Goal: Task Accomplishment & Management: Manage account settings

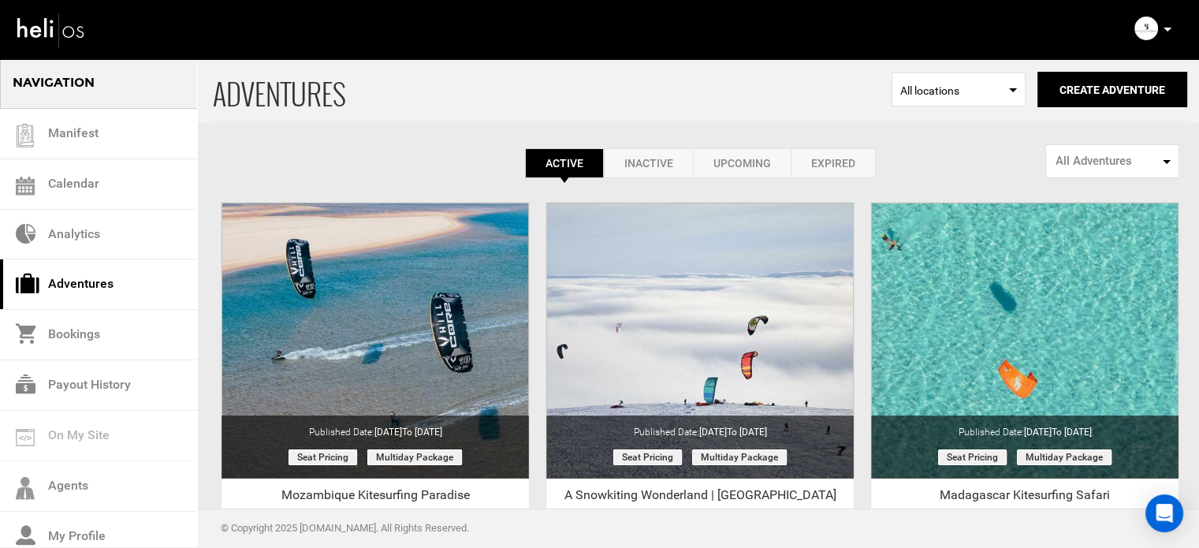
click at [832, 154] on link "Expired" at bounding box center [833, 163] width 85 height 30
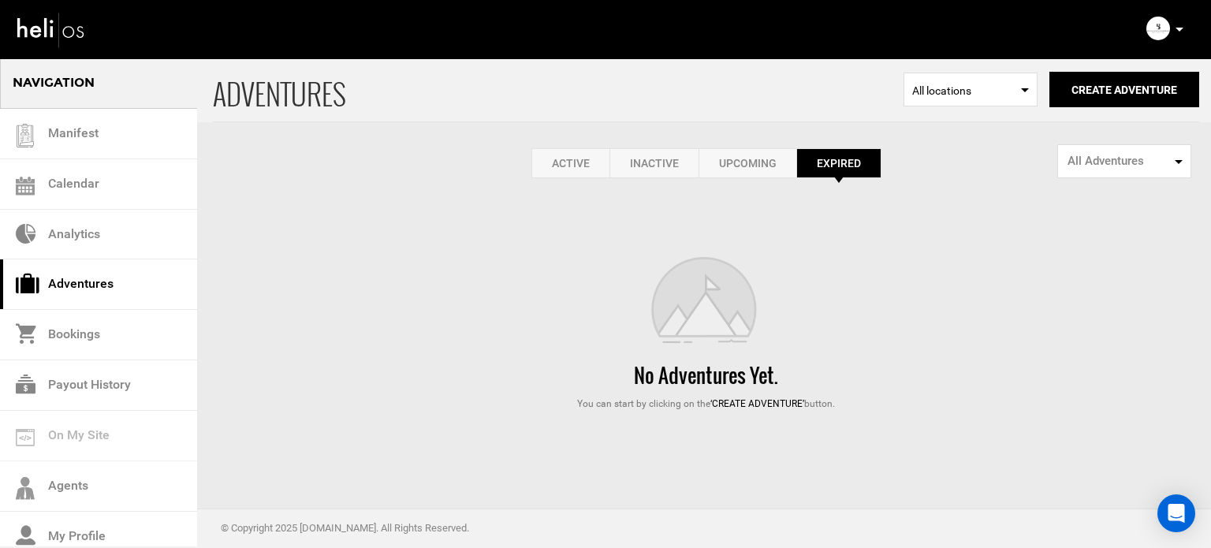
click at [549, 165] on link "Active" at bounding box center [570, 163] width 78 height 30
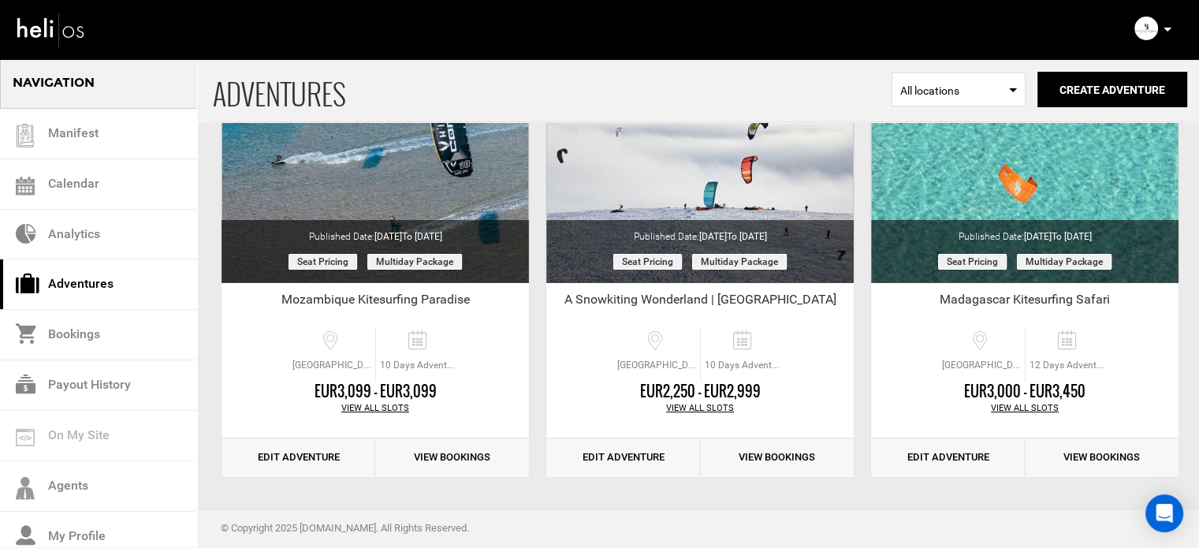
scroll to position [195, 0]
click at [597, 456] on link "Edit Adventure" at bounding box center [623, 457] width 154 height 39
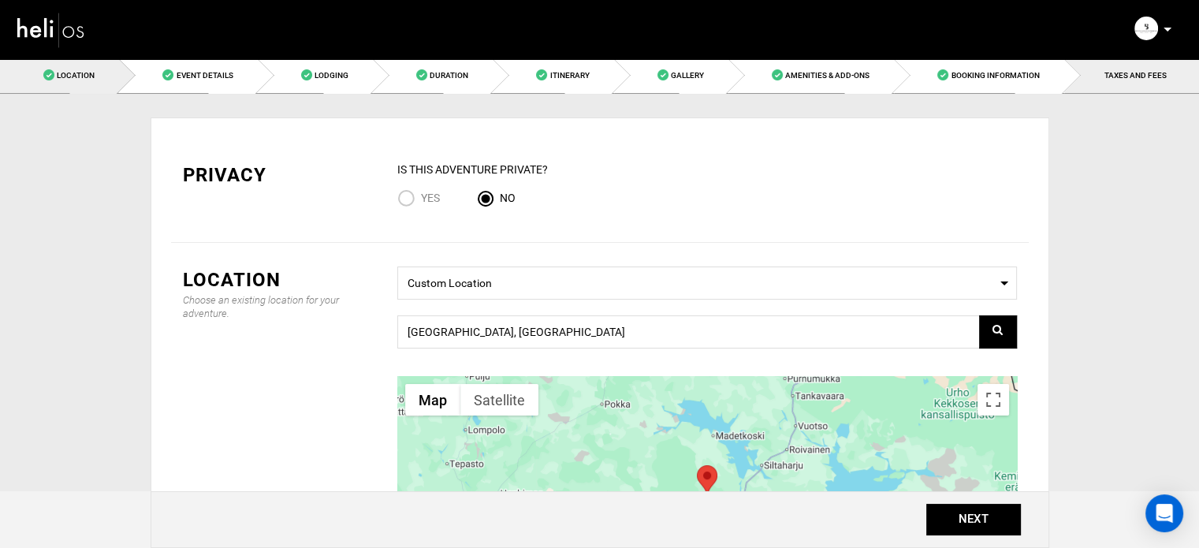
click at [1090, 75] on link "TAXES AND FEES" at bounding box center [1131, 75] width 135 height 35
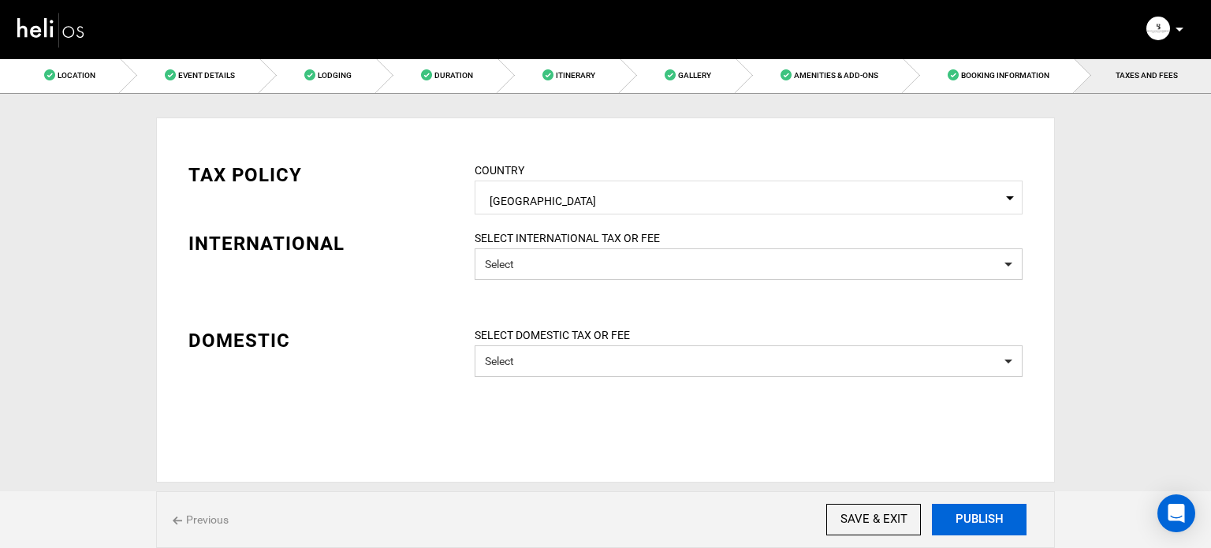
click at [980, 513] on button "PUBLISH" at bounding box center [979, 520] width 95 height 32
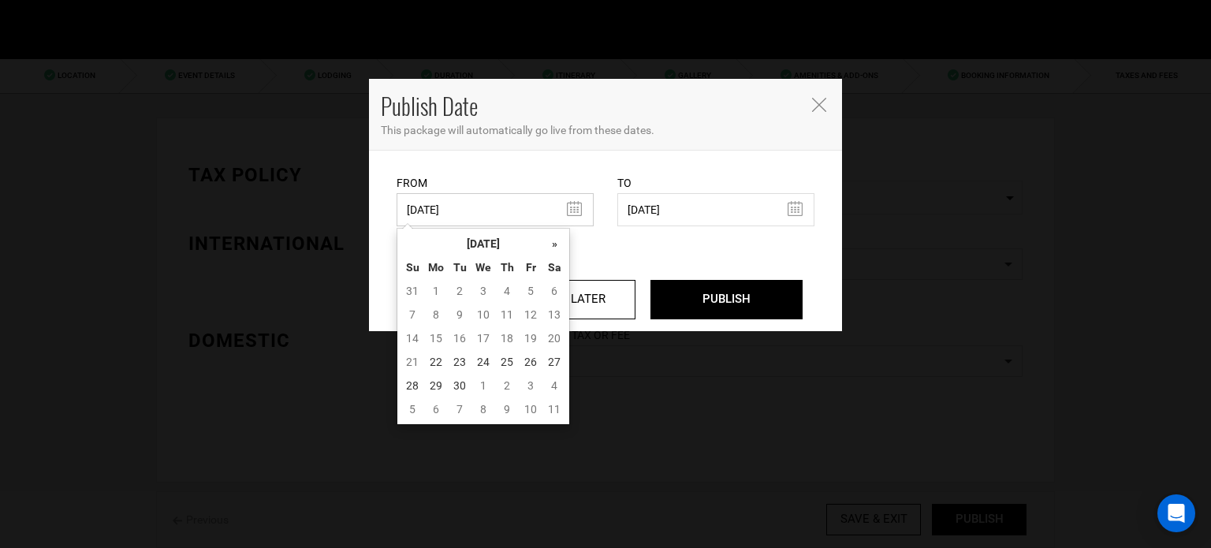
click at [459, 220] on input "05/28/2025" at bounding box center [494, 209] width 197 height 33
click at [426, 363] on td "22" at bounding box center [436, 362] width 24 height 24
type input "[DATE]"
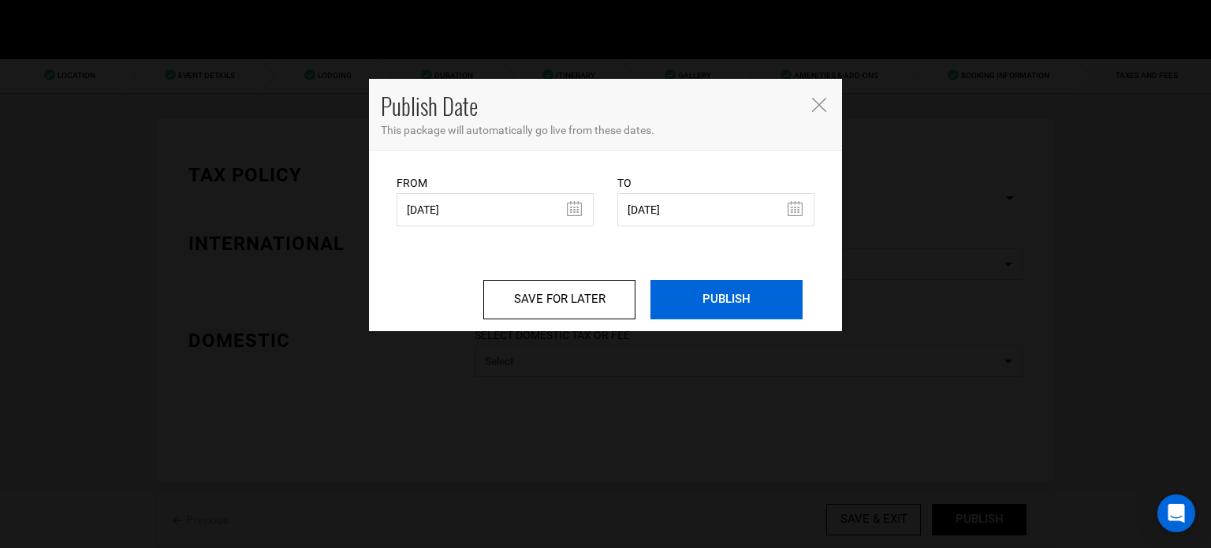
click at [718, 308] on input "PUBLISH" at bounding box center [726, 299] width 152 height 39
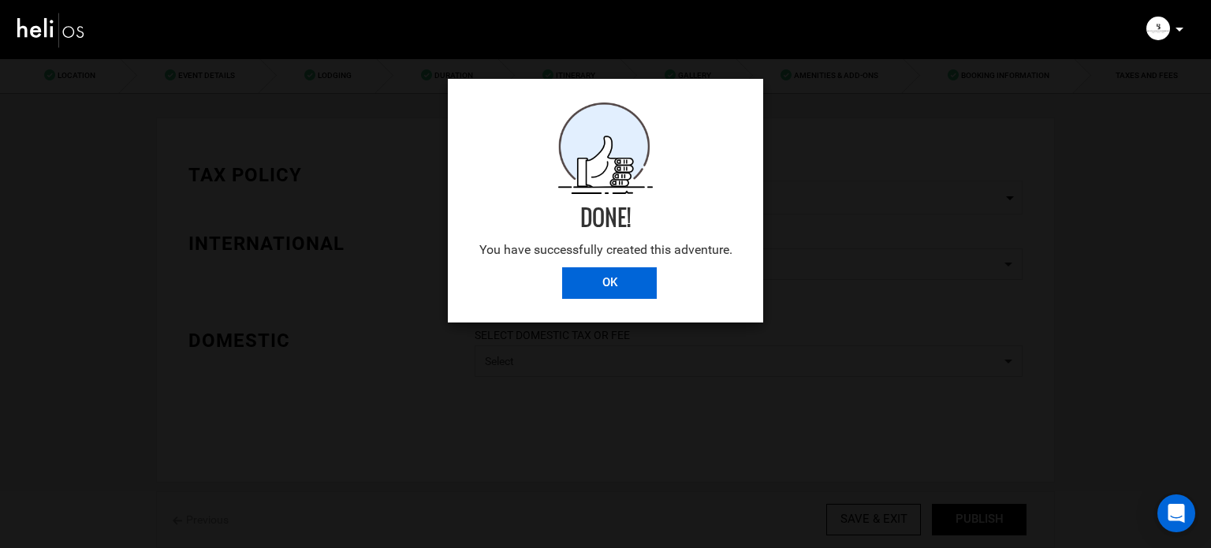
click at [618, 278] on input "OK" at bounding box center [609, 283] width 95 height 32
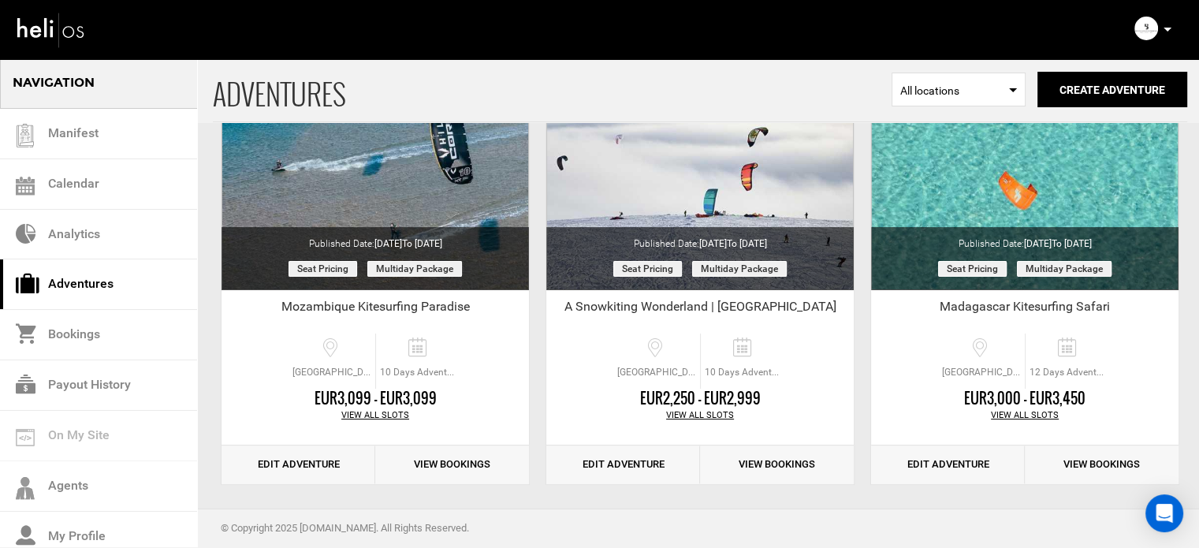
scroll to position [195, 0]
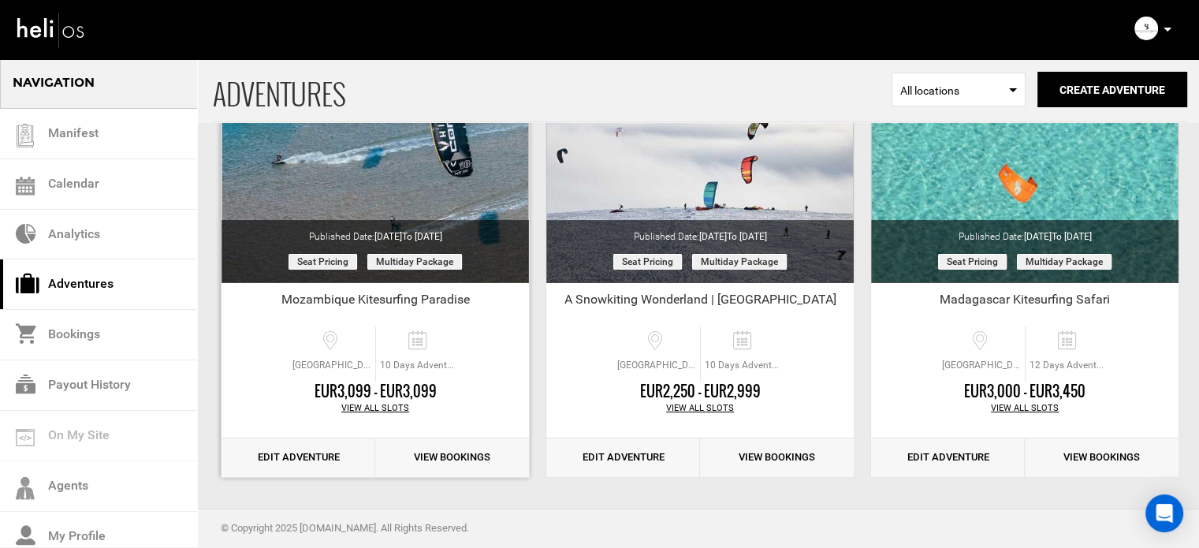
click at [306, 456] on link "Edit Adventure" at bounding box center [298, 457] width 154 height 39
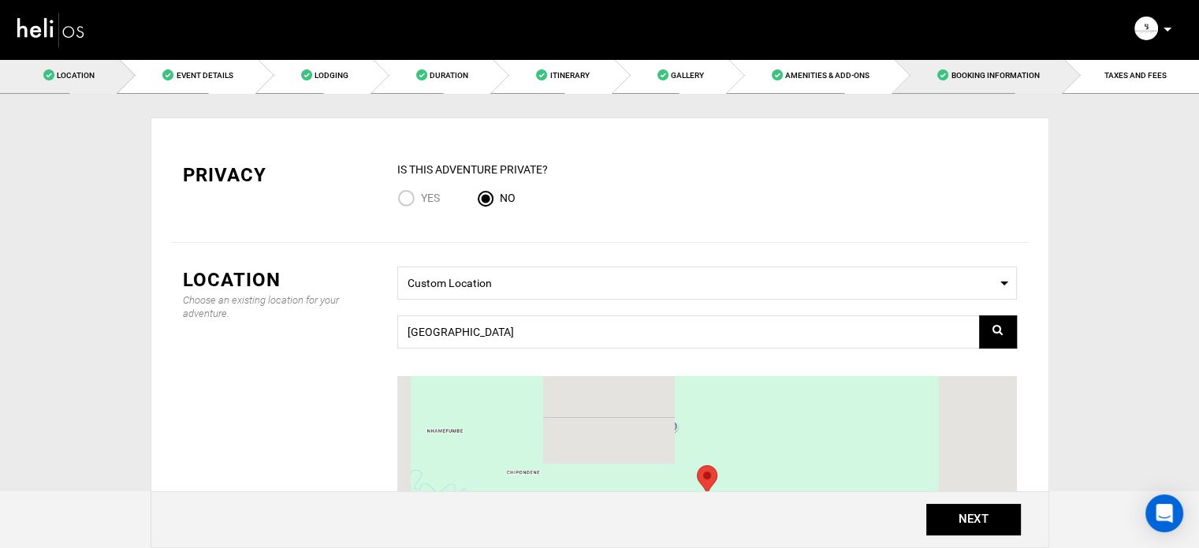
click at [1062, 70] on link "Booking Information" at bounding box center [978, 75] width 169 height 35
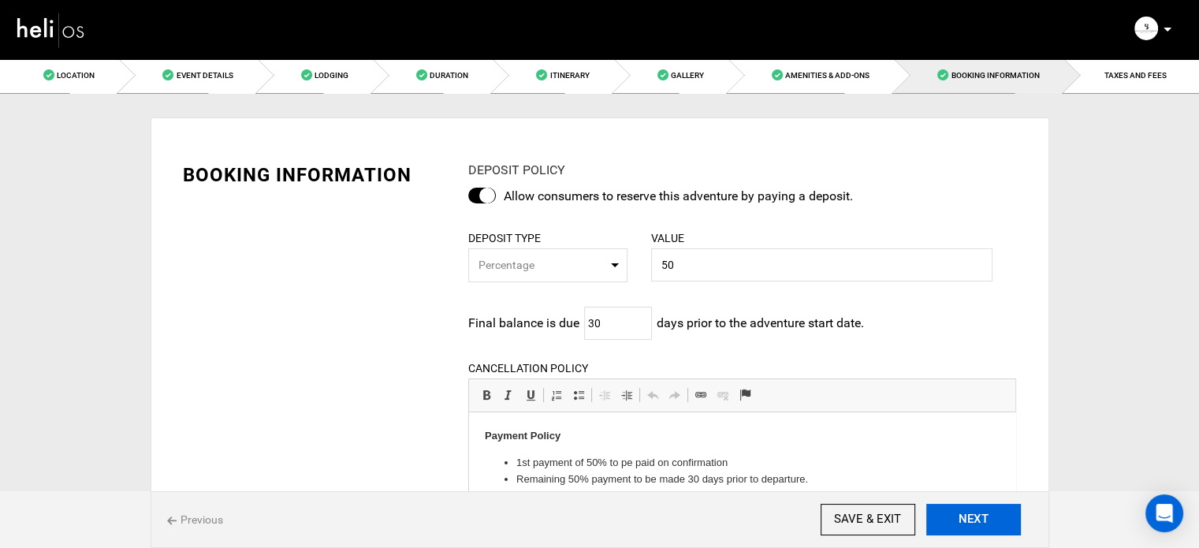
click at [977, 521] on button "NEXT" at bounding box center [973, 520] width 95 height 32
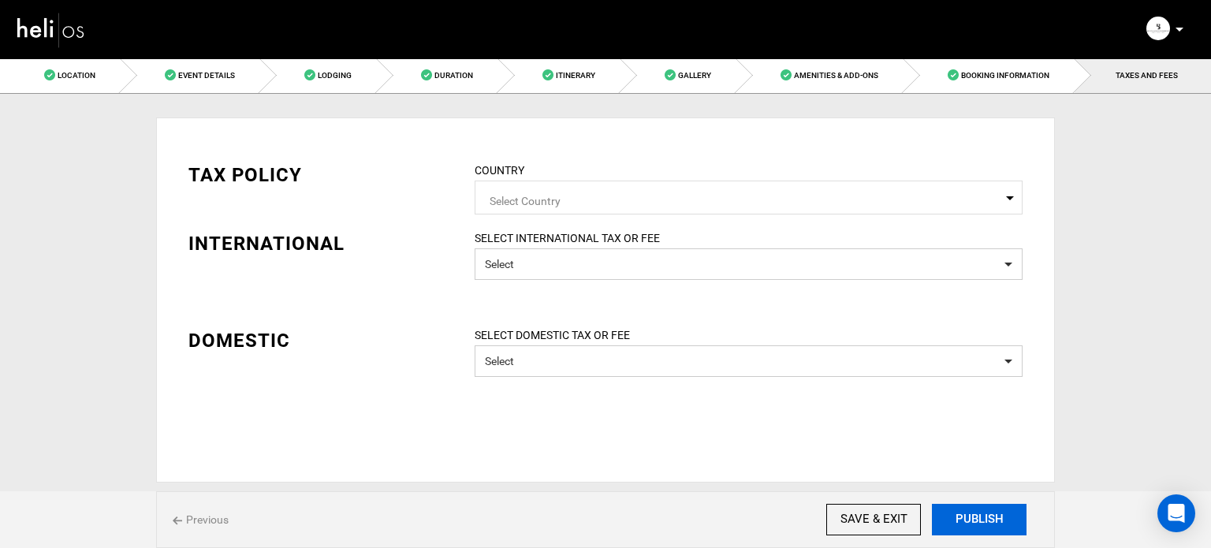
click at [977, 521] on button "PUBLISH" at bounding box center [979, 520] width 95 height 32
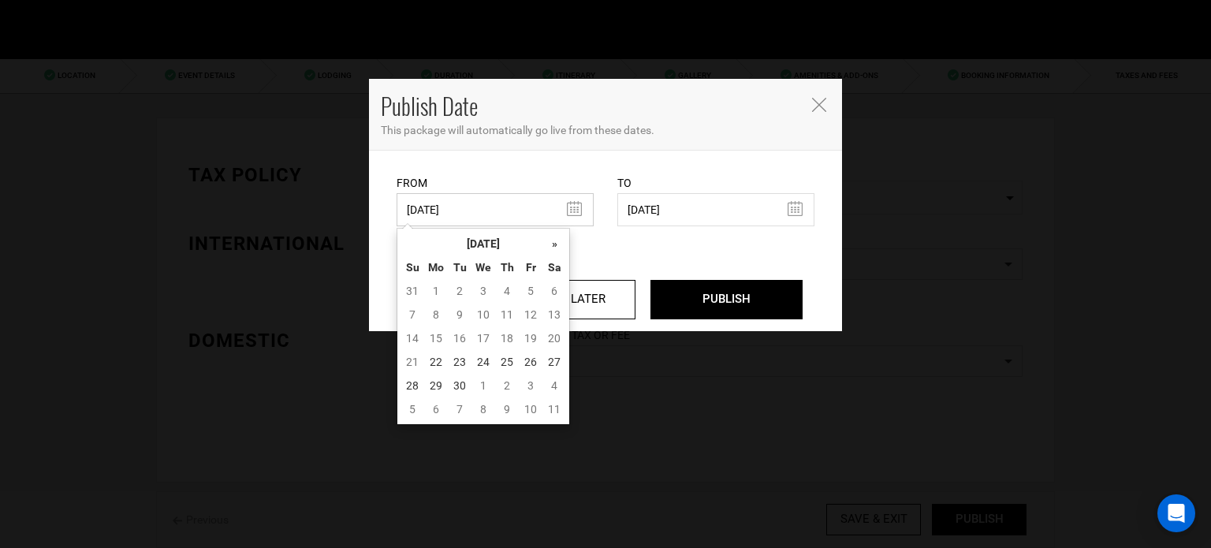
click at [471, 195] on input "05/28/2025" at bounding box center [494, 209] width 197 height 33
click at [432, 363] on td "22" at bounding box center [436, 362] width 24 height 24
type input "[DATE]"
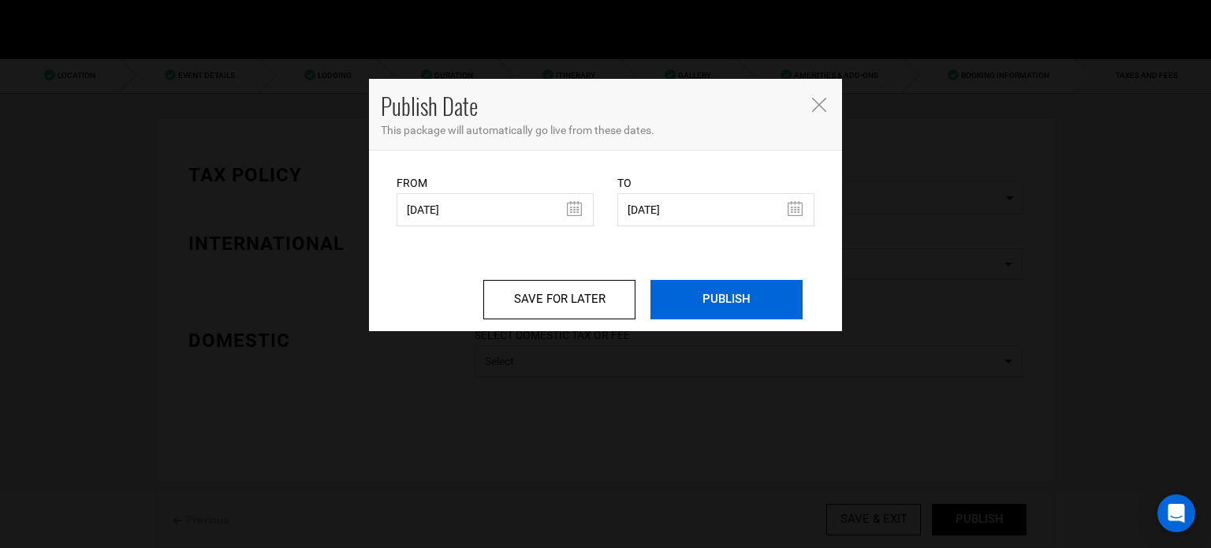
click at [719, 305] on input "PUBLISH" at bounding box center [726, 299] width 152 height 39
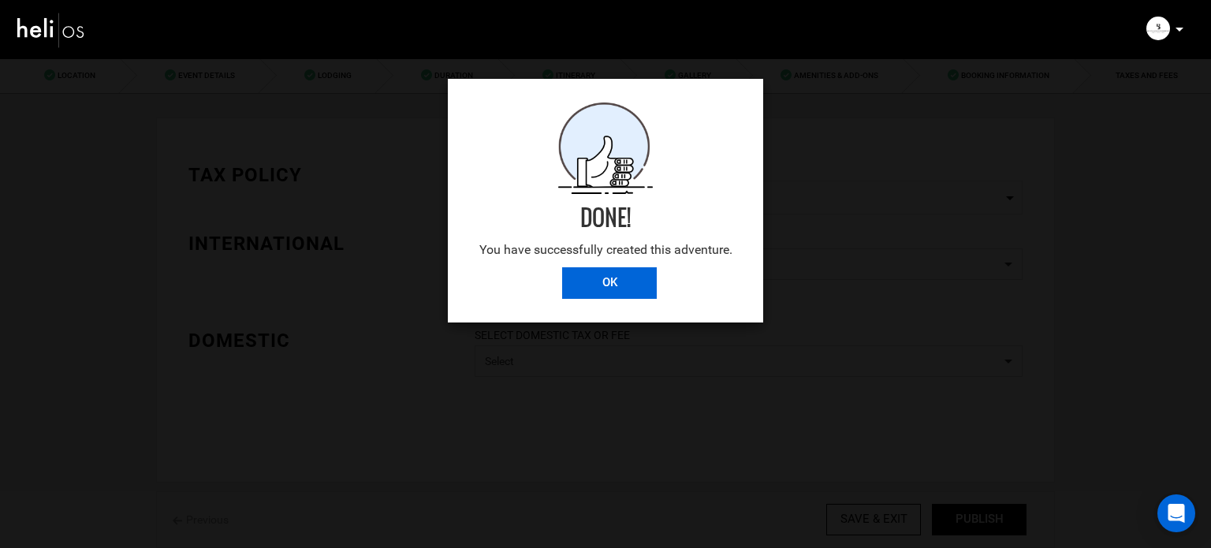
click at [599, 281] on input "OK" at bounding box center [609, 283] width 95 height 32
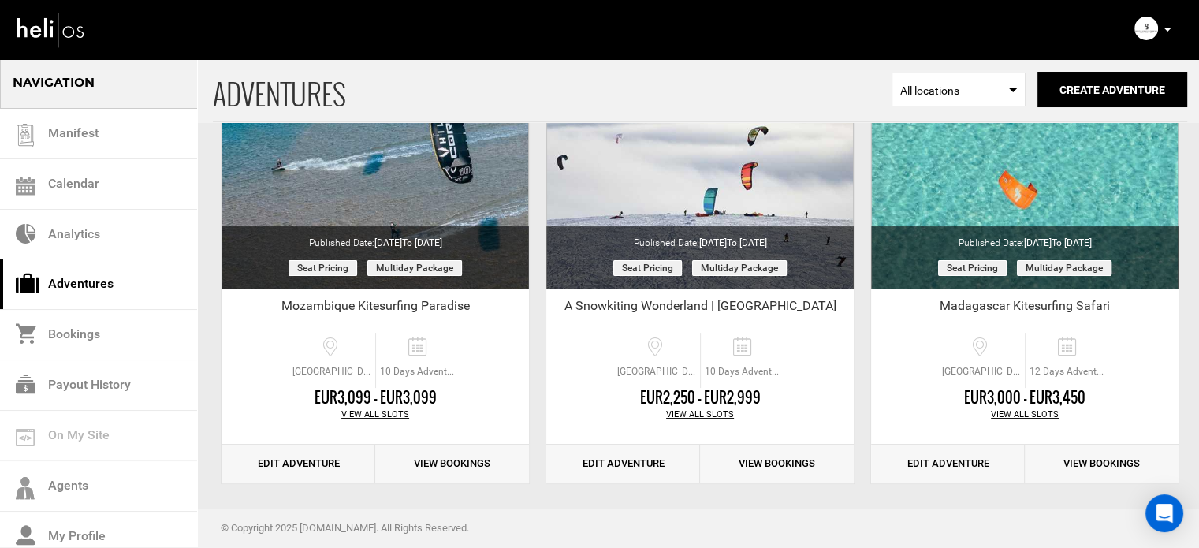
scroll to position [189, 0]
click at [954, 456] on link "Edit Adventure" at bounding box center [948, 464] width 154 height 39
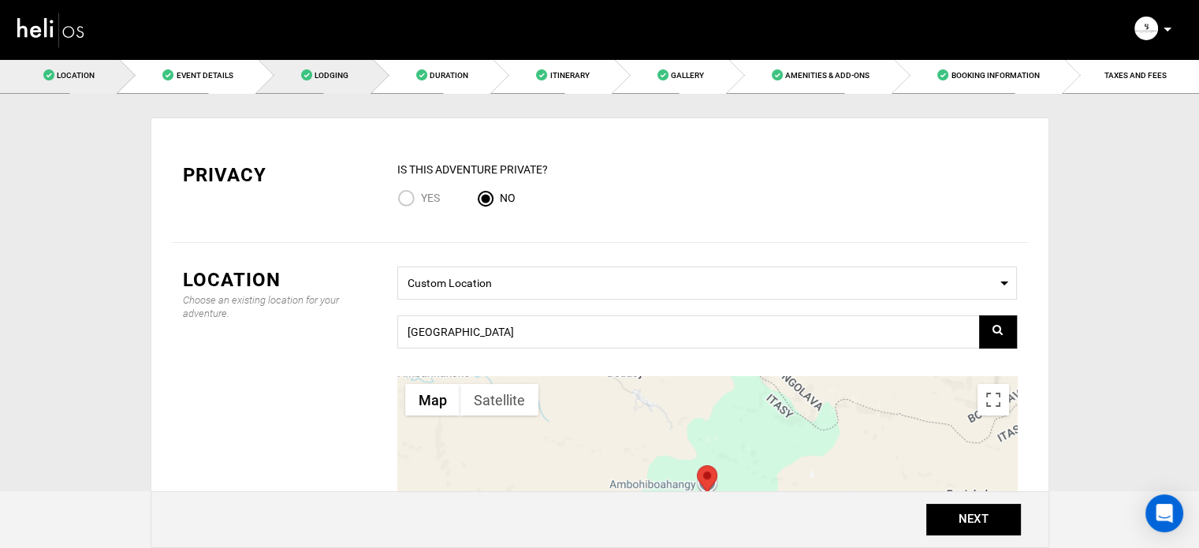
click at [296, 71] on link "Lodging" at bounding box center [315, 75] width 115 height 35
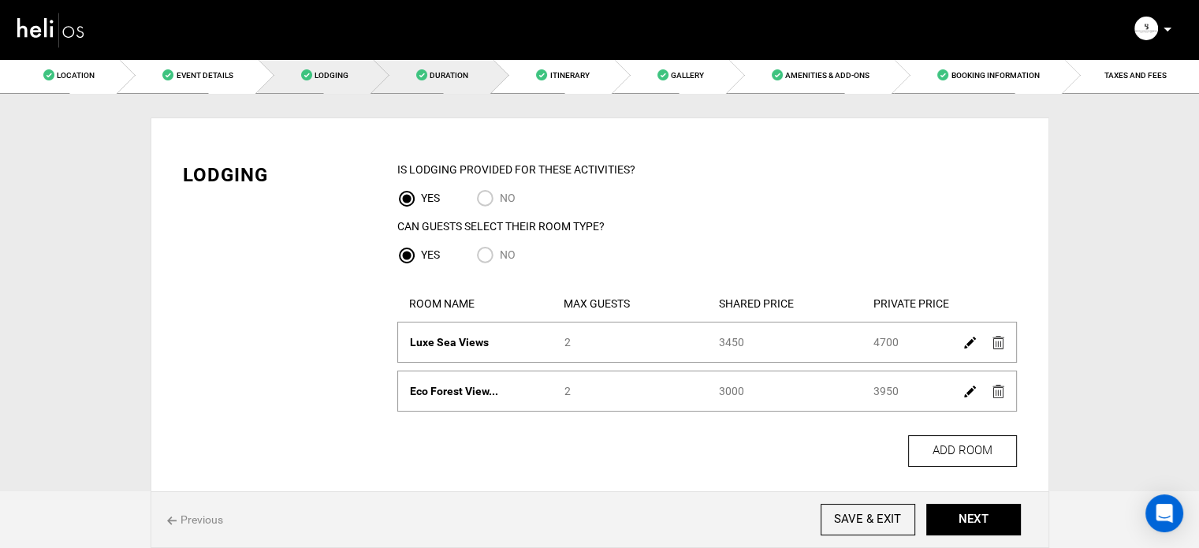
click at [411, 75] on link "Duration" at bounding box center [433, 75] width 120 height 35
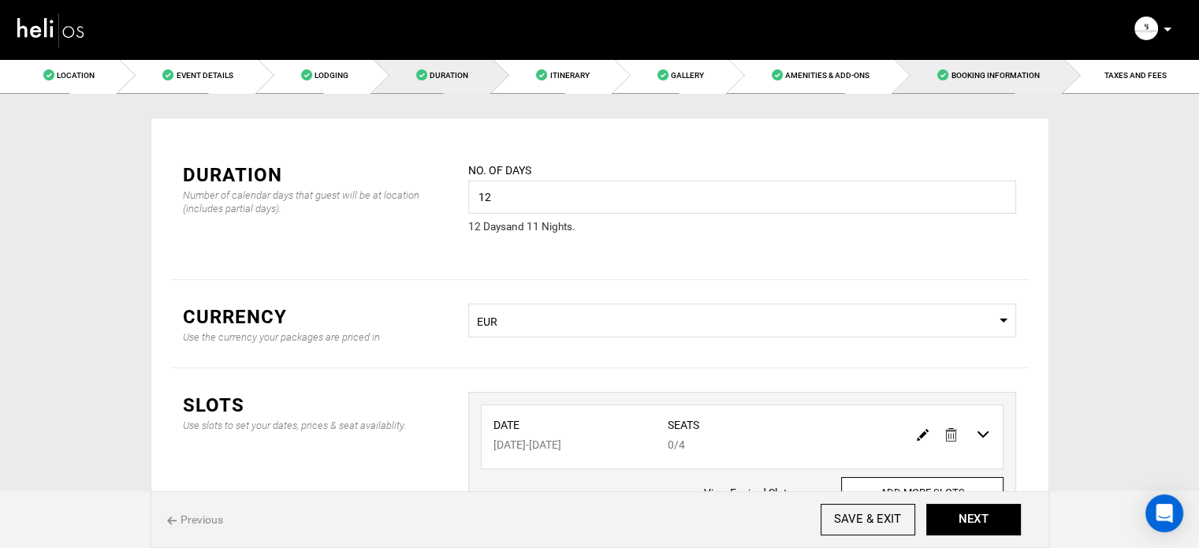
click at [1050, 81] on link "Booking Information" at bounding box center [978, 75] width 169 height 35
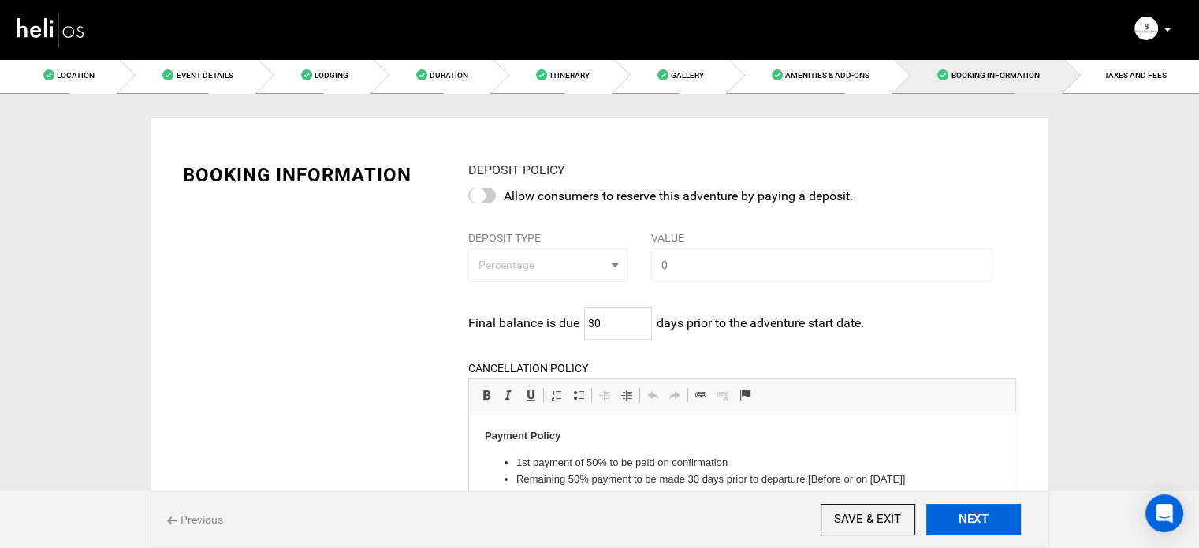
click at [967, 525] on button "NEXT" at bounding box center [973, 520] width 95 height 32
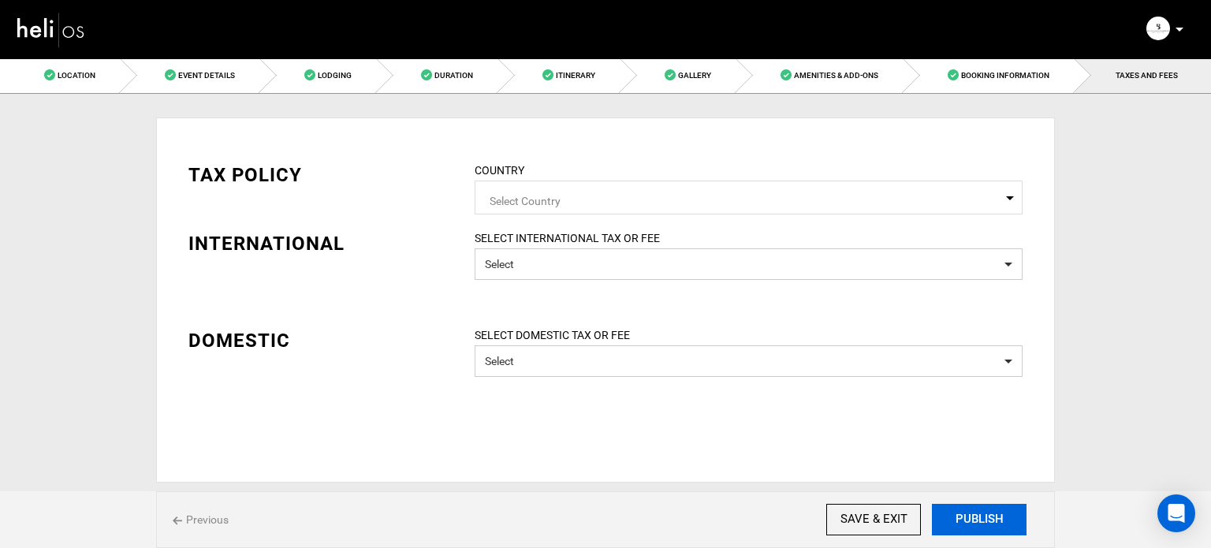
click at [967, 525] on button "PUBLISH" at bounding box center [979, 520] width 95 height 32
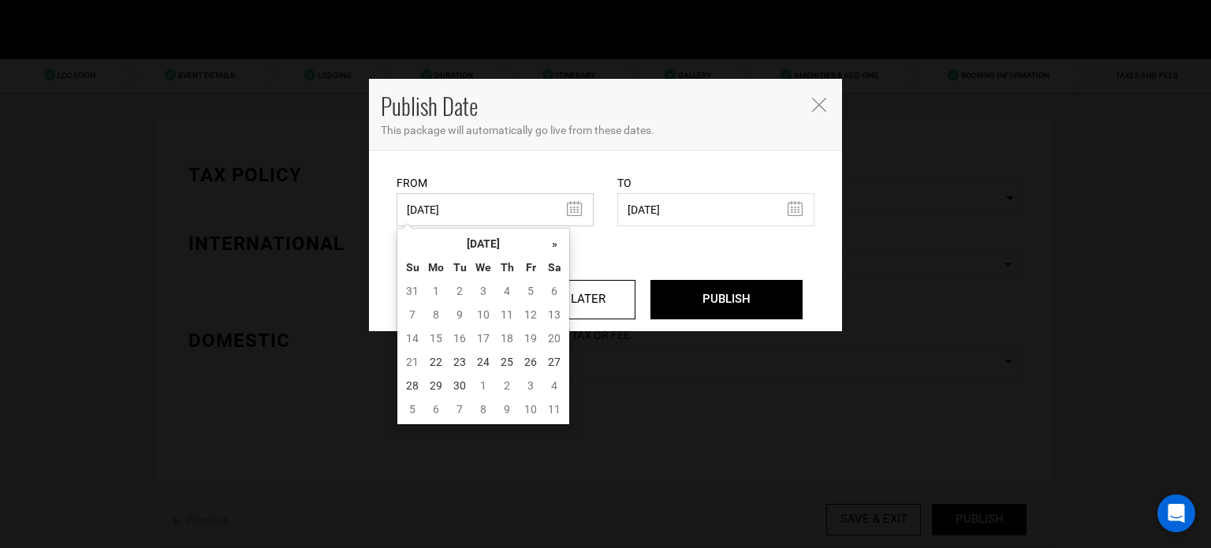
click at [523, 207] on input "05/28/2025" at bounding box center [494, 209] width 197 height 33
click at [426, 361] on td "22" at bounding box center [436, 362] width 24 height 24
type input "[DATE]"
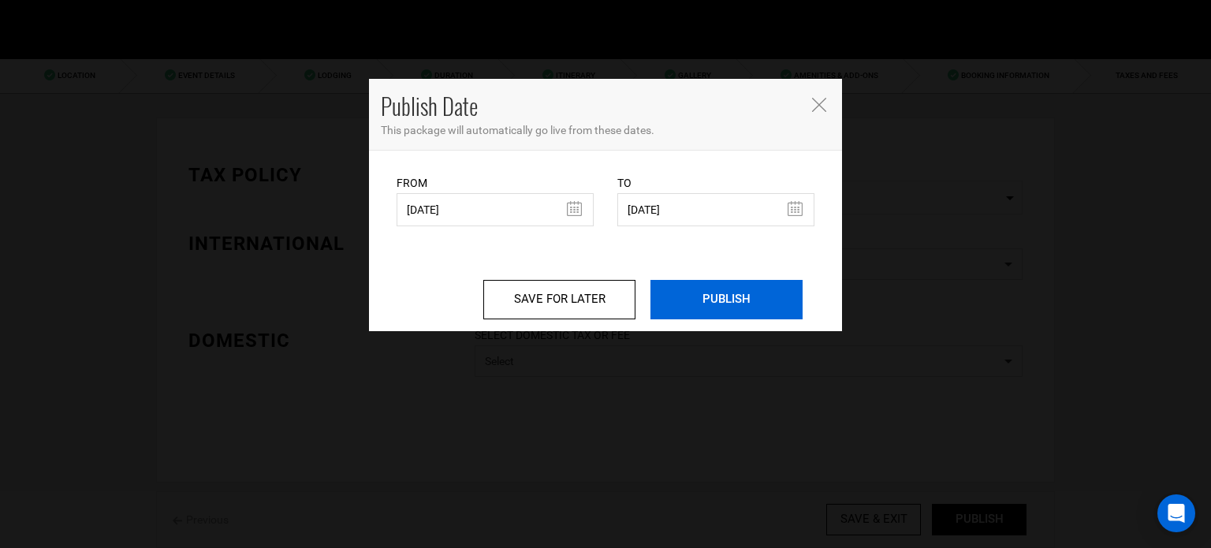
click at [728, 288] on input "PUBLISH" at bounding box center [726, 299] width 152 height 39
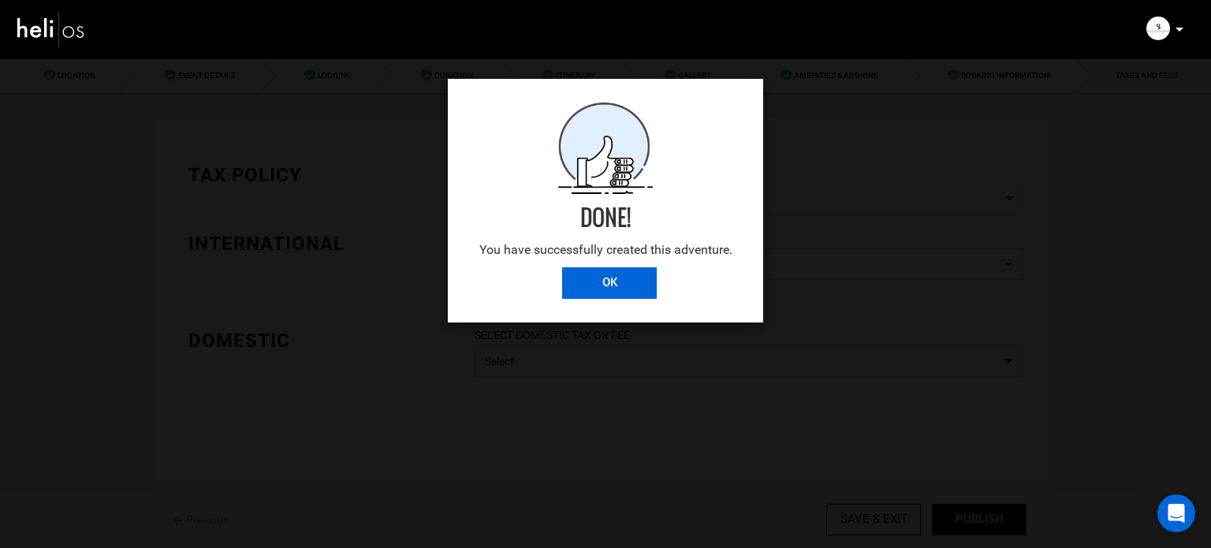
click at [637, 280] on input "OK" at bounding box center [609, 283] width 95 height 32
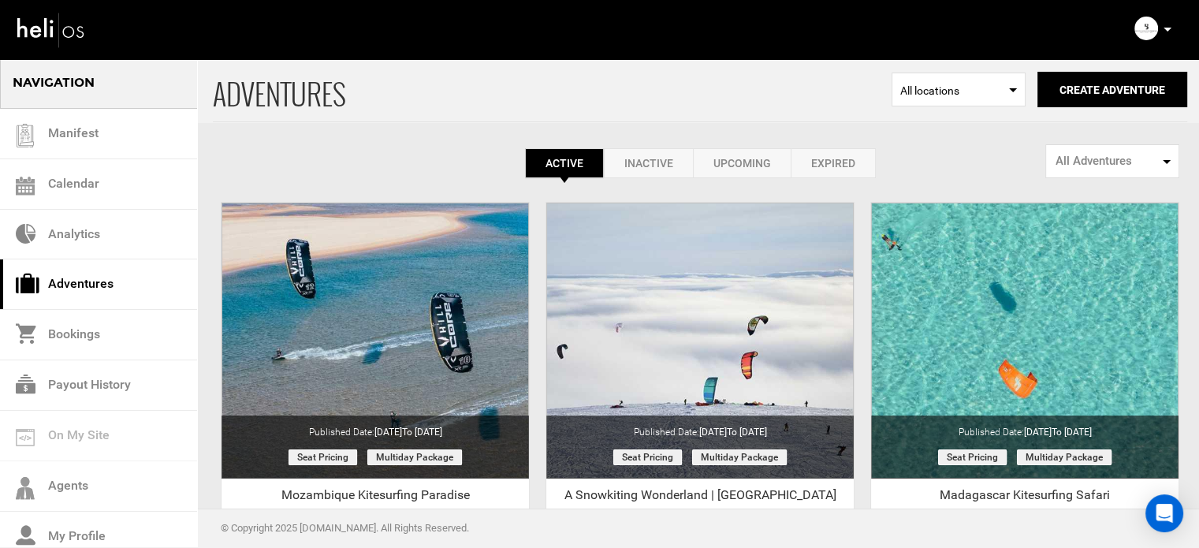
click at [1166, 32] on p at bounding box center [1166, 29] width 9 height 18
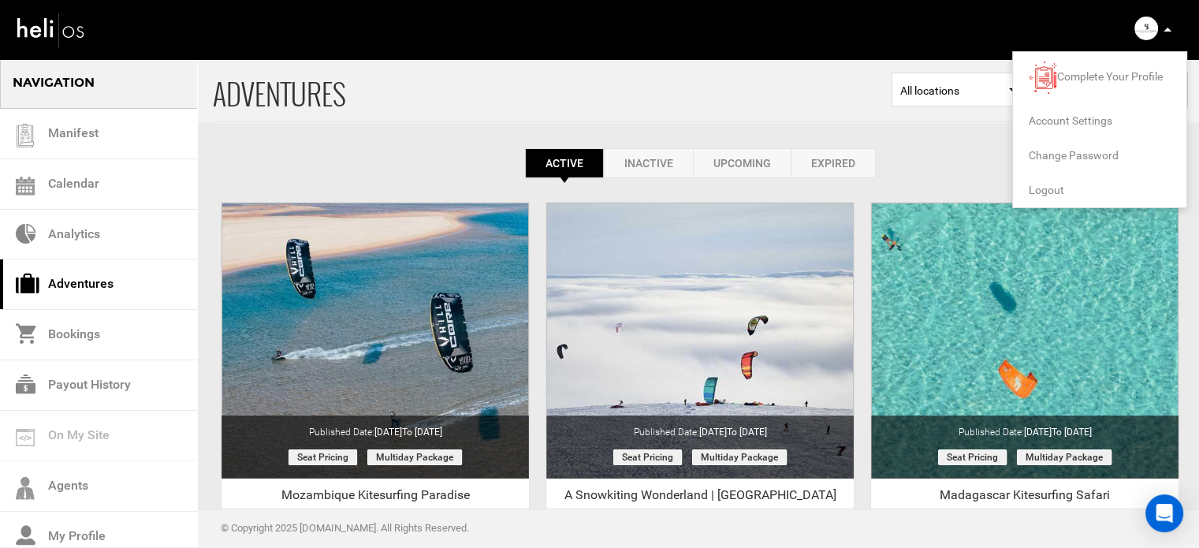
click at [1030, 184] on span "Logout" at bounding box center [1046, 190] width 35 height 13
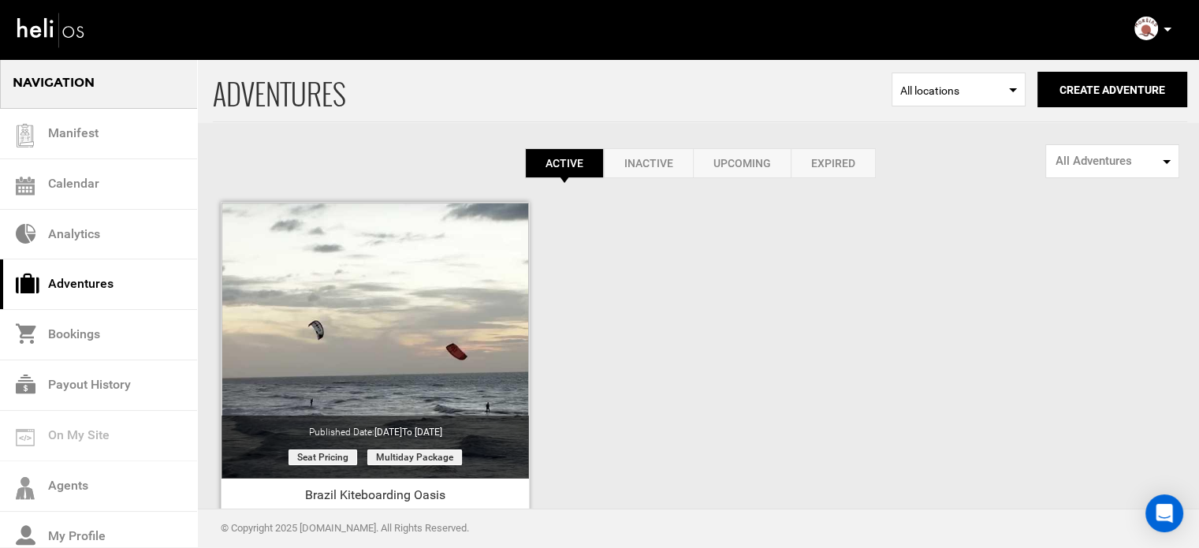
scroll to position [195, 0]
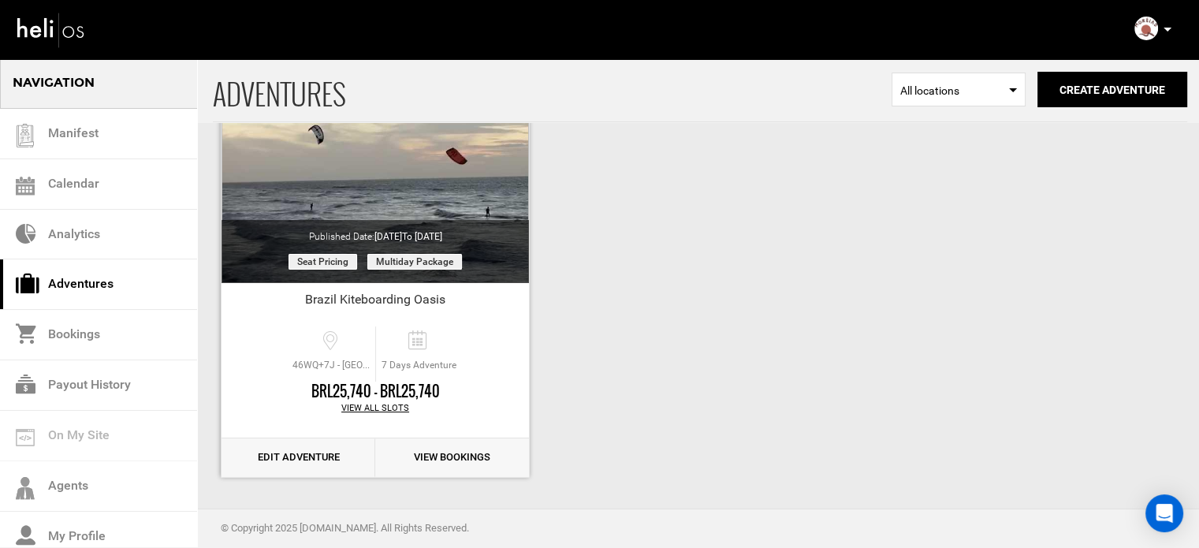
click at [304, 454] on link "Edit Adventure" at bounding box center [298, 457] width 154 height 39
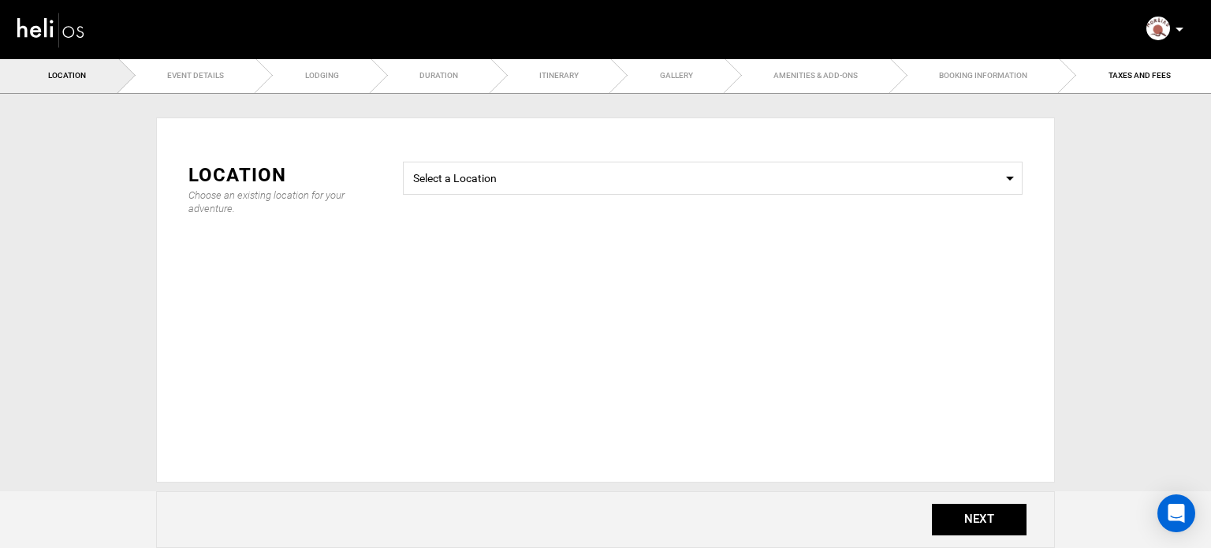
radio input "true"
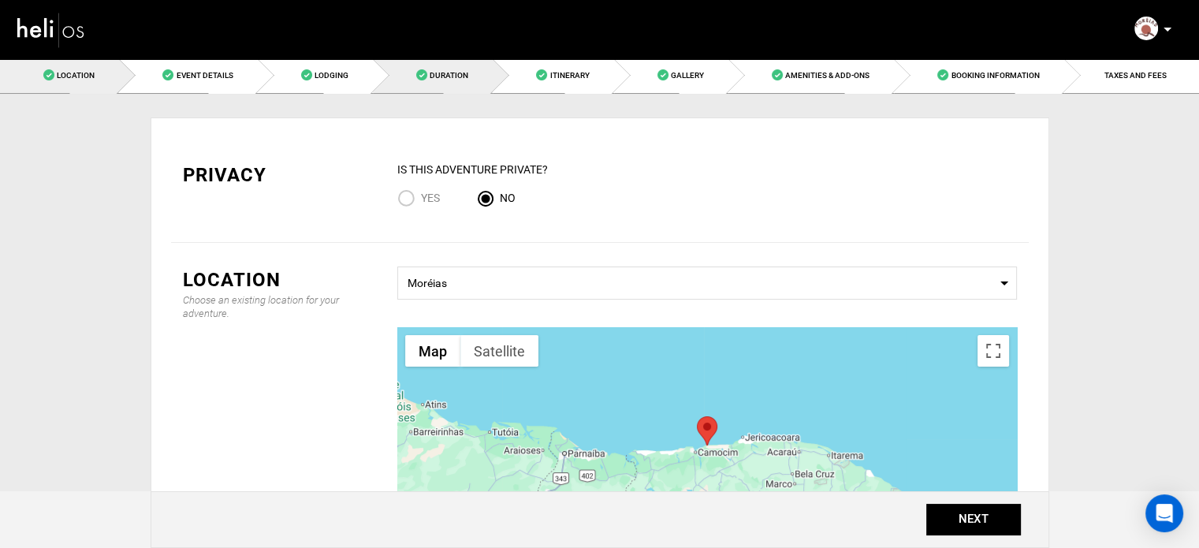
click at [454, 69] on link "Duration" at bounding box center [433, 75] width 120 height 35
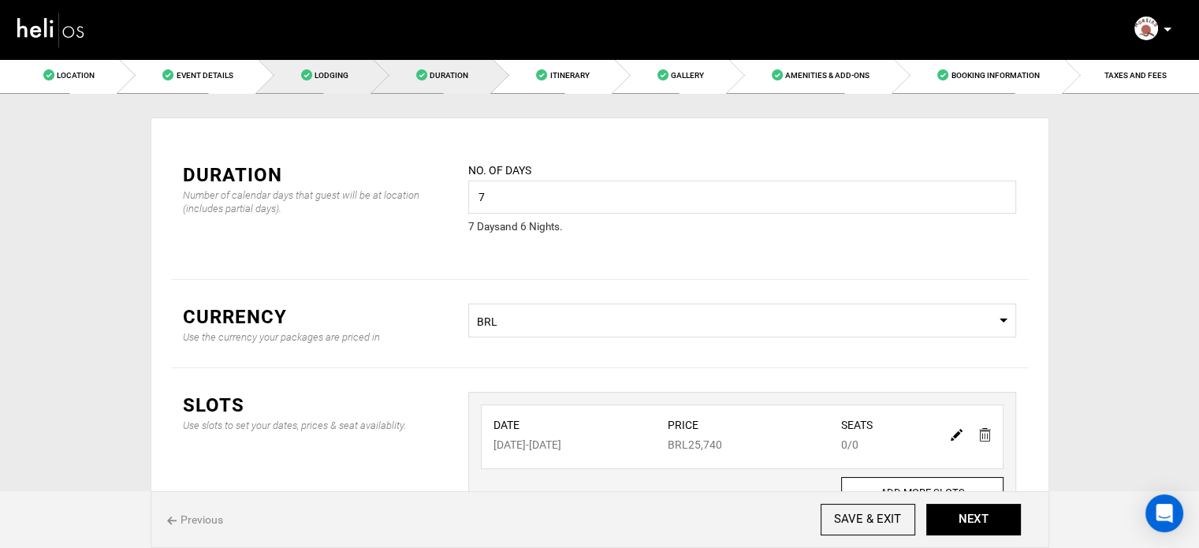
click at [363, 61] on link "Lodging" at bounding box center [315, 75] width 115 height 35
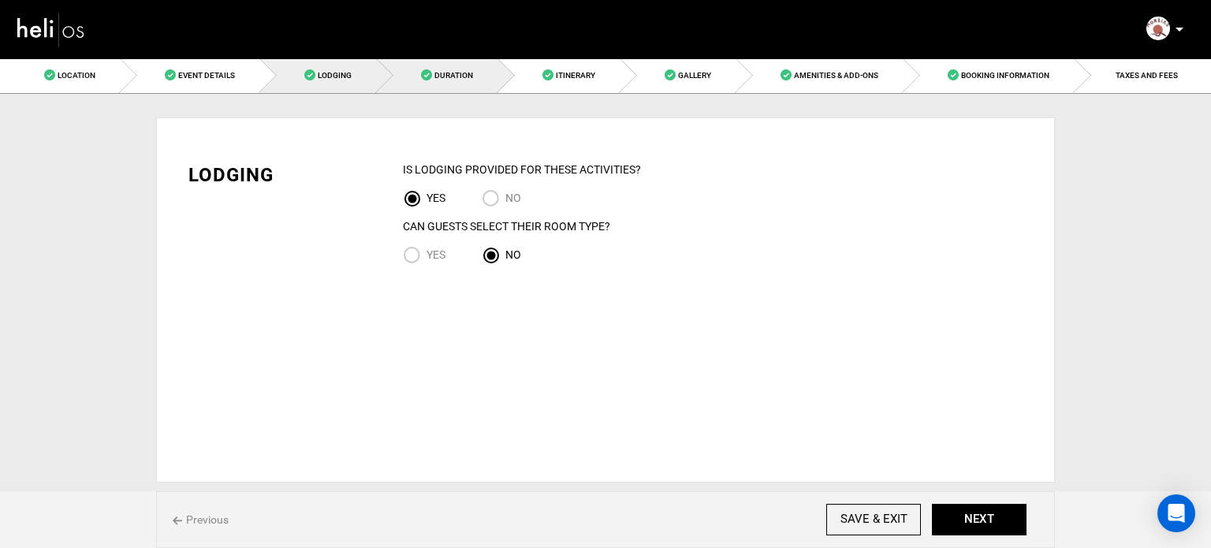
click at [437, 75] on span "Duration" at bounding box center [453, 75] width 39 height 9
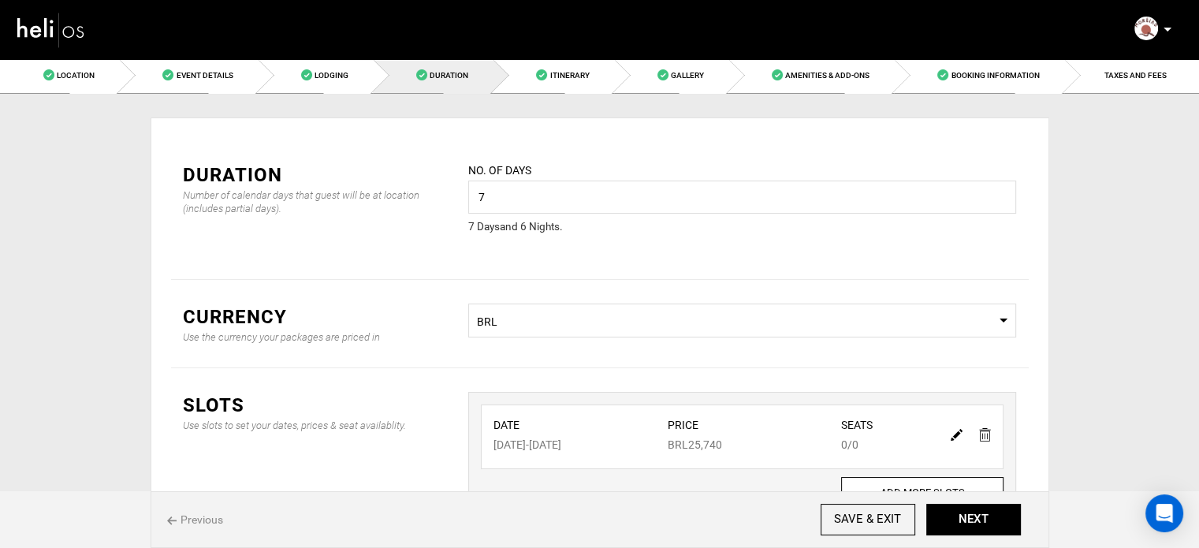
click at [955, 441] on link at bounding box center [957, 433] width 12 height 23
type input "07/01/2026"
type input "07/07/2026"
type input "25740"
type input "0"
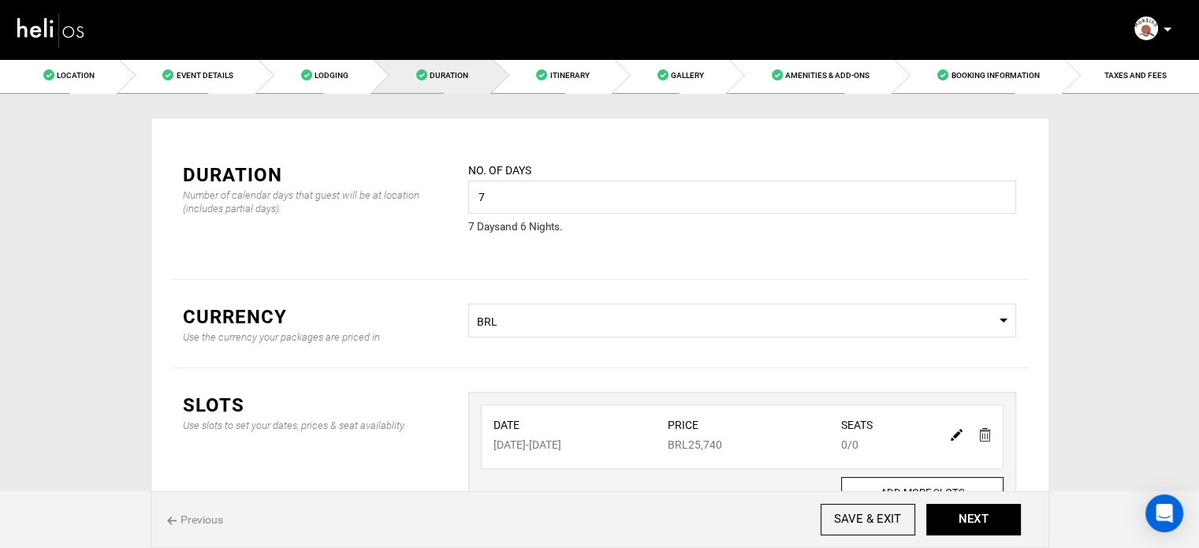
type input "0"
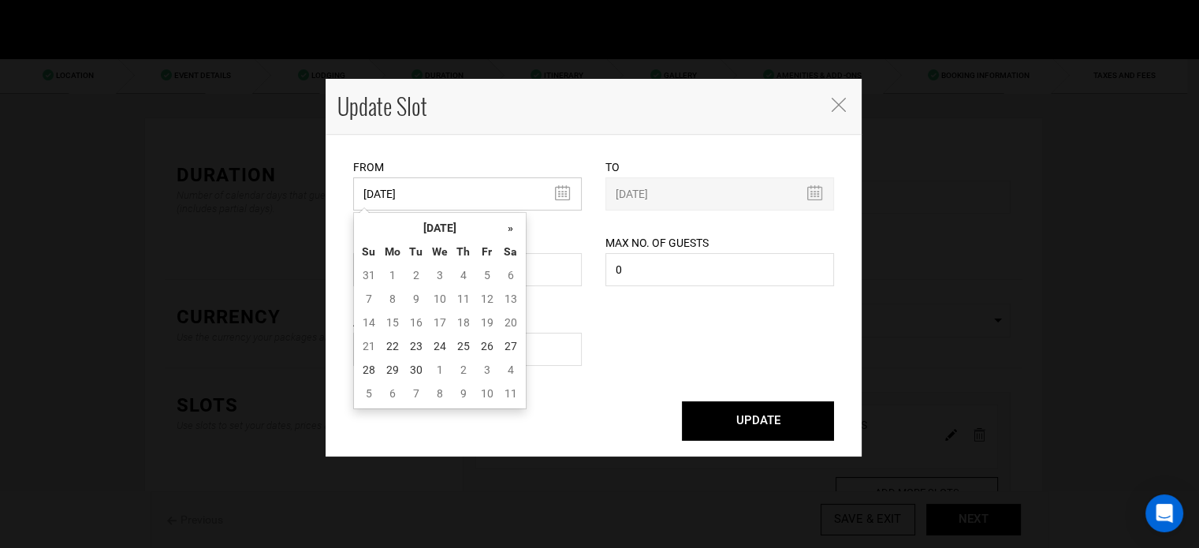
click at [478, 193] on input "07/01/2026" at bounding box center [467, 193] width 229 height 33
click at [458, 217] on th "[DATE]" at bounding box center [440, 228] width 118 height 24
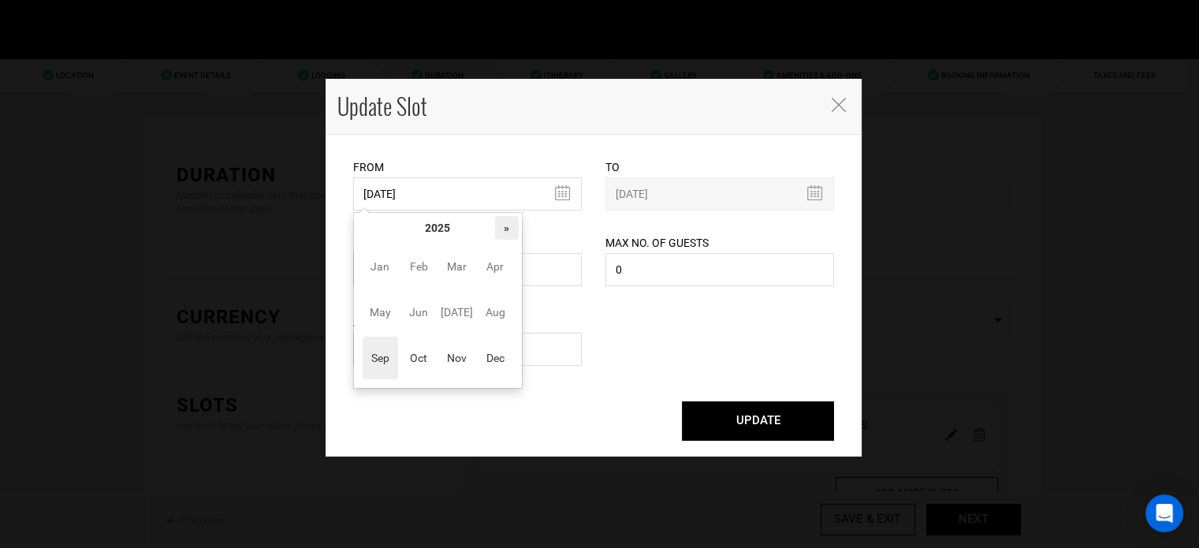
click at [504, 235] on th "»" at bounding box center [507, 228] width 24 height 24
click at [404, 356] on span "Oct" at bounding box center [418, 358] width 35 height 43
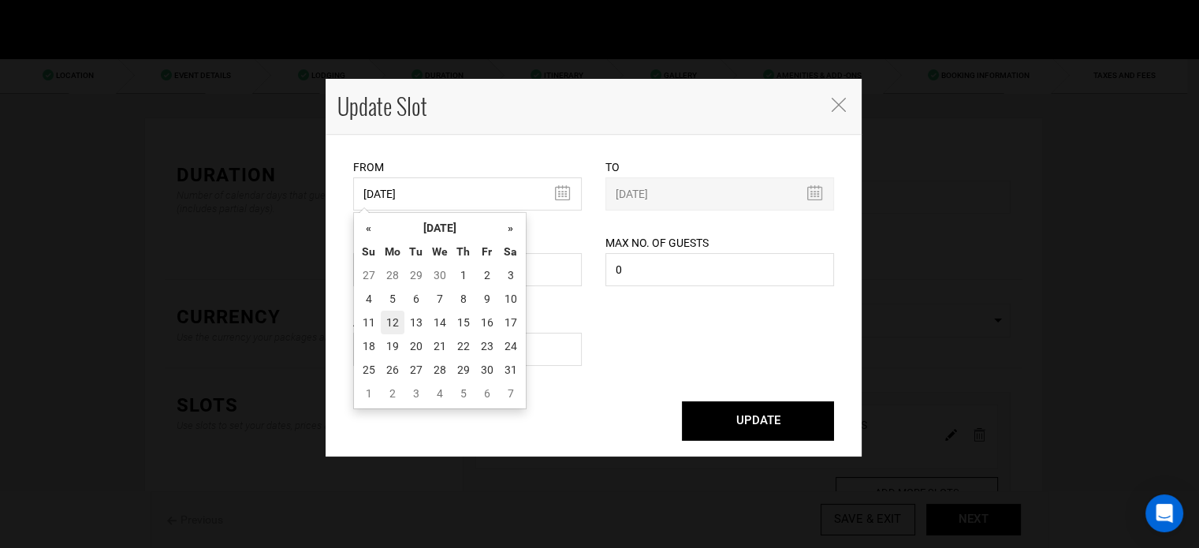
click at [391, 324] on td "12" at bounding box center [393, 323] width 24 height 24
type input "10/12/2026"
type input "10/18/2026"
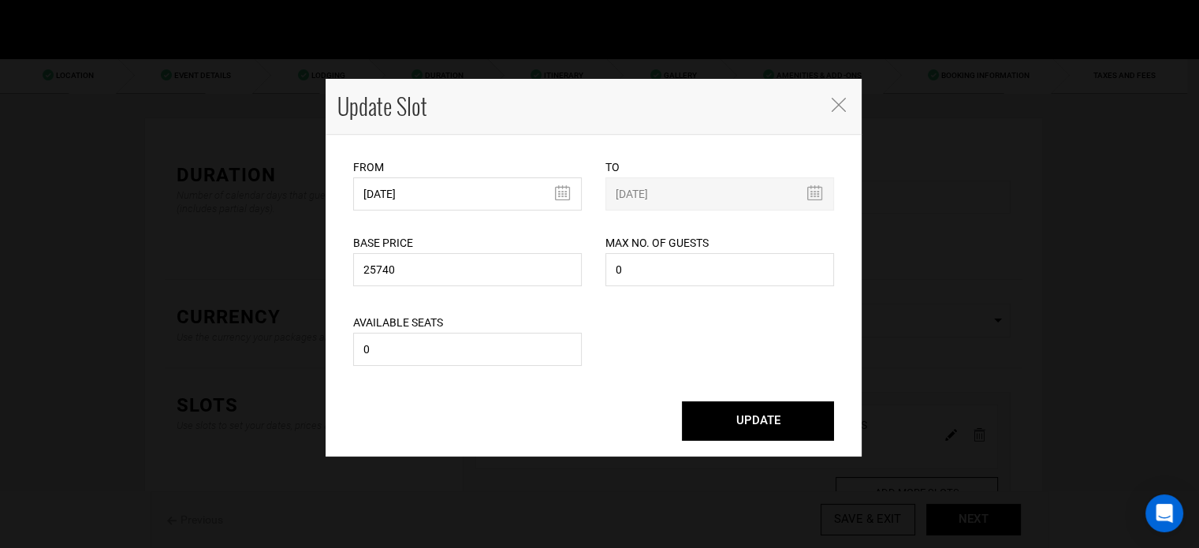
click at [706, 428] on button "UPDATE" at bounding box center [758, 420] width 152 height 39
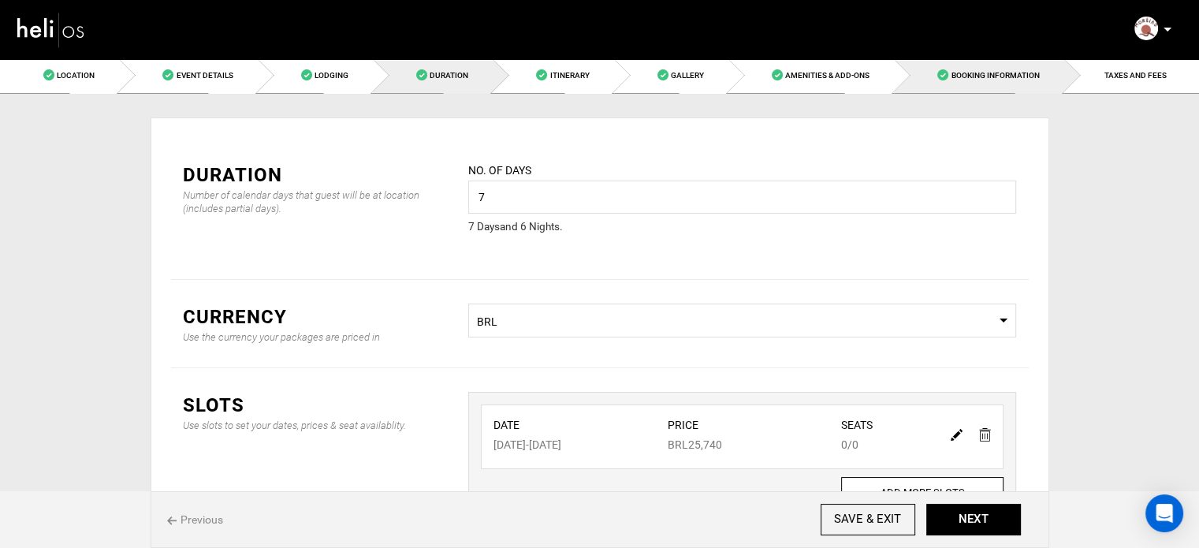
click at [1037, 75] on span "Booking Information" at bounding box center [995, 75] width 88 height 9
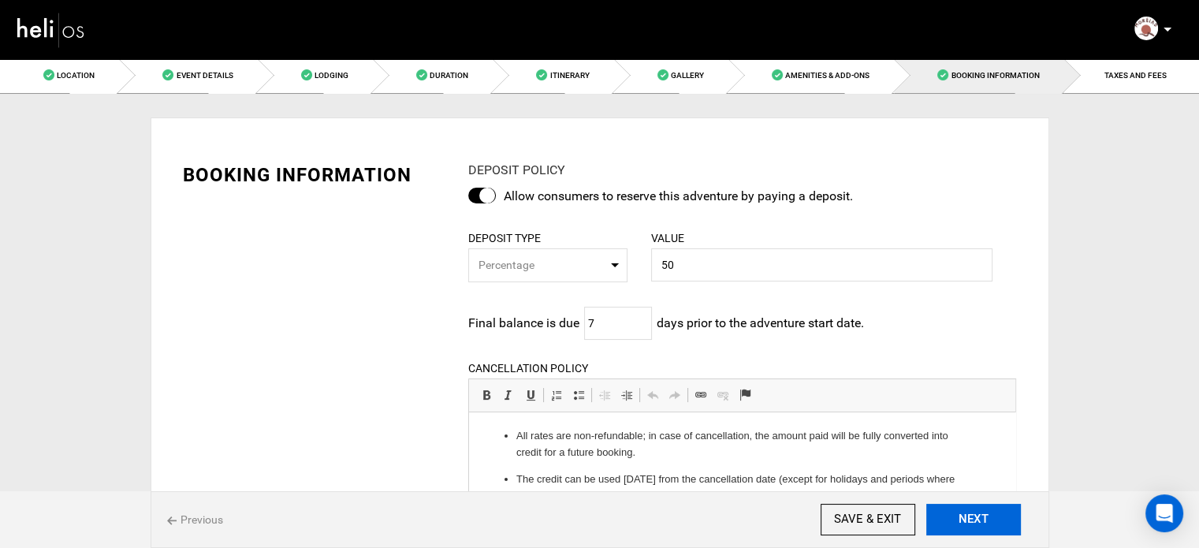
click at [980, 524] on button "NEXT" at bounding box center [973, 520] width 95 height 32
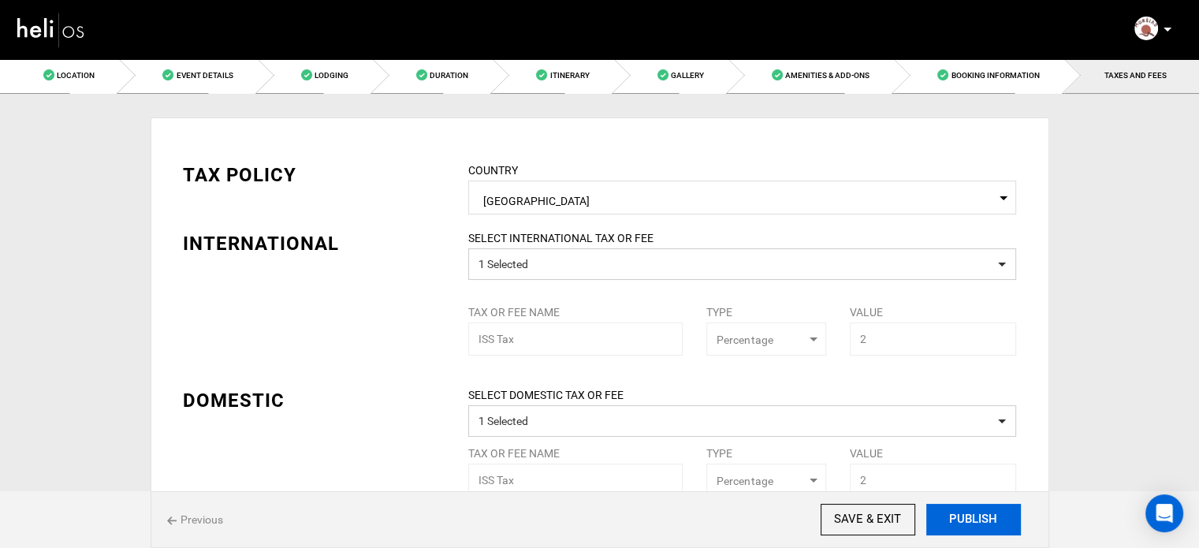
click at [980, 524] on button "PUBLISH" at bounding box center [973, 520] width 95 height 32
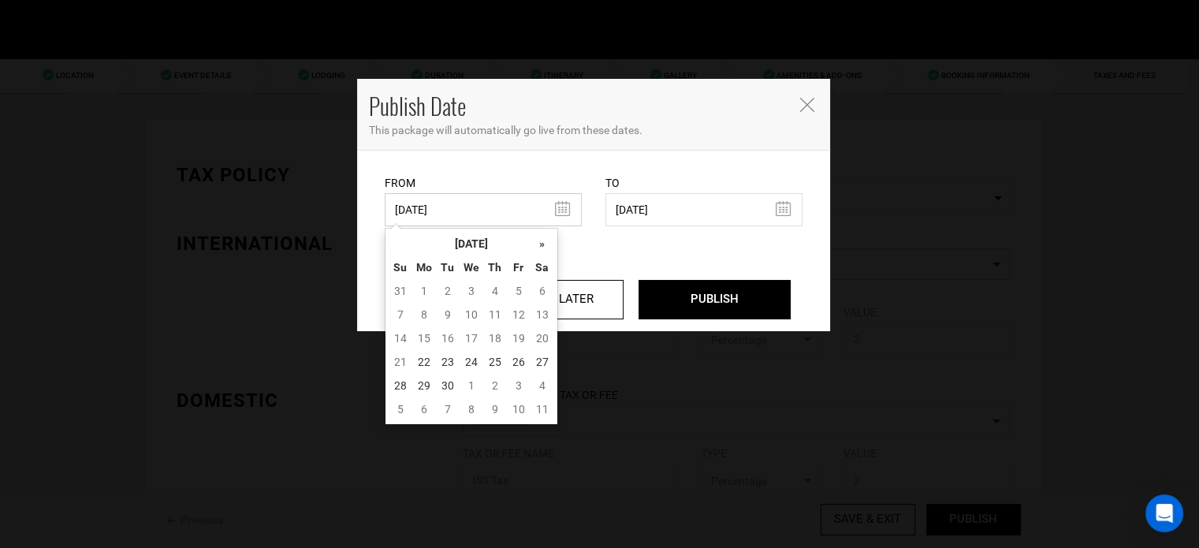
click at [478, 196] on input "05/22/2025" at bounding box center [483, 209] width 197 height 33
click at [430, 357] on td "22" at bounding box center [424, 362] width 24 height 24
type input "[DATE]"
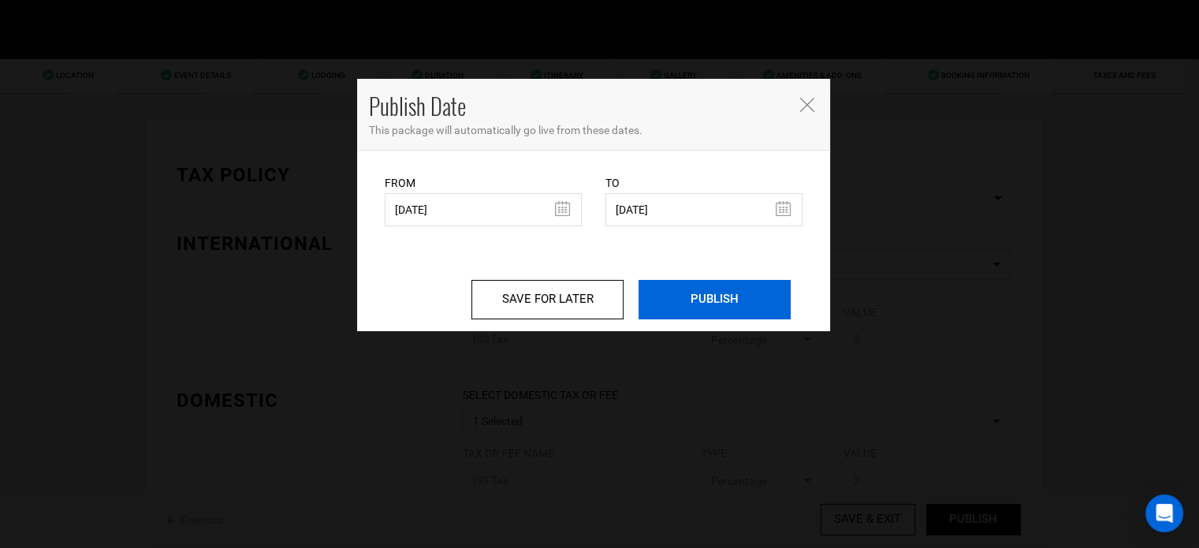
click at [701, 311] on input "PUBLISH" at bounding box center [714, 299] width 152 height 39
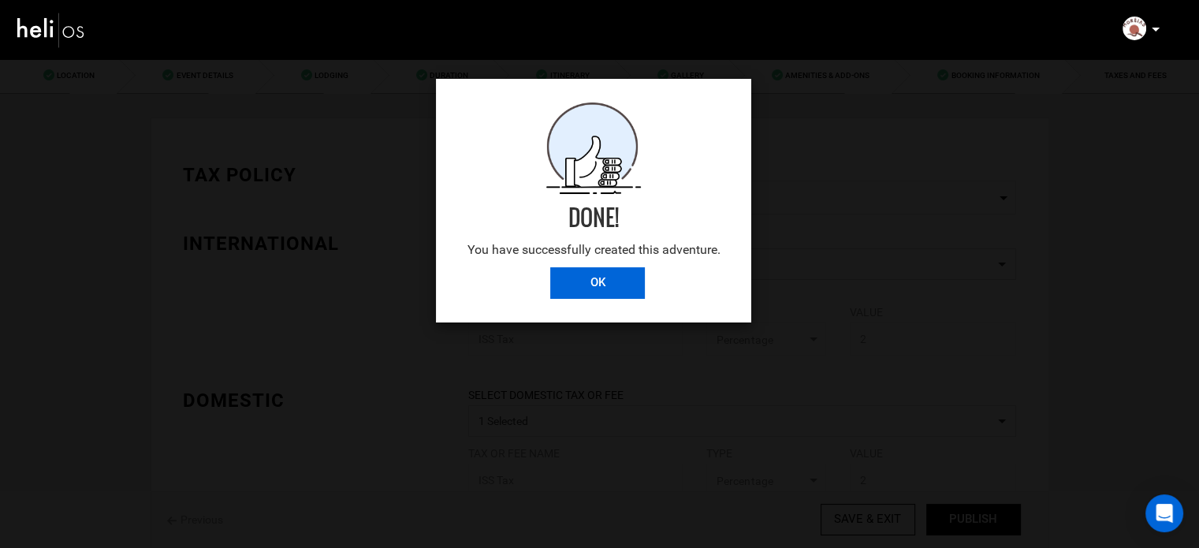
click at [574, 281] on input "OK" at bounding box center [597, 283] width 95 height 32
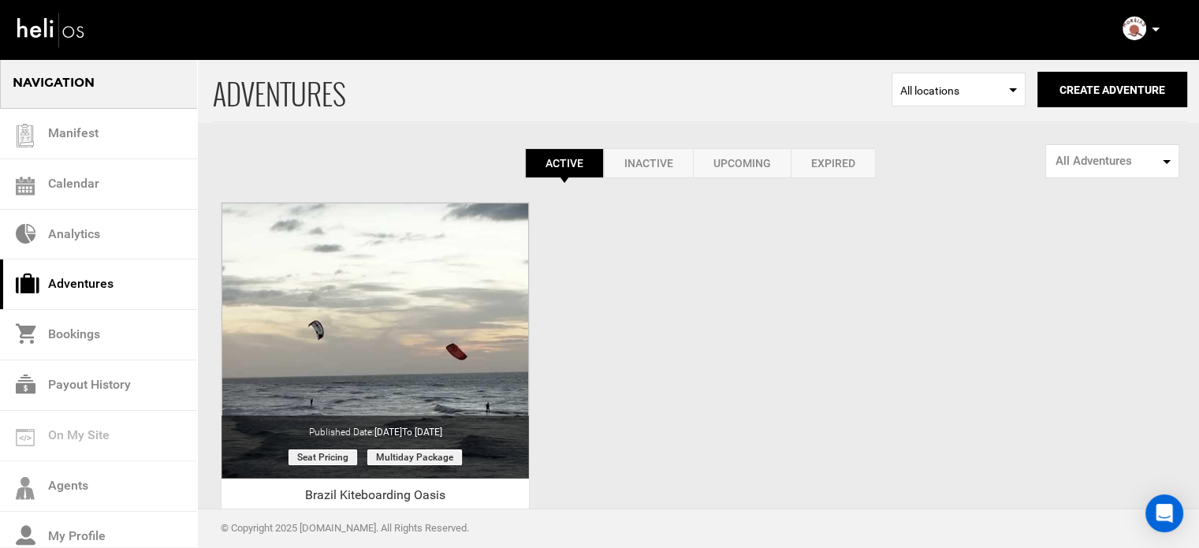
click at [1144, 28] on img at bounding box center [1134, 29] width 24 height 24
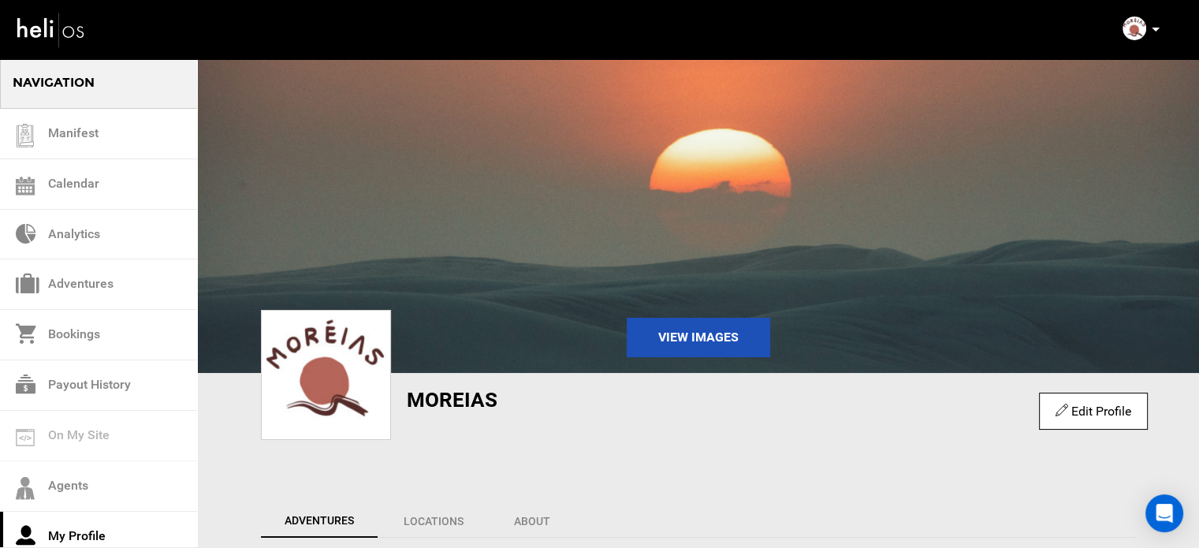
click at [1155, 28] on icon at bounding box center [1156, 30] width 8 height 4
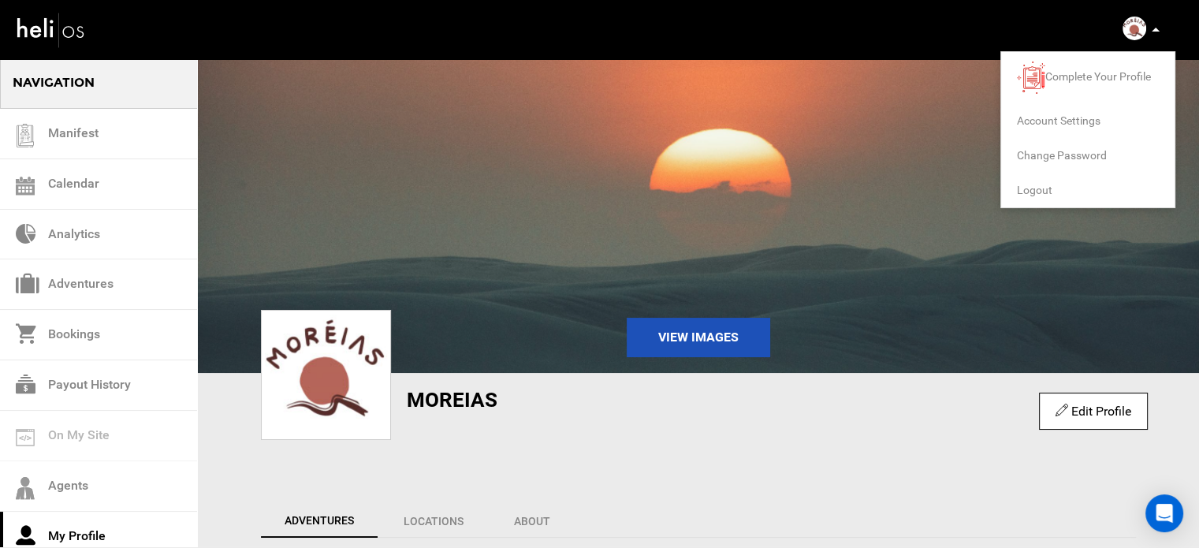
click at [1020, 187] on span "Logout" at bounding box center [1034, 190] width 35 height 13
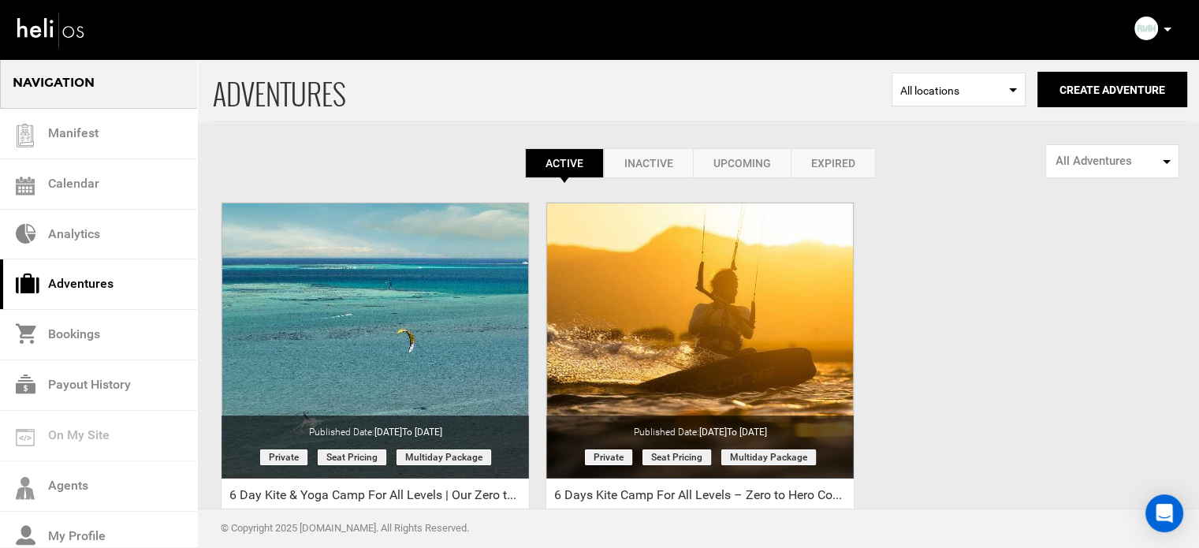
click at [809, 163] on link "Expired" at bounding box center [833, 163] width 85 height 30
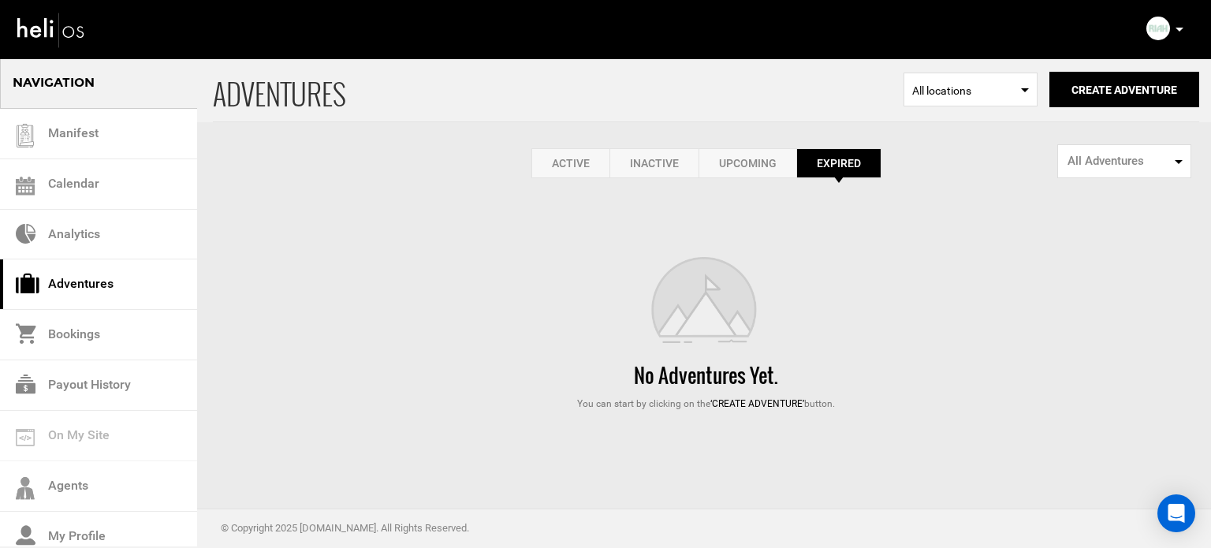
click at [568, 163] on link "Active" at bounding box center [570, 163] width 78 height 30
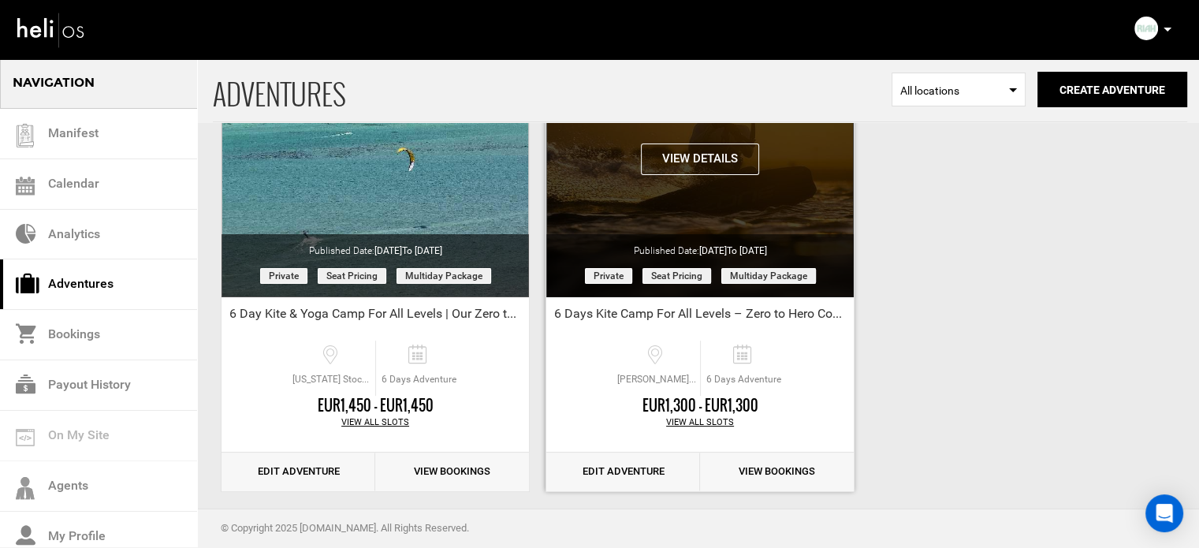
scroll to position [183, 0]
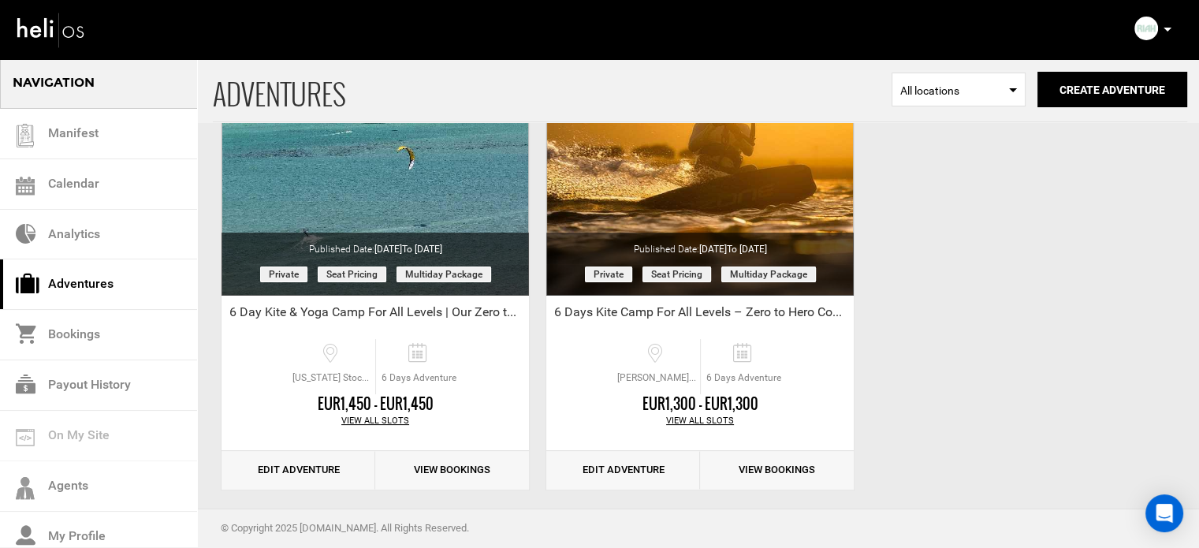
click at [1165, 26] on p at bounding box center [1166, 29] width 9 height 18
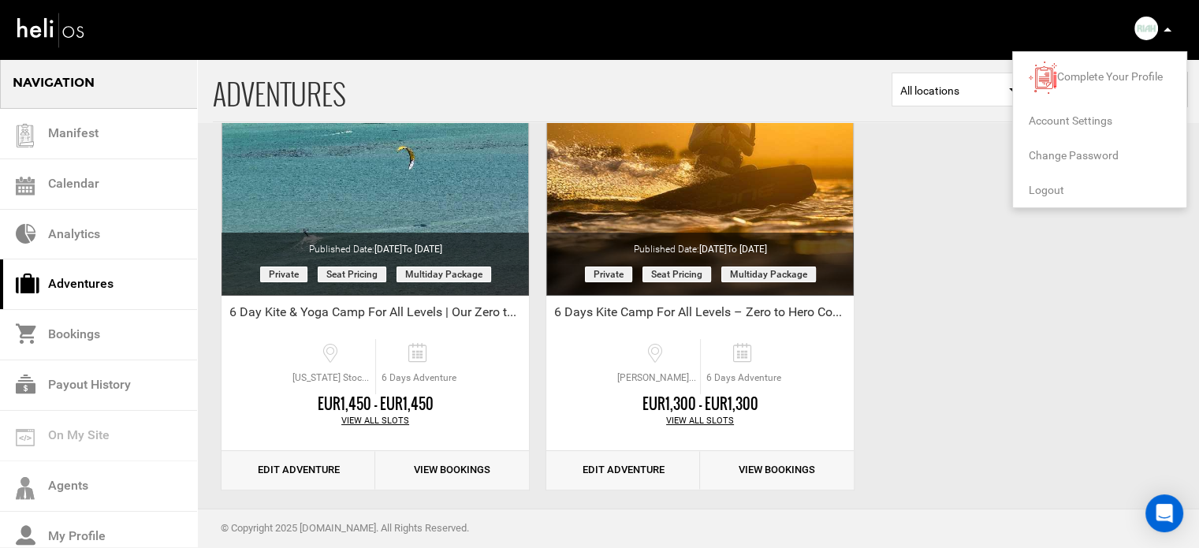
click at [1058, 192] on span "Logout" at bounding box center [1046, 190] width 35 height 13
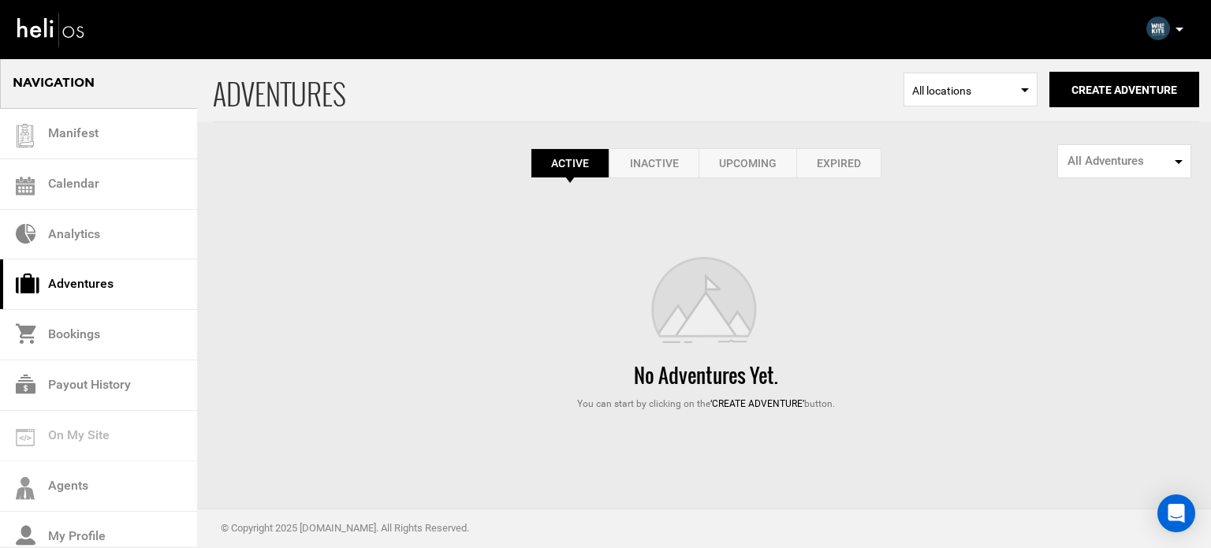
click at [851, 175] on link "Expired" at bounding box center [838, 163] width 85 height 30
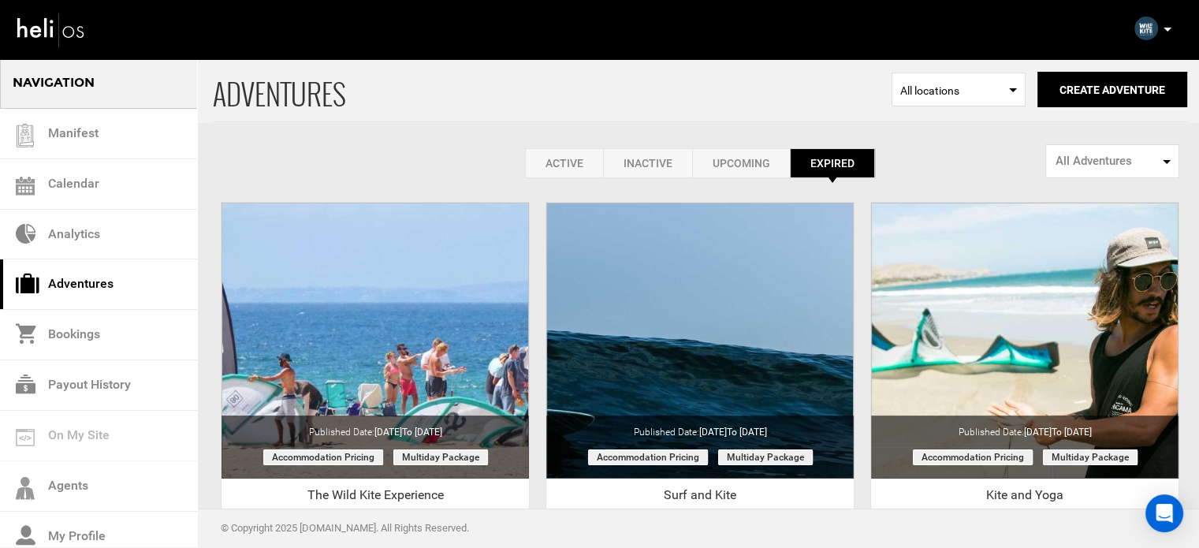
click at [560, 157] on link "Active" at bounding box center [564, 163] width 78 height 30
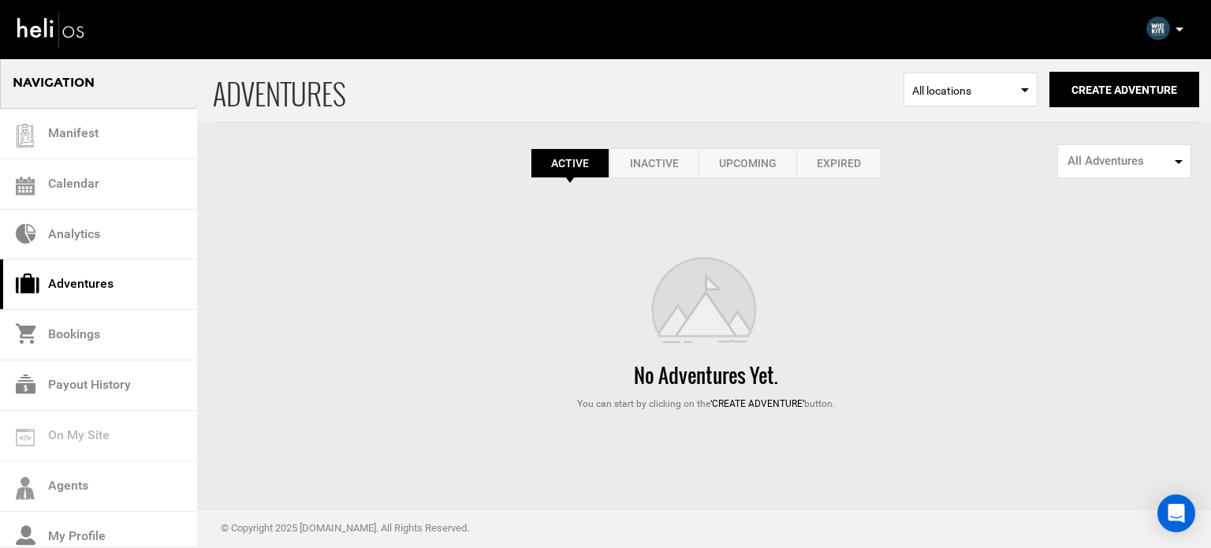
click at [1182, 30] on icon at bounding box center [1179, 30] width 8 height 4
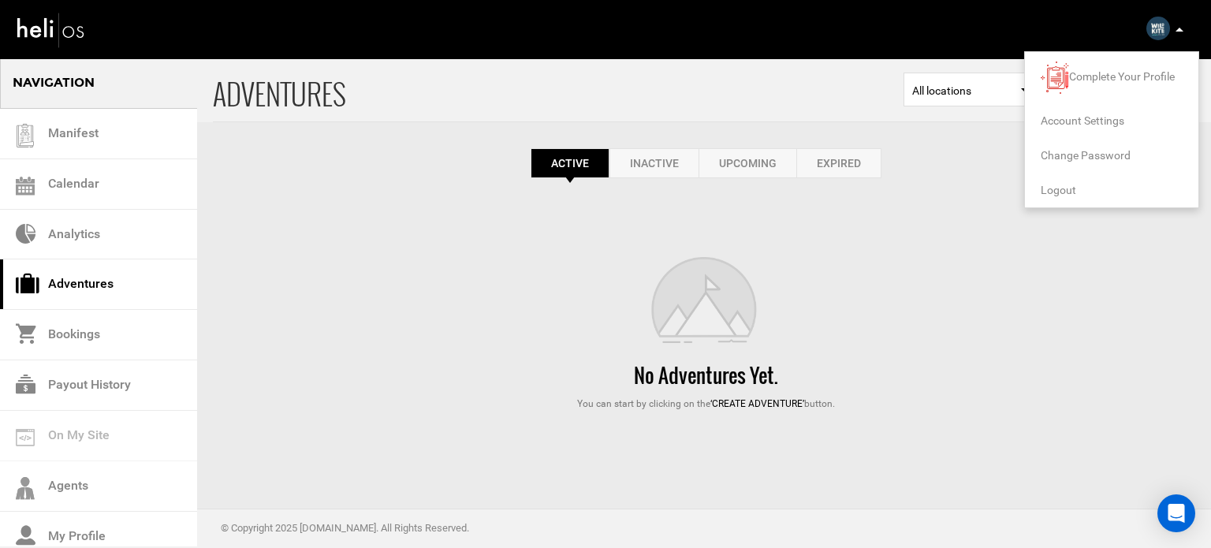
click at [1057, 188] on span "Logout" at bounding box center [1057, 190] width 35 height 13
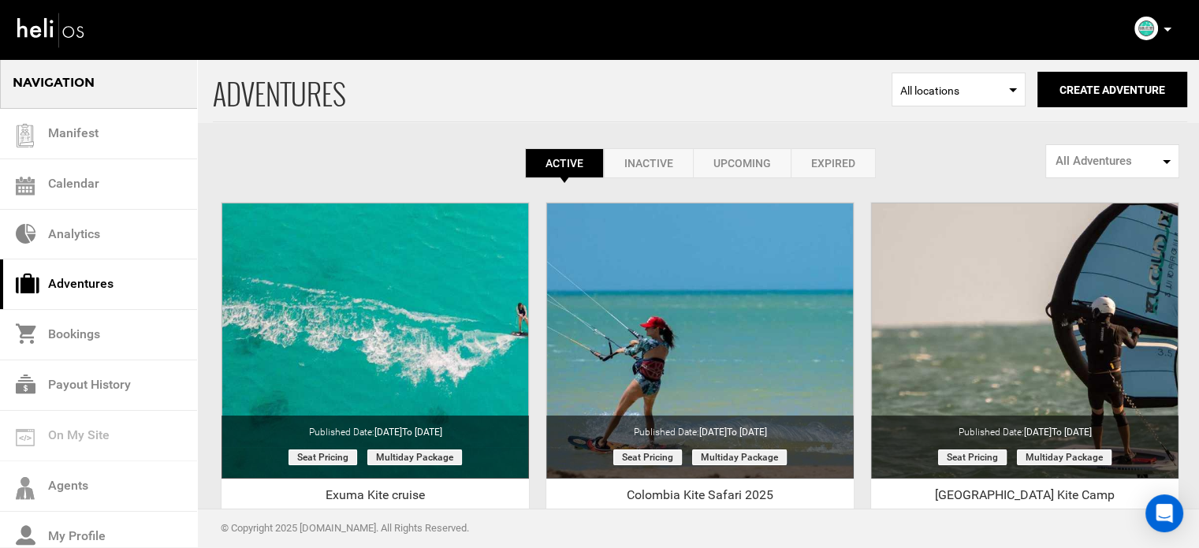
click at [829, 154] on link "Expired" at bounding box center [833, 163] width 85 height 30
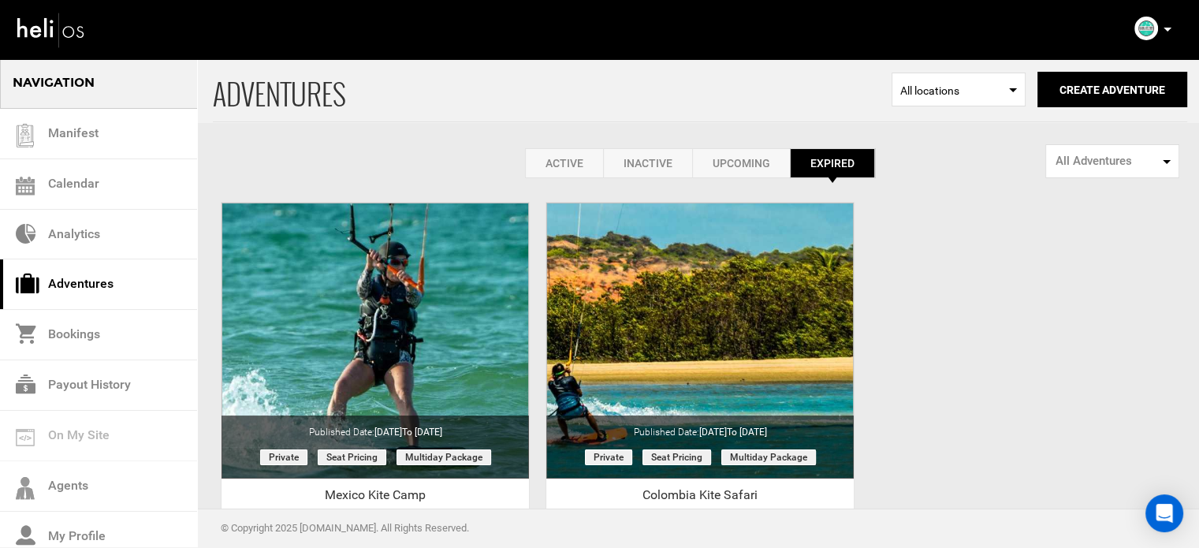
click at [571, 158] on link "Active" at bounding box center [564, 163] width 78 height 30
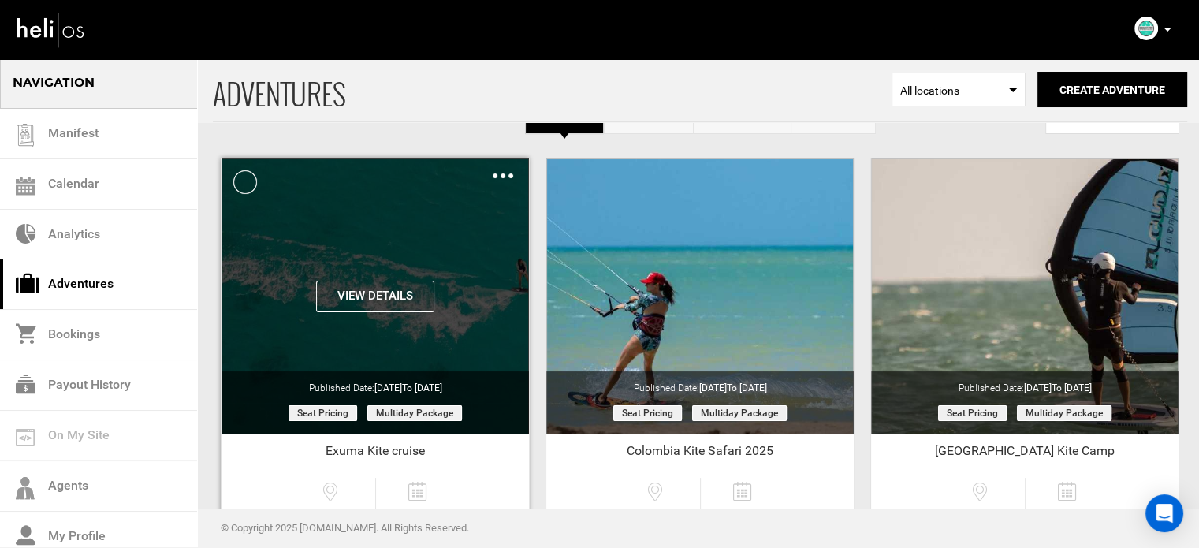
scroll to position [195, 0]
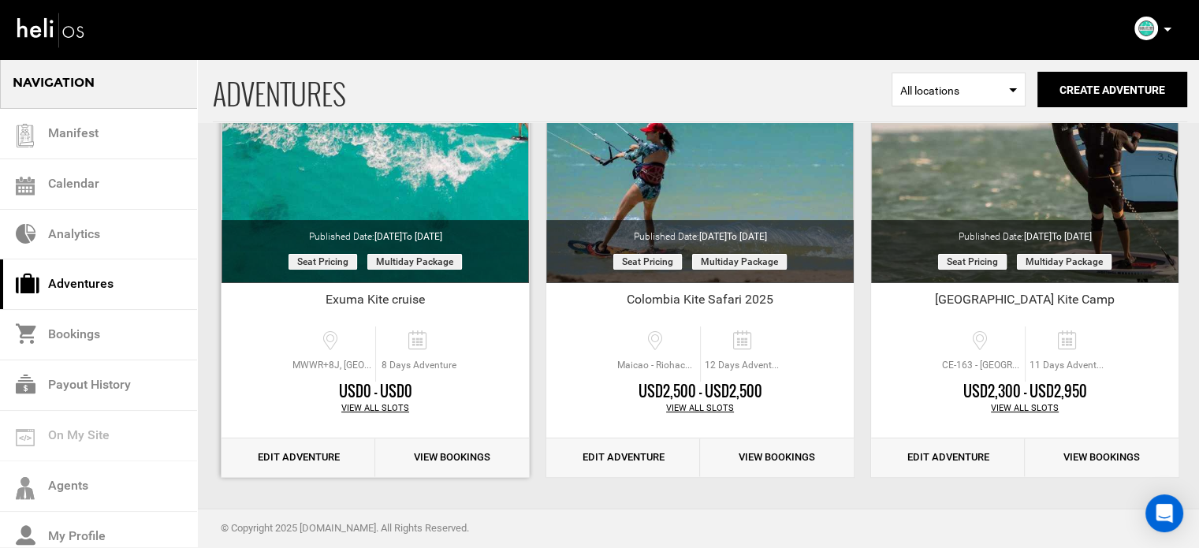
click at [279, 453] on link "Edit Adventure" at bounding box center [298, 457] width 154 height 39
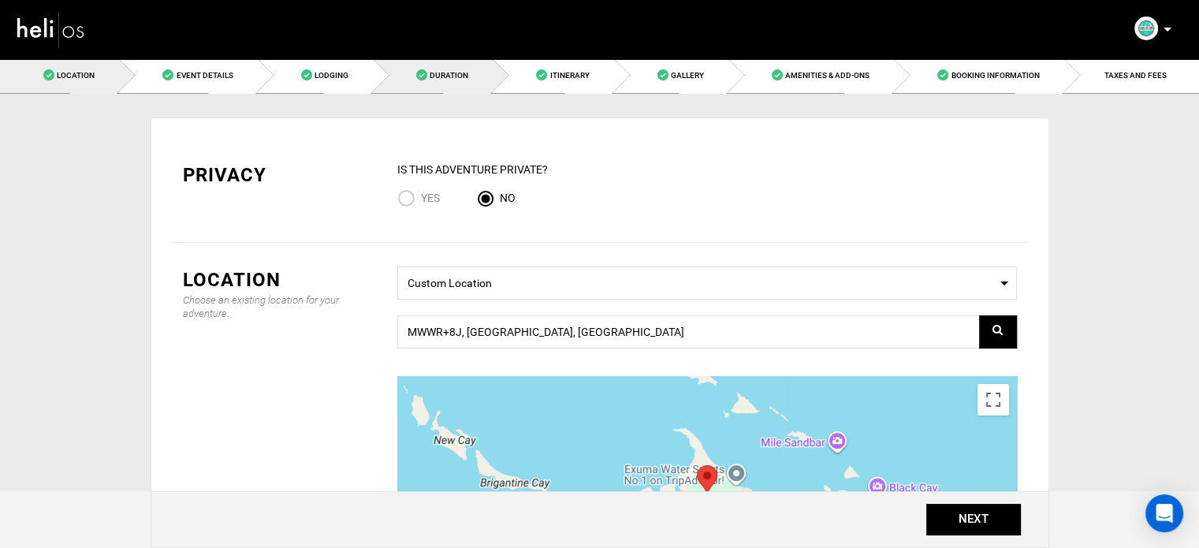
click at [456, 84] on link "Duration" at bounding box center [433, 75] width 120 height 35
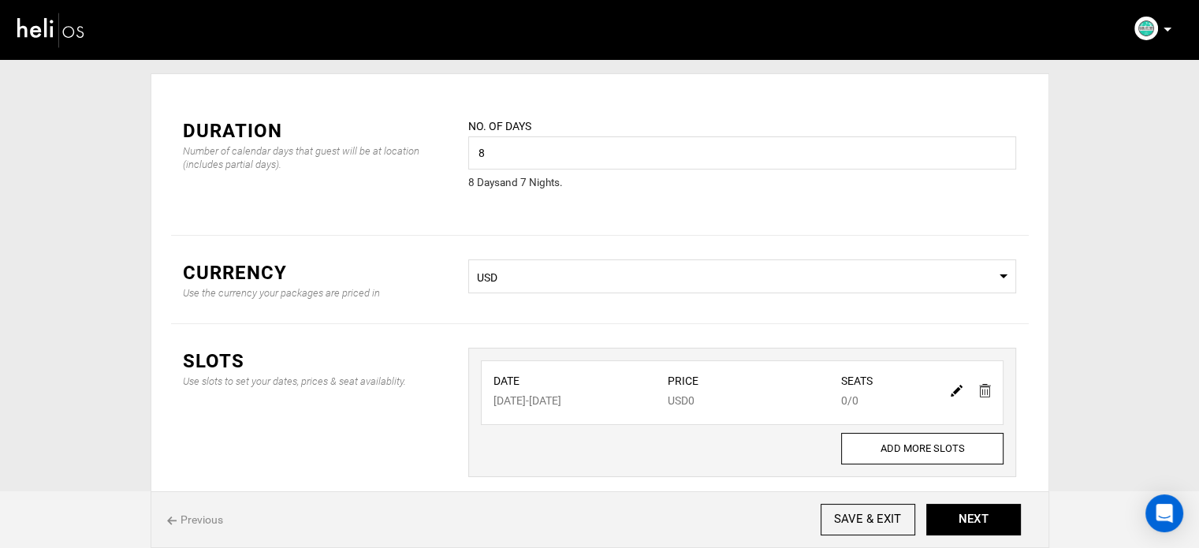
scroll to position [44, 0]
click at [955, 394] on img at bounding box center [957, 391] width 12 height 12
type input "04/19/2026"
type input "04/26/2026"
type input "0"
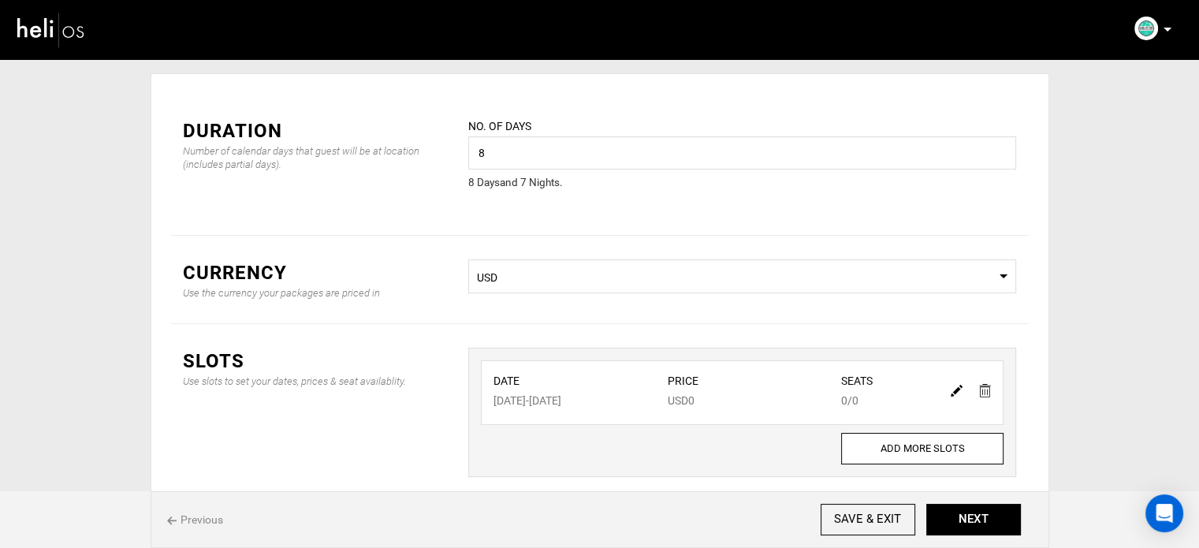
type input "0"
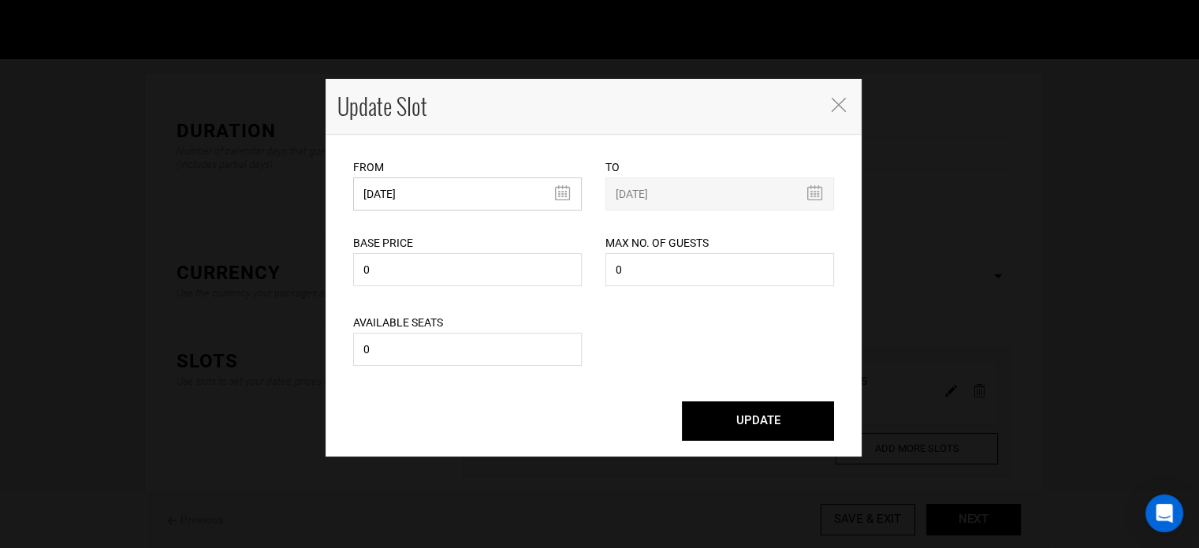
click at [472, 204] on input "04/19/2026" at bounding box center [467, 193] width 229 height 33
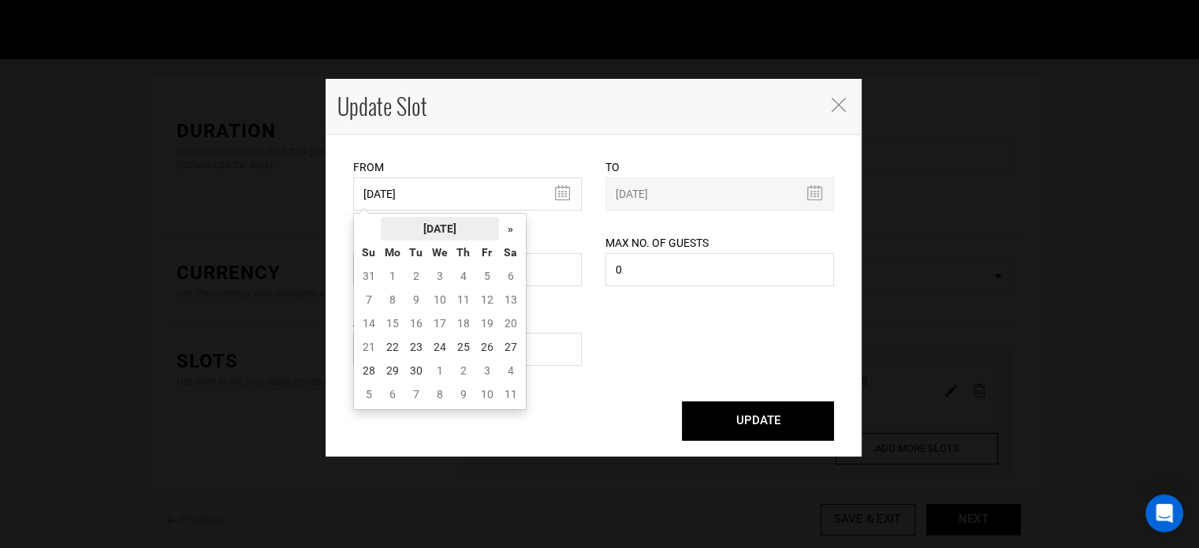
click at [448, 219] on th "[DATE]" at bounding box center [440, 229] width 118 height 24
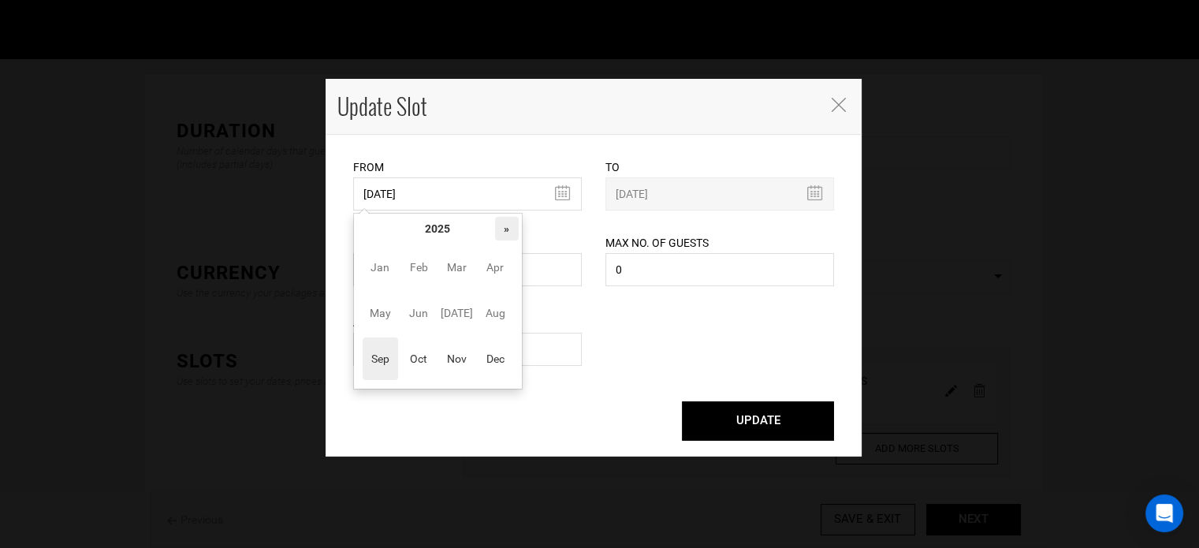
click at [504, 226] on th "»" at bounding box center [507, 229] width 24 height 24
click at [426, 365] on span "Oct" at bounding box center [418, 358] width 35 height 43
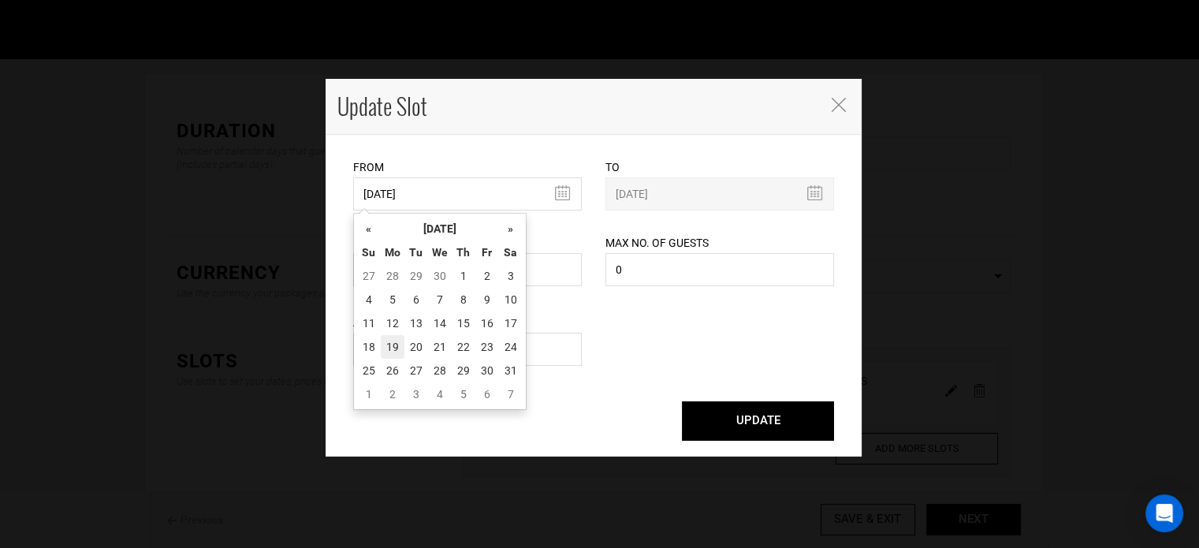
click at [392, 349] on td "19" at bounding box center [393, 347] width 24 height 24
type input "10/19/2026"
type input "10/26/2026"
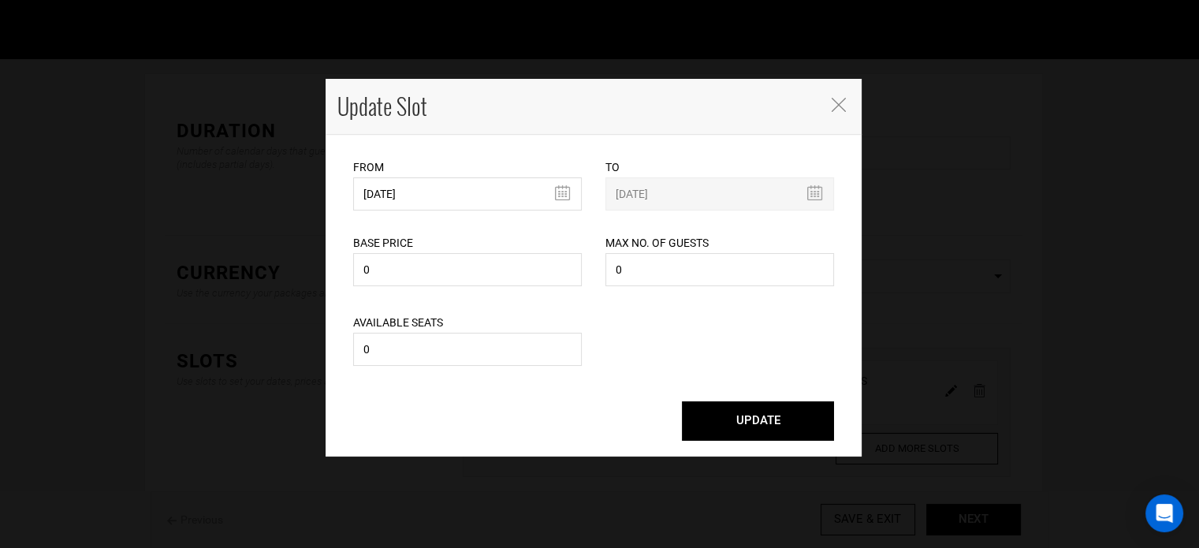
click at [781, 419] on button "UPDATE" at bounding box center [758, 420] width 152 height 39
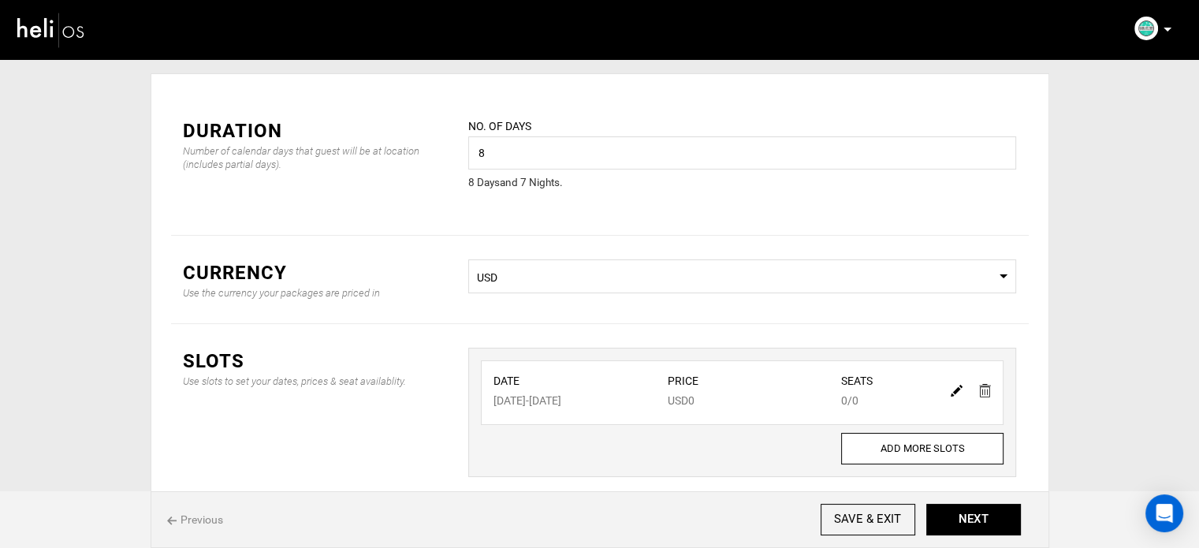
scroll to position [0, 0]
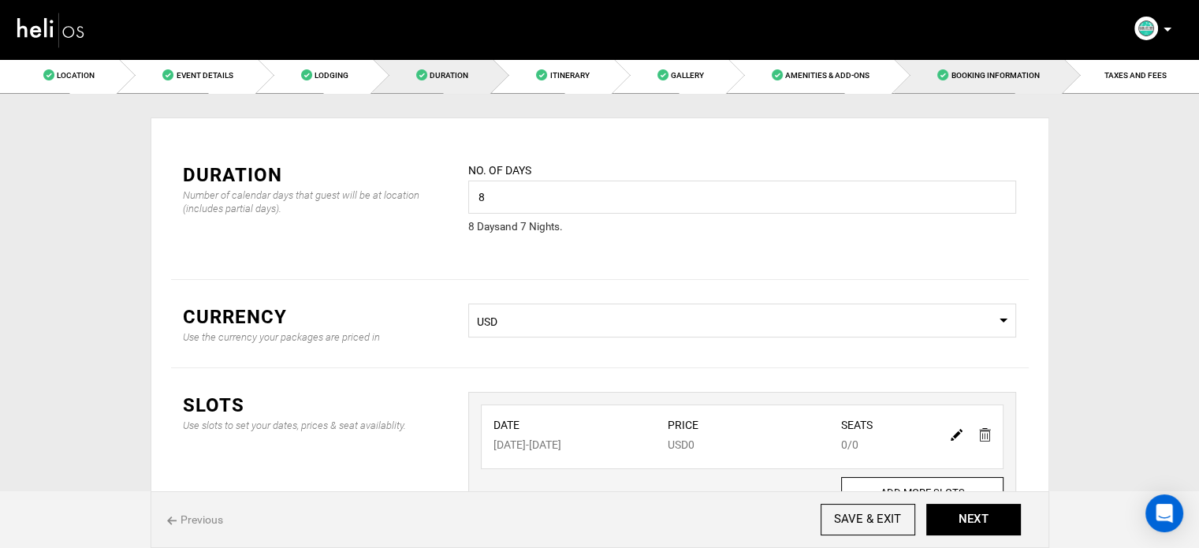
click at [1009, 65] on link "Booking Information" at bounding box center [978, 75] width 169 height 35
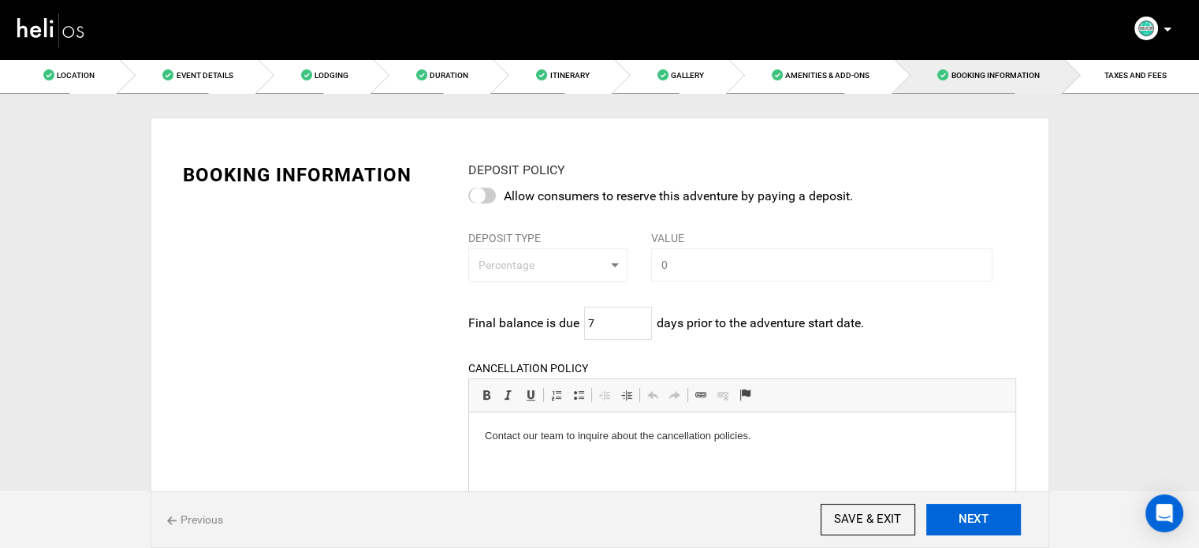
click at [972, 520] on button "NEXT" at bounding box center [973, 520] width 95 height 32
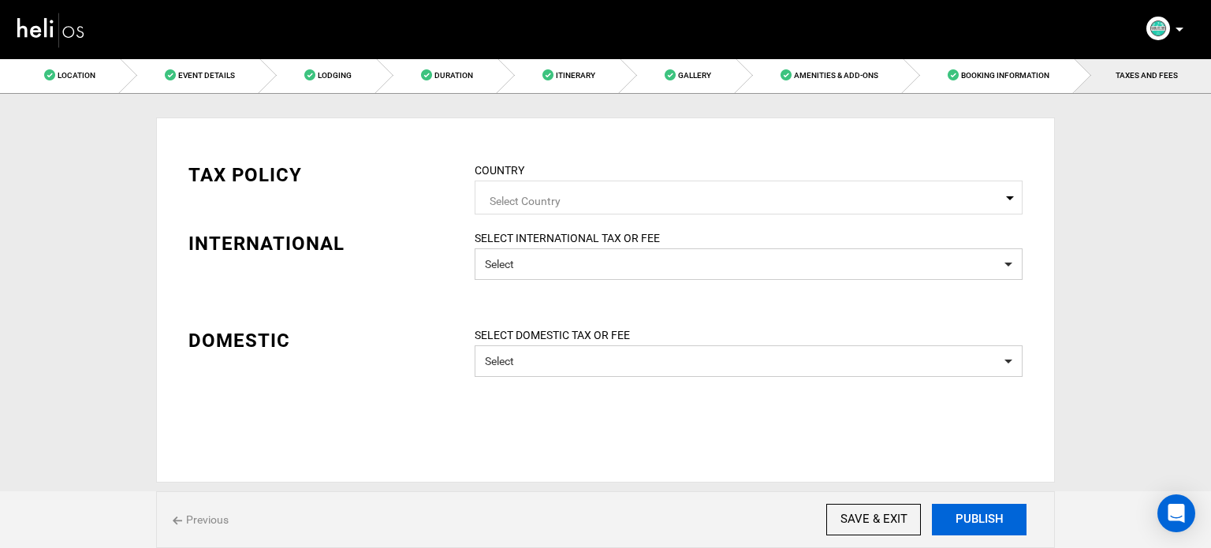
click at [972, 520] on button "PUBLISH" at bounding box center [979, 520] width 95 height 32
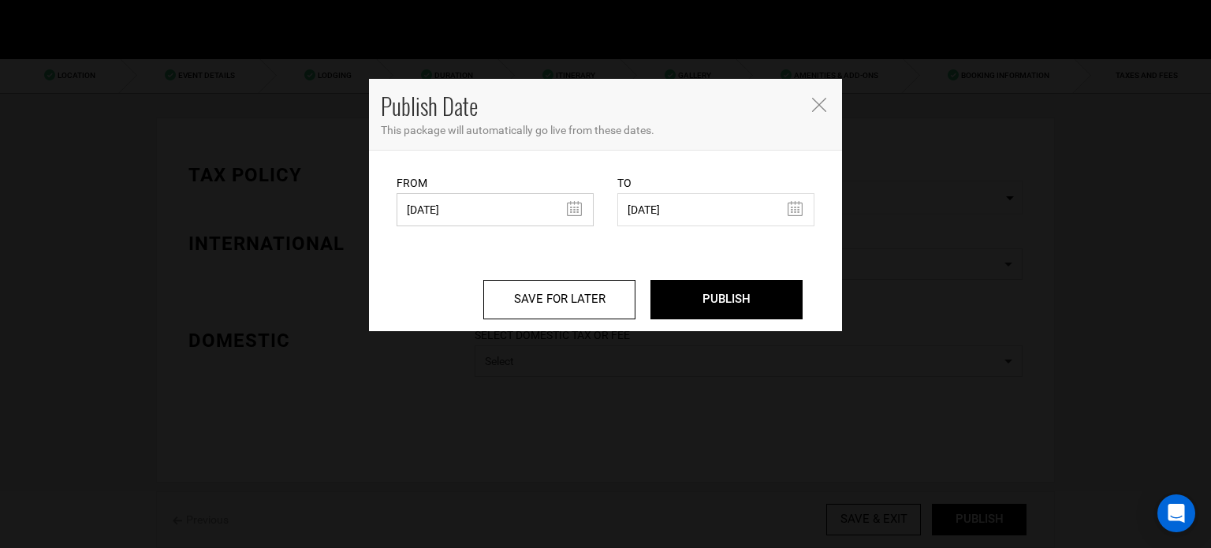
click at [453, 207] on input "04/04/2025" at bounding box center [494, 209] width 197 height 33
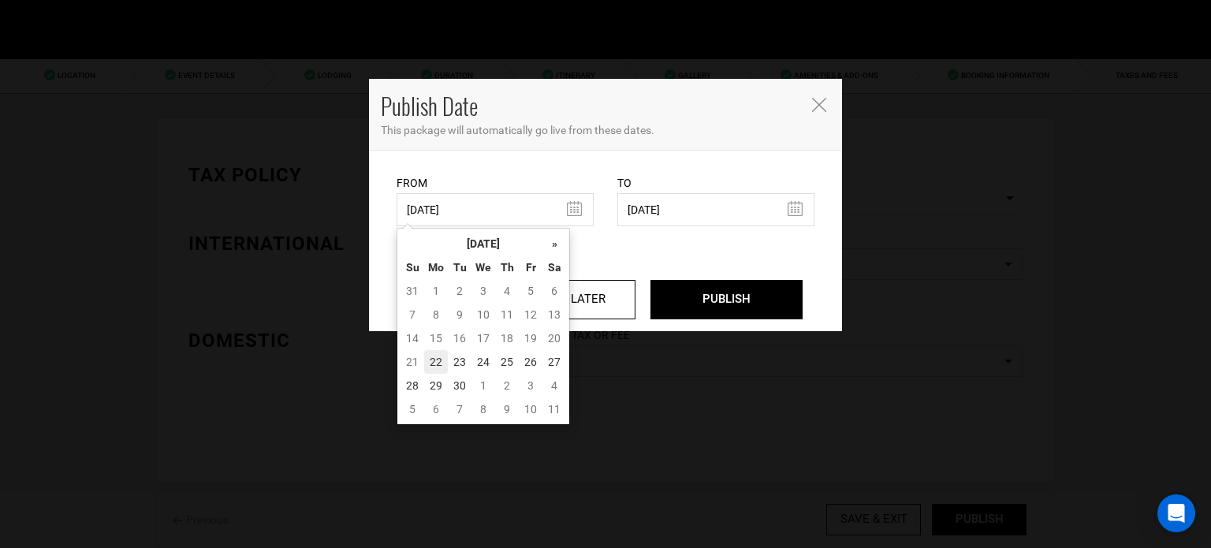
click at [439, 362] on td "22" at bounding box center [436, 362] width 24 height 24
type input "[DATE]"
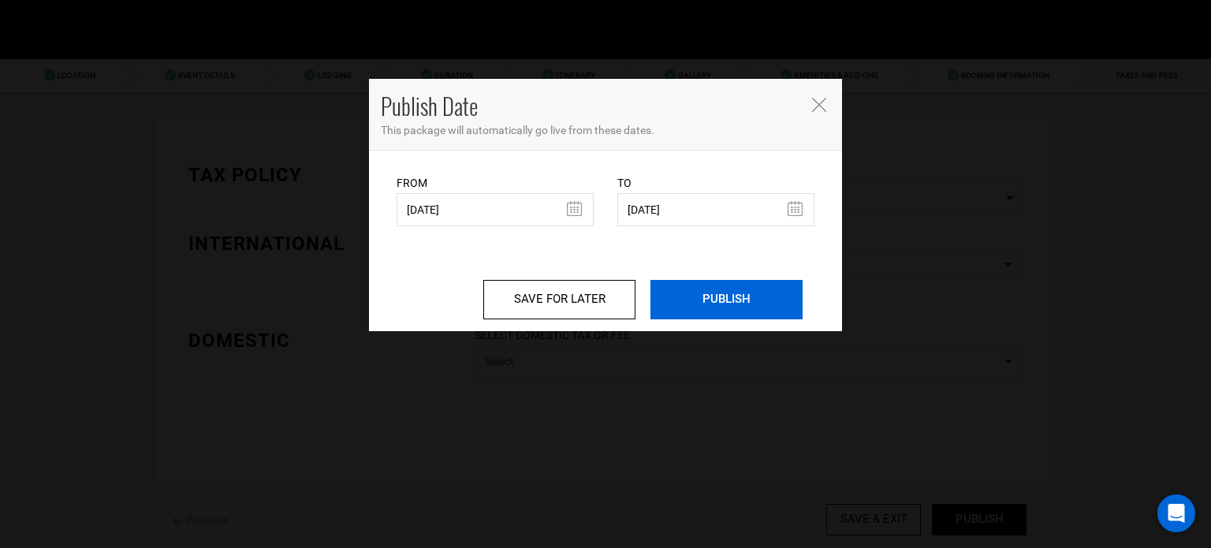
click at [735, 301] on input "PUBLISH" at bounding box center [726, 299] width 152 height 39
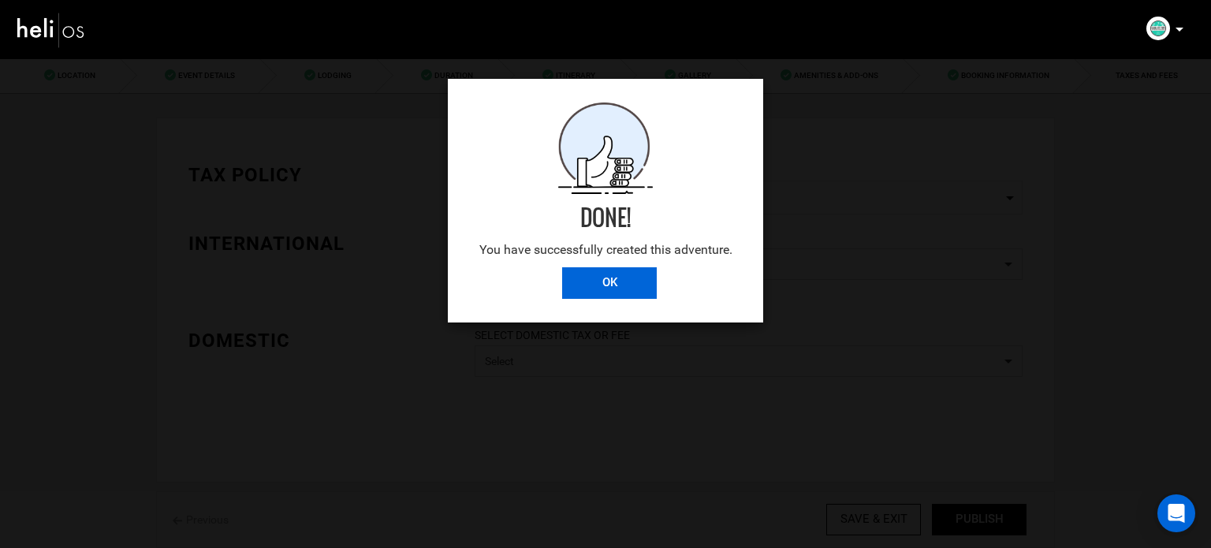
click at [586, 292] on input "OK" at bounding box center [609, 283] width 95 height 32
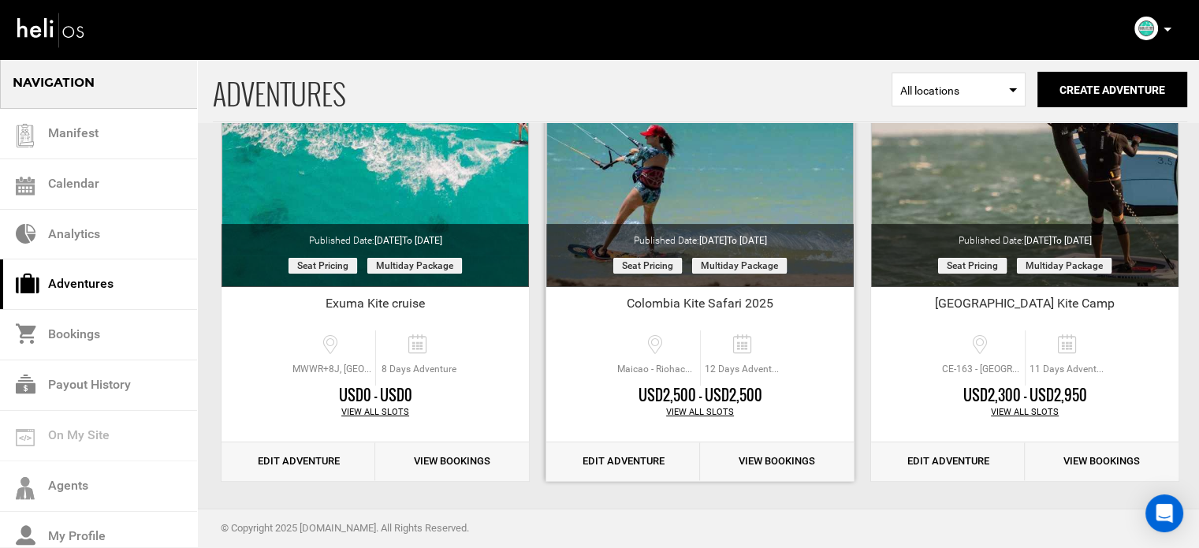
scroll to position [195, 0]
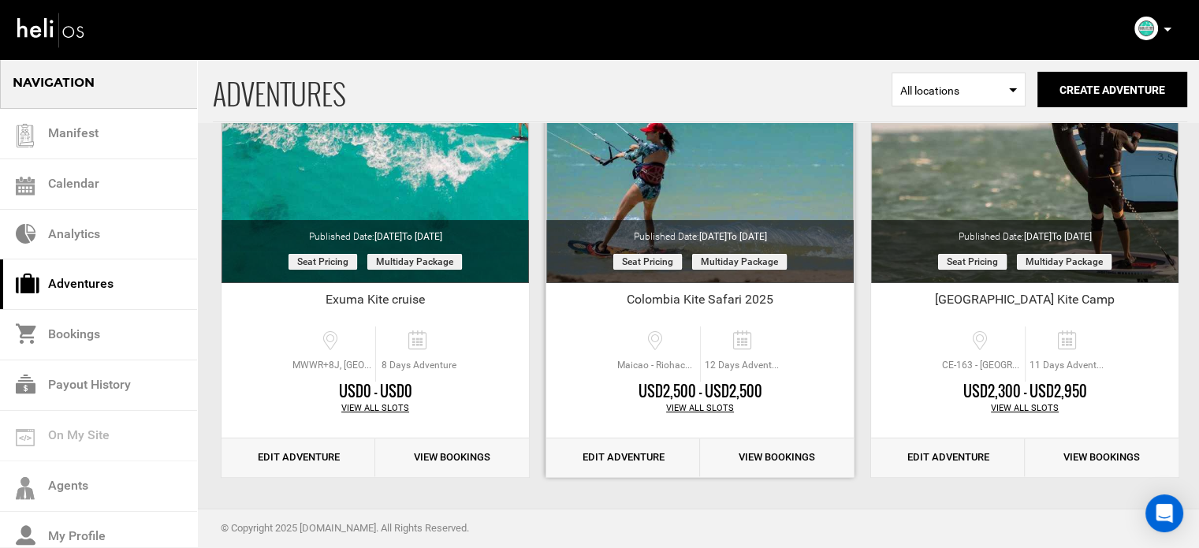
click at [612, 458] on link "Edit Adventure" at bounding box center [623, 457] width 154 height 39
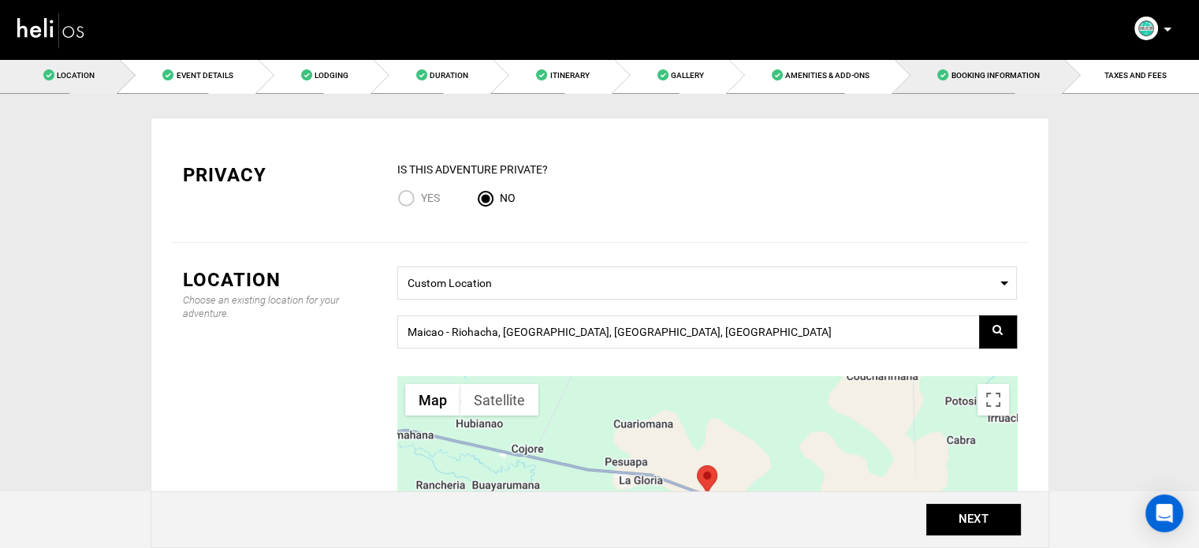
click at [1036, 83] on link "Booking Information" at bounding box center [978, 75] width 169 height 35
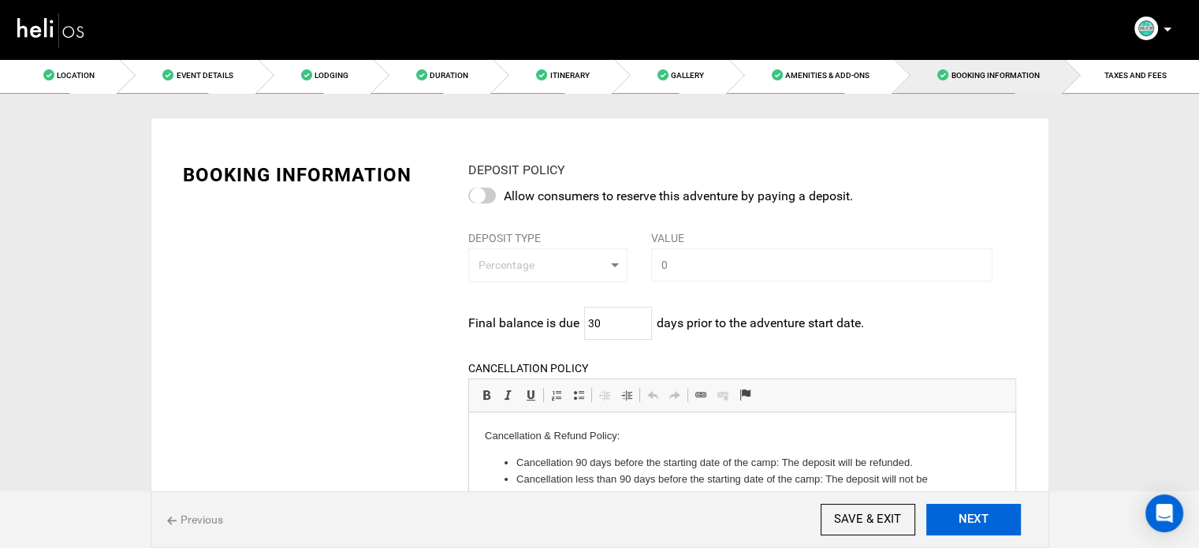
click at [948, 530] on button "NEXT" at bounding box center [973, 520] width 95 height 32
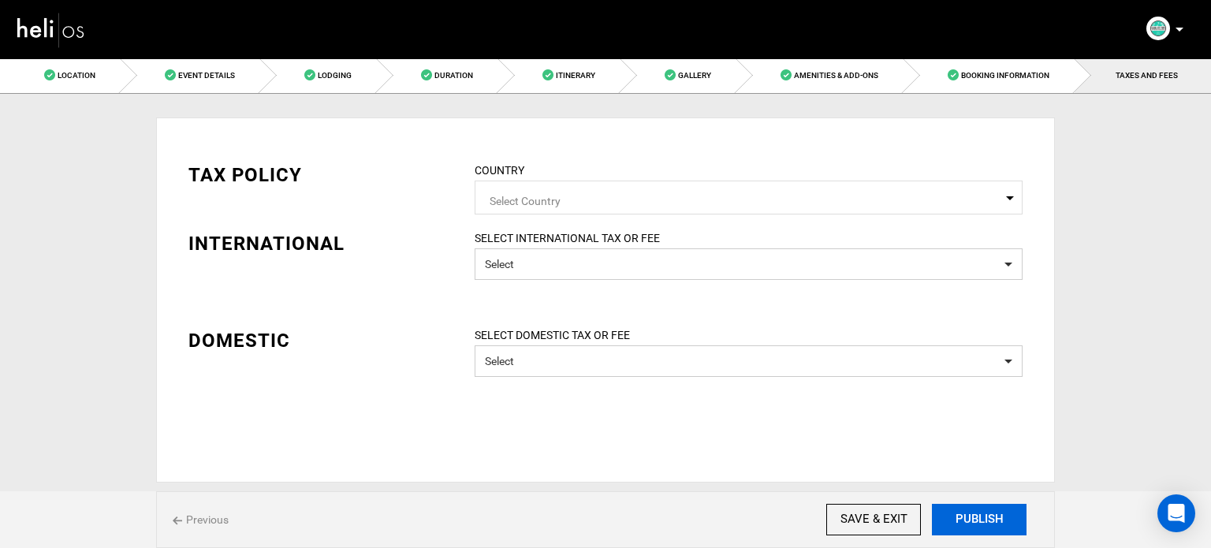
click at [948, 530] on button "PUBLISH" at bounding box center [979, 520] width 95 height 32
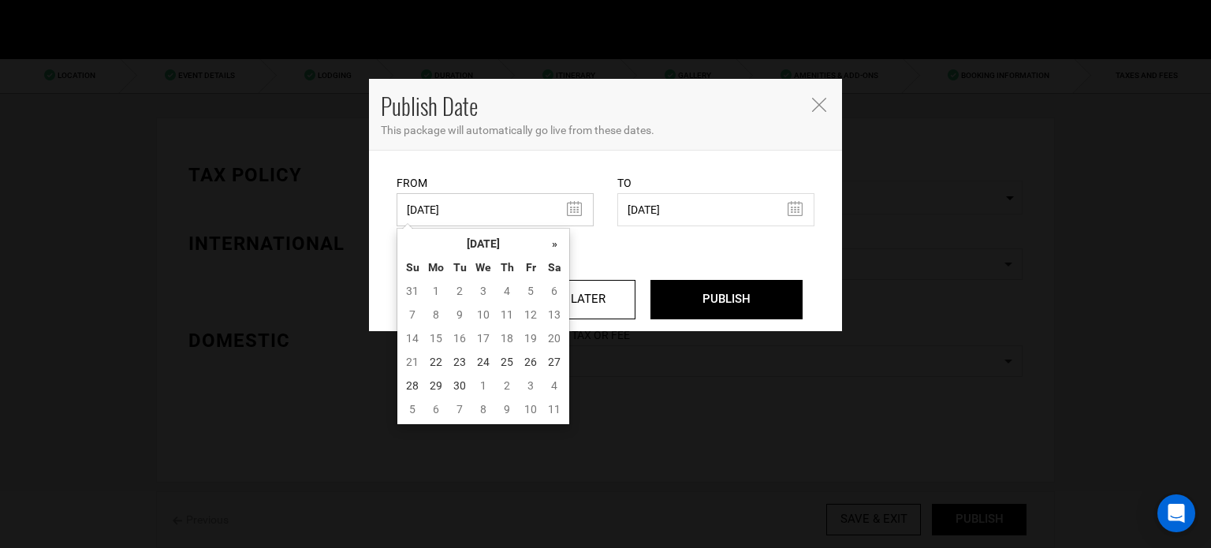
click at [497, 210] on input "04/04/2025" at bounding box center [494, 209] width 197 height 33
click at [440, 365] on td "22" at bounding box center [436, 362] width 24 height 24
type input "[DATE]"
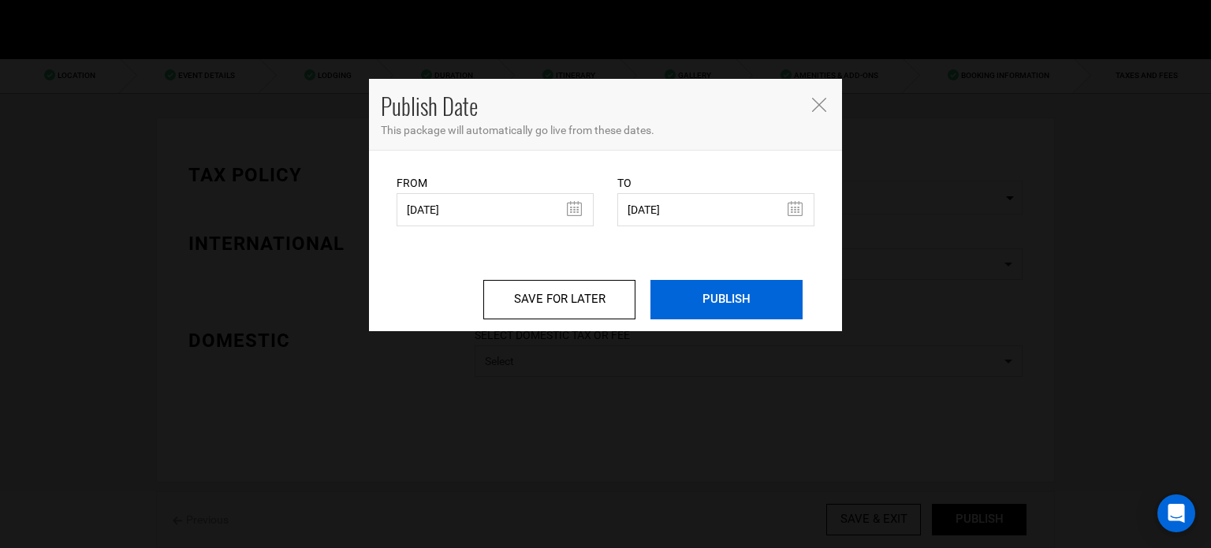
click at [741, 298] on input "PUBLISH" at bounding box center [726, 299] width 152 height 39
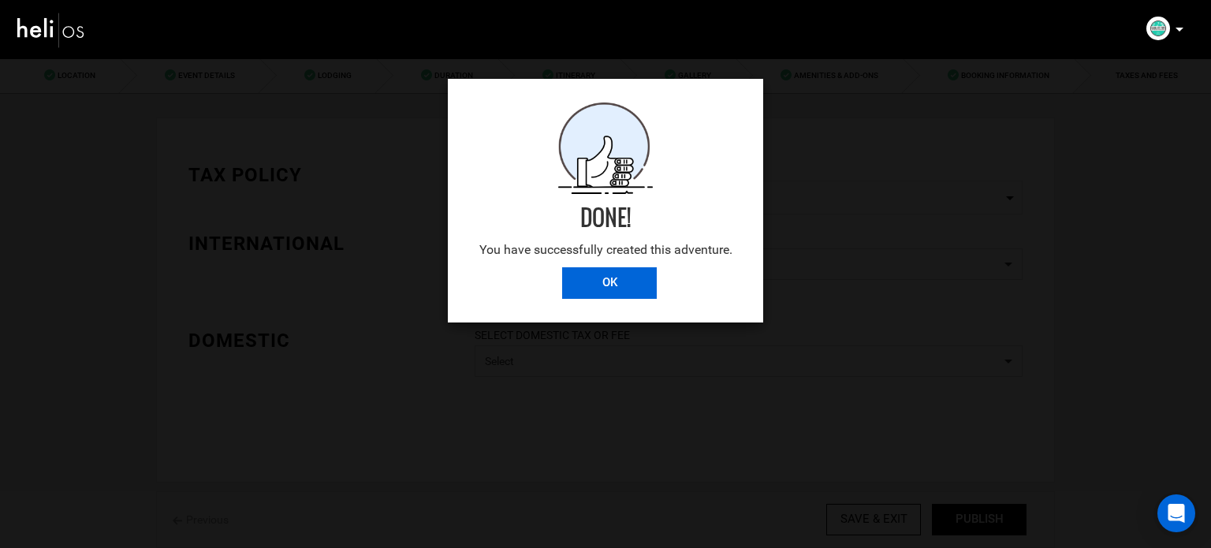
click at [612, 277] on input "OK" at bounding box center [609, 283] width 95 height 32
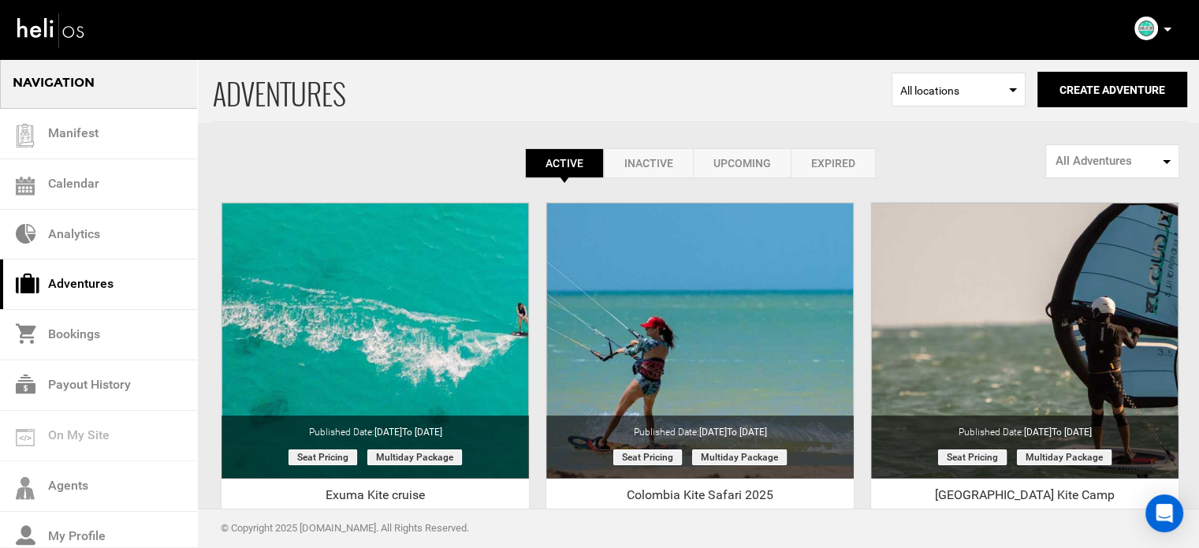
scroll to position [195, 0]
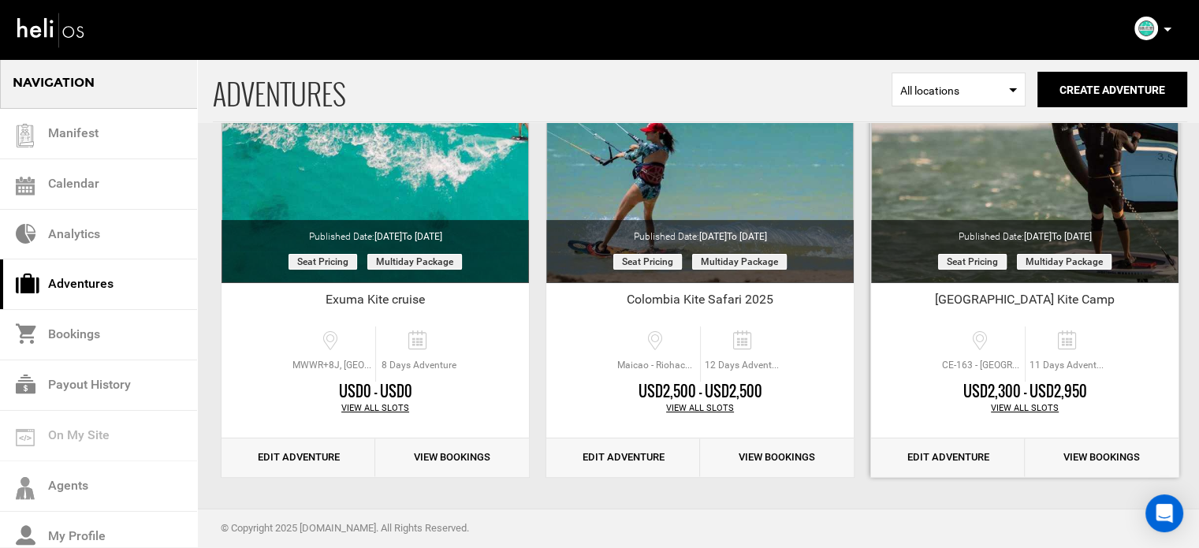
click at [938, 452] on link "Edit Adventure" at bounding box center [948, 457] width 154 height 39
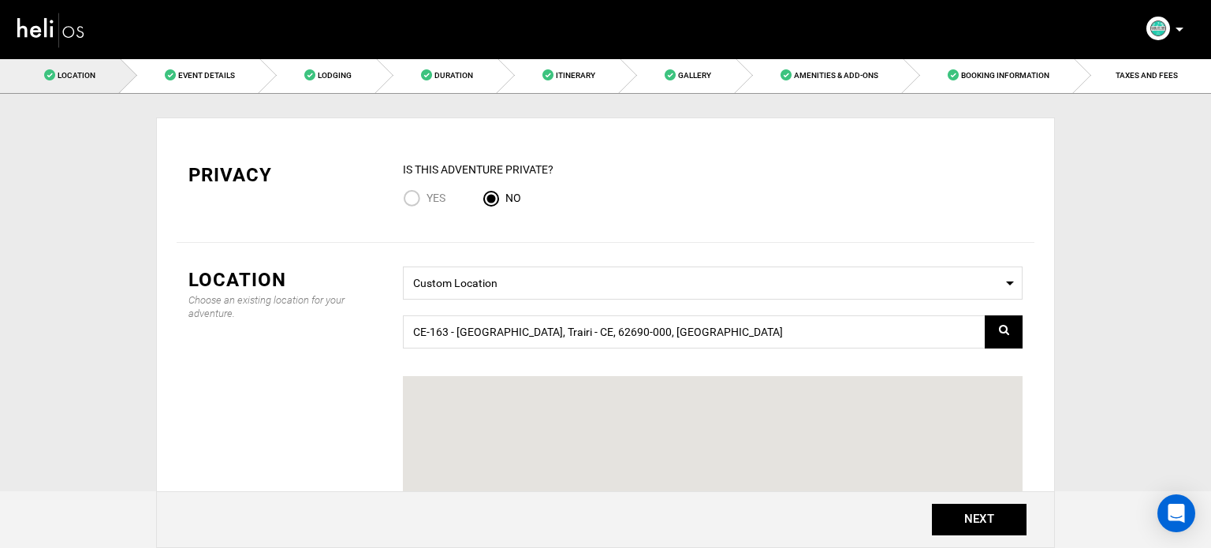
click at [938, 452] on div at bounding box center [713, 494] width 620 height 236
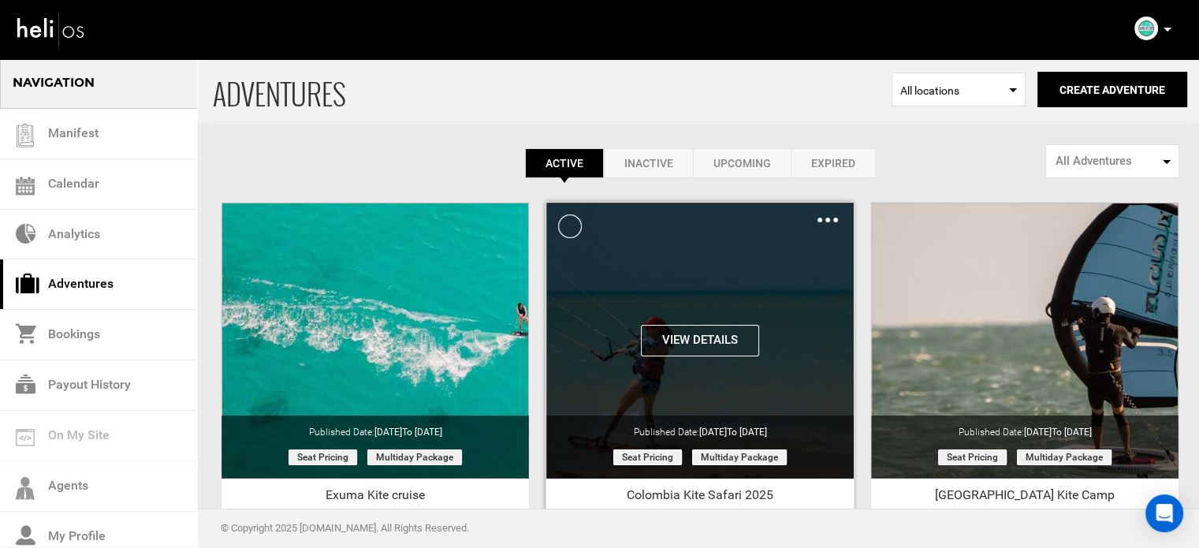
scroll to position [195, 0]
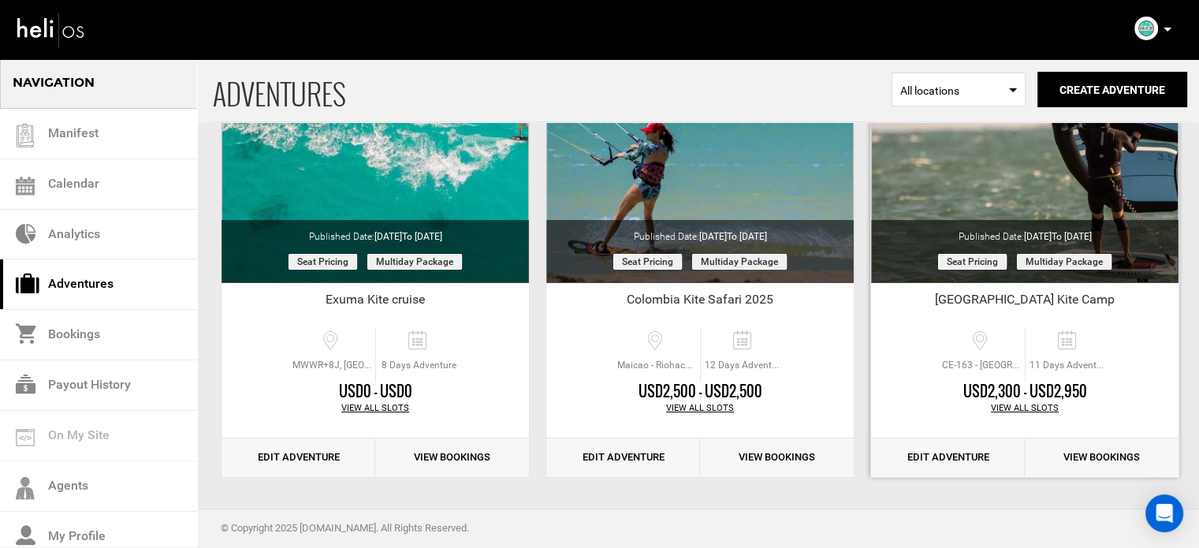
click at [910, 466] on link "Edit Adventure" at bounding box center [948, 457] width 154 height 39
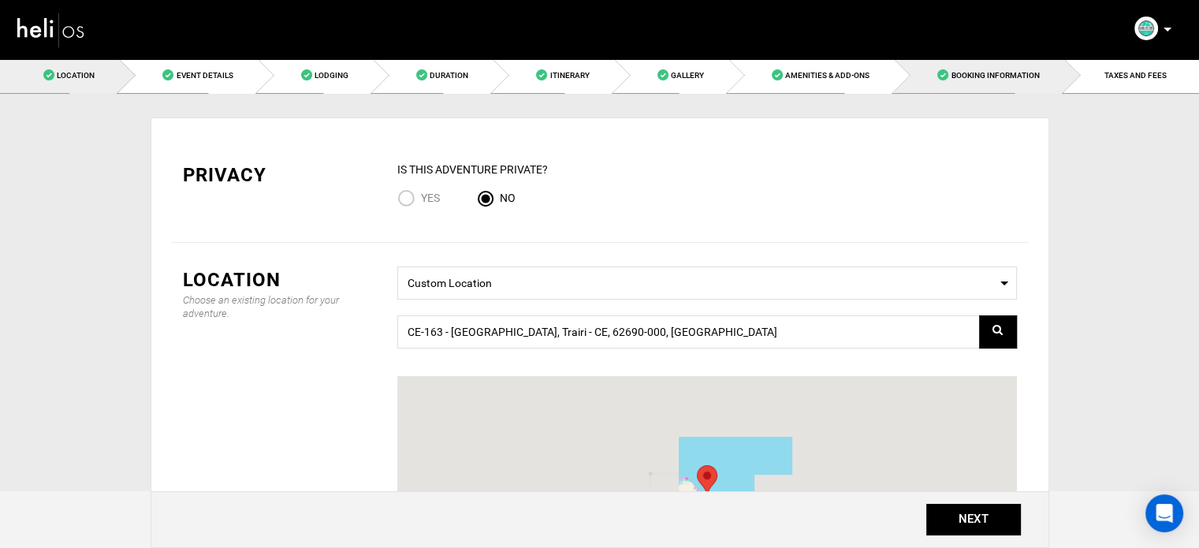
click at [976, 71] on span "Booking Information" at bounding box center [995, 75] width 88 height 9
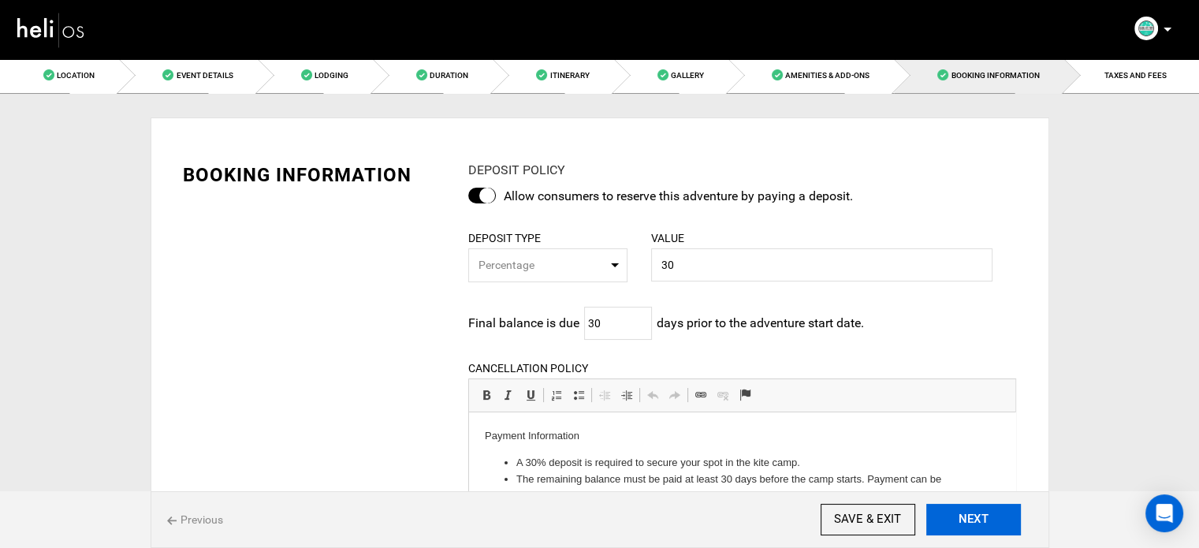
click at [953, 522] on button "NEXT" at bounding box center [973, 520] width 95 height 32
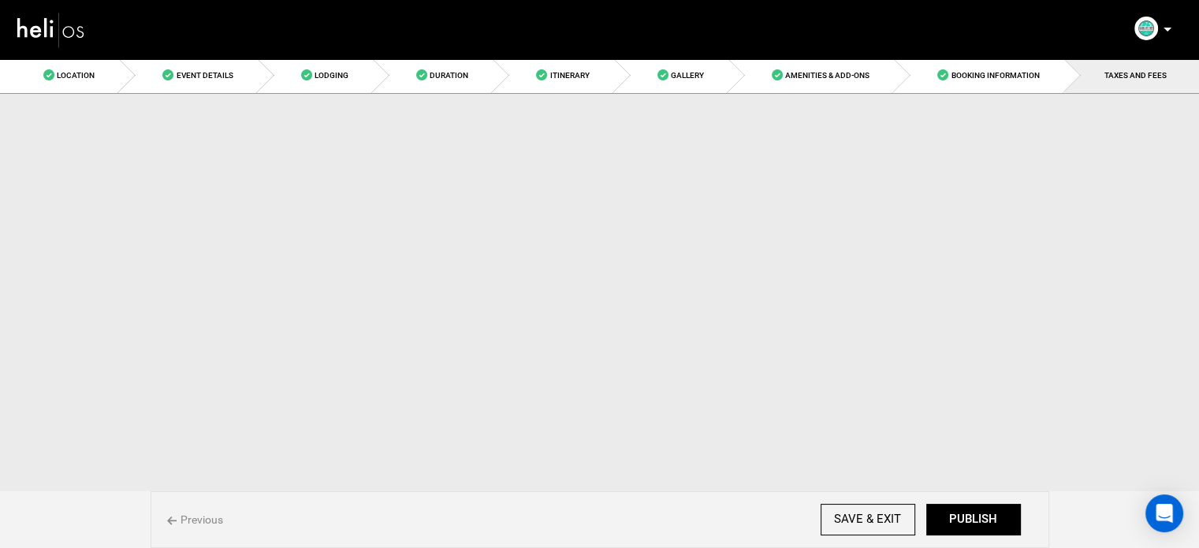
click at [953, 522] on button "PUBLISH" at bounding box center [973, 520] width 95 height 32
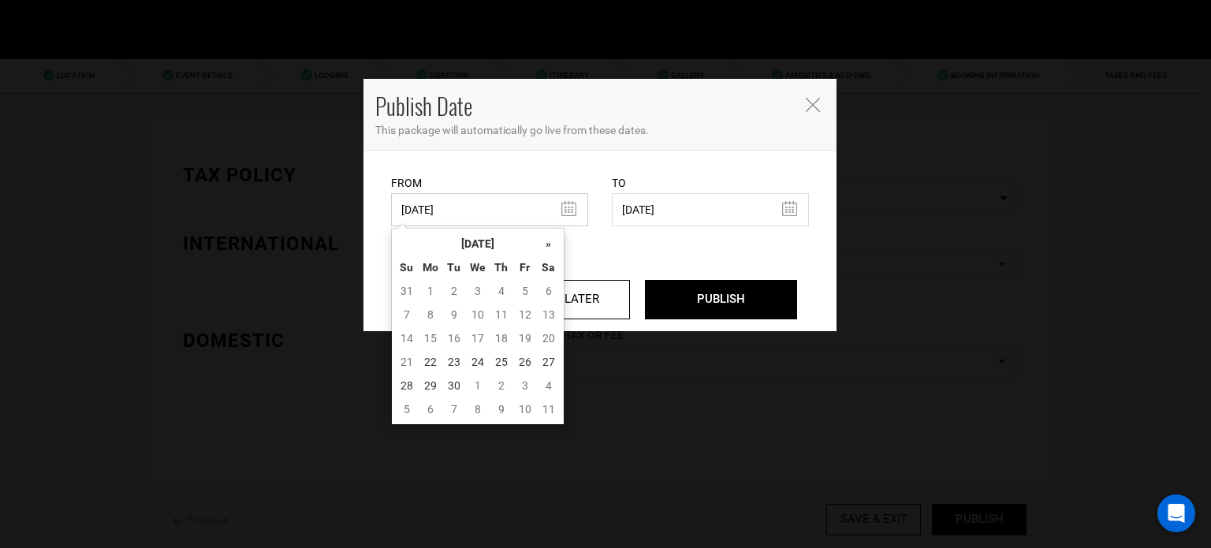
click at [471, 215] on input "04/04/2025" at bounding box center [489, 209] width 197 height 33
click at [437, 363] on td "22" at bounding box center [431, 362] width 24 height 24
type input "[DATE]"
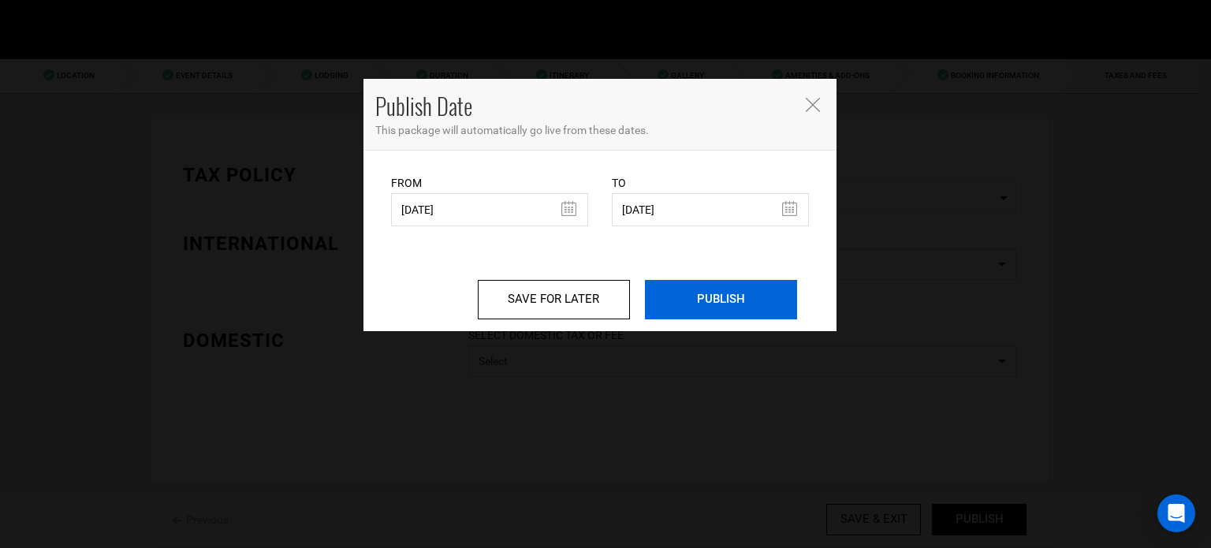
click at [688, 302] on input "PUBLISH" at bounding box center [721, 299] width 152 height 39
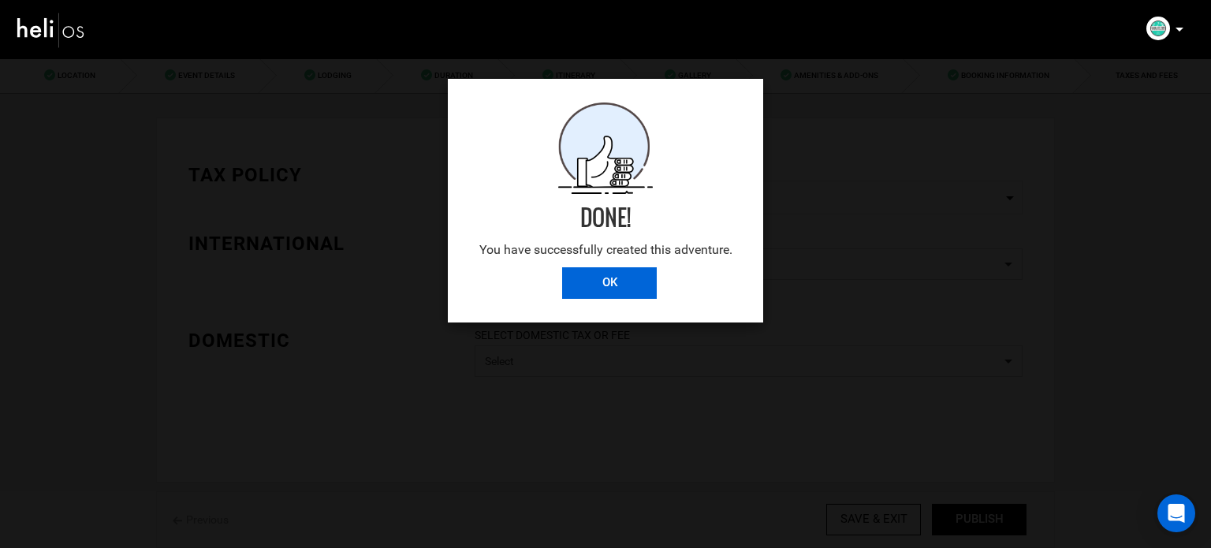
click at [613, 294] on input "OK" at bounding box center [609, 283] width 95 height 32
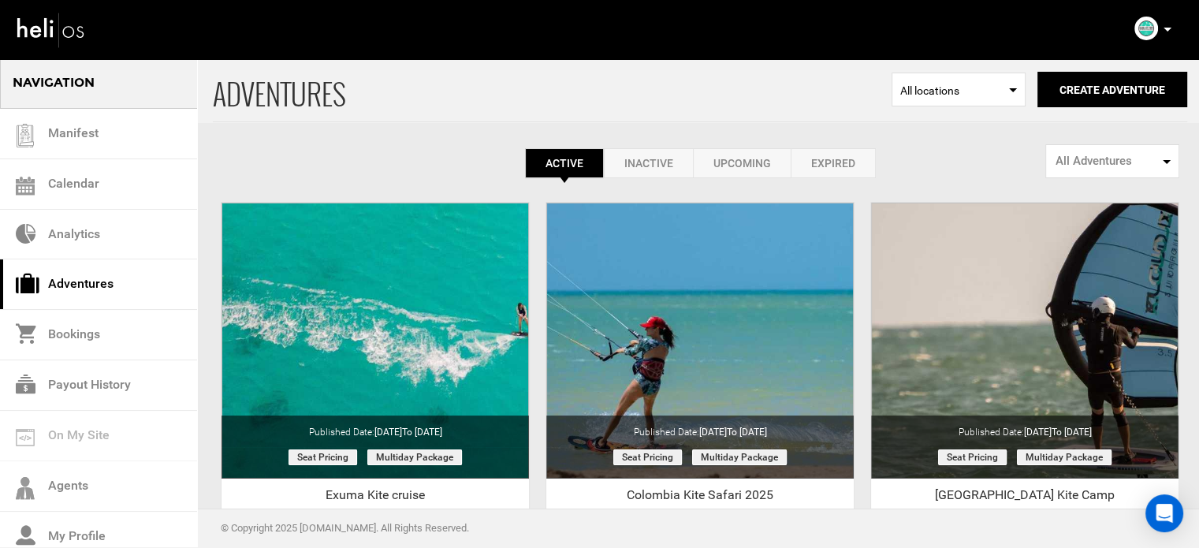
click at [1163, 28] on icon at bounding box center [1167, 30] width 8 height 4
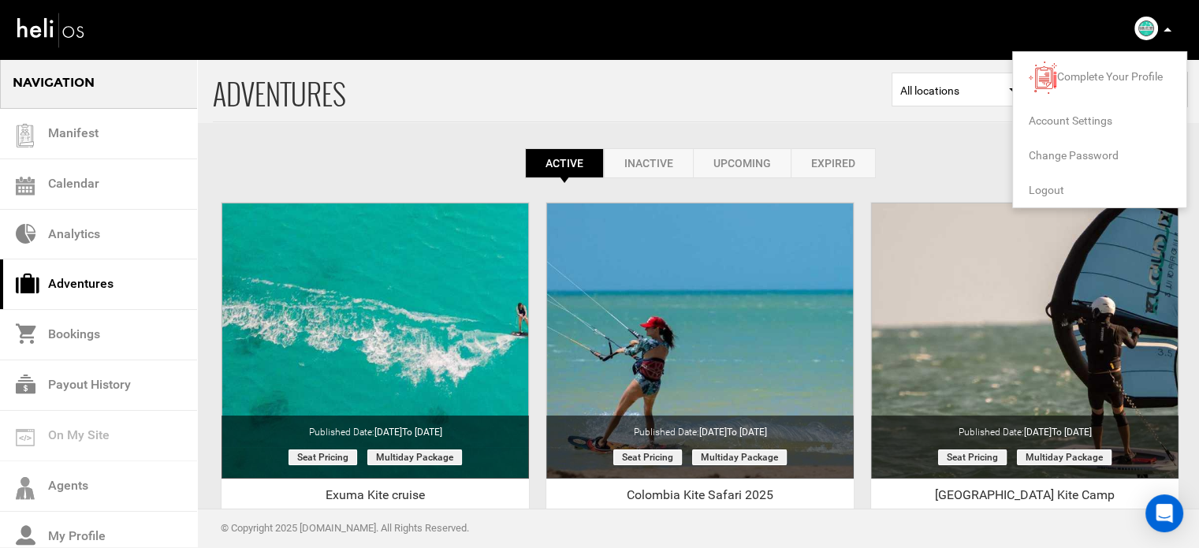
click at [1036, 188] on span "Logout" at bounding box center [1046, 190] width 35 height 13
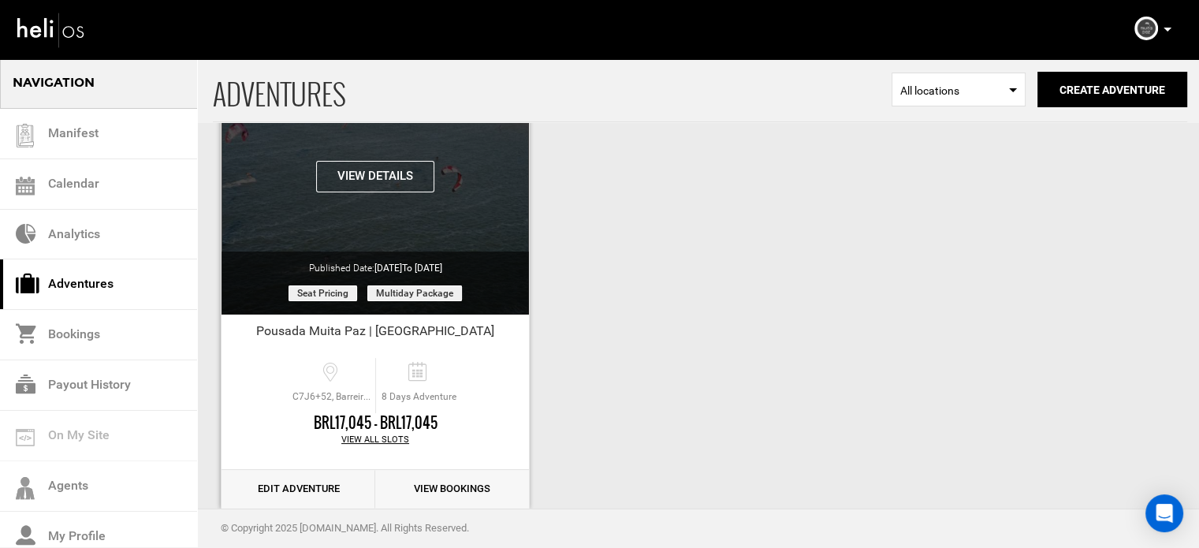
scroll to position [195, 0]
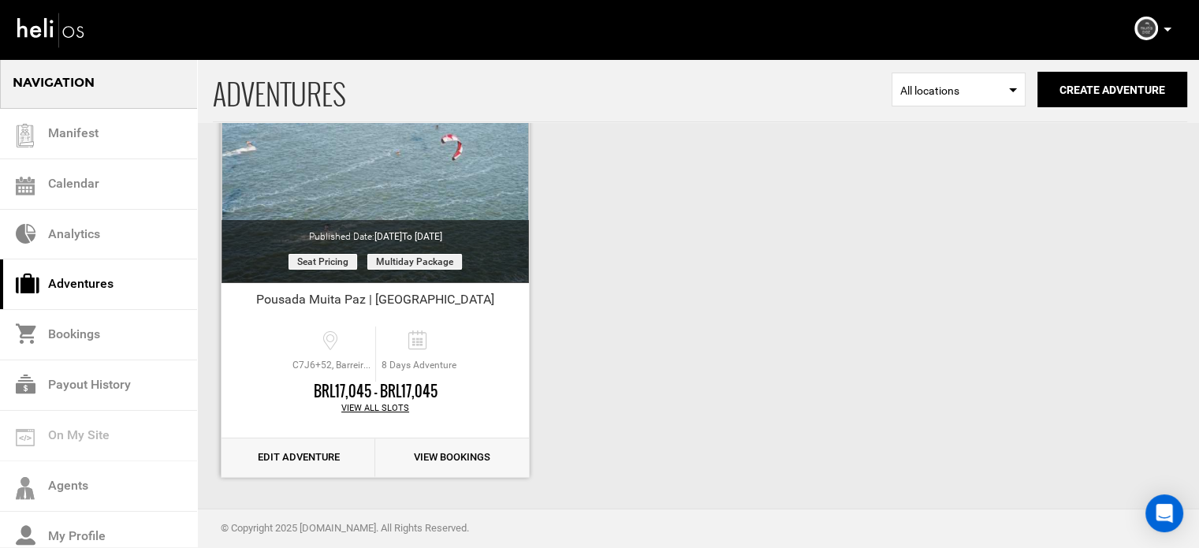
click at [314, 452] on link "Edit Adventure" at bounding box center [298, 457] width 154 height 39
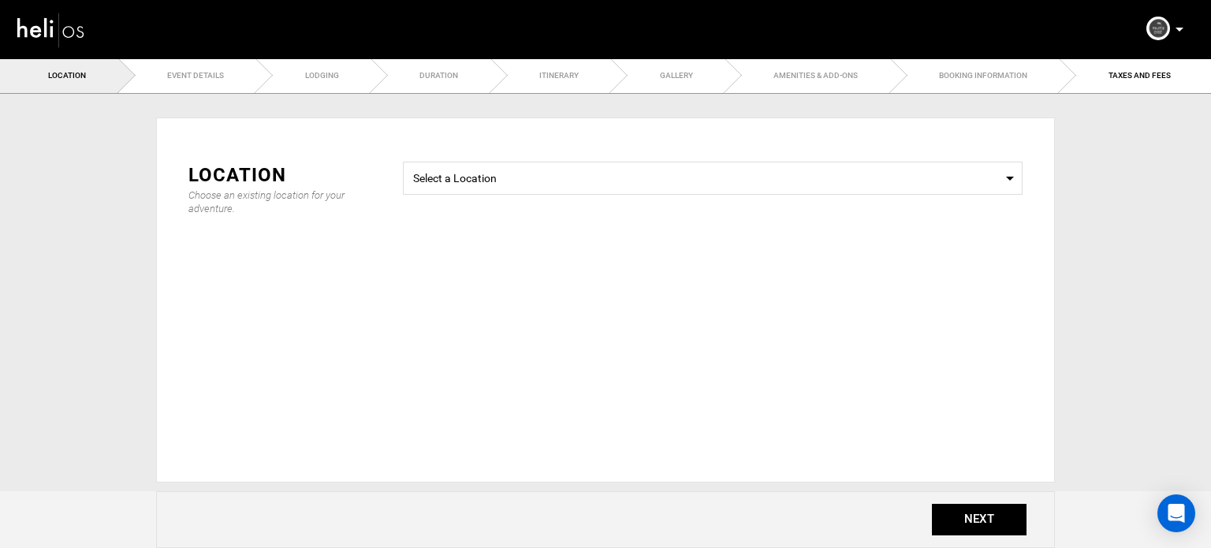
type input "8"
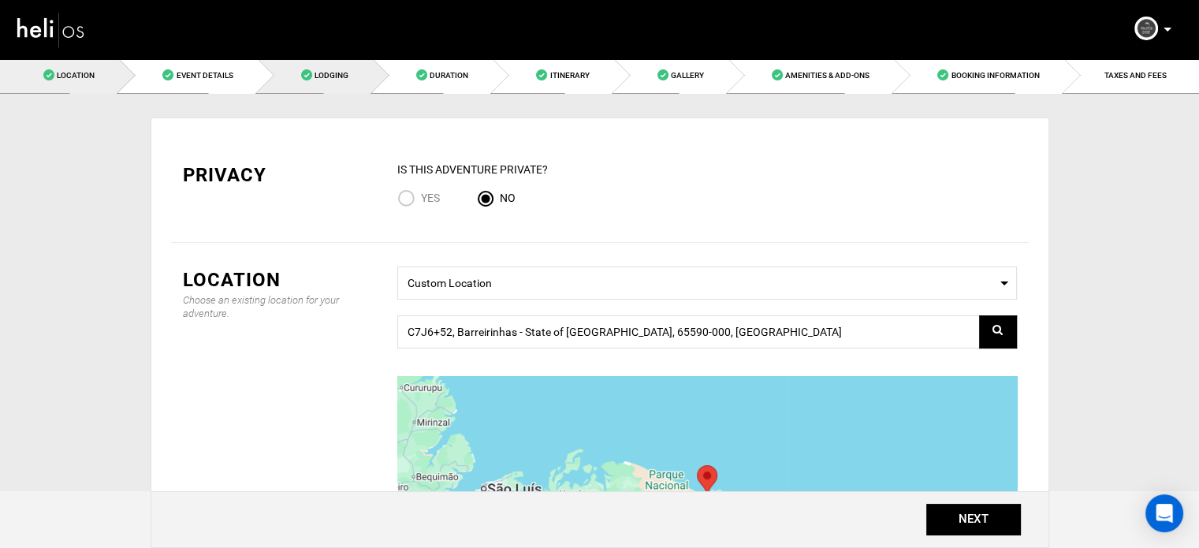
click at [366, 68] on link "Lodging" at bounding box center [315, 75] width 115 height 35
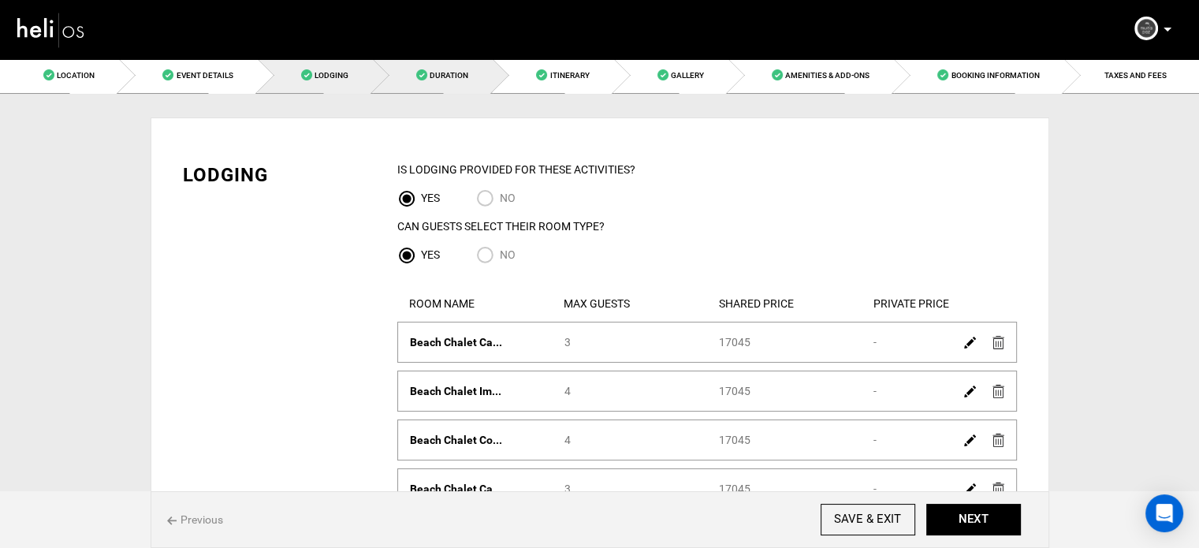
click at [427, 70] on link "Duration" at bounding box center [433, 75] width 120 height 35
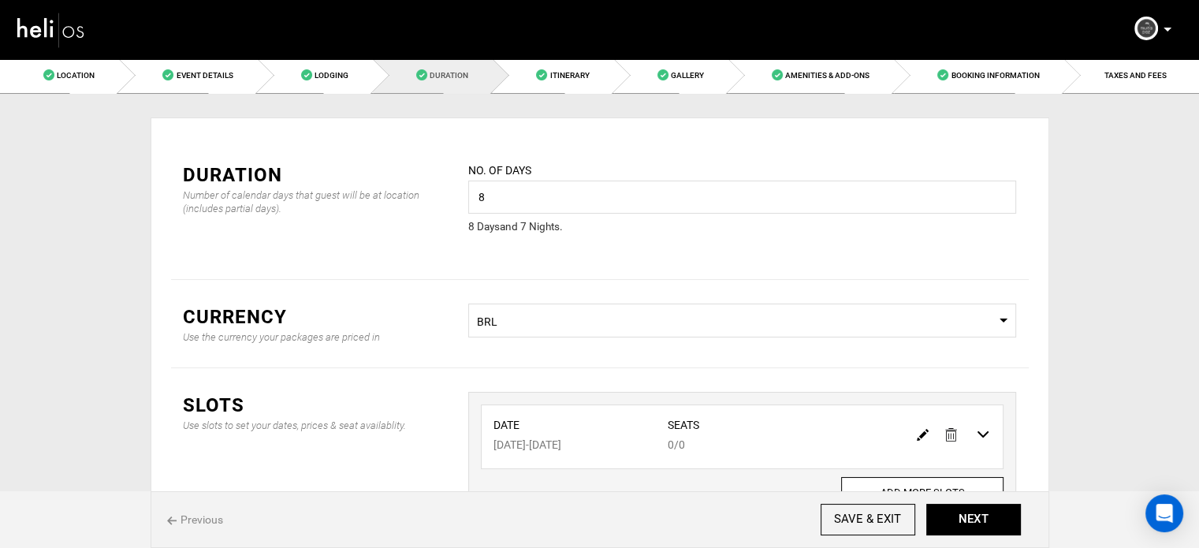
scroll to position [117, 0]
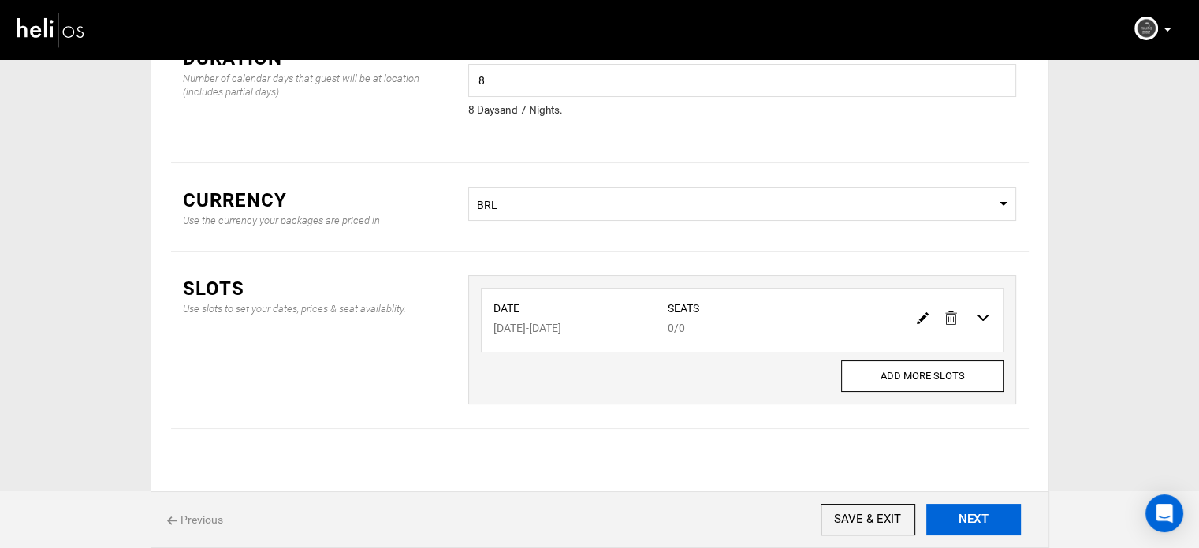
click at [962, 512] on button "NEXT" at bounding box center [973, 520] width 95 height 32
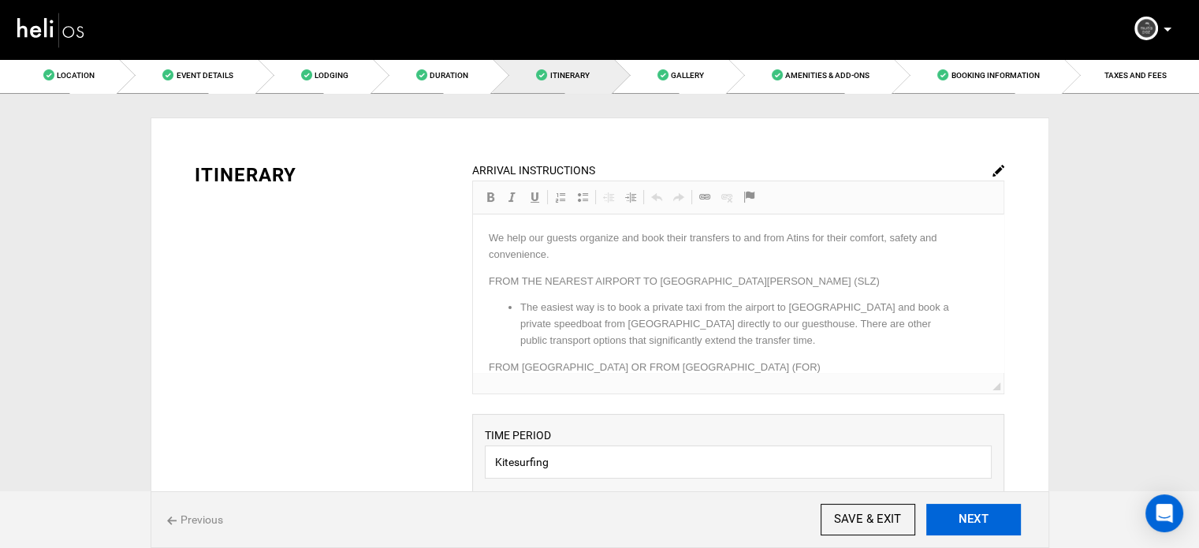
click at [962, 512] on button "NEXT" at bounding box center [973, 520] width 95 height 32
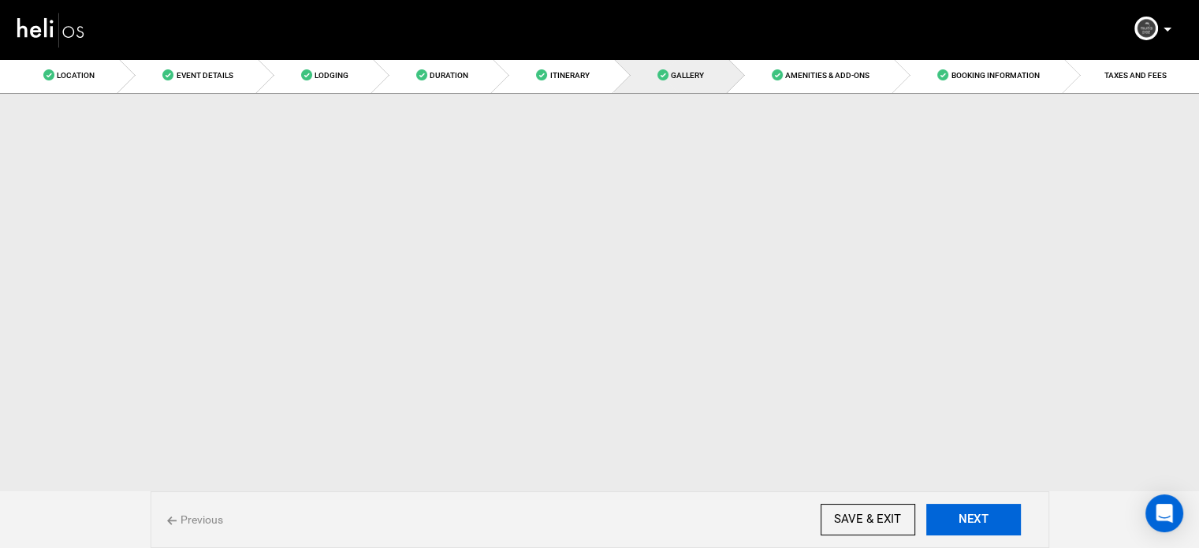
click at [962, 512] on button "NEXT" at bounding box center [973, 520] width 95 height 32
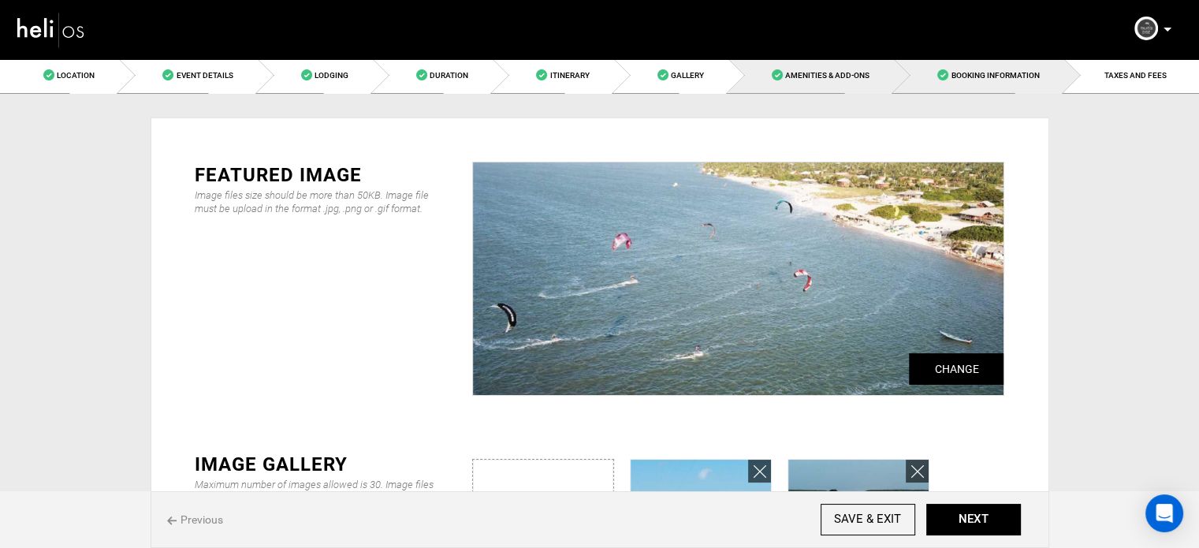
click at [1053, 79] on link "Booking Information" at bounding box center [978, 75] width 169 height 35
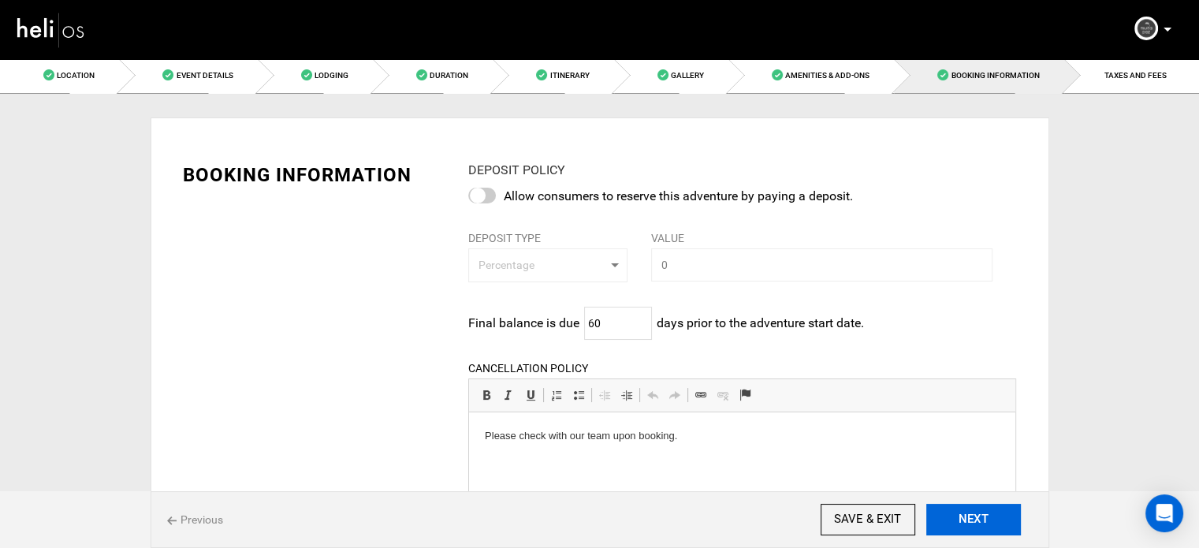
click at [981, 516] on button "NEXT" at bounding box center [973, 520] width 95 height 32
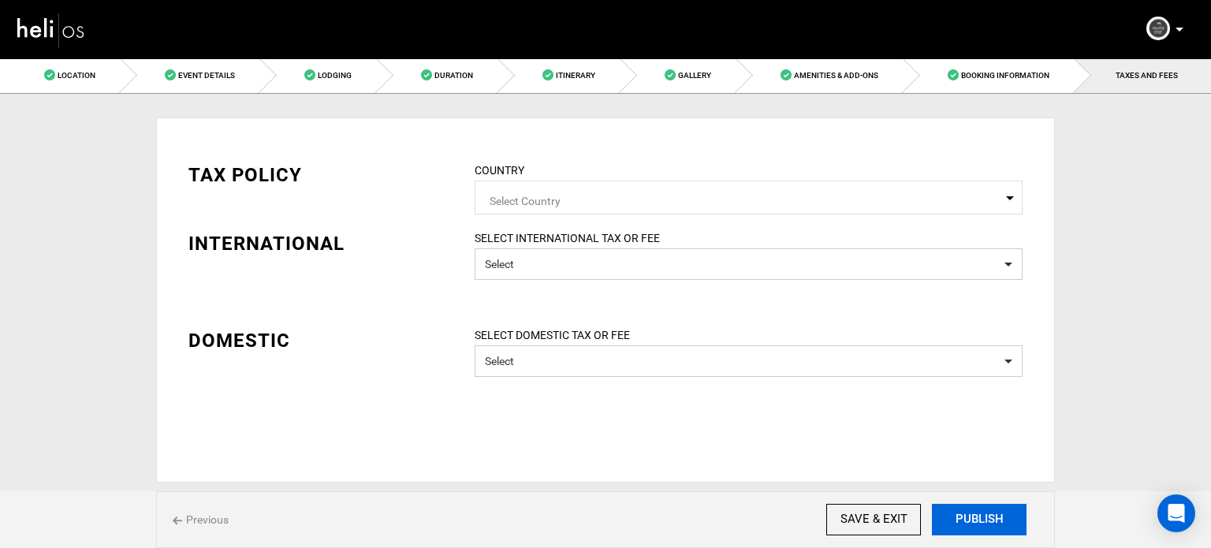
click at [981, 516] on button "PUBLISH" at bounding box center [979, 520] width 95 height 32
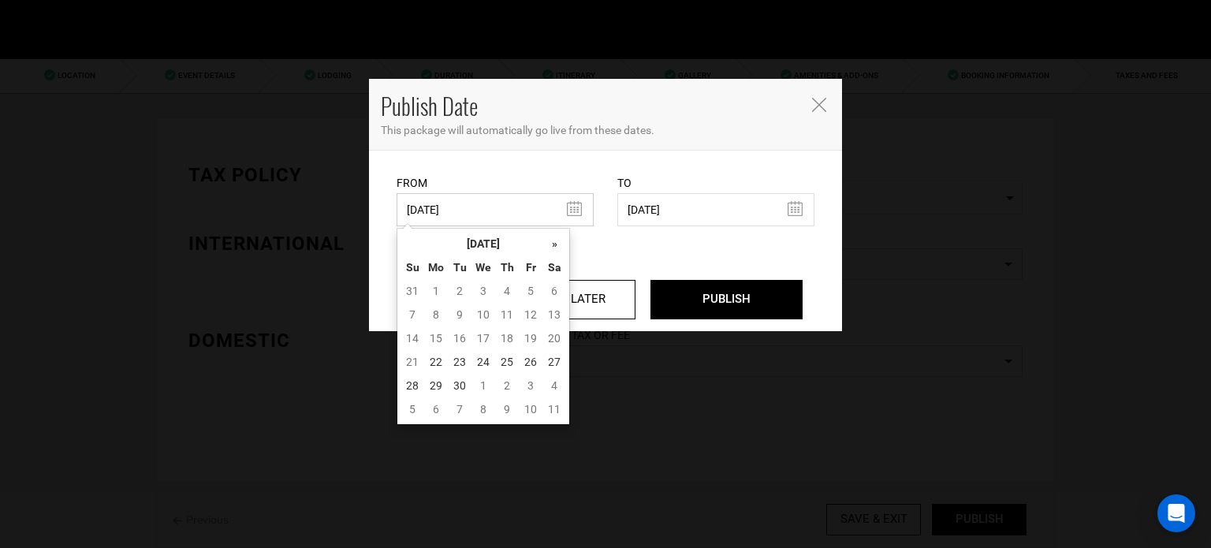
click at [472, 207] on input "06/04/2025" at bounding box center [494, 209] width 197 height 33
click at [425, 356] on td "22" at bounding box center [436, 362] width 24 height 24
type input "[DATE]"
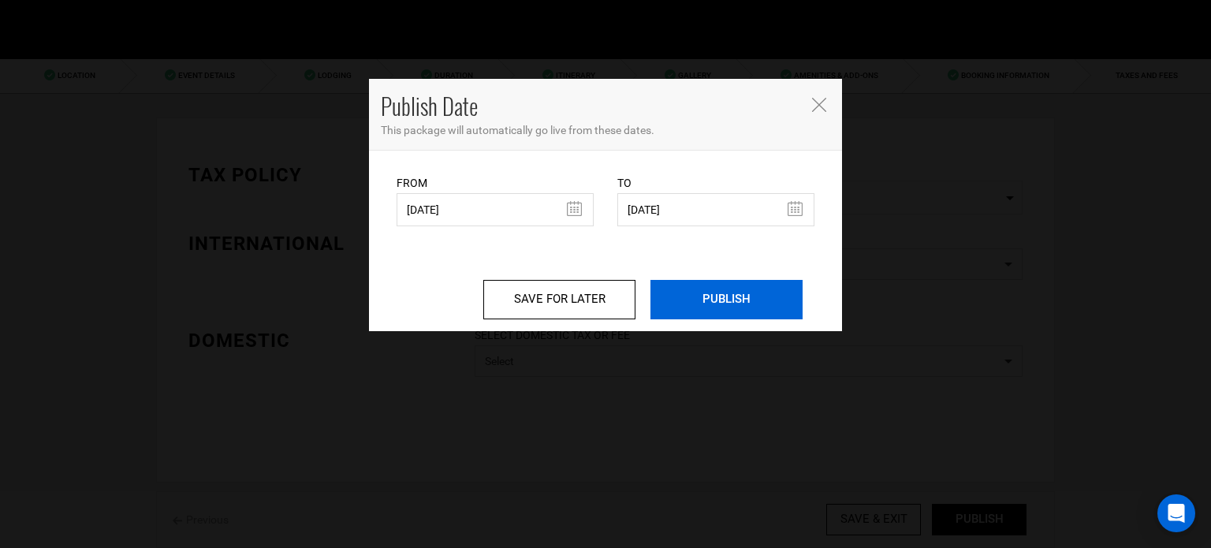
click at [714, 296] on input "PUBLISH" at bounding box center [726, 299] width 152 height 39
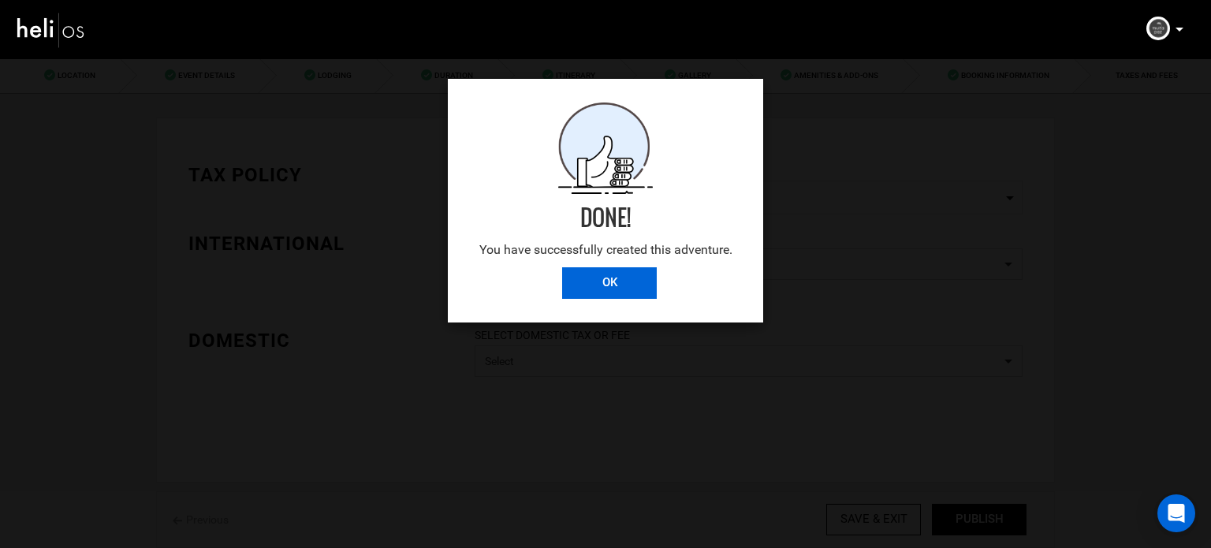
click at [582, 277] on input "OK" at bounding box center [609, 283] width 95 height 32
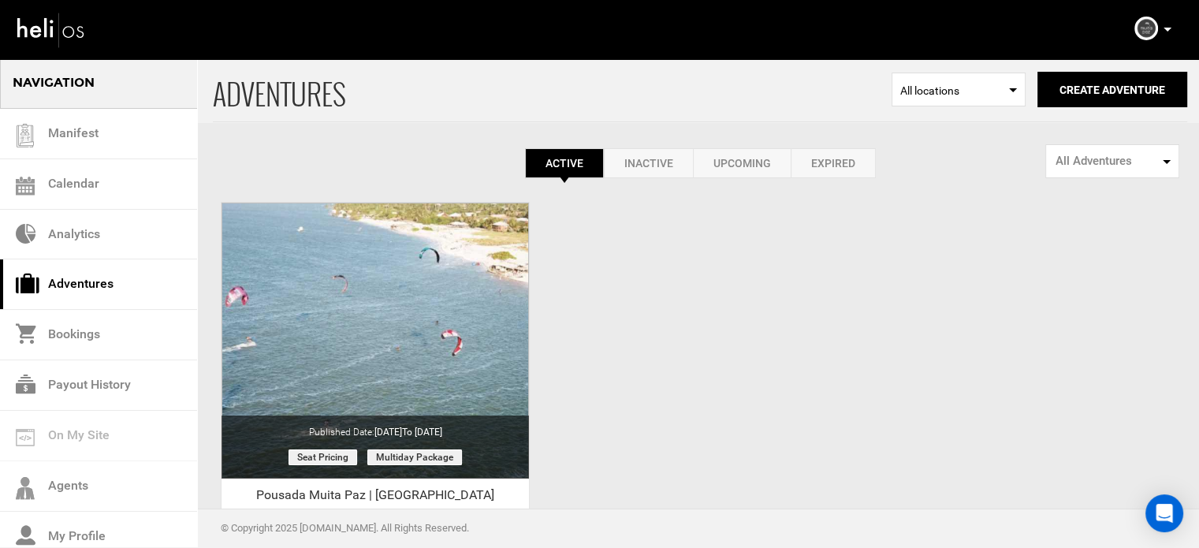
click at [1170, 25] on p at bounding box center [1166, 29] width 9 height 18
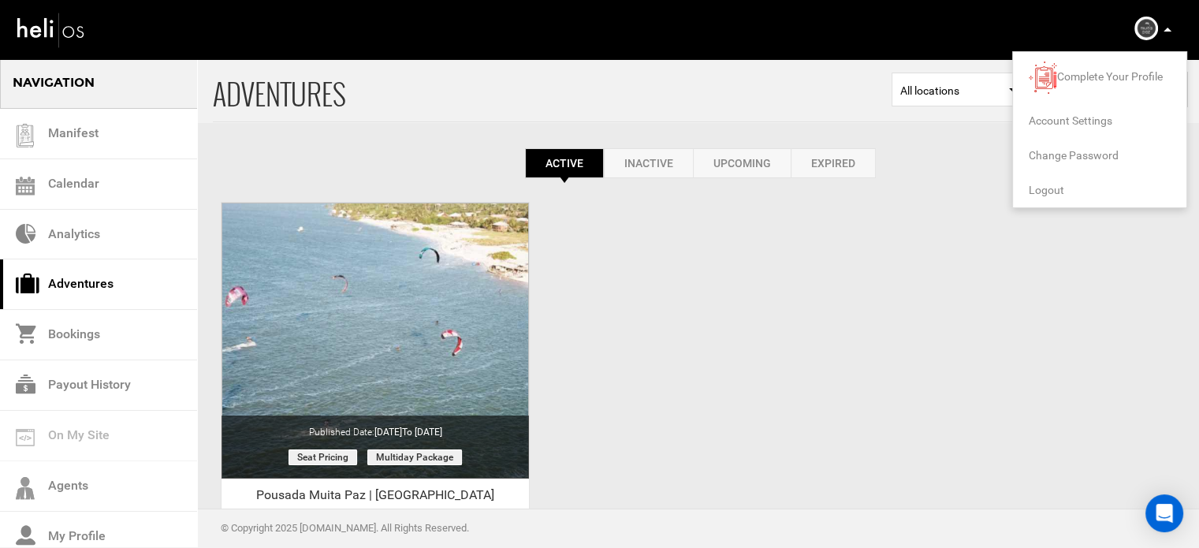
click at [1053, 188] on span "Logout" at bounding box center [1046, 190] width 35 height 13
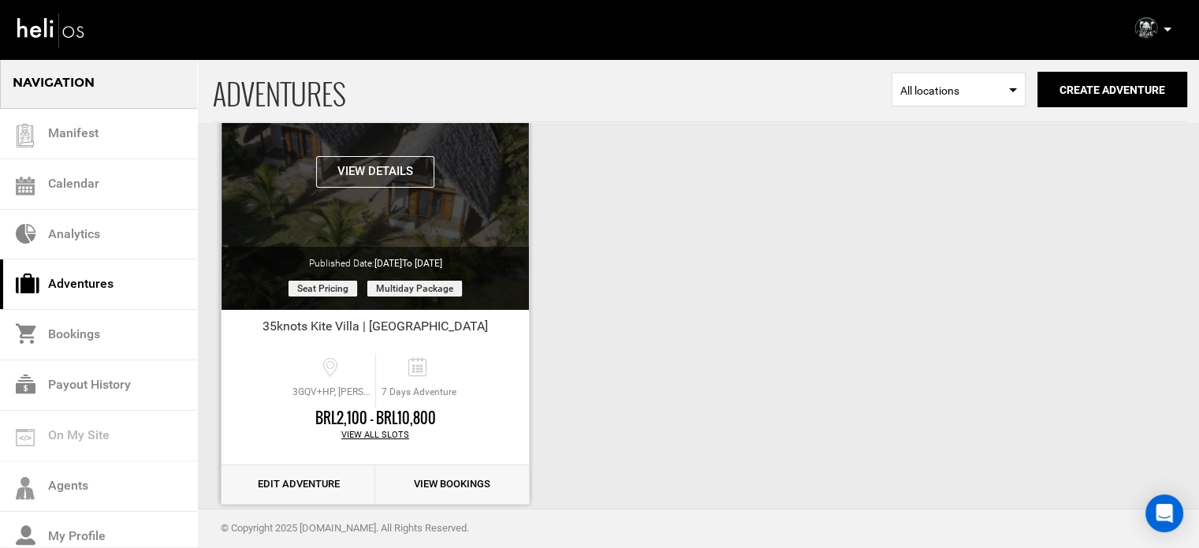
scroll to position [195, 0]
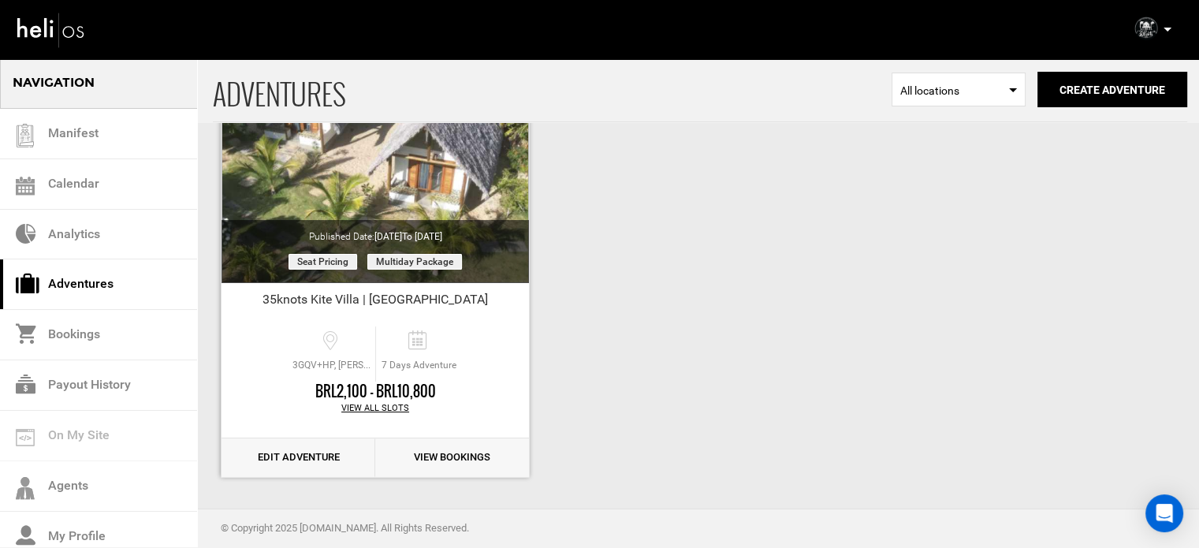
click at [271, 463] on link "Edit Adventure" at bounding box center [298, 457] width 154 height 39
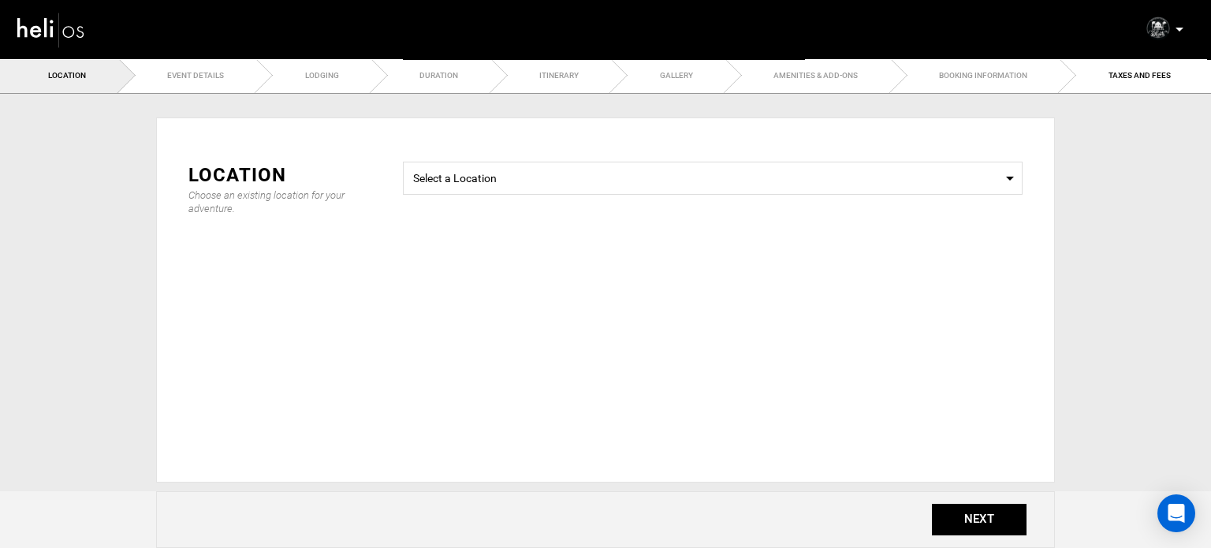
type input "7"
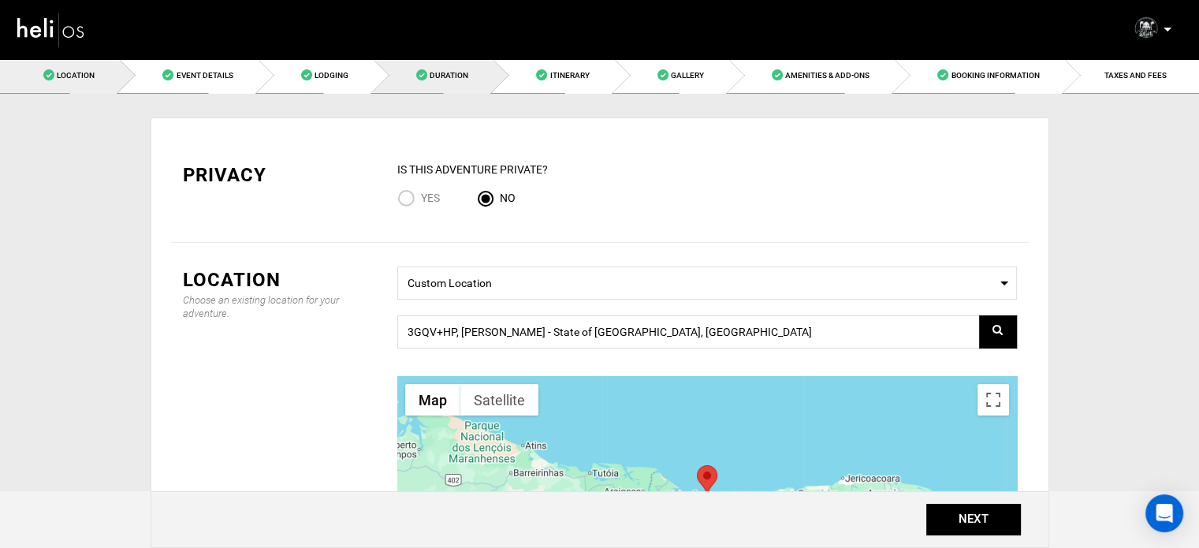
click at [474, 76] on link "Duration" at bounding box center [433, 75] width 120 height 35
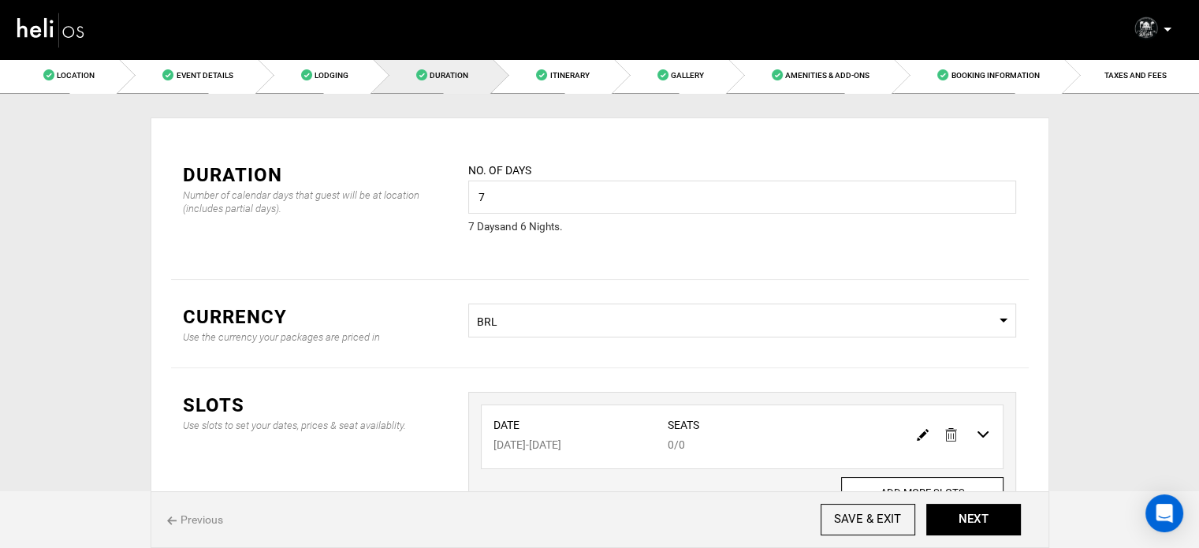
click at [917, 437] on img at bounding box center [923, 435] width 12 height 12
type input "09/14/2026"
type input "09/20/2026"
type input "0"
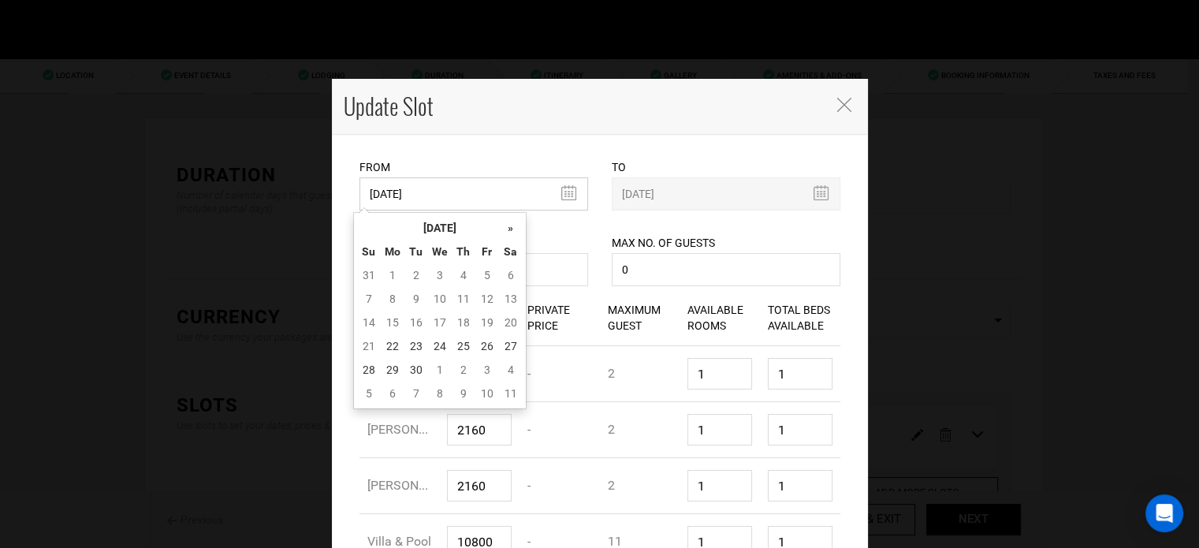
click at [430, 203] on input "09/14/2026" at bounding box center [473, 193] width 229 height 33
click at [506, 228] on th "»" at bounding box center [511, 228] width 24 height 24
click at [488, 226] on th "October 2025" at bounding box center [440, 228] width 118 height 24
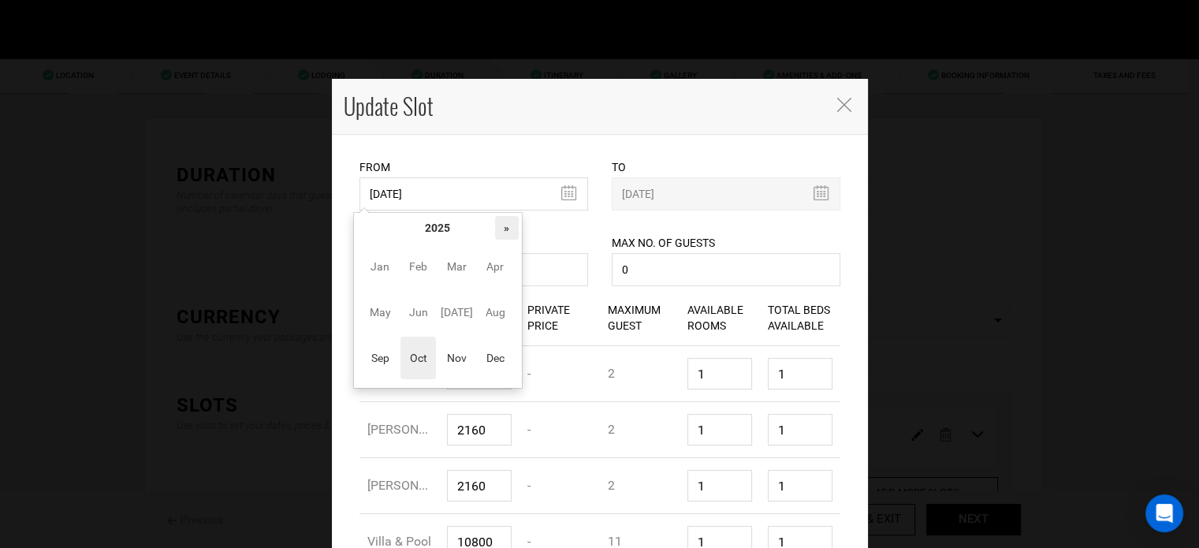
click at [507, 229] on th "»" at bounding box center [507, 228] width 24 height 24
click at [441, 352] on span "Nov" at bounding box center [456, 358] width 35 height 43
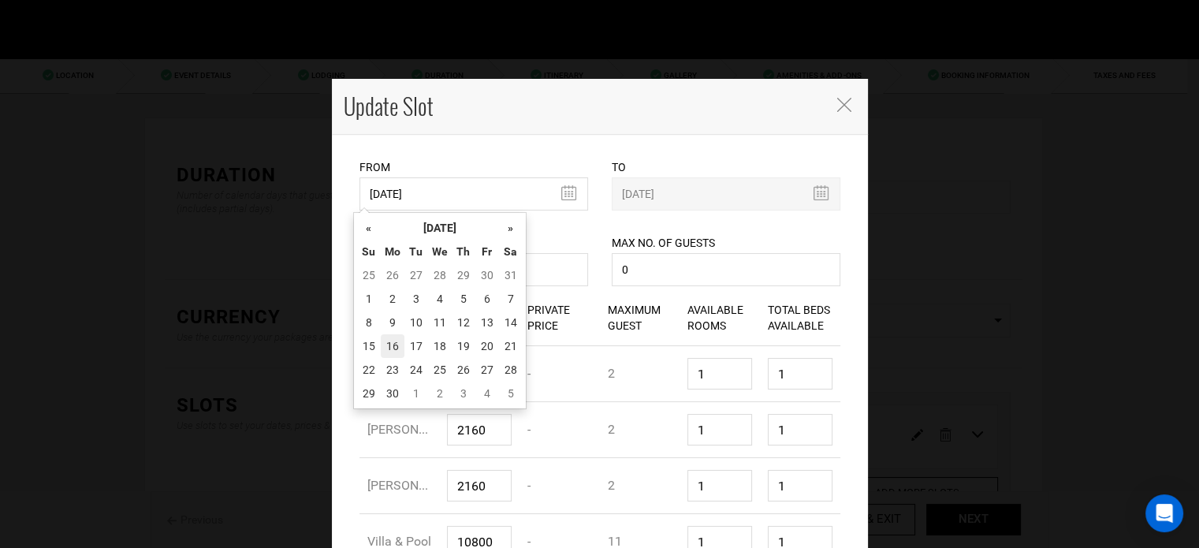
click at [399, 350] on td "16" at bounding box center [393, 346] width 24 height 24
type input "[DATE]"
type input "11/22/2026"
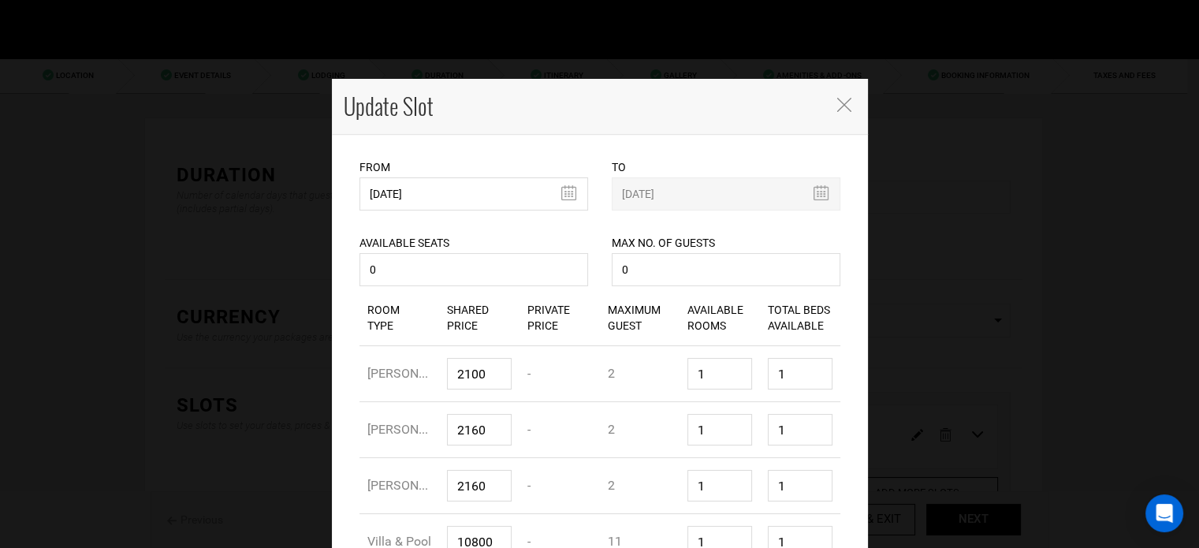
scroll to position [177, 0]
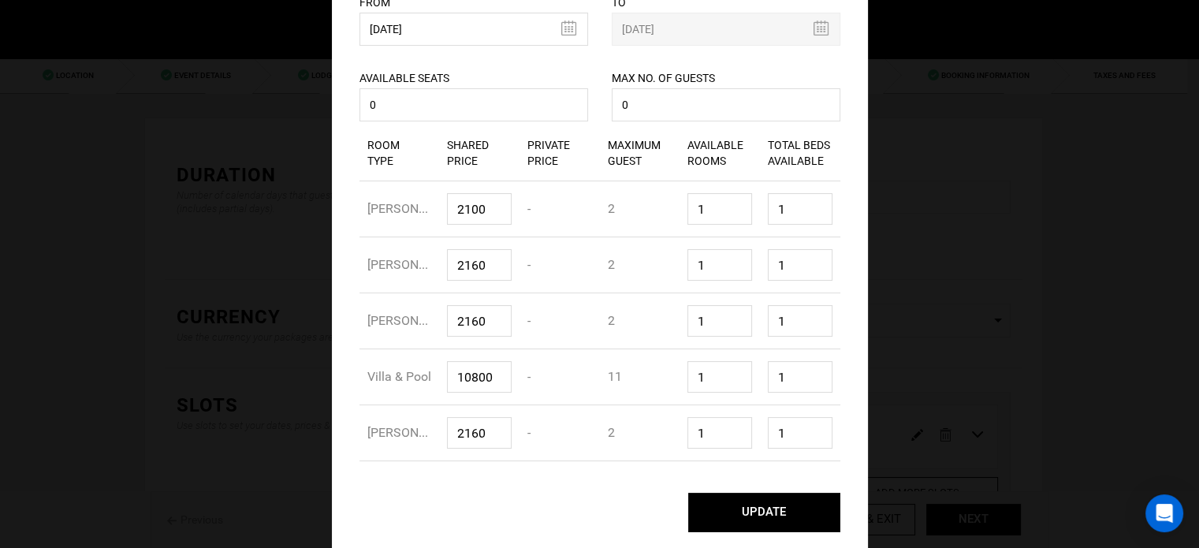
click at [760, 499] on button "UPDATE" at bounding box center [764, 512] width 152 height 39
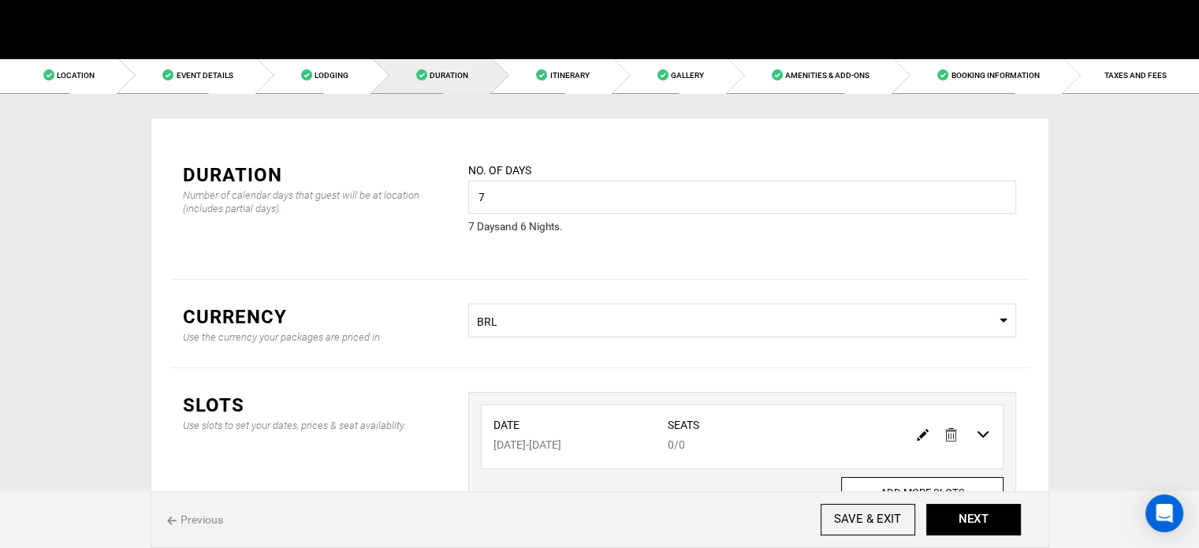
scroll to position [0, 0]
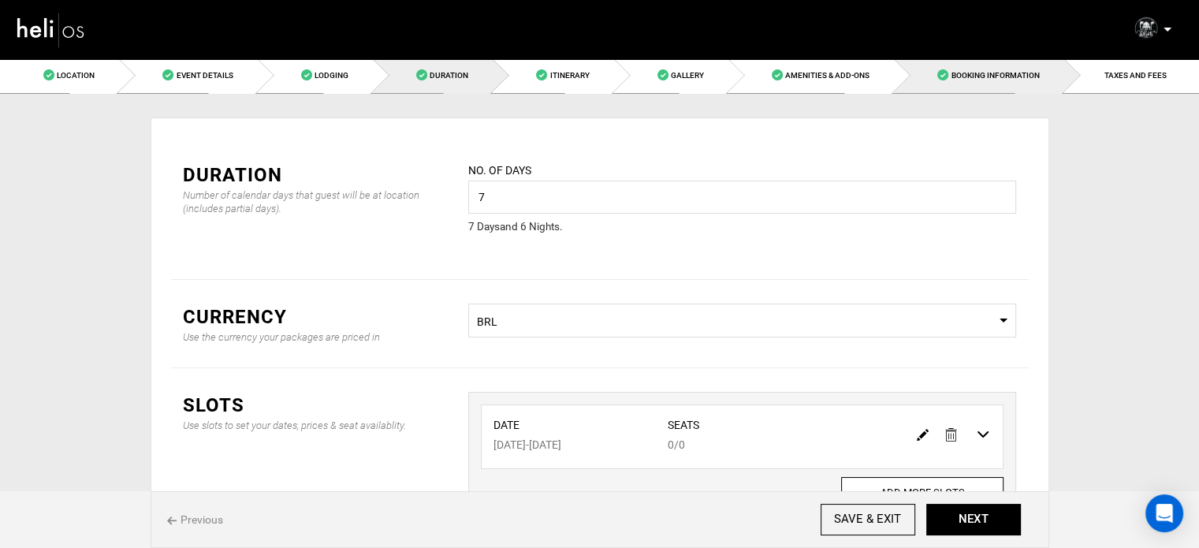
click at [980, 65] on link "Booking Information" at bounding box center [978, 75] width 169 height 35
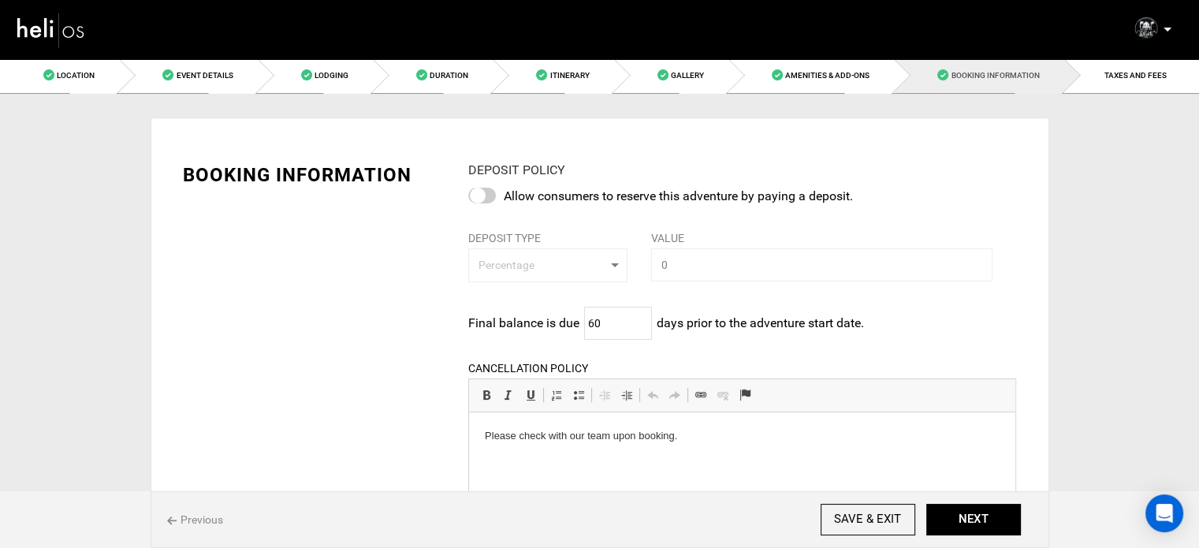
click at [980, 65] on link "Booking Information" at bounding box center [978, 75] width 169 height 35
click at [1110, 67] on link "TAXES AND FEES" at bounding box center [1131, 75] width 135 height 35
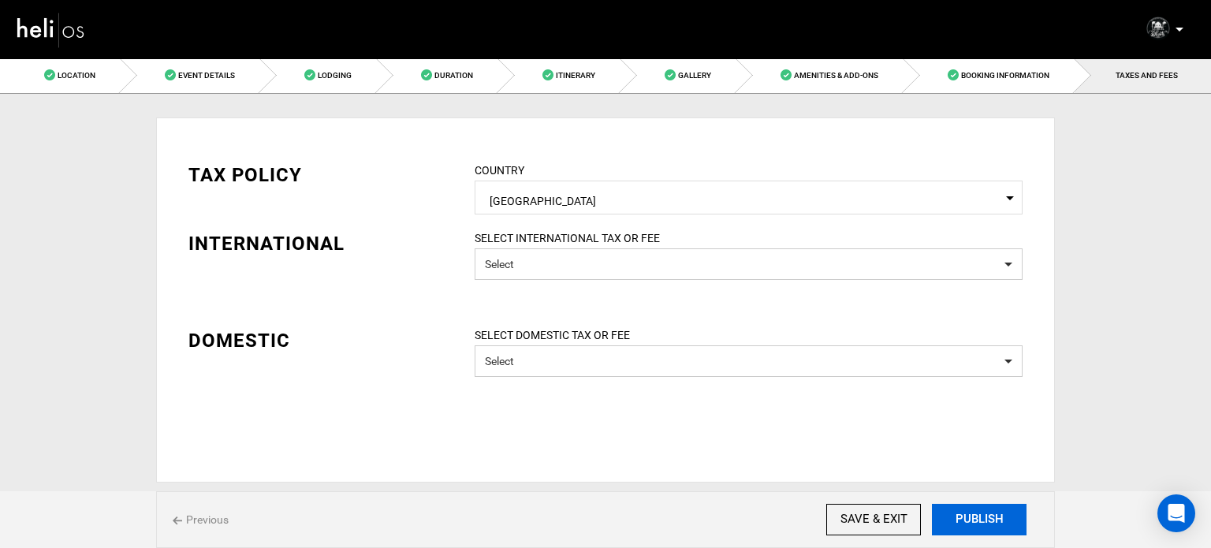
click at [988, 510] on button "PUBLISH" at bounding box center [979, 520] width 95 height 32
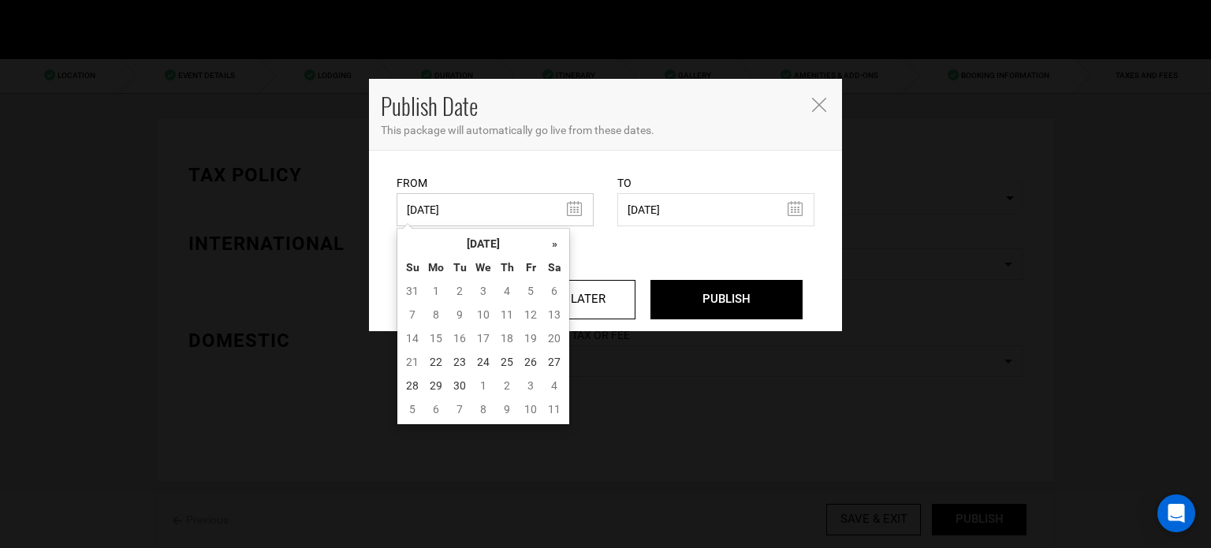
click at [429, 209] on input "06/05/2025" at bounding box center [494, 209] width 197 height 33
click at [437, 358] on td "22" at bounding box center [436, 362] width 24 height 24
type input "[DATE]"
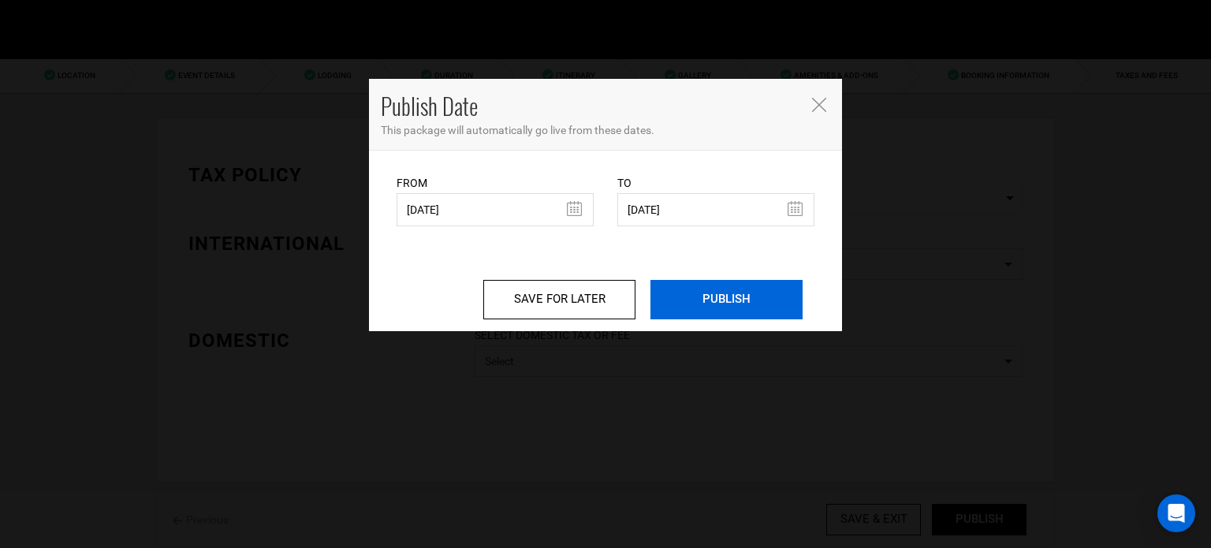
click at [676, 311] on input "PUBLISH" at bounding box center [726, 299] width 152 height 39
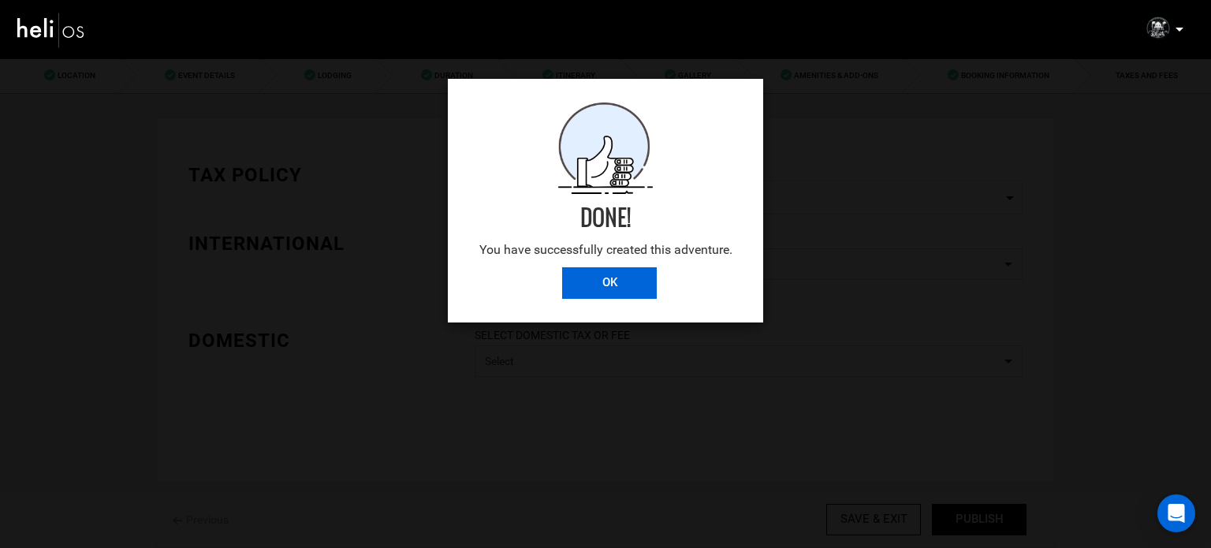
click at [605, 285] on input "OK" at bounding box center [609, 283] width 95 height 32
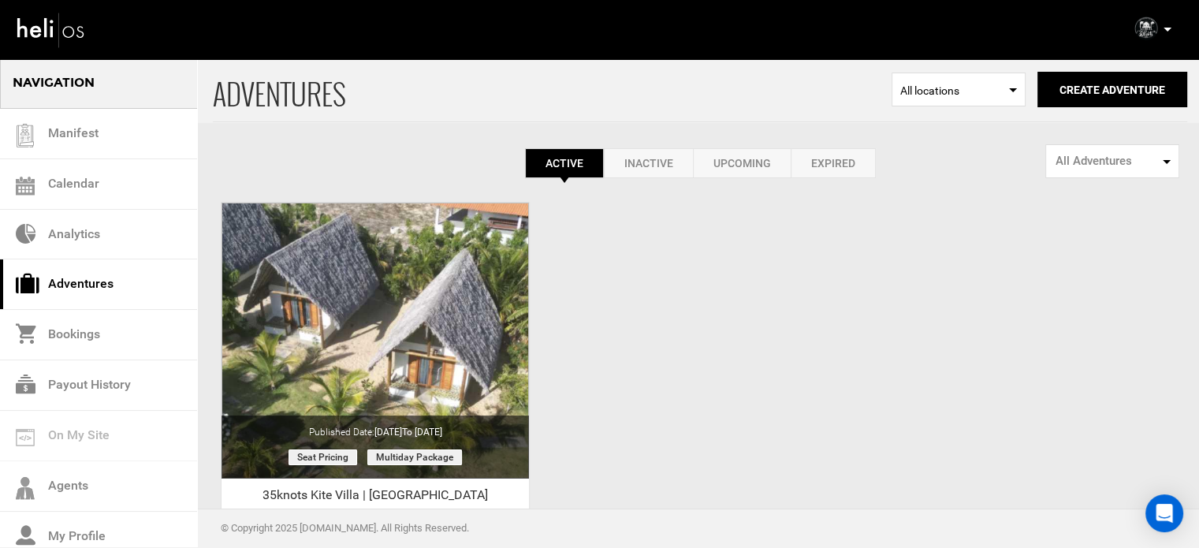
click at [1169, 31] on icon at bounding box center [1167, 30] width 8 height 4
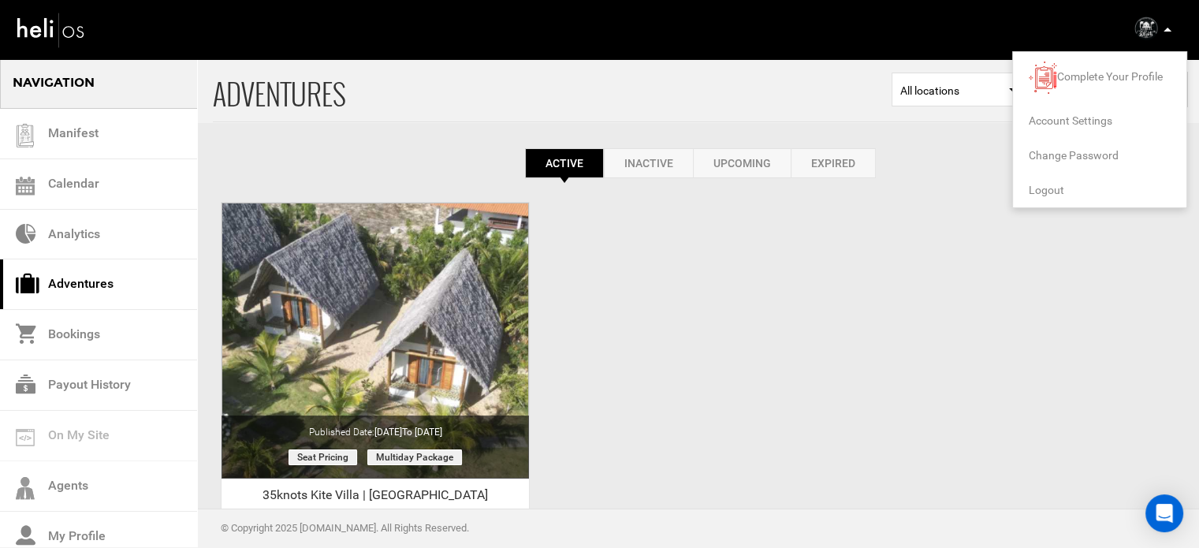
click at [1050, 192] on span "Logout" at bounding box center [1046, 190] width 35 height 13
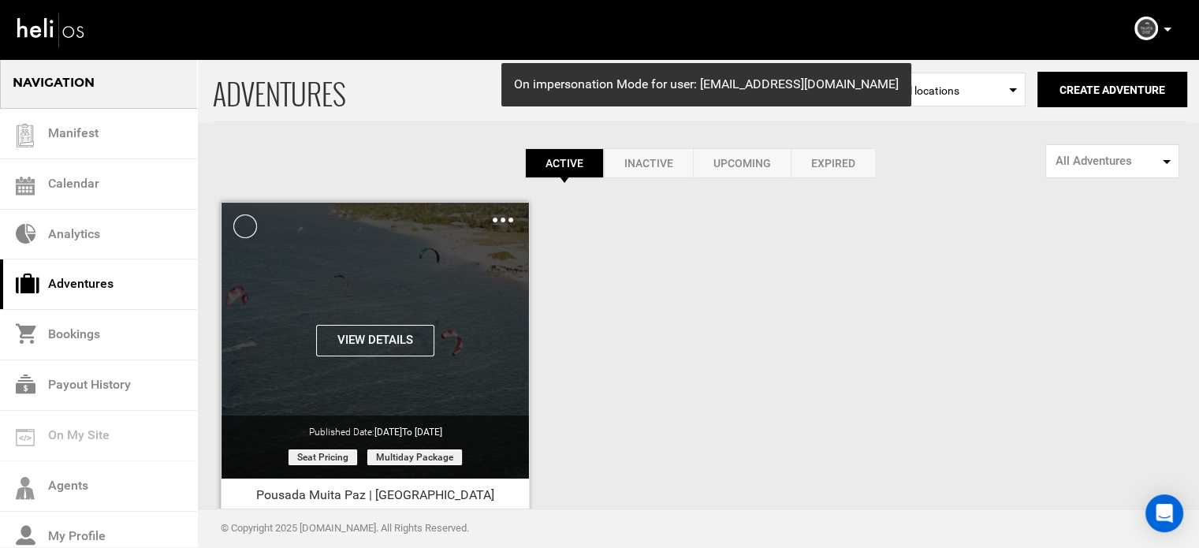
scroll to position [195, 0]
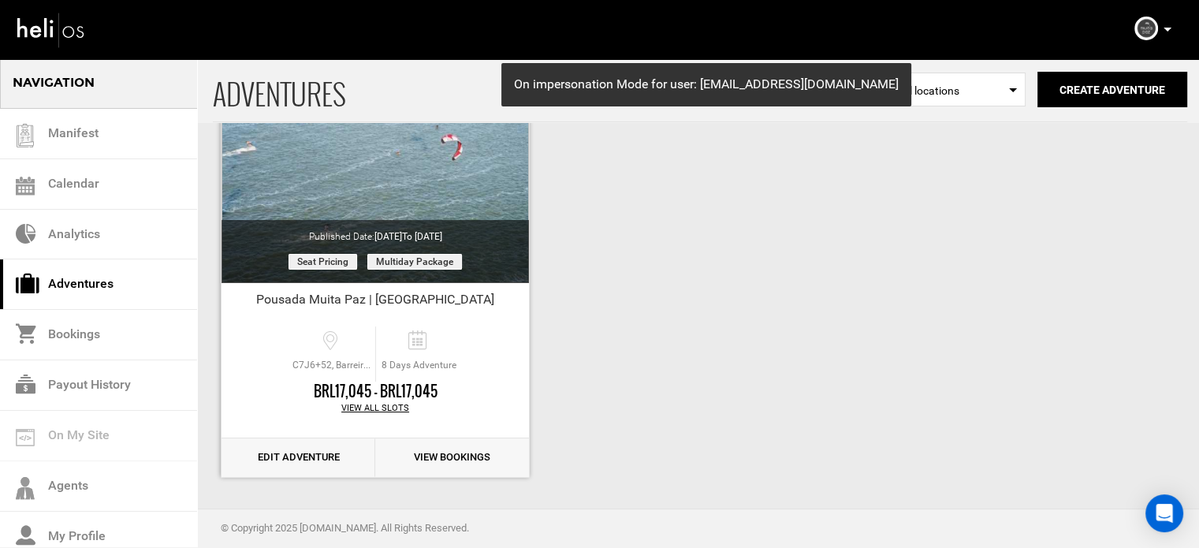
click at [309, 452] on link "Edit Adventure" at bounding box center [298, 457] width 154 height 39
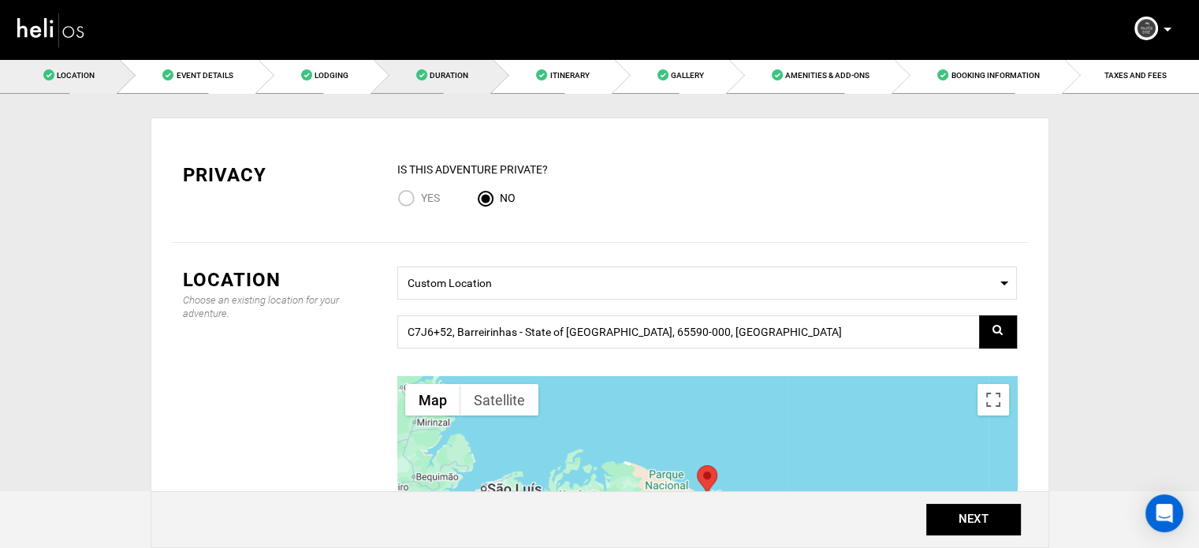
click at [410, 74] on link "Duration" at bounding box center [433, 75] width 120 height 35
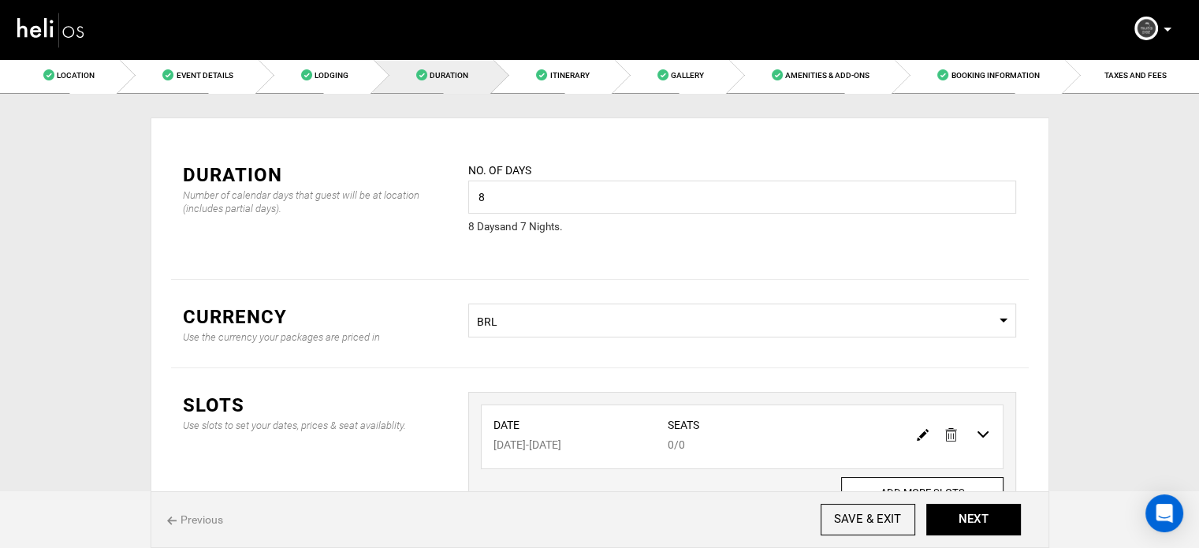
click at [926, 434] on img at bounding box center [923, 435] width 12 height 12
type input "[DATE]"
type input "0"
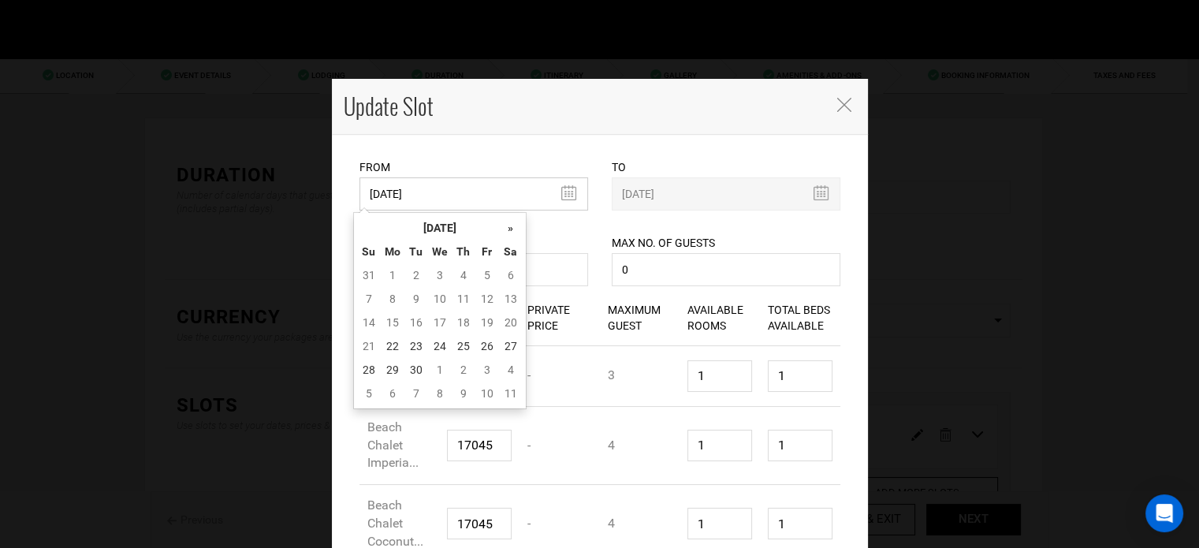
click at [419, 195] on input "[DATE]" at bounding box center [473, 193] width 229 height 33
click at [476, 222] on th "[DATE]" at bounding box center [440, 228] width 118 height 24
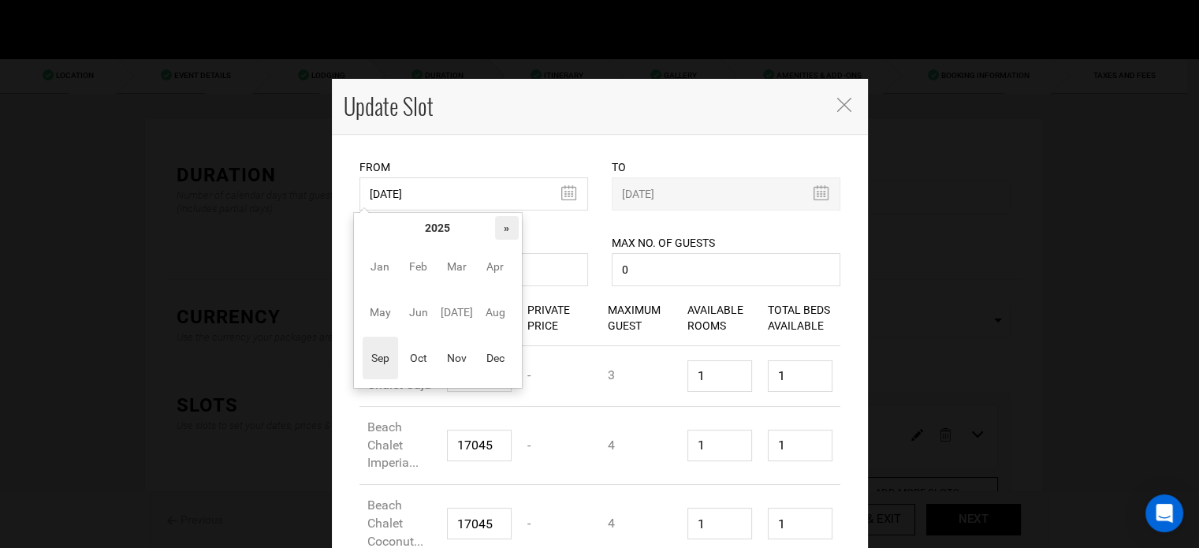
click at [504, 235] on th "»" at bounding box center [507, 228] width 24 height 24
click at [439, 357] on span "Nov" at bounding box center [456, 358] width 35 height 43
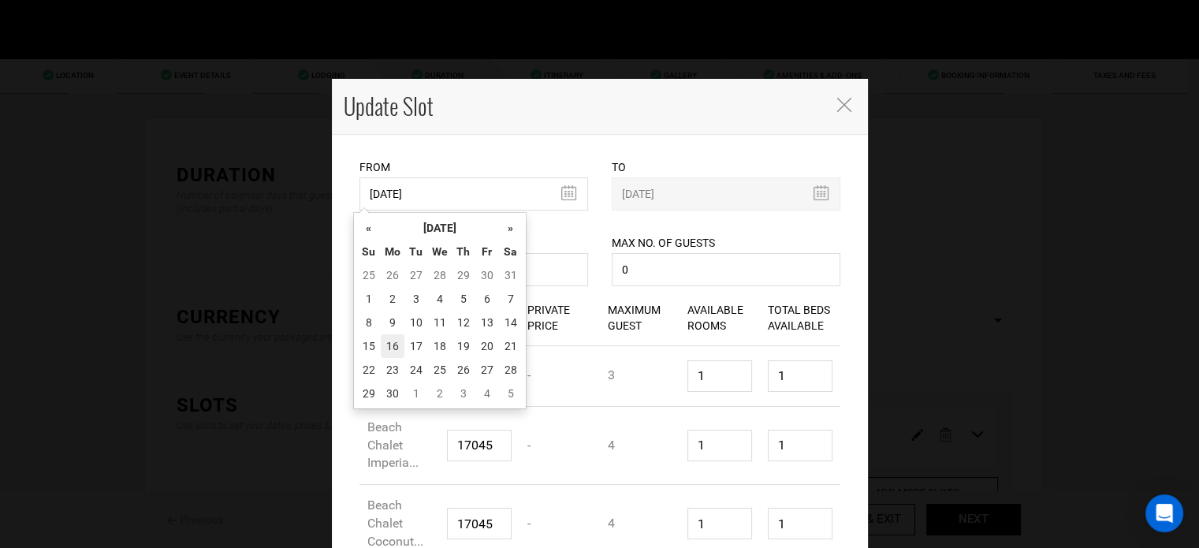
click at [394, 342] on td "16" at bounding box center [393, 346] width 24 height 24
type input "[DATE]"
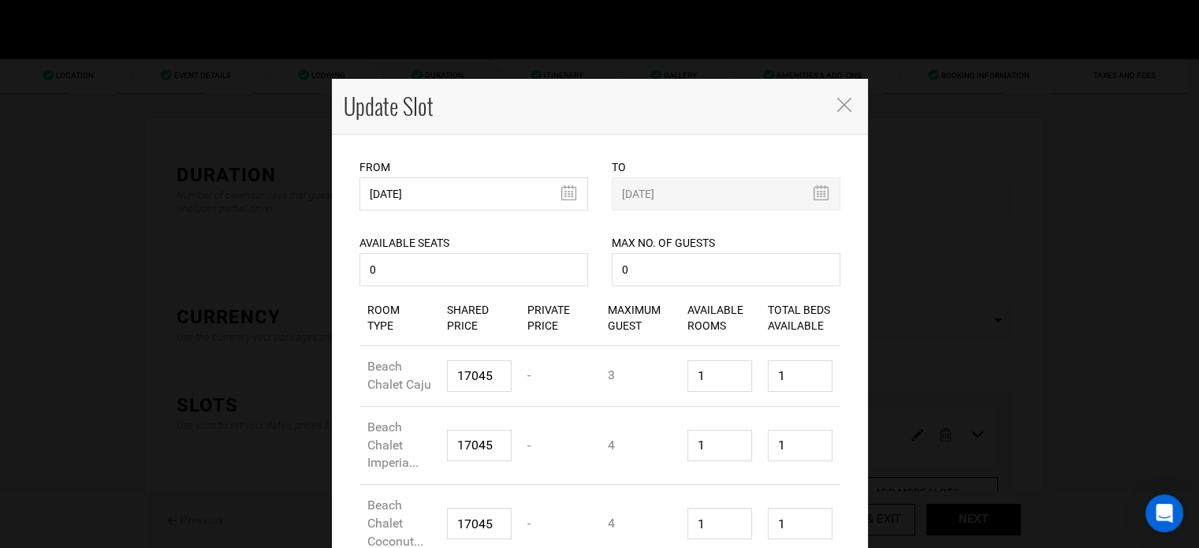
scroll to position [180, 0]
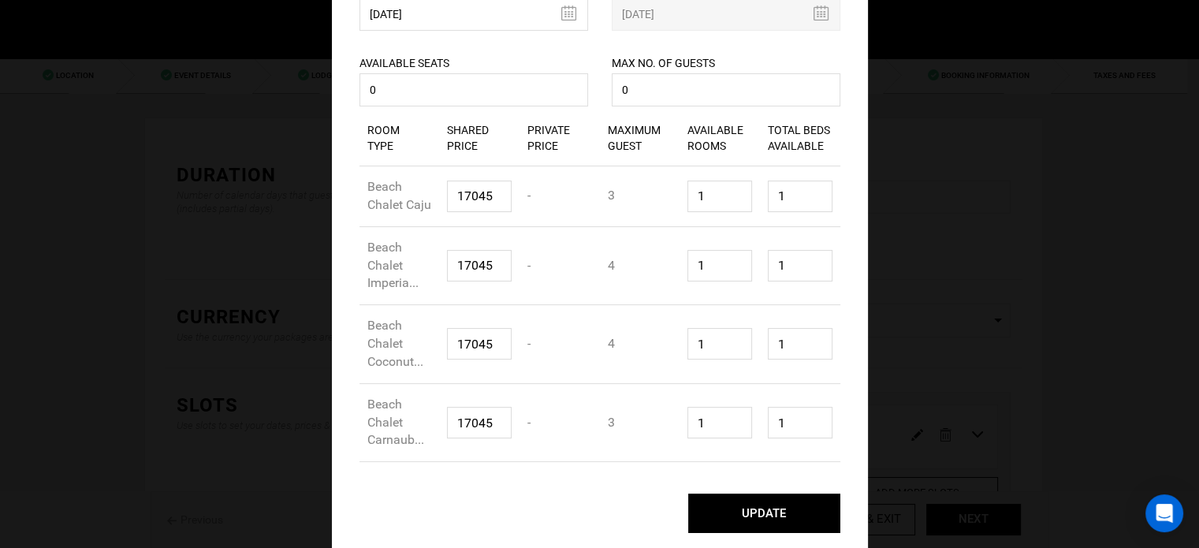
click at [729, 523] on button "UPDATE" at bounding box center [764, 512] width 152 height 39
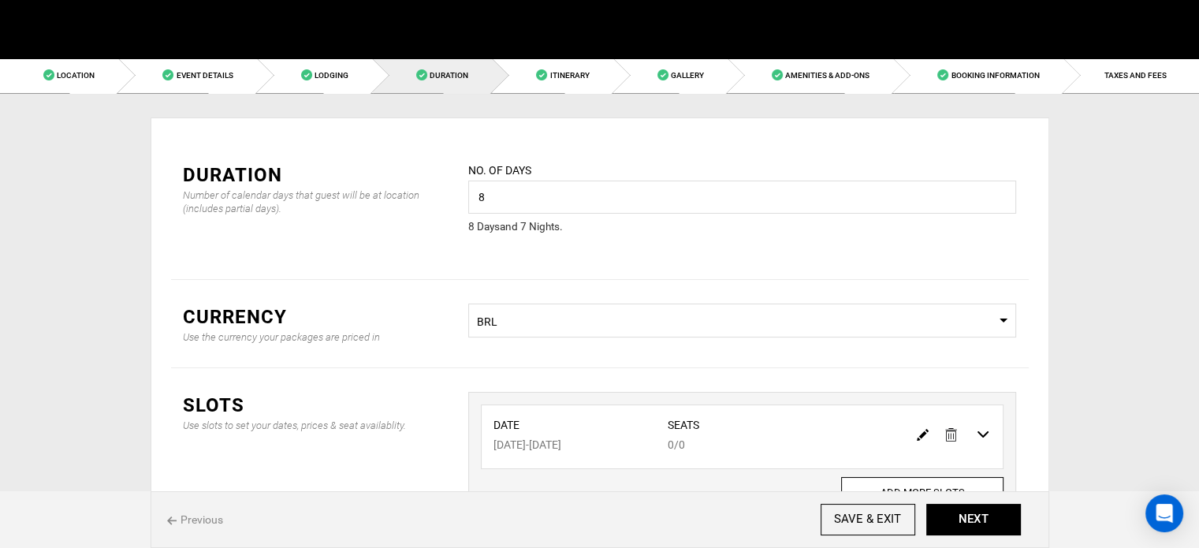
scroll to position [0, 0]
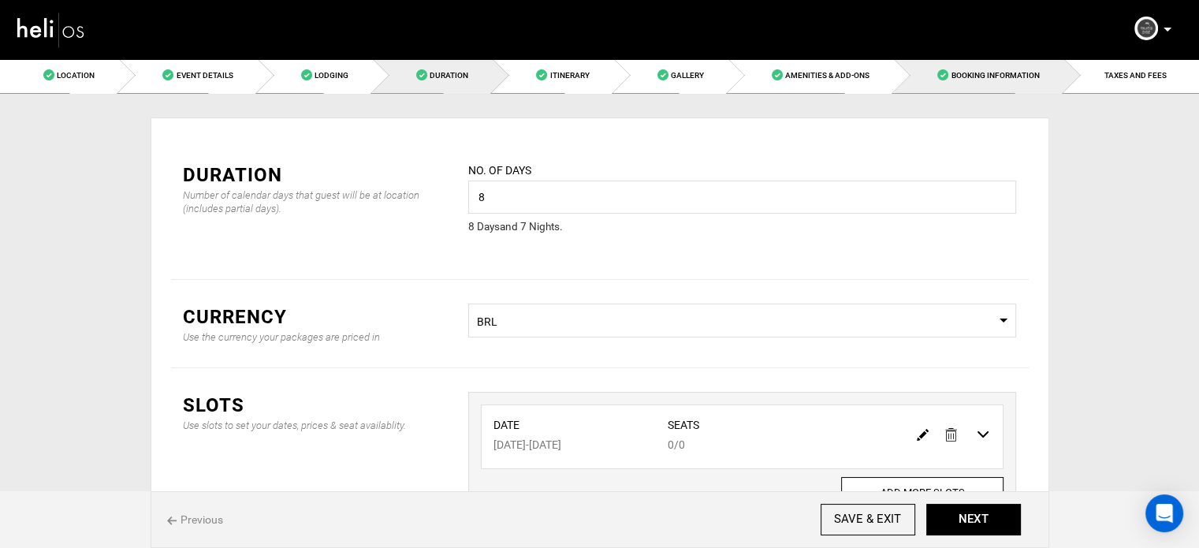
click at [1006, 87] on link "Booking Information" at bounding box center [978, 75] width 169 height 35
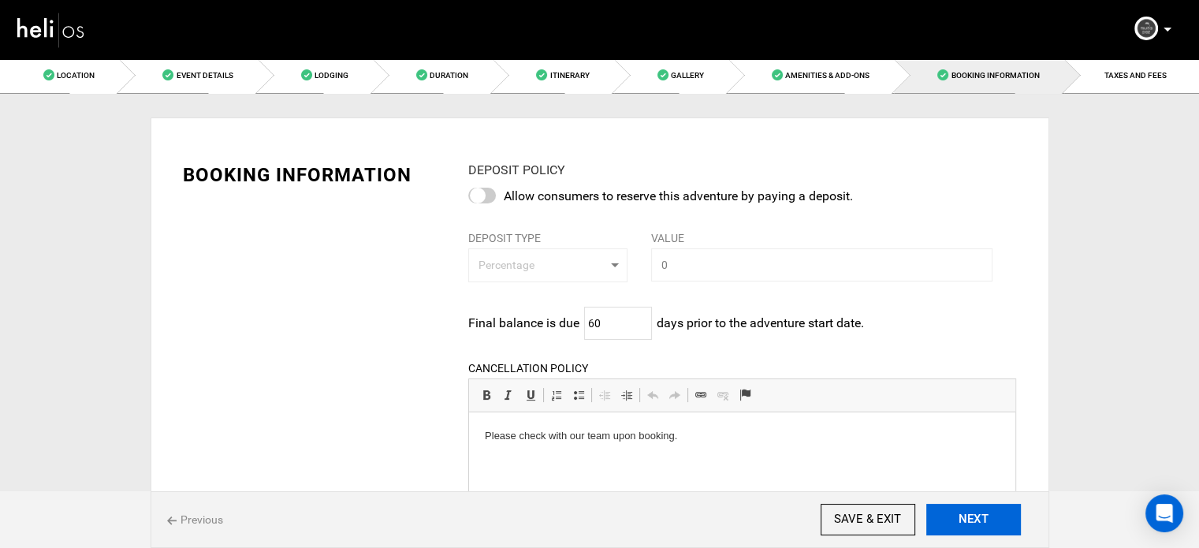
click at [958, 527] on button "NEXT" at bounding box center [973, 520] width 95 height 32
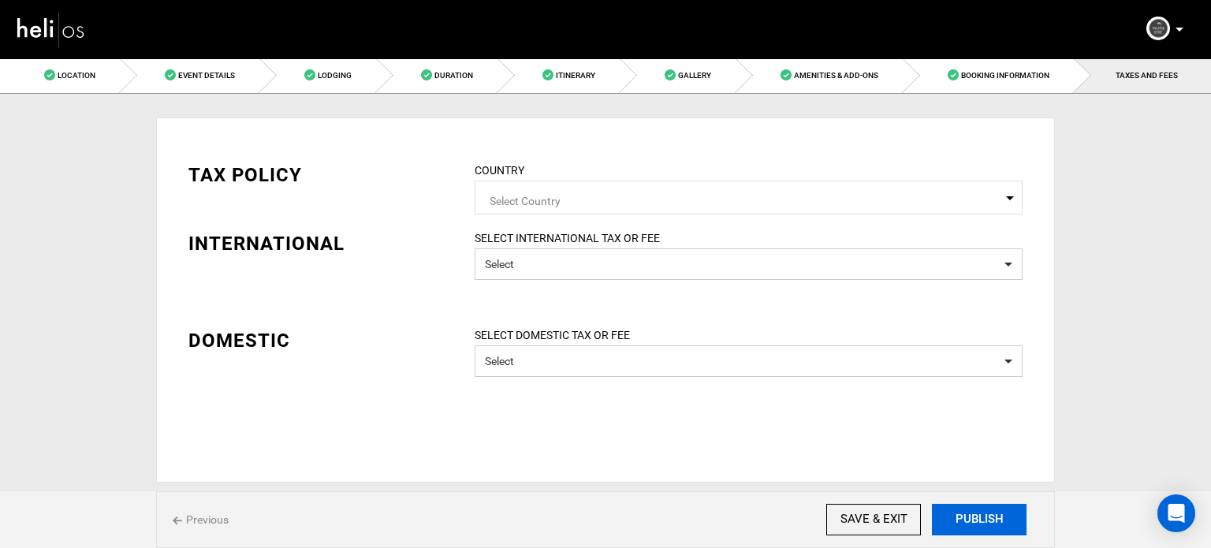
click at [958, 527] on button "PUBLISH" at bounding box center [979, 520] width 95 height 32
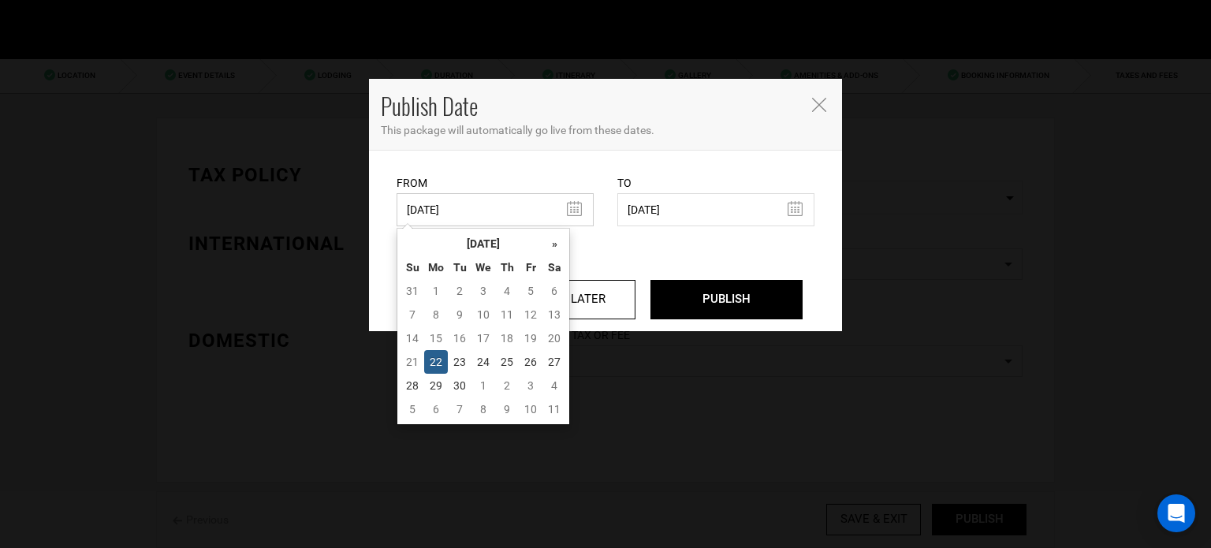
click at [486, 210] on input "[DATE]" at bounding box center [494, 209] width 197 height 33
click at [437, 365] on td "22" at bounding box center [436, 362] width 24 height 24
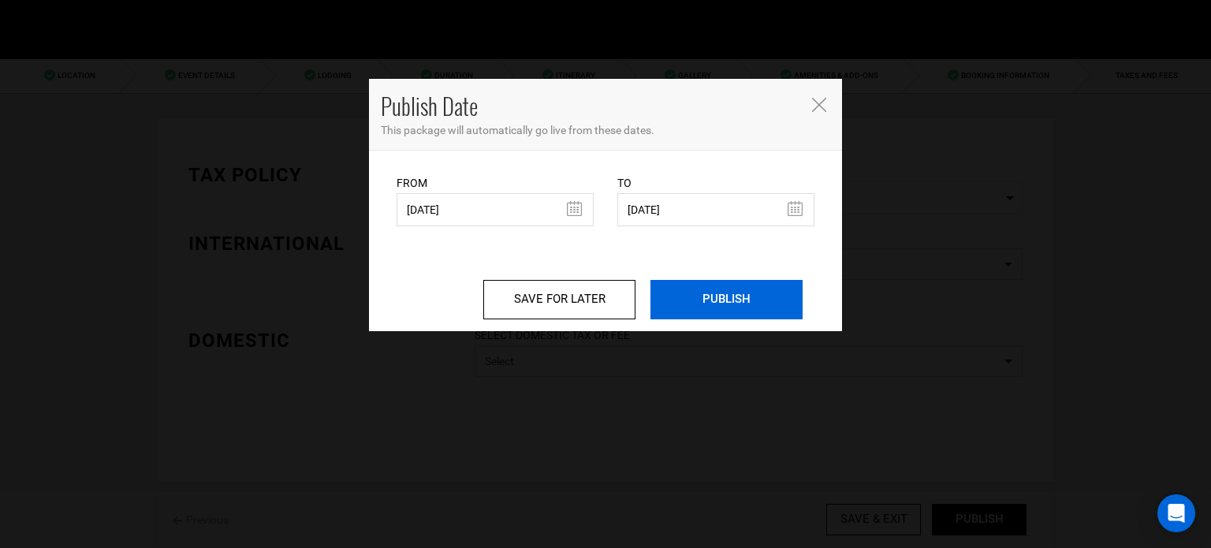
click at [761, 302] on input "PUBLISH" at bounding box center [726, 299] width 152 height 39
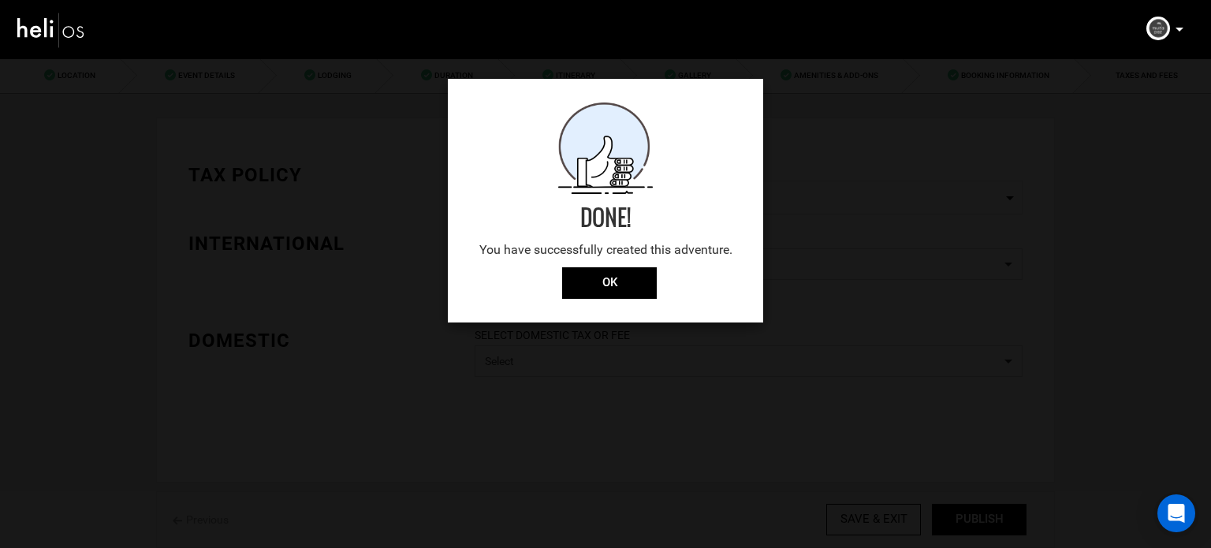
click at [614, 266] on div "Done! You have successfully created this adventure." at bounding box center [605, 184] width 315 height 165
click at [614, 274] on input "OK" at bounding box center [609, 283] width 95 height 32
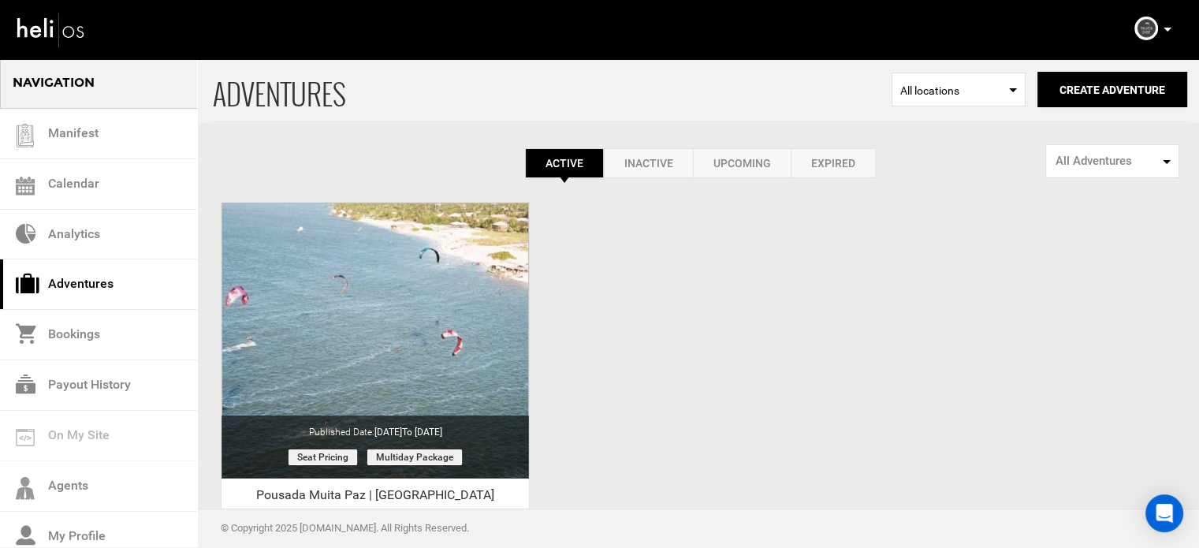
click at [1170, 28] on icon at bounding box center [1167, 30] width 8 height 4
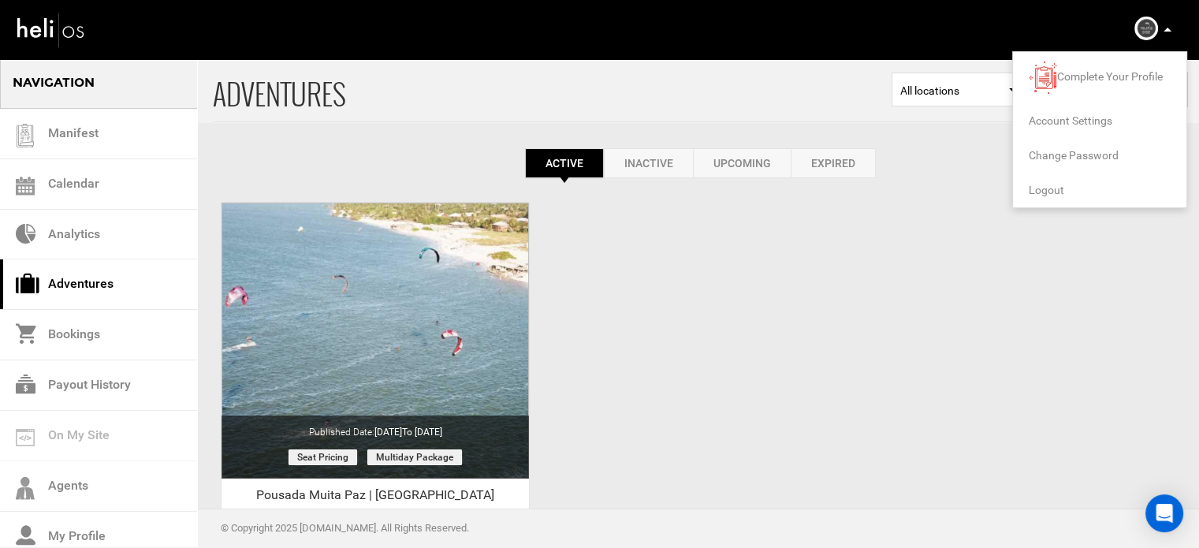
click at [1040, 185] on span "Logout" at bounding box center [1046, 190] width 35 height 13
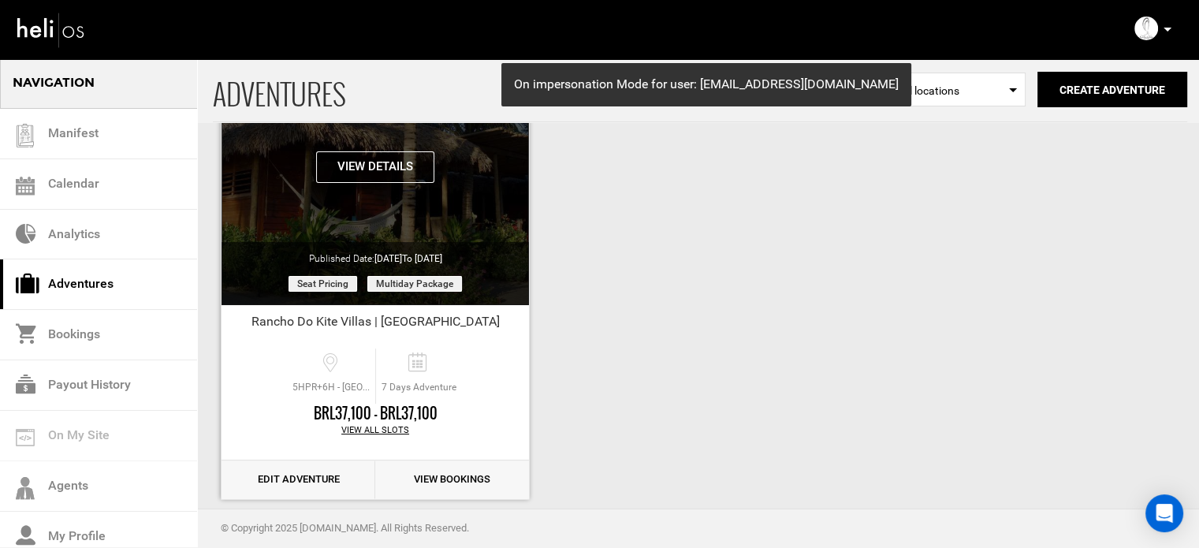
scroll to position [195, 0]
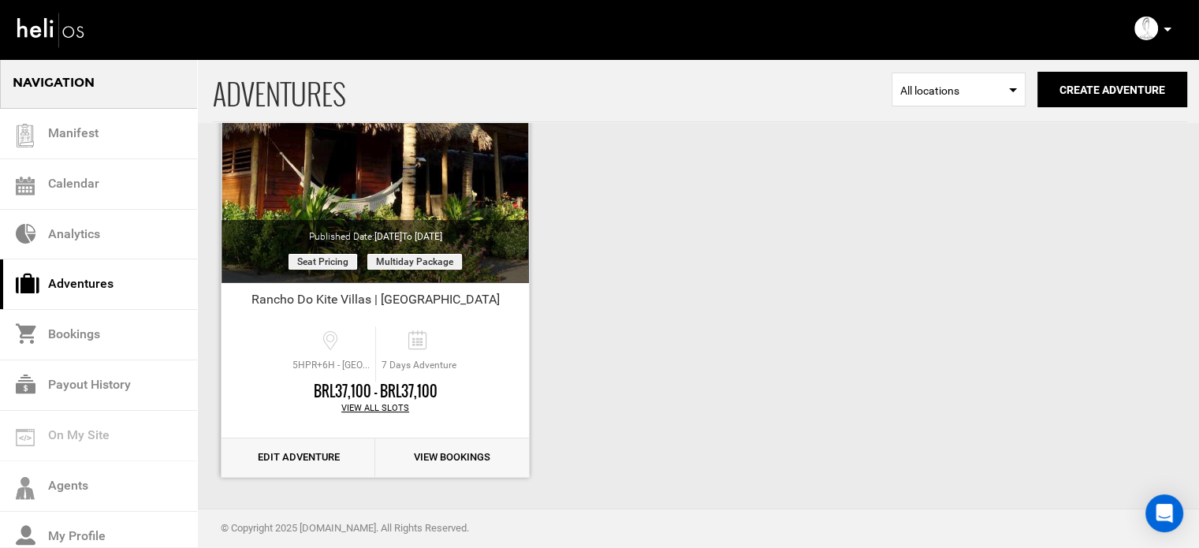
click at [292, 458] on link "Edit Adventure" at bounding box center [298, 457] width 154 height 39
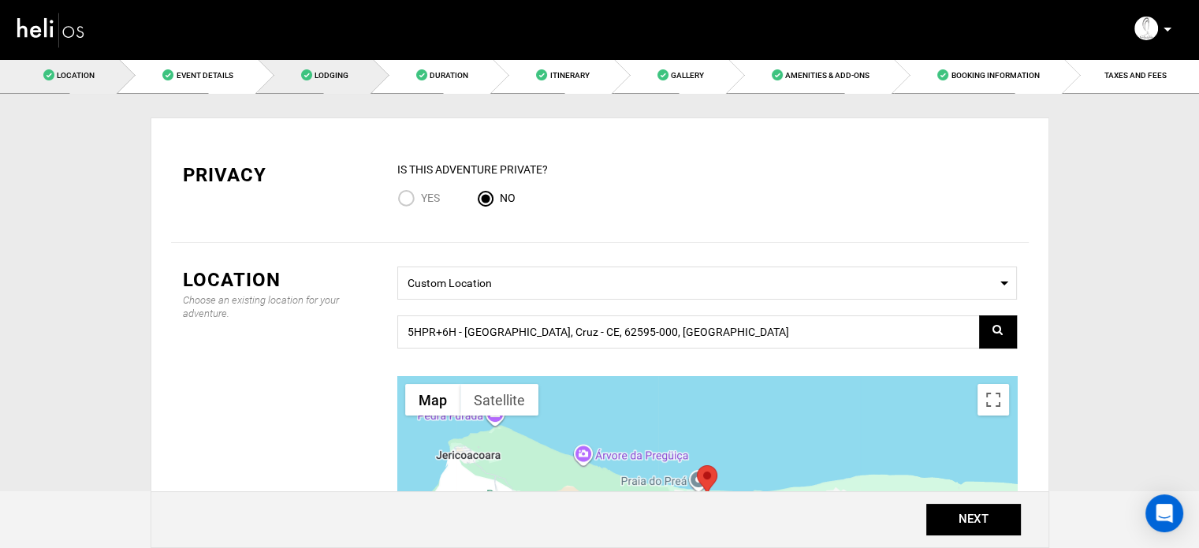
click at [326, 80] on span "Lodging" at bounding box center [331, 75] width 34 height 9
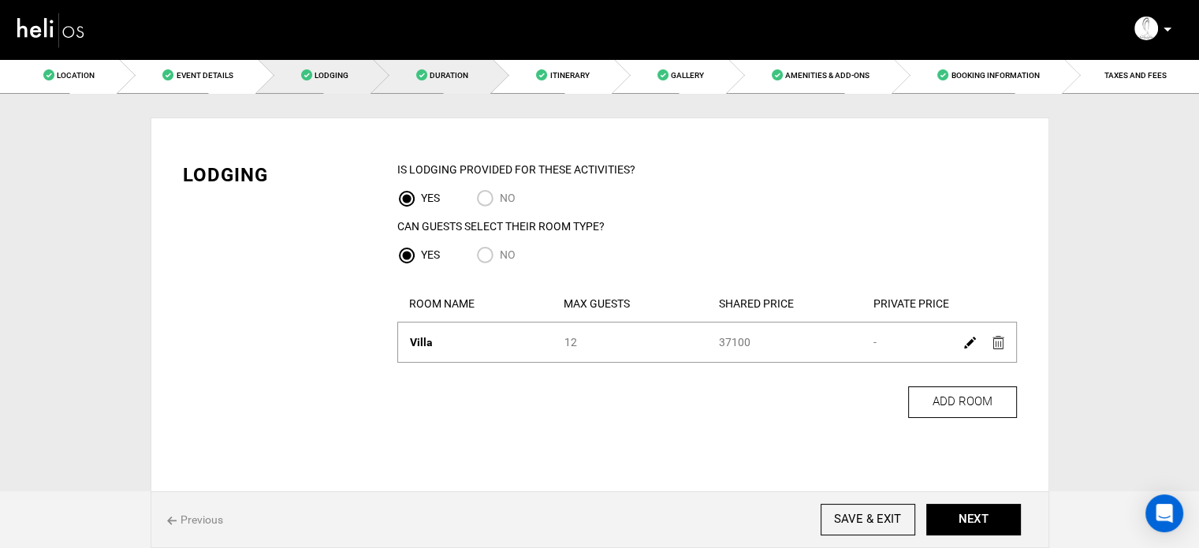
click at [404, 75] on link "Duration" at bounding box center [433, 75] width 120 height 35
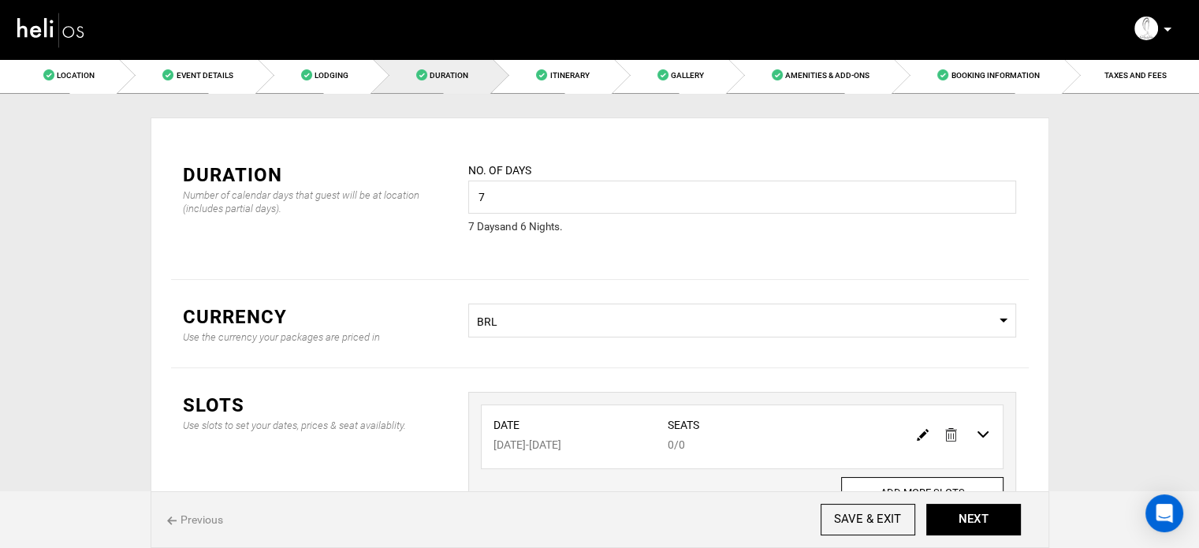
click at [919, 433] on img at bounding box center [923, 435] width 12 height 12
type input "08/17/2026"
type input "08/23/2026"
type input "0"
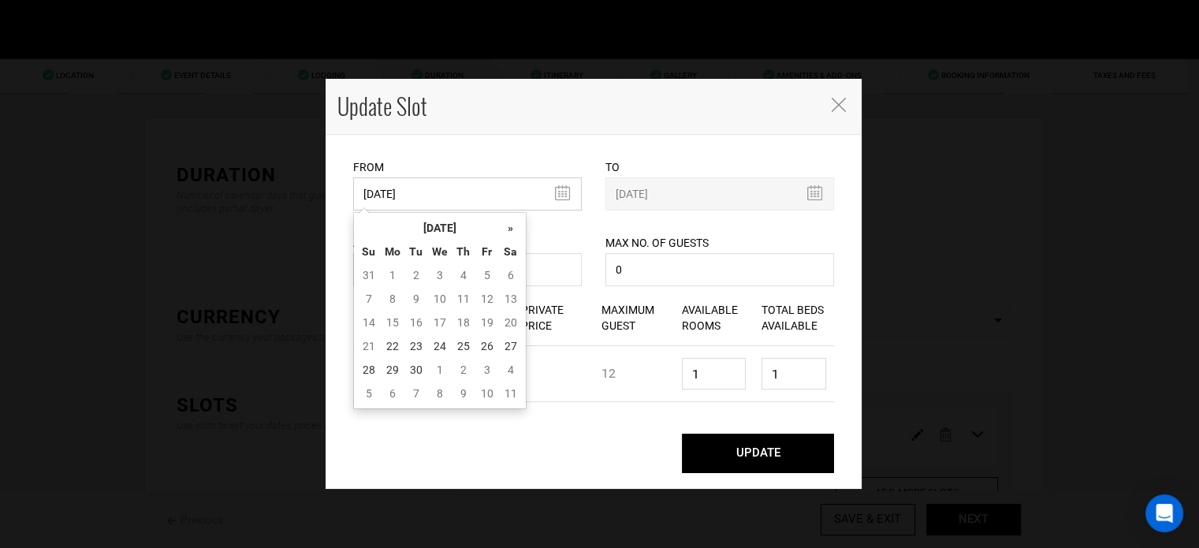
click at [512, 194] on input "08/17/2026" at bounding box center [467, 193] width 229 height 33
click at [465, 227] on th "[DATE]" at bounding box center [440, 228] width 118 height 24
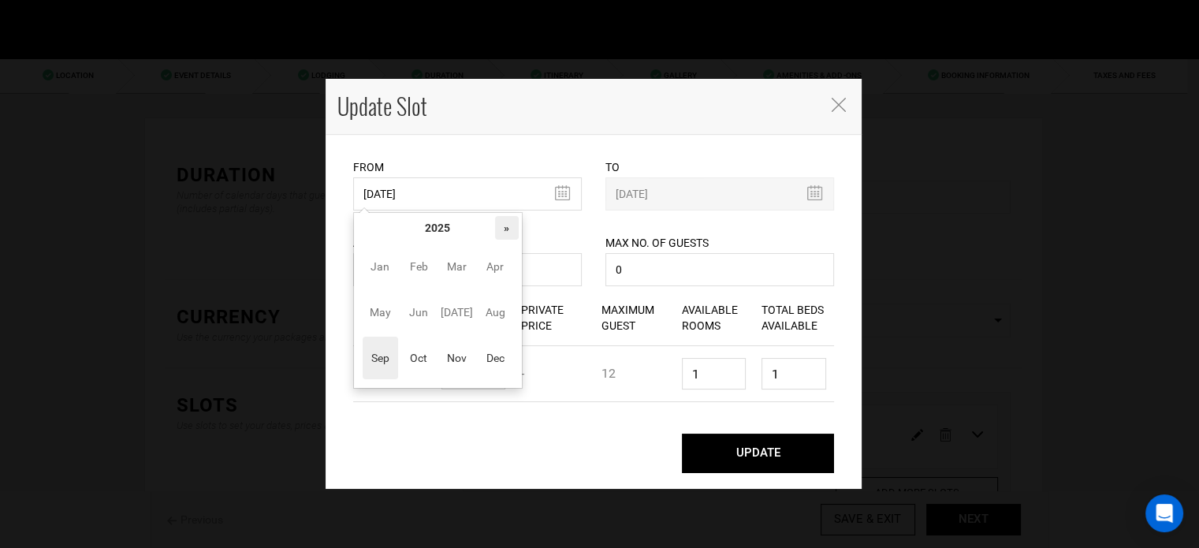
click at [501, 227] on th "»" at bounding box center [507, 228] width 24 height 24
click at [448, 360] on span "Nov" at bounding box center [456, 358] width 35 height 43
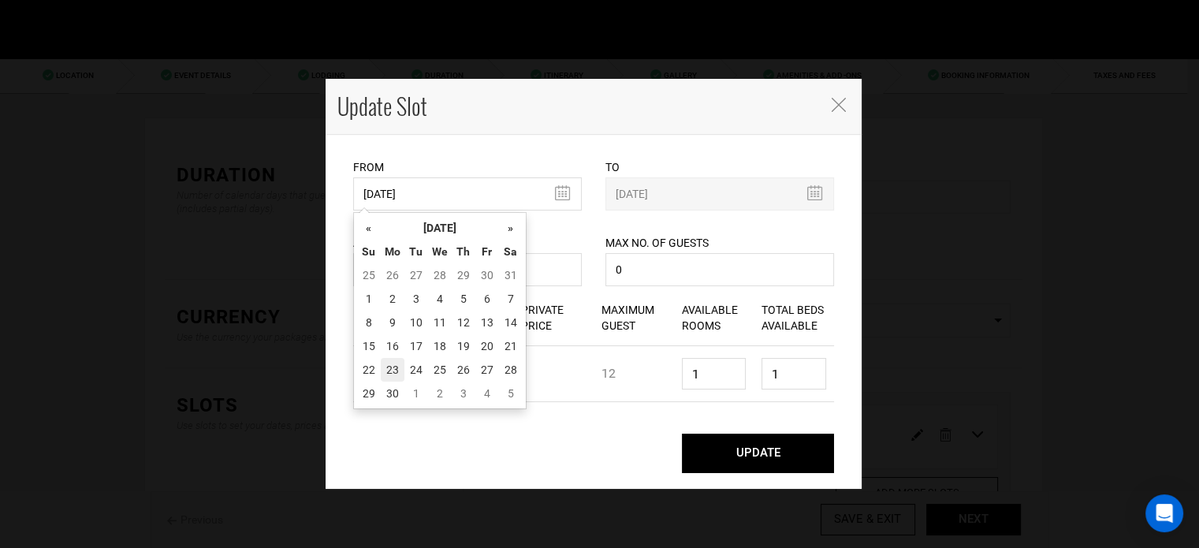
click at [389, 361] on td "23" at bounding box center [393, 370] width 24 height 24
type input "11/23/2026"
type input "11/29/2026"
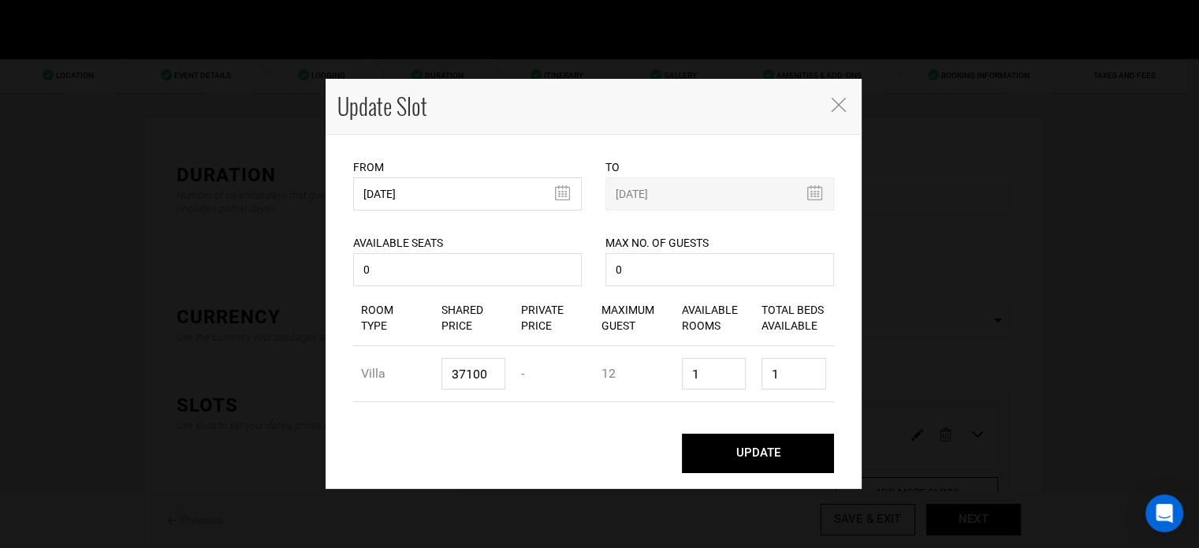
click at [709, 444] on button "UPDATE" at bounding box center [758, 453] width 152 height 39
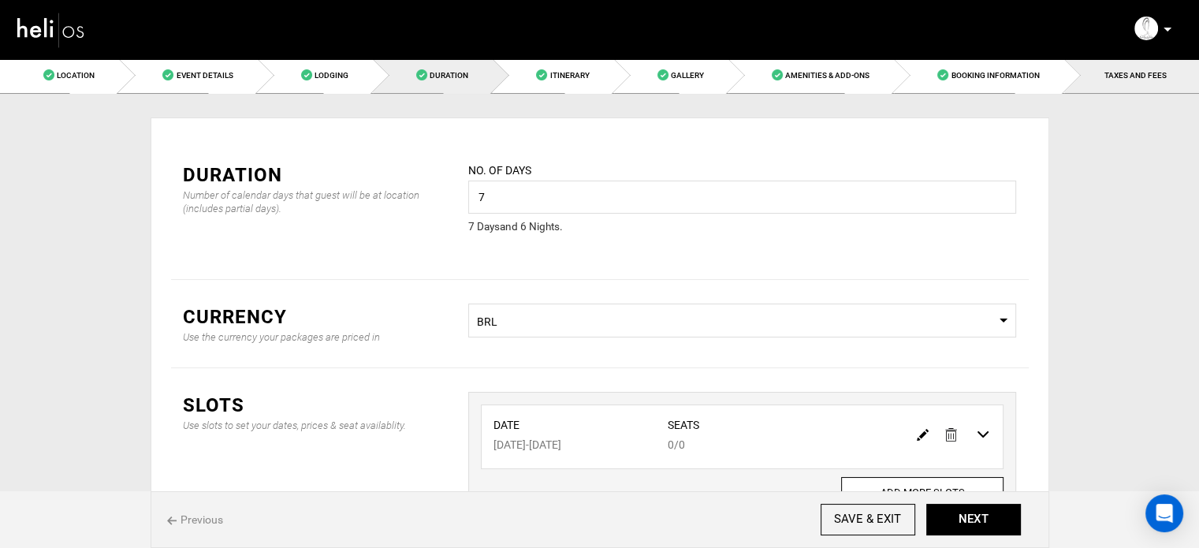
click at [1111, 83] on link "TAXES AND FEES" at bounding box center [1131, 75] width 135 height 35
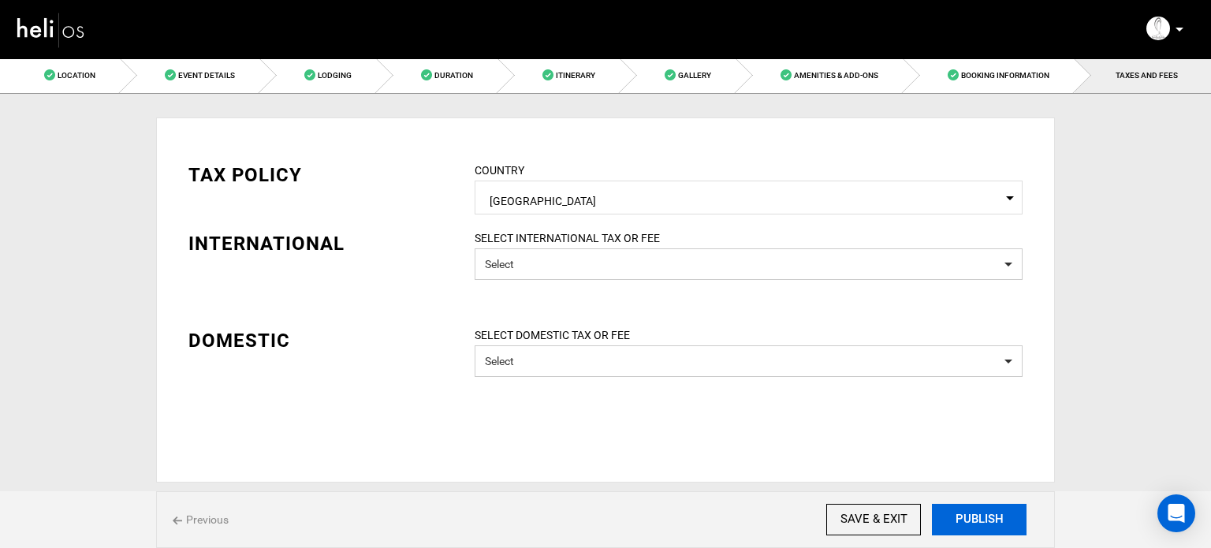
click at [967, 516] on button "PUBLISH" at bounding box center [979, 520] width 95 height 32
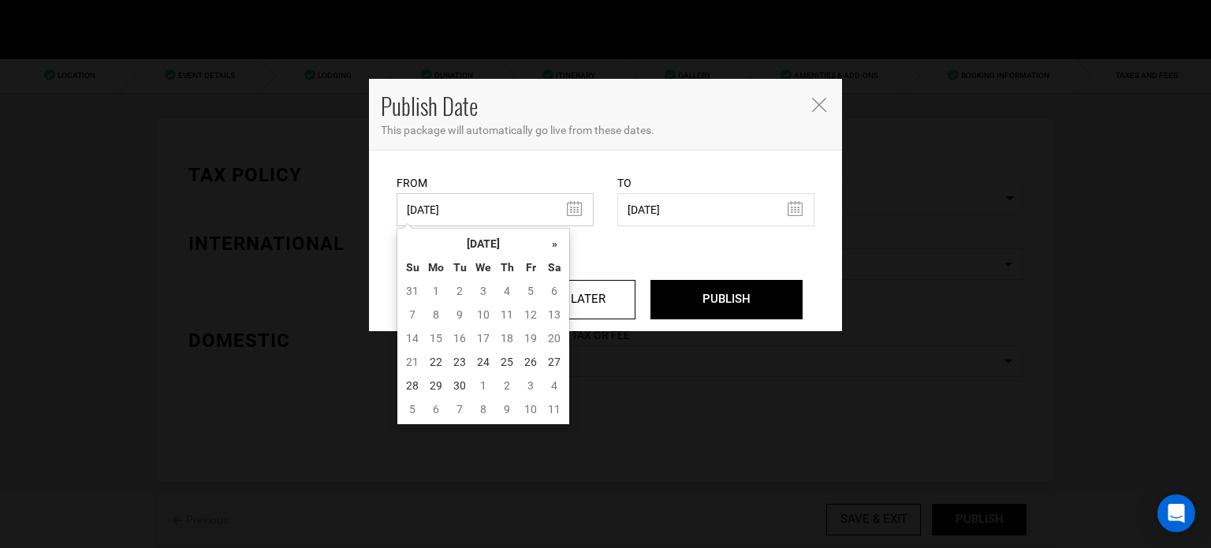
click at [568, 211] on input "06/27/2025" at bounding box center [494, 209] width 197 height 33
click at [428, 359] on td "22" at bounding box center [436, 362] width 24 height 24
type input "[DATE]"
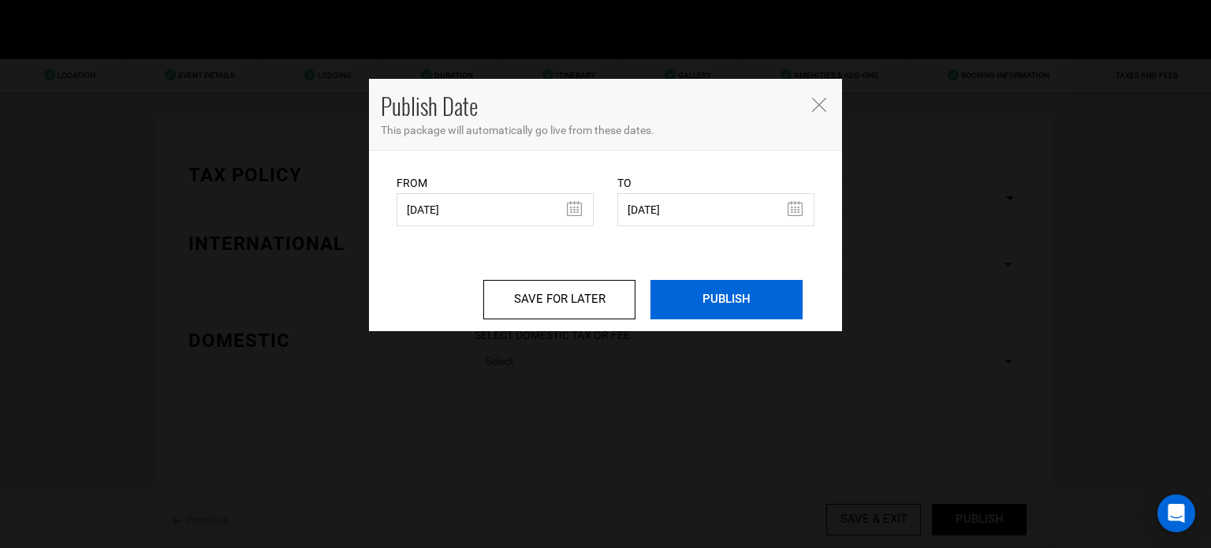
click at [706, 296] on input "PUBLISH" at bounding box center [726, 299] width 152 height 39
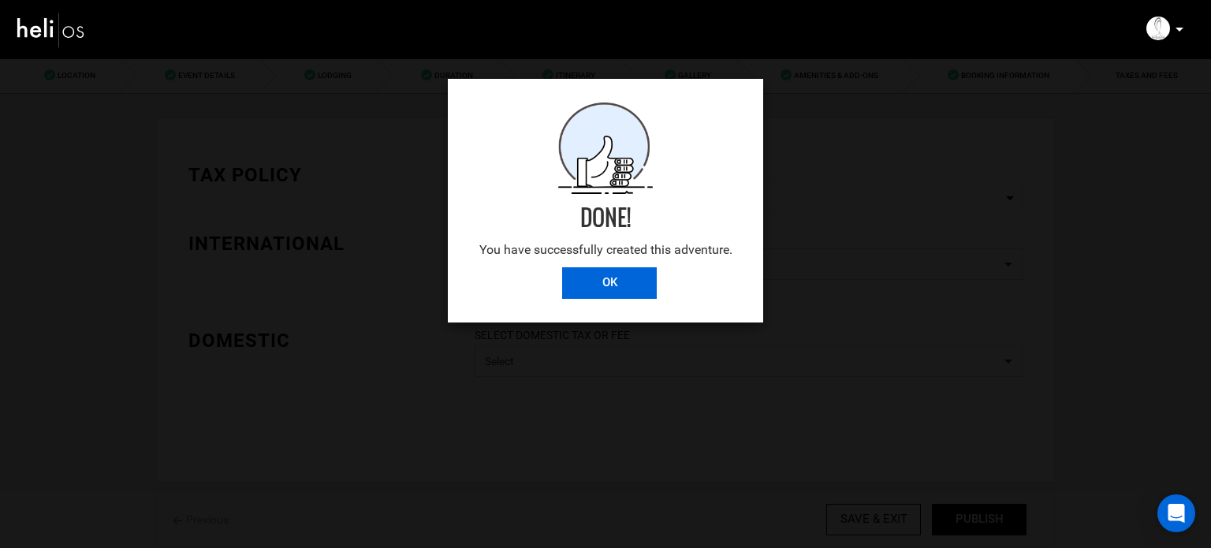
click at [612, 284] on input "OK" at bounding box center [609, 283] width 95 height 32
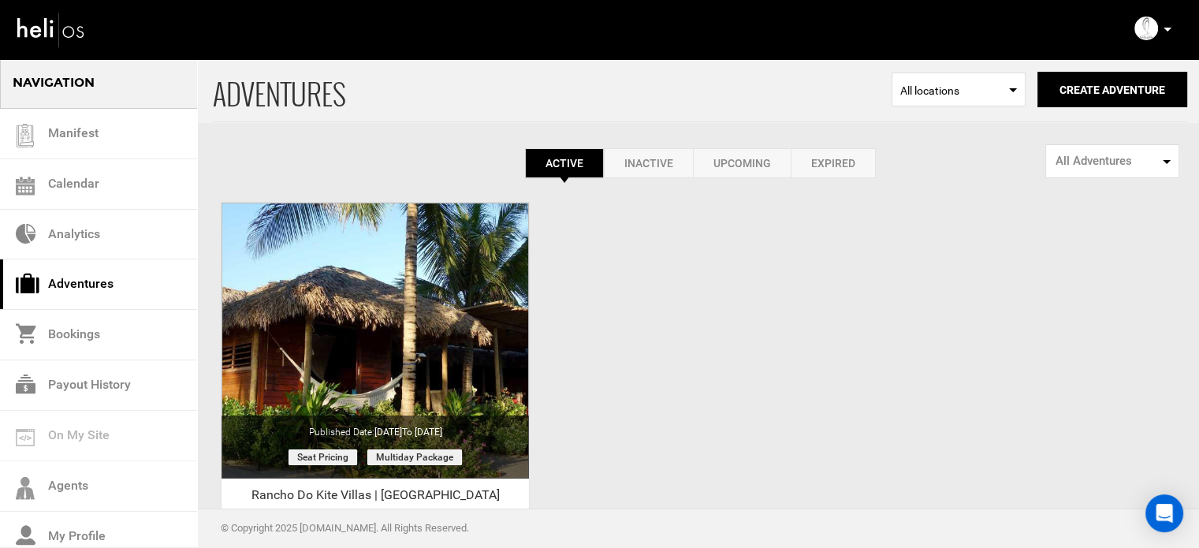
click at [1163, 26] on p at bounding box center [1166, 29] width 9 height 18
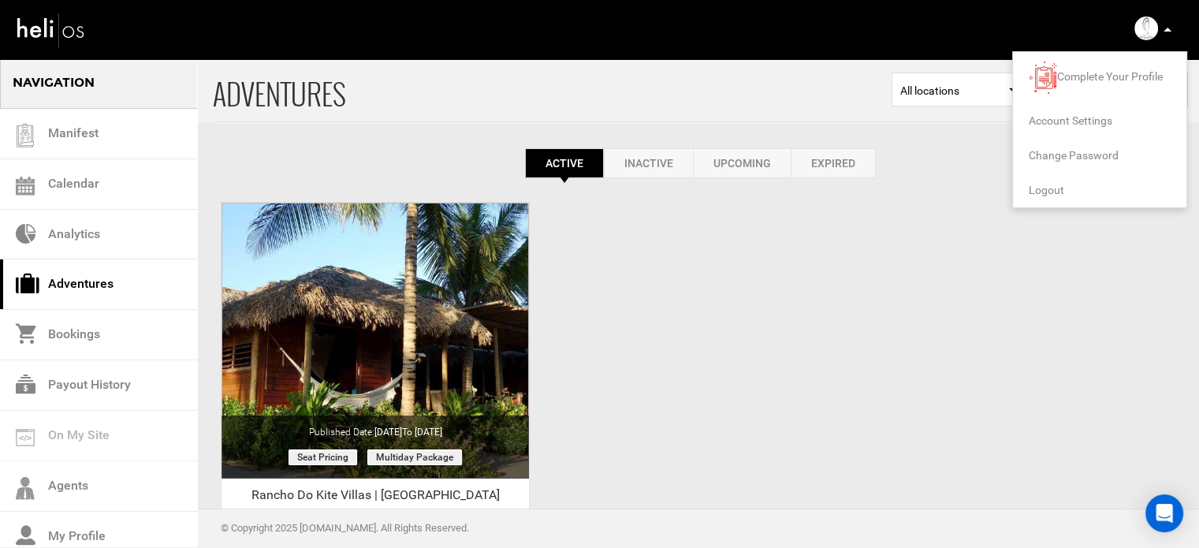
click at [1040, 190] on span "Logout" at bounding box center [1046, 190] width 35 height 13
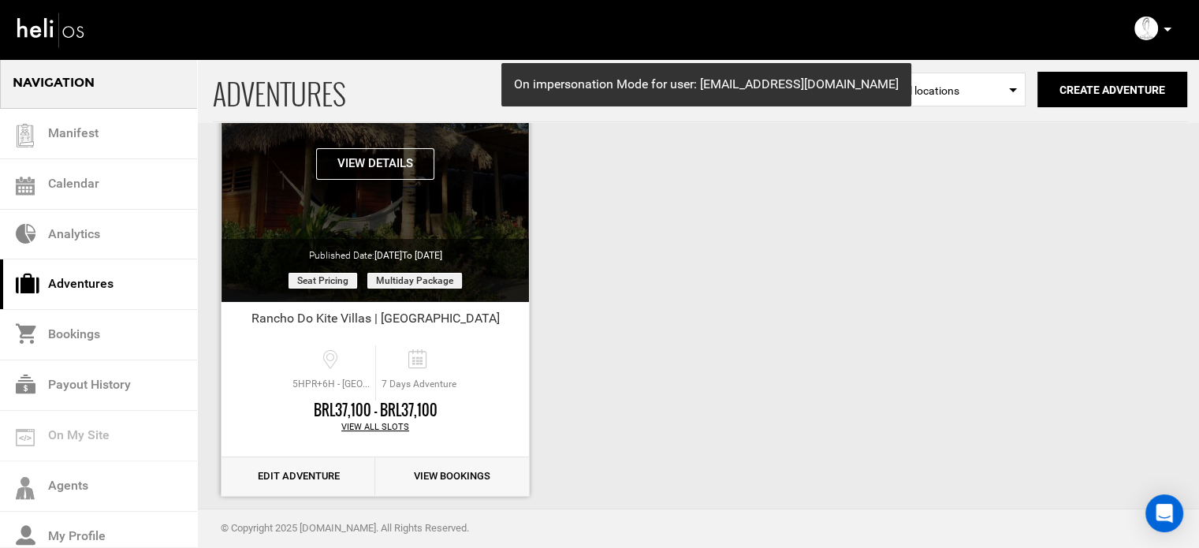
scroll to position [195, 0]
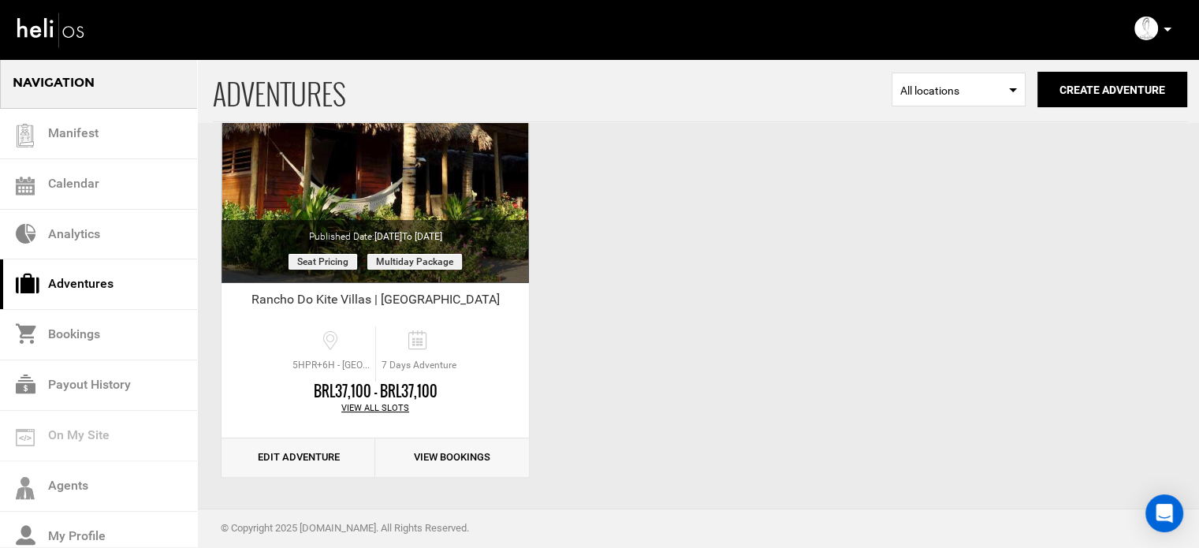
click at [1164, 27] on p at bounding box center [1166, 29] width 9 height 18
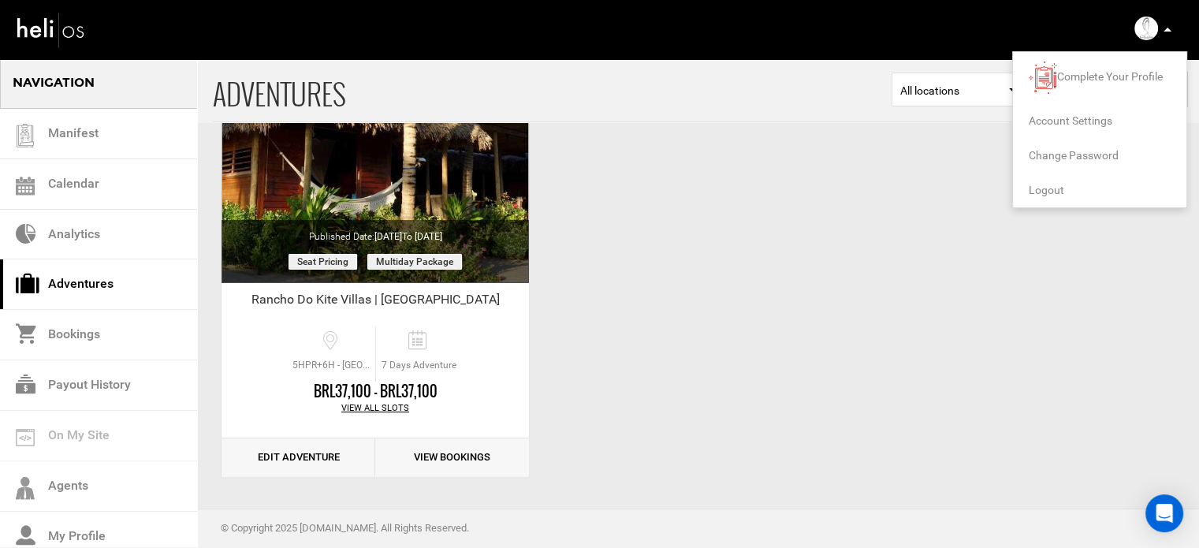
click at [1056, 195] on span "Logout" at bounding box center [1046, 190] width 35 height 13
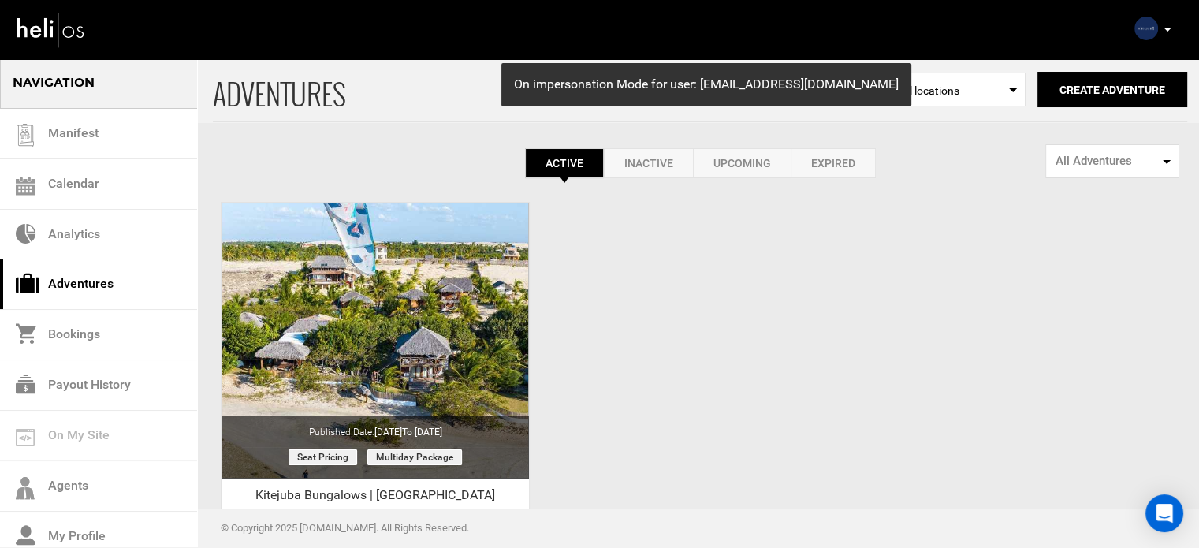
click at [562, 370] on div "ADVENTURES Select Location All locations Create Adventure Public Adventure This…" at bounding box center [599, 373] width 1199 height 631
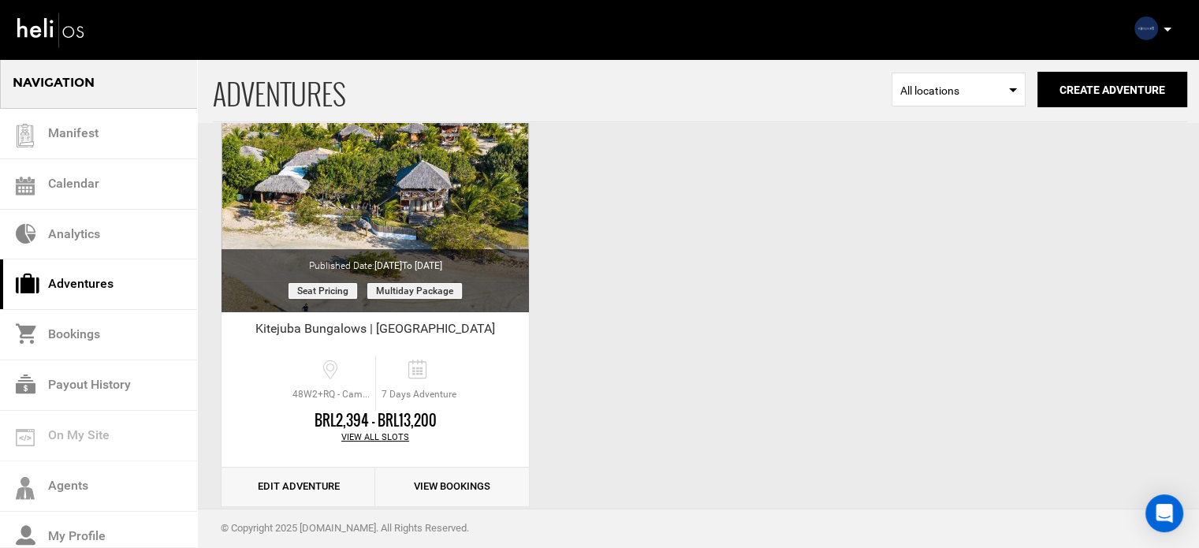
scroll to position [195, 0]
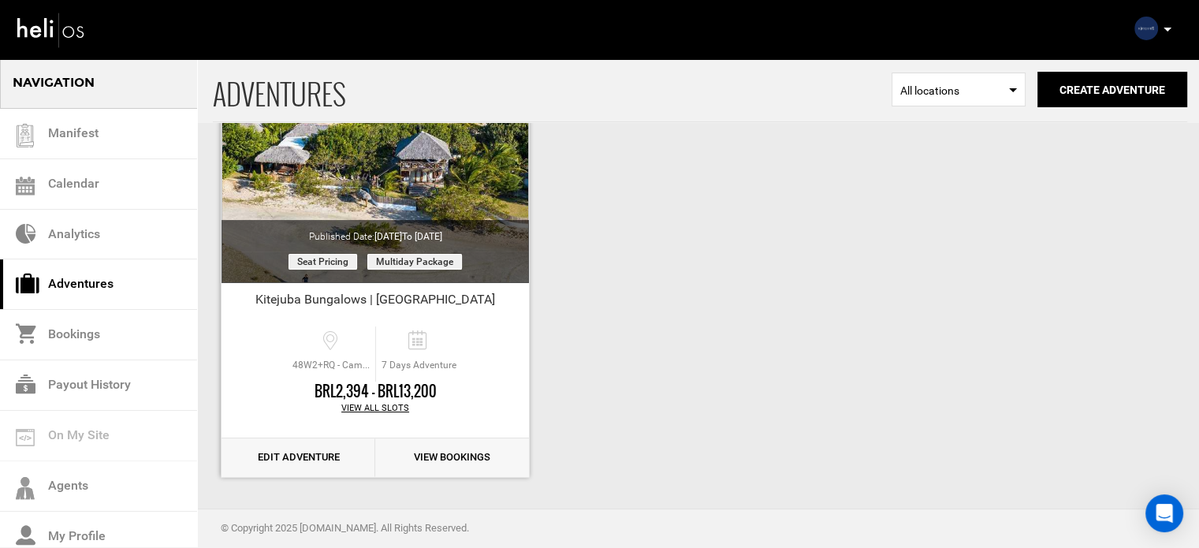
click at [329, 460] on link "Edit Adventure" at bounding box center [298, 457] width 154 height 39
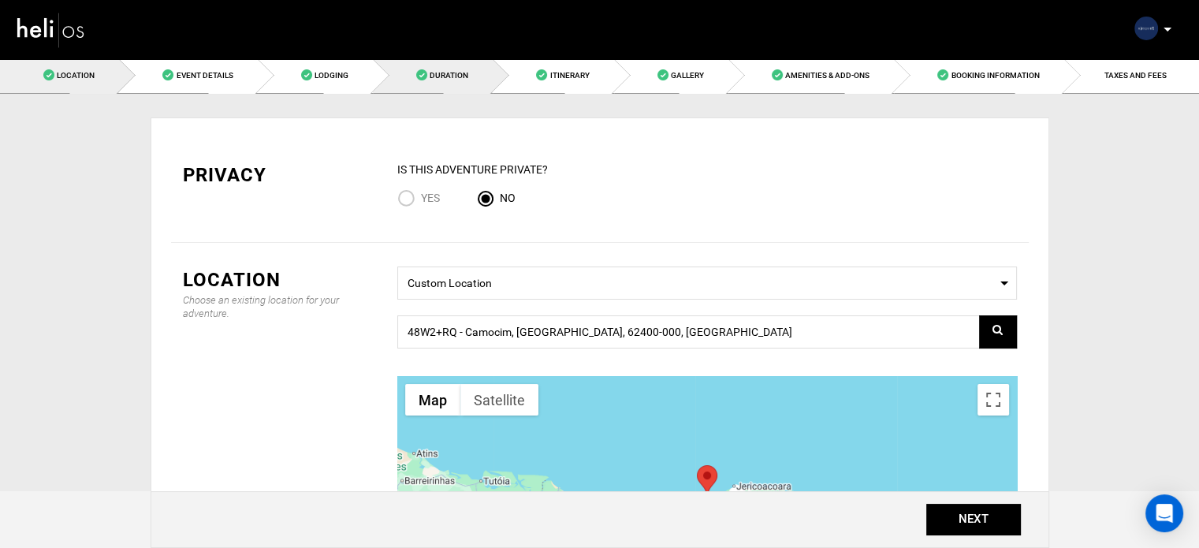
click at [440, 85] on link "Duration" at bounding box center [433, 75] width 120 height 35
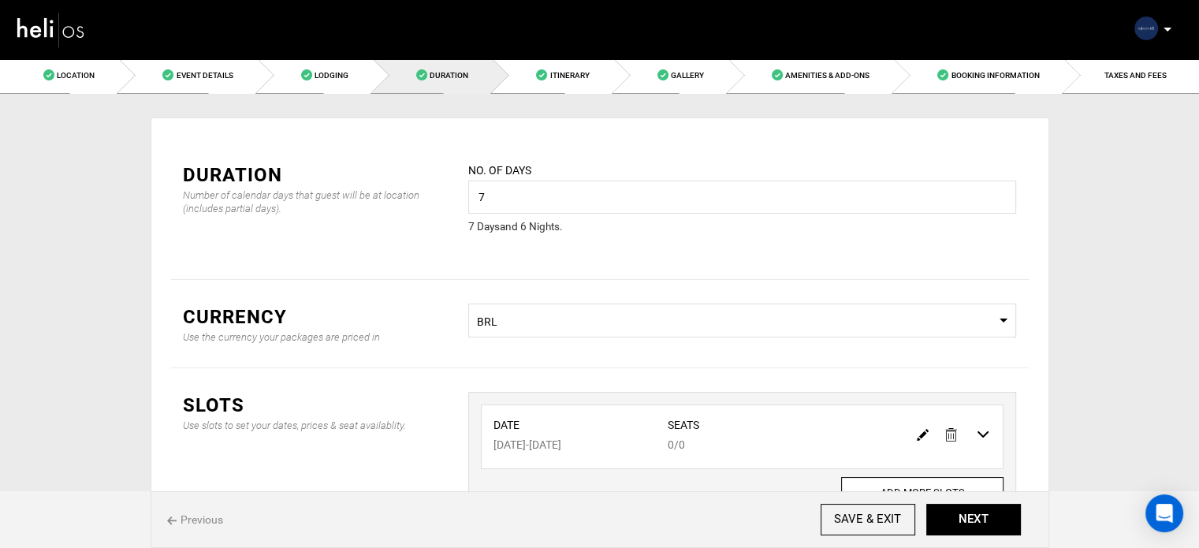
scroll to position [74, 0]
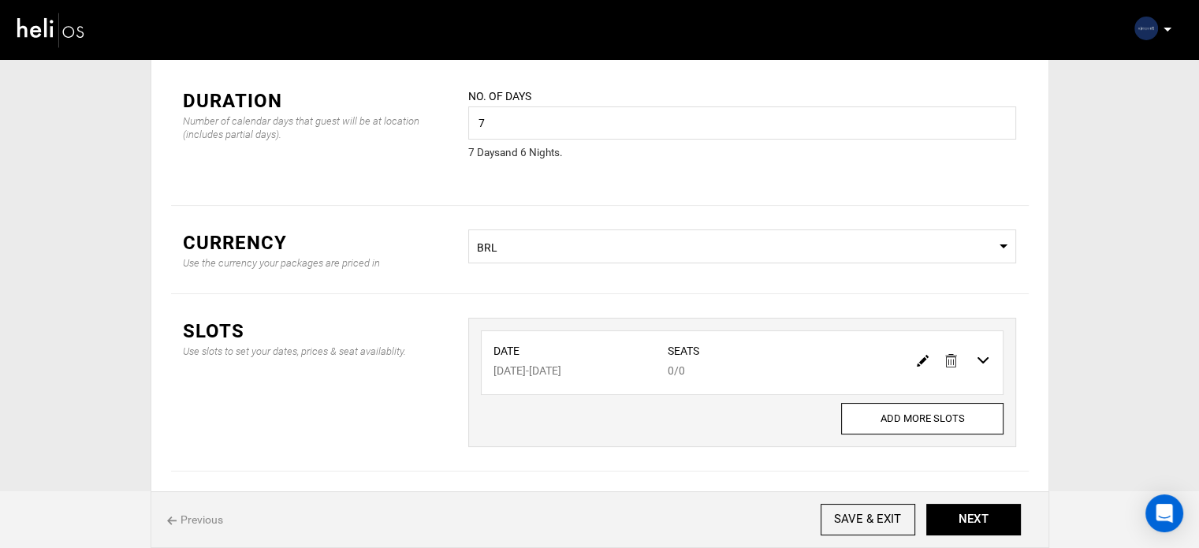
click at [922, 359] on img at bounding box center [923, 361] width 12 height 12
type input "07/27/2026"
type input "08/02/2026"
type input "0"
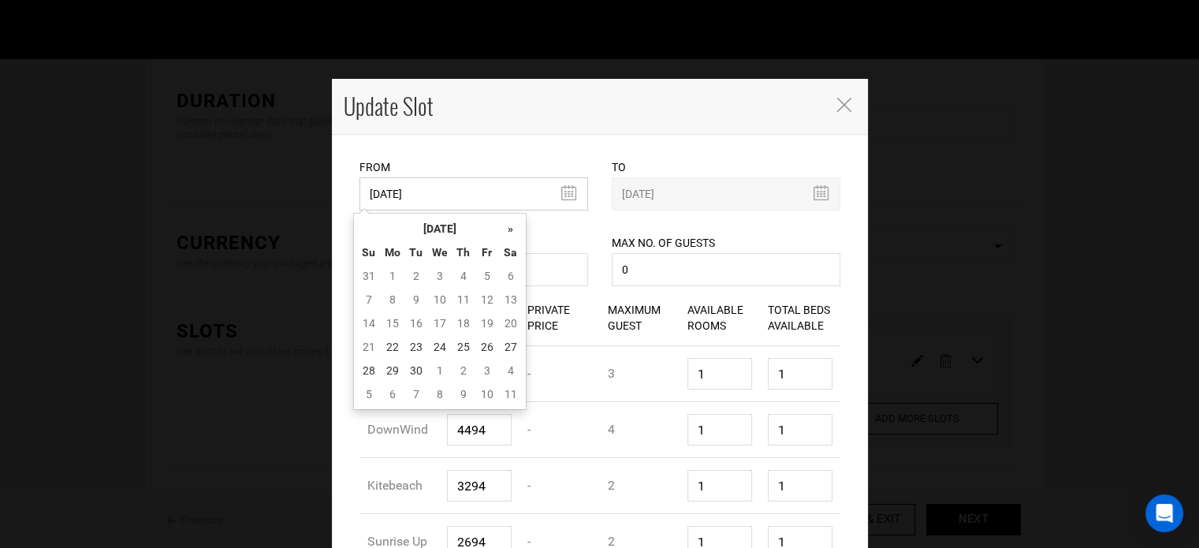
click at [441, 199] on input "07/27/2026" at bounding box center [473, 193] width 229 height 33
click at [441, 221] on th "[DATE]" at bounding box center [440, 229] width 118 height 24
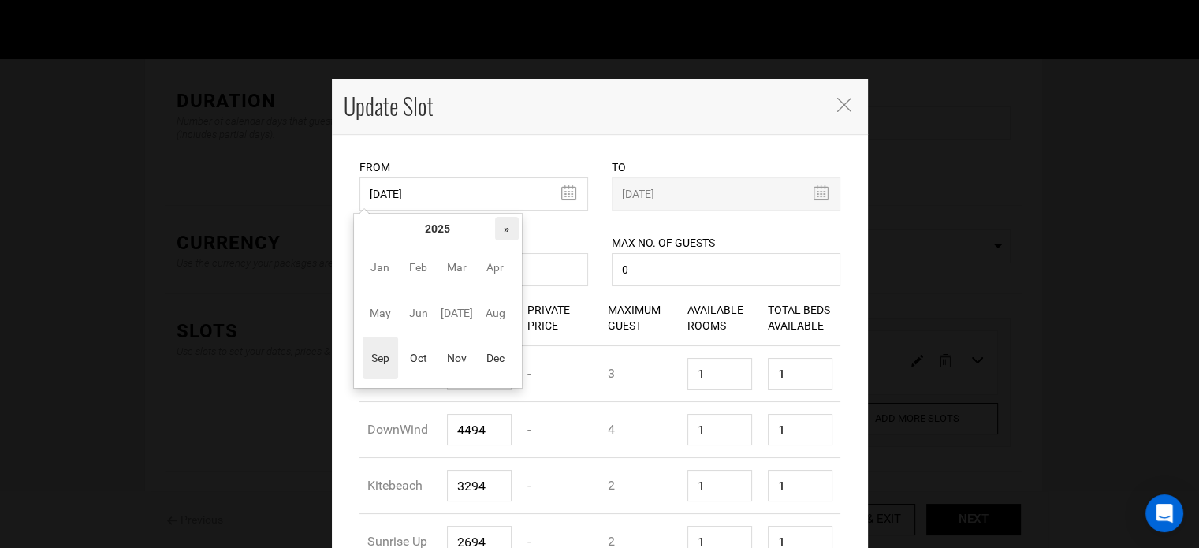
click at [515, 229] on th "»" at bounding box center [507, 229] width 24 height 24
click at [433, 349] on span "Oct" at bounding box center [417, 358] width 35 height 43
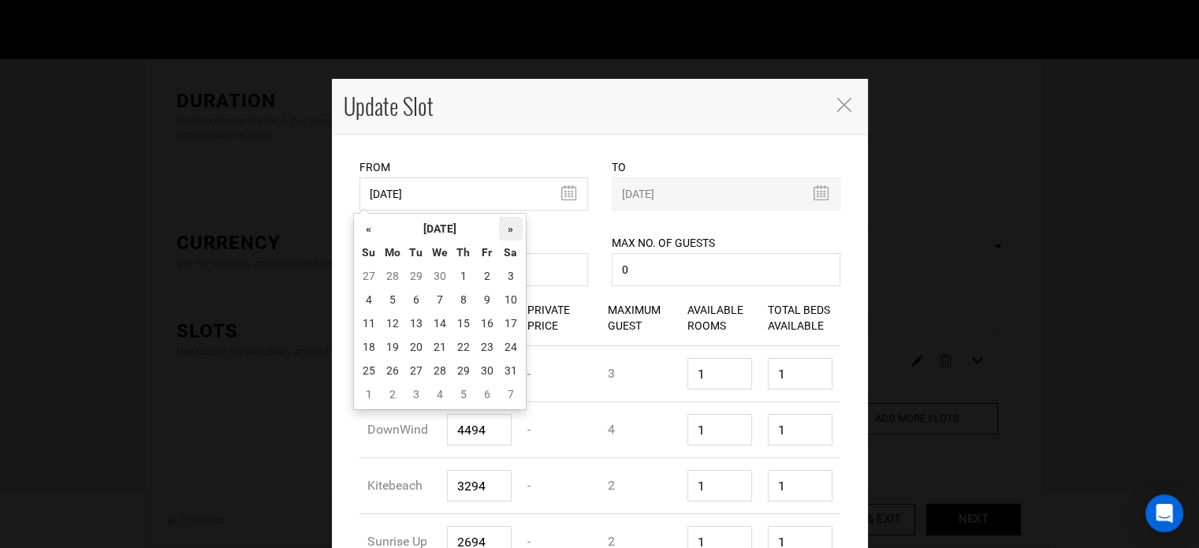
click at [503, 228] on th "»" at bounding box center [511, 229] width 24 height 24
click at [389, 349] on td "16" at bounding box center [393, 347] width 24 height 24
type input "11/16/2026"
type input "11/22/2026"
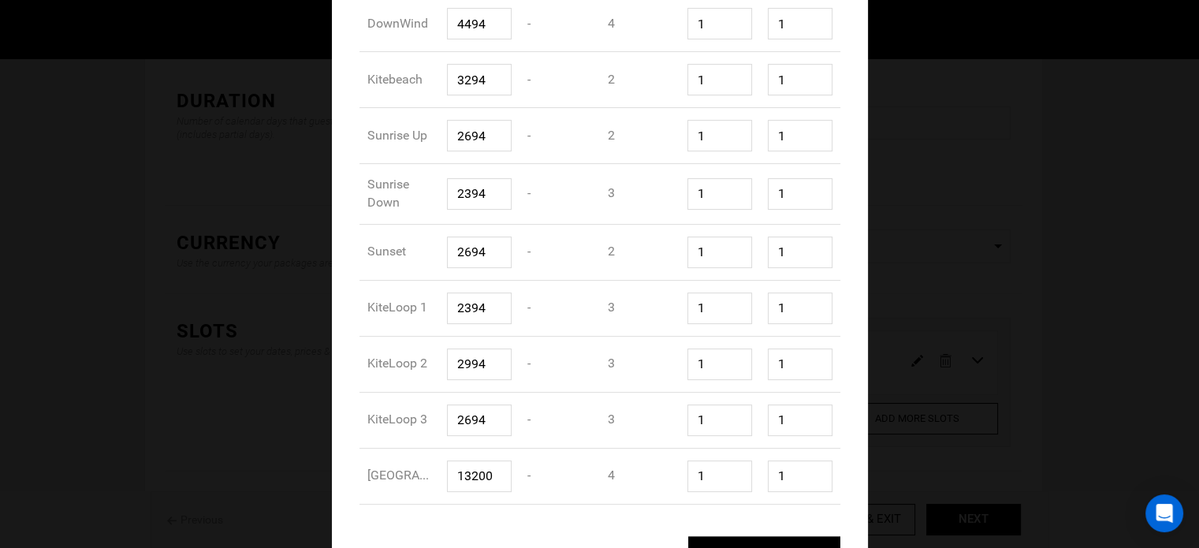
scroll to position [470, 0]
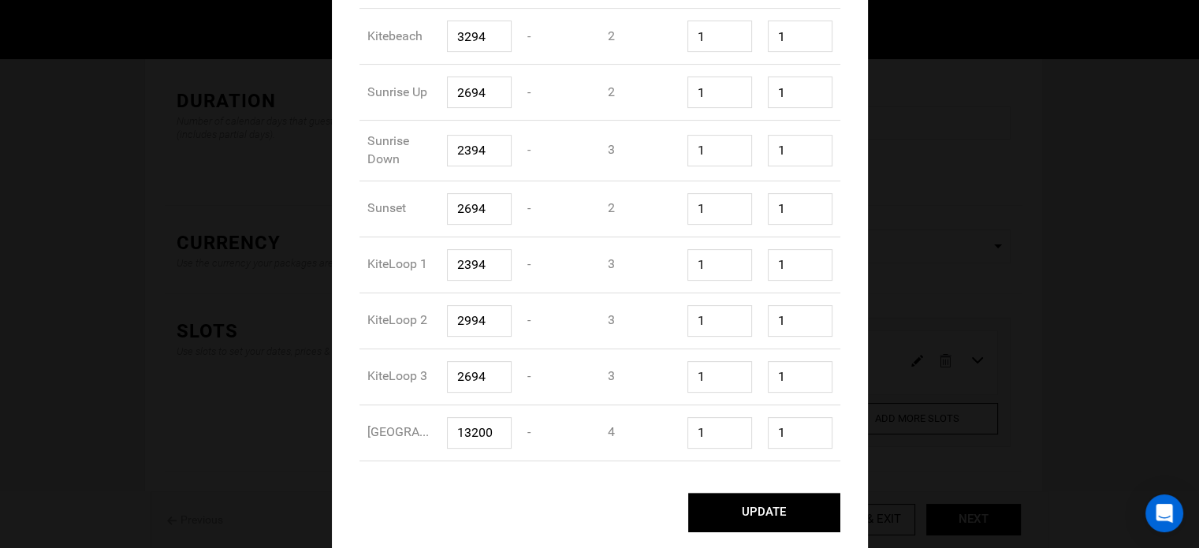
click at [775, 526] on button "UPDATE" at bounding box center [764, 512] width 152 height 39
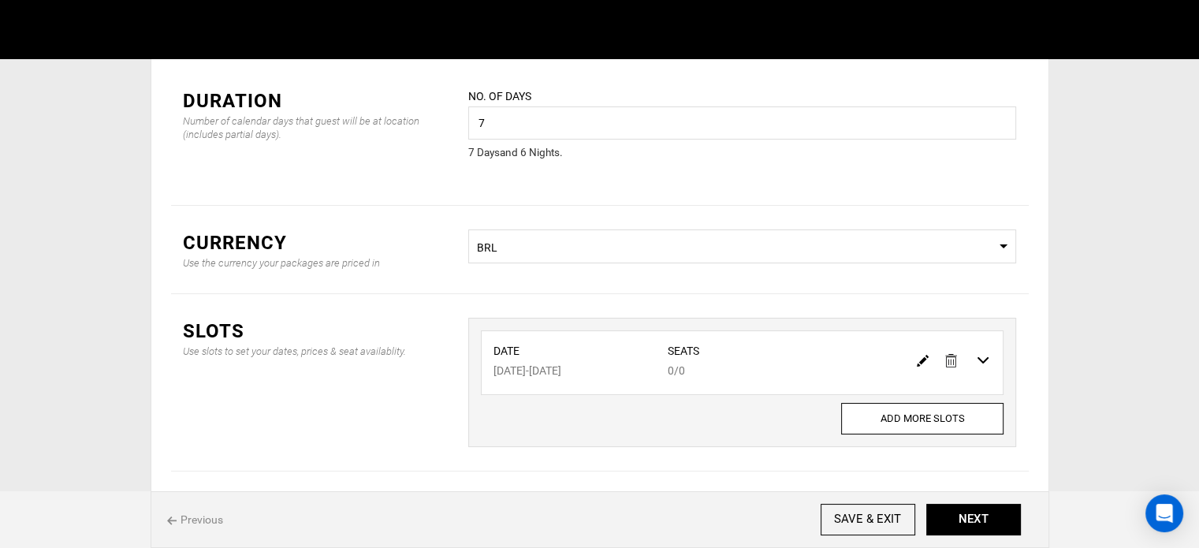
scroll to position [0, 0]
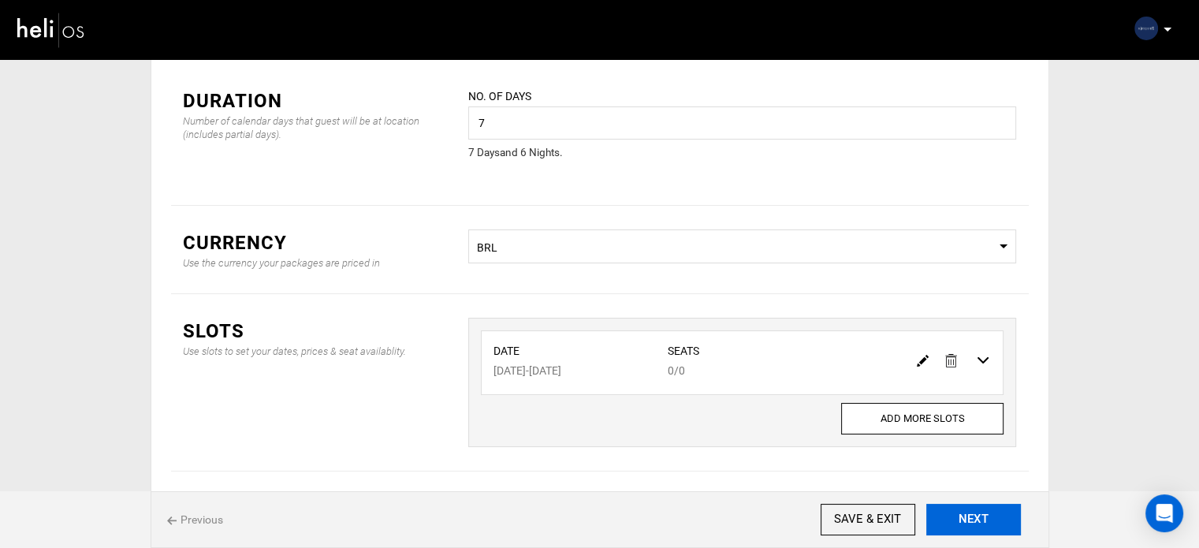
click at [994, 513] on button "NEXT" at bounding box center [973, 520] width 95 height 32
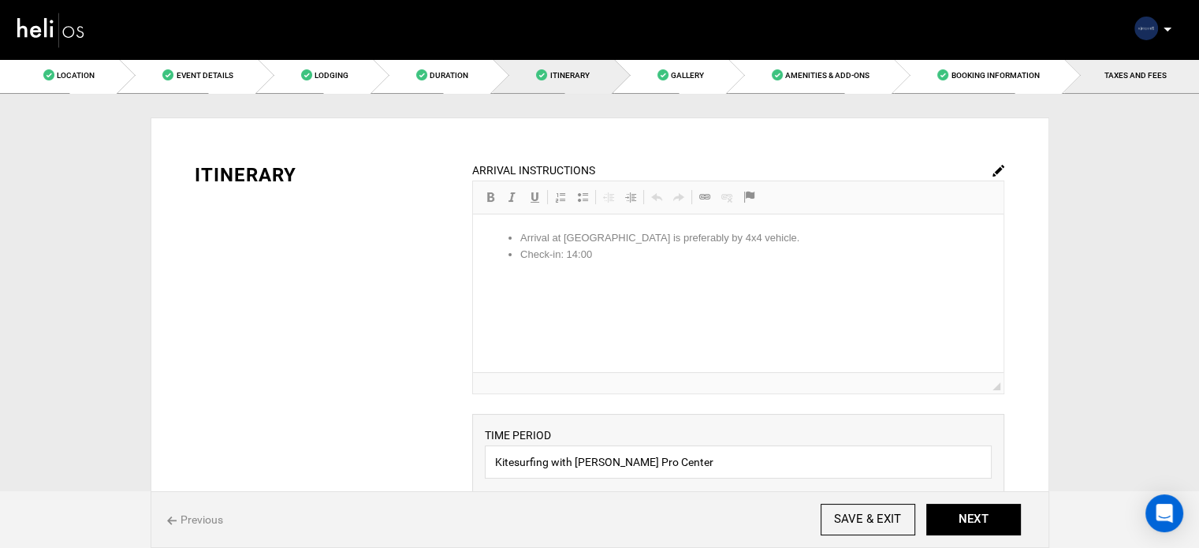
click at [1122, 87] on link "TAXES AND FEES" at bounding box center [1131, 75] width 135 height 35
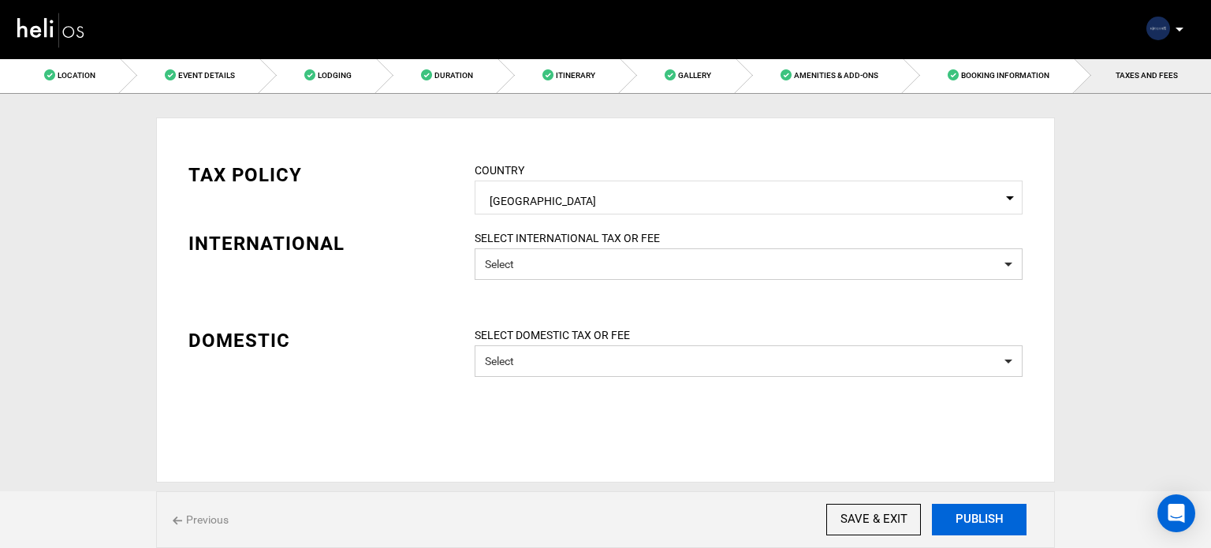
click at [971, 510] on button "PUBLISH" at bounding box center [979, 520] width 95 height 32
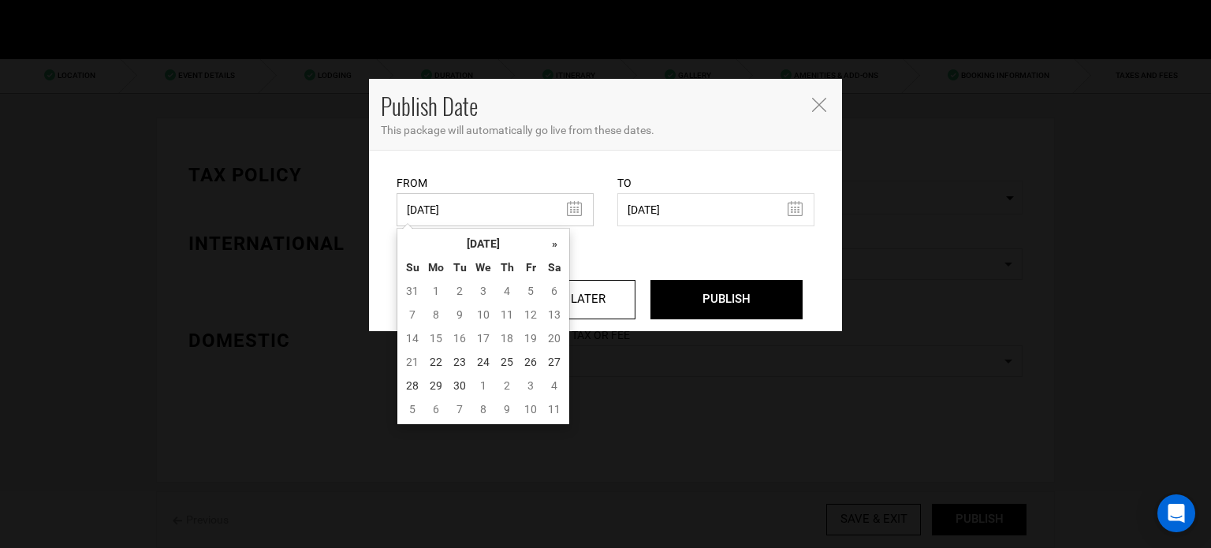
click at [439, 214] on input "06/09/2025" at bounding box center [494, 209] width 197 height 33
click at [429, 358] on td "22" at bounding box center [436, 362] width 24 height 24
type input "[DATE]"
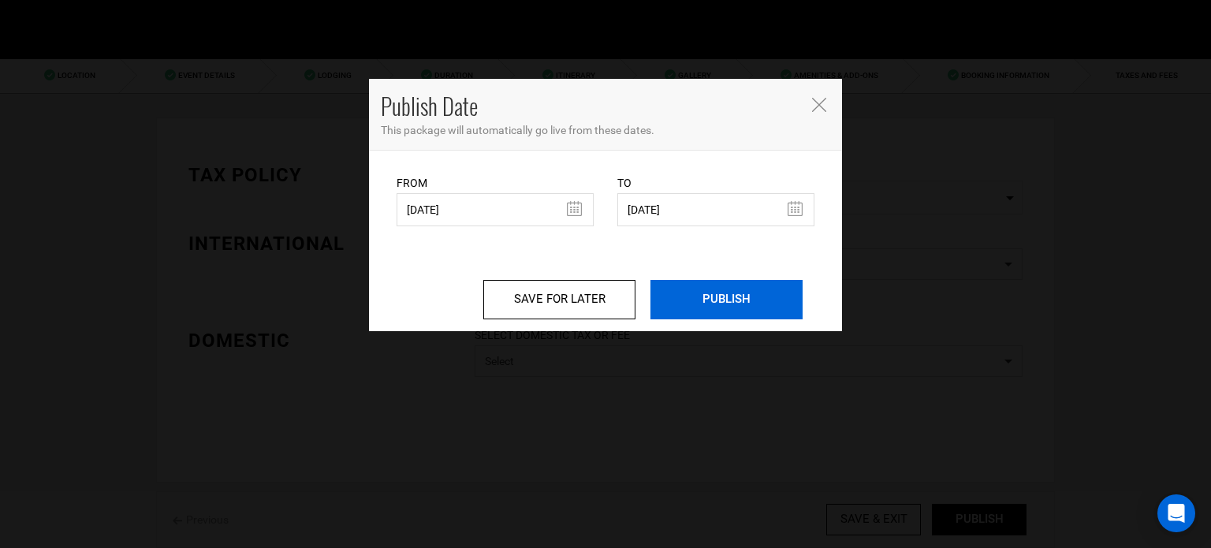
click at [684, 296] on input "PUBLISH" at bounding box center [726, 299] width 152 height 39
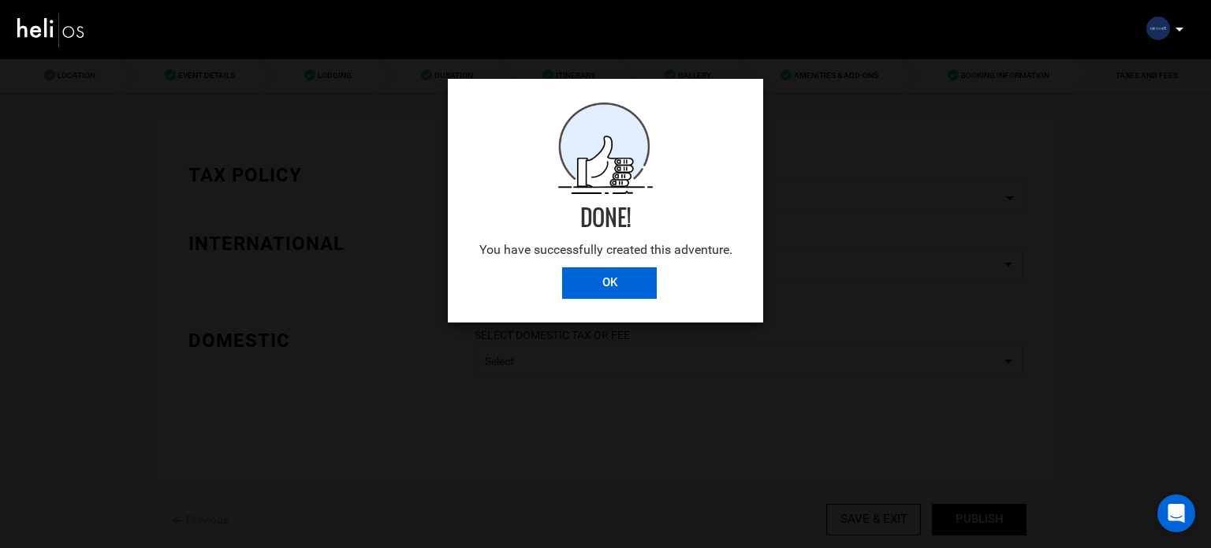
click at [624, 279] on input "OK" at bounding box center [609, 283] width 95 height 32
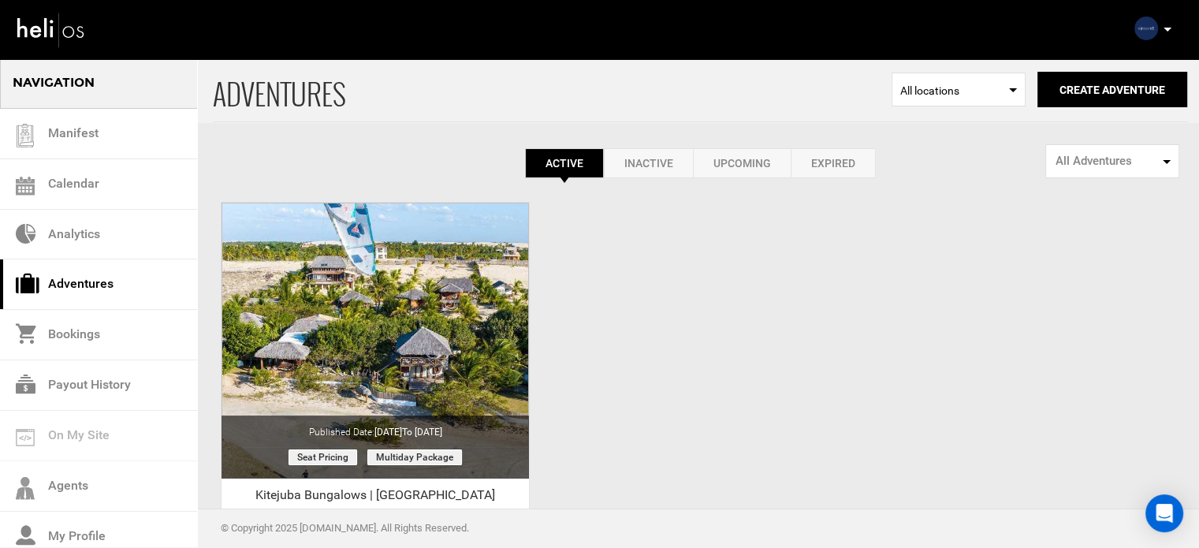
click at [1170, 28] on icon at bounding box center [1167, 30] width 8 height 4
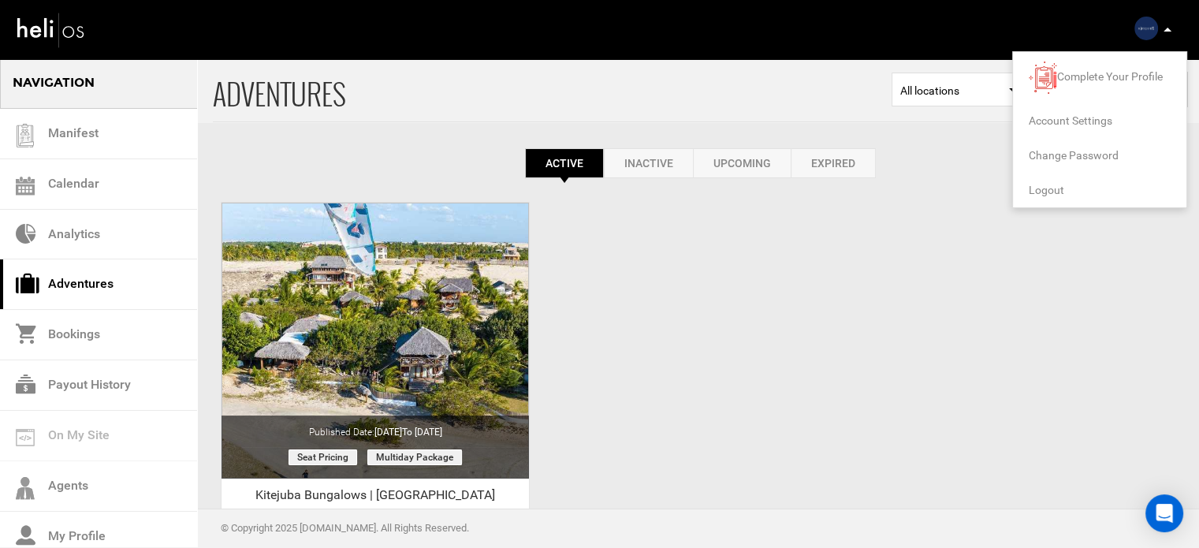
click at [1048, 195] on span "Logout" at bounding box center [1046, 190] width 35 height 13
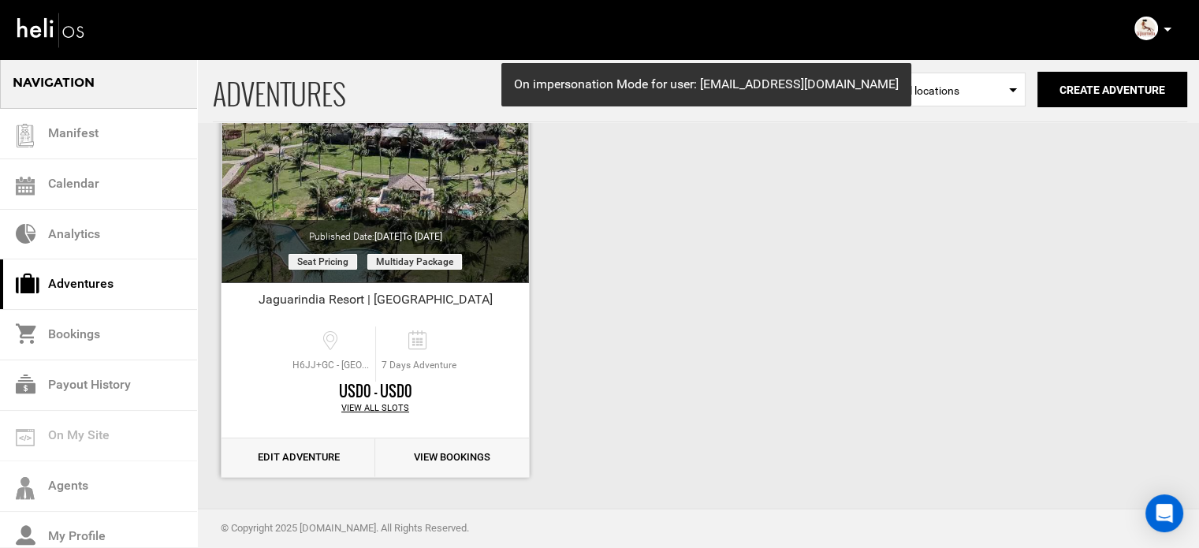
scroll to position [195, 0]
click at [335, 452] on link "Edit Adventure" at bounding box center [298, 457] width 154 height 39
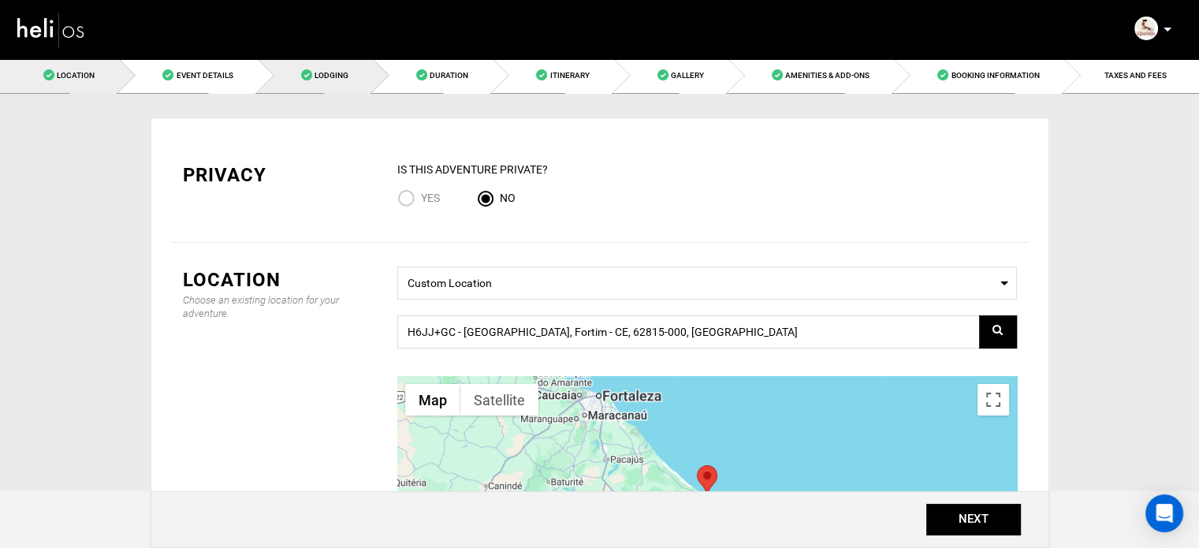
click at [312, 73] on span at bounding box center [306, 74] width 11 height 11
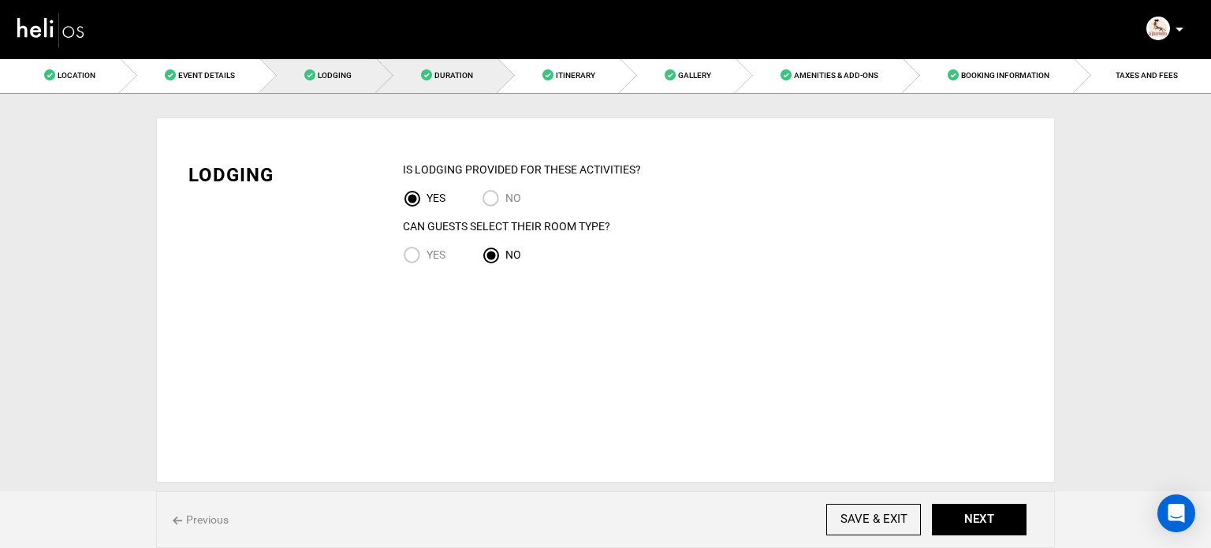
click at [461, 68] on link "Duration" at bounding box center [437, 75] width 121 height 35
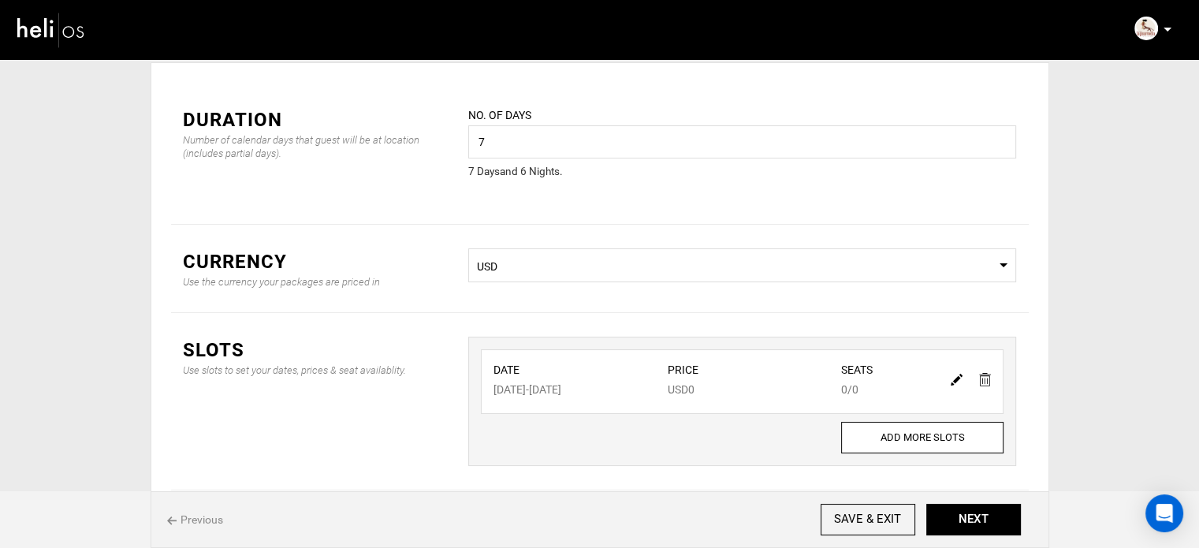
scroll to position [57, 0]
click at [955, 381] on img at bounding box center [957, 378] width 12 height 12
type input "[DATE]"
type input "0"
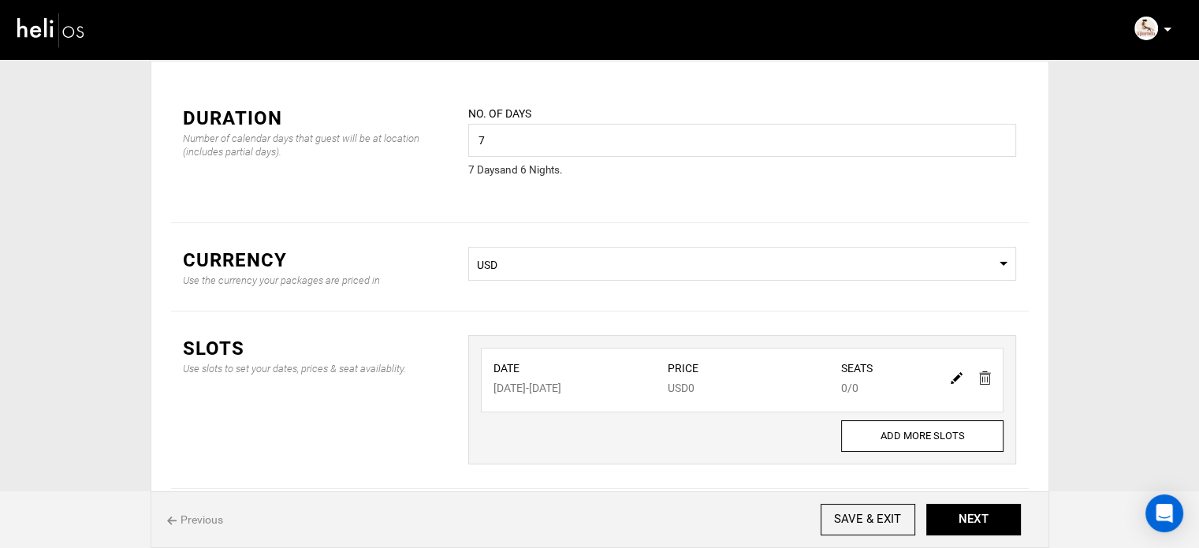
type input "0"
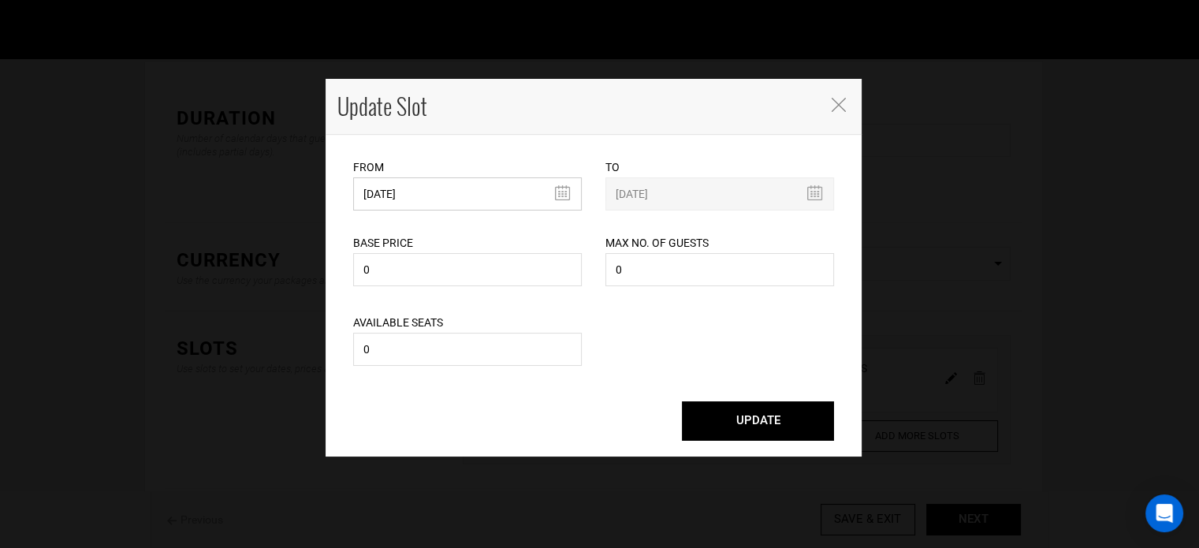
click at [509, 182] on input "[DATE]" at bounding box center [467, 193] width 229 height 33
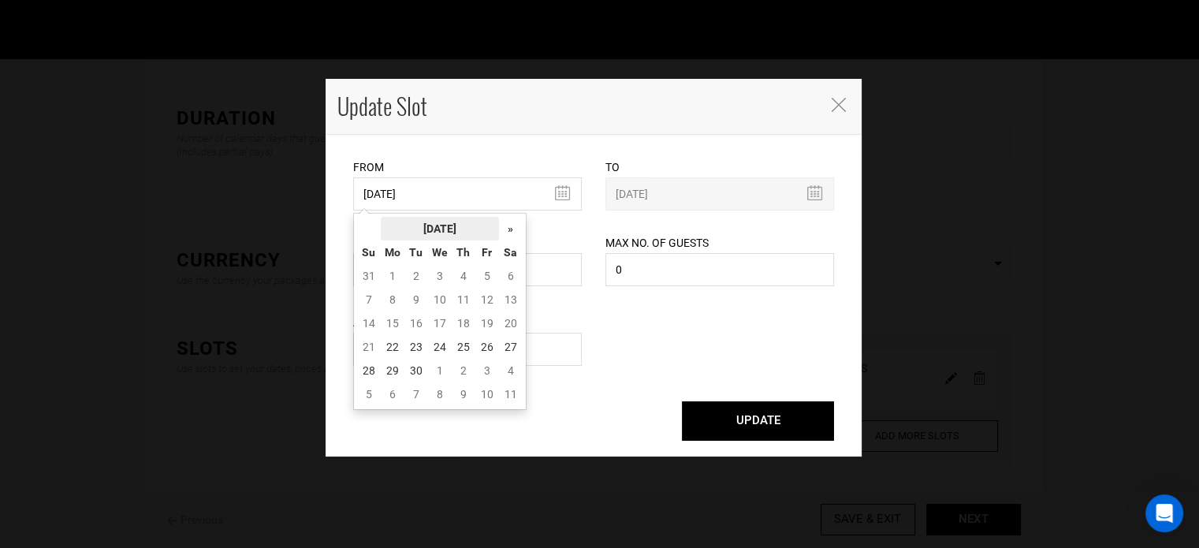
click at [476, 221] on th "[DATE]" at bounding box center [440, 229] width 118 height 24
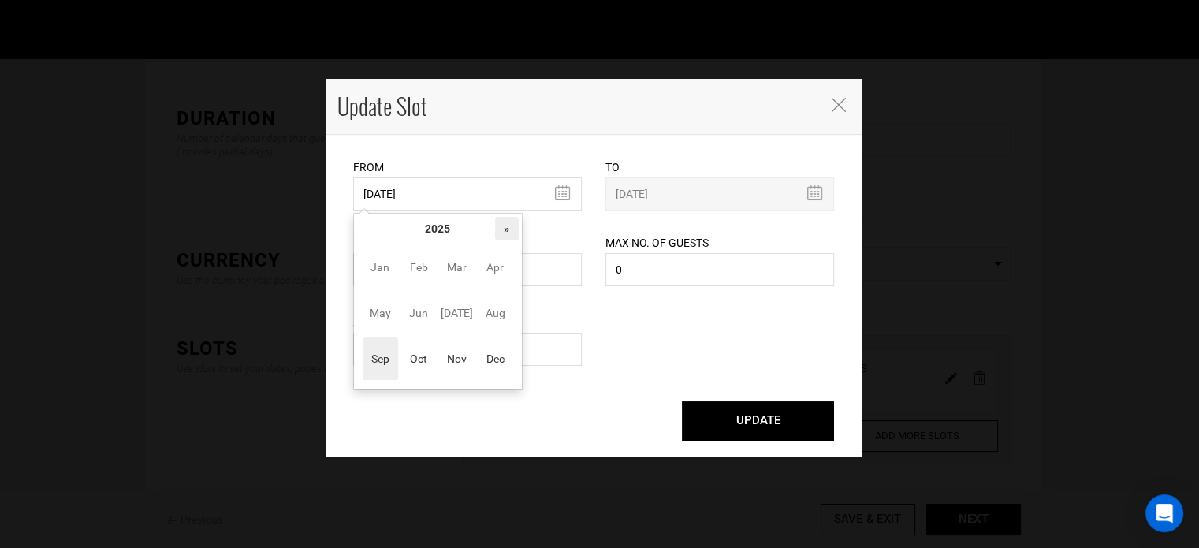
click at [498, 221] on th "»" at bounding box center [507, 229] width 24 height 24
click at [435, 365] on span "Oct" at bounding box center [418, 358] width 35 height 43
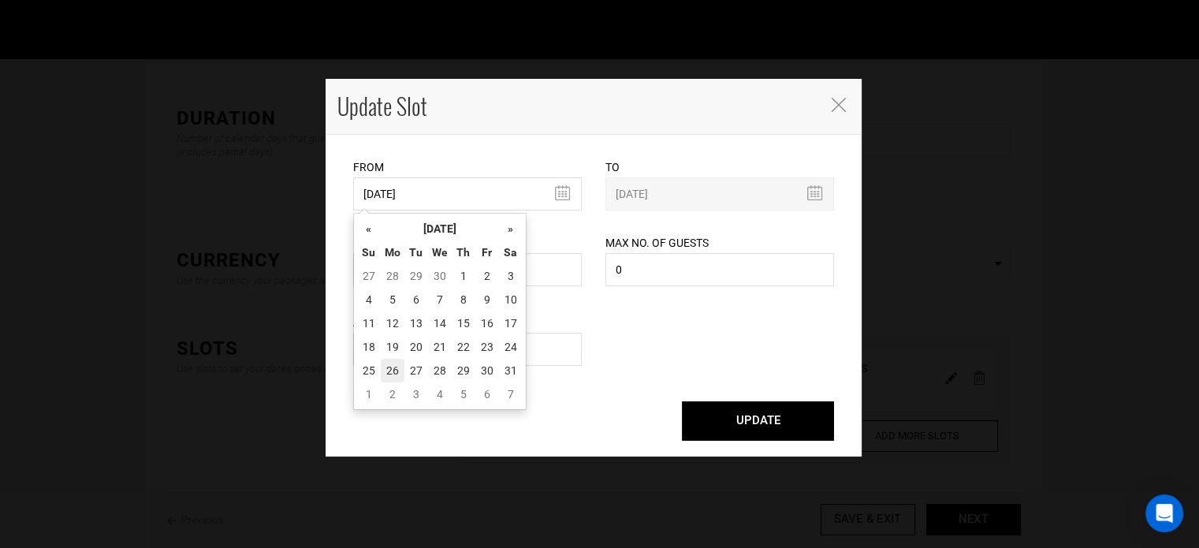
click at [385, 359] on td "26" at bounding box center [393, 371] width 24 height 24
type input "[DATE]"
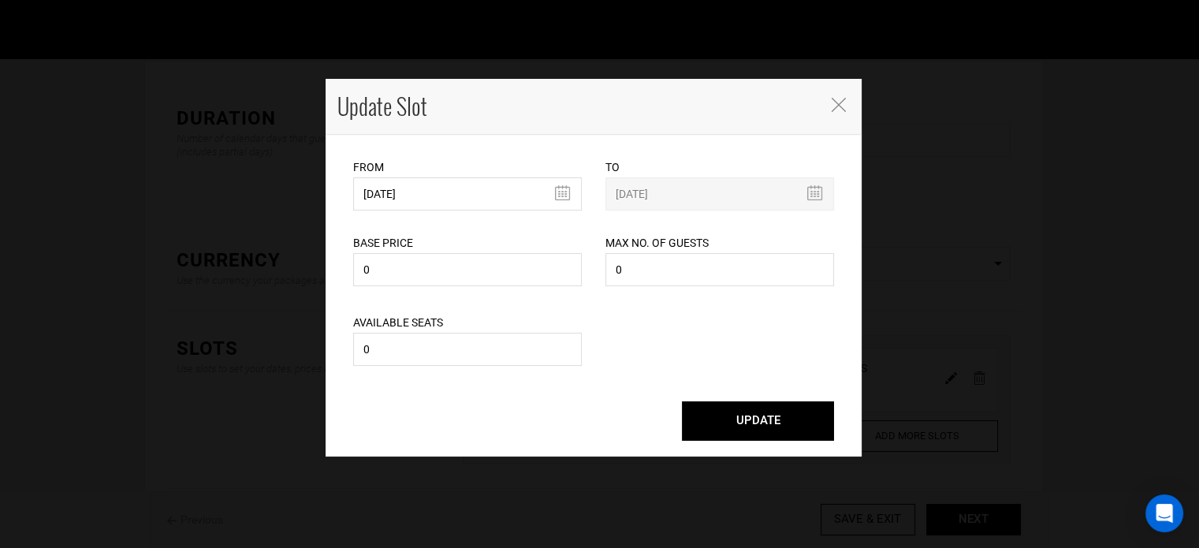
click at [766, 428] on button "UPDATE" at bounding box center [758, 420] width 152 height 39
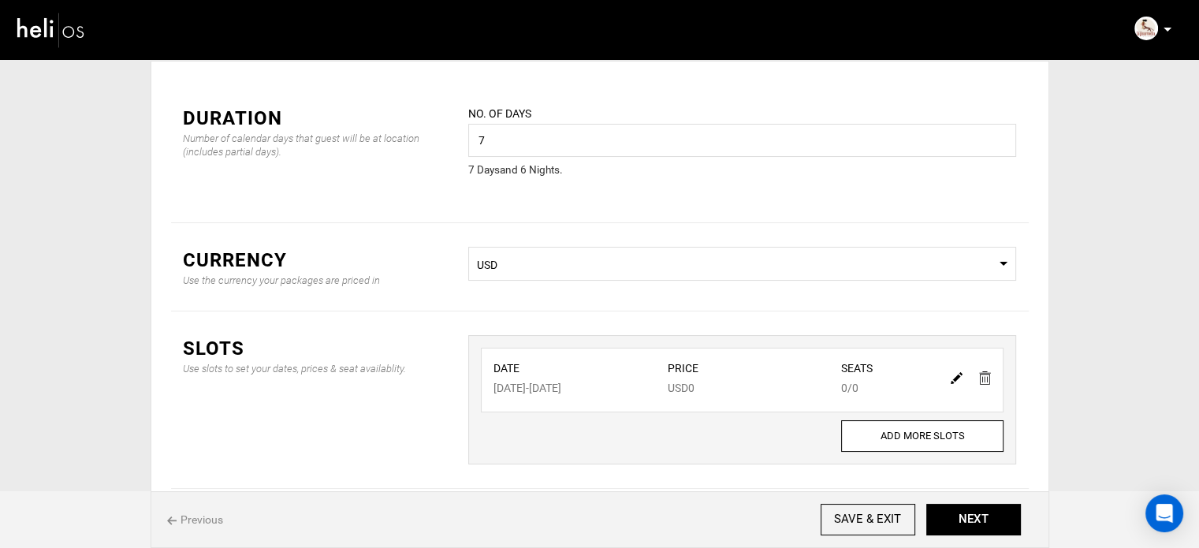
scroll to position [0, 0]
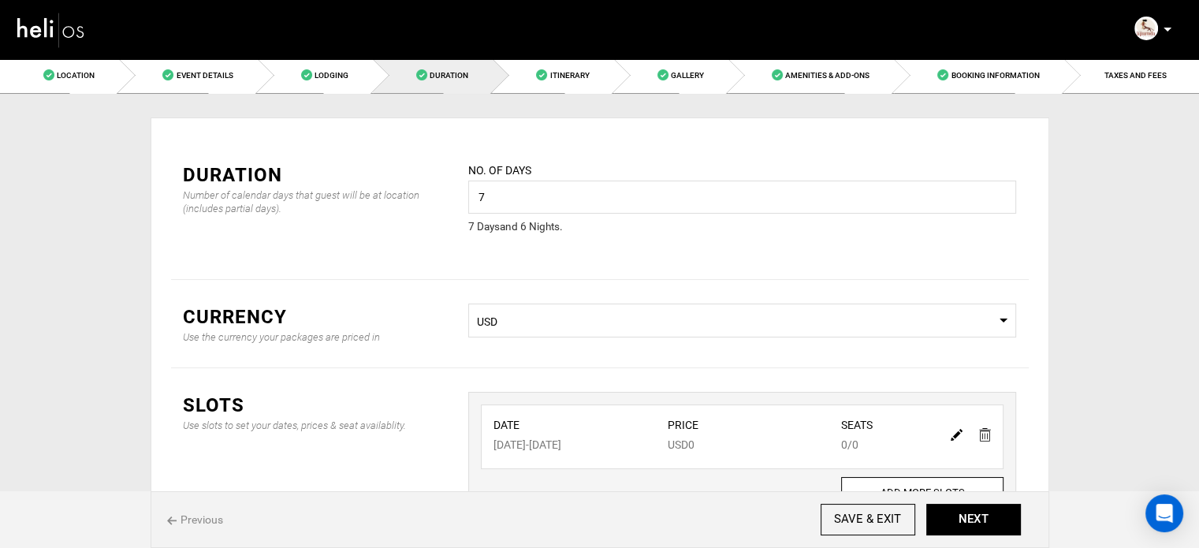
click at [1094, 93] on ul "Location Event Details Lodging Duration Itinerary Gallery Amenities & Add-Ons B…" at bounding box center [599, 76] width 1199 height 36
click at [1100, 84] on link "TAXES AND FEES" at bounding box center [1131, 75] width 135 height 35
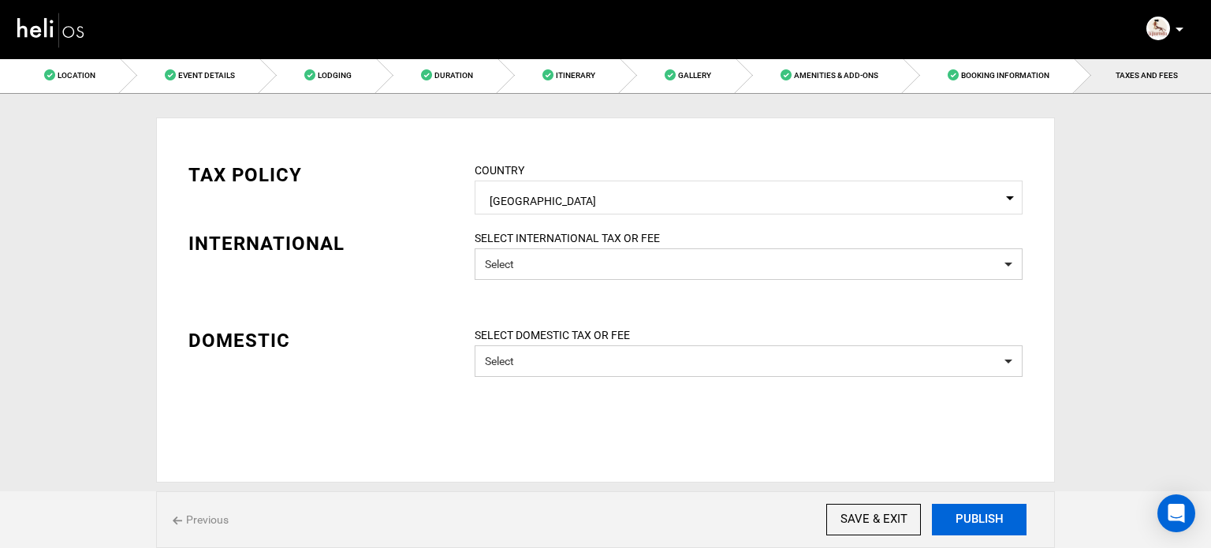
click at [958, 529] on button "PUBLISH" at bounding box center [979, 520] width 95 height 32
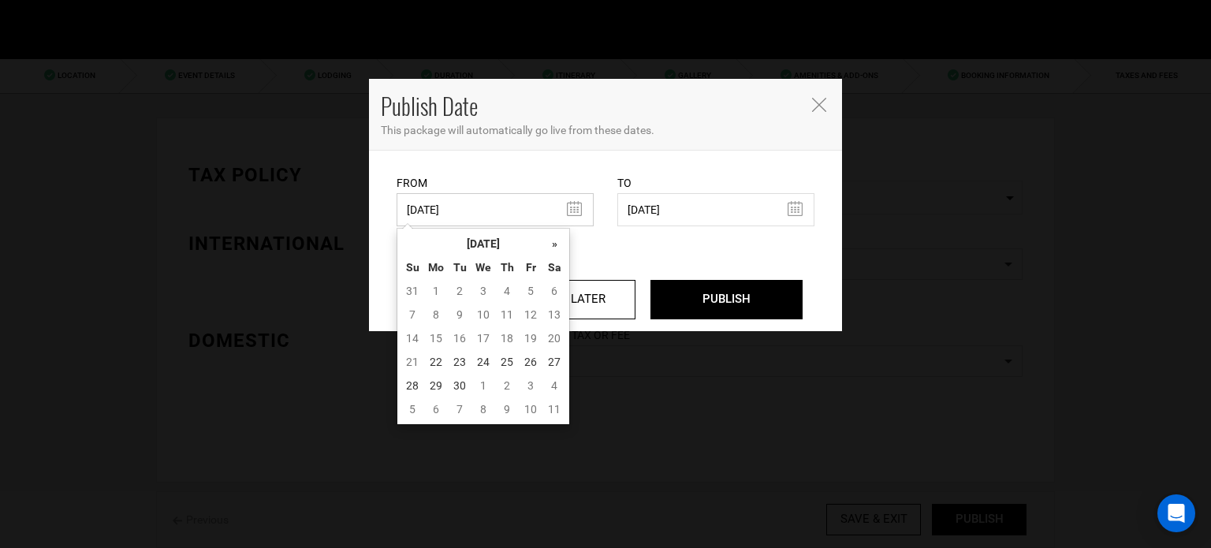
click at [480, 225] on input "06/18/2025" at bounding box center [494, 209] width 197 height 33
click at [438, 353] on td "22" at bounding box center [436, 362] width 24 height 24
type input "[DATE]"
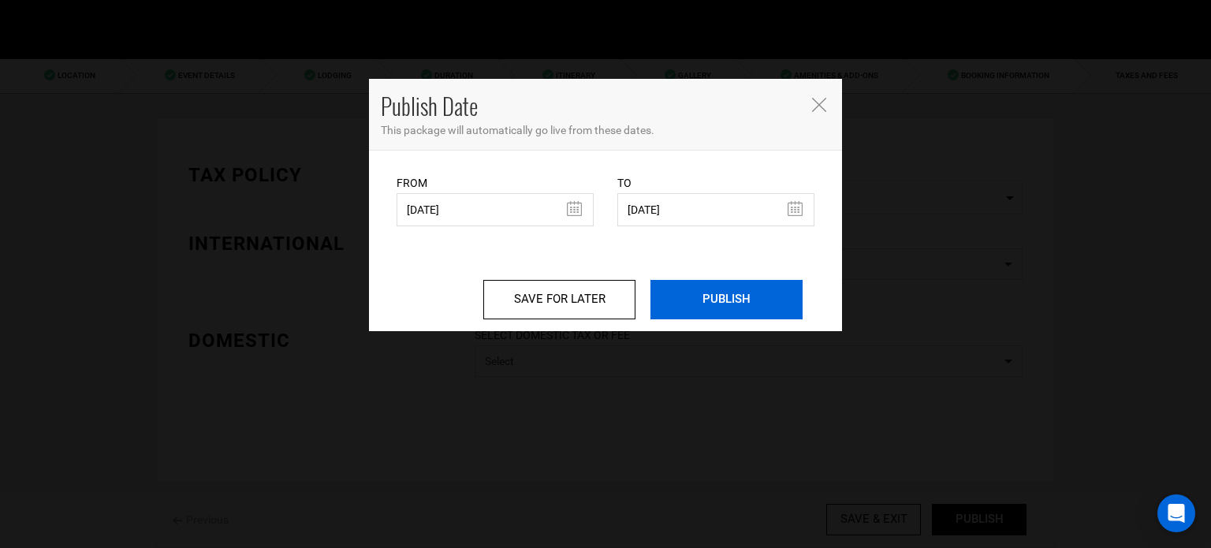
click at [720, 284] on input "PUBLISH" at bounding box center [726, 299] width 152 height 39
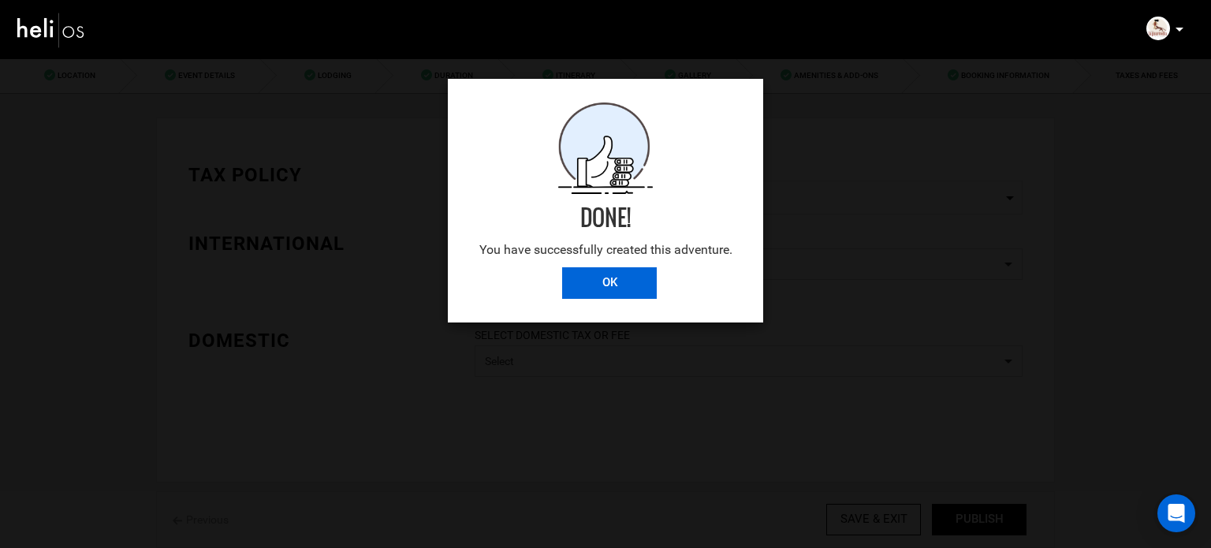
click at [590, 277] on input "OK" at bounding box center [609, 283] width 95 height 32
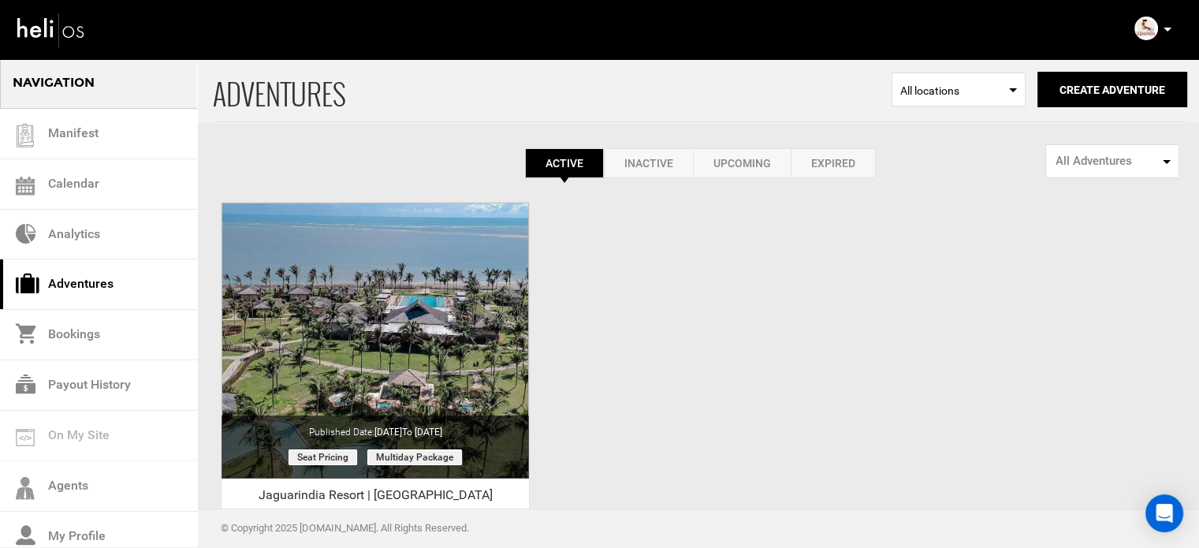
click at [1170, 27] on p at bounding box center [1166, 29] width 9 height 18
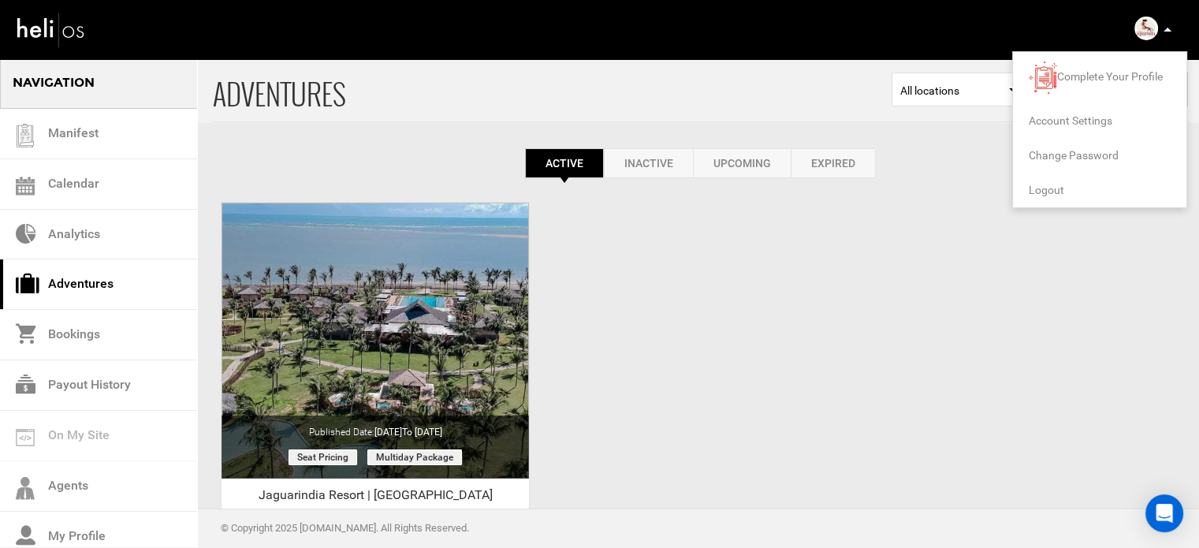
click at [1037, 185] on span "Logout" at bounding box center [1046, 190] width 35 height 13
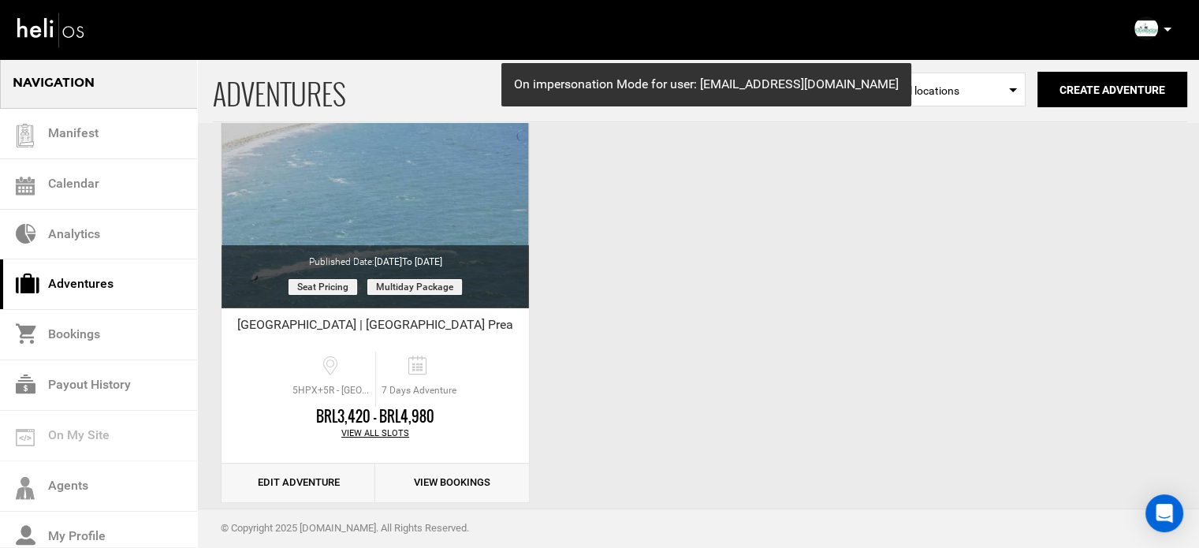
scroll to position [195, 0]
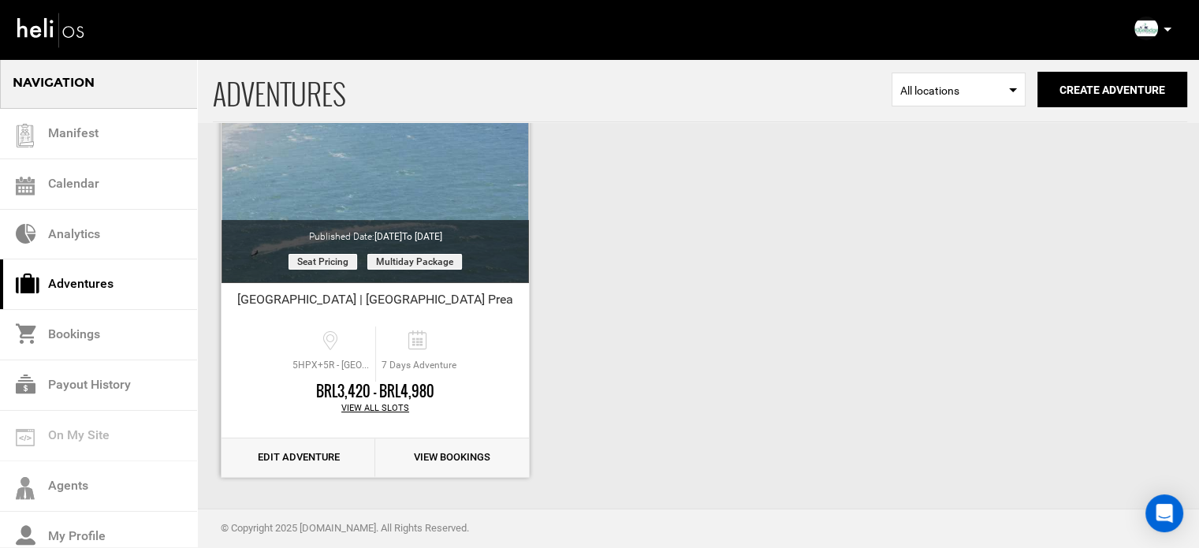
click at [312, 450] on link "Edit Adventure" at bounding box center [298, 457] width 154 height 39
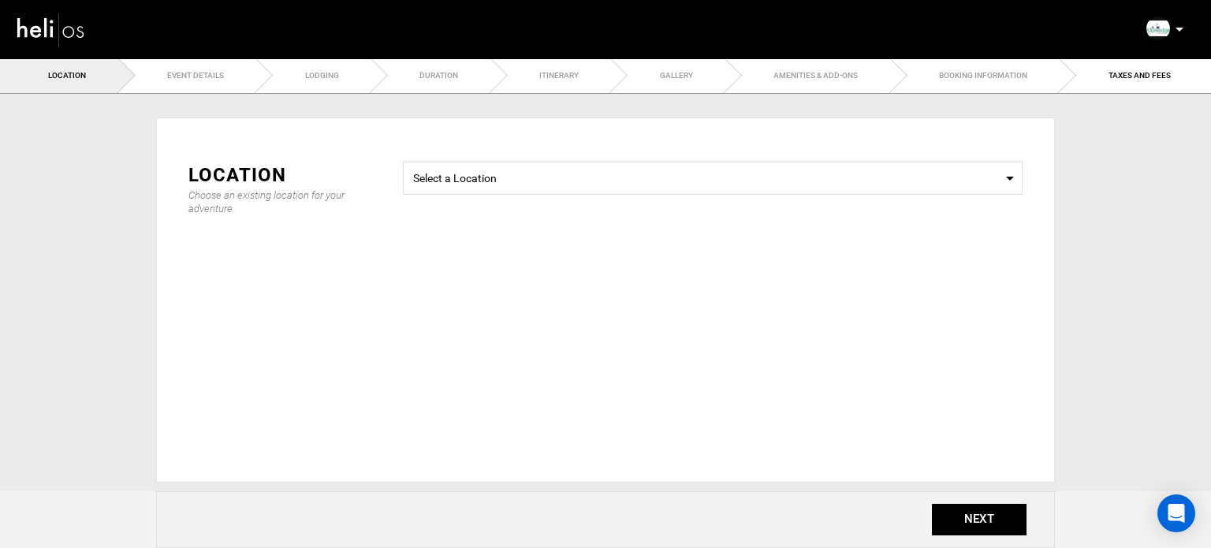
type input "7"
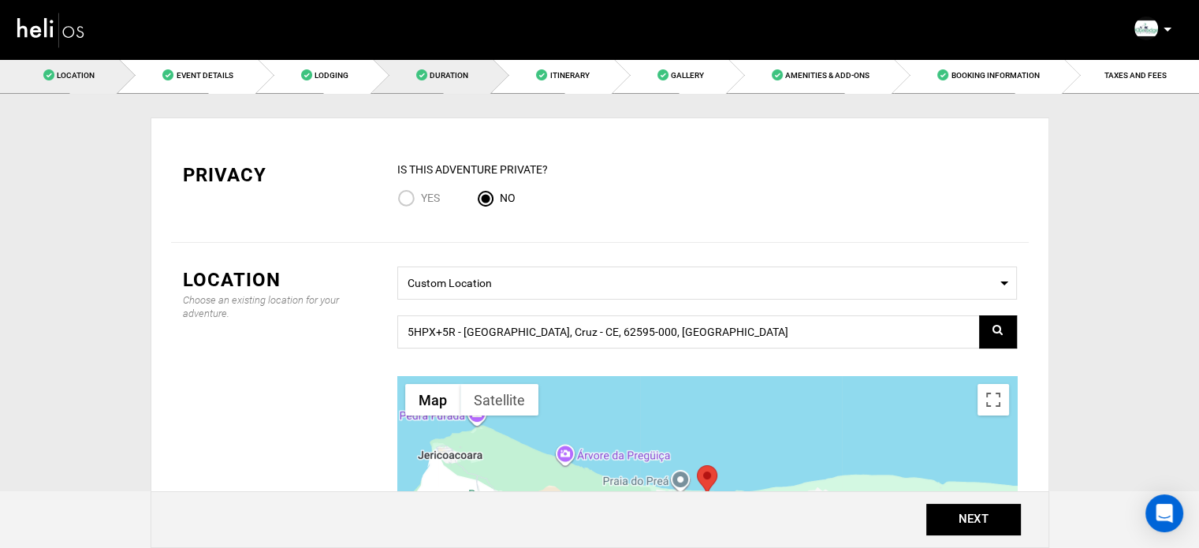
click at [444, 80] on link "Duration" at bounding box center [433, 75] width 120 height 35
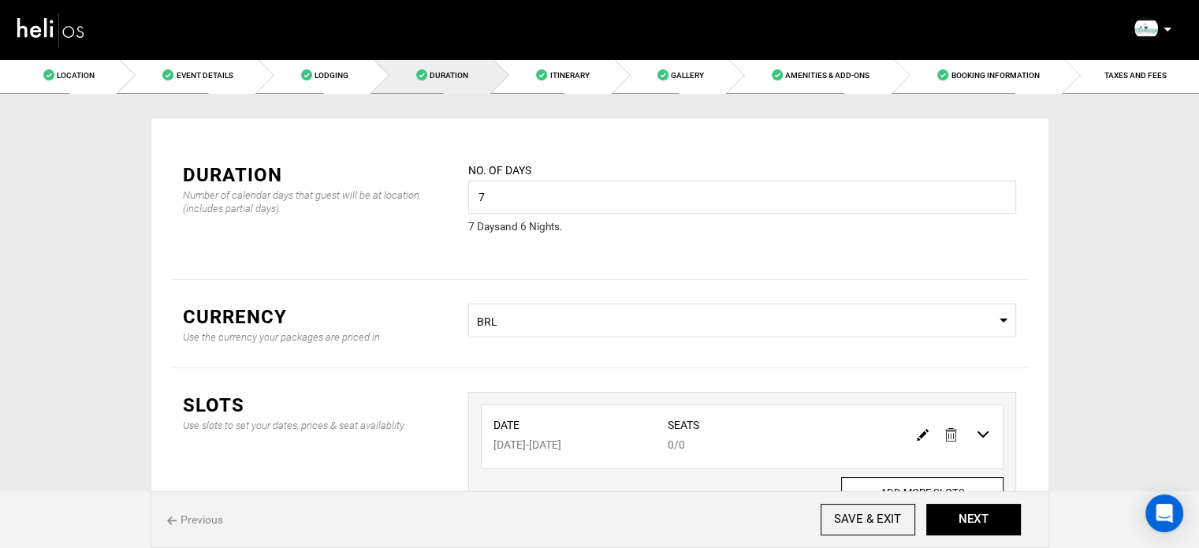
scroll to position [131, 0]
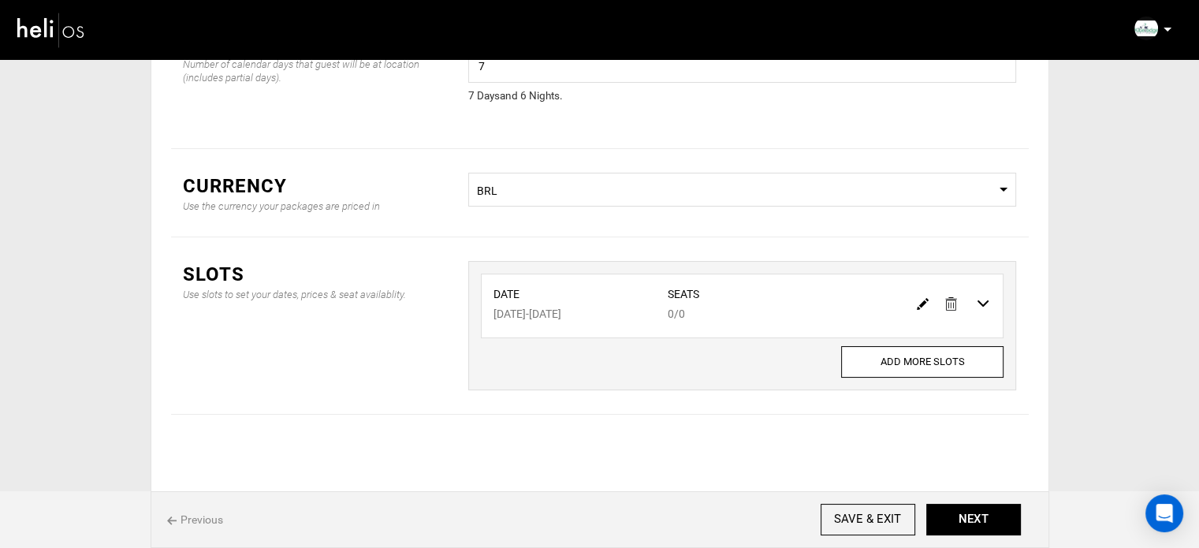
click at [922, 300] on img at bounding box center [923, 304] width 12 height 12
type input "08/10/2026"
type input "08/16/2026"
type input "0"
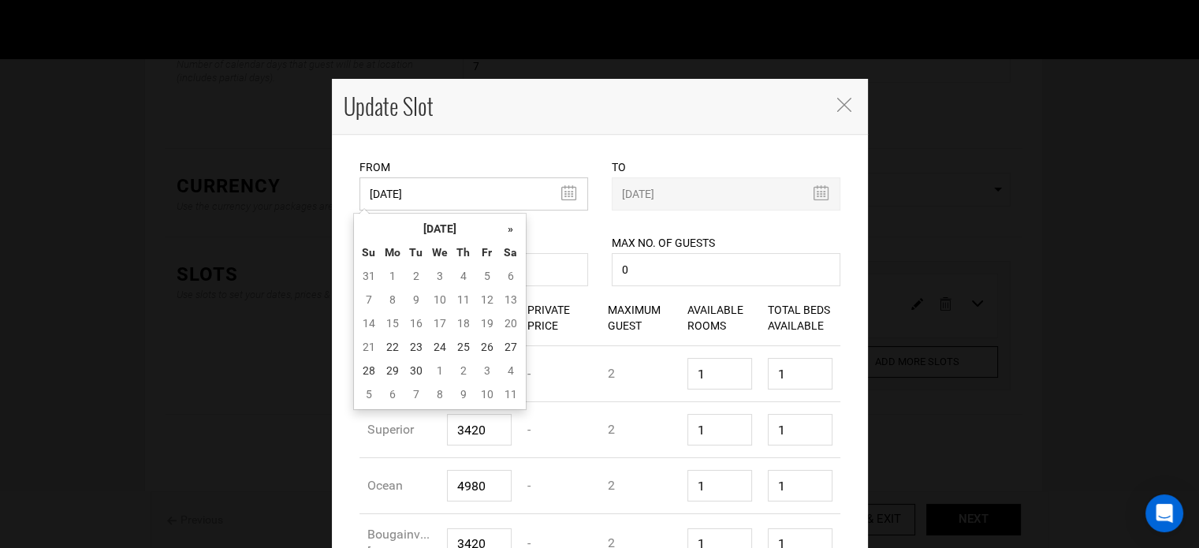
click at [487, 201] on input "08/10/2026" at bounding box center [473, 193] width 229 height 33
click at [476, 218] on th "[DATE]" at bounding box center [440, 229] width 118 height 24
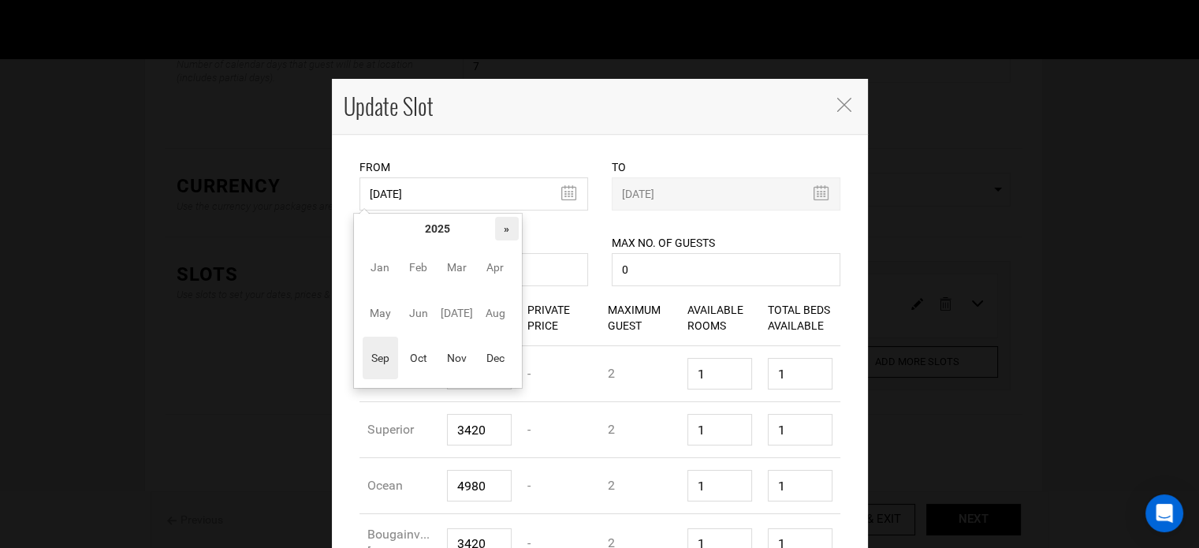
click at [496, 223] on th "»" at bounding box center [507, 229] width 24 height 24
click at [419, 357] on span "Oct" at bounding box center [417, 358] width 35 height 43
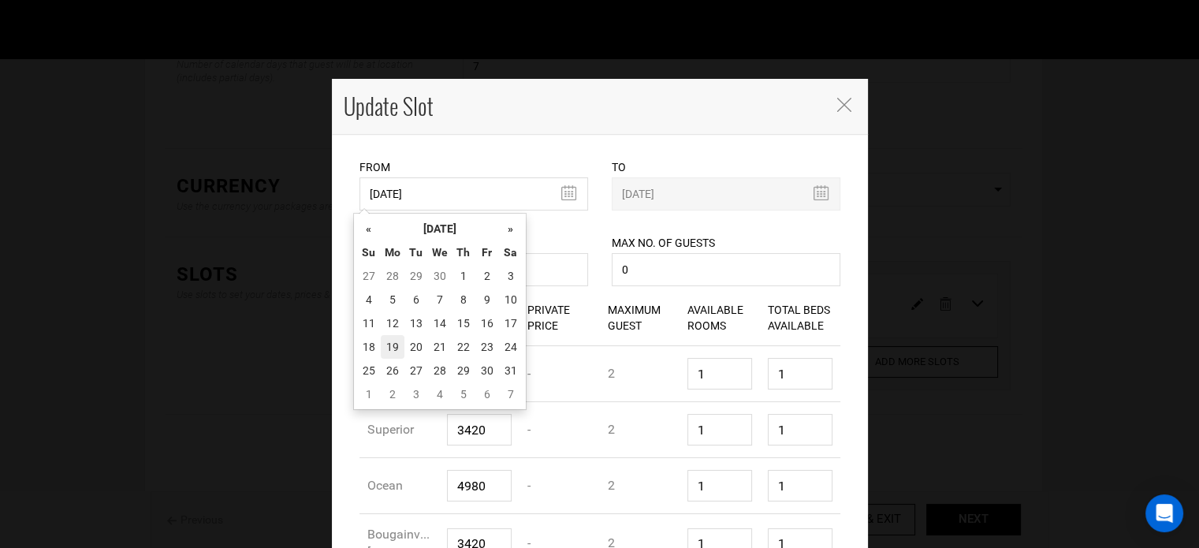
click at [388, 345] on td "19" at bounding box center [393, 347] width 24 height 24
type input "10/19/2026"
type input "10/25/2026"
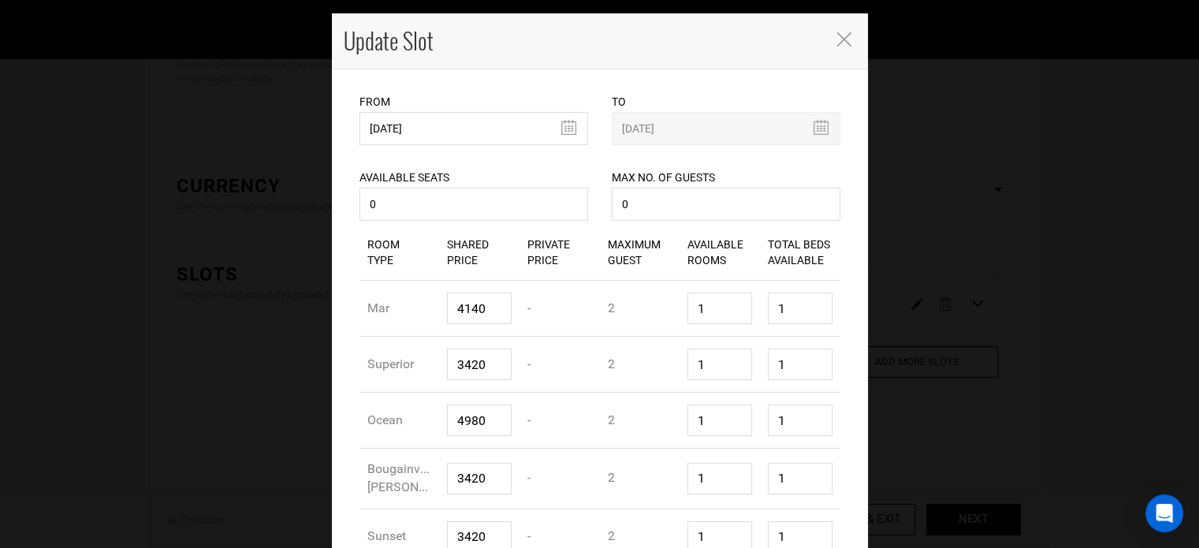
scroll to position [64, 0]
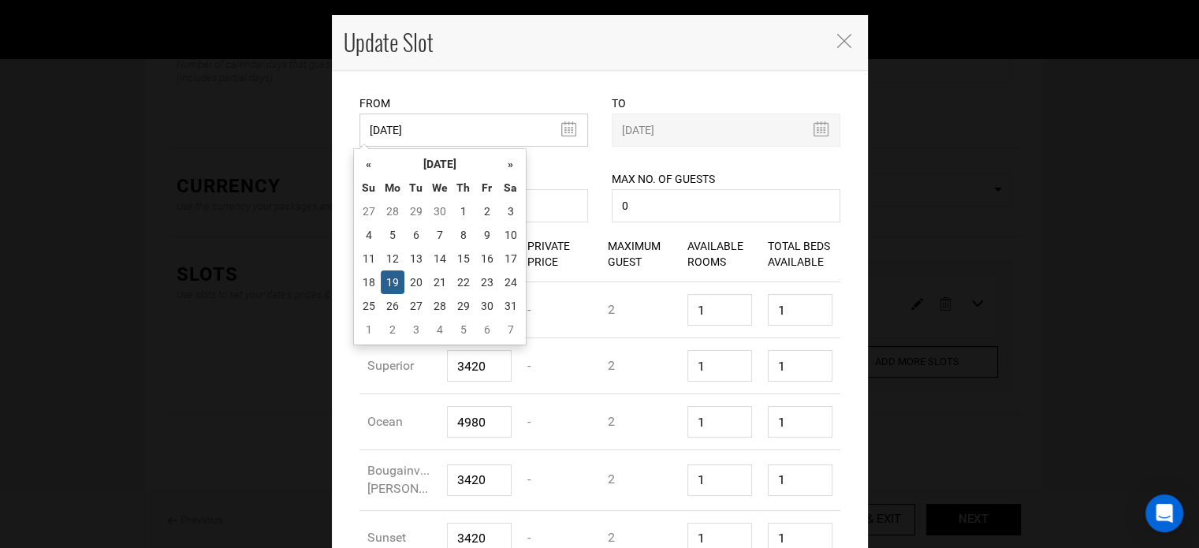
click at [565, 124] on input "10/19/2026" at bounding box center [473, 130] width 229 height 33
click at [395, 285] on td "19" at bounding box center [393, 282] width 24 height 24
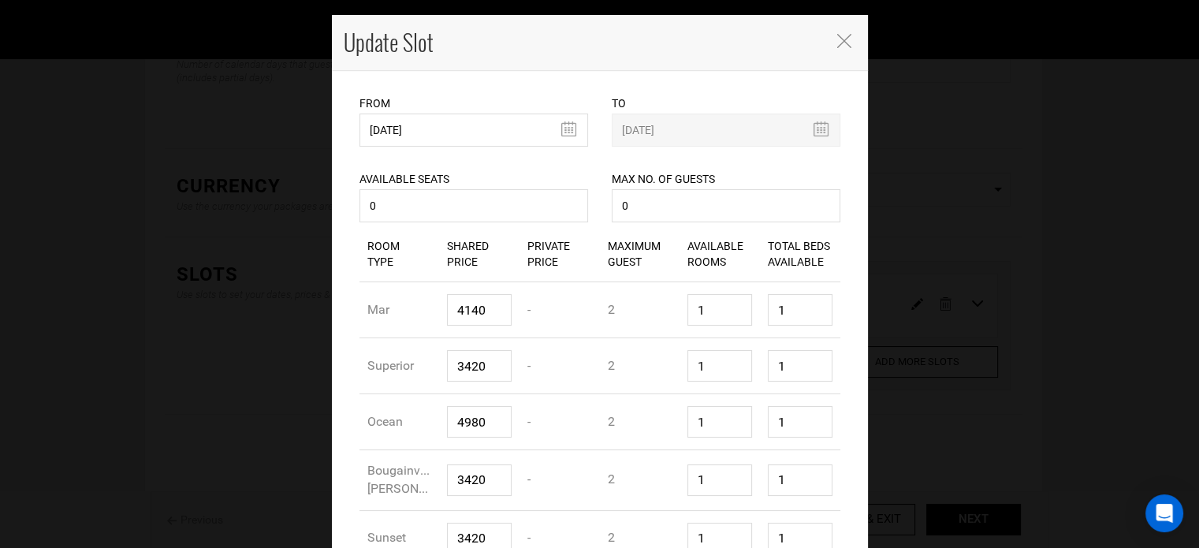
scroll to position [224, 0]
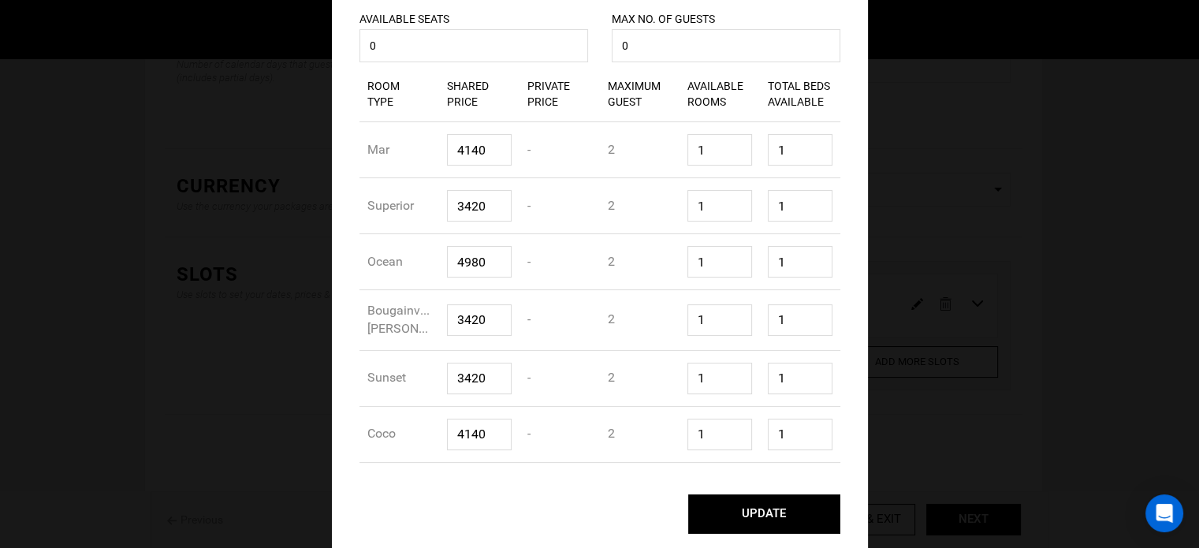
click at [771, 495] on button "UPDATE" at bounding box center [764, 513] width 152 height 39
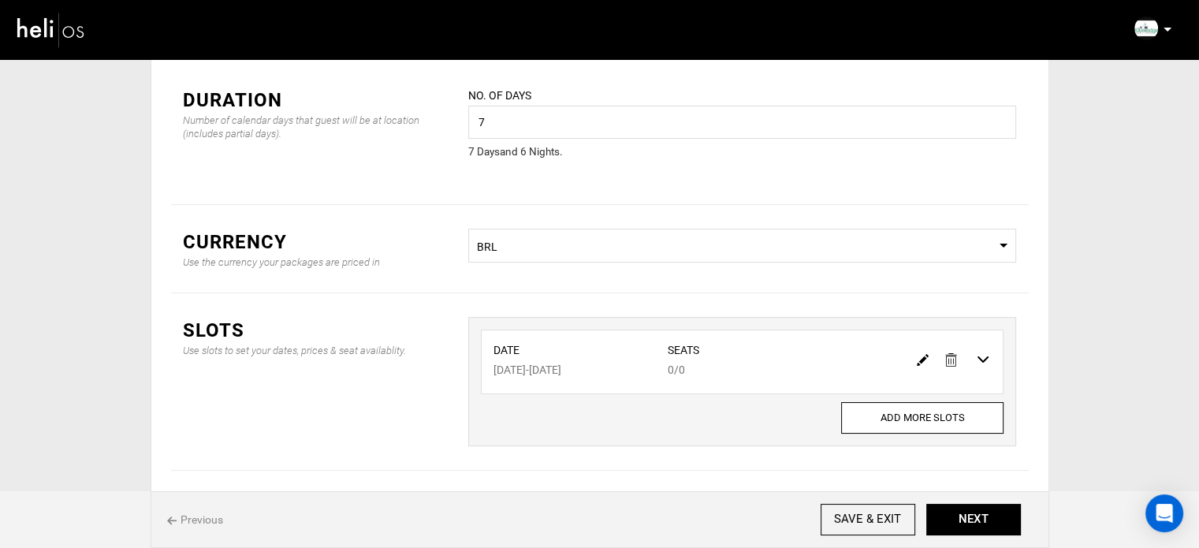
scroll to position [48, 0]
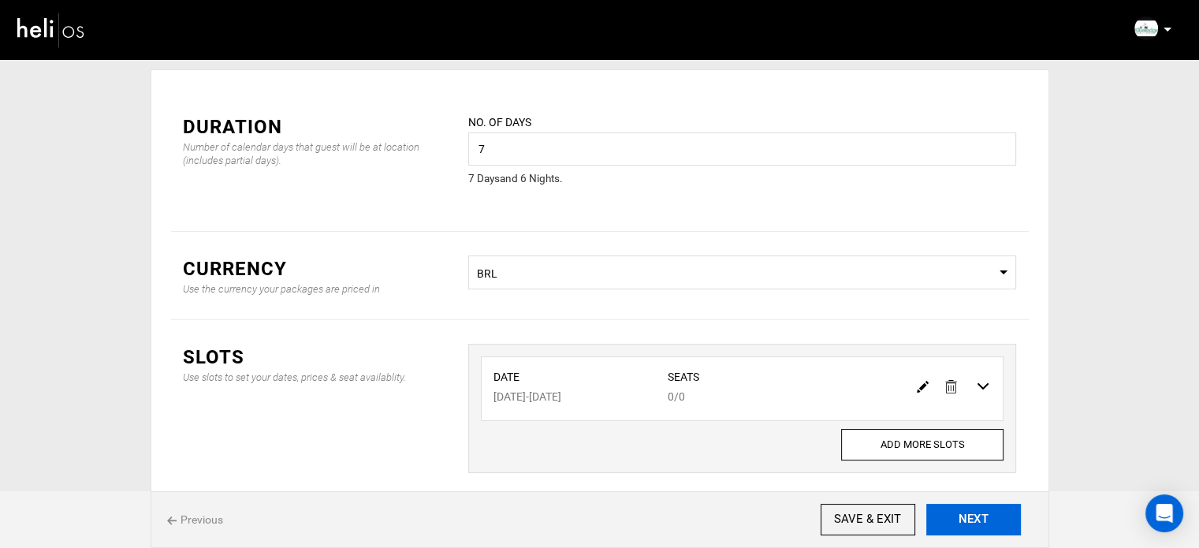
click at [971, 515] on button "NEXT" at bounding box center [973, 520] width 95 height 32
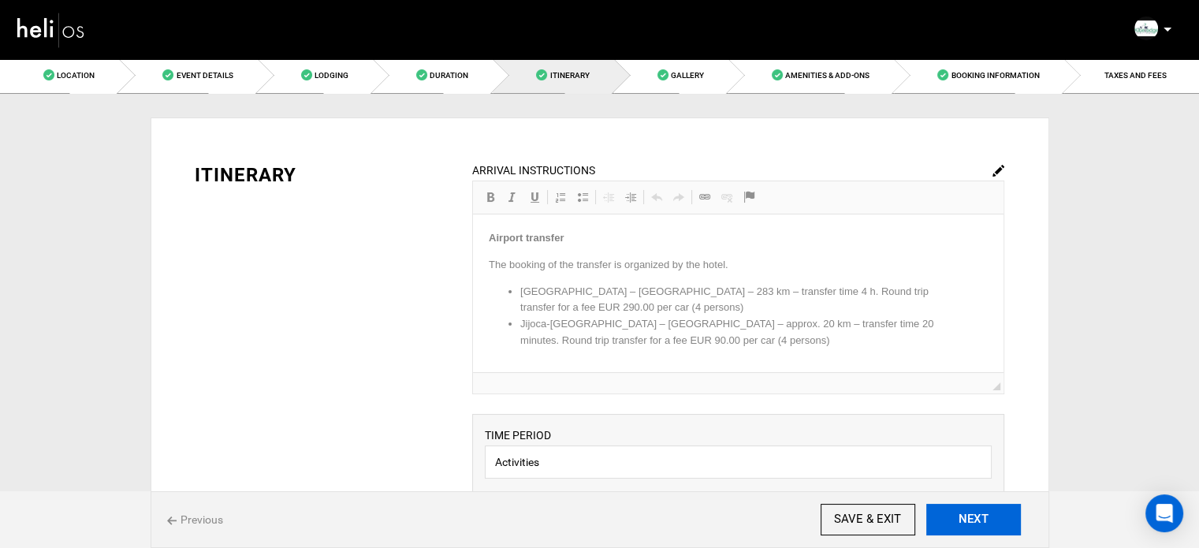
click at [971, 515] on button "NEXT" at bounding box center [973, 520] width 95 height 32
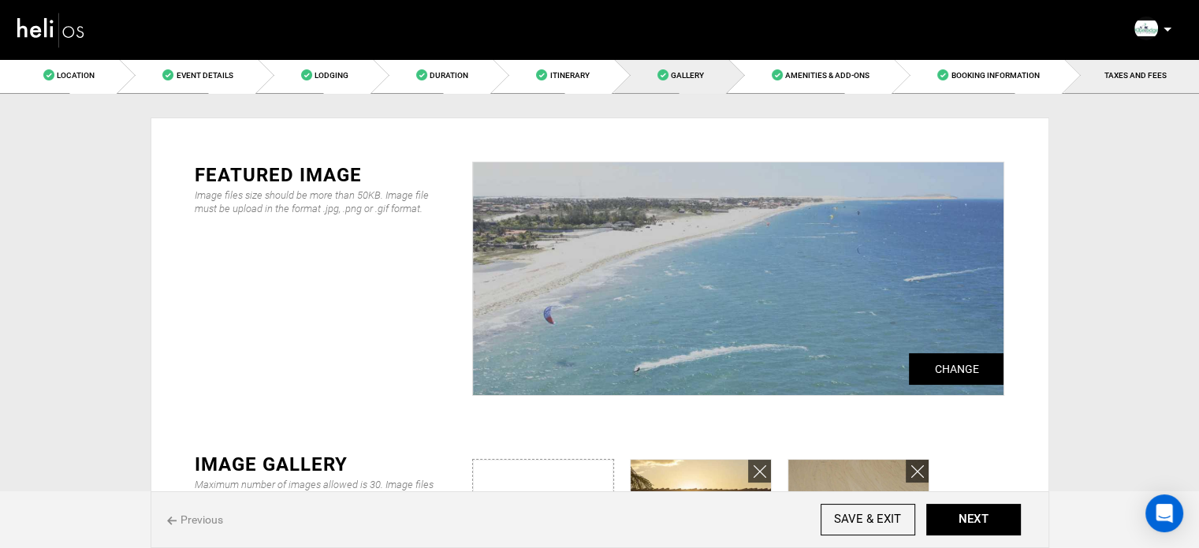
click at [1141, 87] on link "TAXES AND FEES" at bounding box center [1131, 75] width 135 height 35
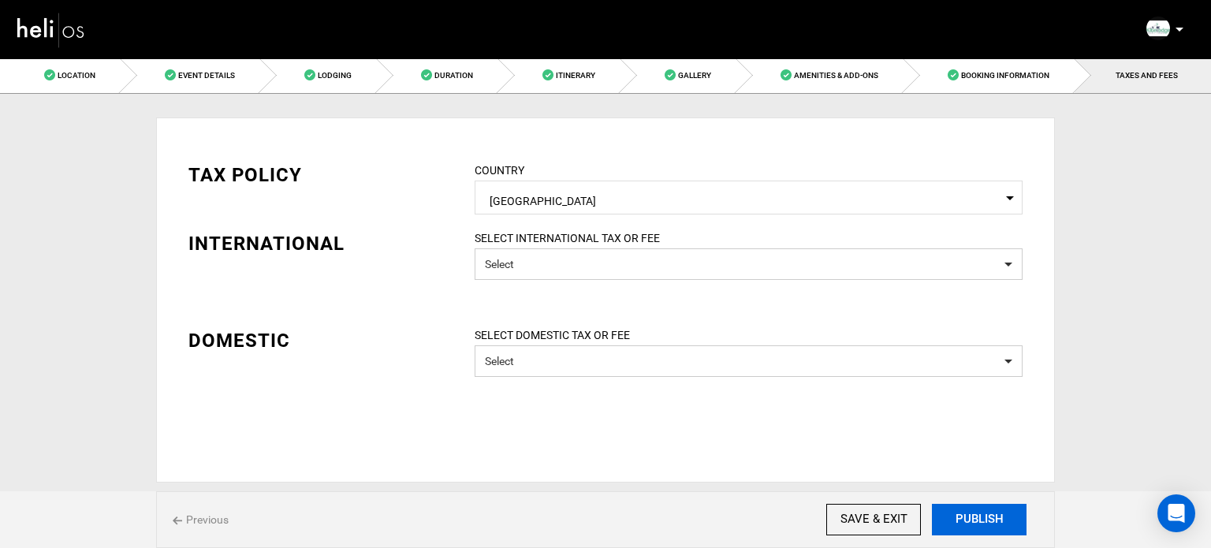
click at [993, 529] on button "PUBLISH" at bounding box center [979, 520] width 95 height 32
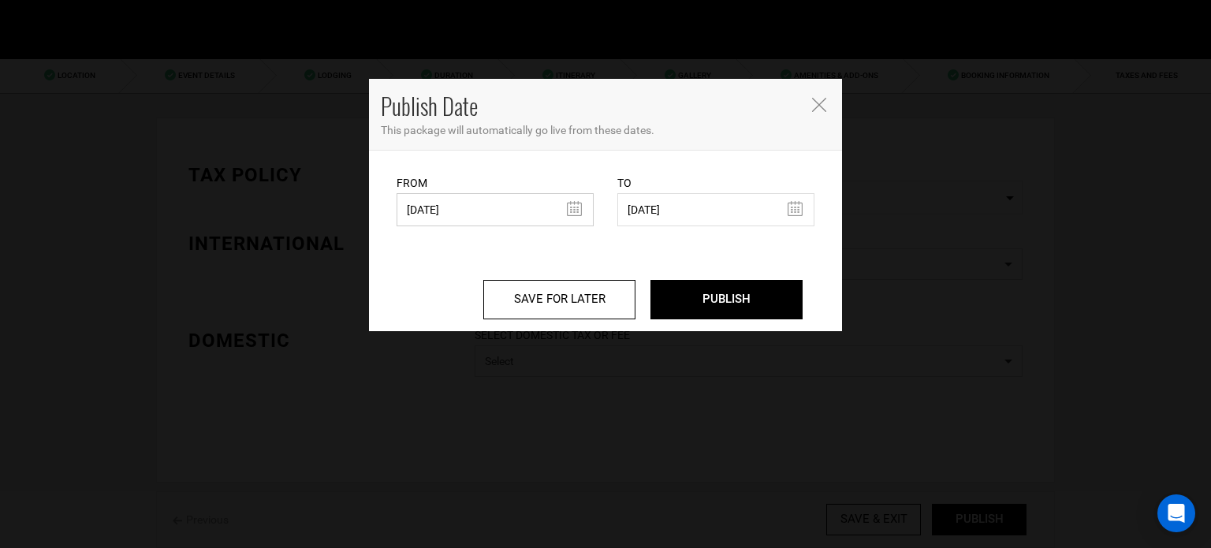
click at [530, 209] on input "06/20/2025" at bounding box center [494, 209] width 197 height 33
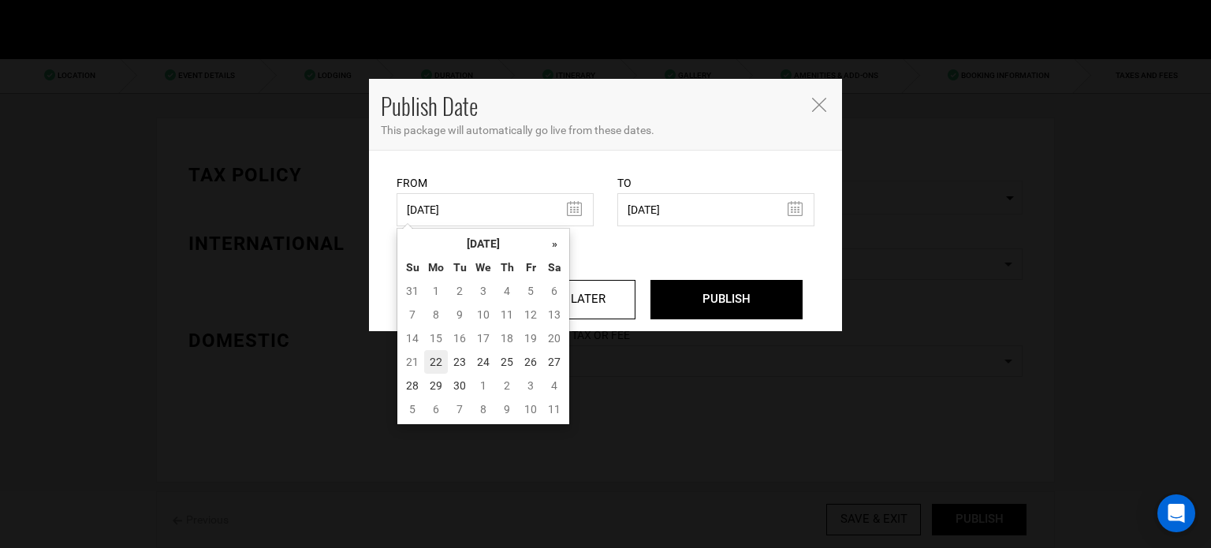
click at [435, 365] on td "22" at bounding box center [436, 362] width 24 height 24
type input "[DATE]"
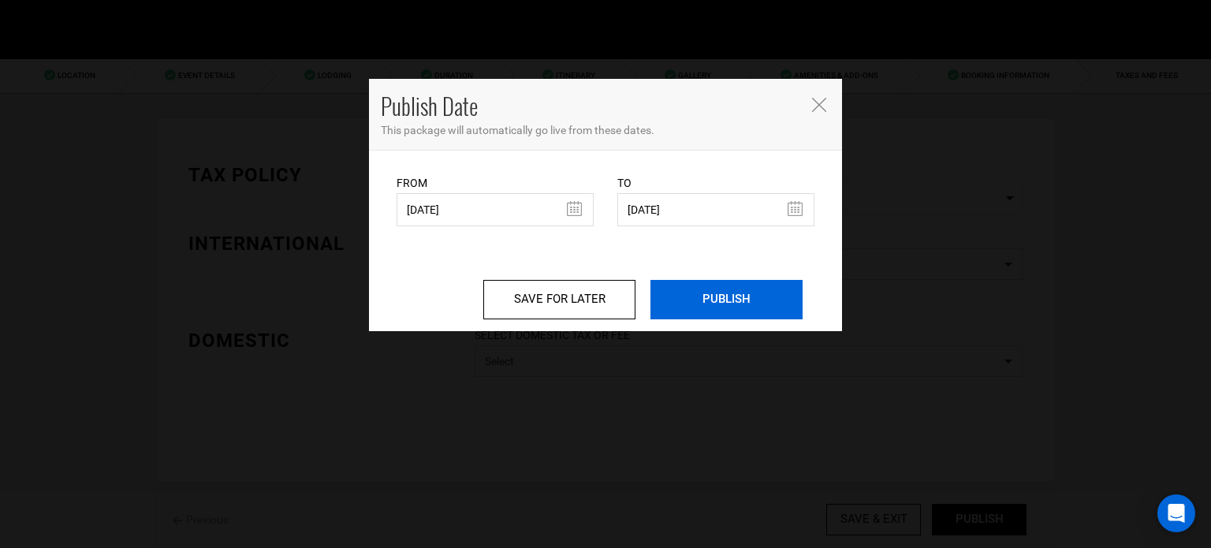
click at [707, 309] on input "PUBLISH" at bounding box center [726, 299] width 152 height 39
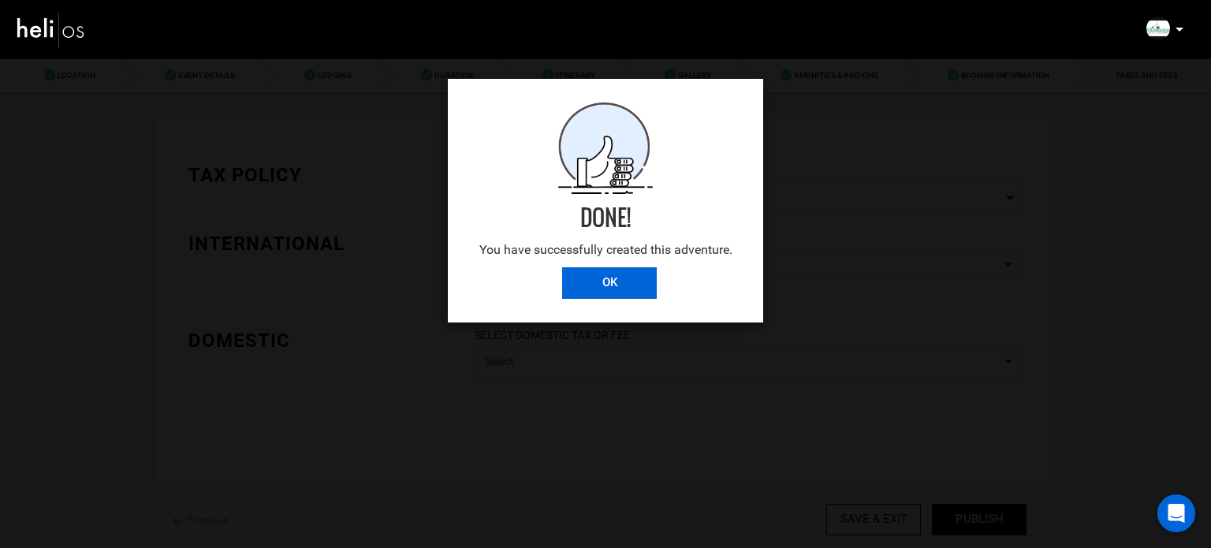
click at [640, 291] on input "OK" at bounding box center [609, 283] width 95 height 32
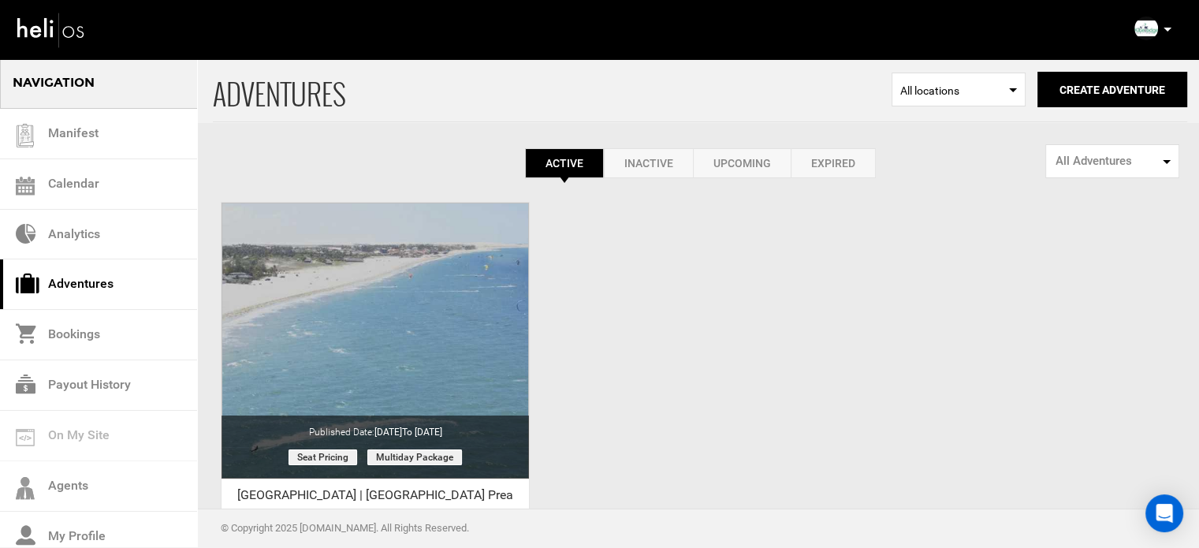
click at [1170, 29] on icon at bounding box center [1167, 30] width 8 height 4
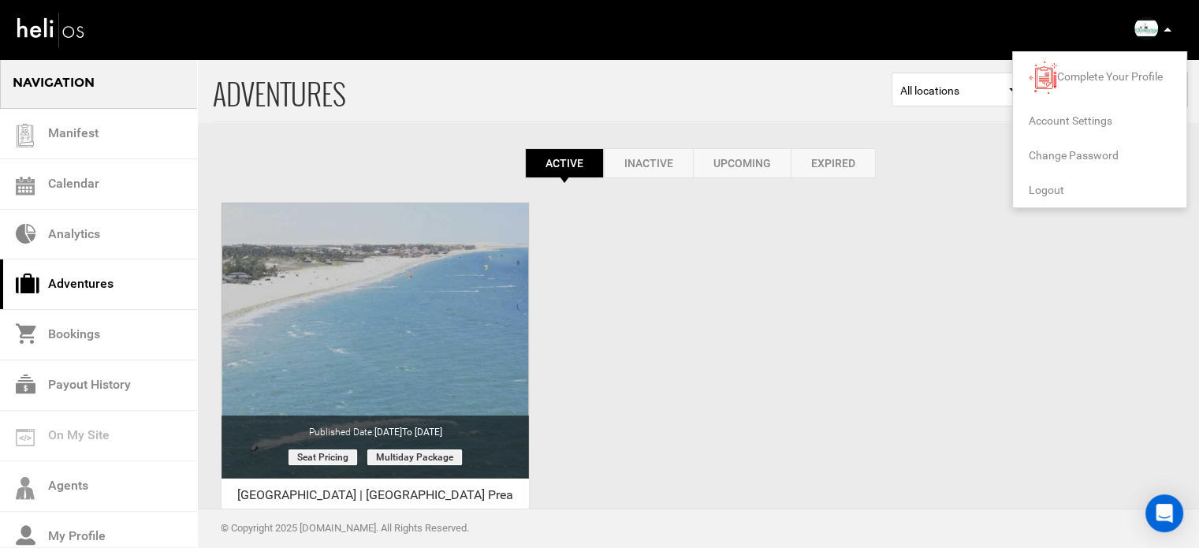
click at [1033, 195] on span "Logout" at bounding box center [1046, 190] width 35 height 13
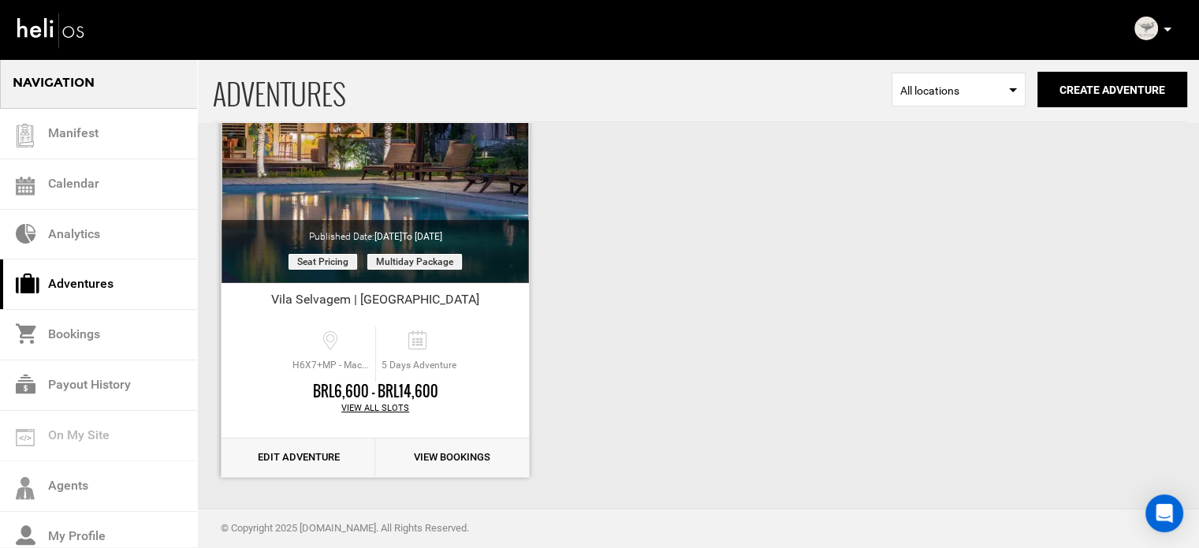
scroll to position [195, 0]
click at [324, 453] on link "Edit Adventure" at bounding box center [298, 457] width 154 height 39
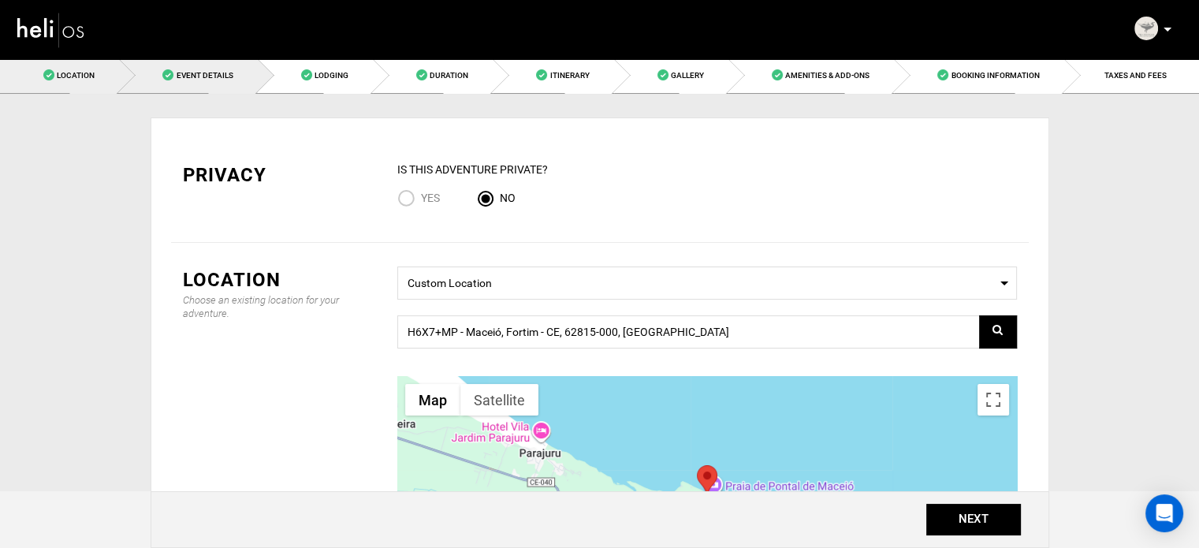
click at [243, 80] on link "Event Details" at bounding box center [188, 75] width 138 height 35
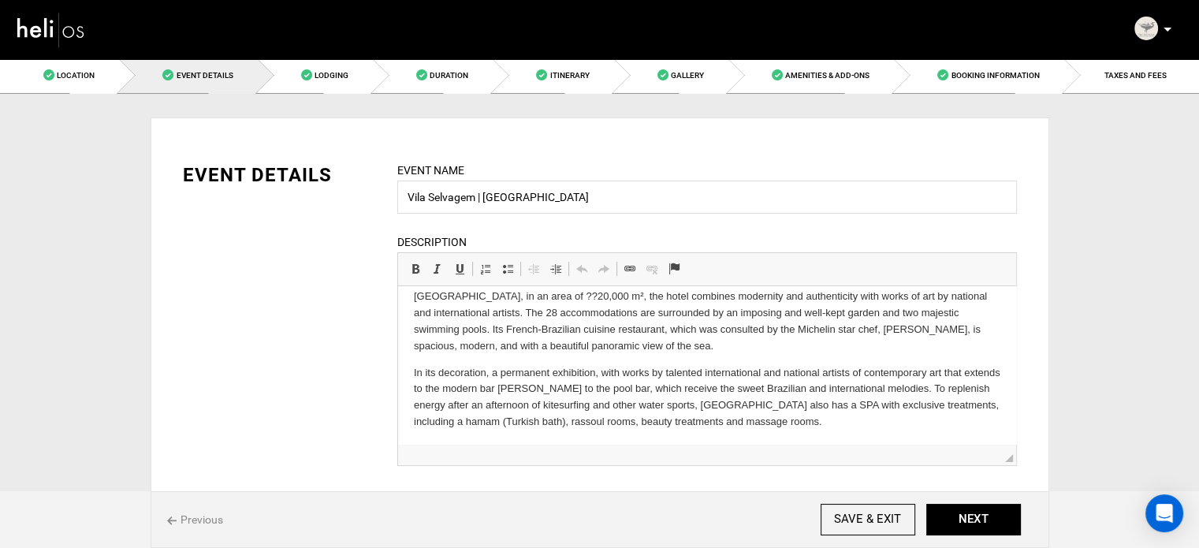
scroll to position [75, 0]
click at [433, 90] on link "Duration" at bounding box center [433, 75] width 120 height 35
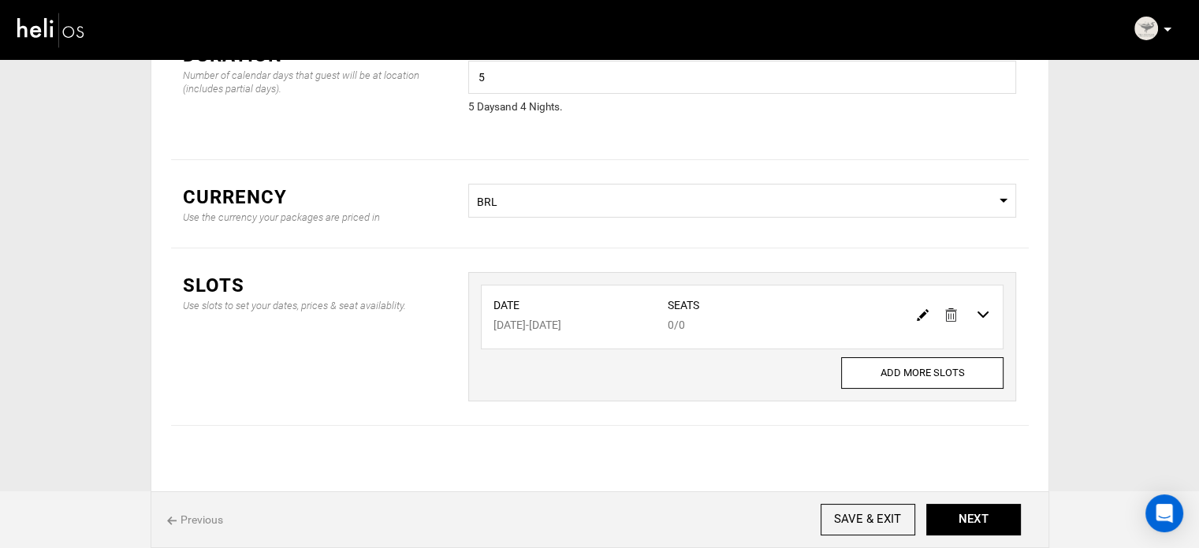
scroll to position [126, 0]
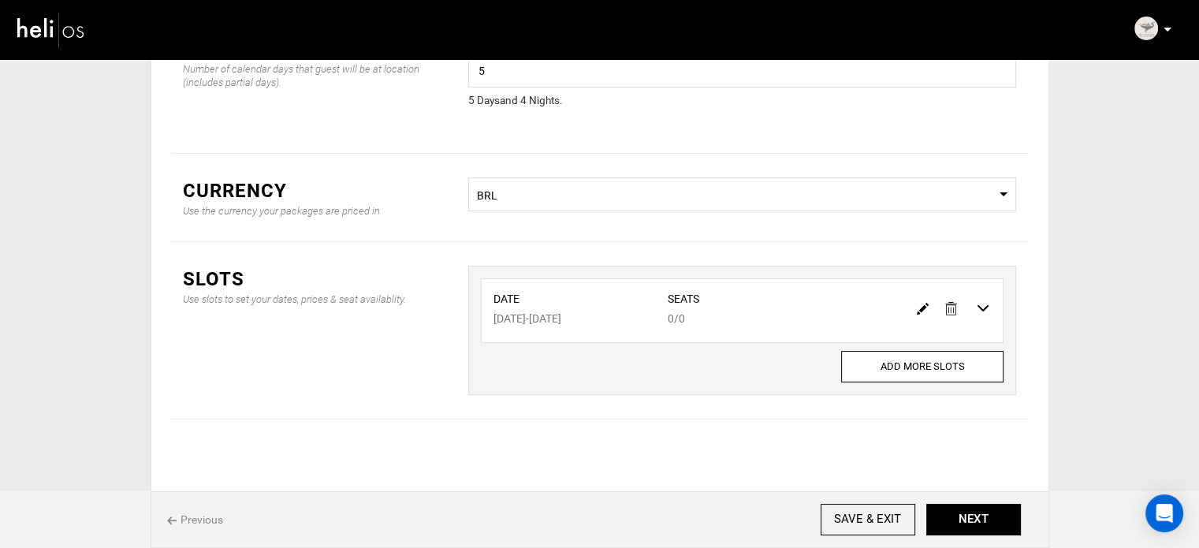
click at [921, 305] on img at bounding box center [923, 309] width 12 height 12
type input "[DATE]"
type input "0"
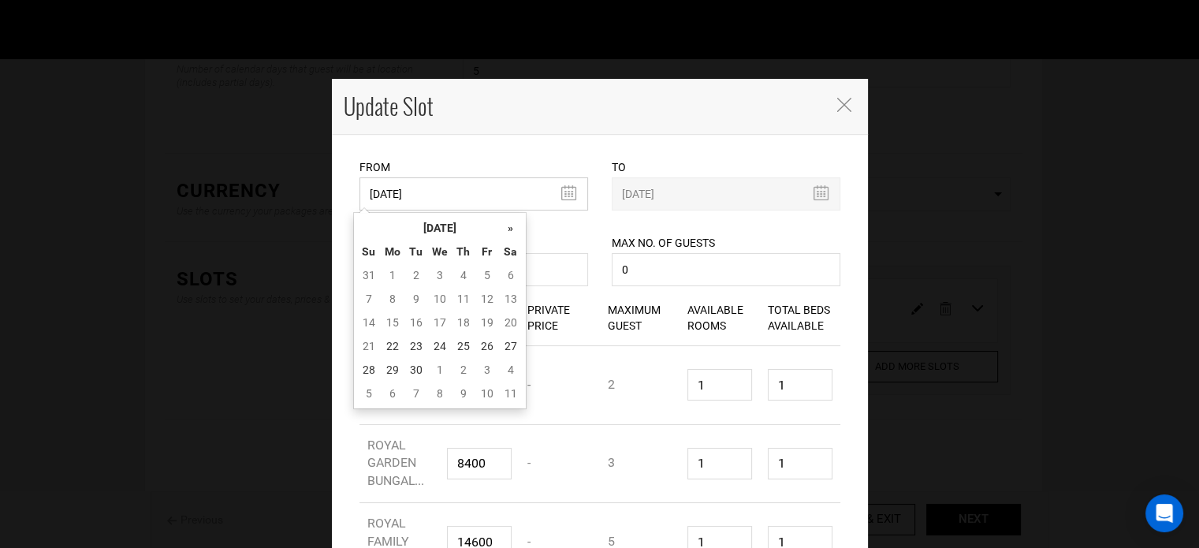
click at [512, 192] on input "[DATE]" at bounding box center [473, 193] width 229 height 33
click at [469, 239] on th "[DATE]" at bounding box center [440, 228] width 118 height 24
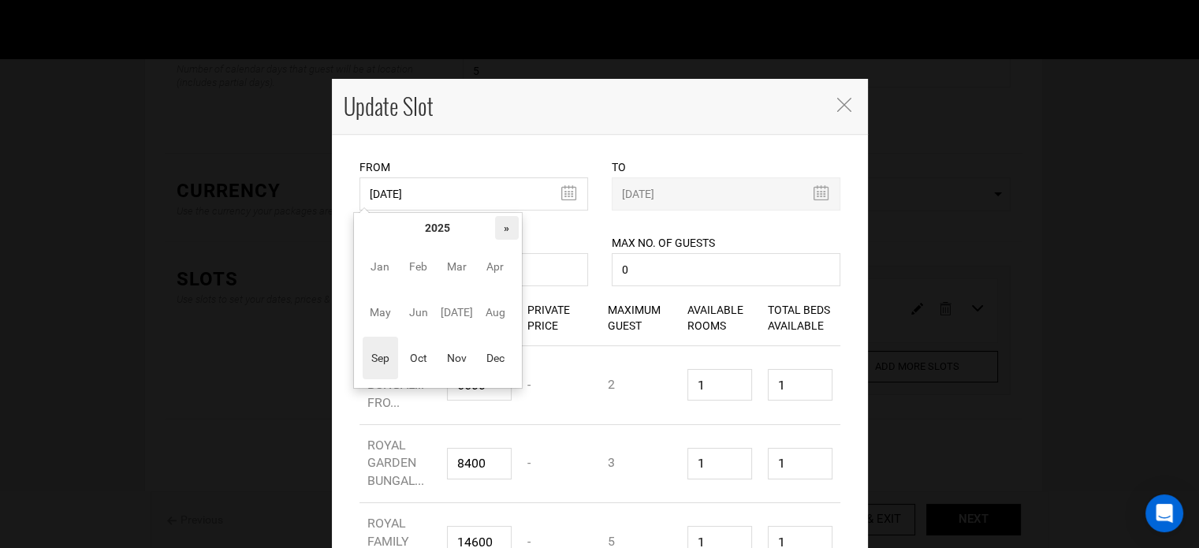
click at [496, 239] on th "»" at bounding box center [507, 228] width 24 height 24
click at [441, 362] on span "Nov" at bounding box center [456, 358] width 35 height 43
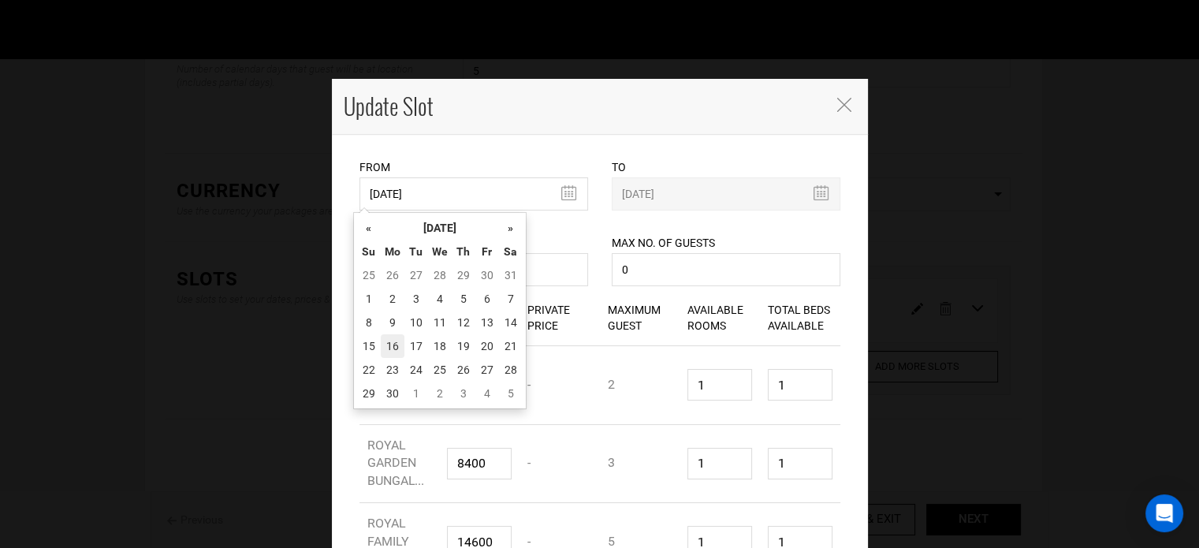
click at [399, 344] on td "16" at bounding box center [393, 346] width 24 height 24
type input "[DATE]"
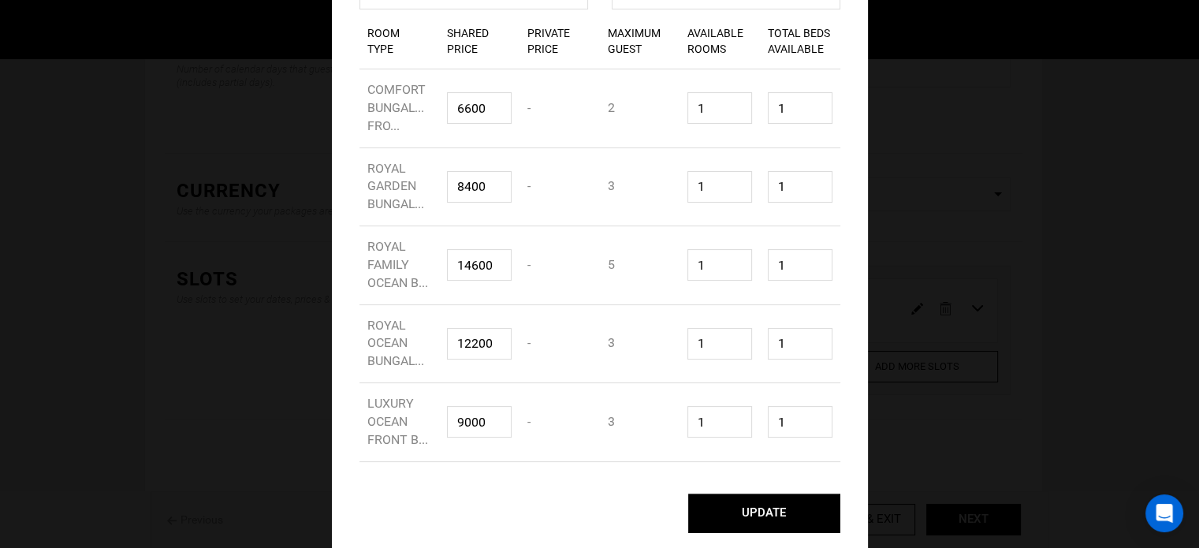
scroll to position [0, 0]
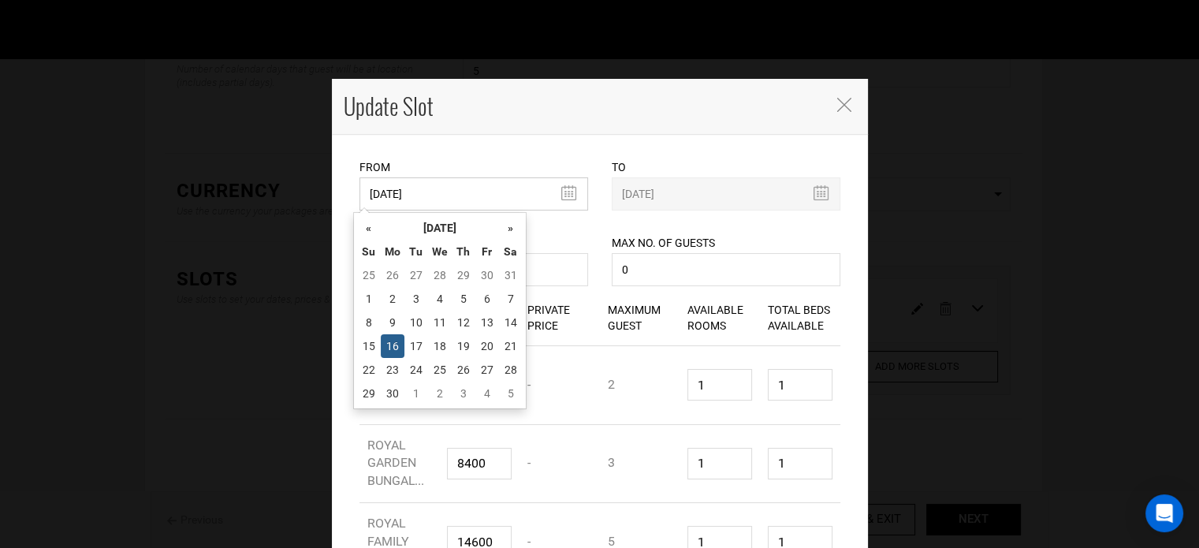
click at [555, 195] on input "[DATE]" at bounding box center [473, 193] width 229 height 33
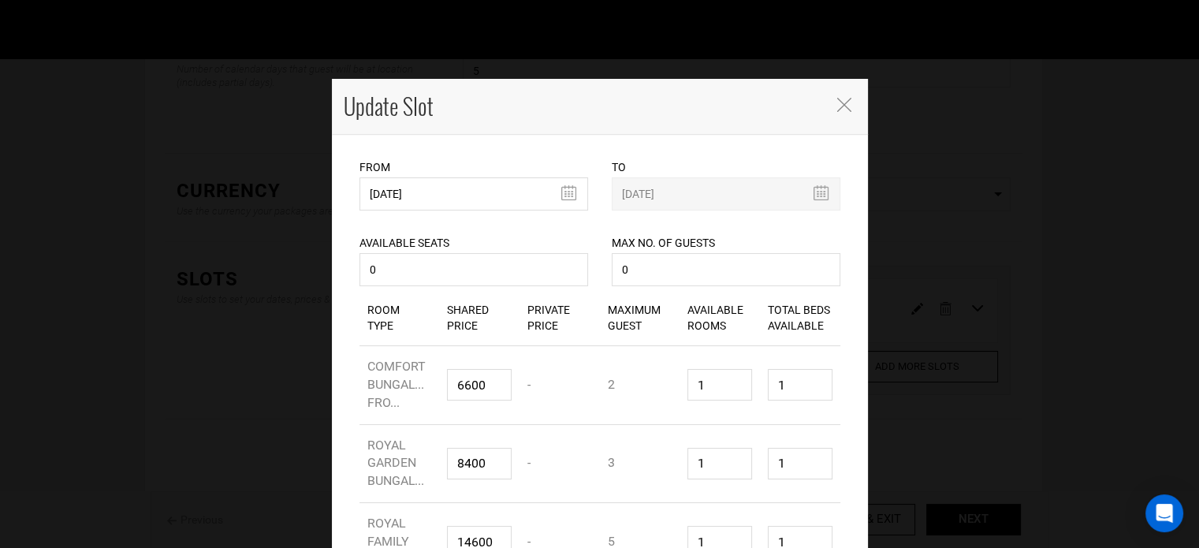
click at [568, 228] on div "Available Seats 0 Available seats should be greater than 0. Available Seats sho…" at bounding box center [473, 250] width 229 height 80
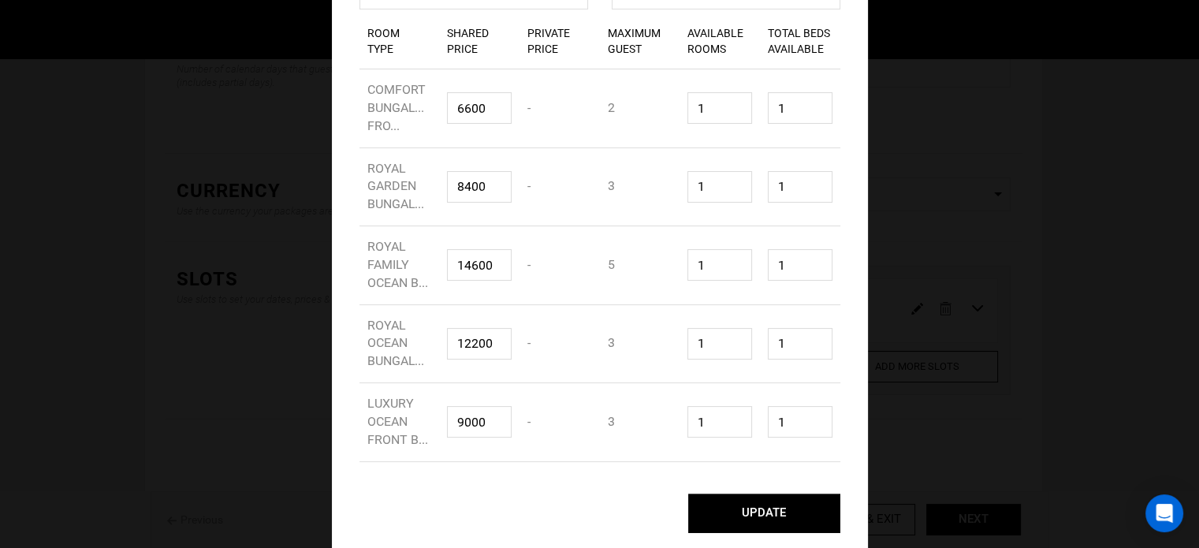
click at [744, 526] on button "UPDATE" at bounding box center [764, 512] width 152 height 39
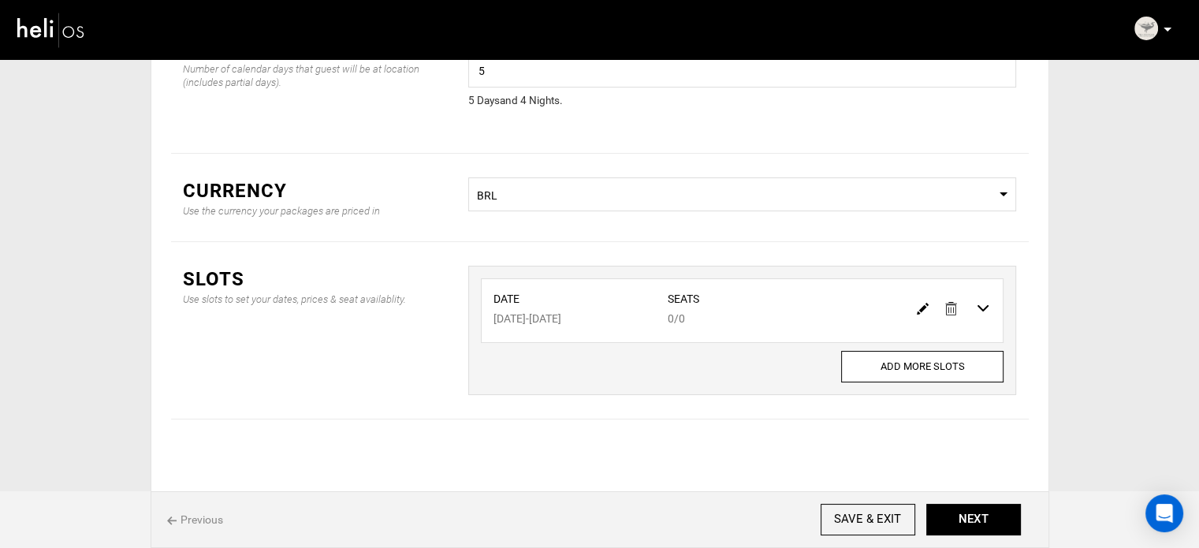
scroll to position [0, 0]
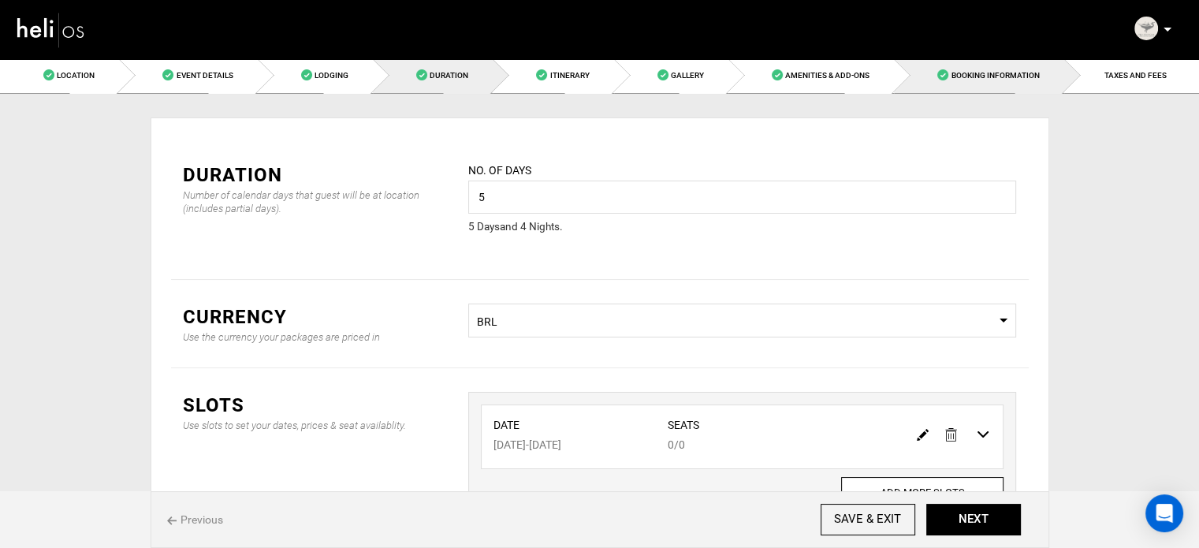
click at [1016, 76] on span "Booking Information" at bounding box center [995, 75] width 88 height 9
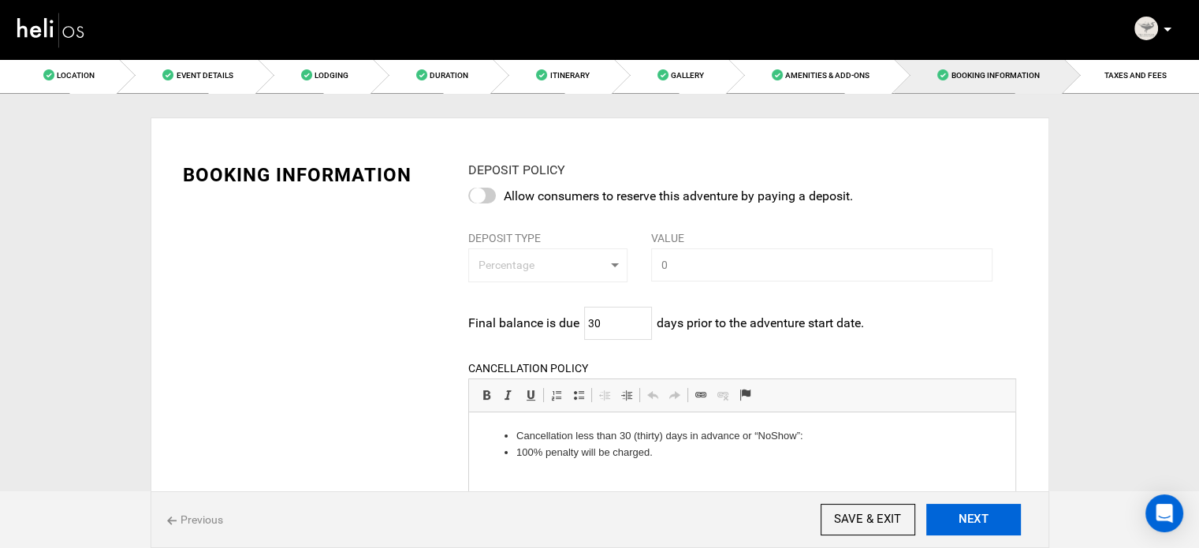
click at [949, 515] on button "NEXT" at bounding box center [973, 520] width 95 height 32
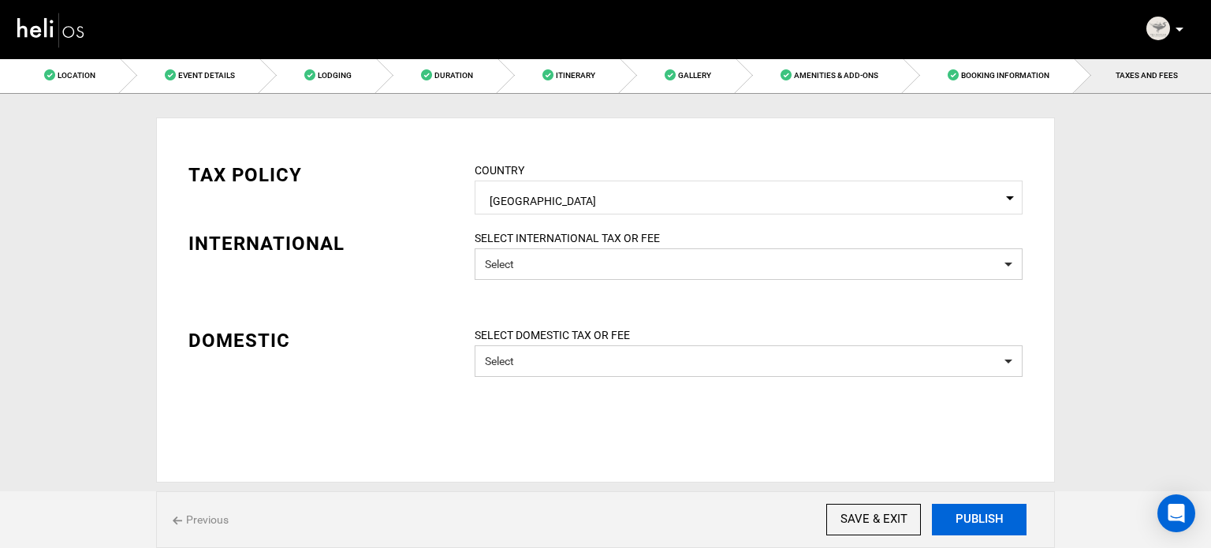
click at [949, 515] on button "PUBLISH" at bounding box center [979, 520] width 95 height 32
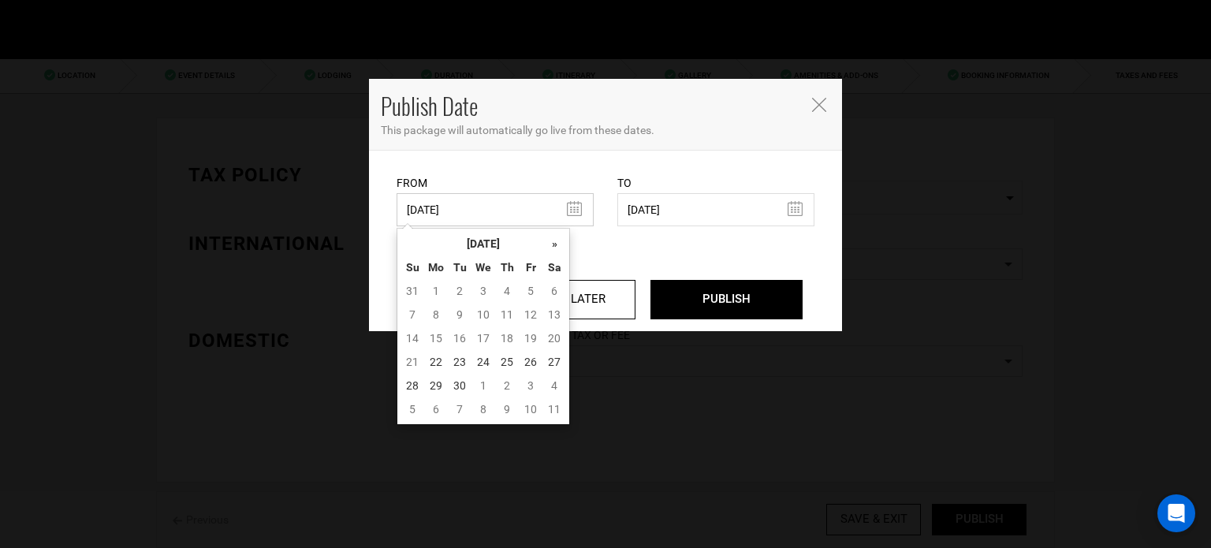
click at [545, 206] on input "06/09/2025" at bounding box center [494, 209] width 197 height 33
click at [438, 353] on td "22" at bounding box center [436, 362] width 24 height 24
type input "[DATE]"
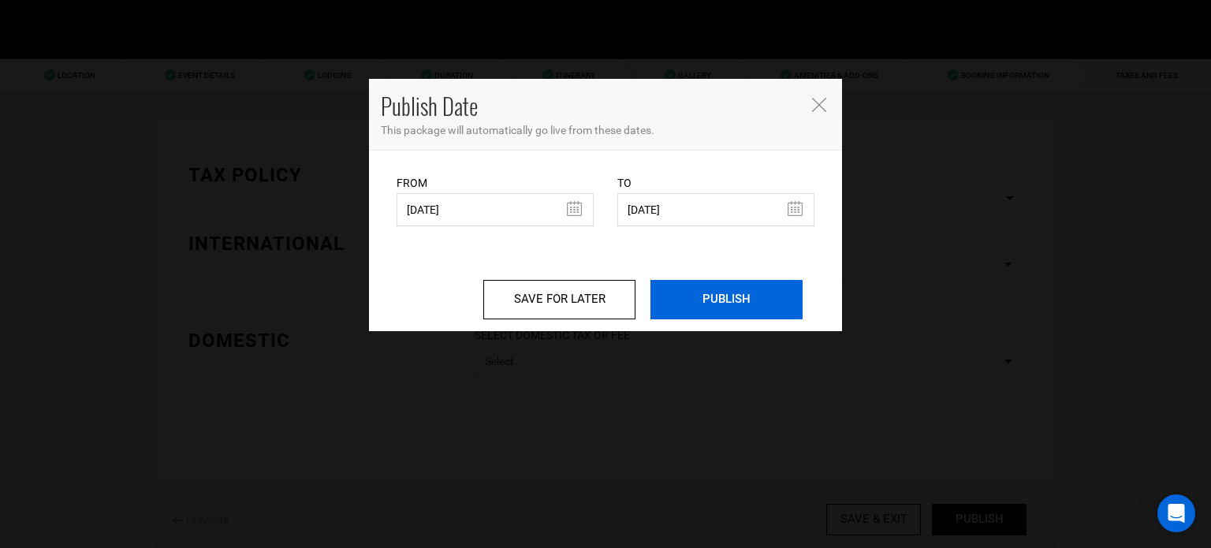
click at [712, 306] on input "PUBLISH" at bounding box center [726, 299] width 152 height 39
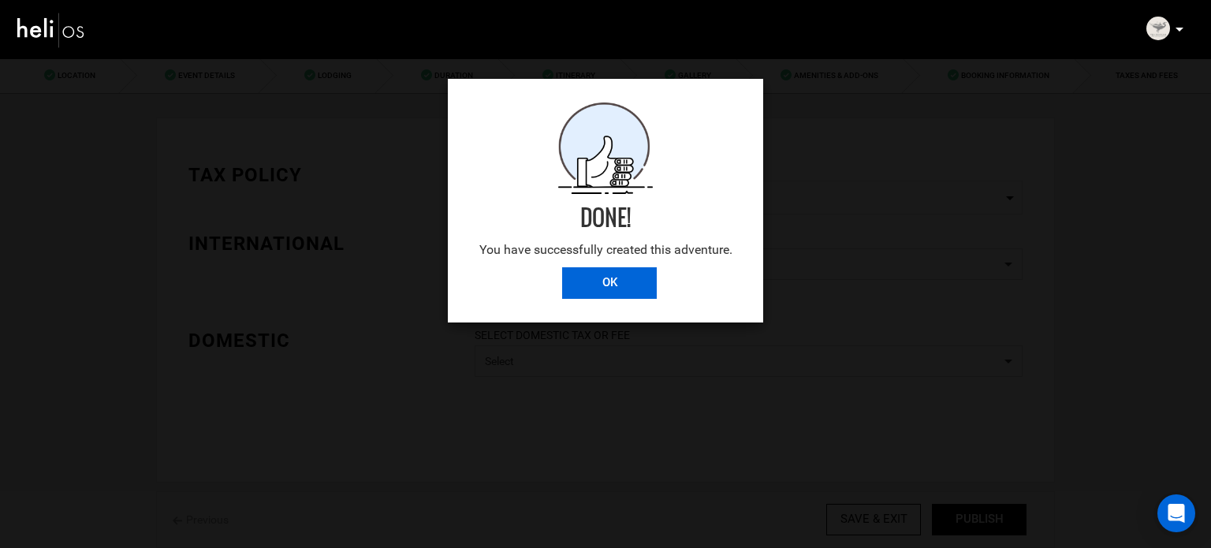
click at [615, 281] on input "OK" at bounding box center [609, 283] width 95 height 32
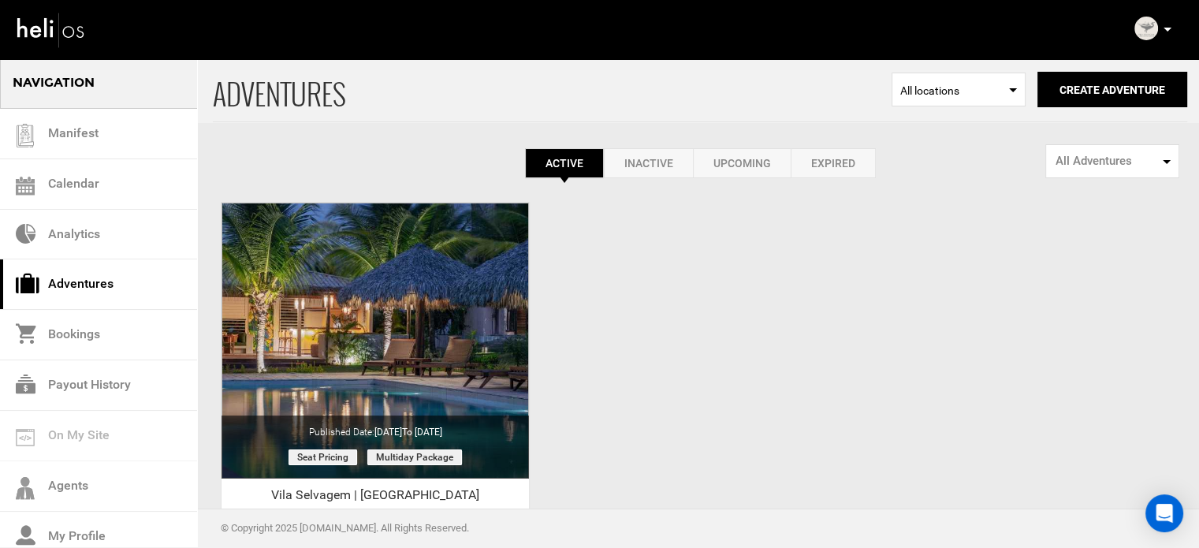
scroll to position [195, 0]
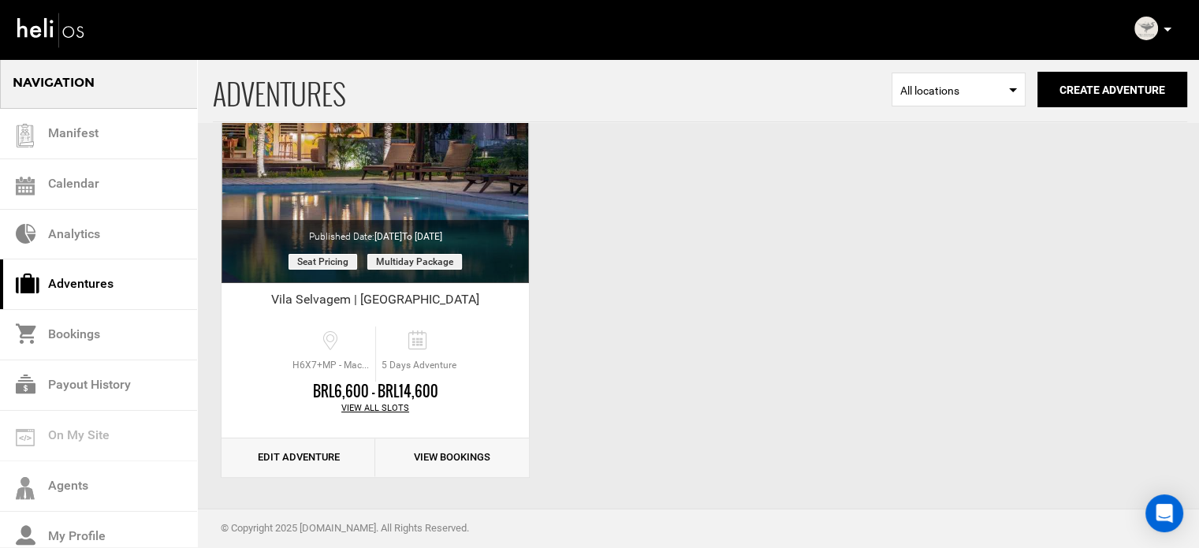
click at [1166, 28] on icon at bounding box center [1167, 30] width 8 height 4
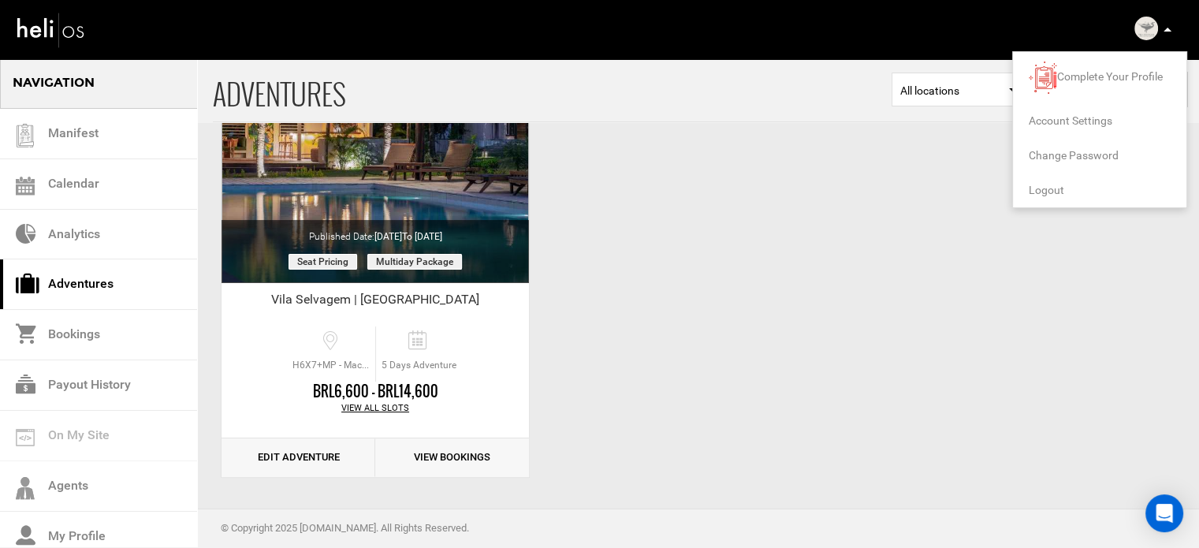
click at [1048, 192] on span "Logout" at bounding box center [1046, 190] width 35 height 13
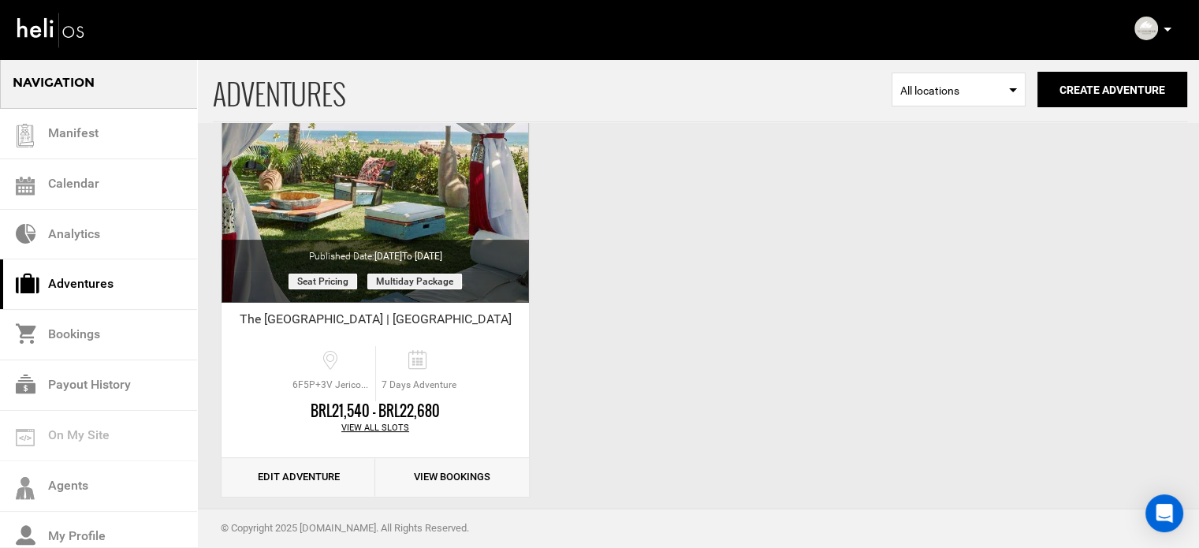
scroll to position [195, 0]
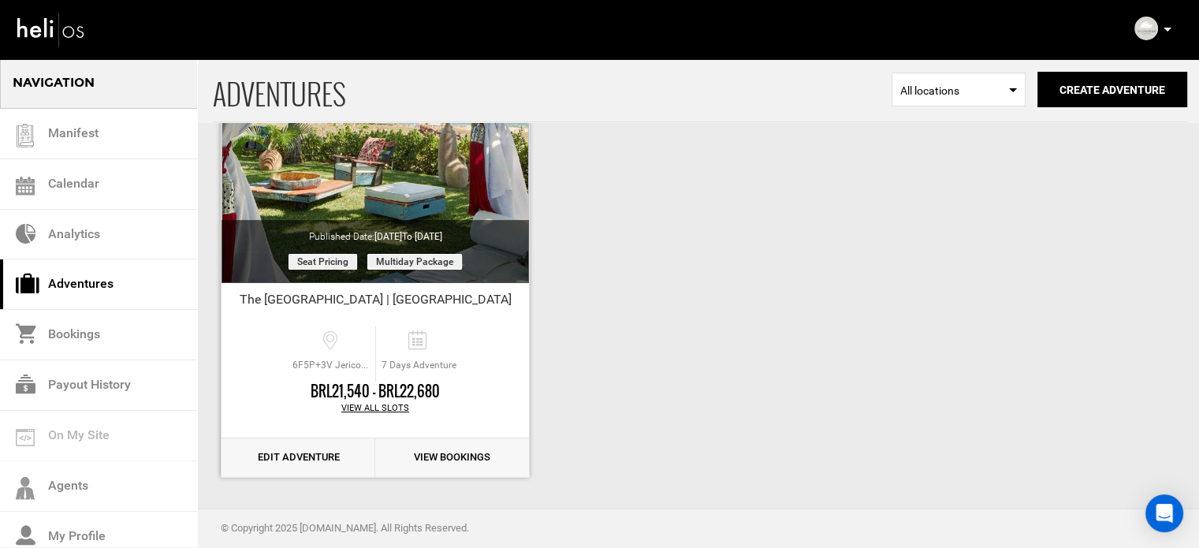
click at [322, 447] on link "Edit Adventure" at bounding box center [298, 457] width 154 height 39
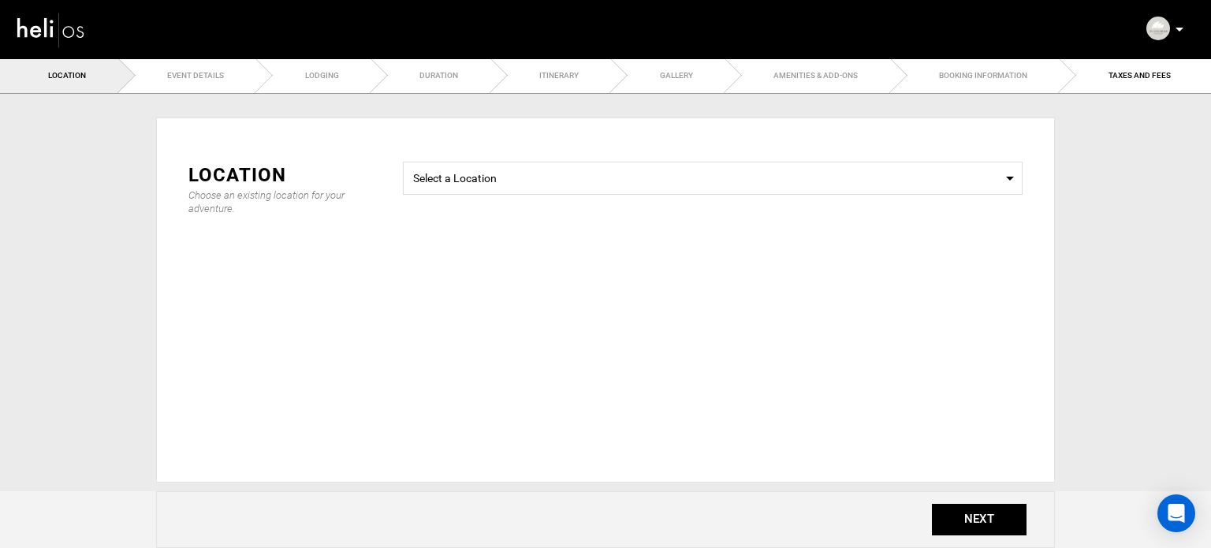
type input "7"
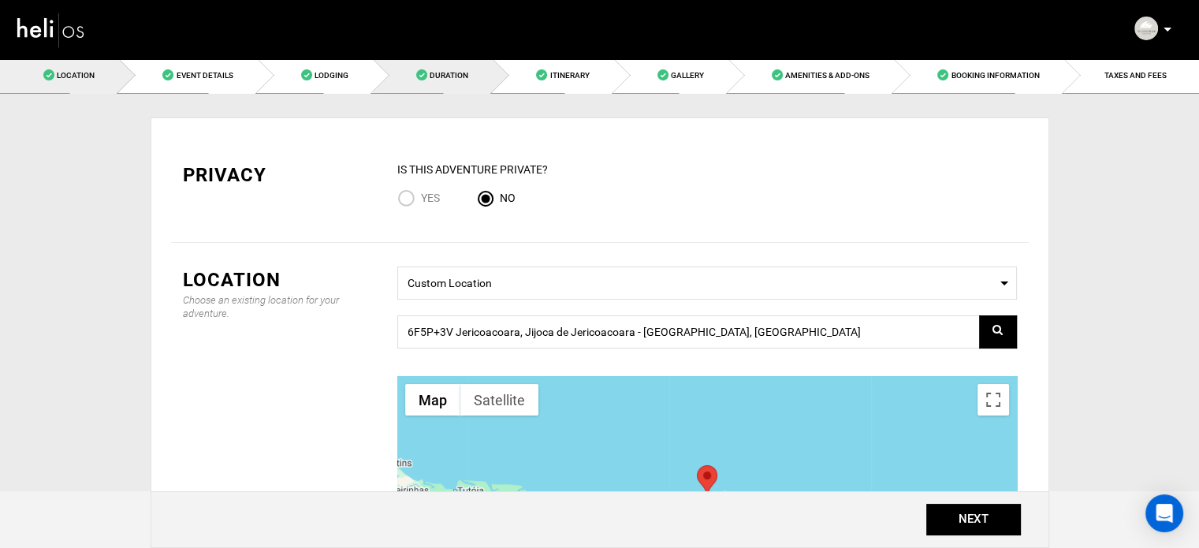
click at [482, 89] on link "Duration" at bounding box center [433, 75] width 120 height 35
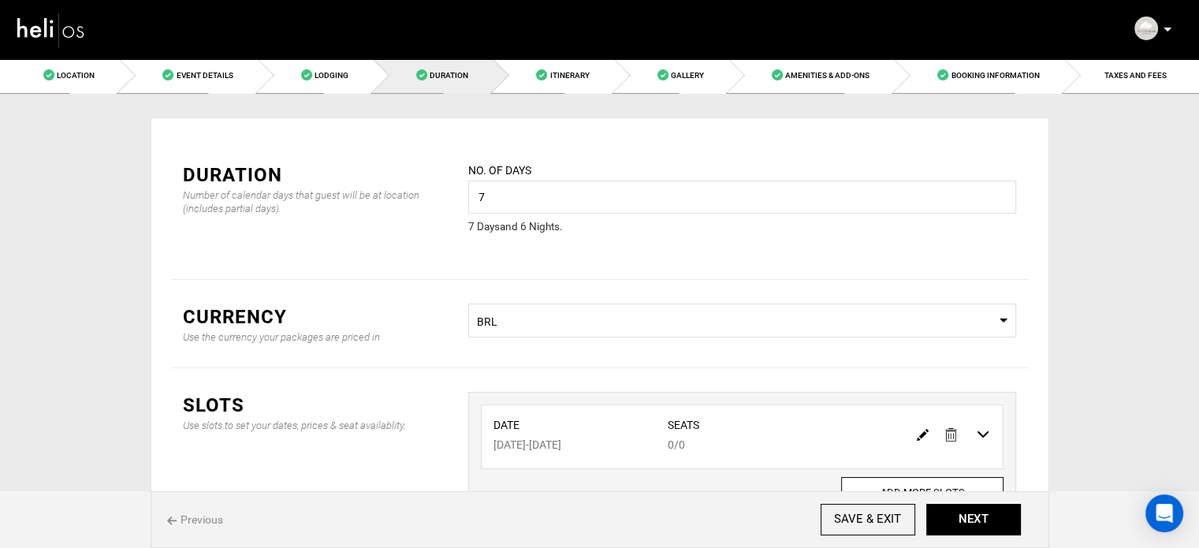
click at [917, 430] on img at bounding box center [923, 435] width 12 height 12
type input "08/10/2026"
type input "08/16/2026"
type input "0"
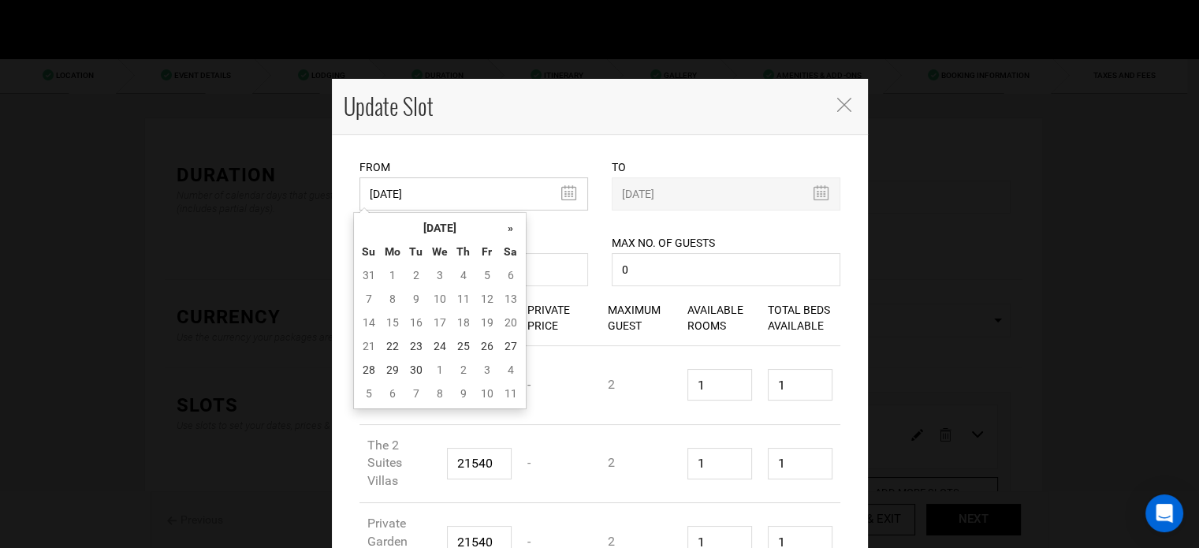
click at [467, 191] on input "08/10/2026" at bounding box center [473, 193] width 229 height 33
click at [492, 229] on th "[DATE]" at bounding box center [440, 228] width 118 height 24
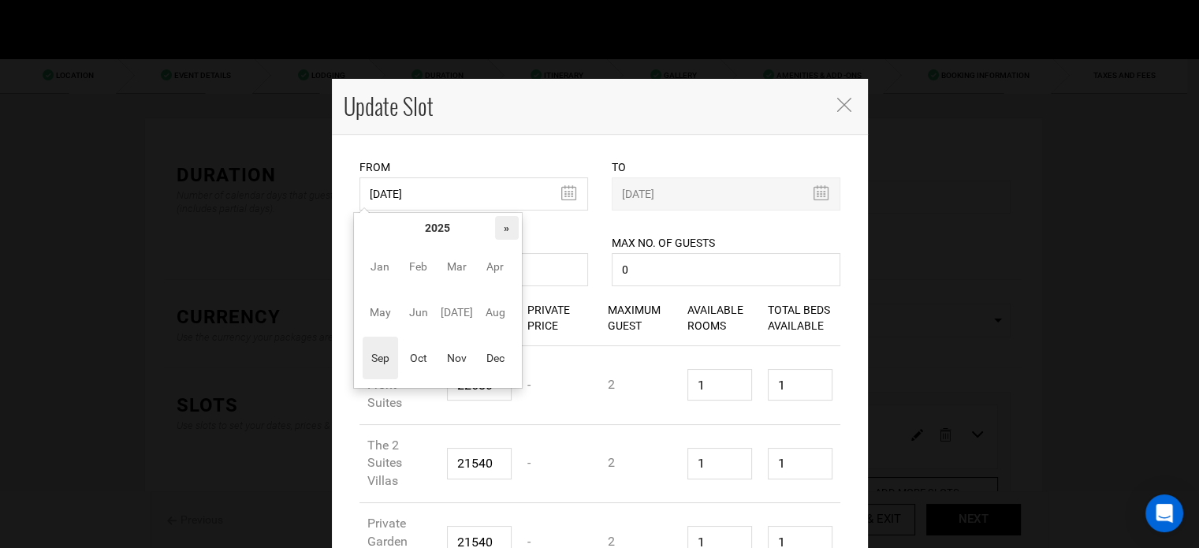
click at [504, 233] on th "»" at bounding box center [507, 228] width 24 height 24
click at [441, 355] on span "Nov" at bounding box center [456, 358] width 35 height 43
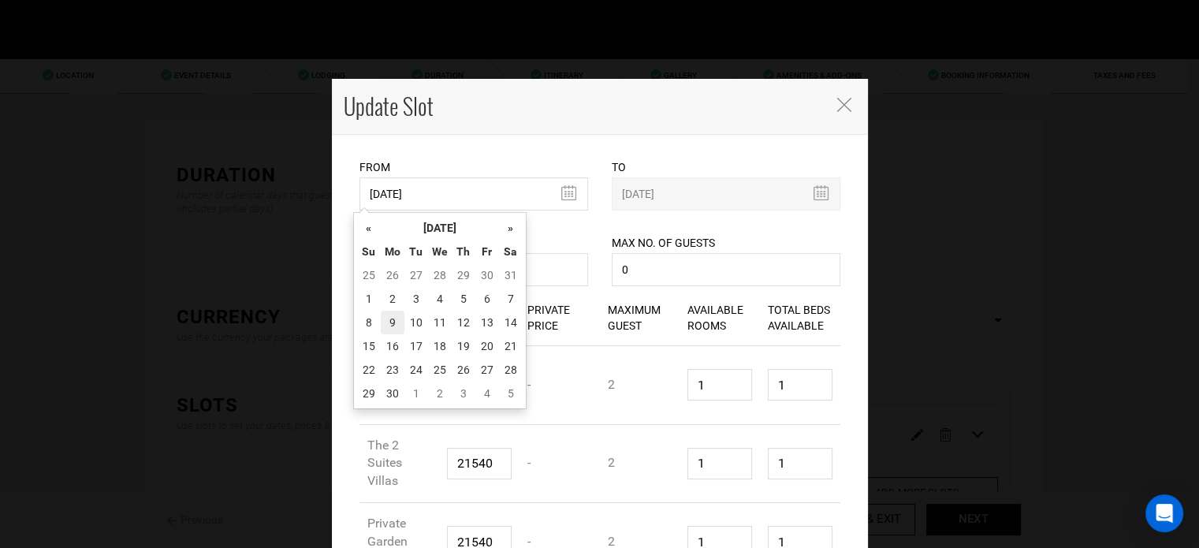
click at [388, 323] on td "9" at bounding box center [393, 323] width 24 height 24
type input "11/09/2026"
type input "11/15/2026"
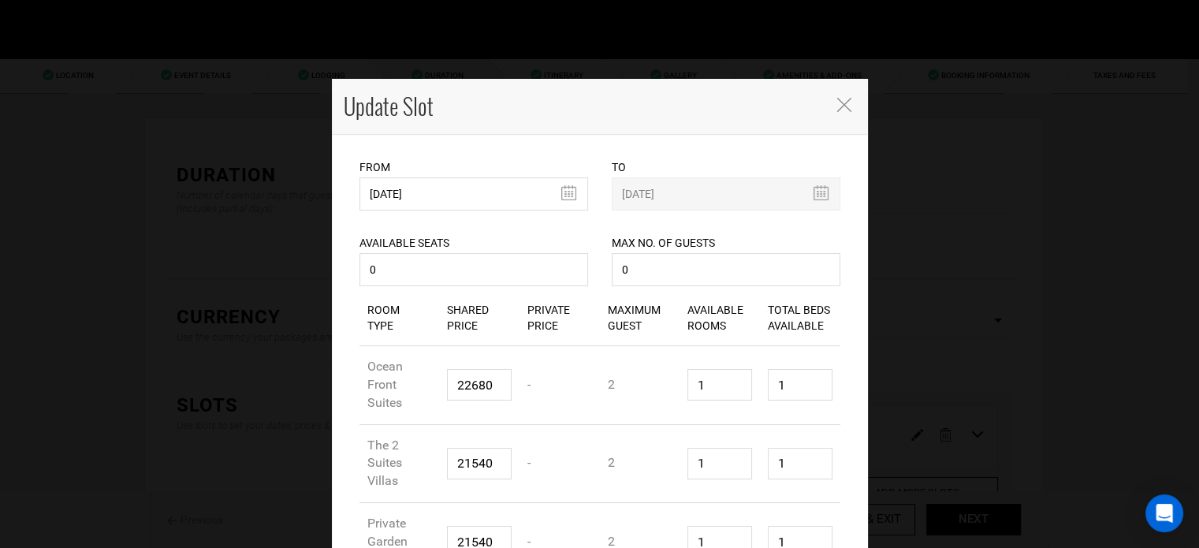
scroll to position [120, 0]
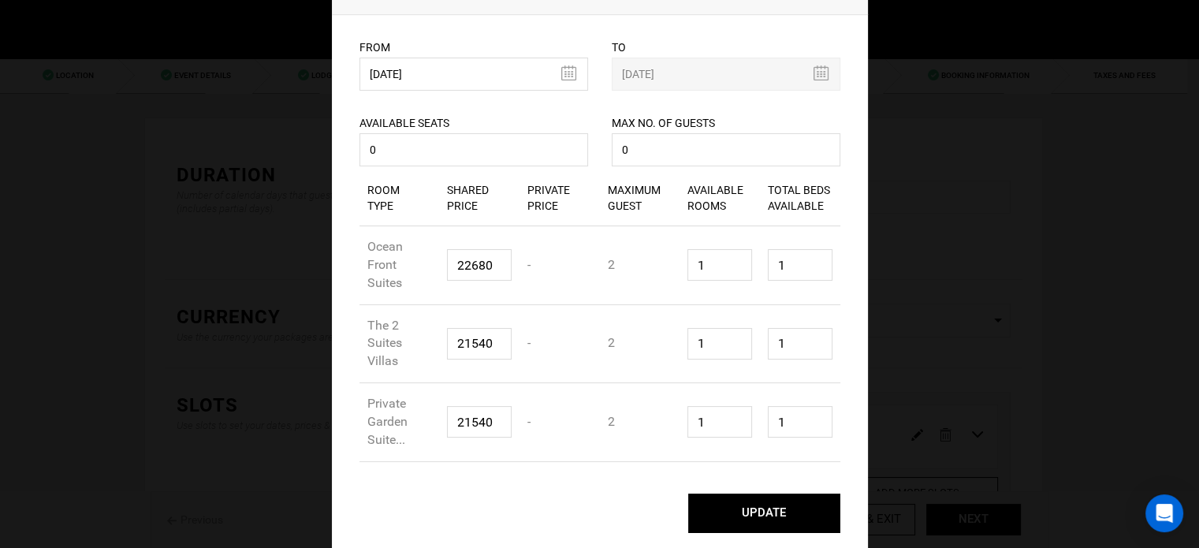
click at [730, 504] on button "UPDATE" at bounding box center [764, 512] width 152 height 39
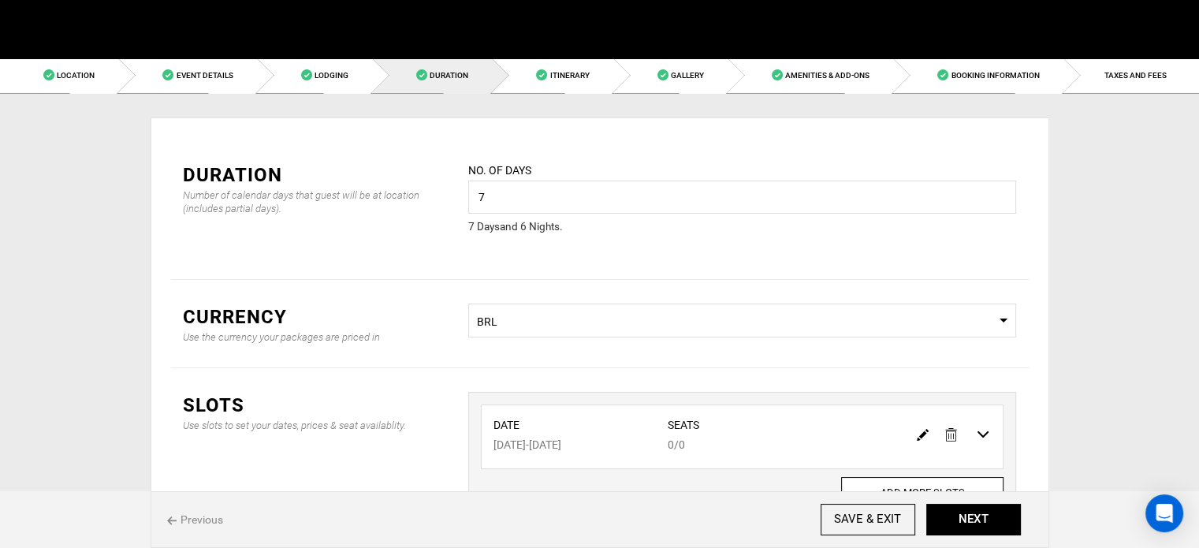
scroll to position [0, 0]
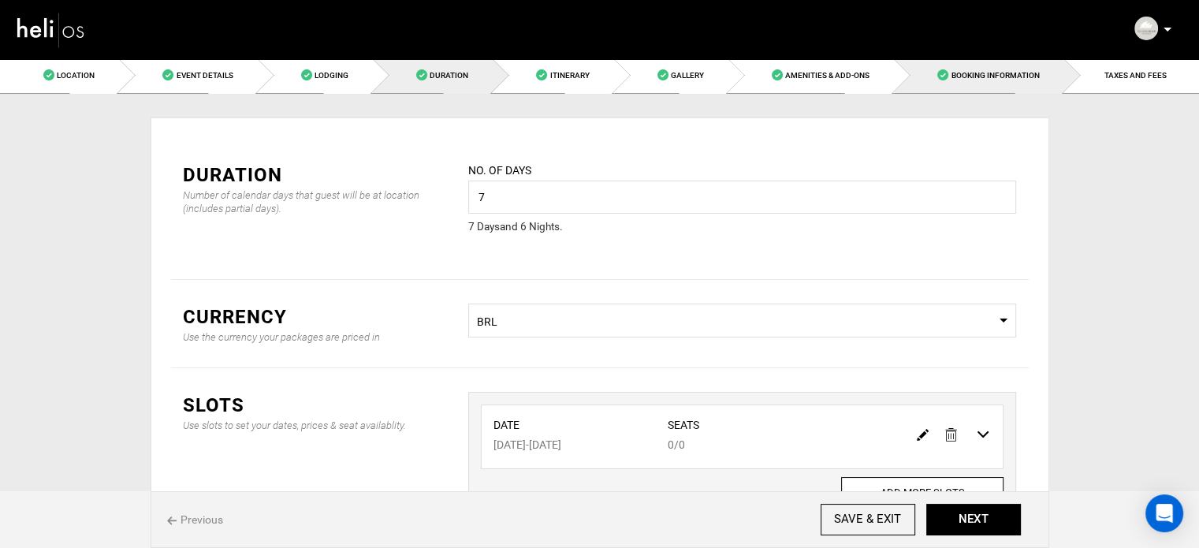
click at [1001, 65] on link "Booking Information" at bounding box center [978, 75] width 169 height 35
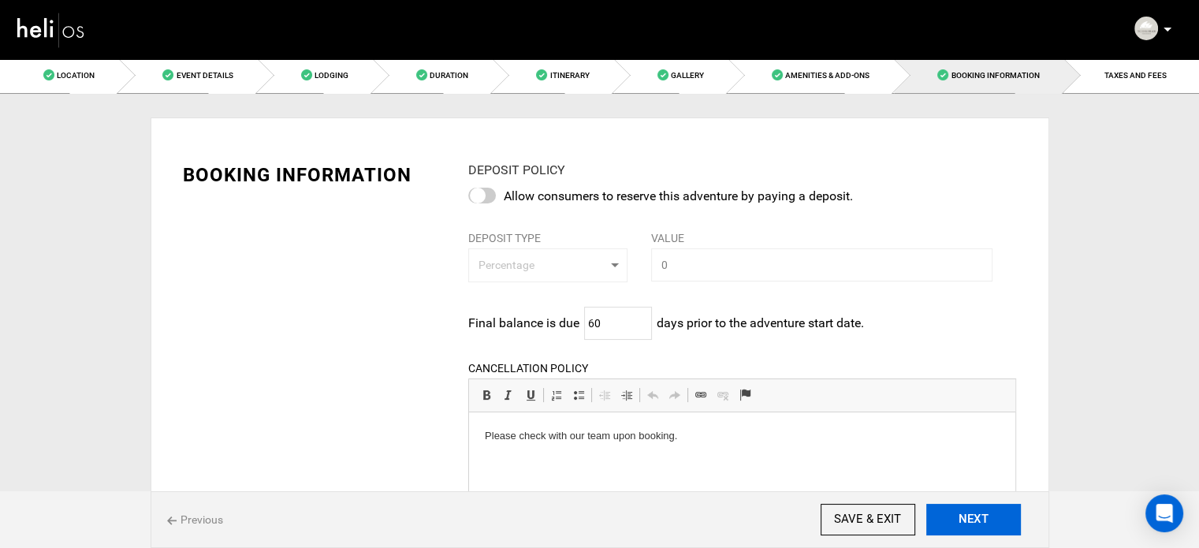
click at [999, 510] on button "NEXT" at bounding box center [973, 520] width 95 height 32
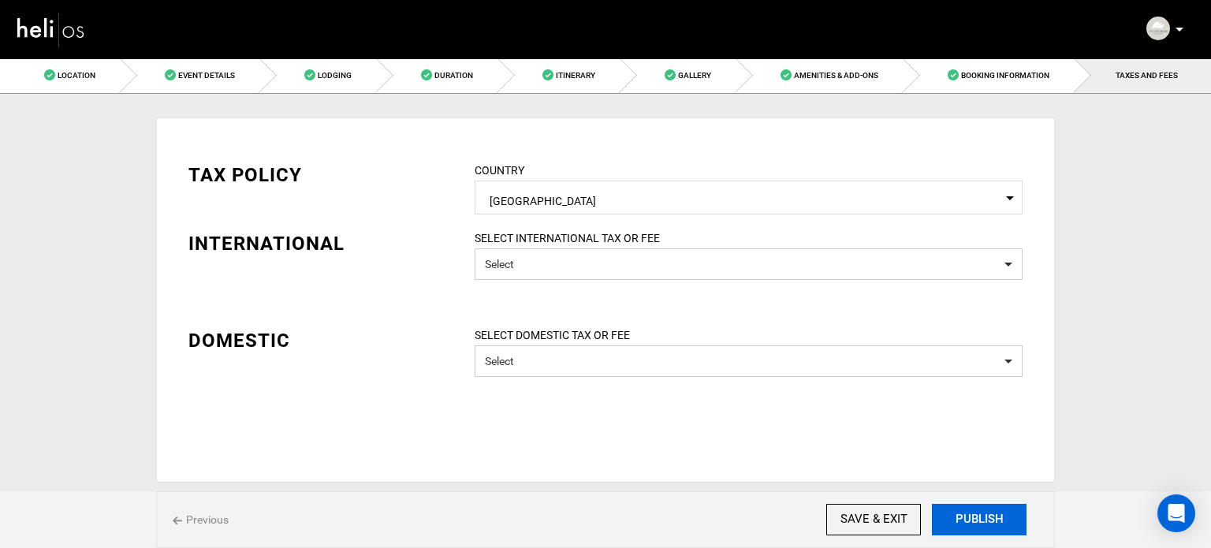
click at [999, 510] on button "PUBLISH" at bounding box center [979, 520] width 95 height 32
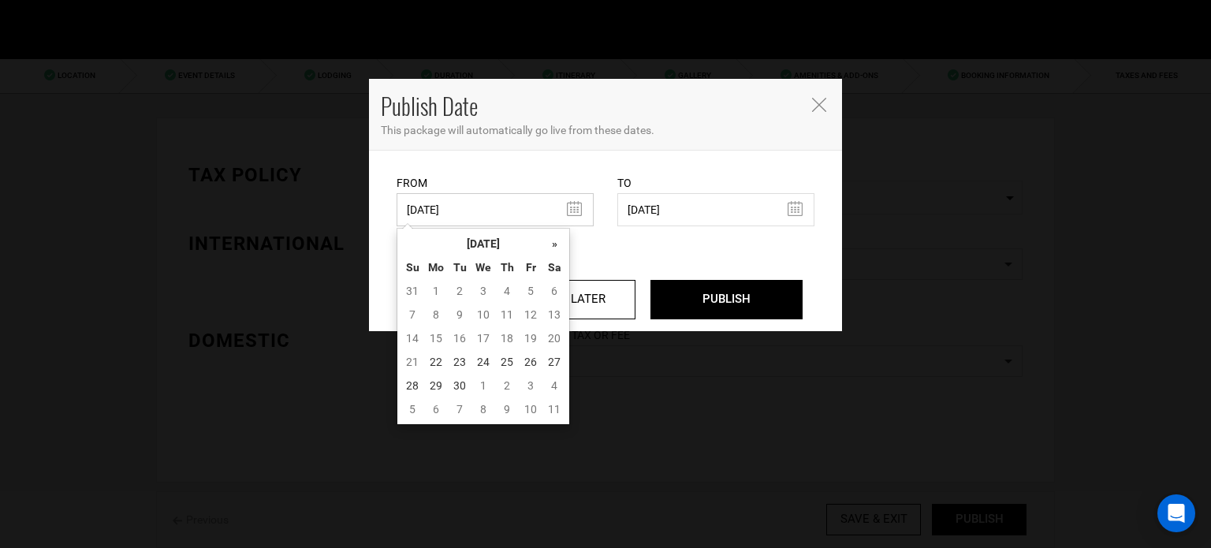
click at [466, 210] on input "06/19/2025" at bounding box center [494, 209] width 197 height 33
click at [432, 365] on td "22" at bounding box center [436, 362] width 24 height 24
type input "09/22/2025"
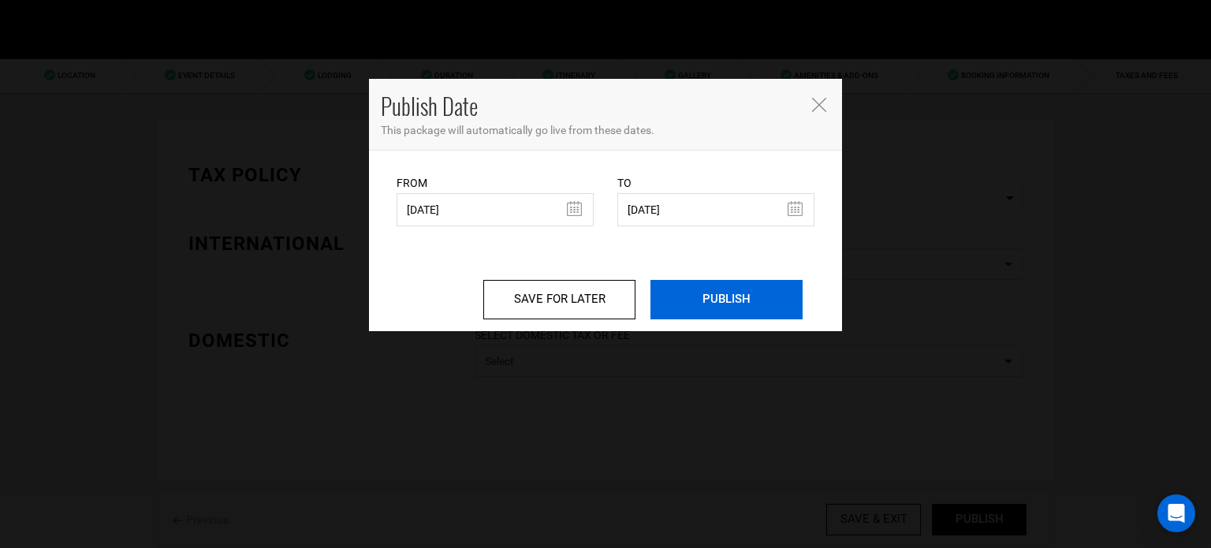
click at [690, 299] on input "PUBLISH" at bounding box center [726, 299] width 152 height 39
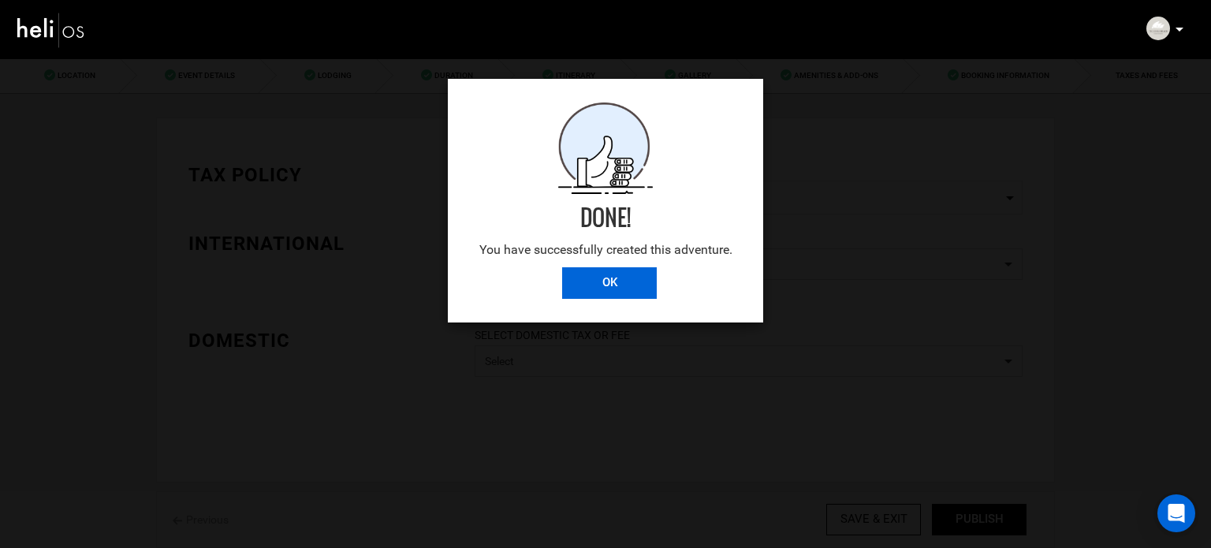
click at [620, 285] on input "OK" at bounding box center [609, 283] width 95 height 32
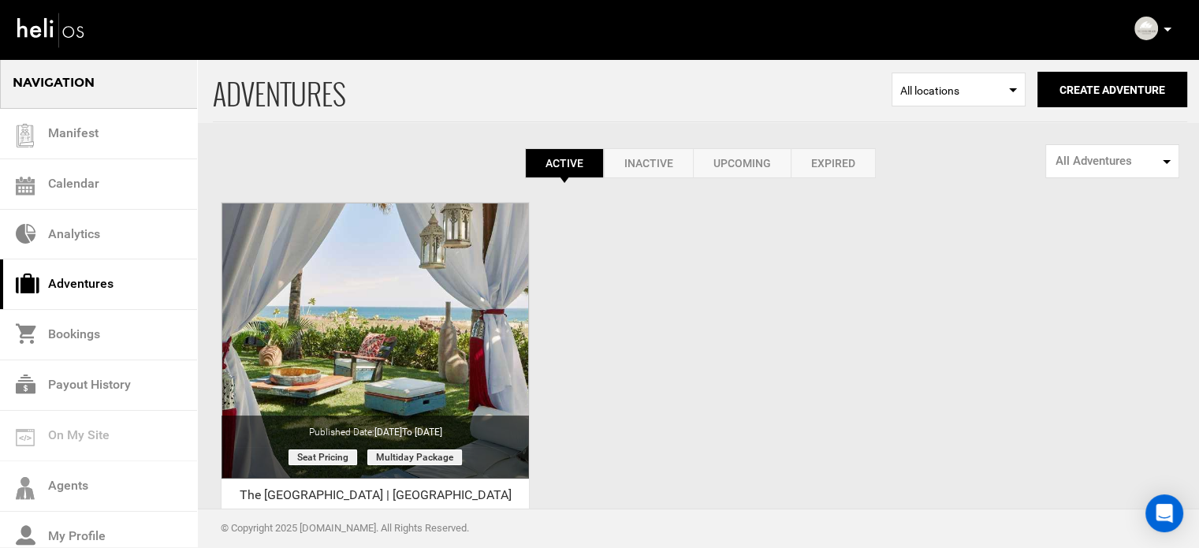
click at [1169, 28] on icon at bounding box center [1167, 30] width 8 height 4
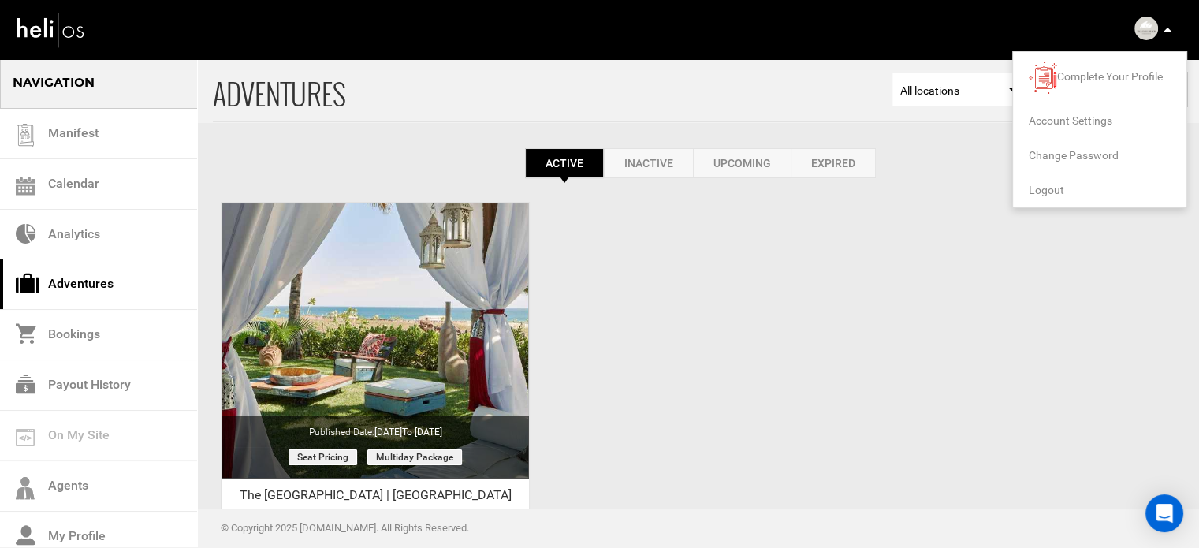
click at [1050, 188] on span "Logout" at bounding box center [1046, 190] width 35 height 13
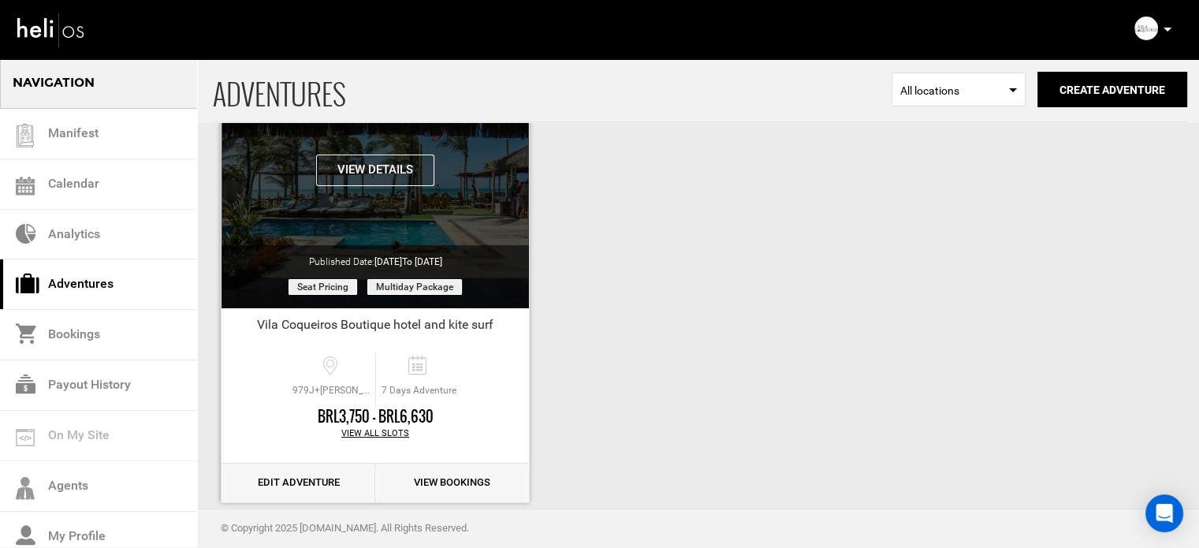
scroll to position [195, 0]
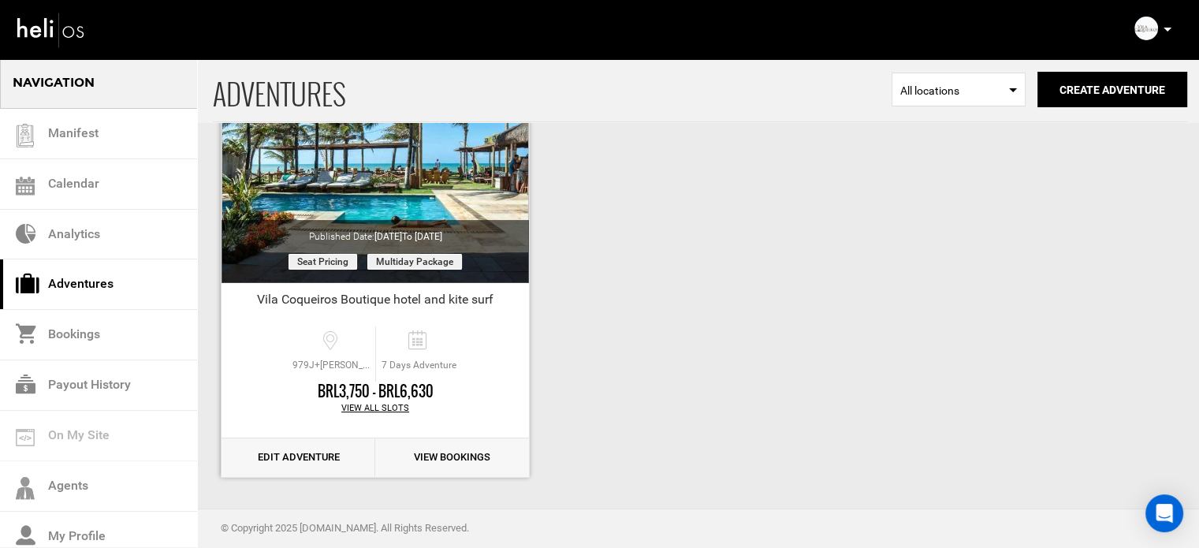
click at [304, 454] on link "Edit Adventure" at bounding box center [298, 457] width 154 height 39
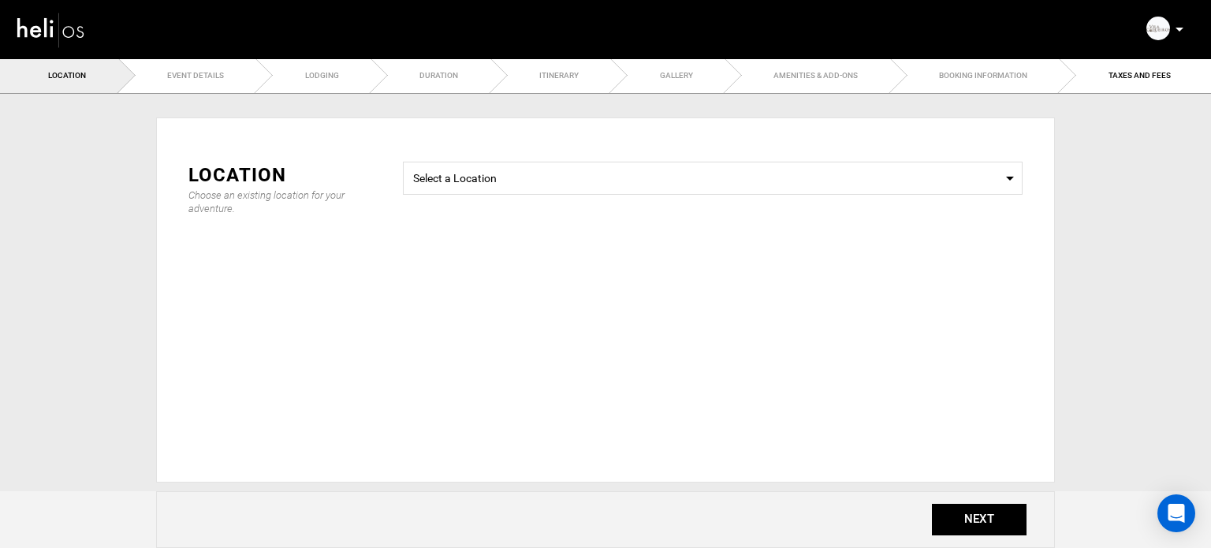
type input "7"
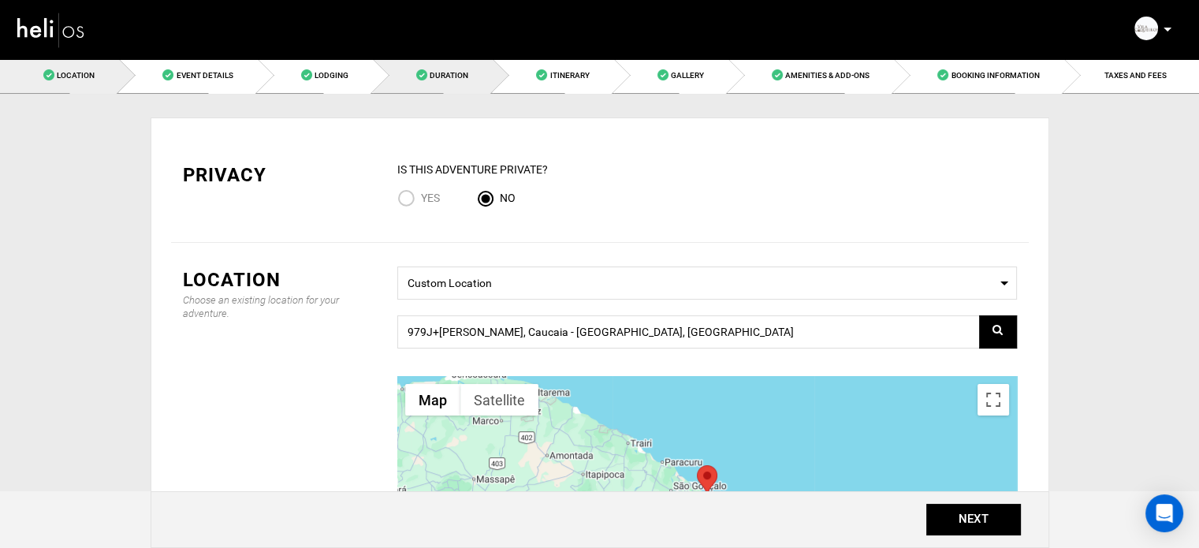
click at [467, 84] on link "Duration" at bounding box center [433, 75] width 120 height 35
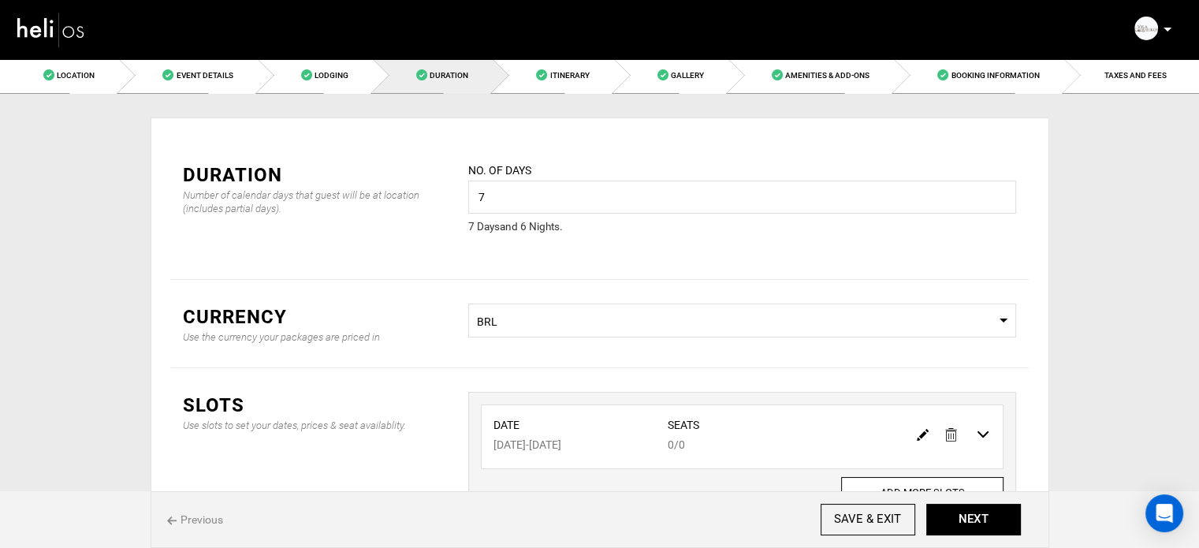
click at [921, 429] on img at bounding box center [923, 435] width 12 height 12
type input "08/17/2026"
type input "08/23/2026"
type input "0"
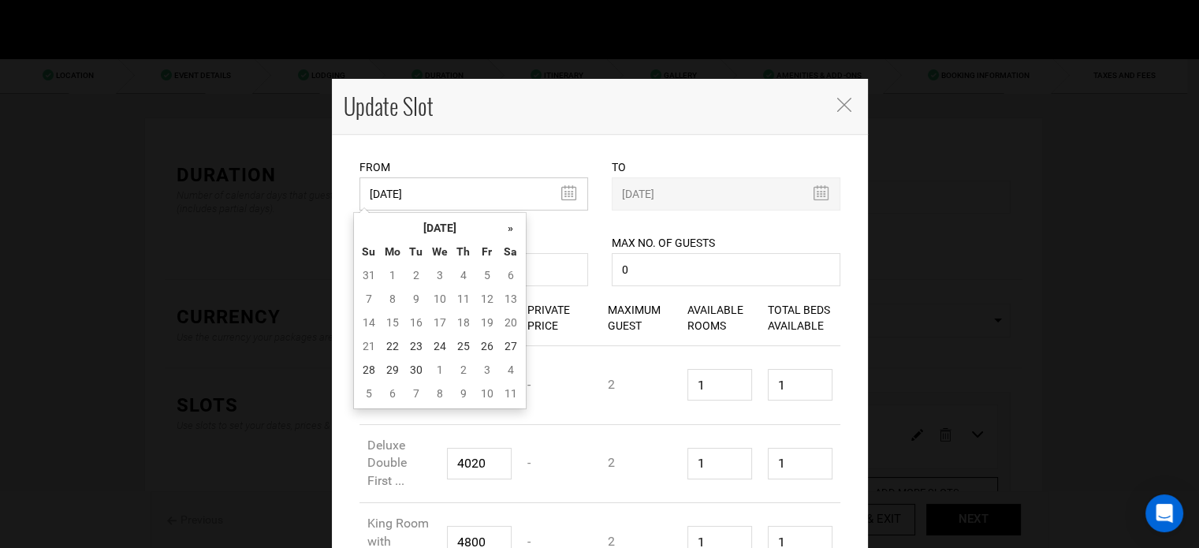
click at [475, 185] on input "08/17/2026" at bounding box center [473, 193] width 229 height 33
click at [456, 228] on th "[DATE]" at bounding box center [440, 228] width 118 height 24
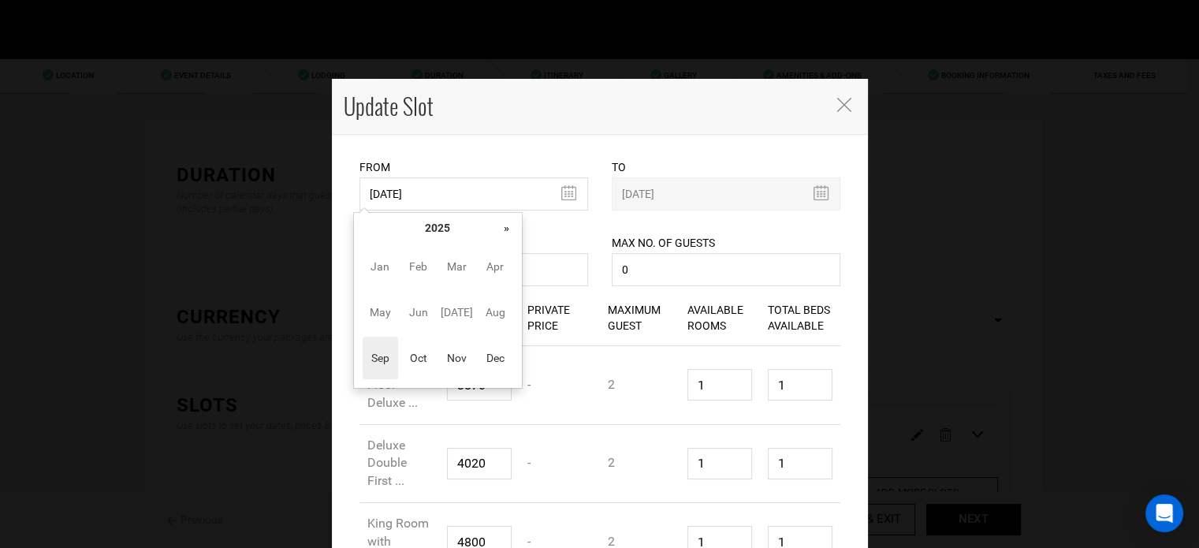
click at [519, 226] on div "« September 2025 » Su Mo Tu We Th Fr Sa 31 1 2 3 4 5 6 7 8 9 10 11 12 13 14 15 …" at bounding box center [437, 300] width 169 height 177
click at [508, 227] on th "»" at bounding box center [507, 228] width 24 height 24
click at [431, 366] on span "Oct" at bounding box center [417, 358] width 35 height 43
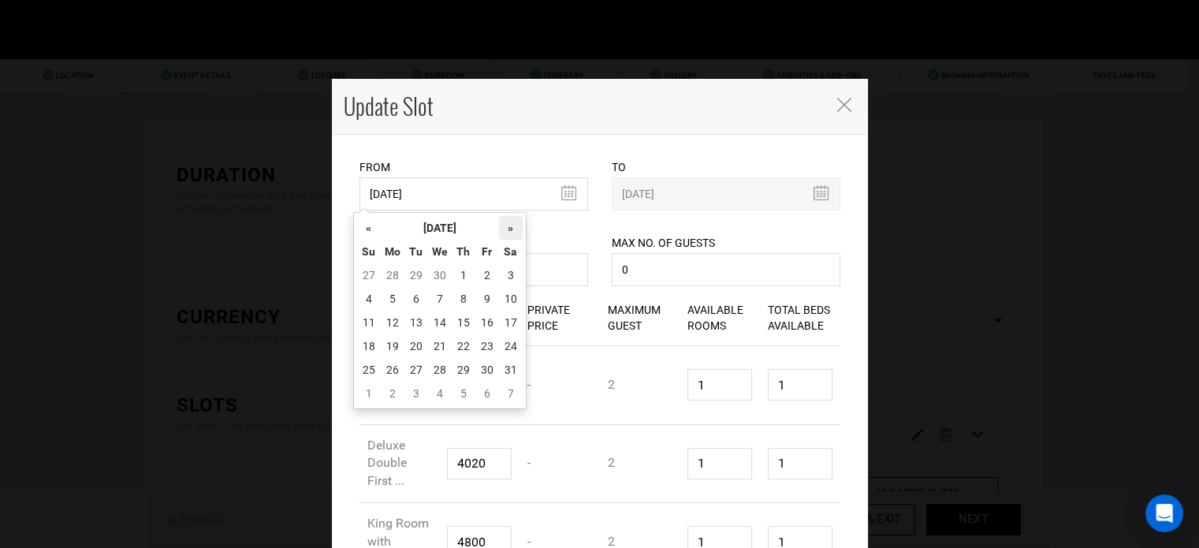
click at [514, 223] on th "»" at bounding box center [511, 228] width 24 height 24
click at [389, 342] on td "16" at bounding box center [393, 346] width 24 height 24
type input "[DATE]"
type input "11/22/2026"
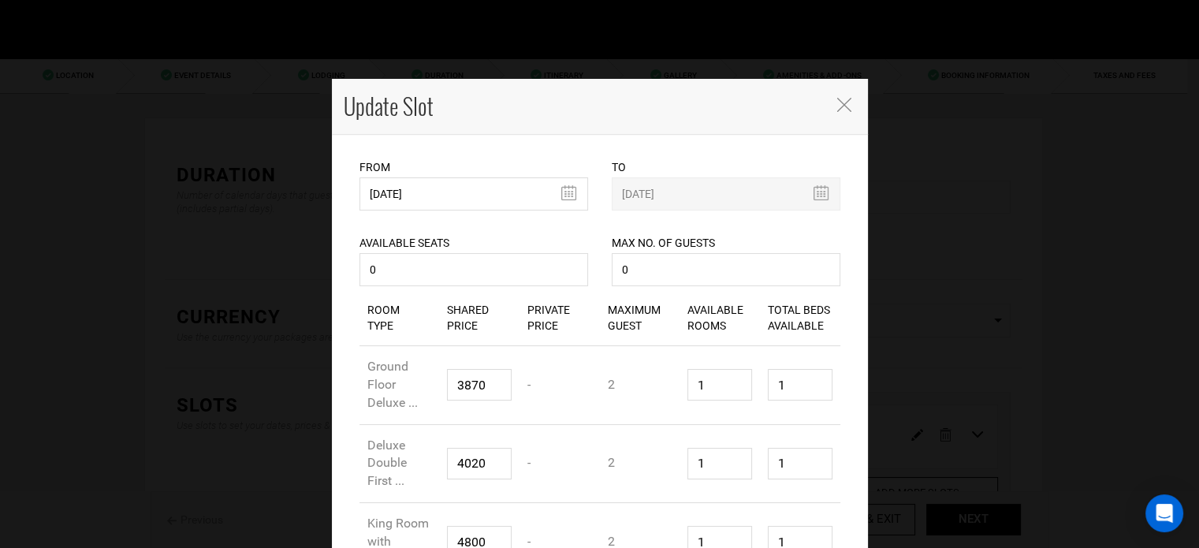
scroll to position [379, 0]
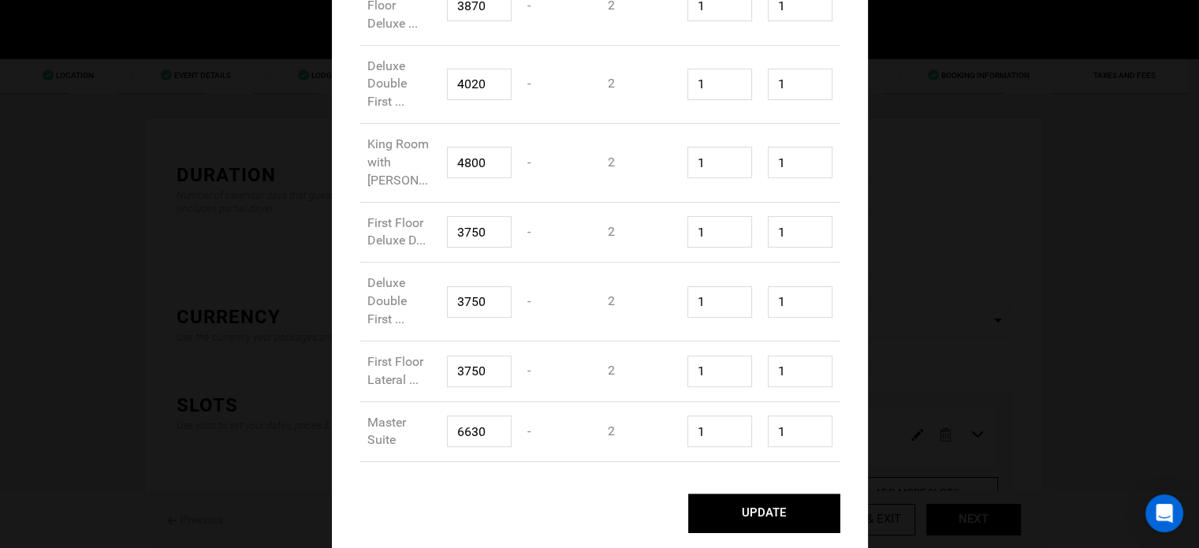
click at [725, 512] on button "UPDATE" at bounding box center [764, 512] width 152 height 39
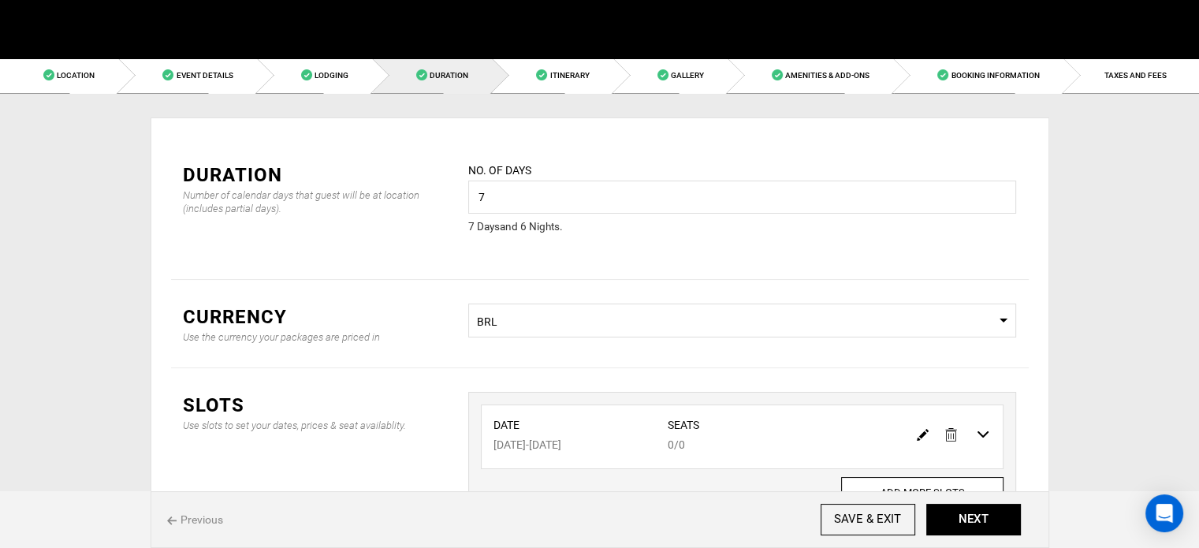
scroll to position [0, 0]
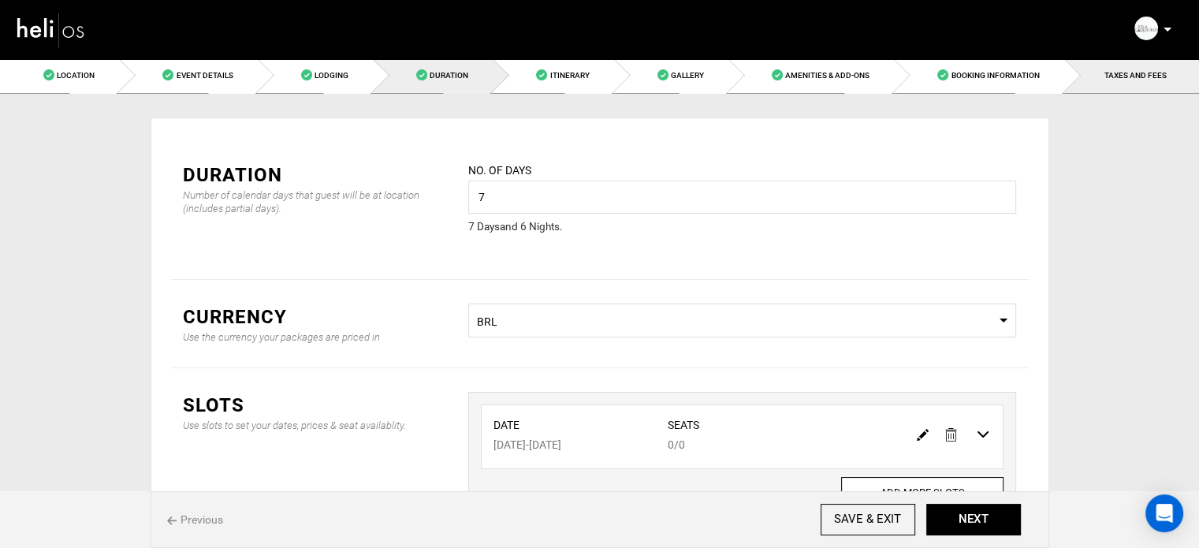
click at [1105, 83] on link "TAXES AND FEES" at bounding box center [1131, 75] width 135 height 35
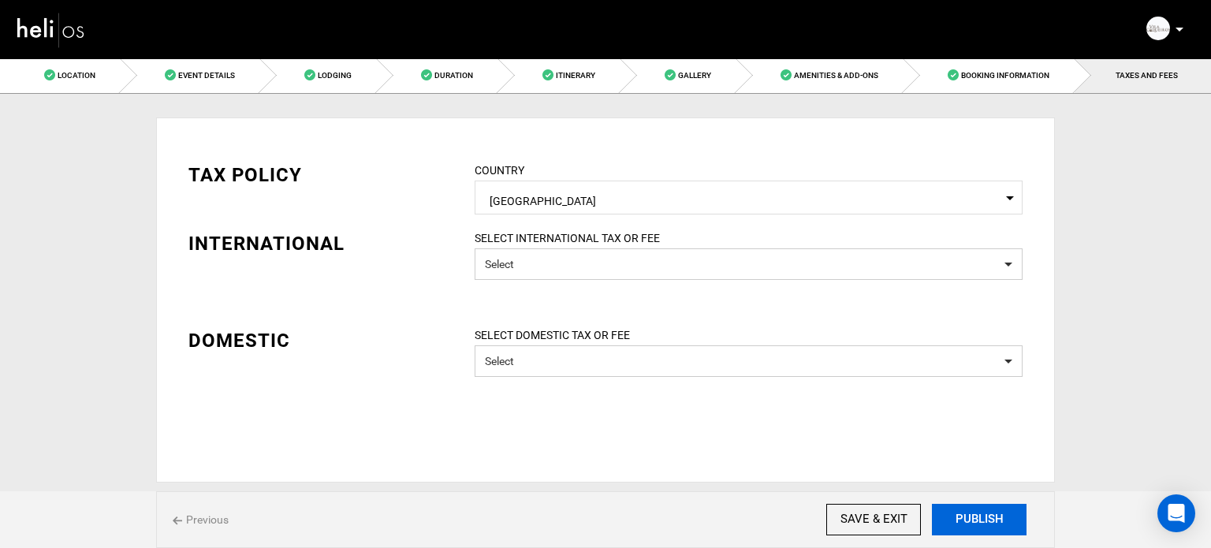
click at [963, 517] on button "PUBLISH" at bounding box center [979, 520] width 95 height 32
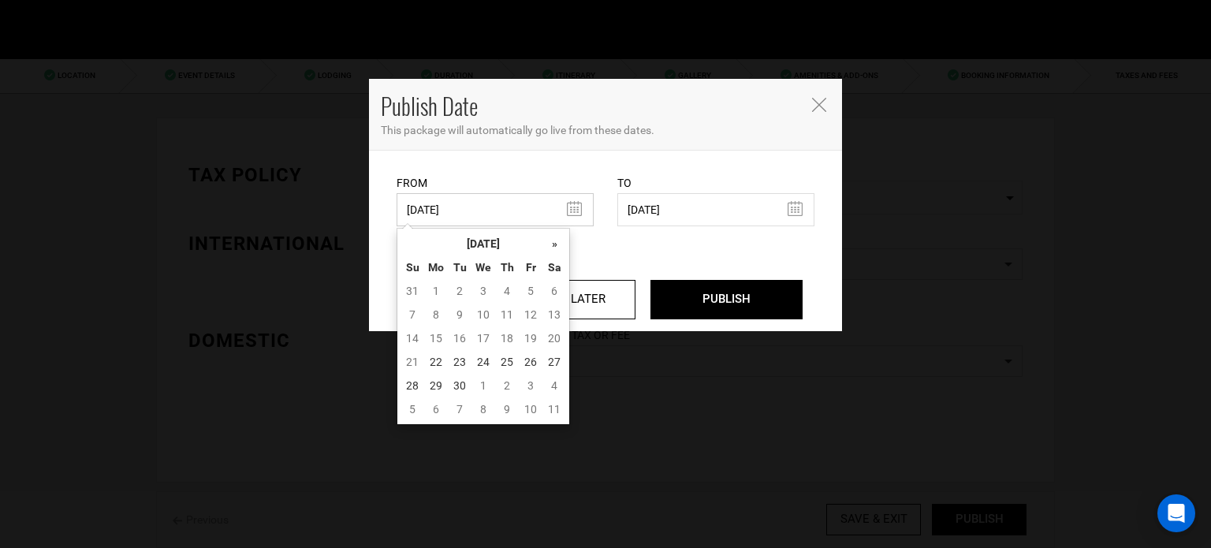
click at [438, 210] on input "06/18/2025" at bounding box center [494, 209] width 197 height 33
click at [426, 363] on td "22" at bounding box center [436, 362] width 24 height 24
type input "[DATE]"
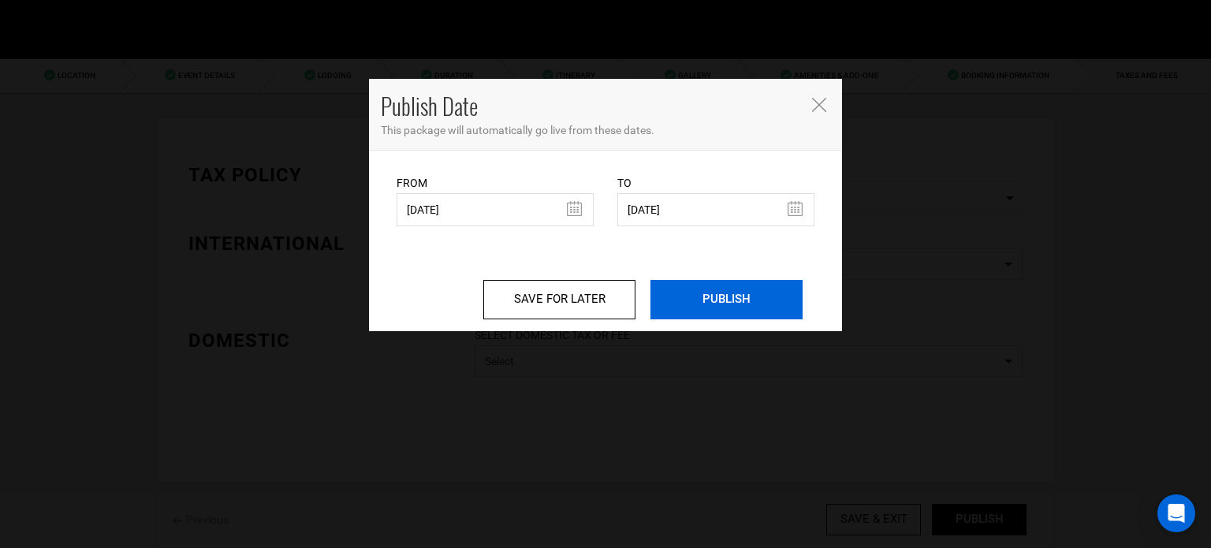
click at [678, 308] on input "PUBLISH" at bounding box center [726, 299] width 152 height 39
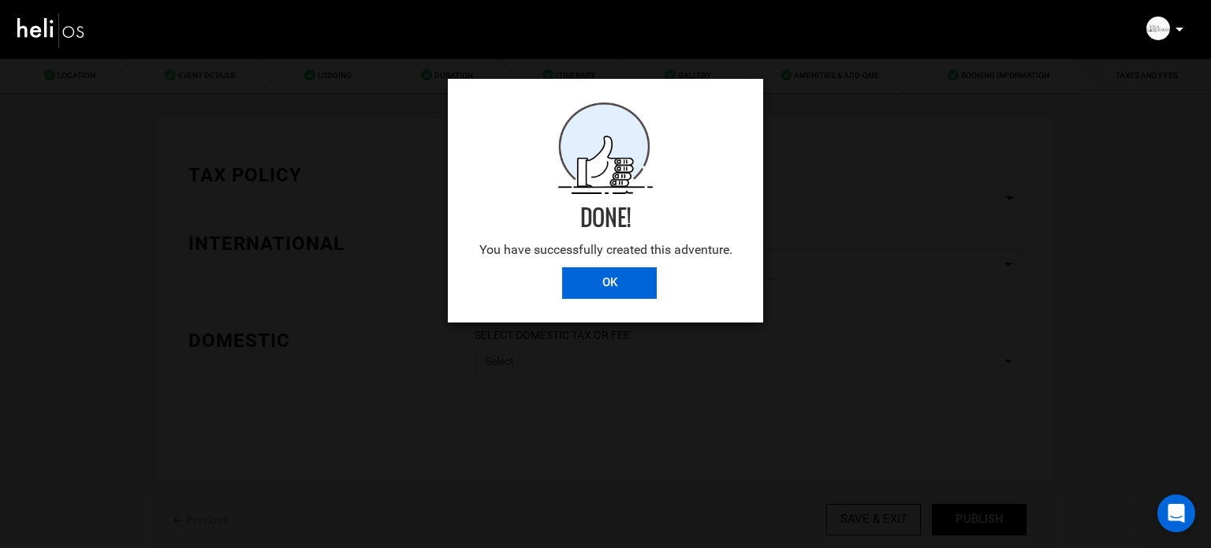
click at [586, 290] on input "OK" at bounding box center [609, 283] width 95 height 32
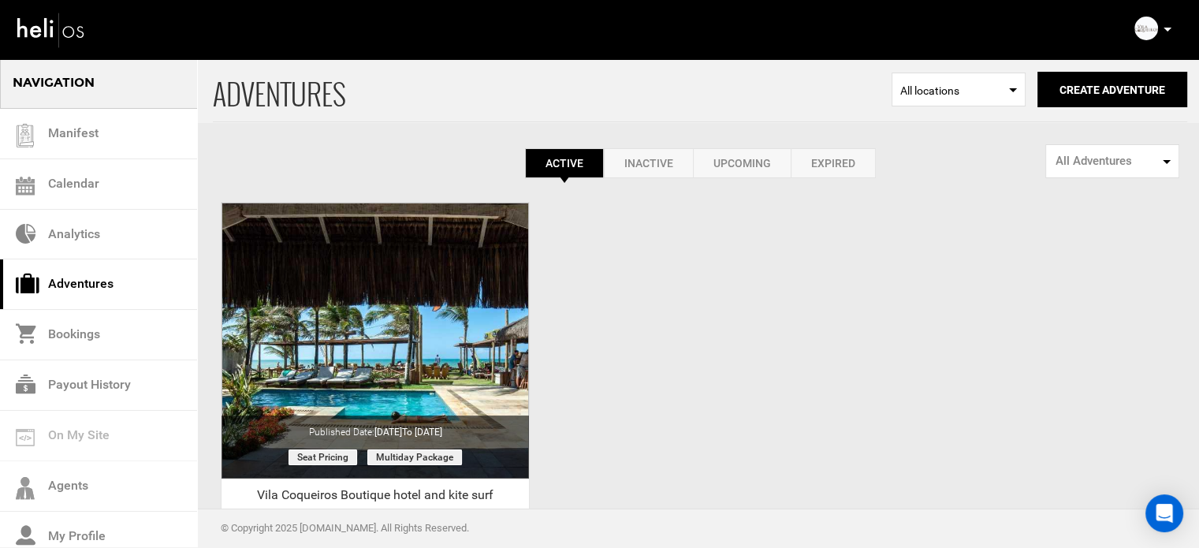
click at [1168, 30] on icon at bounding box center [1167, 30] width 8 height 4
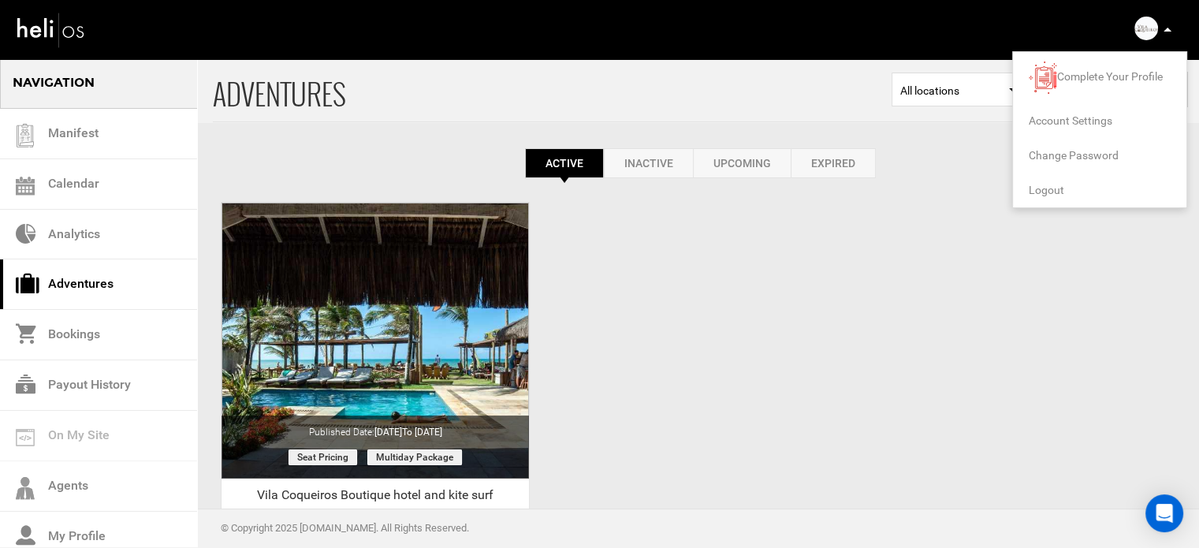
click at [1042, 192] on span "Logout" at bounding box center [1046, 190] width 35 height 13
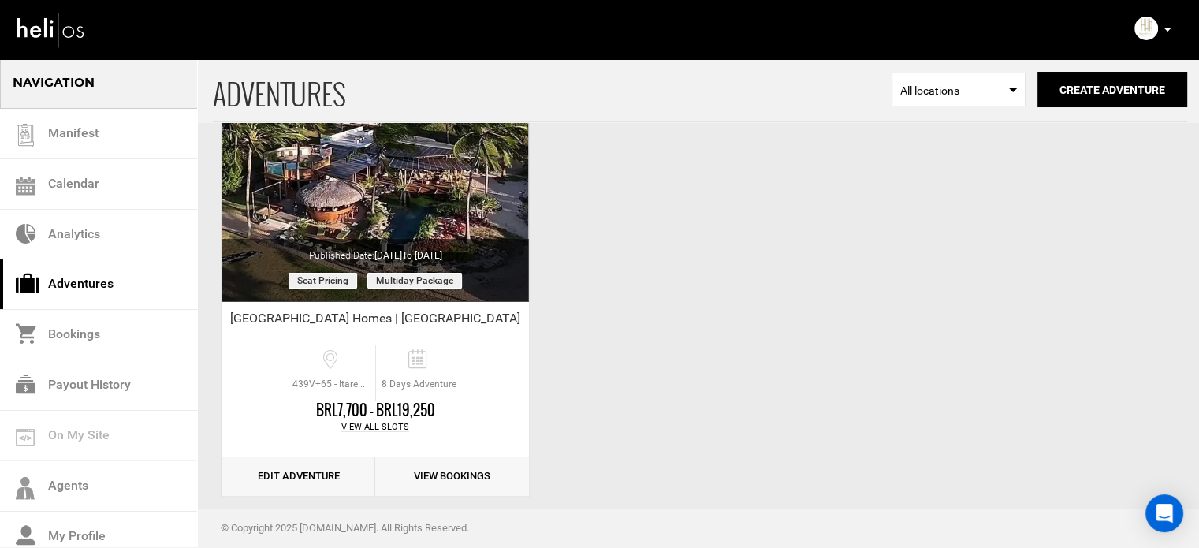
scroll to position [195, 0]
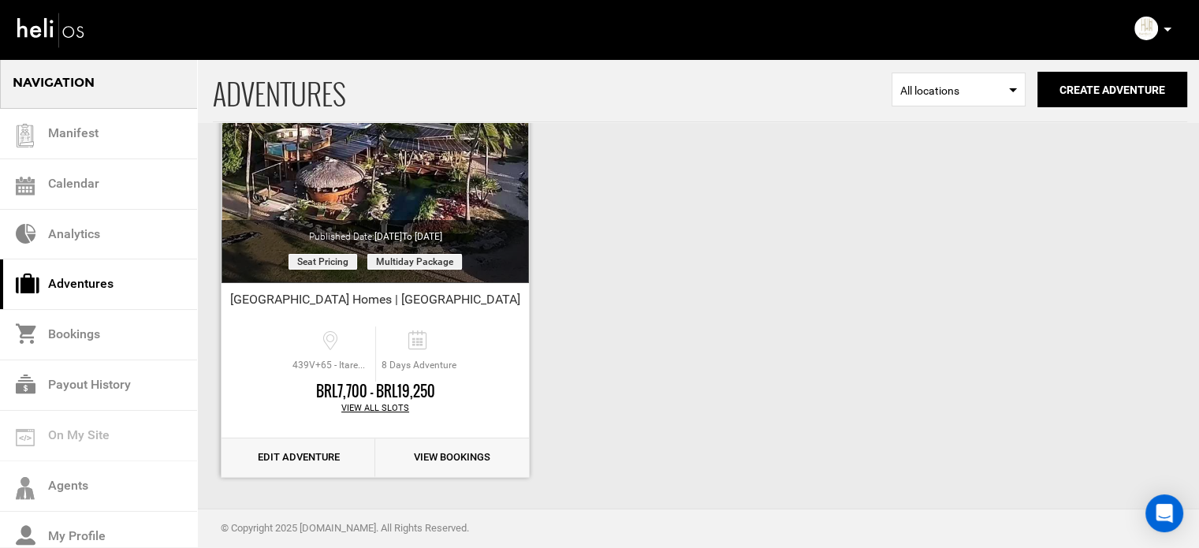
click at [287, 462] on link "Edit Adventure" at bounding box center [298, 457] width 154 height 39
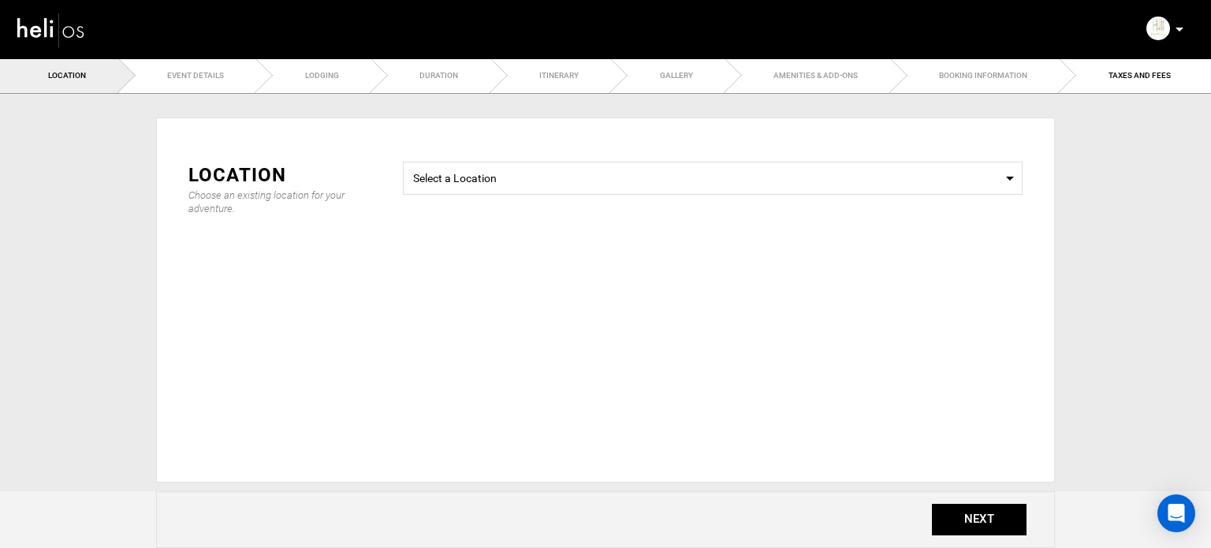
type input "8"
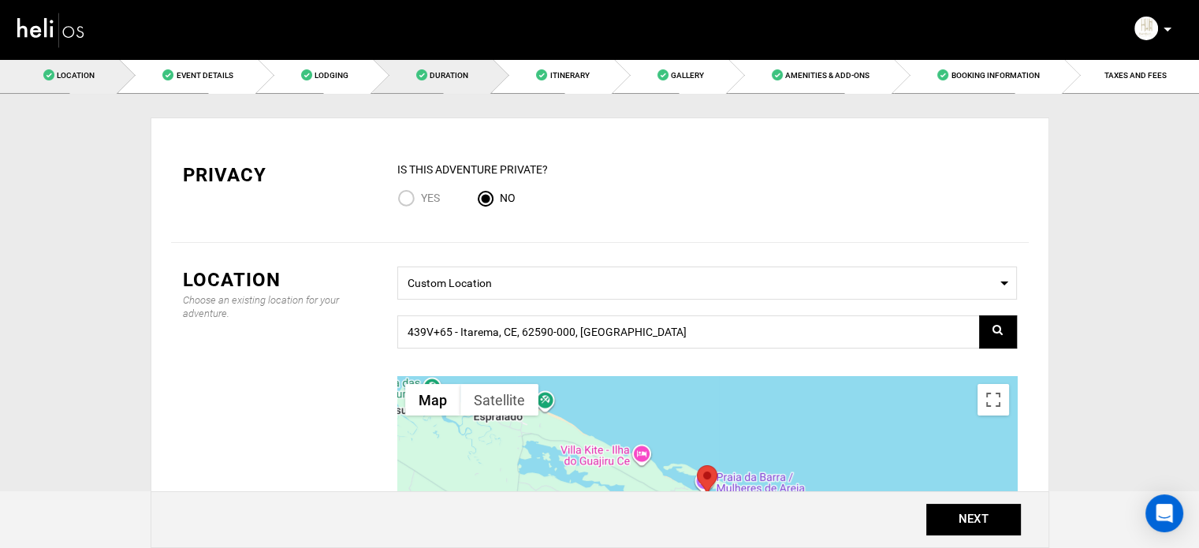
click at [467, 69] on link "Duration" at bounding box center [433, 75] width 120 height 35
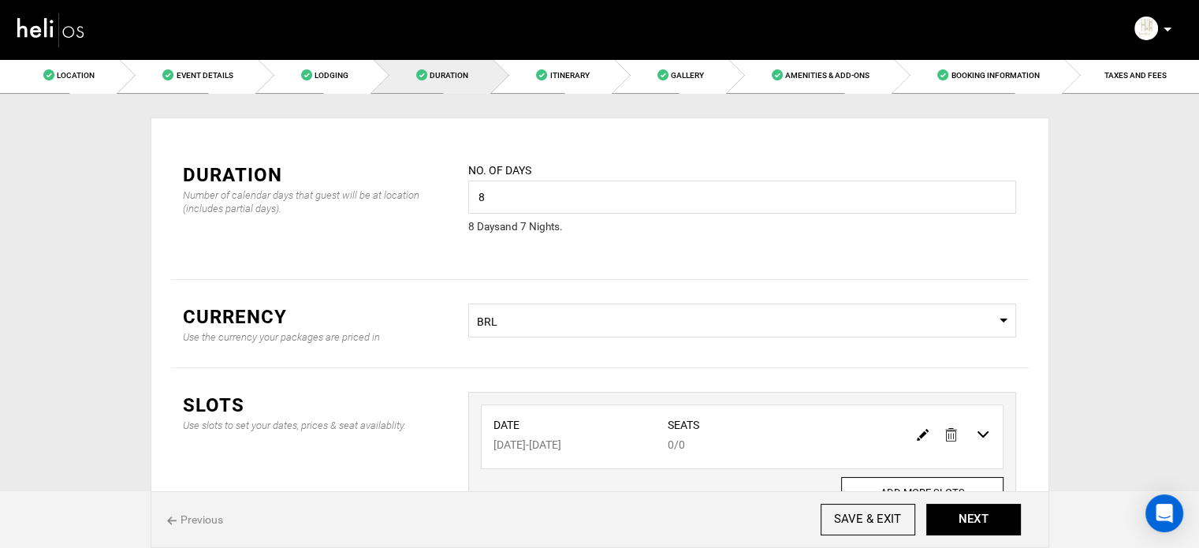
click at [920, 434] on img at bounding box center [923, 435] width 12 height 12
type input "[DATE]"
type input "0"
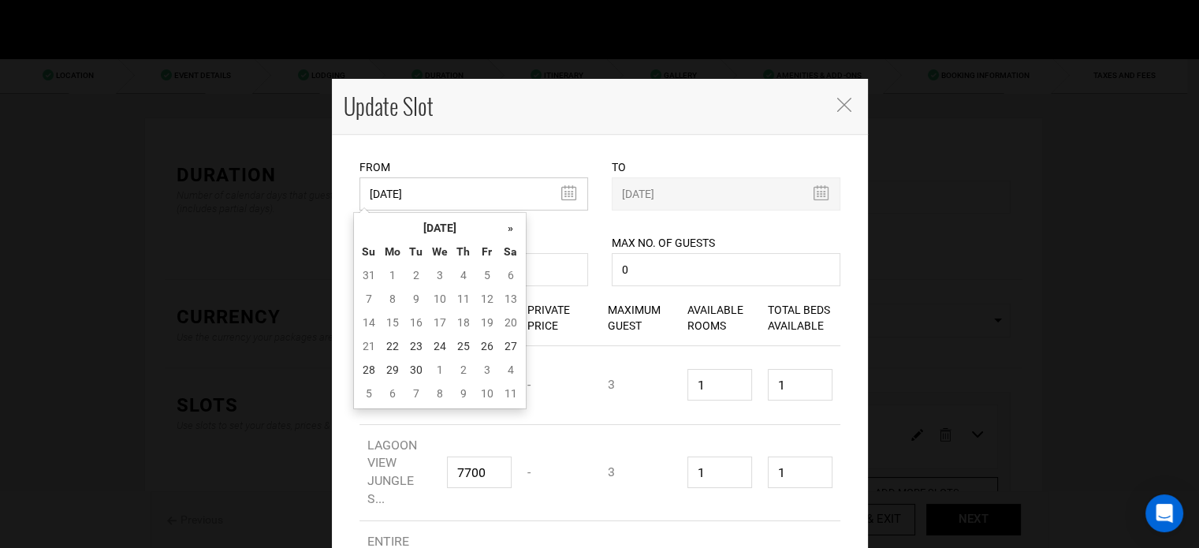
click at [472, 185] on input "[DATE]" at bounding box center [473, 193] width 229 height 33
click at [448, 231] on th "[DATE]" at bounding box center [440, 228] width 118 height 24
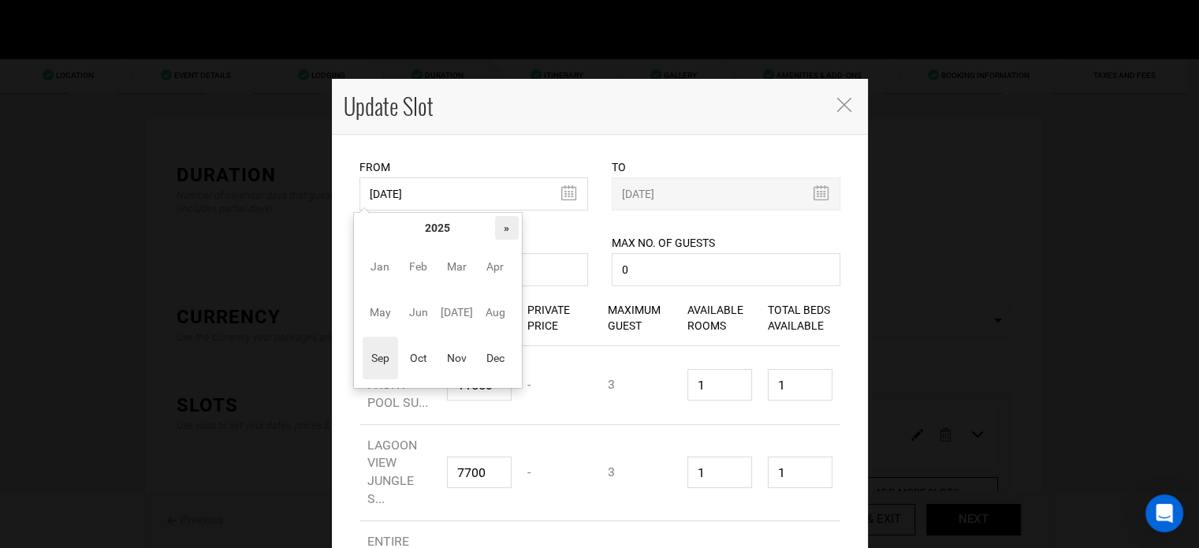
click at [501, 231] on th "»" at bounding box center [507, 228] width 24 height 24
click at [434, 352] on span "Oct" at bounding box center [417, 358] width 35 height 43
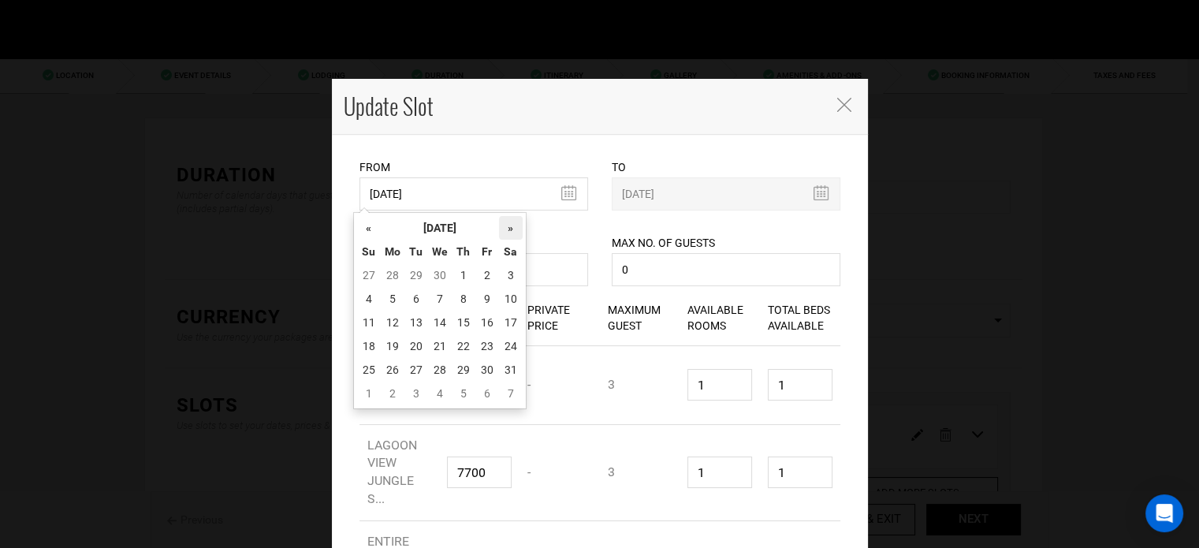
click at [508, 225] on th "»" at bounding box center [511, 228] width 24 height 24
click at [394, 351] on td "16" at bounding box center [393, 346] width 24 height 24
type input "[DATE]"
type input "11/23/2026"
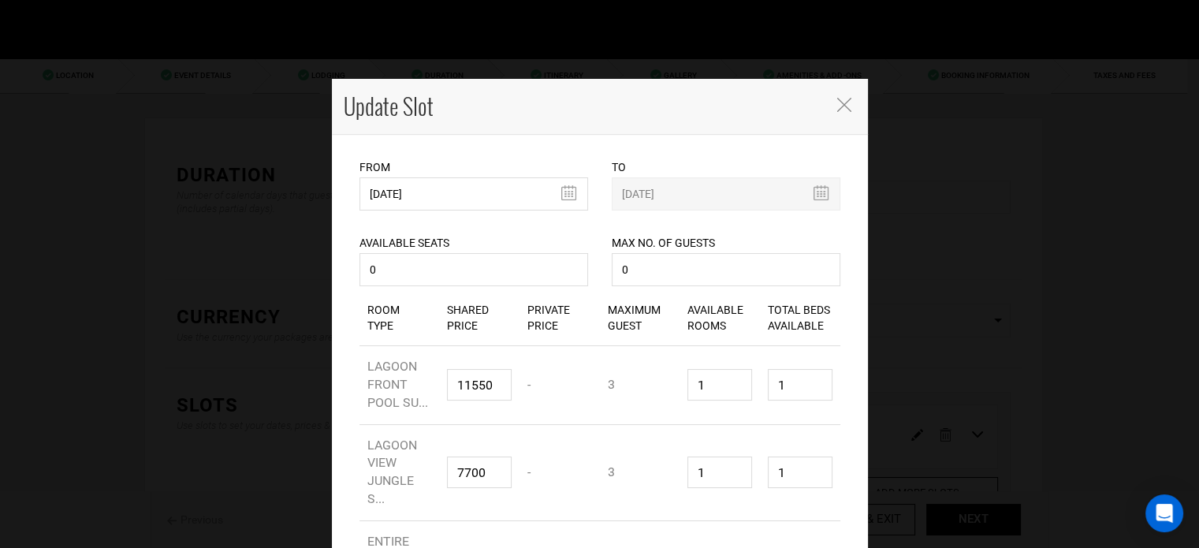
scroll to position [156, 0]
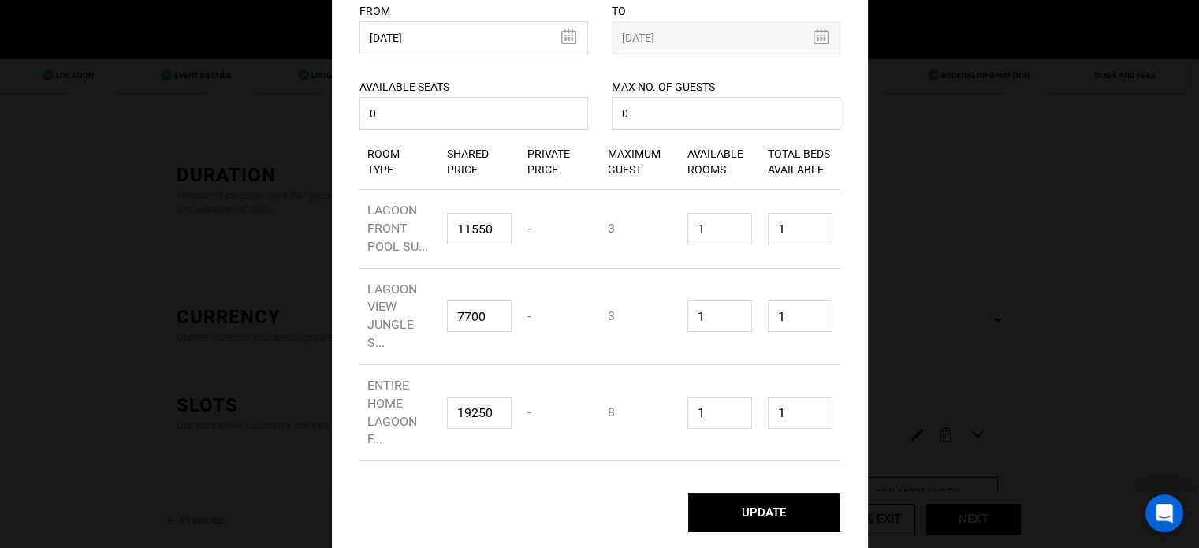
click at [725, 508] on button "UPDATE" at bounding box center [764, 512] width 152 height 39
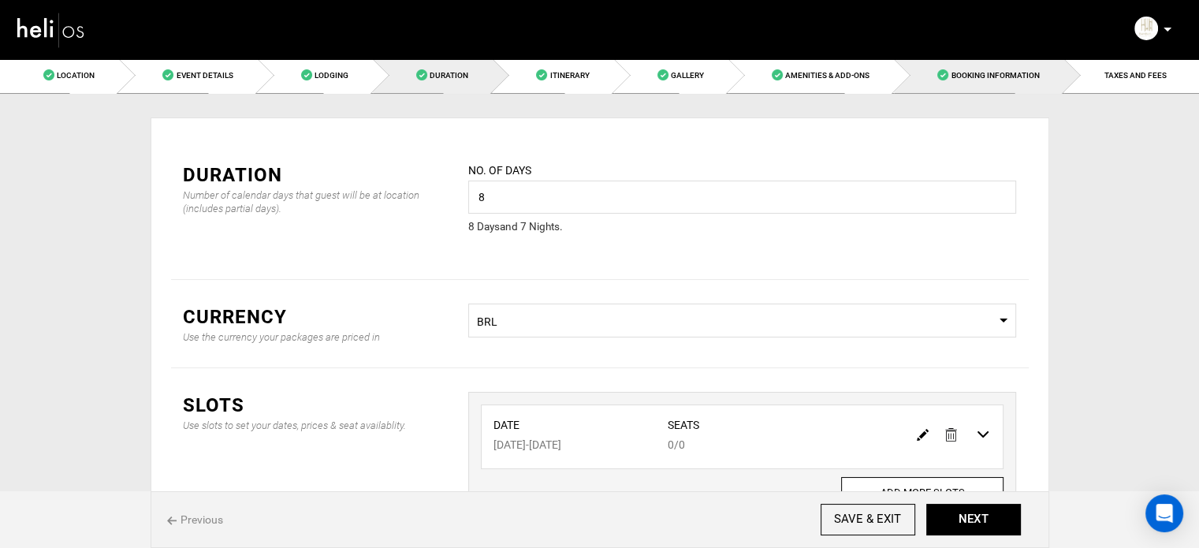
click at [992, 68] on link "Booking Information" at bounding box center [978, 75] width 169 height 35
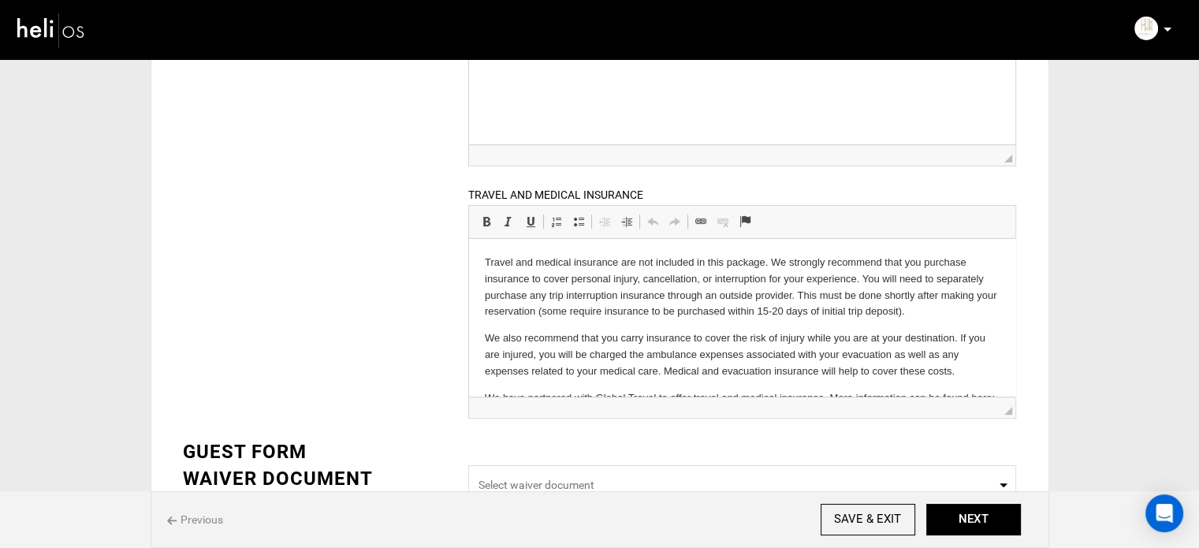
scroll to position [434, 0]
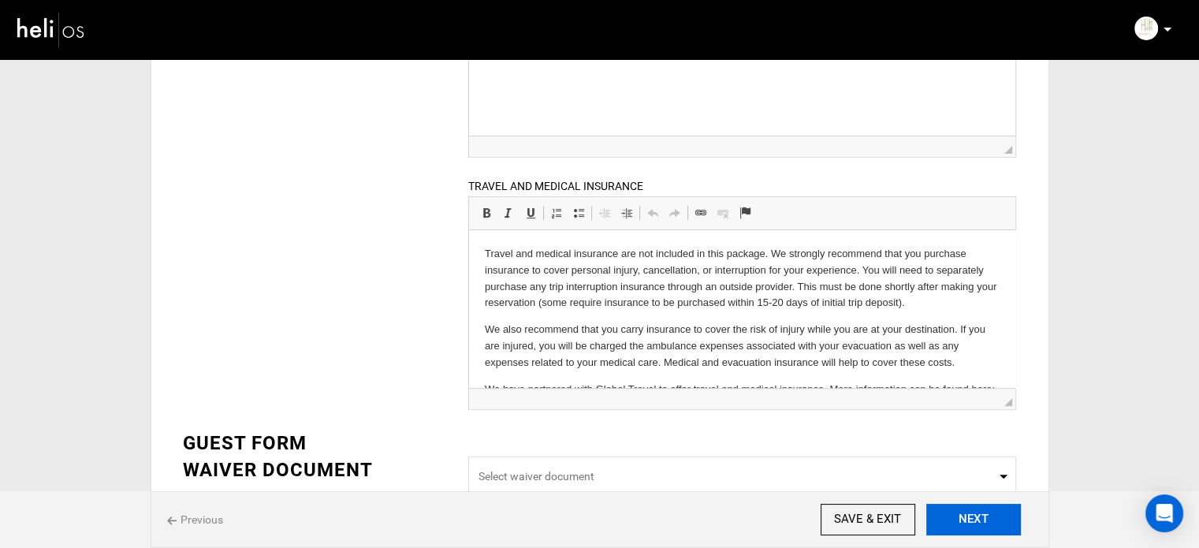
click at [981, 516] on button "NEXT" at bounding box center [973, 520] width 95 height 32
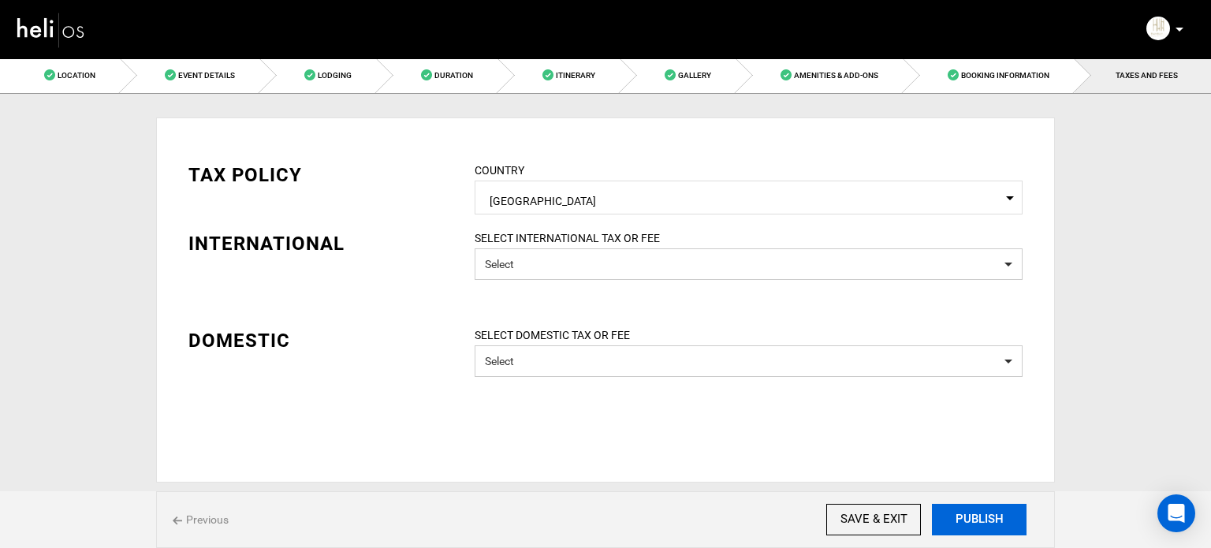
click at [981, 516] on button "PUBLISH" at bounding box center [979, 520] width 95 height 32
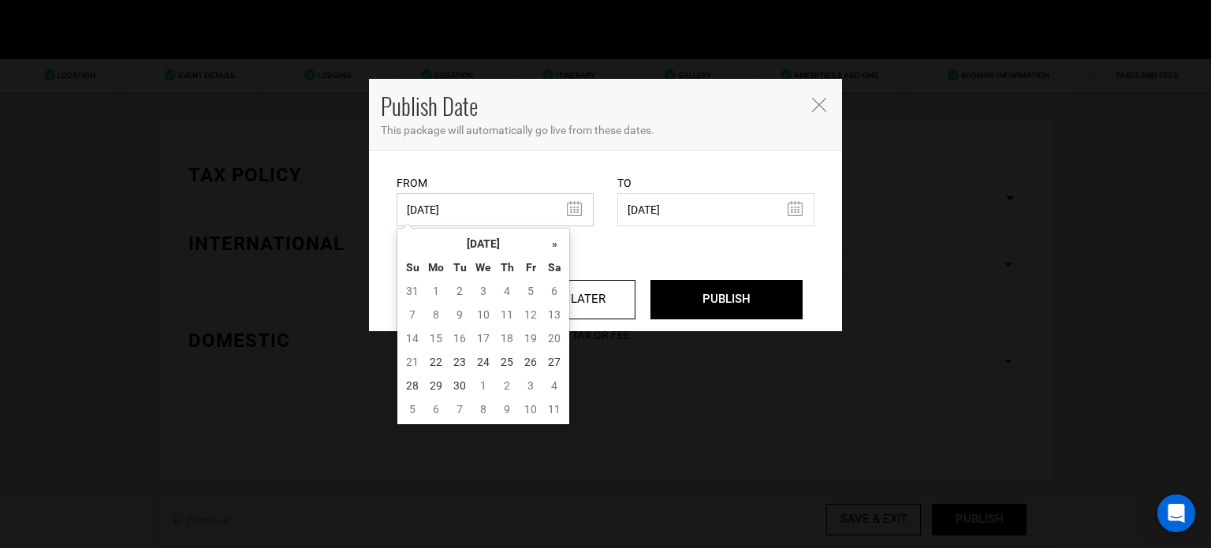
click at [452, 201] on input "06/09/2025" at bounding box center [494, 209] width 197 height 33
click at [439, 356] on td "22" at bounding box center [436, 362] width 24 height 24
type input "[DATE]"
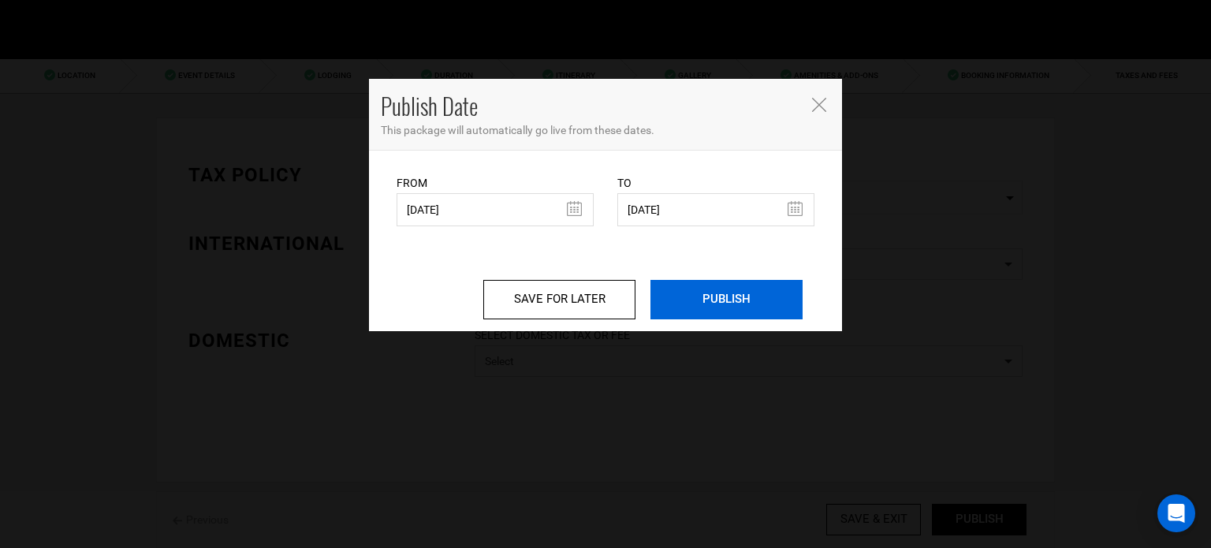
click at [709, 292] on input "PUBLISH" at bounding box center [726, 299] width 152 height 39
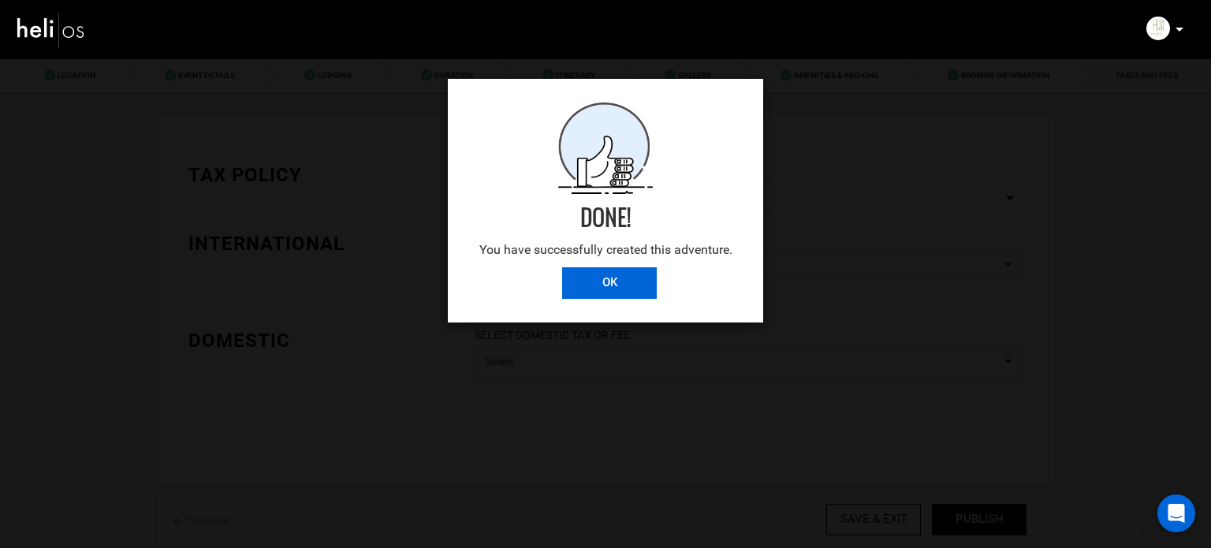
click at [615, 287] on input "OK" at bounding box center [609, 283] width 95 height 32
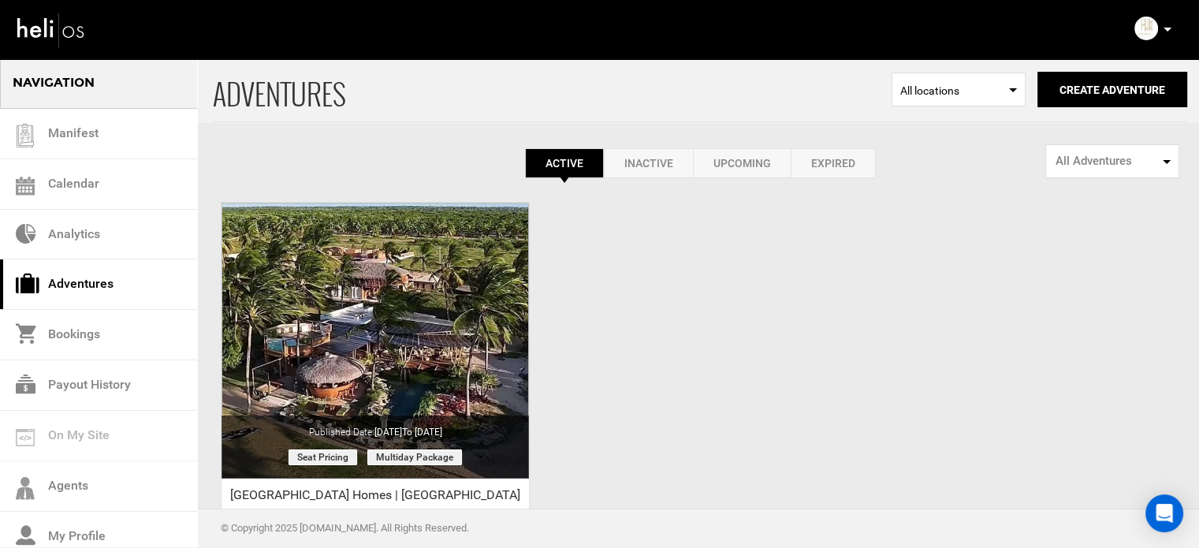
click at [1163, 27] on p at bounding box center [1166, 29] width 9 height 18
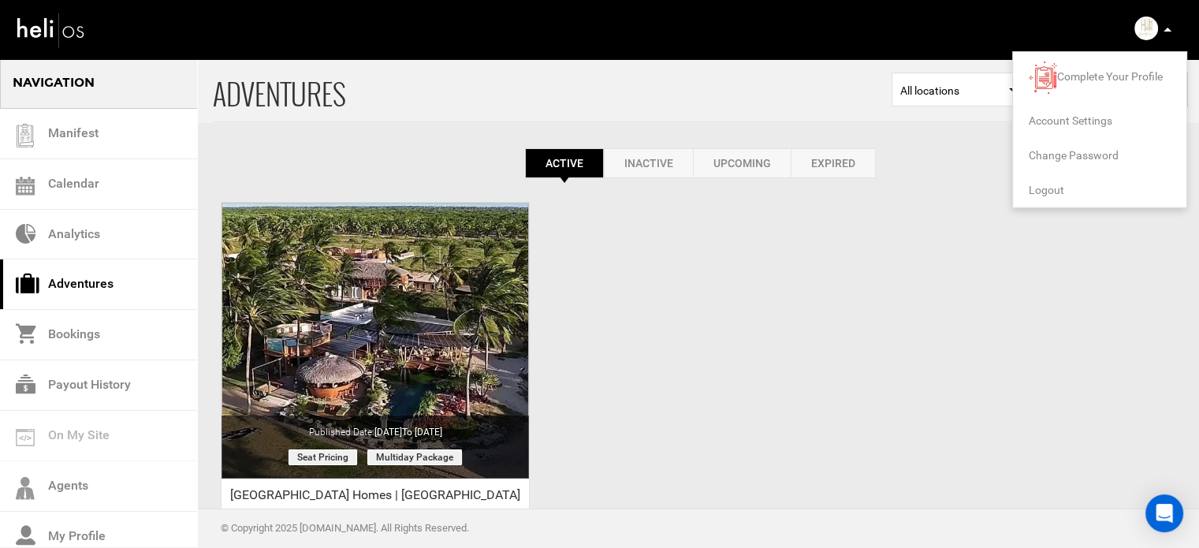
click at [1032, 188] on span "Logout" at bounding box center [1046, 190] width 35 height 13
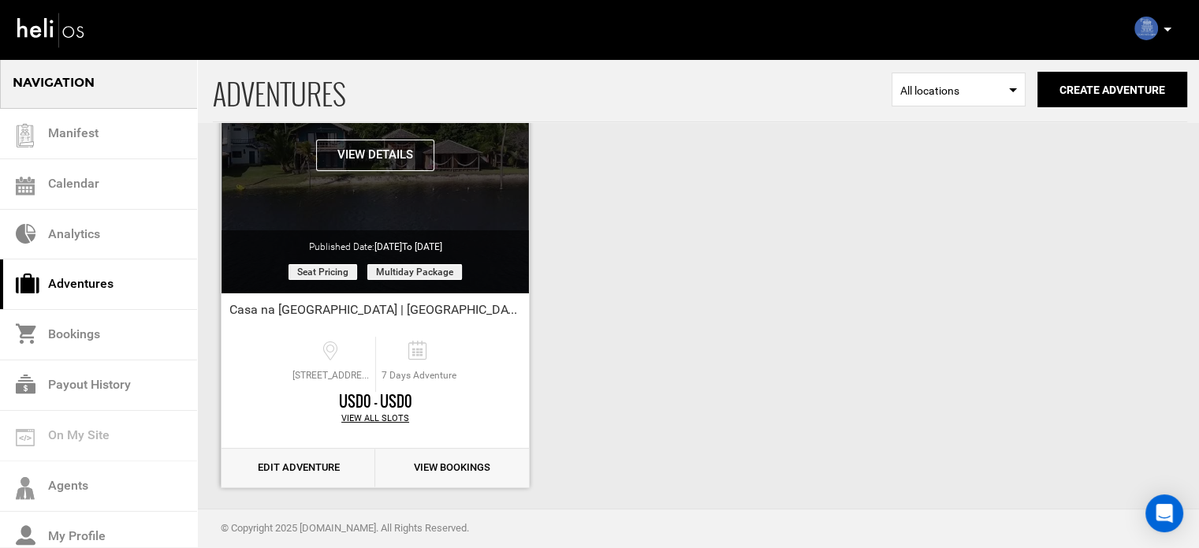
scroll to position [195, 0]
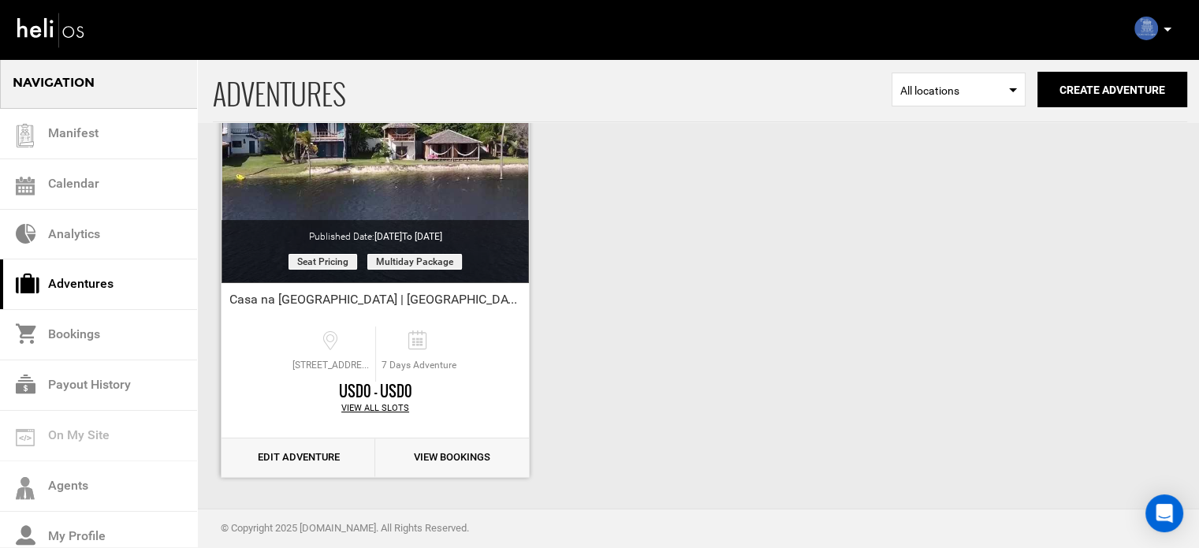
click at [274, 471] on link "Edit Adventure" at bounding box center [298, 457] width 154 height 39
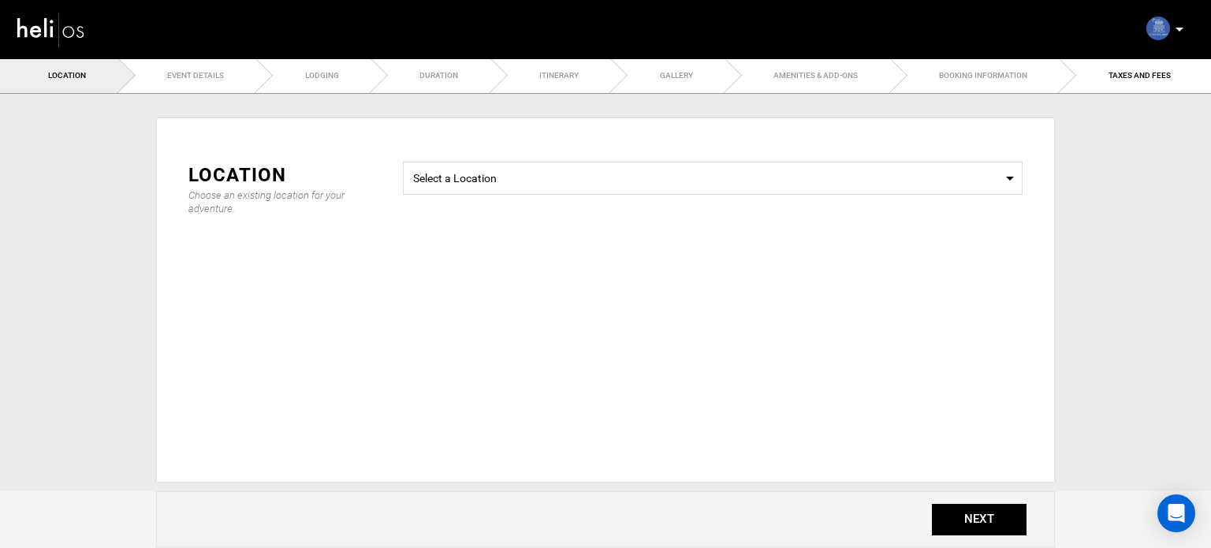
type input "7"
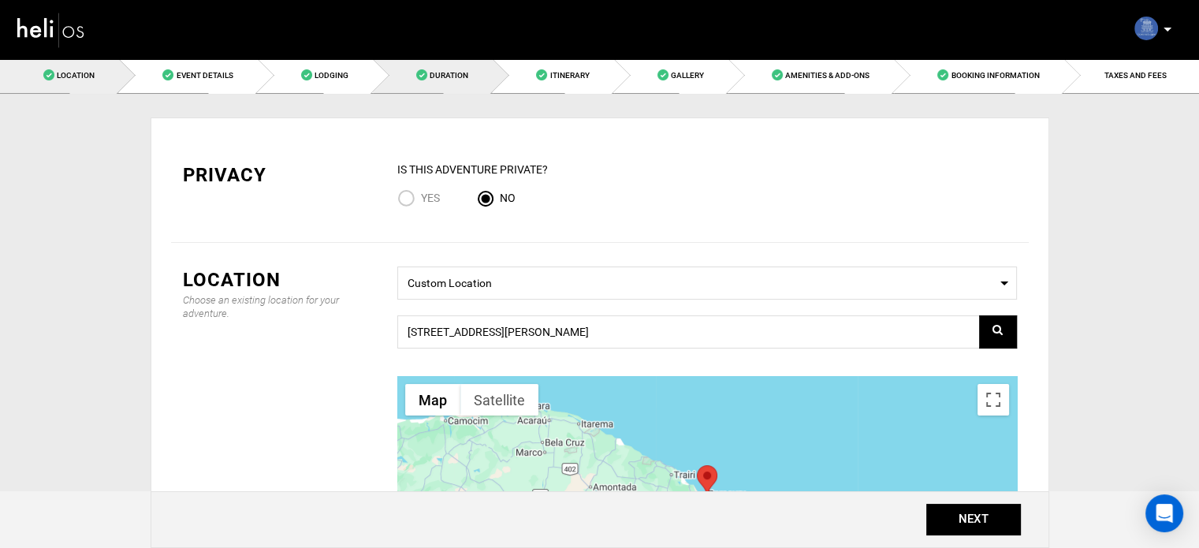
click at [448, 82] on link "Duration" at bounding box center [433, 75] width 120 height 35
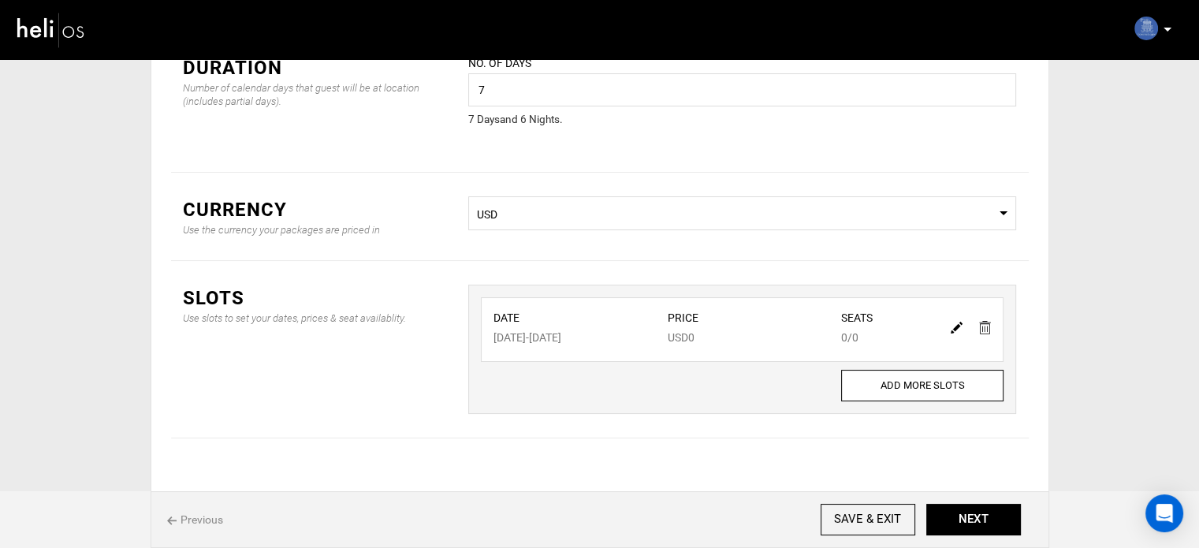
scroll to position [131, 0]
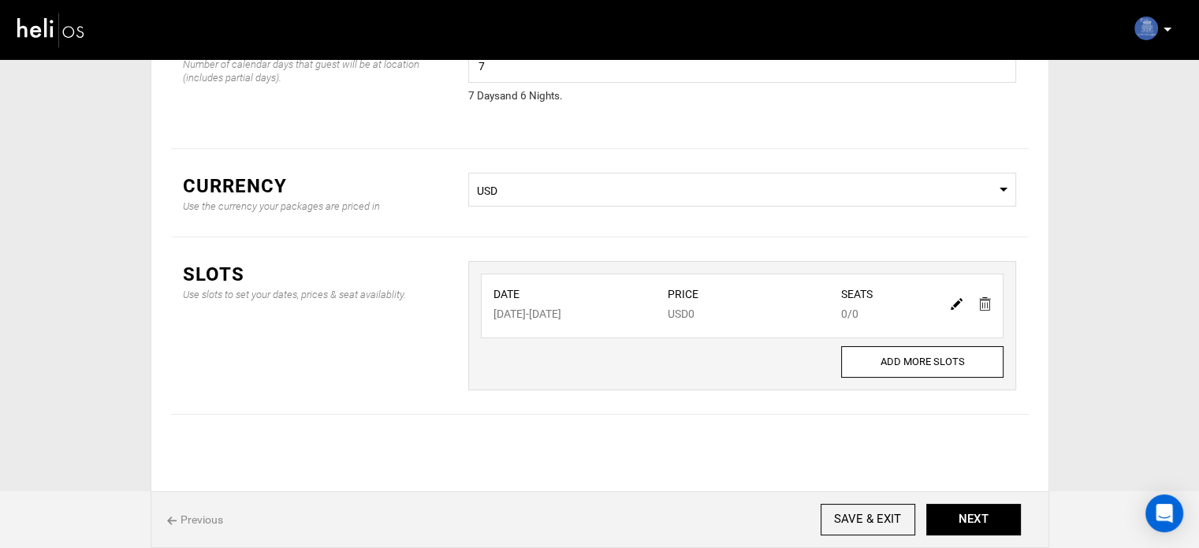
click at [955, 304] on img at bounding box center [957, 304] width 12 height 12
type input "[DATE]"
type input "0"
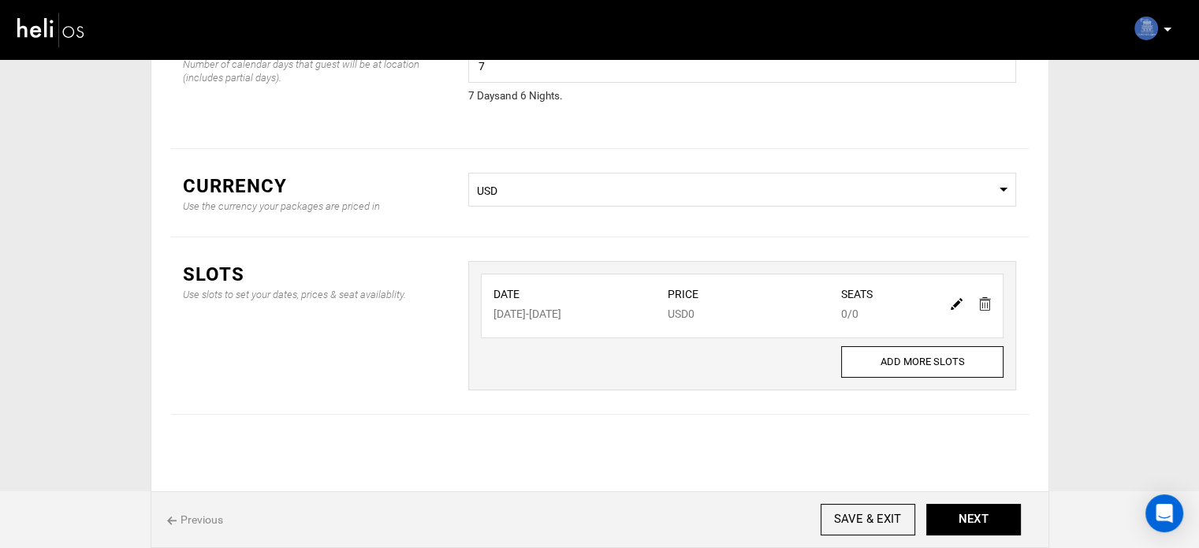
type input "0"
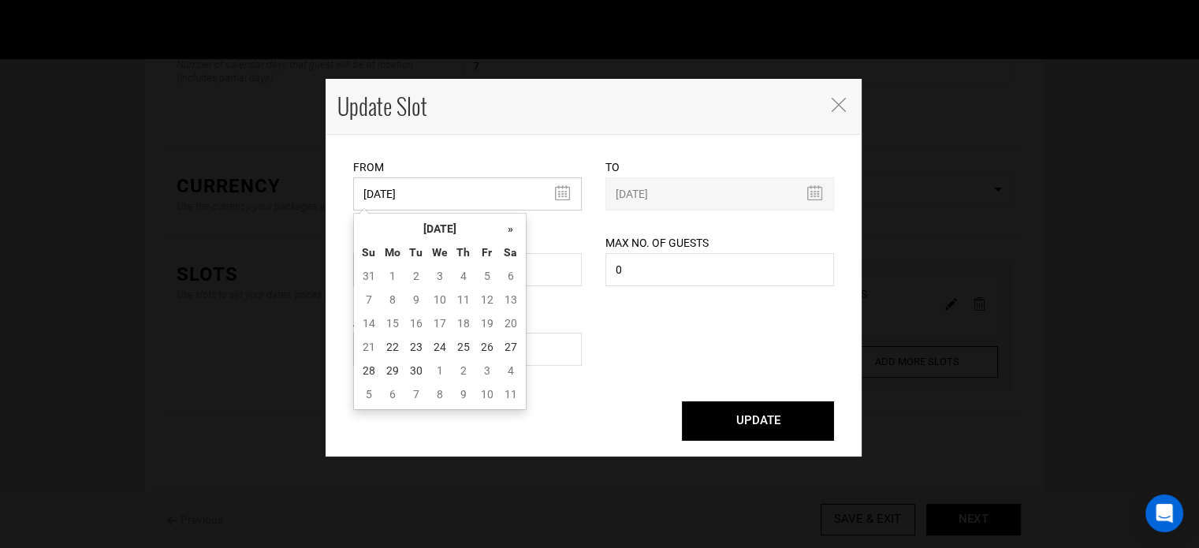
click at [465, 202] on input "[DATE]" at bounding box center [467, 193] width 229 height 33
click at [452, 223] on th "[DATE]" at bounding box center [440, 229] width 118 height 24
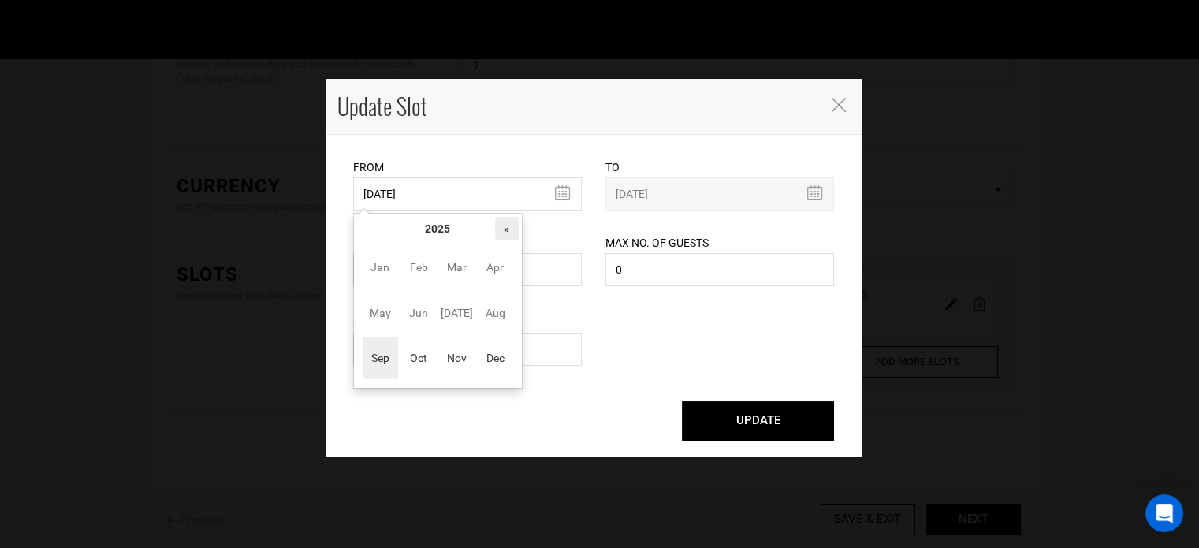
click at [497, 223] on th "»" at bounding box center [507, 229] width 24 height 24
click at [428, 351] on span "Oct" at bounding box center [418, 358] width 35 height 43
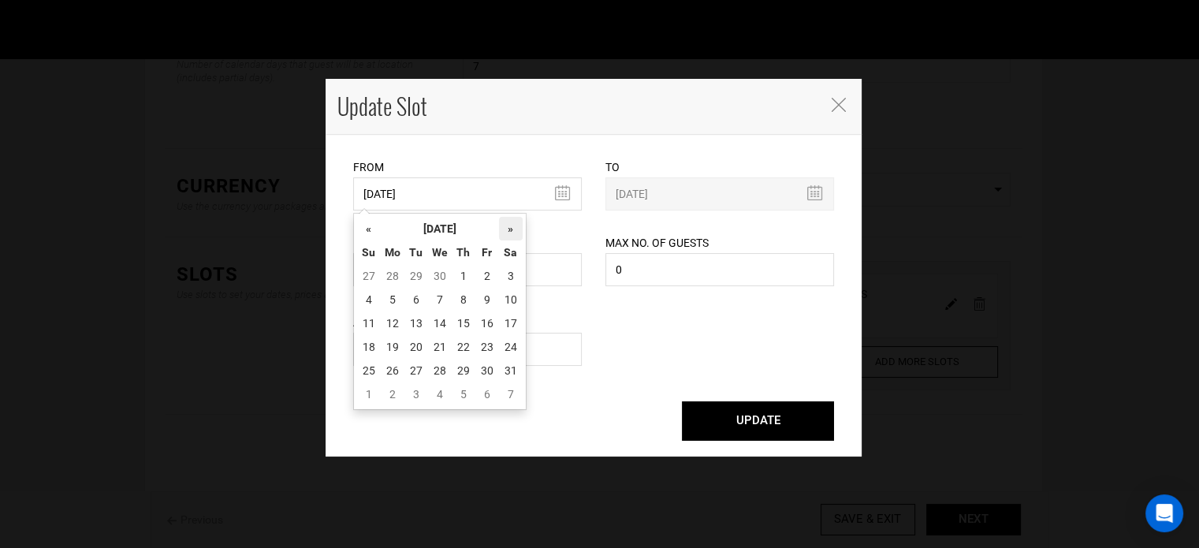
click at [510, 229] on th "»" at bounding box center [511, 229] width 24 height 24
click at [391, 352] on td "16" at bounding box center [393, 347] width 24 height 24
type input "[DATE]"
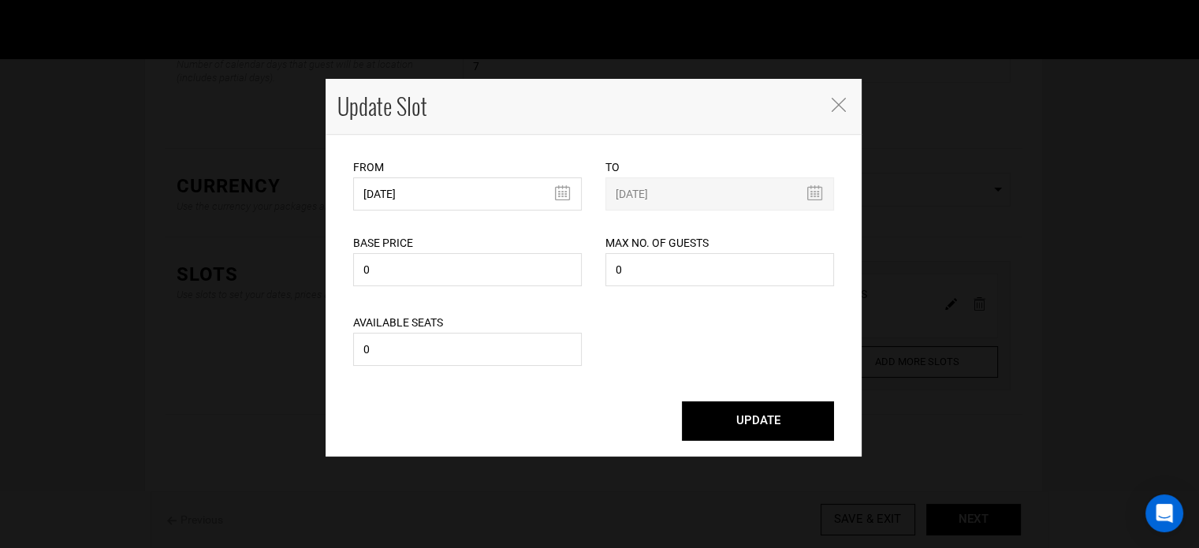
click at [750, 419] on button "UPDATE" at bounding box center [758, 420] width 152 height 39
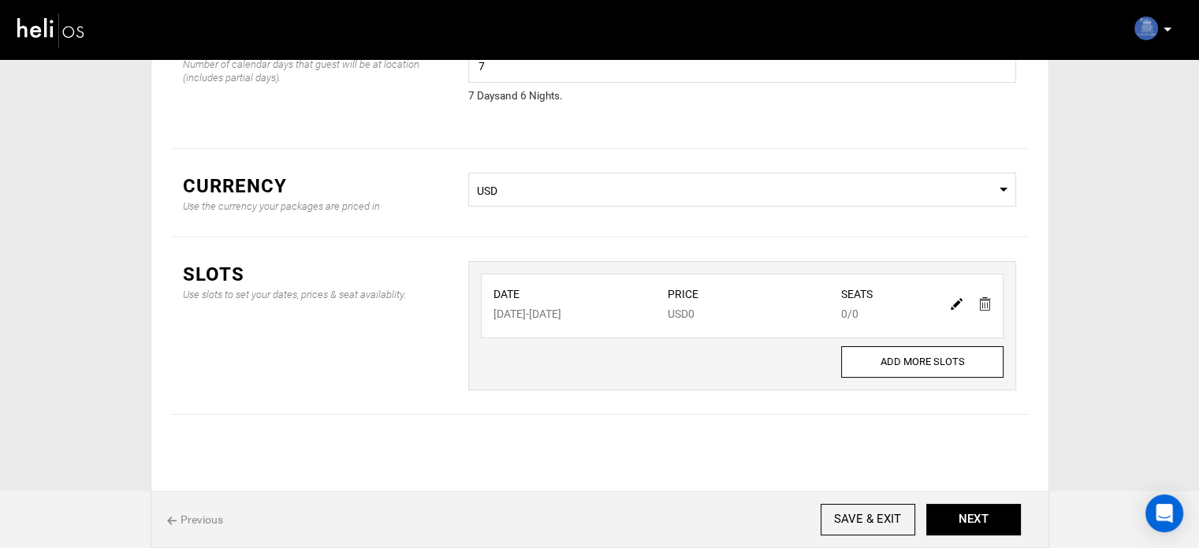
scroll to position [0, 0]
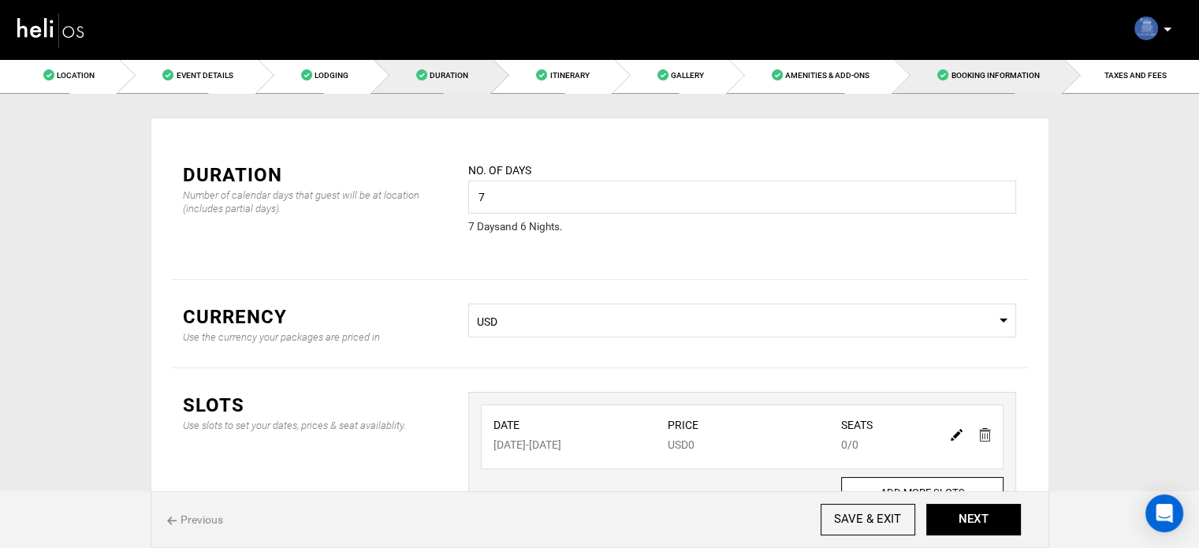
click at [1063, 78] on link "Booking Information" at bounding box center [978, 75] width 169 height 35
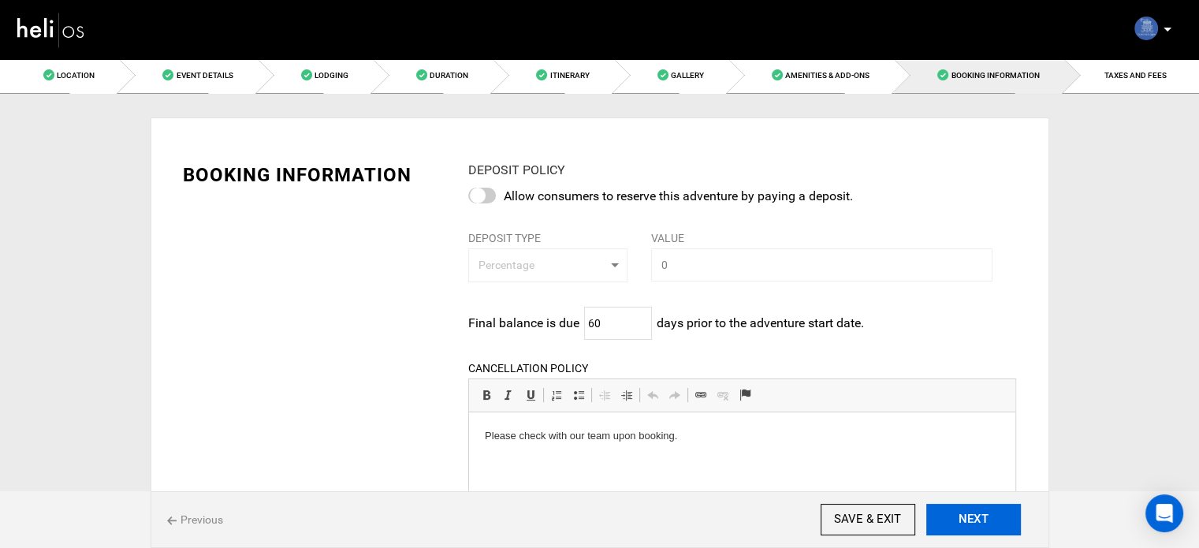
click at [955, 514] on button "NEXT" at bounding box center [973, 520] width 95 height 32
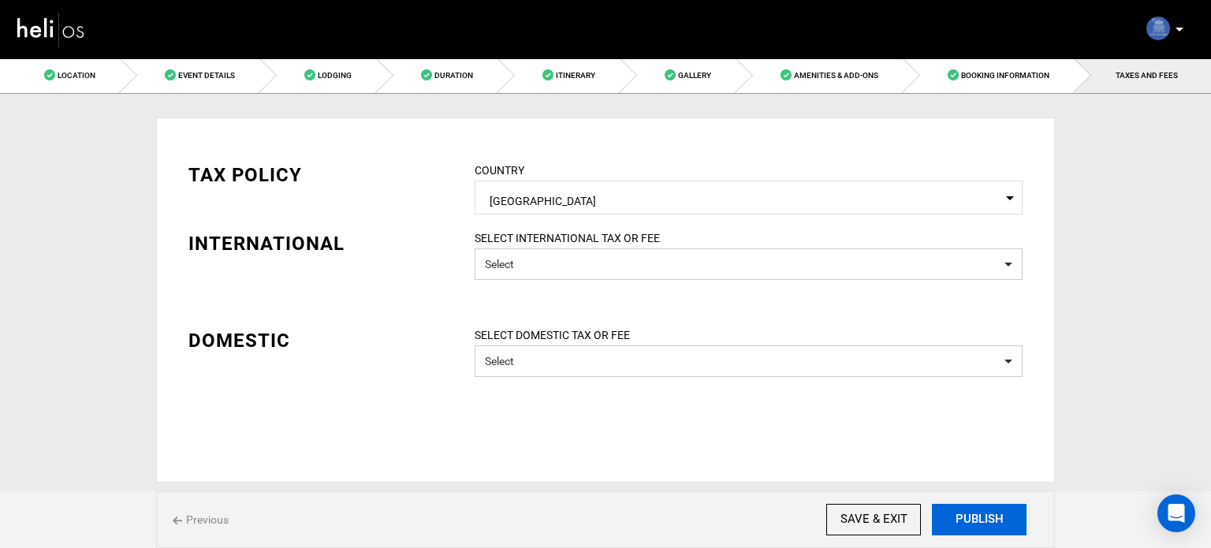
click at [955, 514] on button "PUBLISH" at bounding box center [979, 520] width 95 height 32
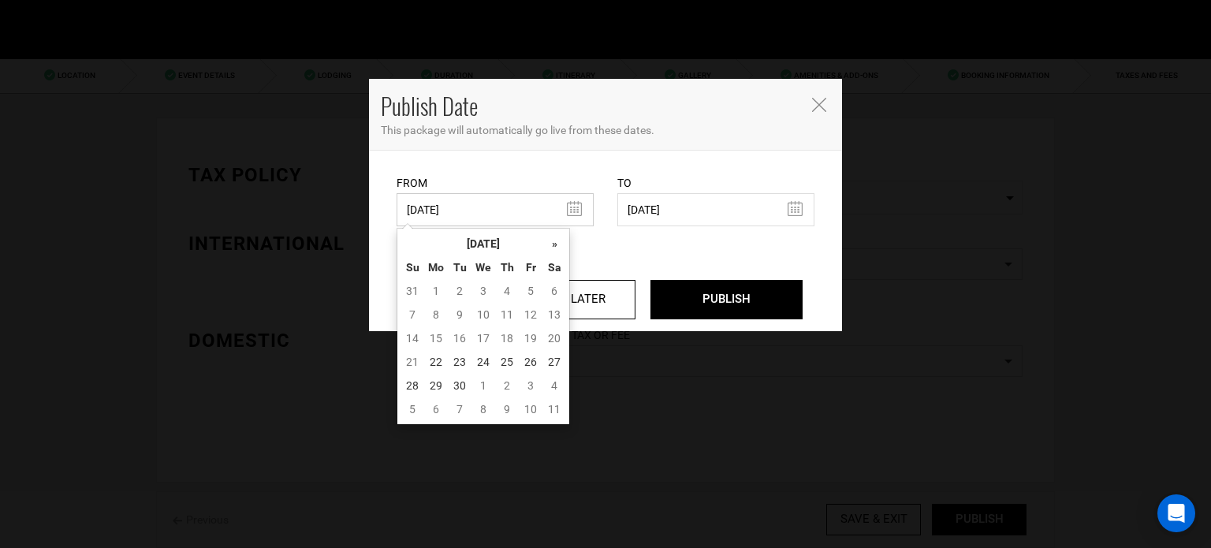
click at [460, 208] on input "06/18/2025" at bounding box center [494, 209] width 197 height 33
click at [437, 357] on td "22" at bounding box center [436, 362] width 24 height 24
type input "[DATE]"
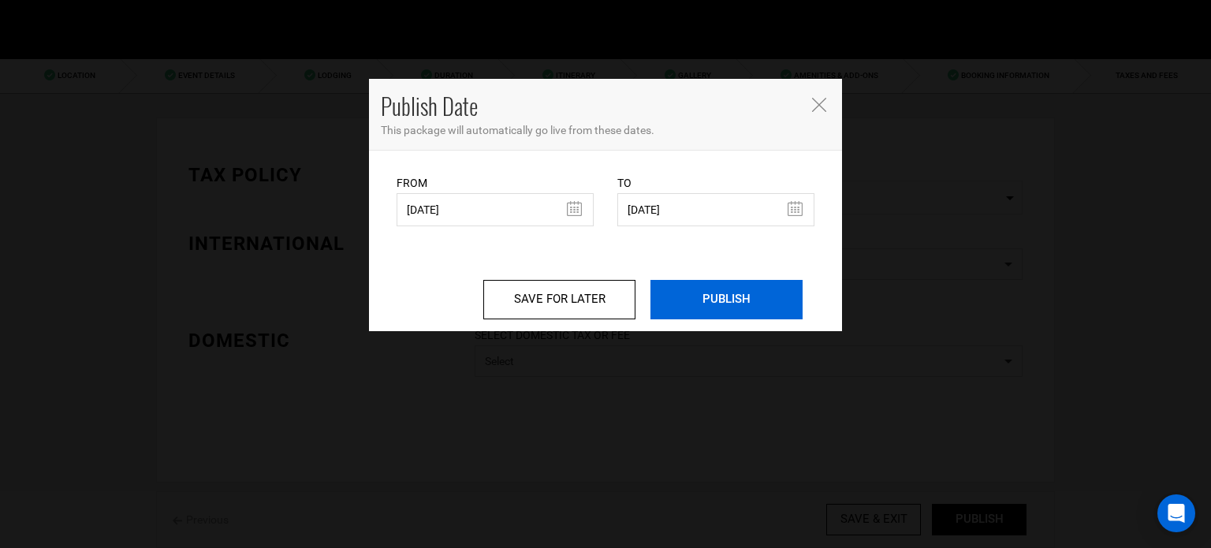
click at [667, 288] on input "PUBLISH" at bounding box center [726, 299] width 152 height 39
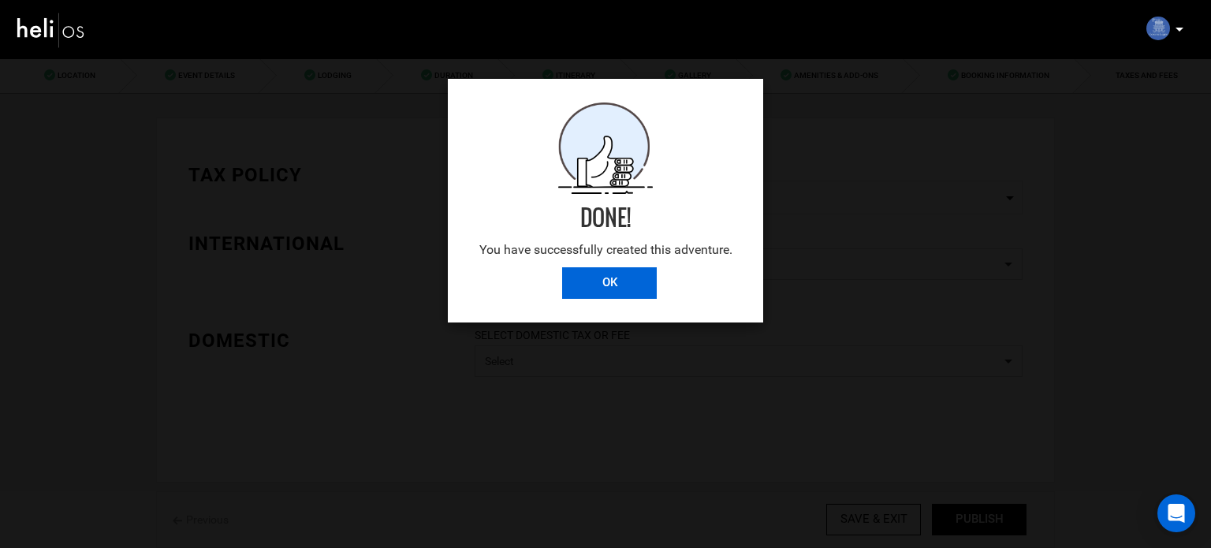
click at [584, 290] on input "OK" at bounding box center [609, 283] width 95 height 32
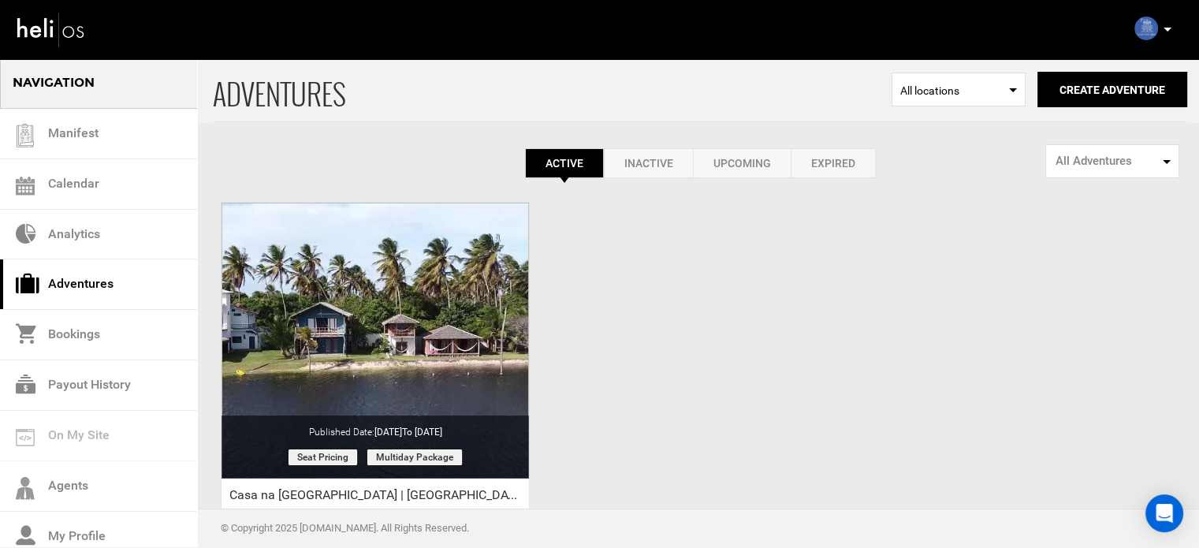
click at [1167, 24] on p at bounding box center [1166, 29] width 9 height 18
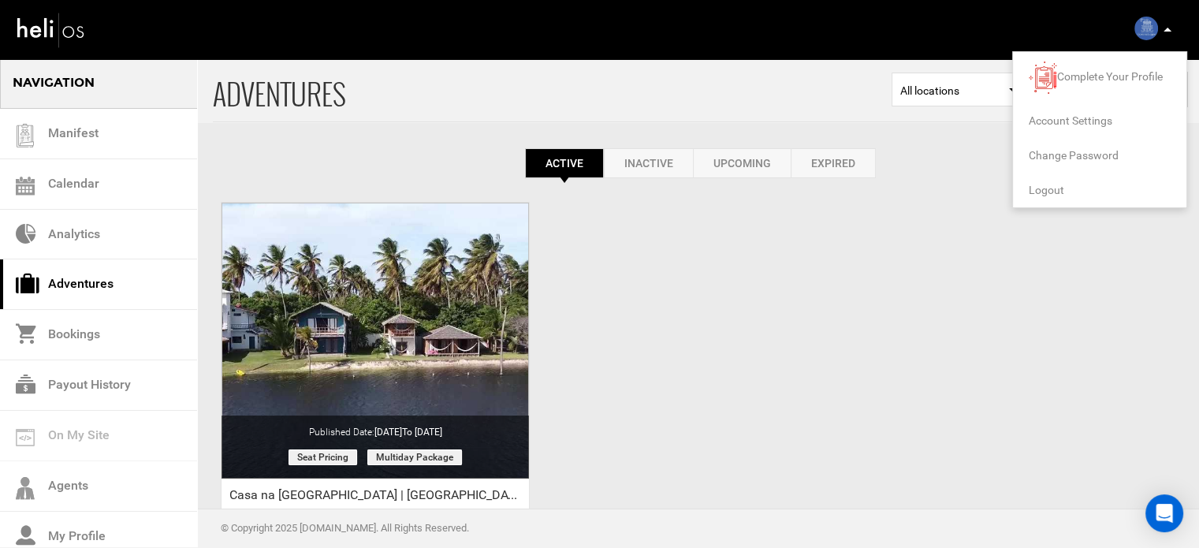
click at [1040, 190] on span "Logout" at bounding box center [1046, 190] width 35 height 13
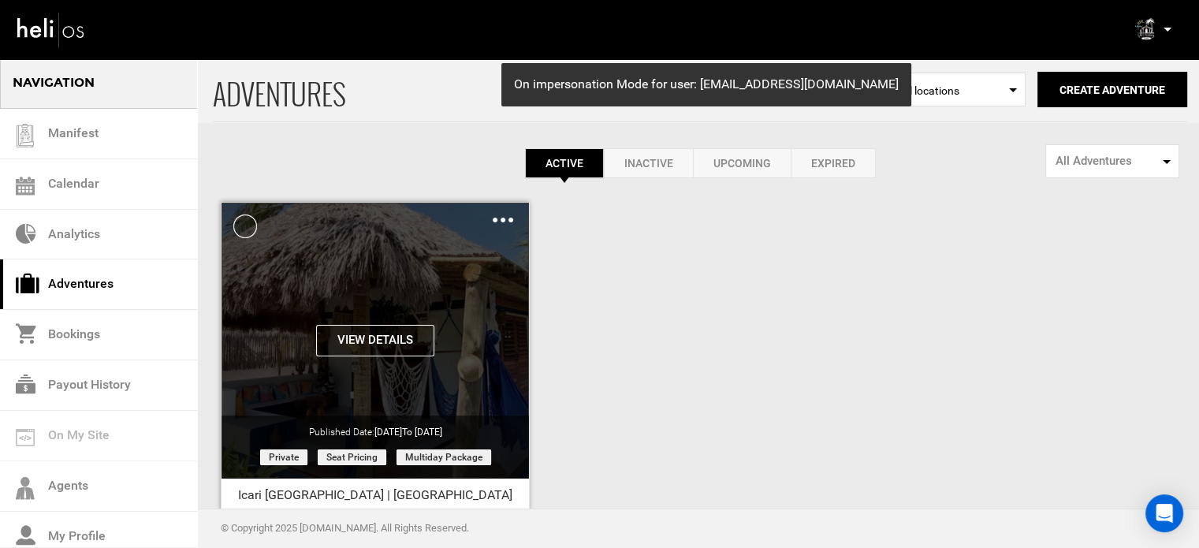
scroll to position [195, 0]
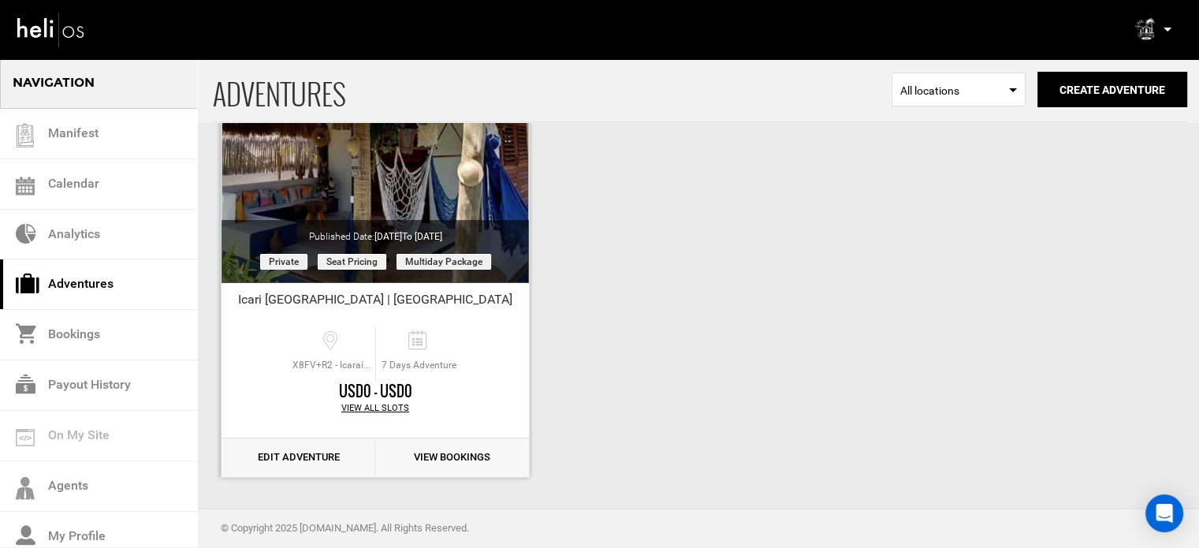
click at [303, 450] on link "Edit Adventure" at bounding box center [298, 457] width 154 height 39
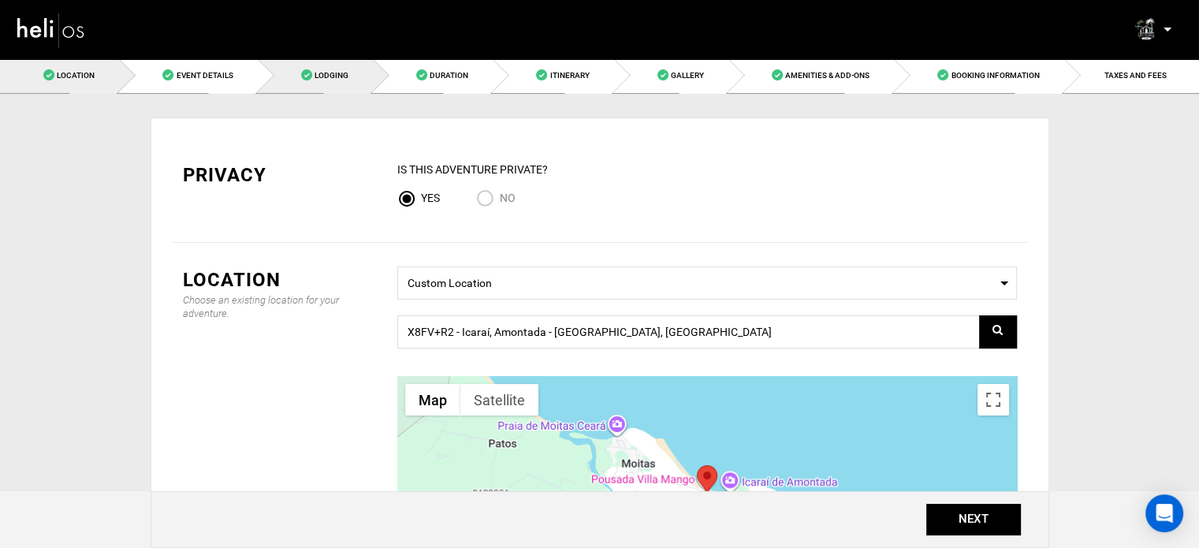
click at [373, 76] on link "Lodging" at bounding box center [315, 75] width 115 height 35
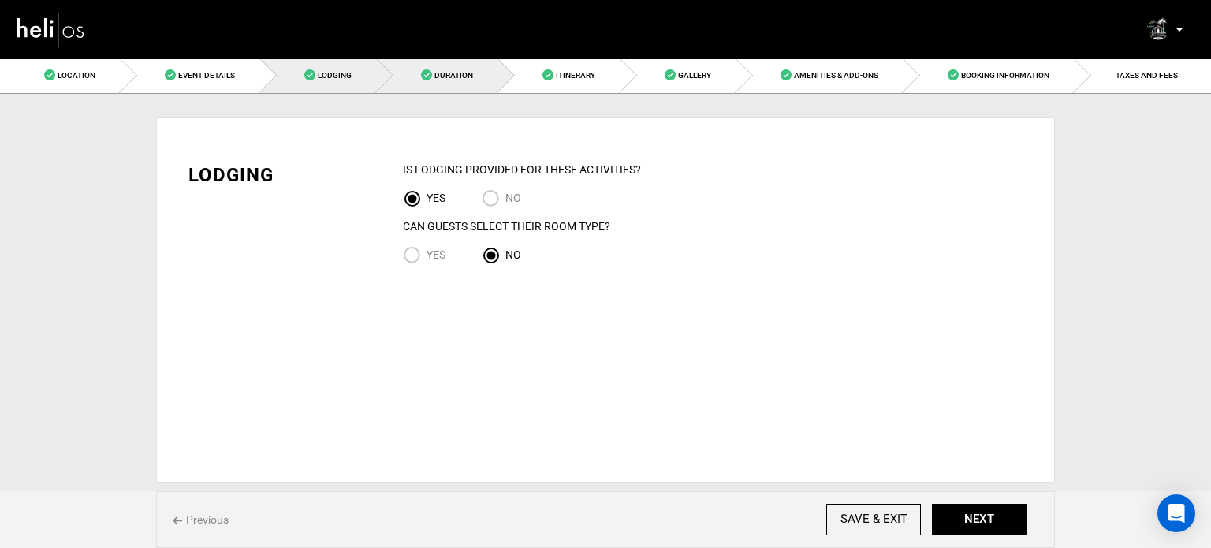
click at [402, 78] on link "Duration" at bounding box center [437, 75] width 121 height 35
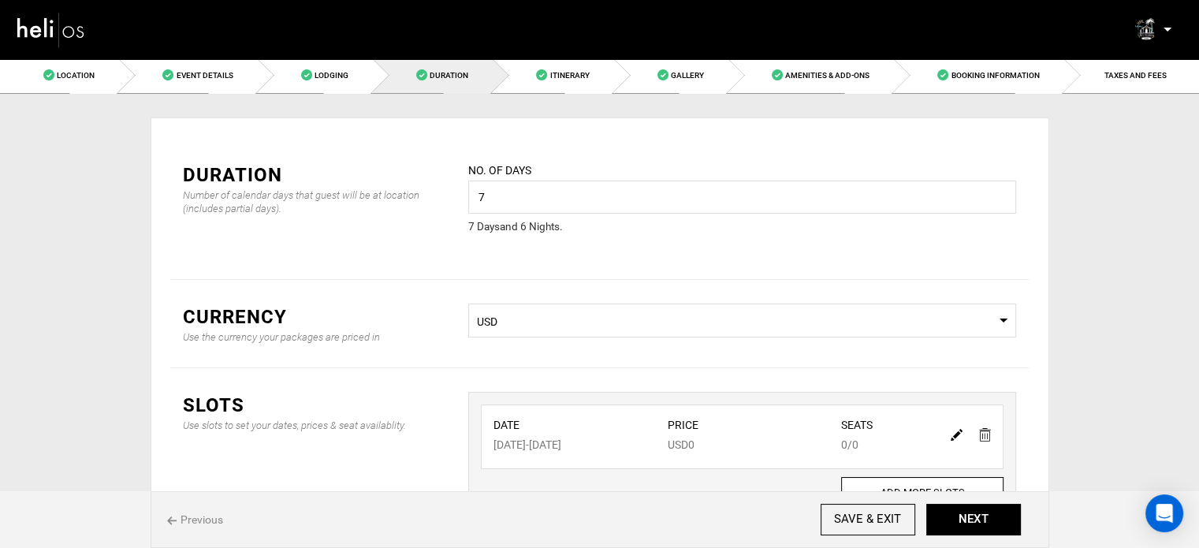
scroll to position [131, 0]
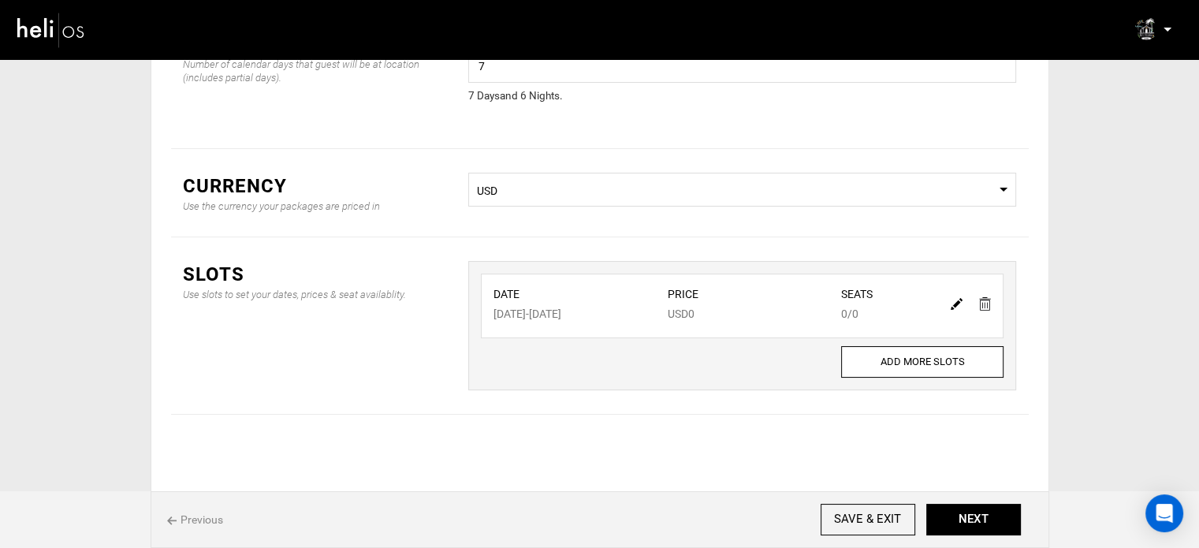
click at [949, 305] on div at bounding box center [970, 303] width 54 height 23
click at [952, 303] on img at bounding box center [957, 304] width 12 height 12
type input "[DATE]"
type input "0"
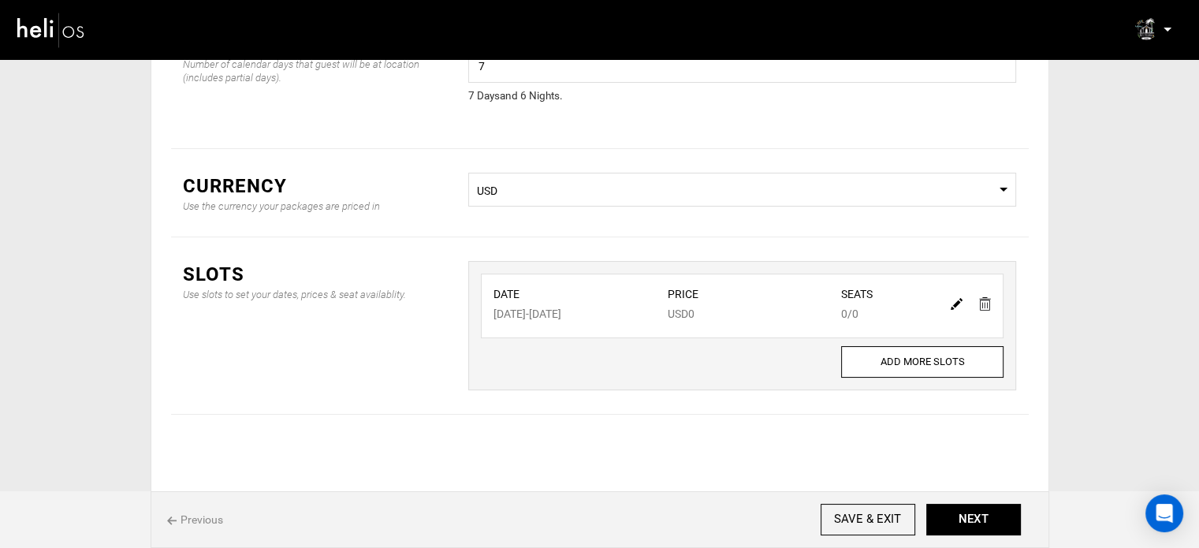
type input "0"
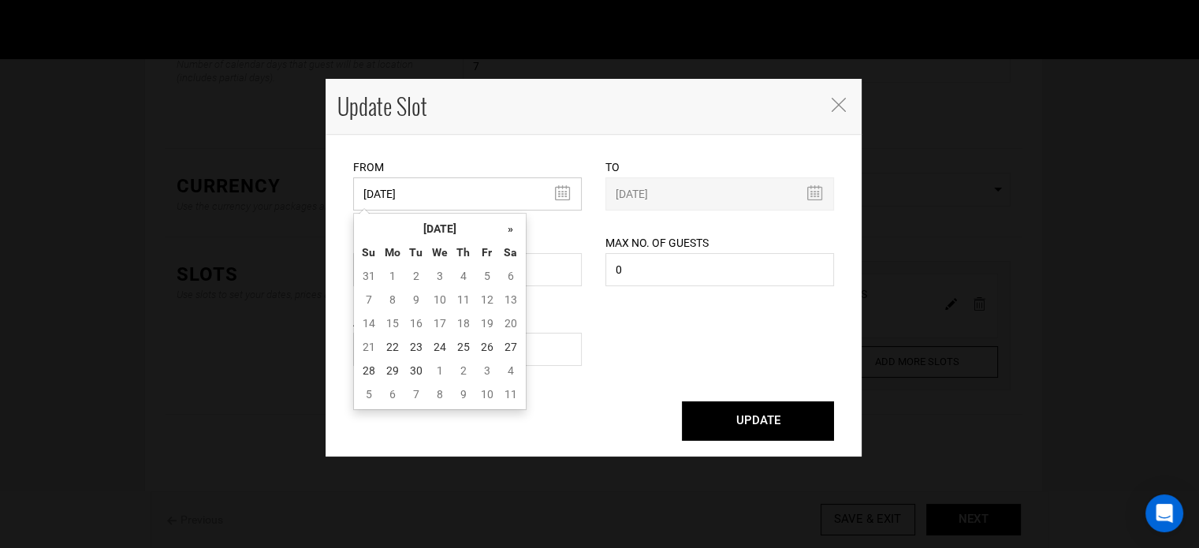
click at [452, 201] on input "[DATE]" at bounding box center [467, 193] width 229 height 33
click at [445, 228] on th "[DATE]" at bounding box center [440, 229] width 118 height 24
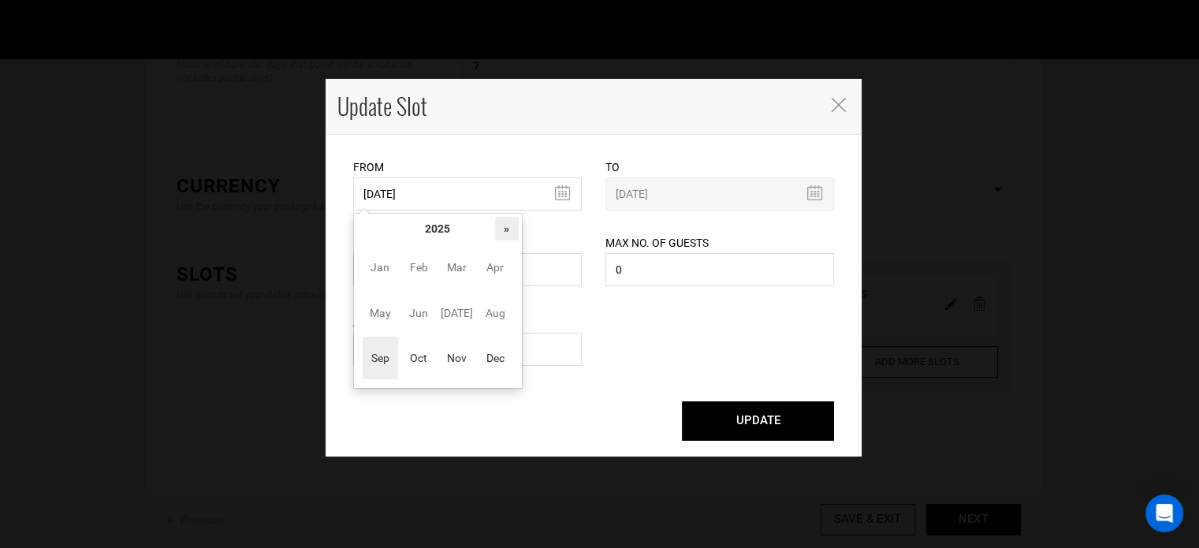
click at [512, 235] on th "»" at bounding box center [507, 229] width 24 height 24
click at [435, 361] on span "Oct" at bounding box center [418, 358] width 35 height 43
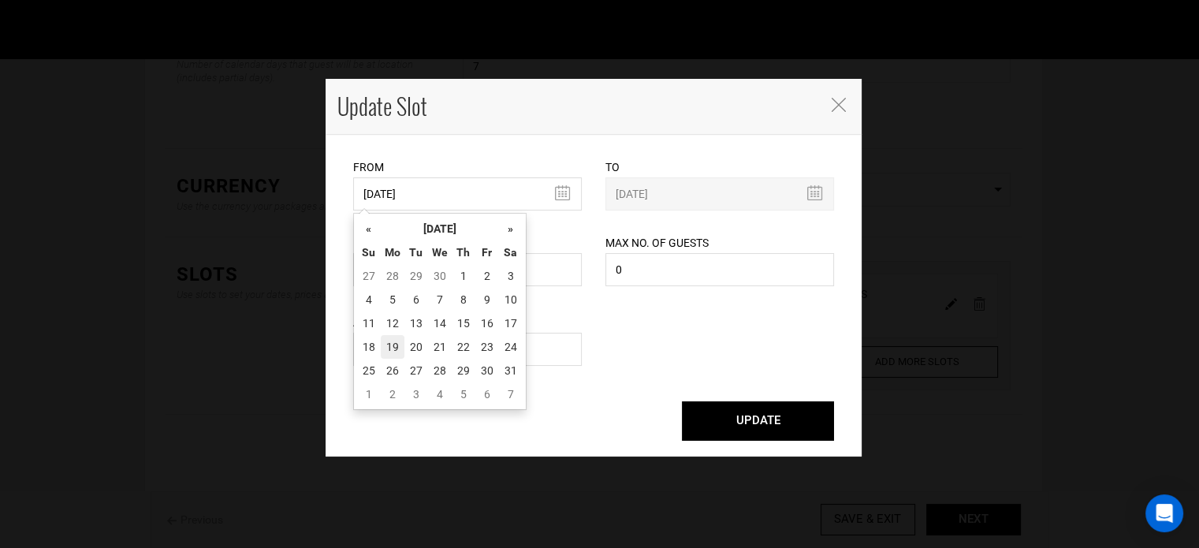
click at [396, 348] on td "19" at bounding box center [393, 347] width 24 height 24
type input "10/19/2026"
type input "10/25/2026"
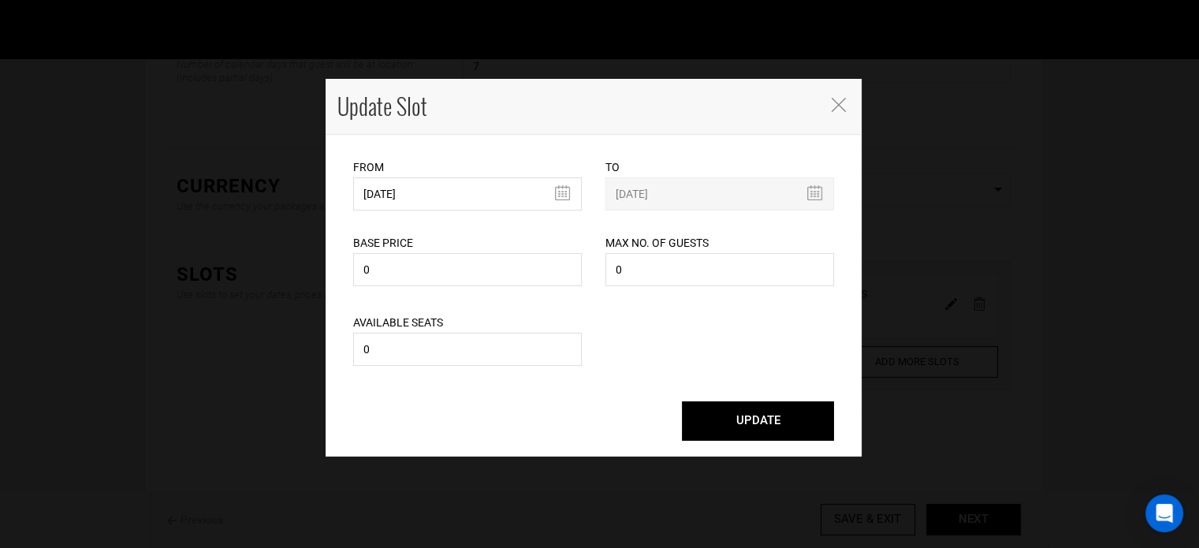
click at [746, 412] on button "UPDATE" at bounding box center [758, 420] width 152 height 39
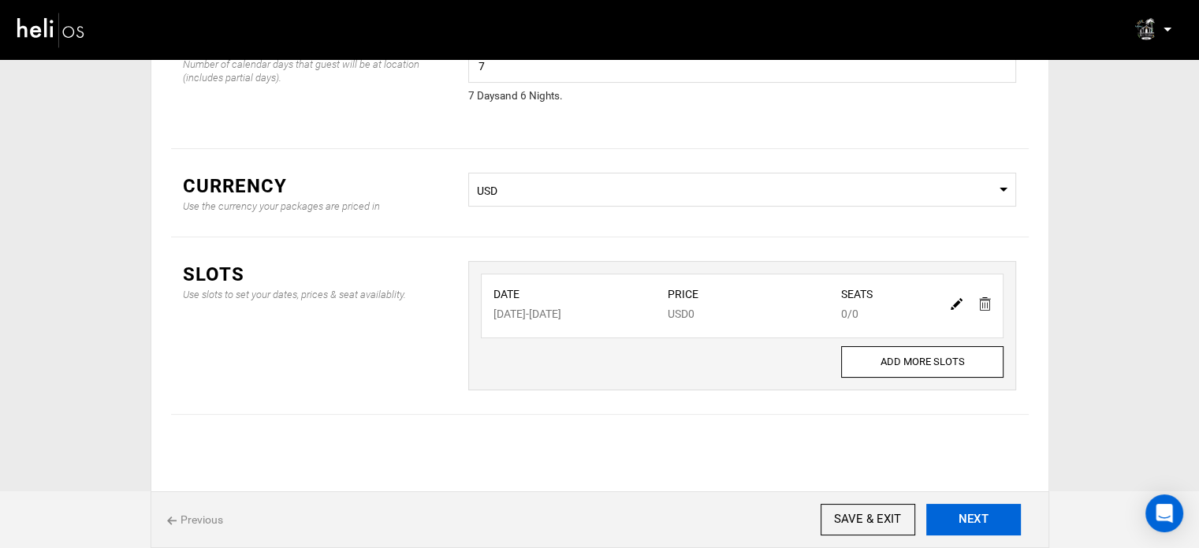
click at [981, 519] on button "NEXT" at bounding box center [973, 520] width 95 height 32
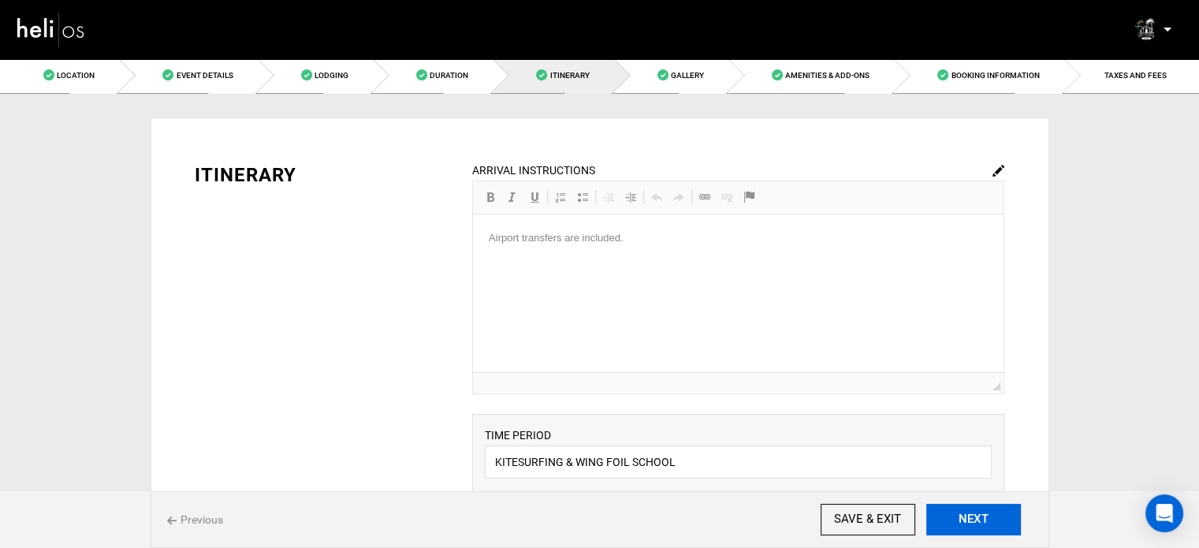
click at [981, 519] on button "NEXT" at bounding box center [973, 520] width 95 height 32
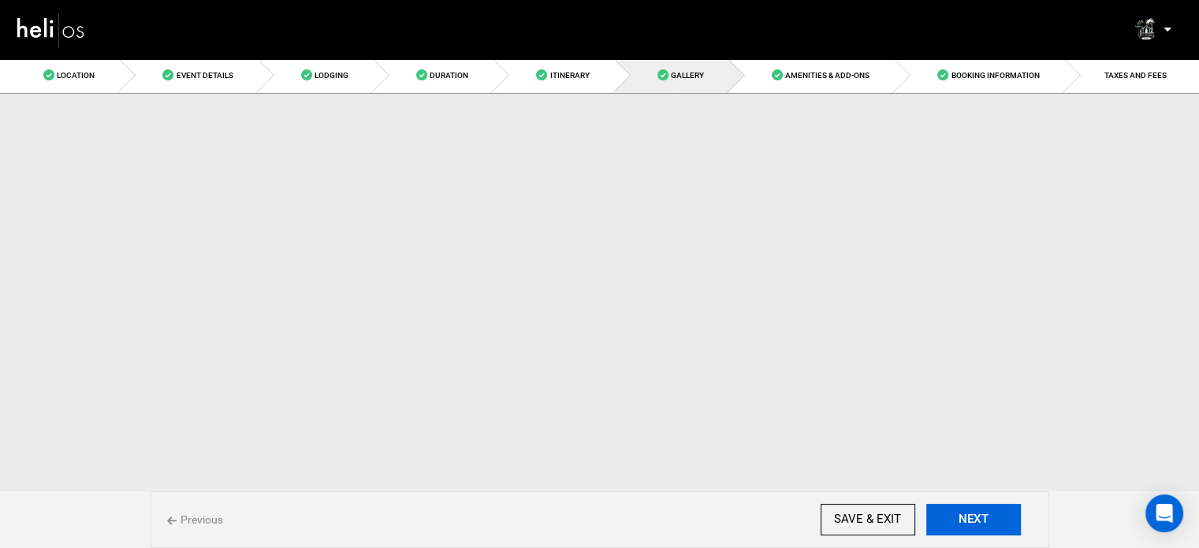
click at [981, 519] on button "NEXT" at bounding box center [973, 520] width 95 height 32
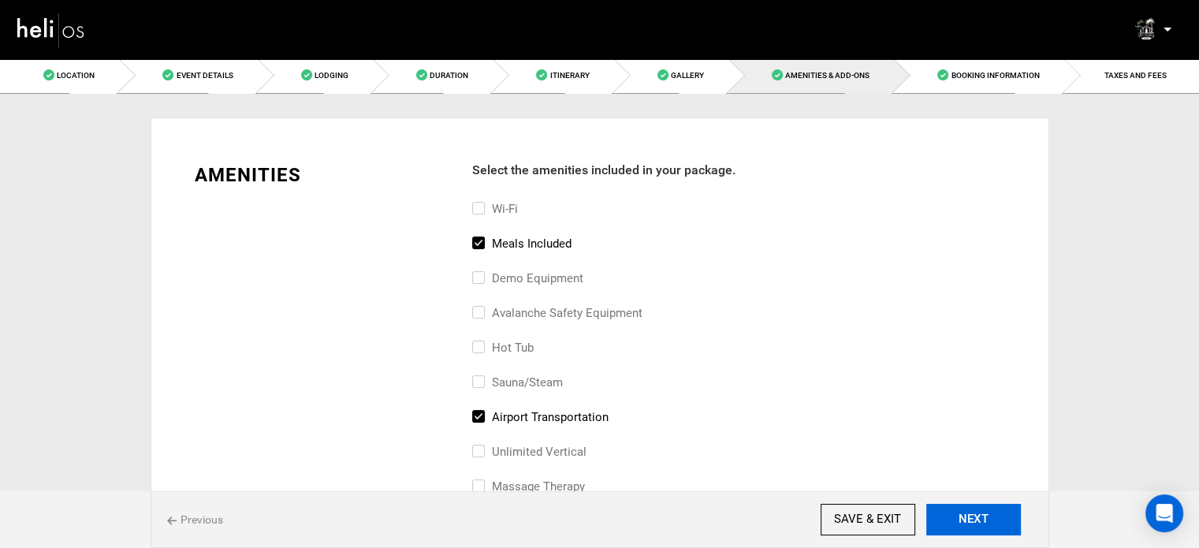
scroll to position [117, 0]
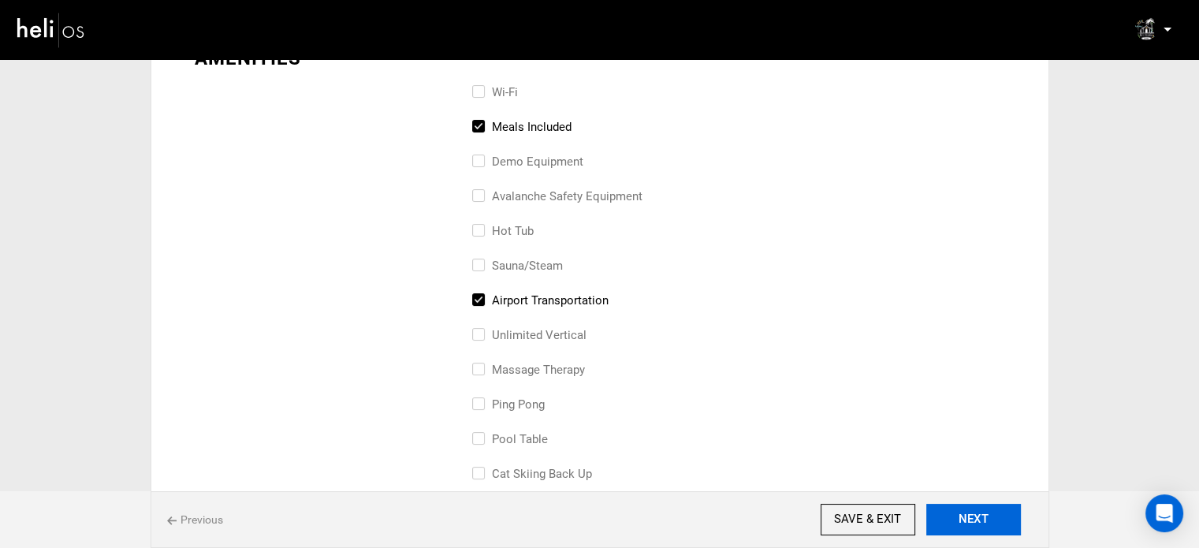
click at [981, 519] on button "NEXT" at bounding box center [973, 520] width 95 height 32
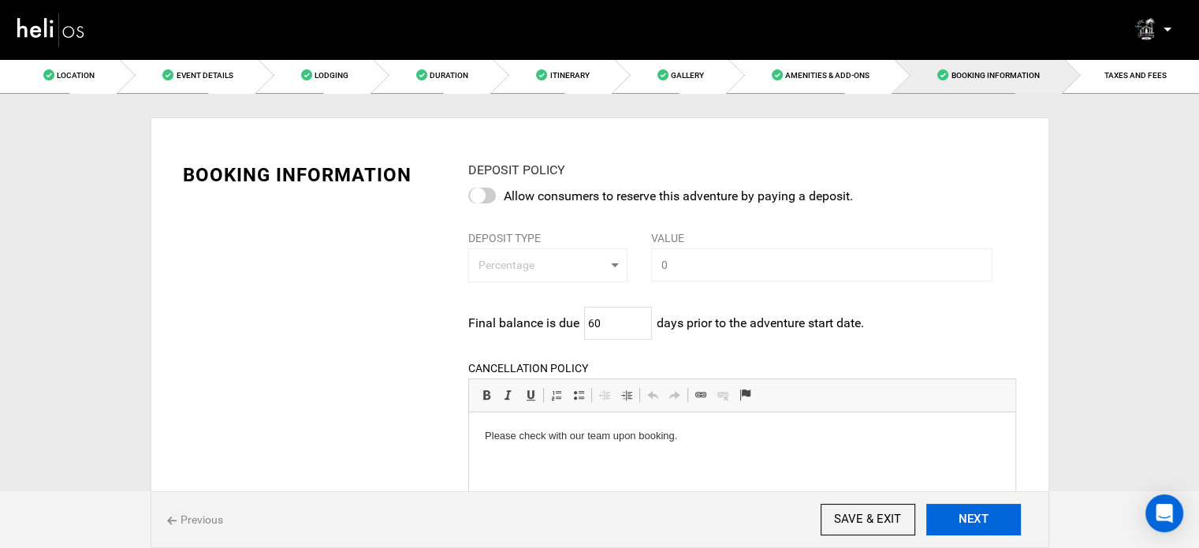
click at [981, 519] on button "NEXT" at bounding box center [973, 520] width 95 height 32
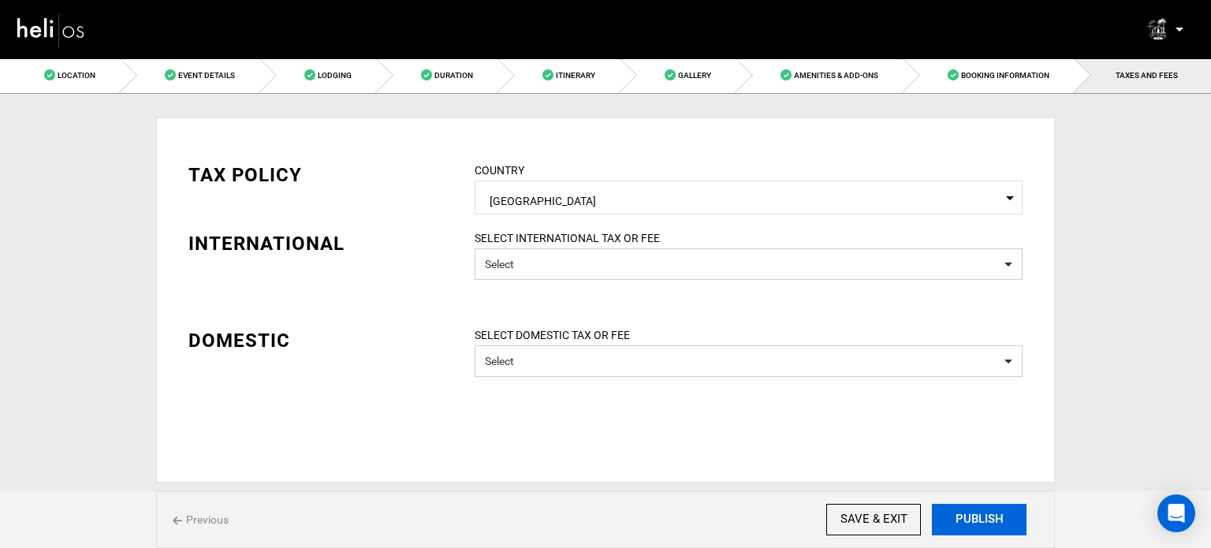
click at [981, 519] on button "PUBLISH" at bounding box center [979, 520] width 95 height 32
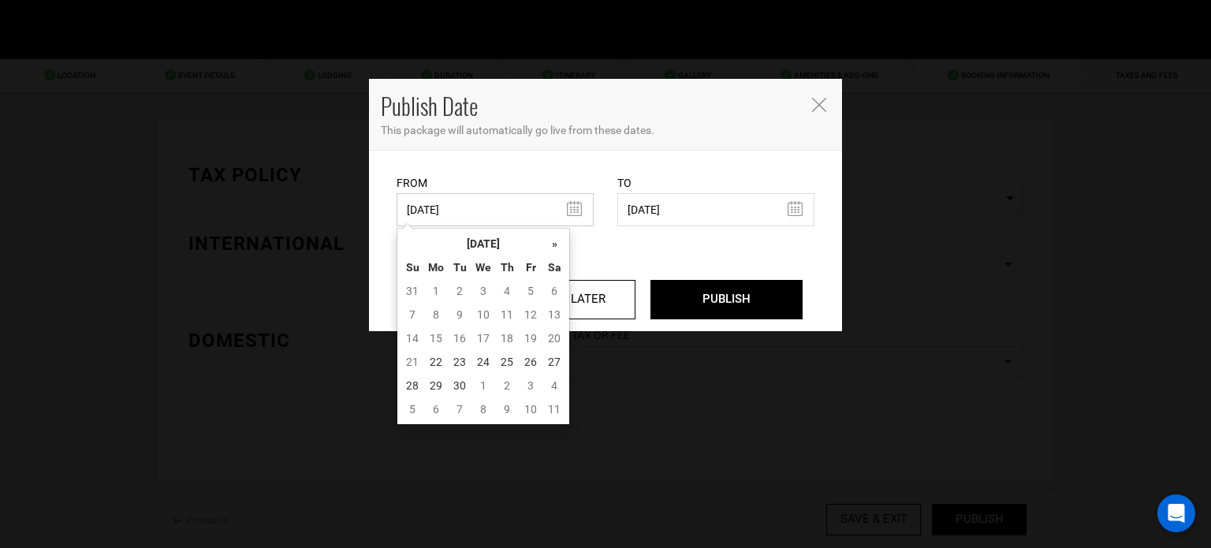
click at [473, 195] on input "06/20/2025" at bounding box center [494, 209] width 197 height 33
click at [436, 358] on td "22" at bounding box center [436, 362] width 24 height 24
type input "[DATE]"
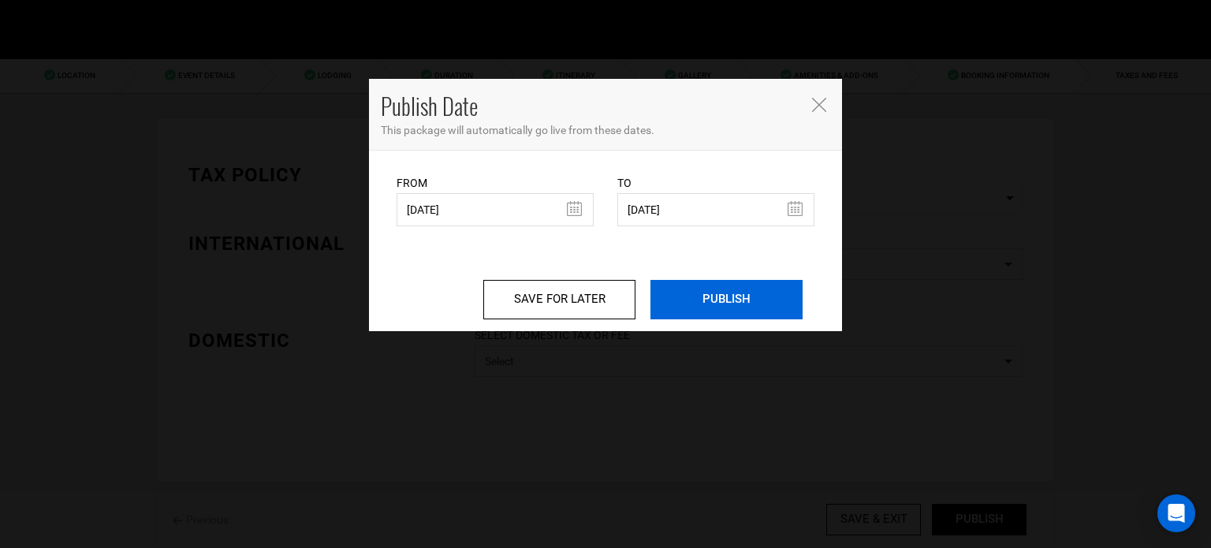
click at [709, 304] on input "PUBLISH" at bounding box center [726, 299] width 152 height 39
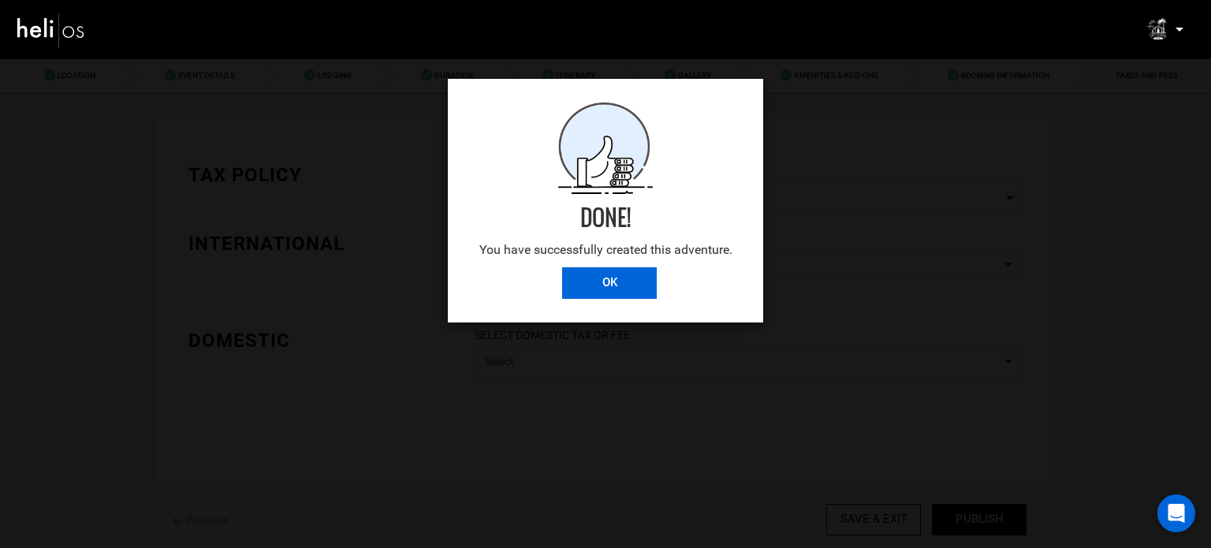
click at [611, 291] on input "OK" at bounding box center [609, 283] width 95 height 32
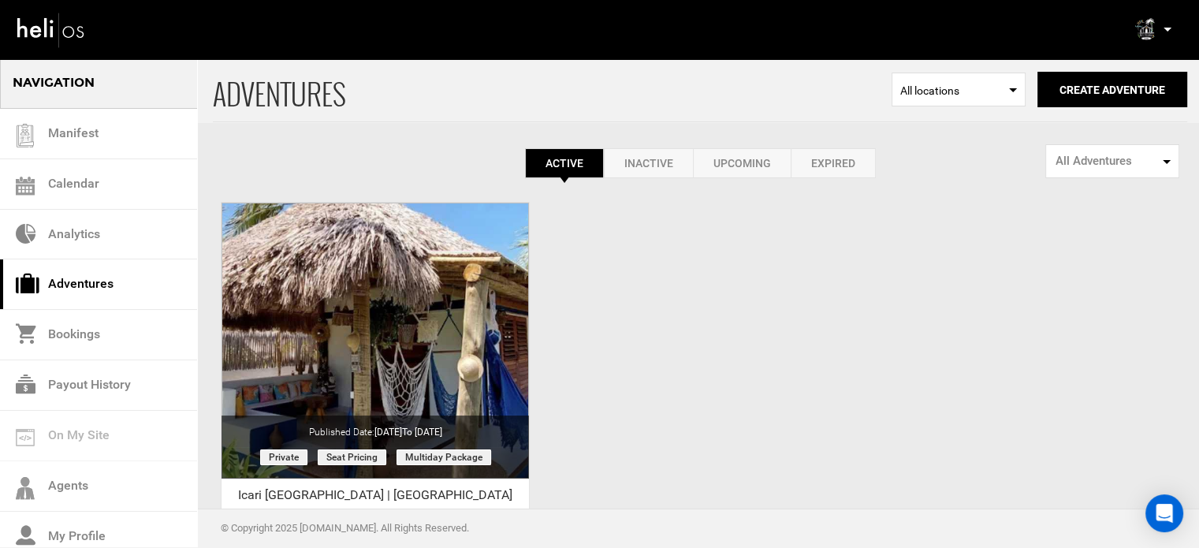
click at [1170, 31] on icon at bounding box center [1167, 30] width 8 height 4
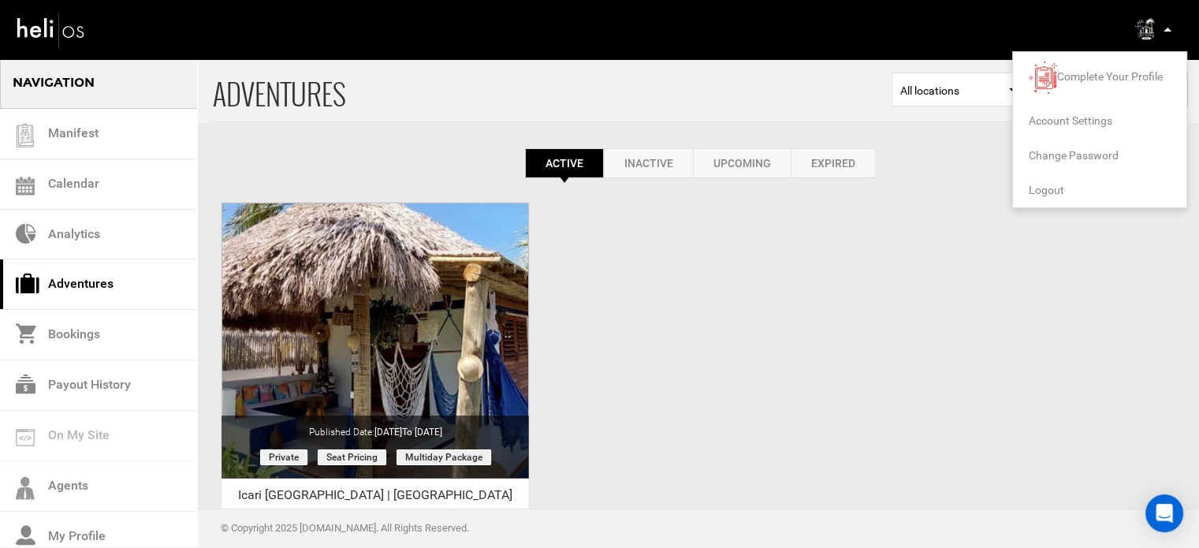
click at [1048, 186] on span "Logout" at bounding box center [1046, 190] width 35 height 13
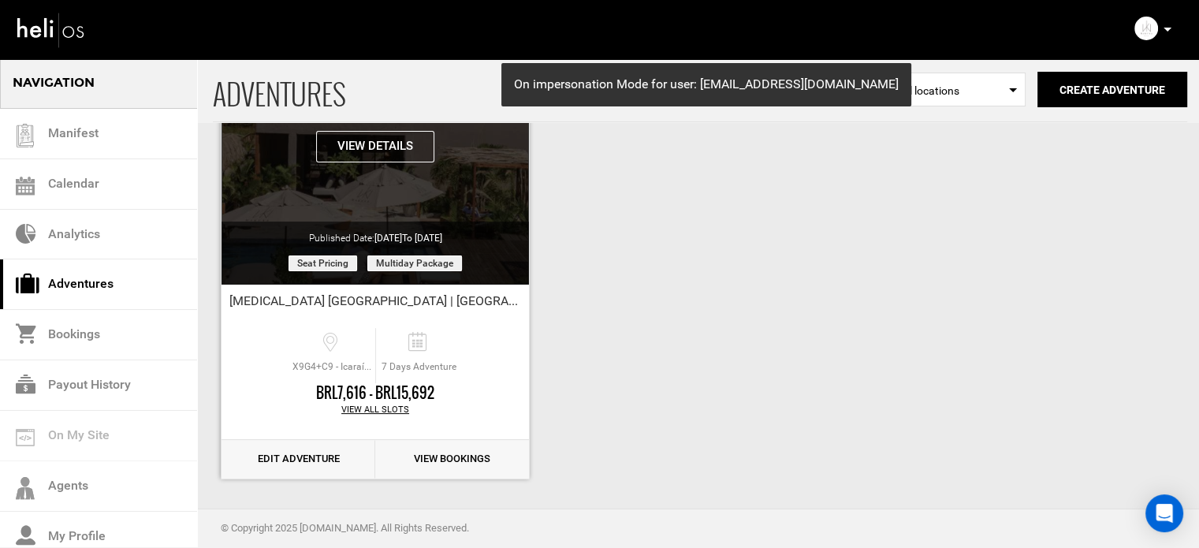
scroll to position [195, 0]
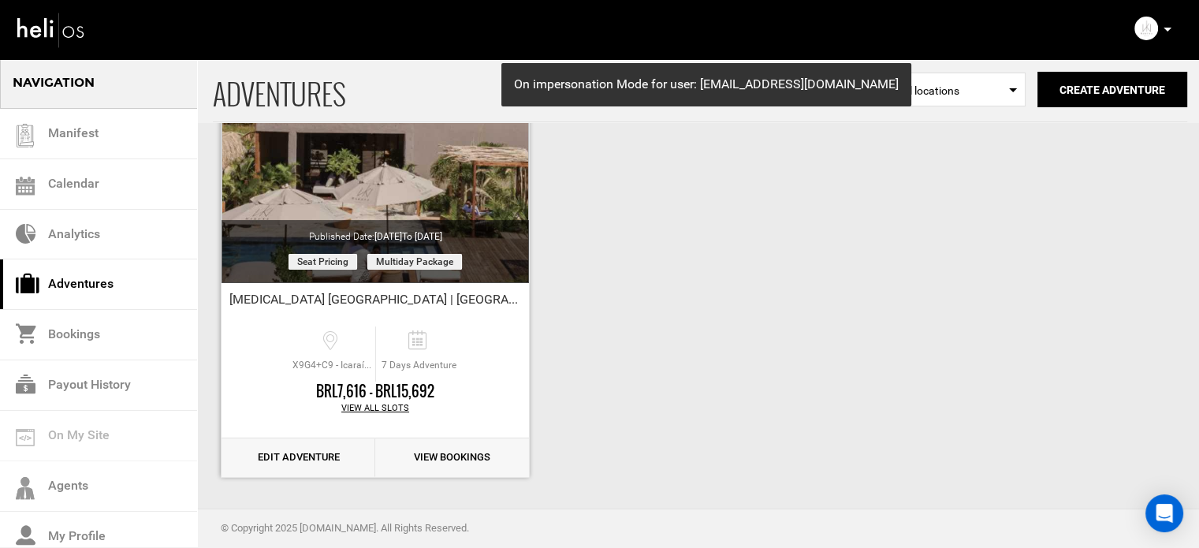
click at [300, 453] on link "Edit Adventure" at bounding box center [298, 457] width 154 height 39
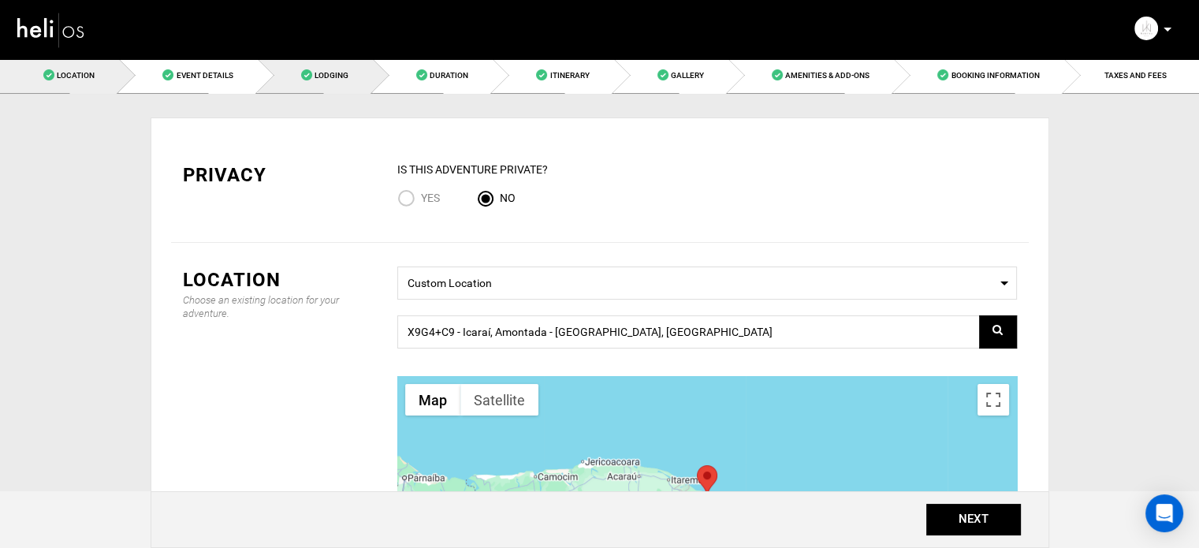
click at [337, 75] on span "Lodging" at bounding box center [331, 75] width 34 height 9
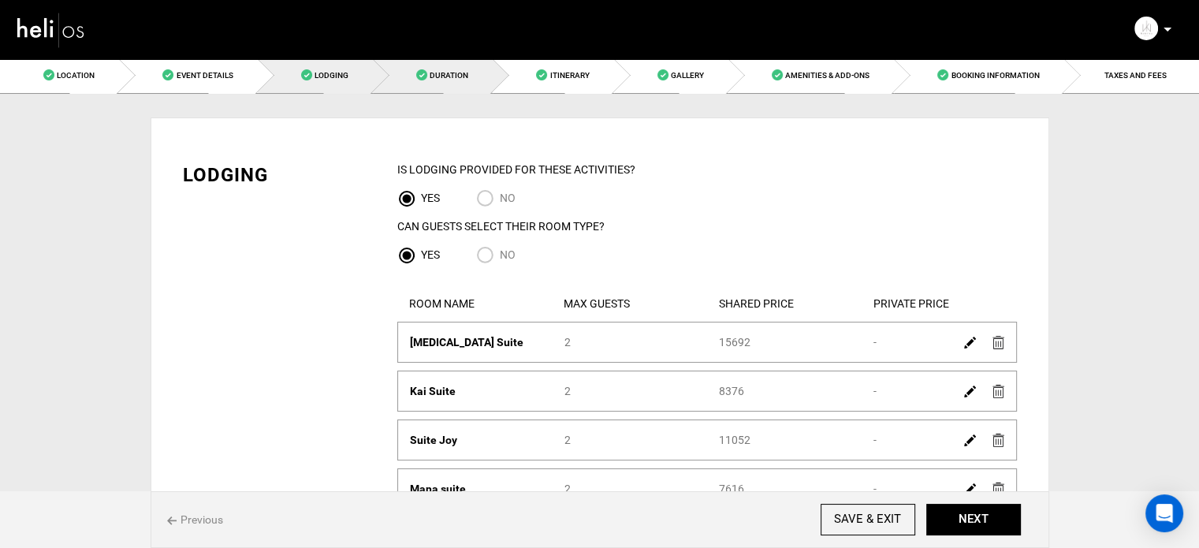
click at [451, 69] on link "Duration" at bounding box center [433, 75] width 120 height 35
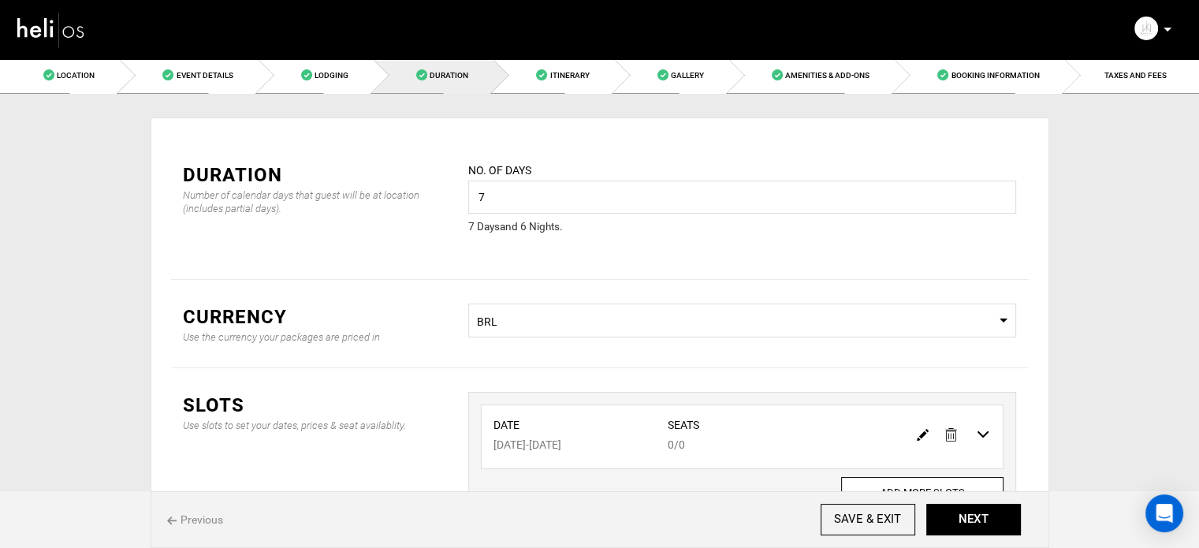
click at [924, 437] on img at bounding box center [923, 435] width 12 height 12
type input "[DATE]"
type input "0"
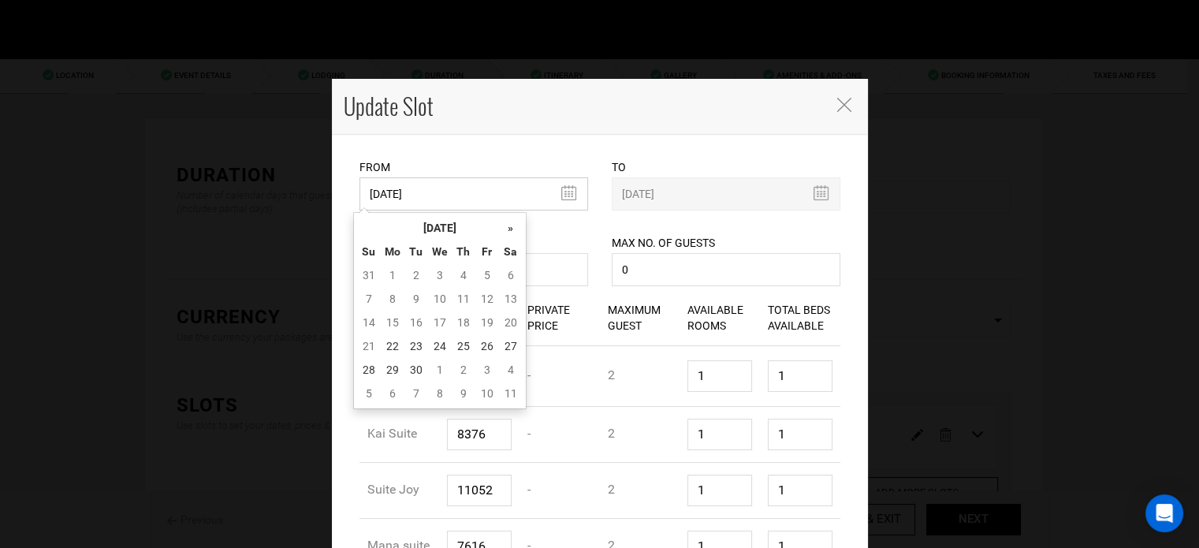
click at [399, 182] on input "[DATE]" at bounding box center [473, 193] width 229 height 33
click at [447, 235] on th "[DATE]" at bounding box center [440, 228] width 118 height 24
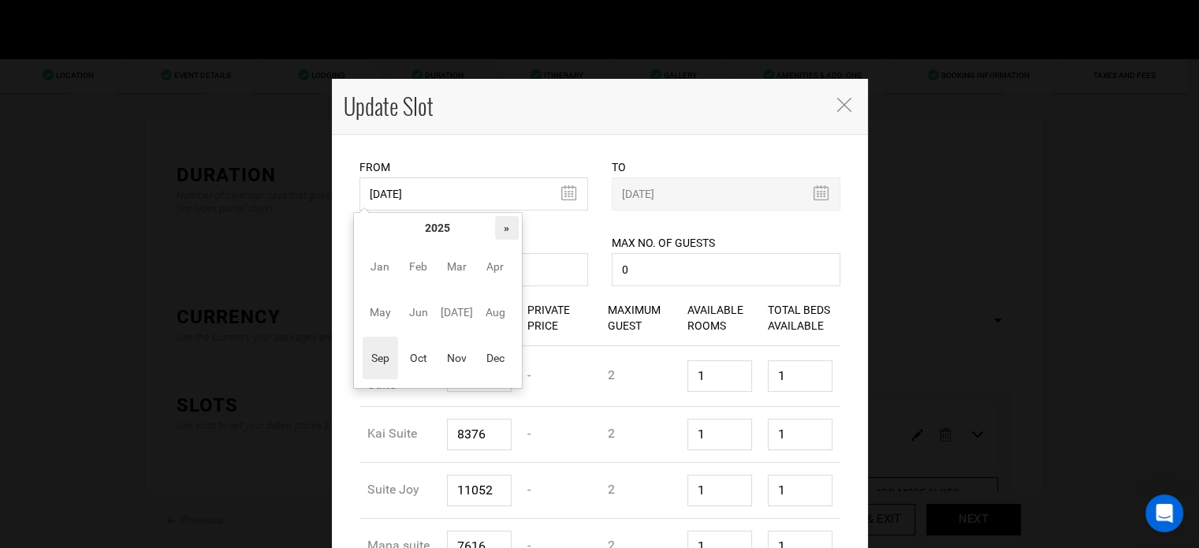
click at [507, 234] on th "»" at bounding box center [507, 228] width 24 height 24
click at [440, 359] on span "Nov" at bounding box center [456, 358] width 35 height 43
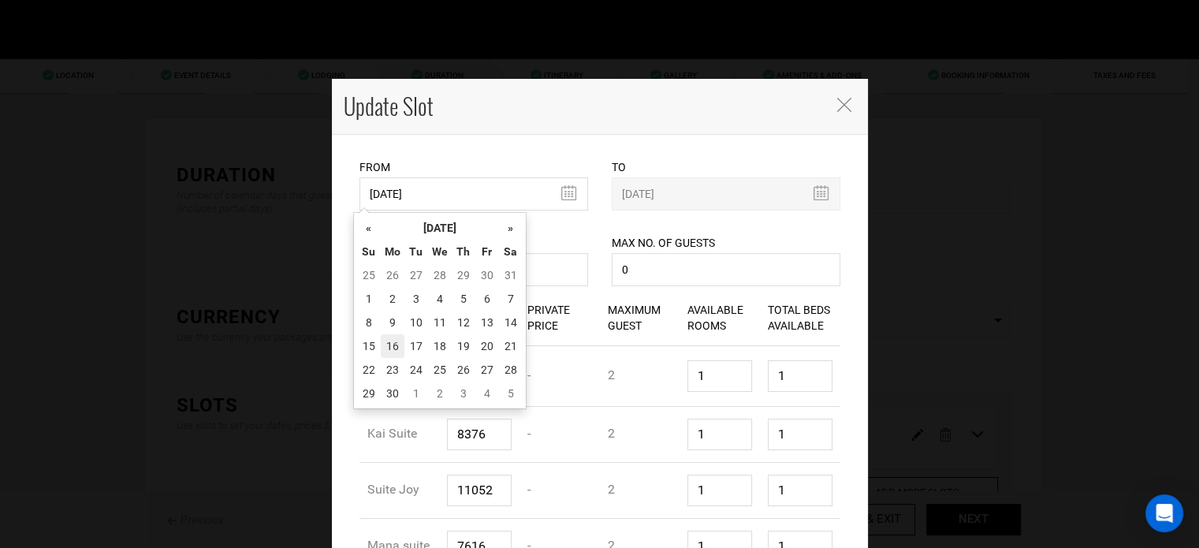
click at [401, 347] on td "16" at bounding box center [393, 346] width 24 height 24
type input "[DATE]"
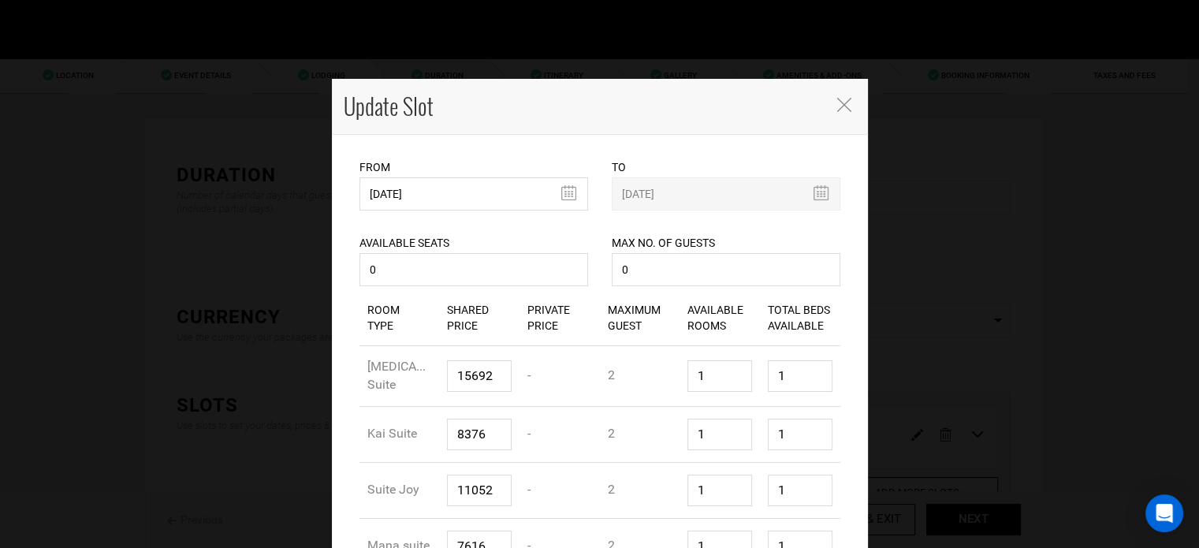
scroll to position [113, 0]
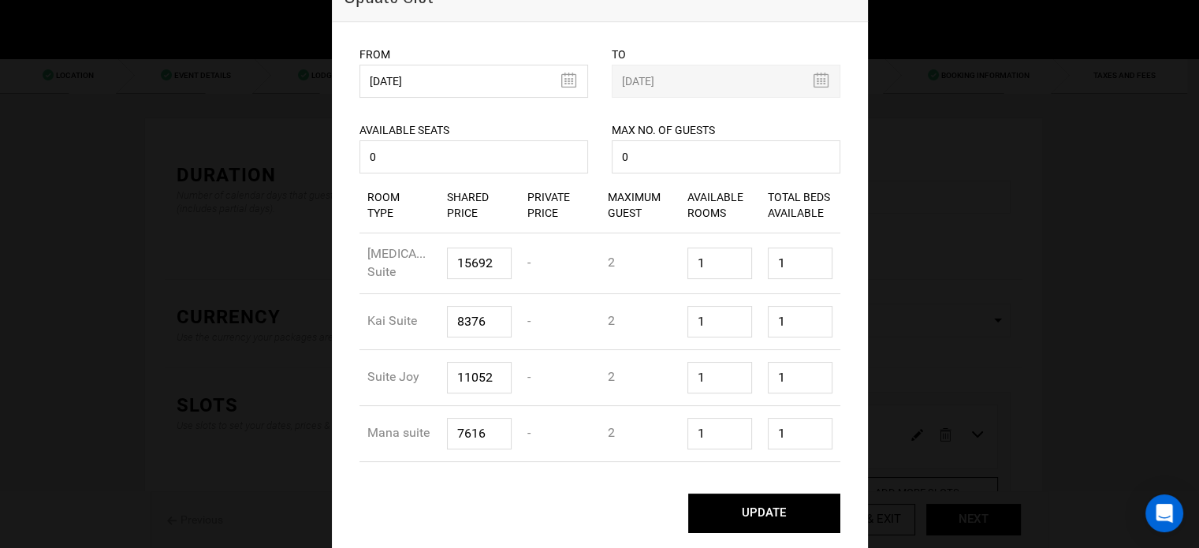
click at [789, 518] on button "UPDATE" at bounding box center [764, 512] width 152 height 39
type input "[DATE]"
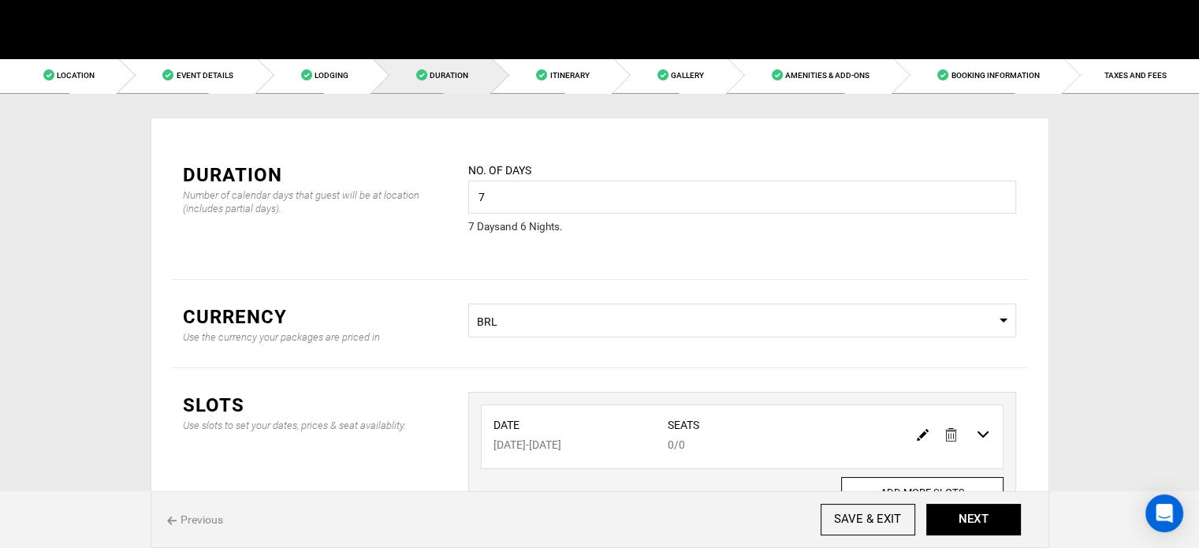
scroll to position [0, 0]
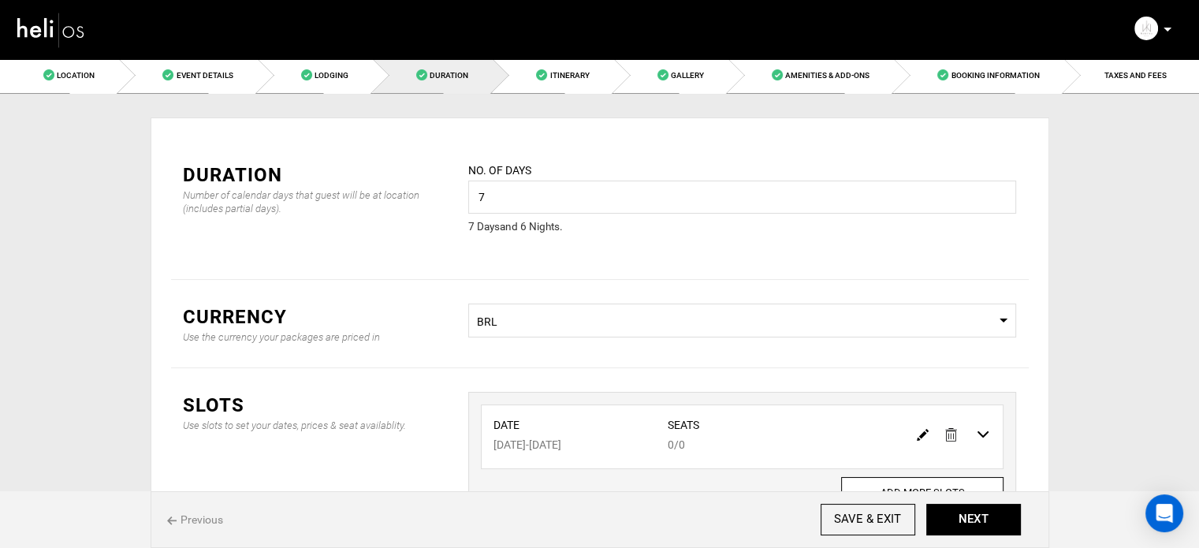
click at [1148, 54] on div "Manifest Calendar Analytics Adventures Bookings Payout History Agents My Profil…" at bounding box center [599, 28] width 1191 height 57
click at [1138, 75] on span "TAXES AND FEES" at bounding box center [1135, 75] width 62 height 9
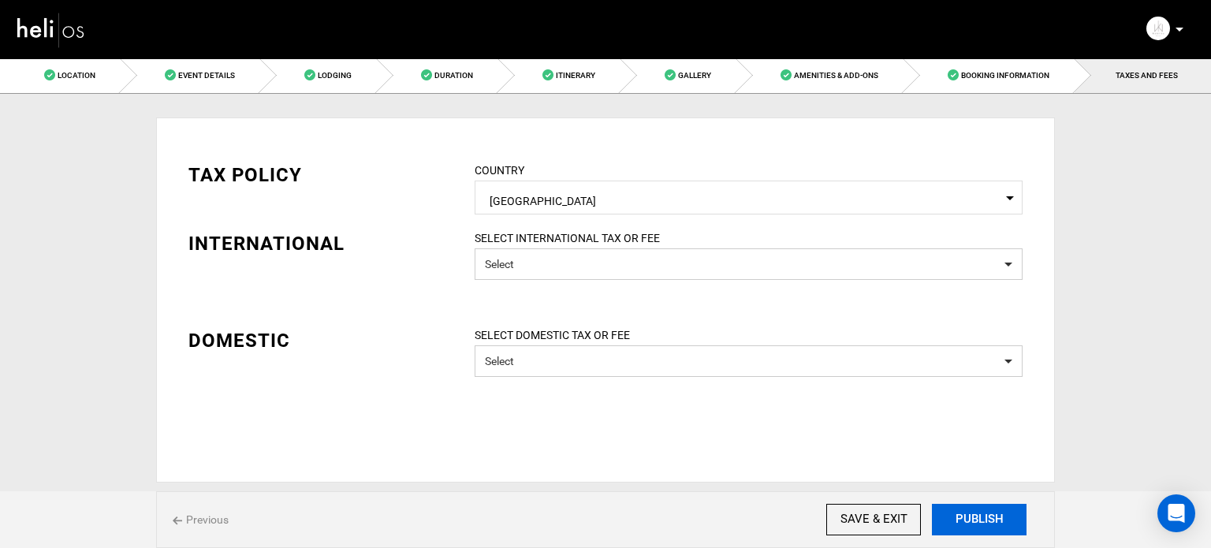
click at [960, 518] on button "PUBLISH" at bounding box center [979, 520] width 95 height 32
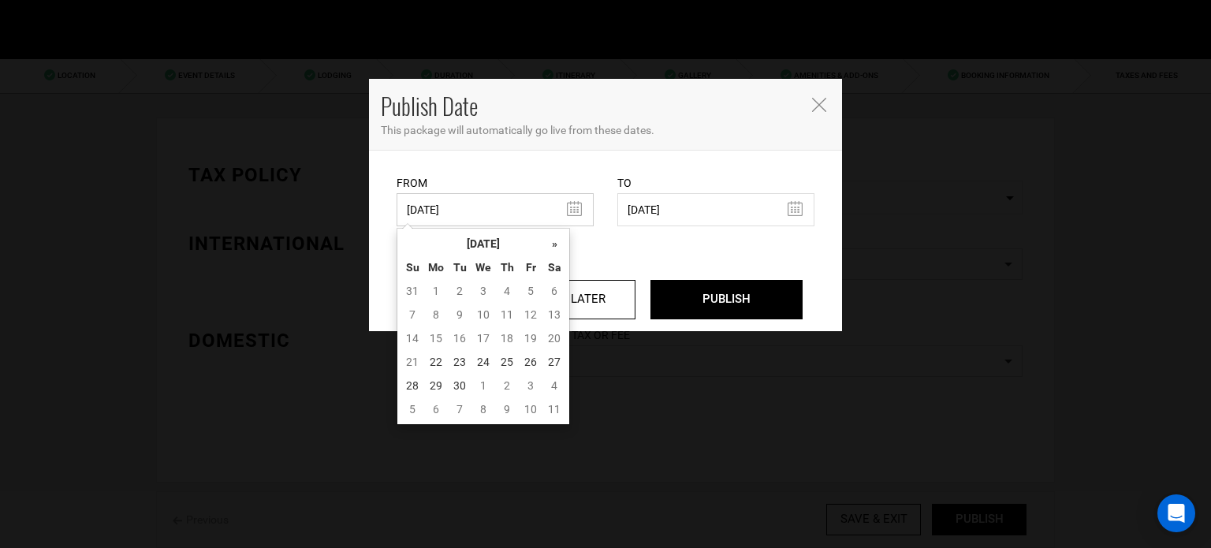
click at [482, 214] on input "[DATE]" at bounding box center [494, 209] width 197 height 33
click at [441, 362] on td "22" at bounding box center [436, 362] width 24 height 24
type input "[DATE]"
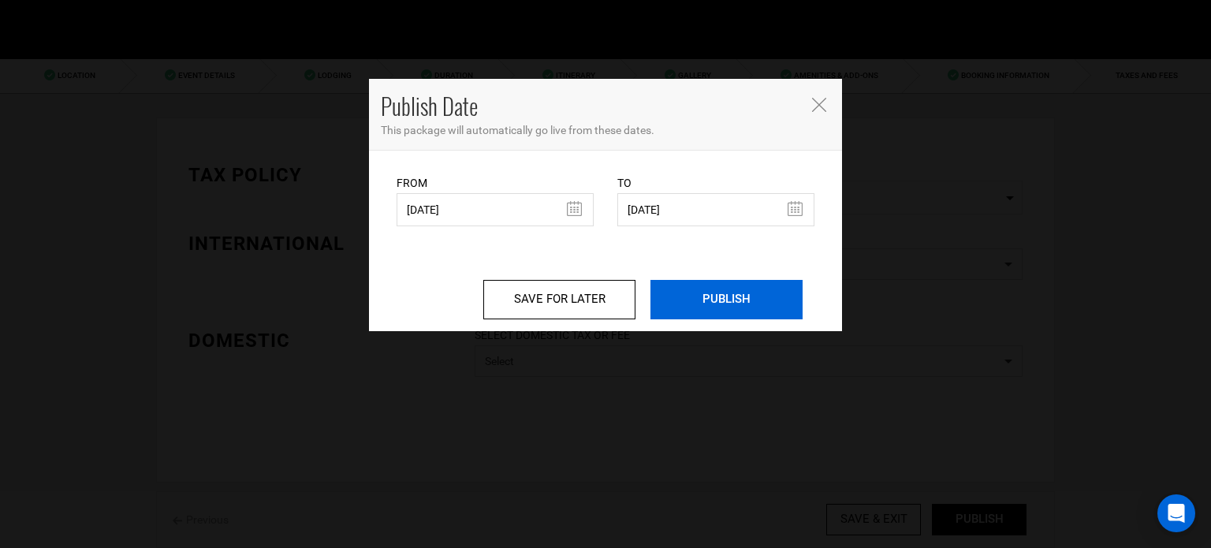
click at [727, 296] on input "PUBLISH" at bounding box center [726, 299] width 152 height 39
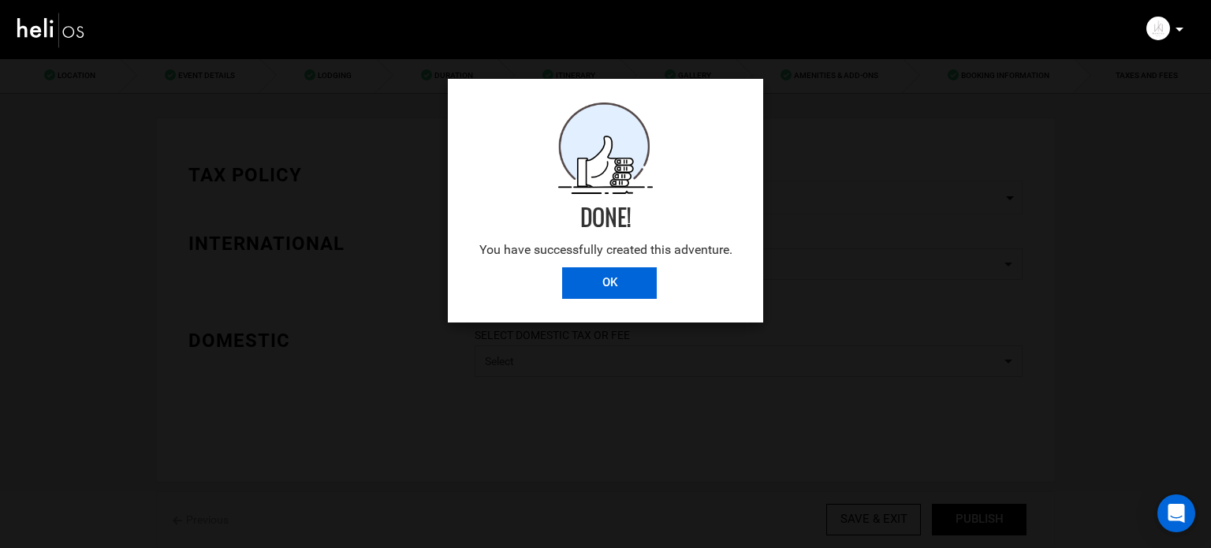
click at [610, 271] on input "OK" at bounding box center [609, 283] width 95 height 32
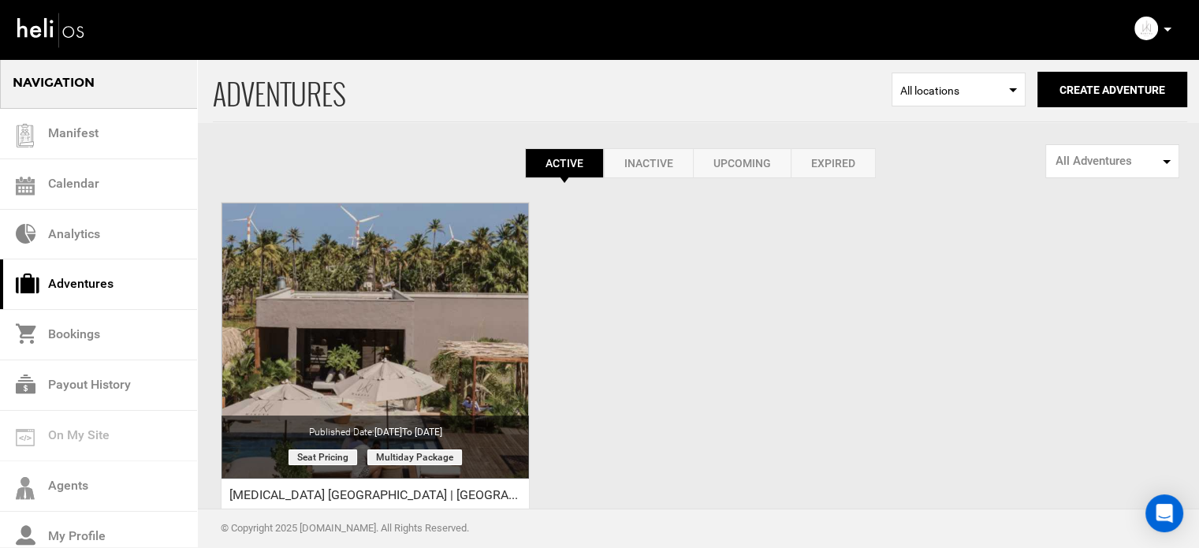
click at [1167, 27] on p at bounding box center [1166, 29] width 9 height 18
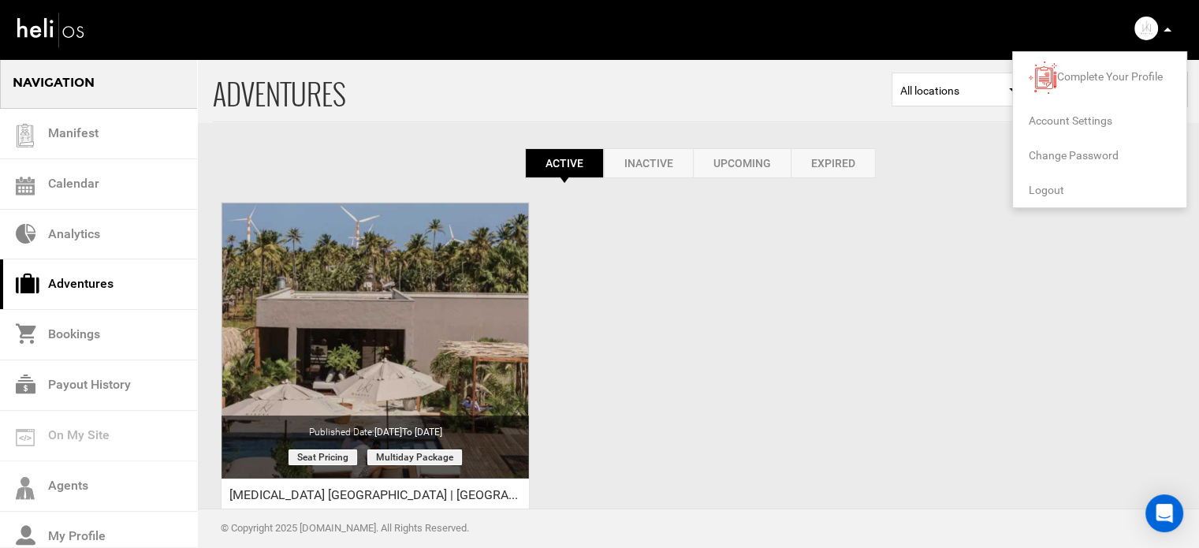
click at [1045, 188] on span "Logout" at bounding box center [1046, 190] width 35 height 13
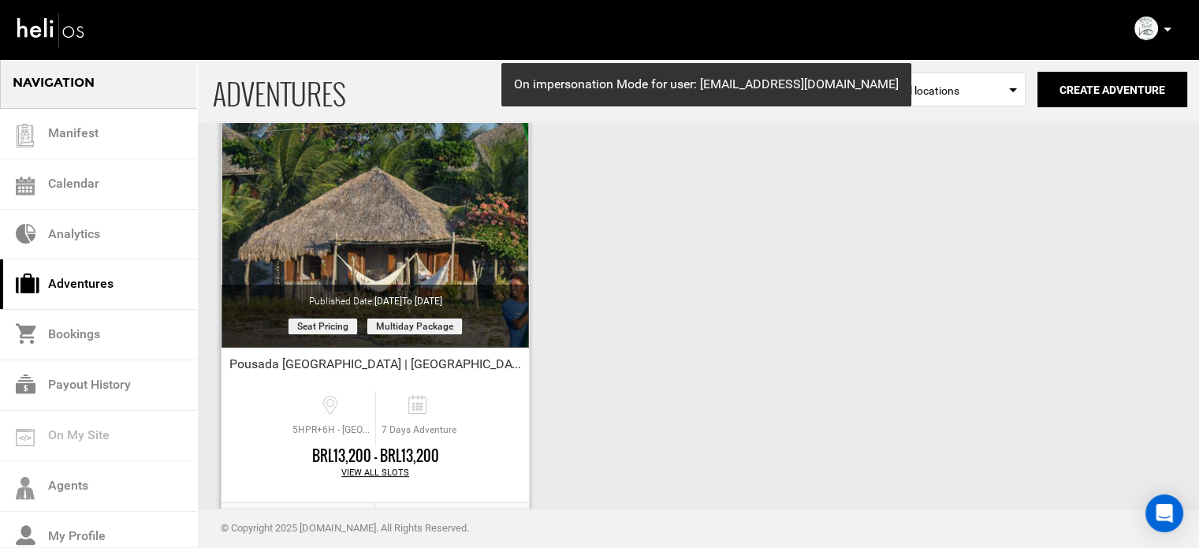
scroll to position [195, 0]
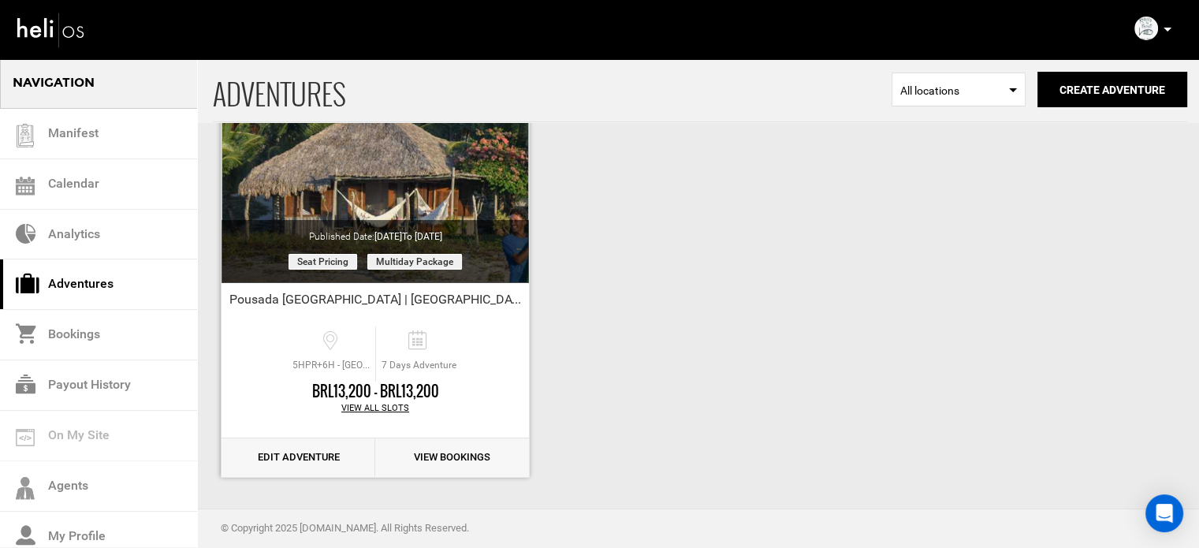
click at [305, 463] on link "Edit Adventure" at bounding box center [298, 457] width 154 height 39
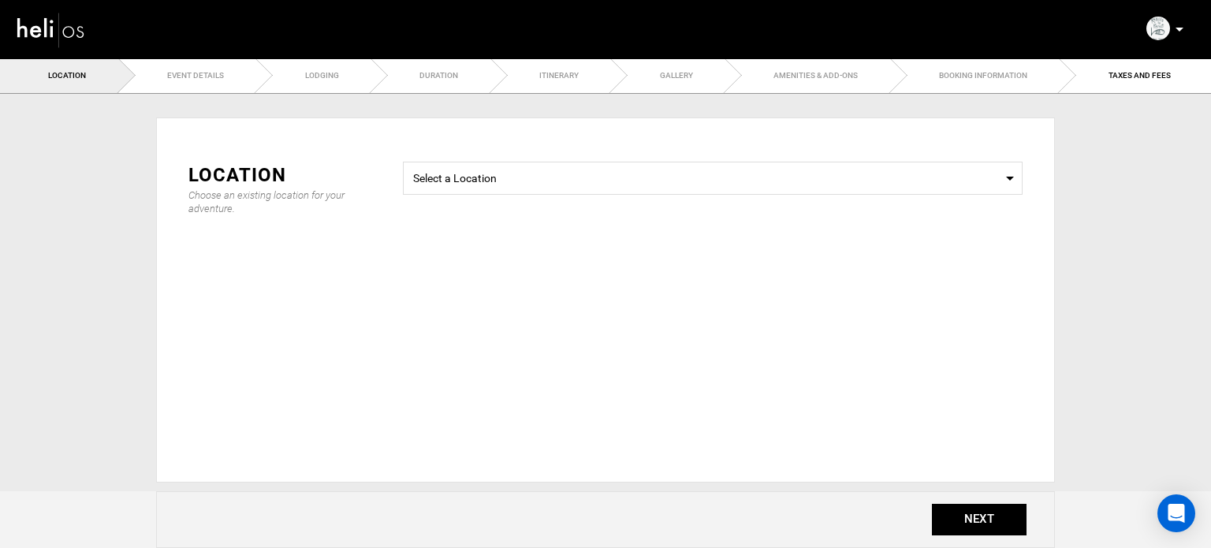
type input "7"
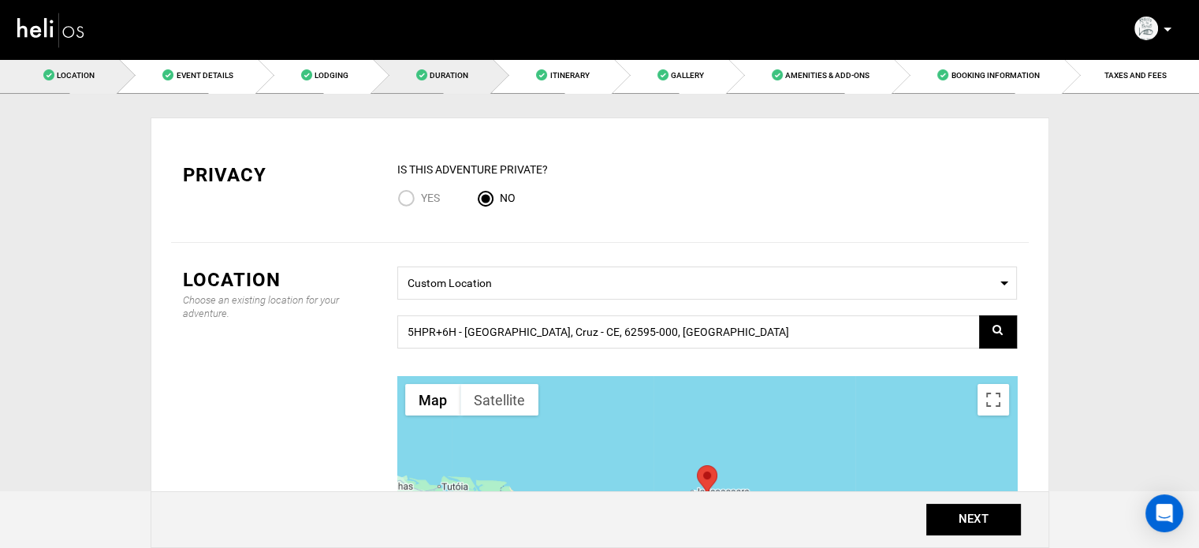
click at [428, 72] on link "Duration" at bounding box center [433, 75] width 120 height 35
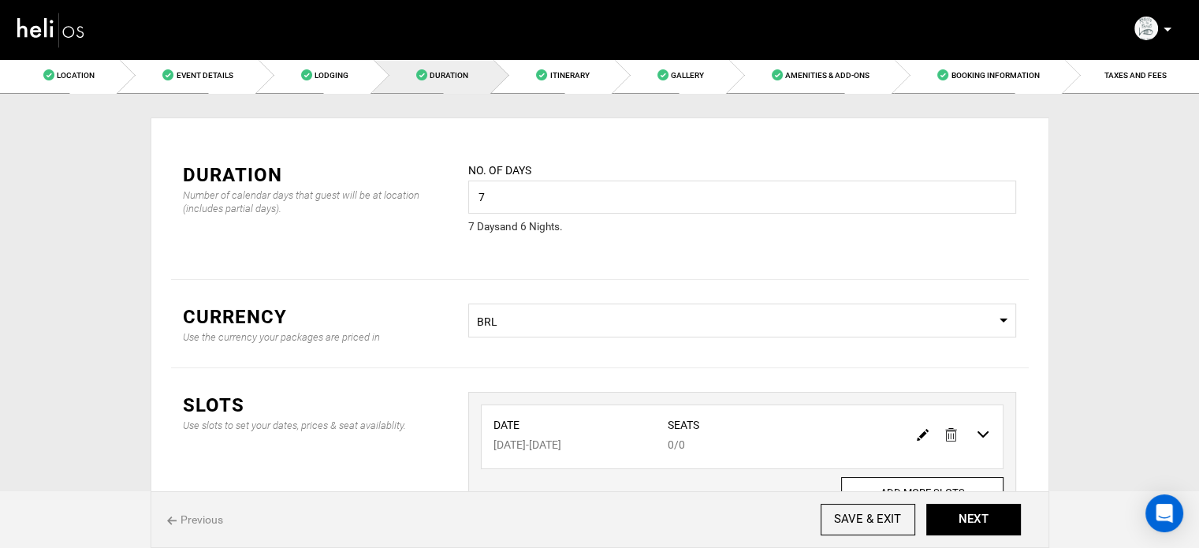
click at [917, 434] on img at bounding box center [923, 435] width 12 height 12
type input "08/17/2026"
type input "08/23/2026"
type input "0"
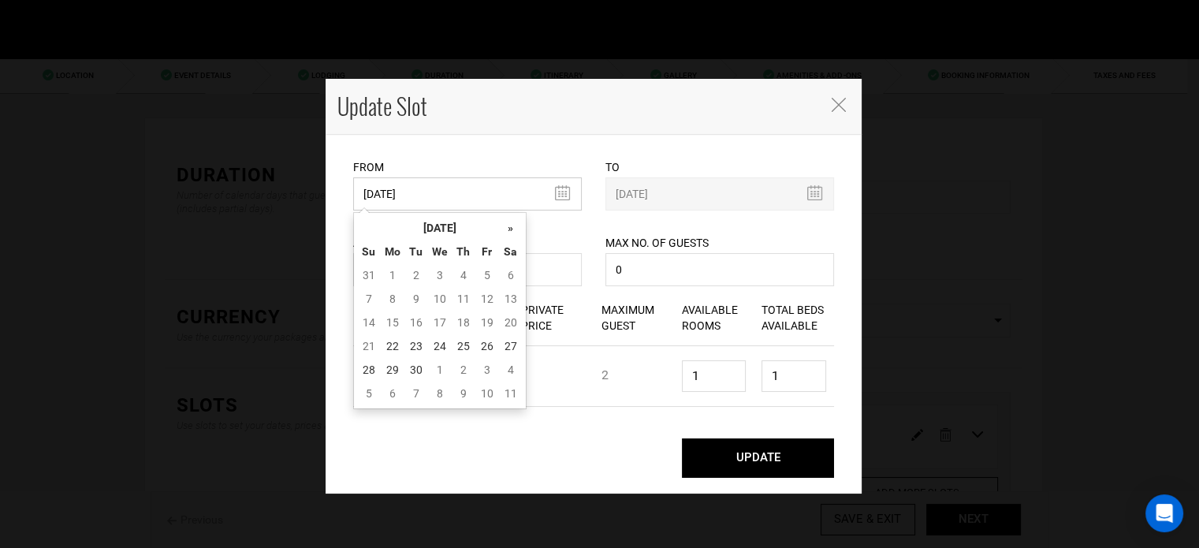
click at [473, 179] on input "08/17/2026" at bounding box center [467, 193] width 229 height 33
click at [463, 223] on th "[DATE]" at bounding box center [440, 228] width 118 height 24
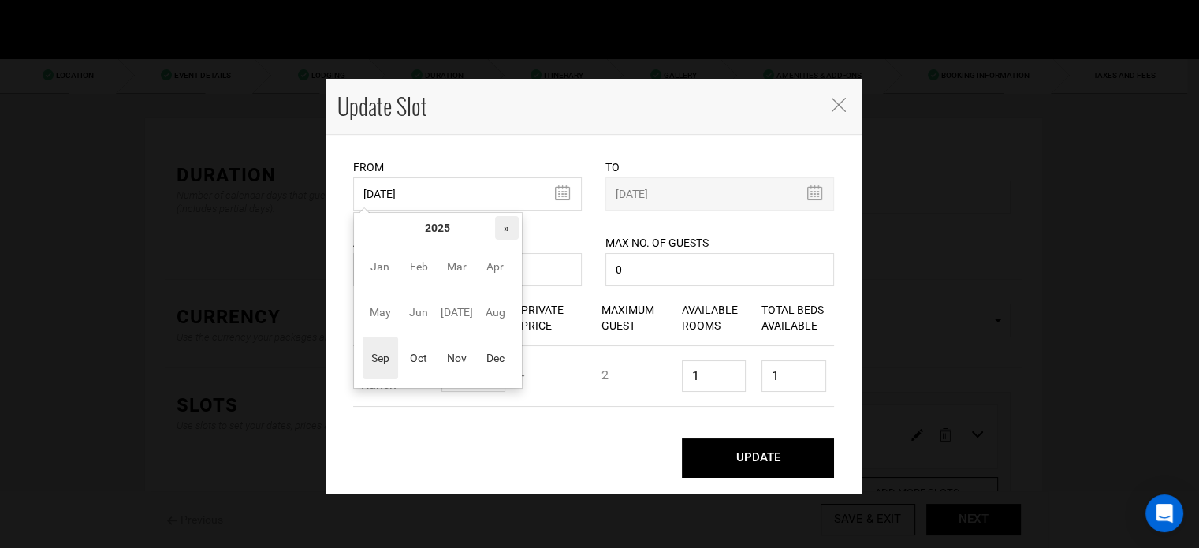
click at [496, 225] on th "»" at bounding box center [507, 228] width 24 height 24
click at [419, 347] on span "Oct" at bounding box center [418, 358] width 35 height 43
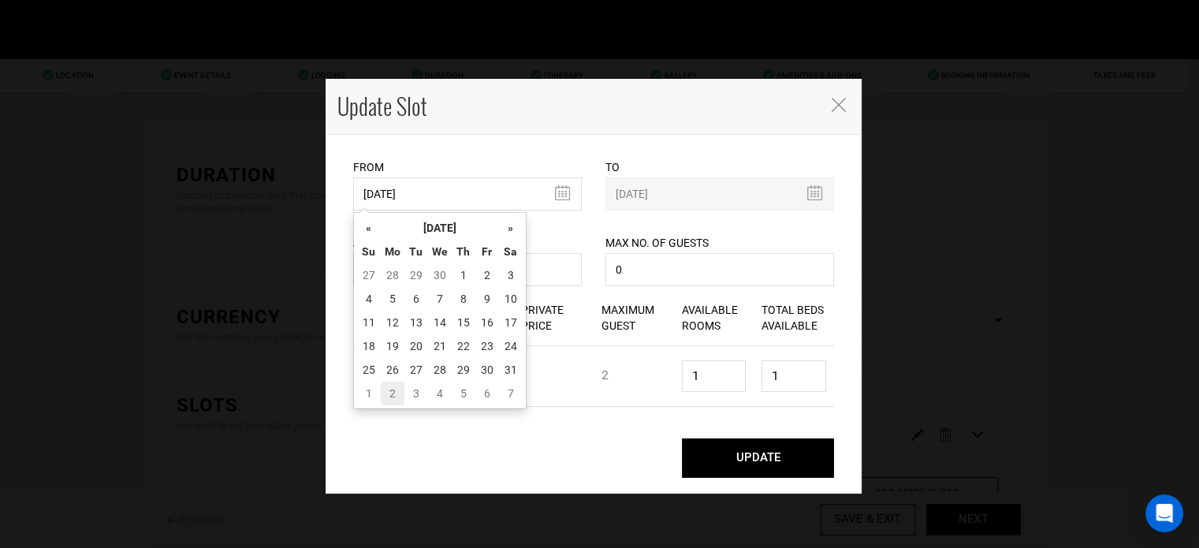
click at [393, 393] on td "2" at bounding box center [393, 393] width 24 height 24
type input "11/02/2026"
type input "11/08/2026"
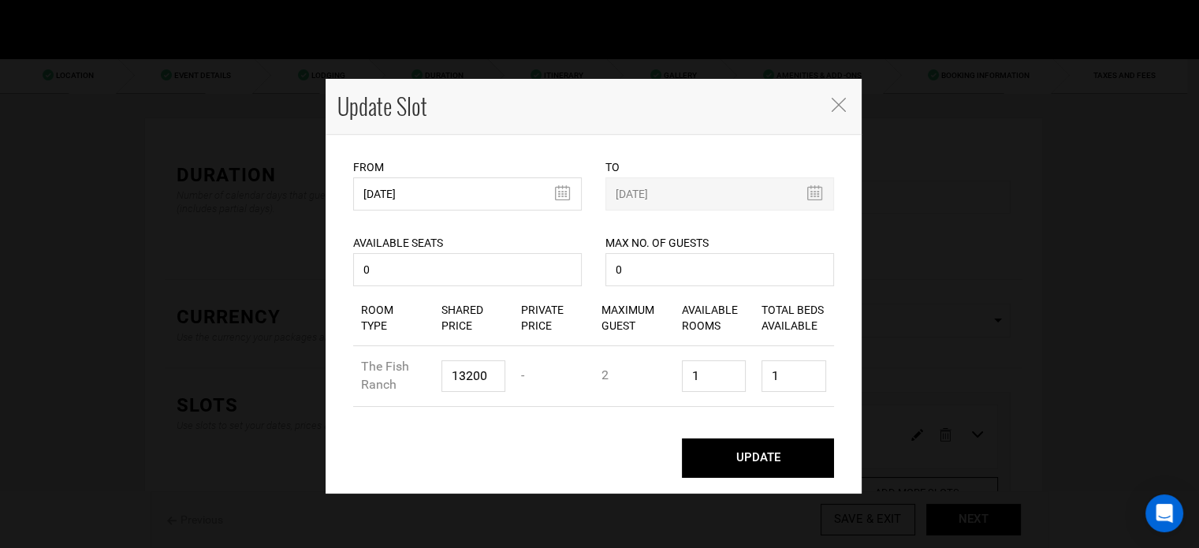
click at [743, 468] on button "UPDATE" at bounding box center [758, 457] width 152 height 39
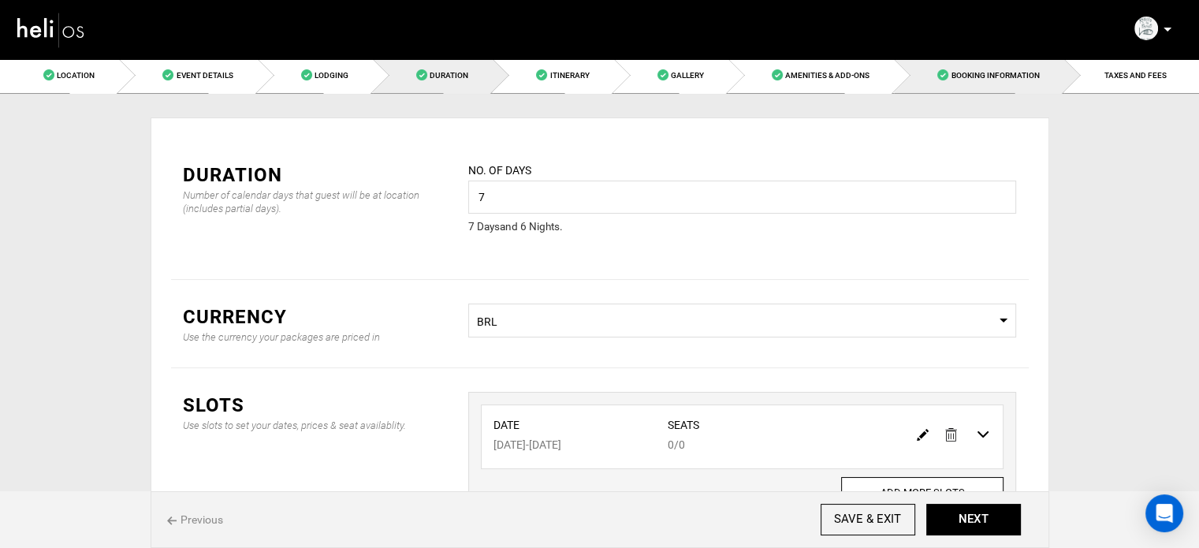
click at [1002, 84] on link "Booking Information" at bounding box center [978, 75] width 169 height 35
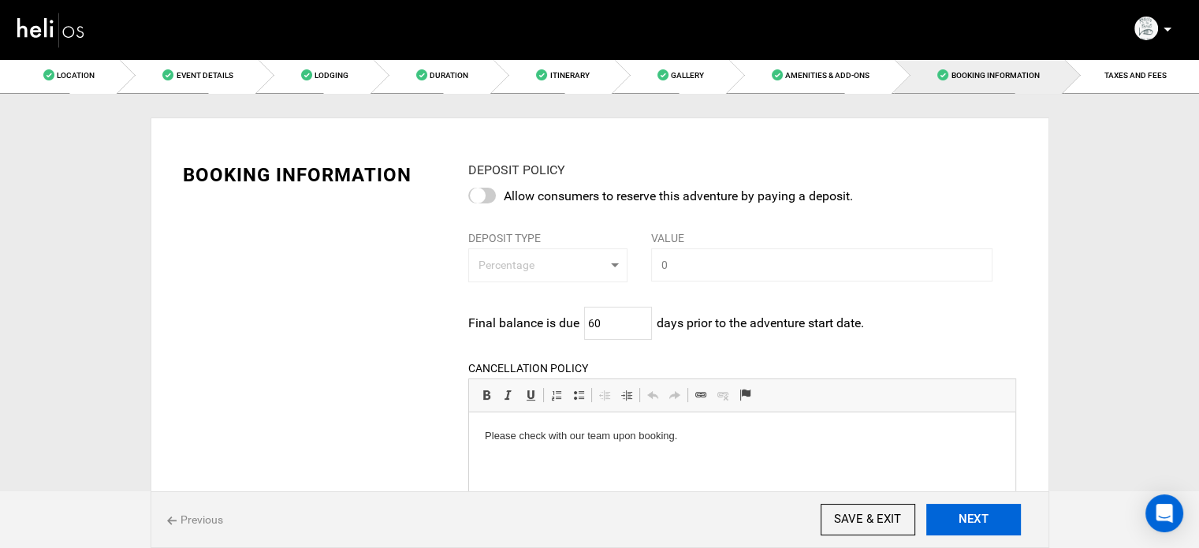
click at [992, 510] on button "NEXT" at bounding box center [973, 520] width 95 height 32
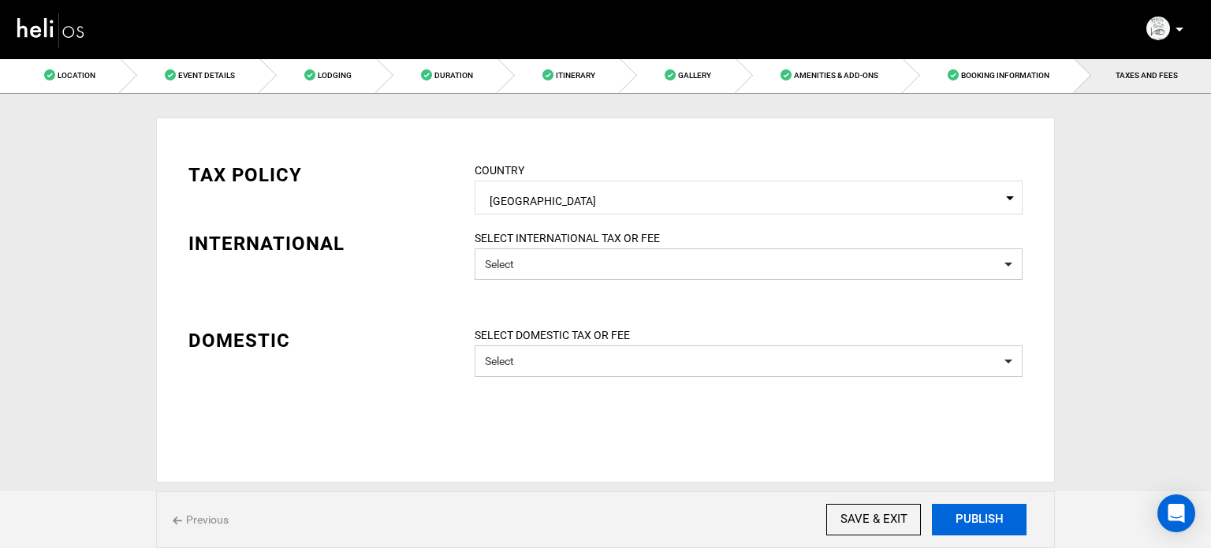
click at [992, 510] on button "PUBLISH" at bounding box center [979, 520] width 95 height 32
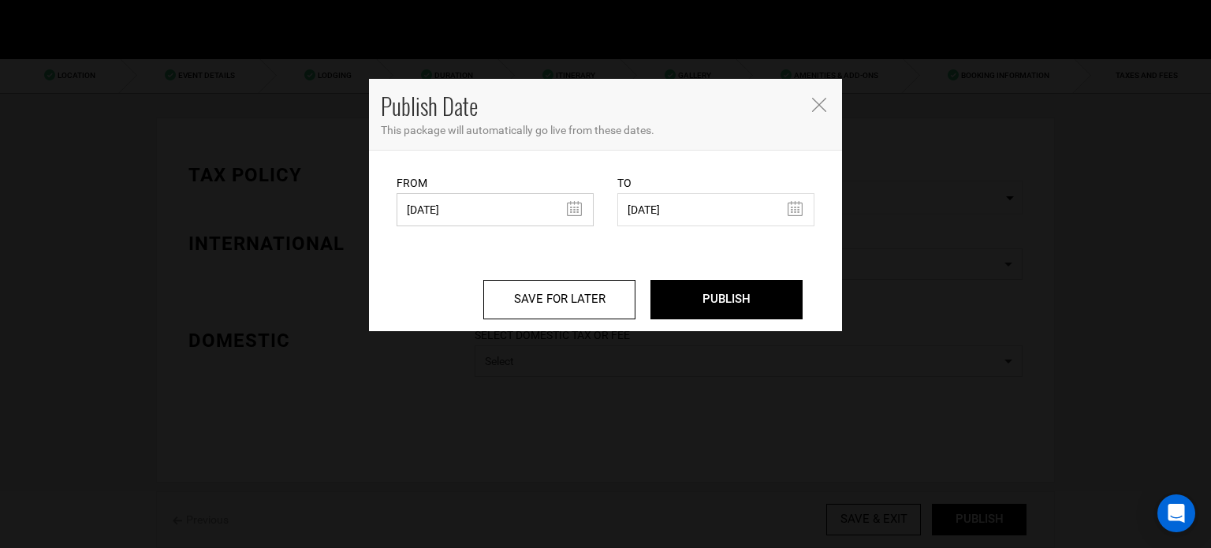
click at [491, 203] on input "06/18/2025" at bounding box center [494, 209] width 197 height 33
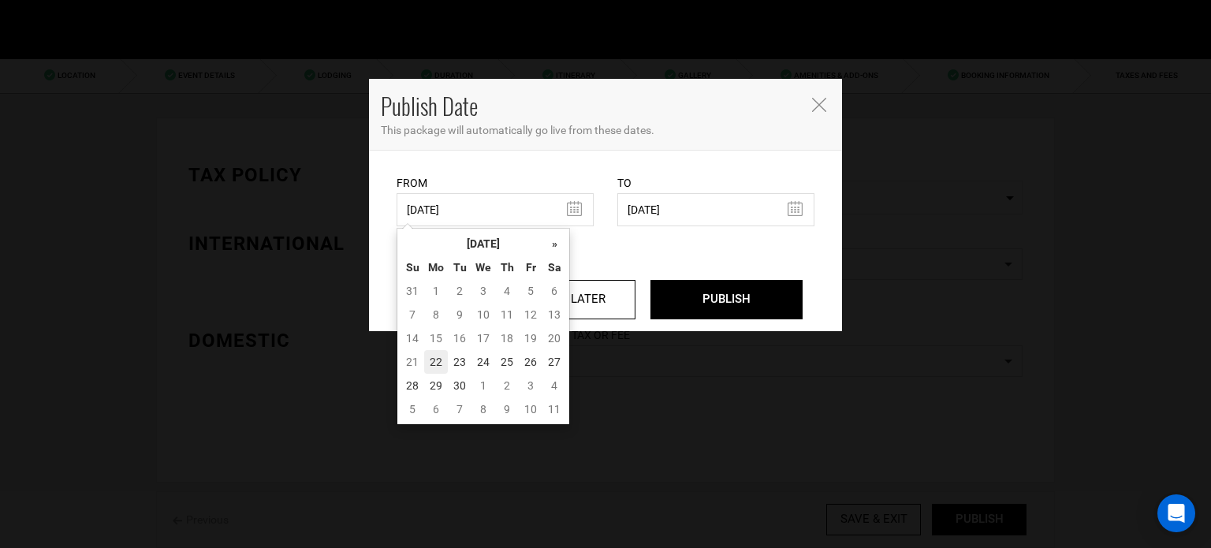
click at [436, 363] on td "22" at bounding box center [436, 362] width 24 height 24
type input "[DATE]"
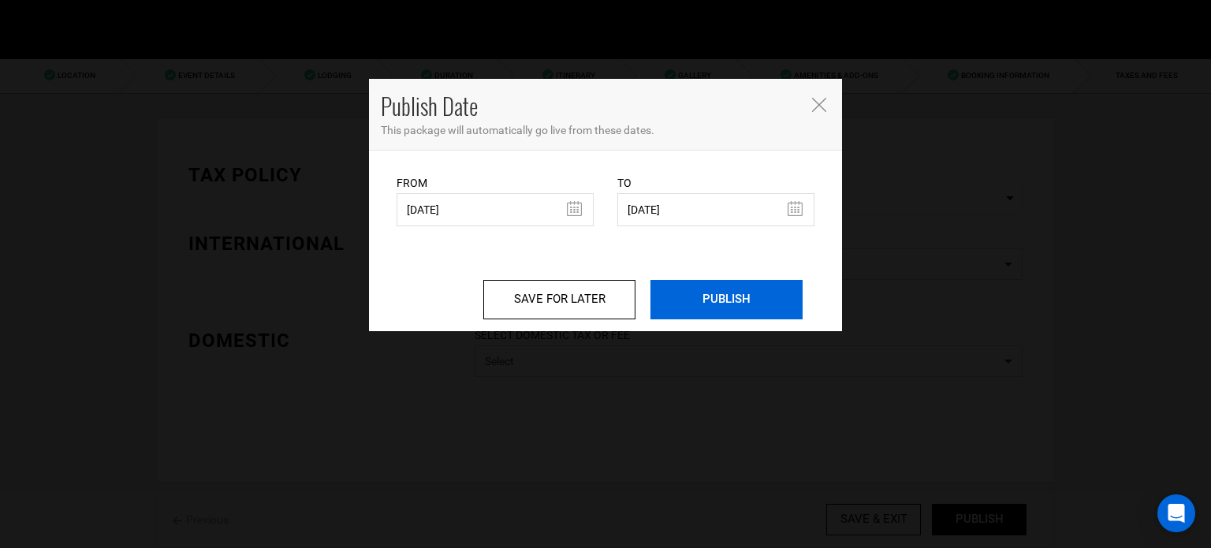
click at [743, 291] on input "PUBLISH" at bounding box center [726, 299] width 152 height 39
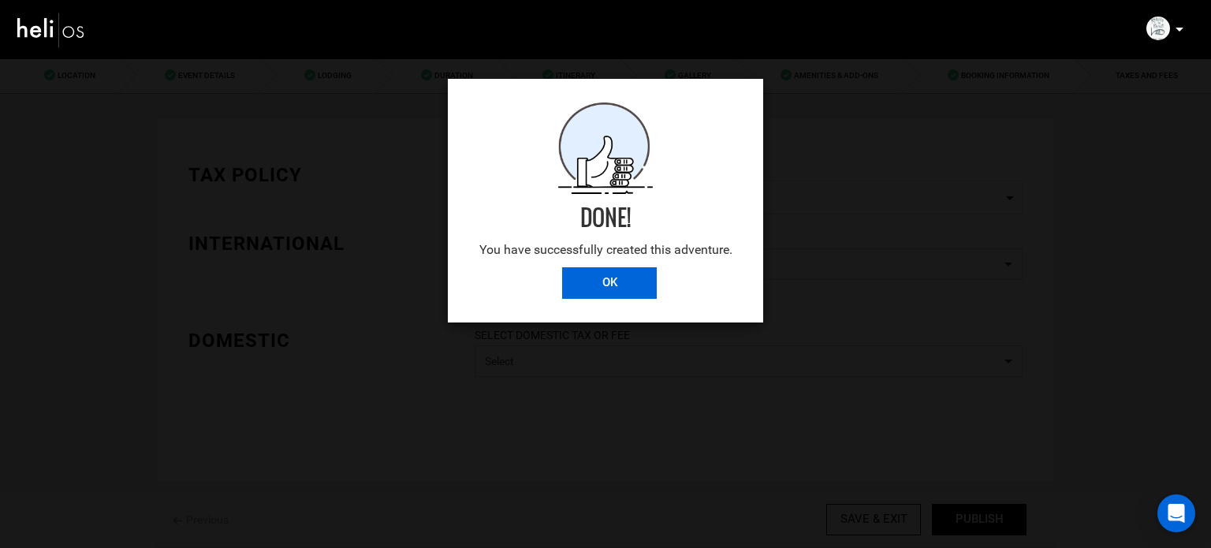
click at [621, 285] on input "OK" at bounding box center [609, 283] width 95 height 32
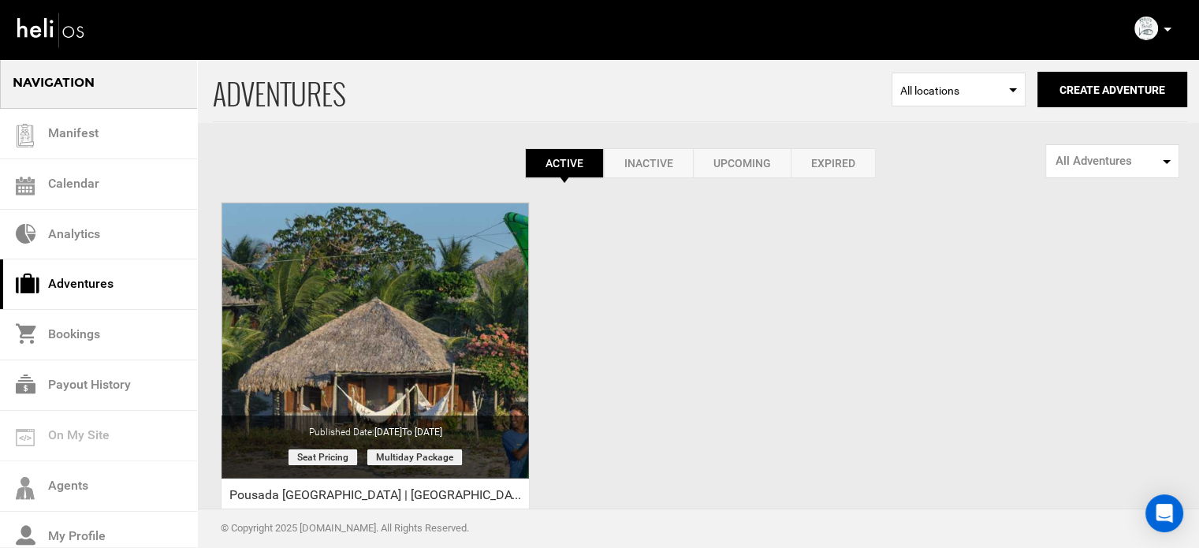
click at [1164, 28] on icon at bounding box center [1167, 30] width 8 height 4
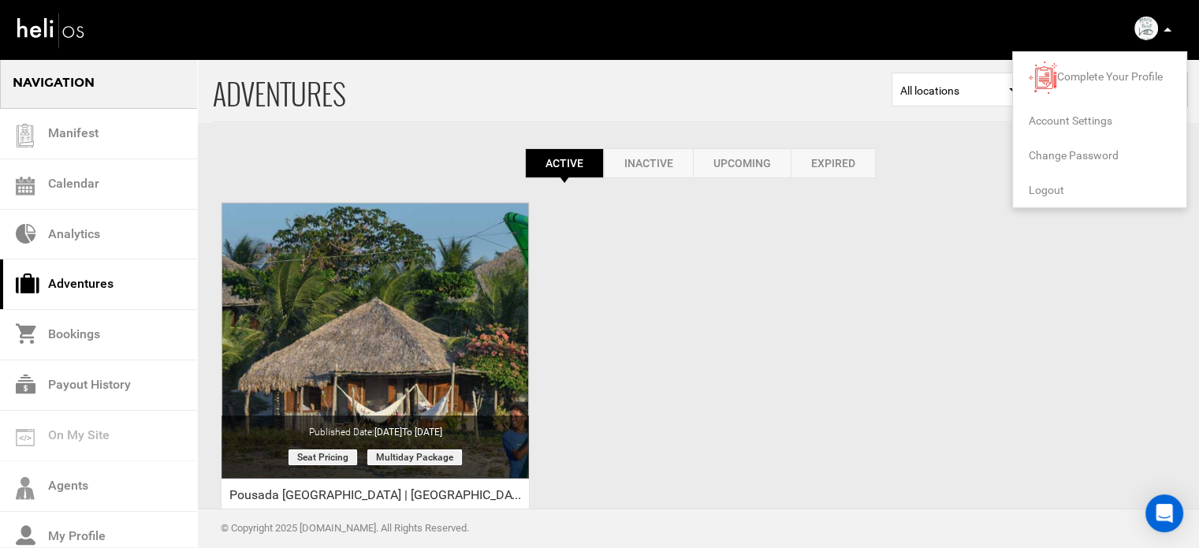
click at [1048, 187] on span "Logout" at bounding box center [1046, 190] width 35 height 13
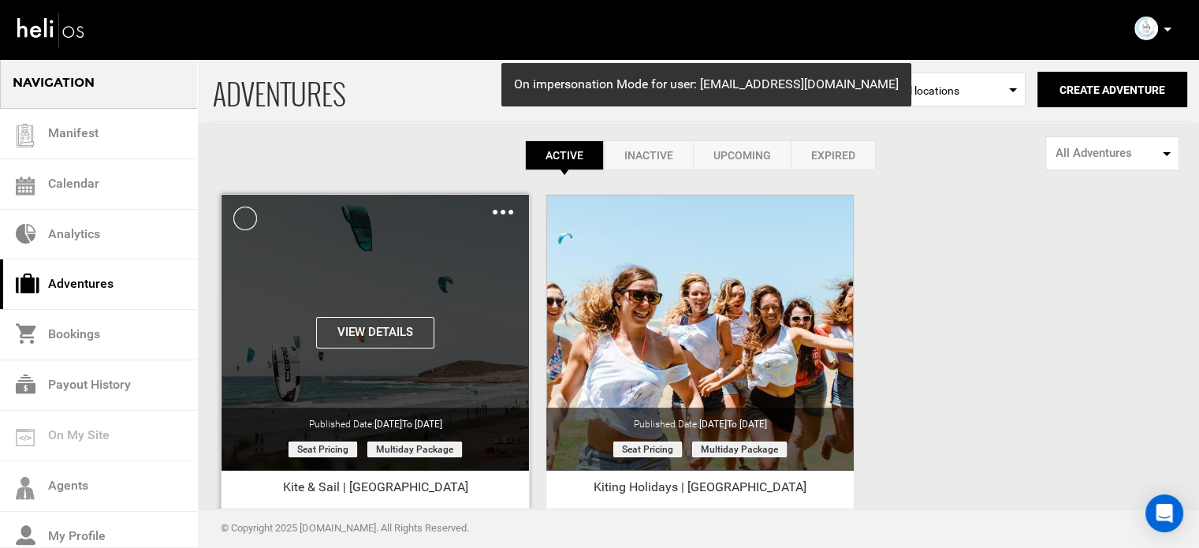
scroll to position [6, 0]
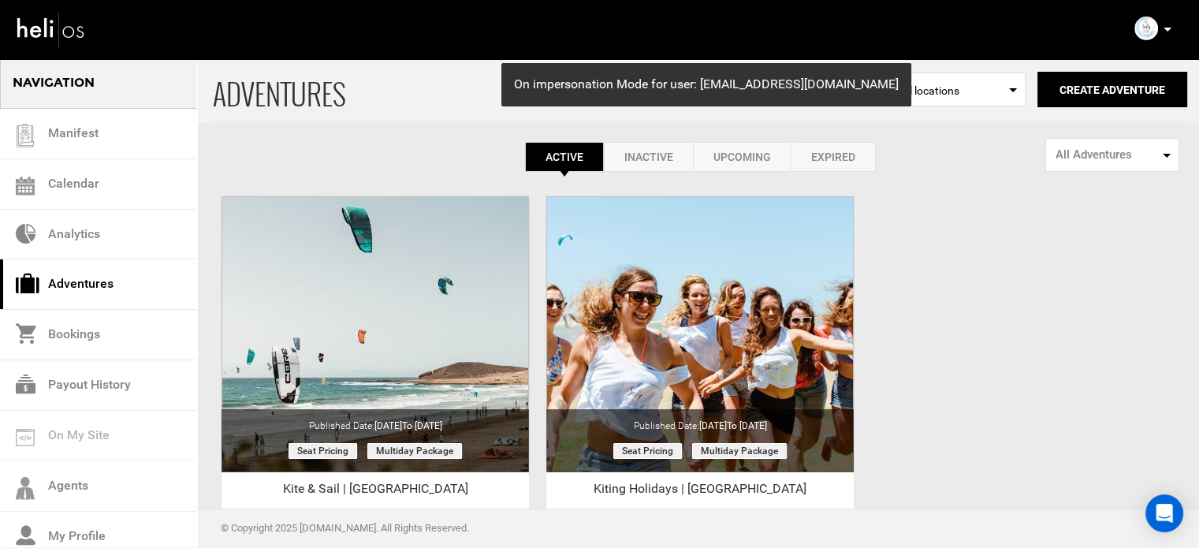
click at [827, 142] on link "Expired" at bounding box center [833, 157] width 85 height 30
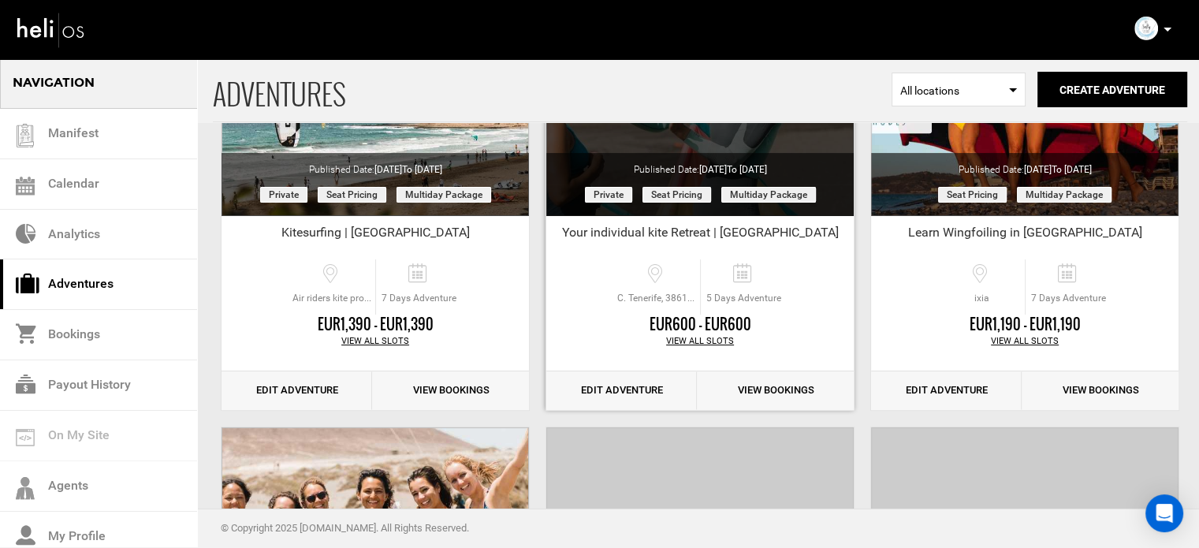
scroll to position [0, 0]
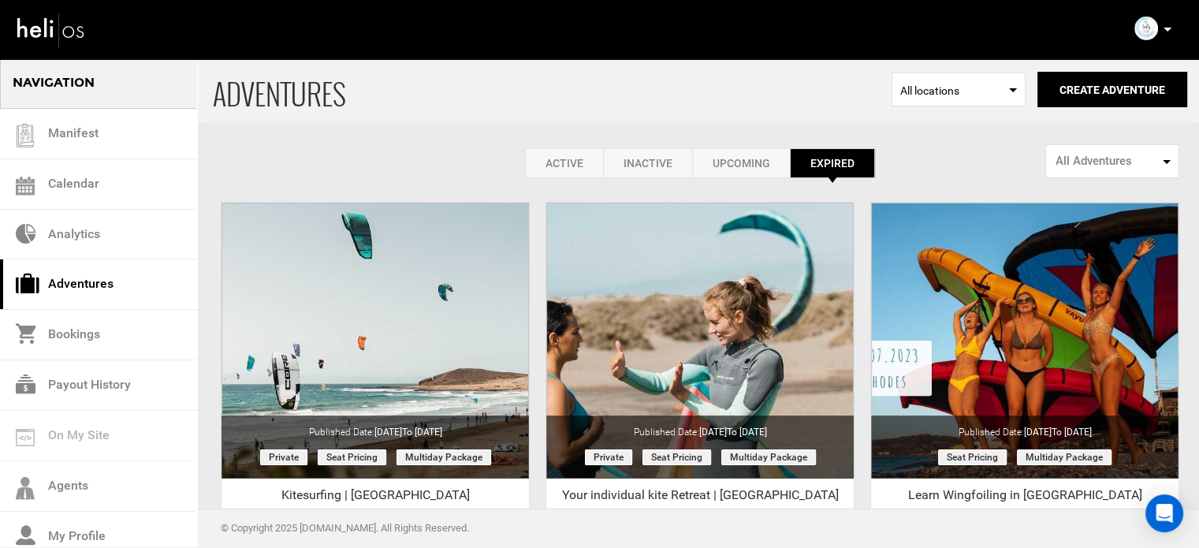
click at [535, 163] on link "Active" at bounding box center [564, 163] width 78 height 30
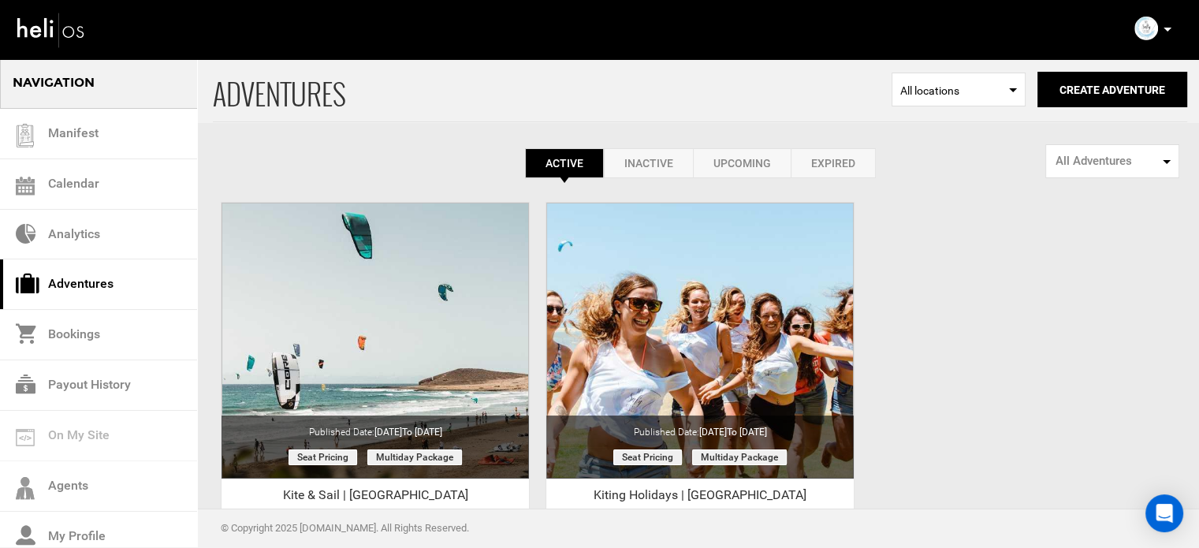
click at [849, 169] on link "Expired" at bounding box center [833, 163] width 85 height 30
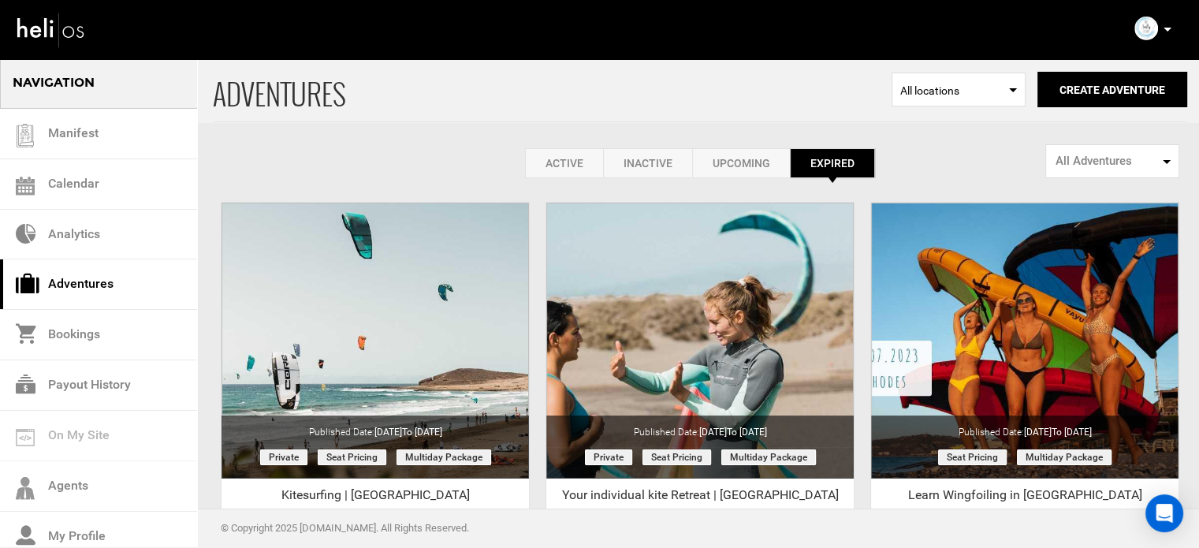
click at [576, 160] on link "Active" at bounding box center [564, 163] width 78 height 30
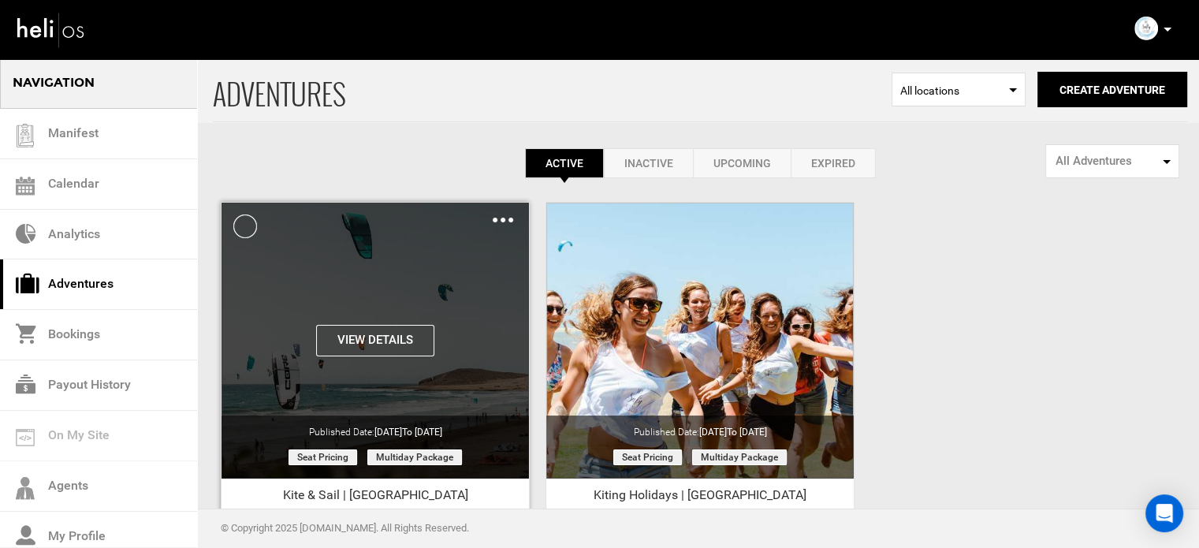
scroll to position [195, 0]
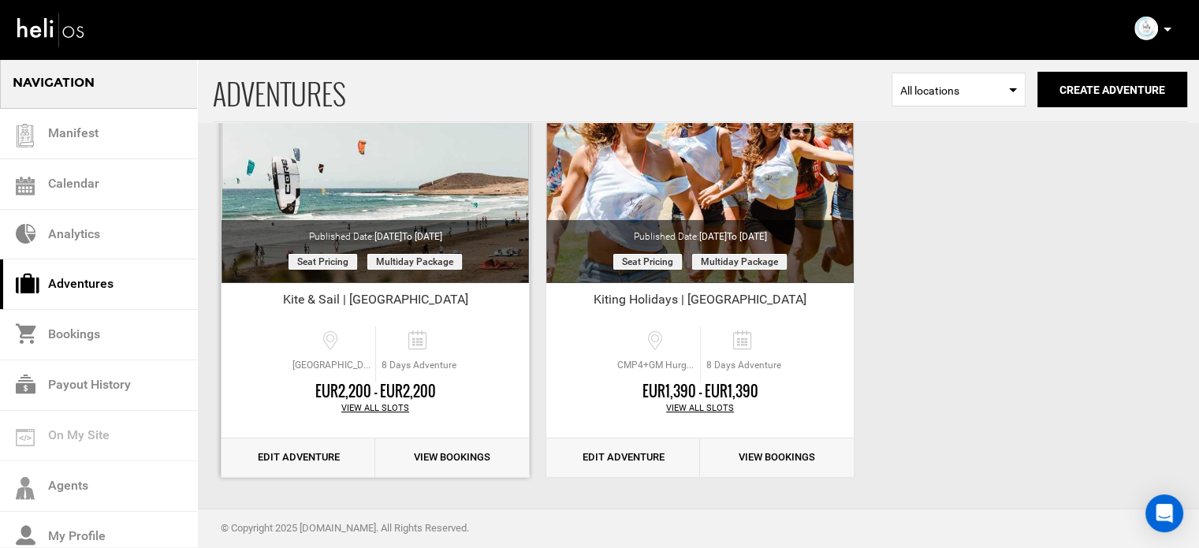
click at [304, 457] on link "Edit Adventure" at bounding box center [298, 457] width 154 height 39
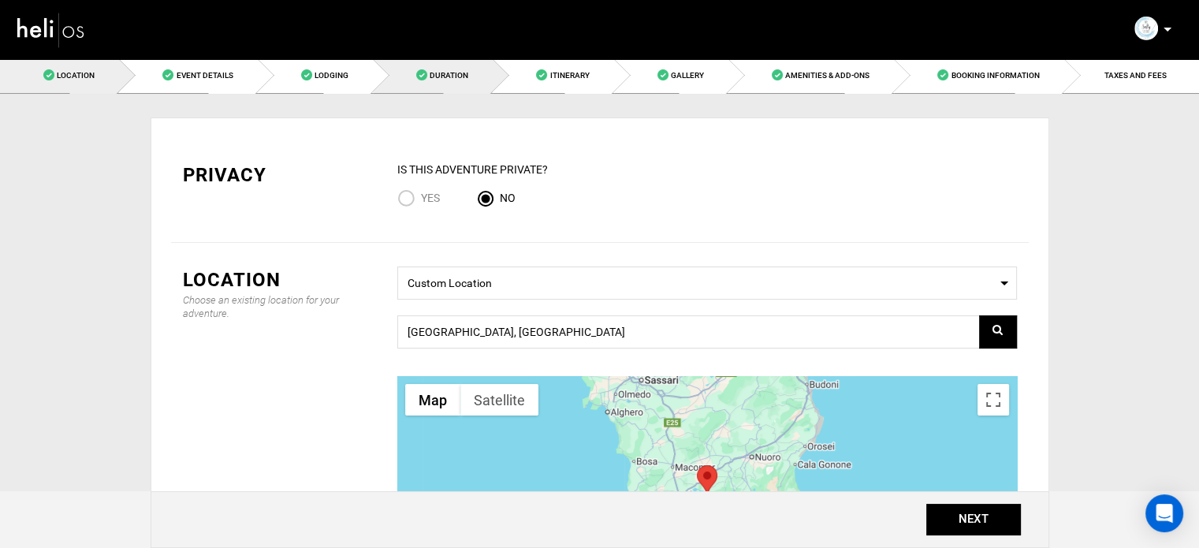
click at [401, 74] on link "Duration" at bounding box center [433, 75] width 120 height 35
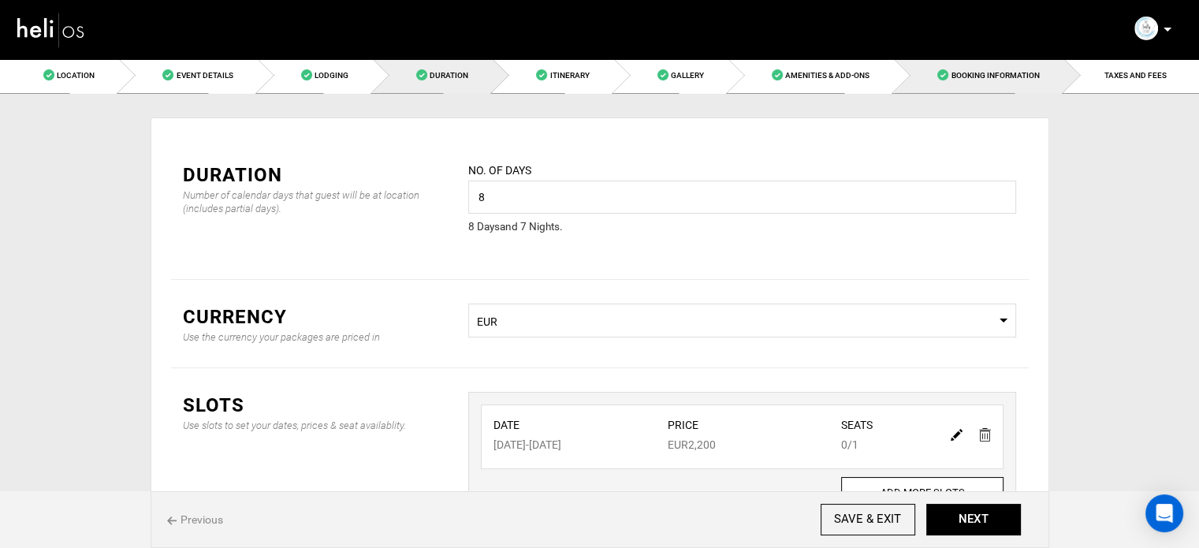
click at [944, 80] on span at bounding box center [942, 74] width 11 height 11
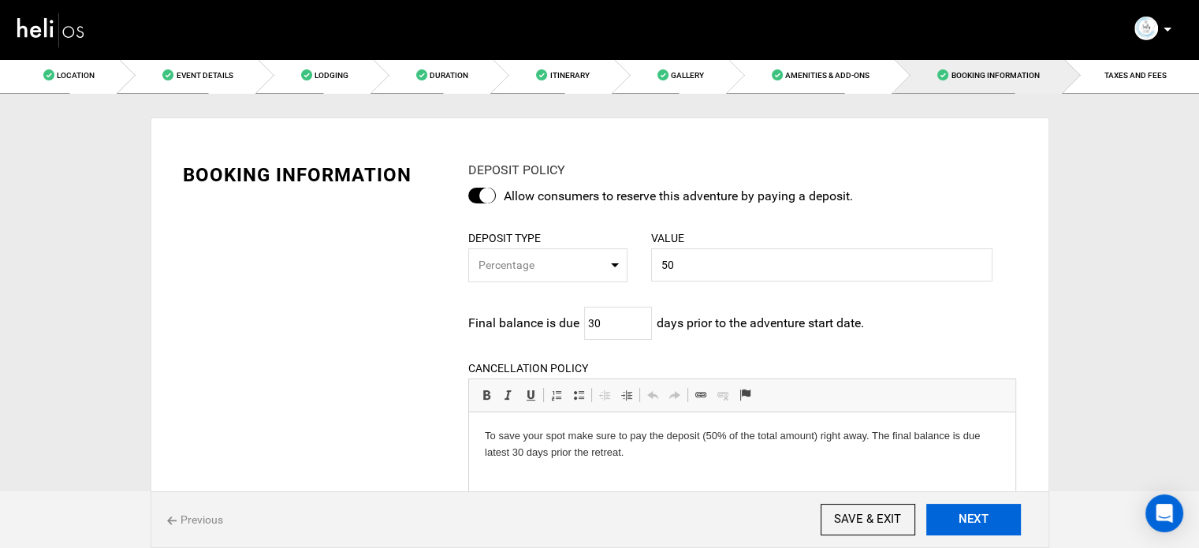
click at [967, 523] on button "NEXT" at bounding box center [973, 520] width 95 height 32
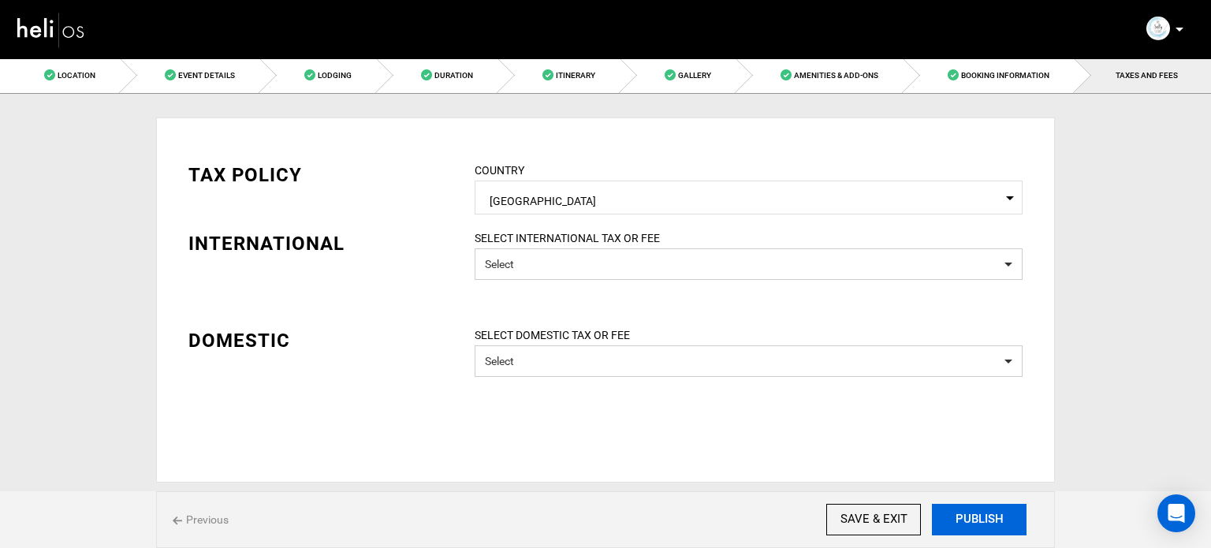
click at [967, 523] on button "PUBLISH" at bounding box center [979, 520] width 95 height 32
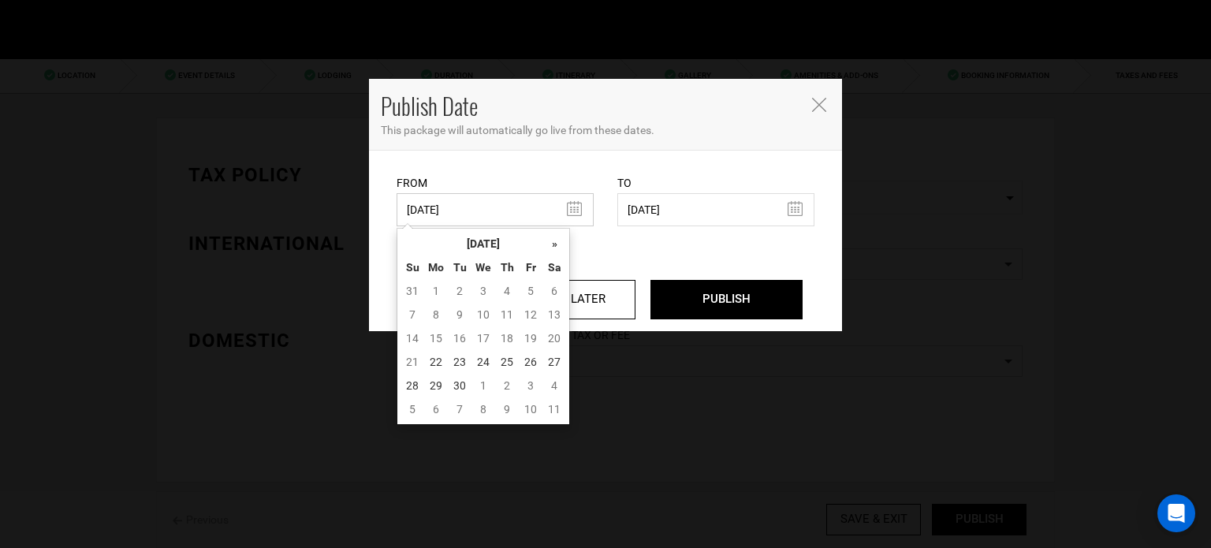
click at [452, 202] on input "[DATE]" at bounding box center [494, 209] width 197 height 33
click at [432, 358] on td "22" at bounding box center [436, 362] width 24 height 24
type input "[DATE]"
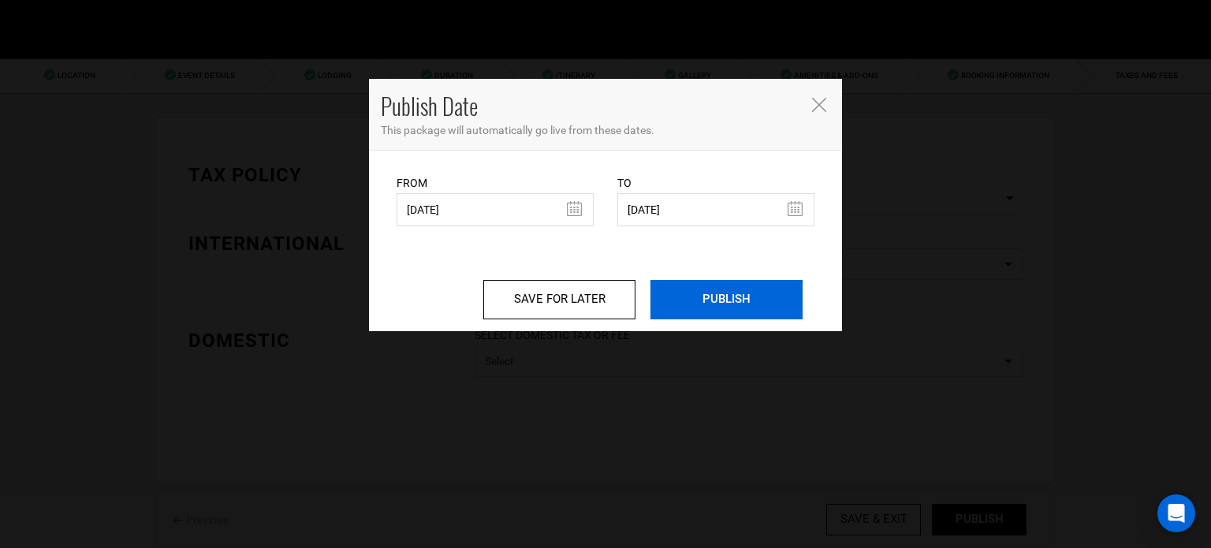
click at [725, 298] on input "PUBLISH" at bounding box center [726, 299] width 152 height 39
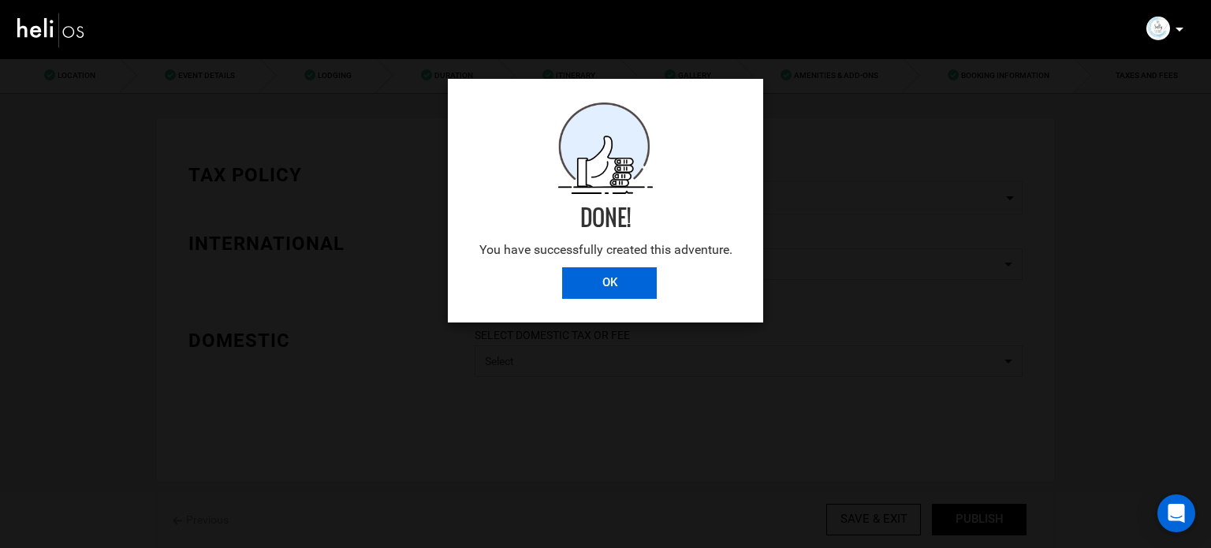
click at [651, 288] on input "OK" at bounding box center [609, 283] width 95 height 32
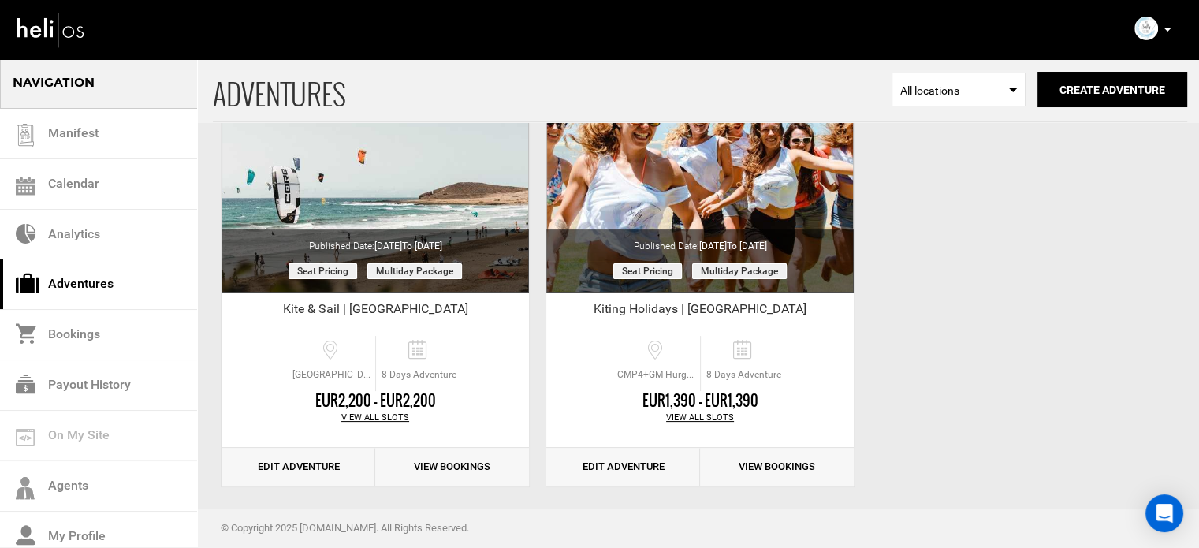
scroll to position [195, 0]
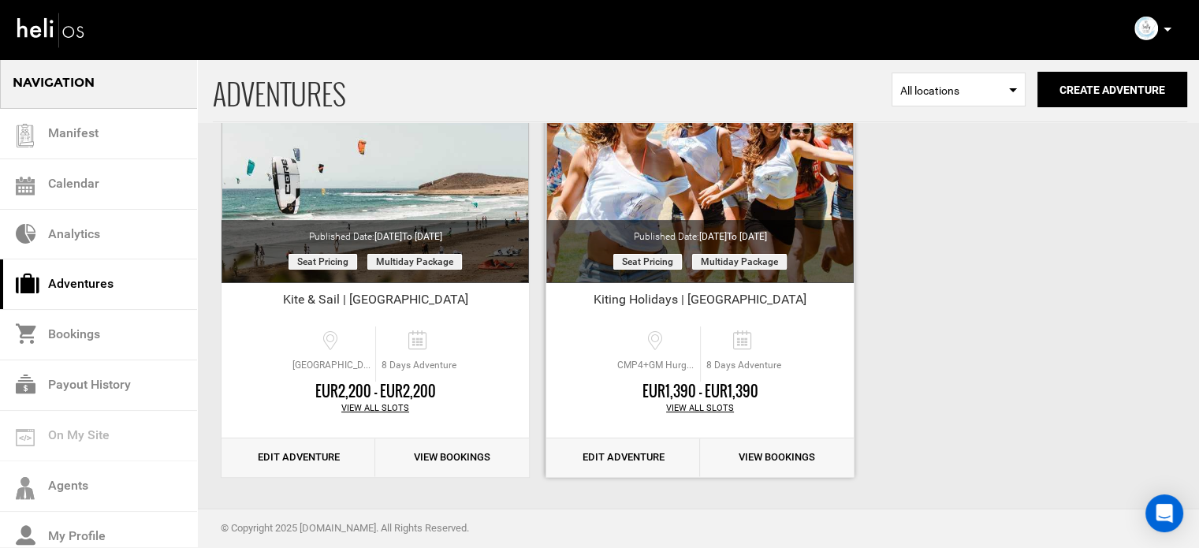
click at [625, 461] on link "Edit Adventure" at bounding box center [623, 457] width 154 height 39
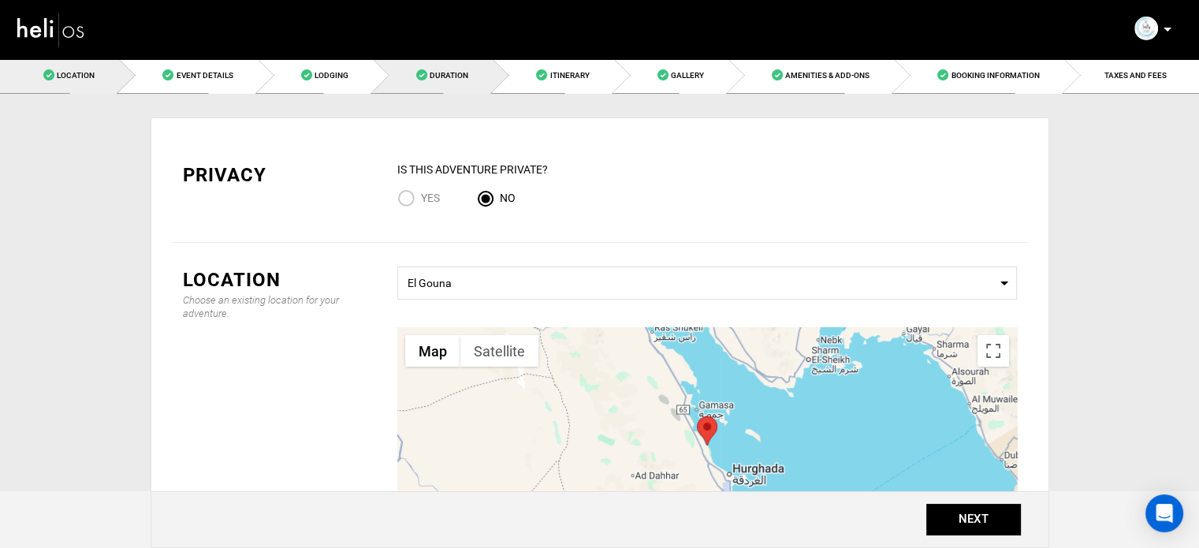
click at [426, 62] on link "Duration" at bounding box center [433, 75] width 120 height 35
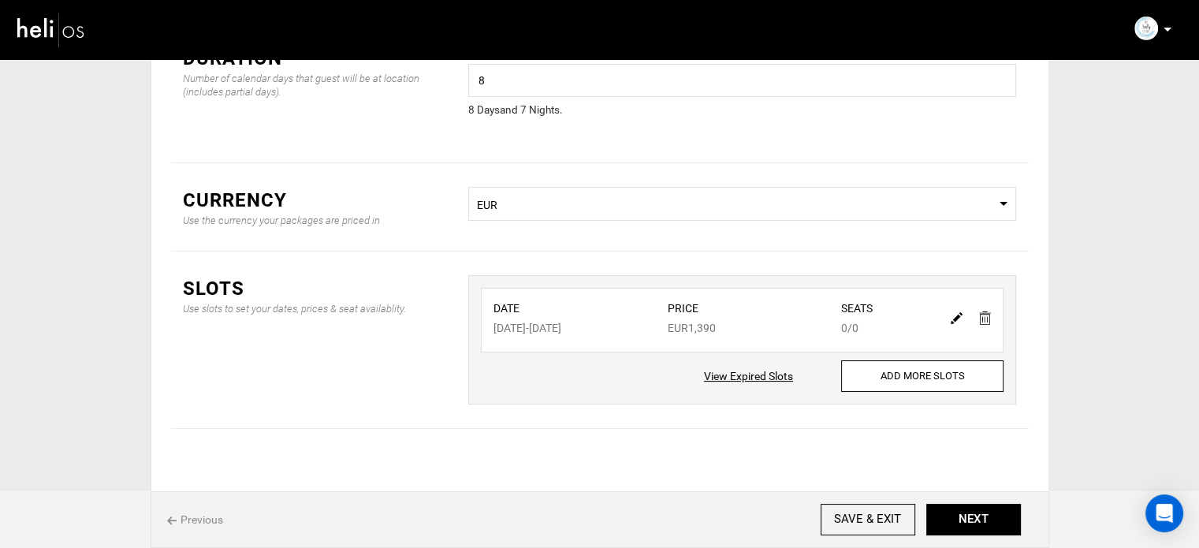
scroll to position [131, 0]
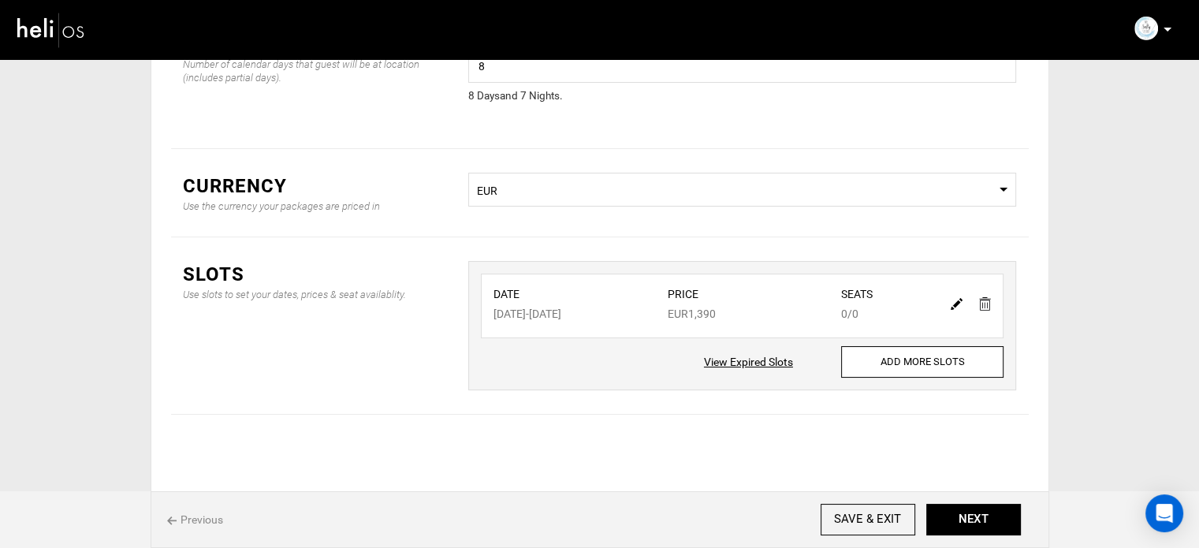
click at [955, 302] on img at bounding box center [957, 304] width 12 height 12
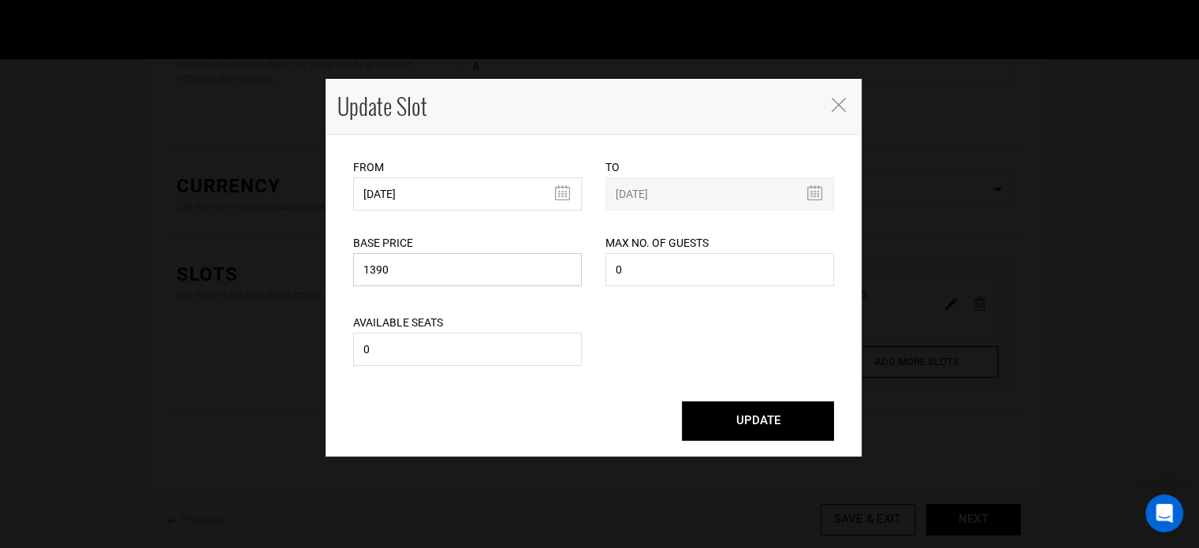
click at [458, 264] on input "1390" at bounding box center [467, 269] width 229 height 33
type input "1480"
click at [734, 431] on button "UPDATE" at bounding box center [758, 420] width 152 height 39
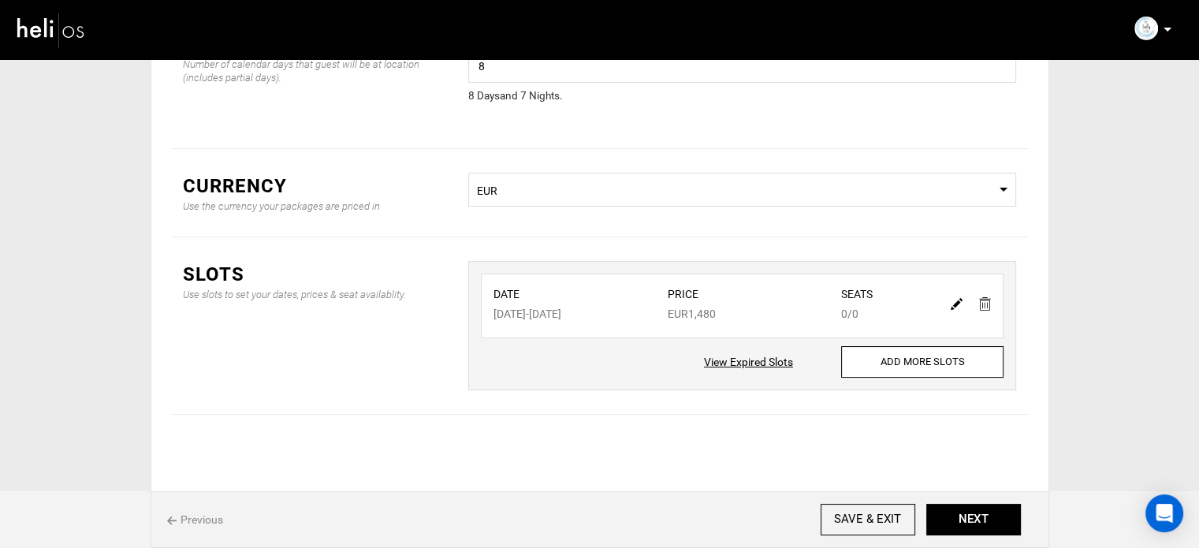
scroll to position [0, 0]
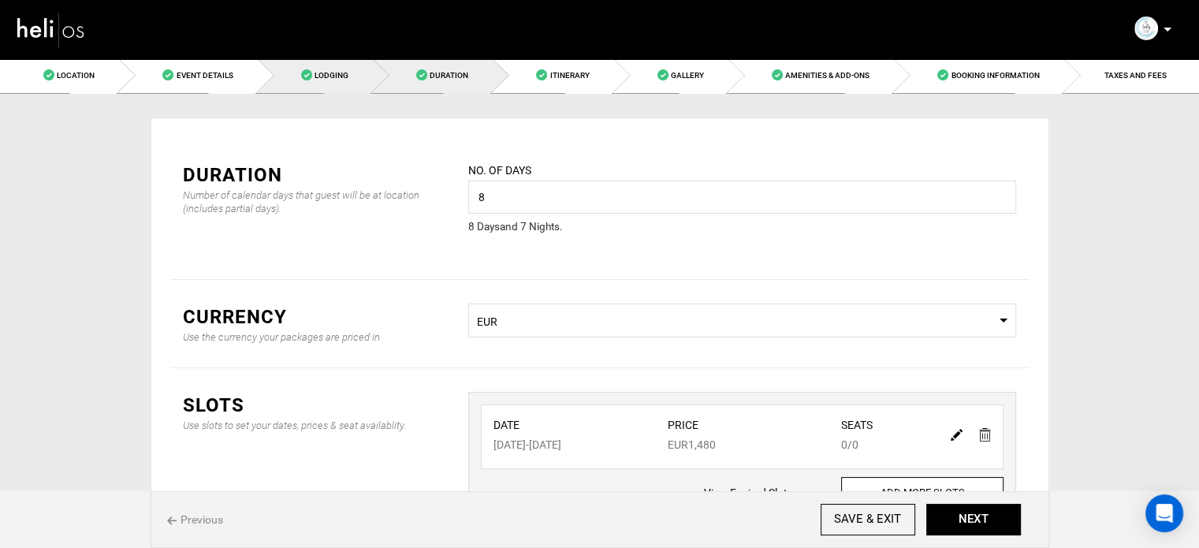
click at [337, 74] on span "Lodging" at bounding box center [331, 75] width 34 height 9
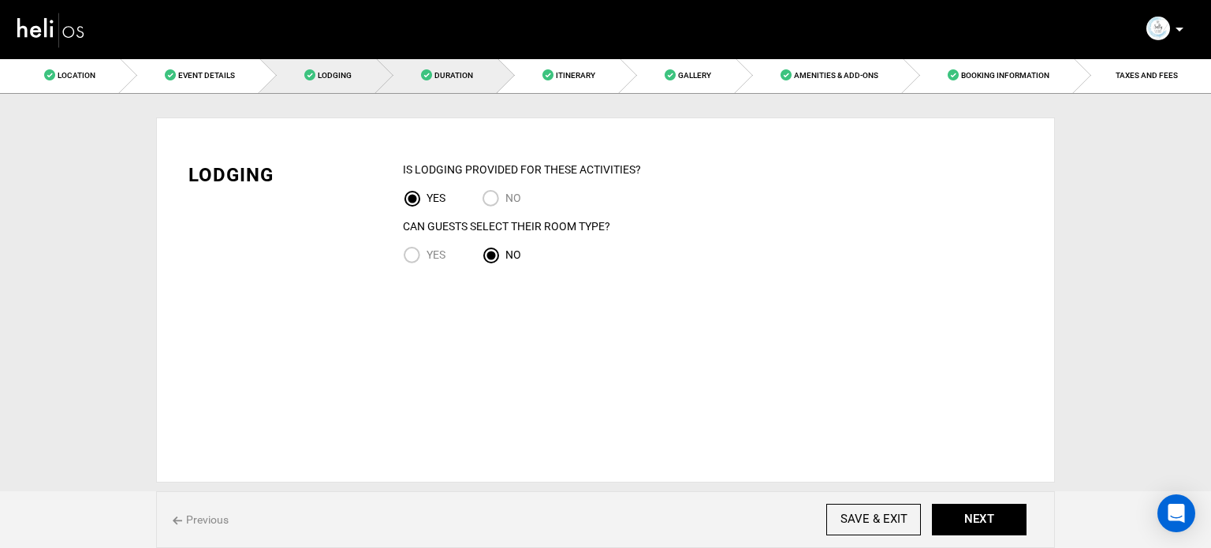
click at [482, 79] on link "Duration" at bounding box center [437, 75] width 121 height 35
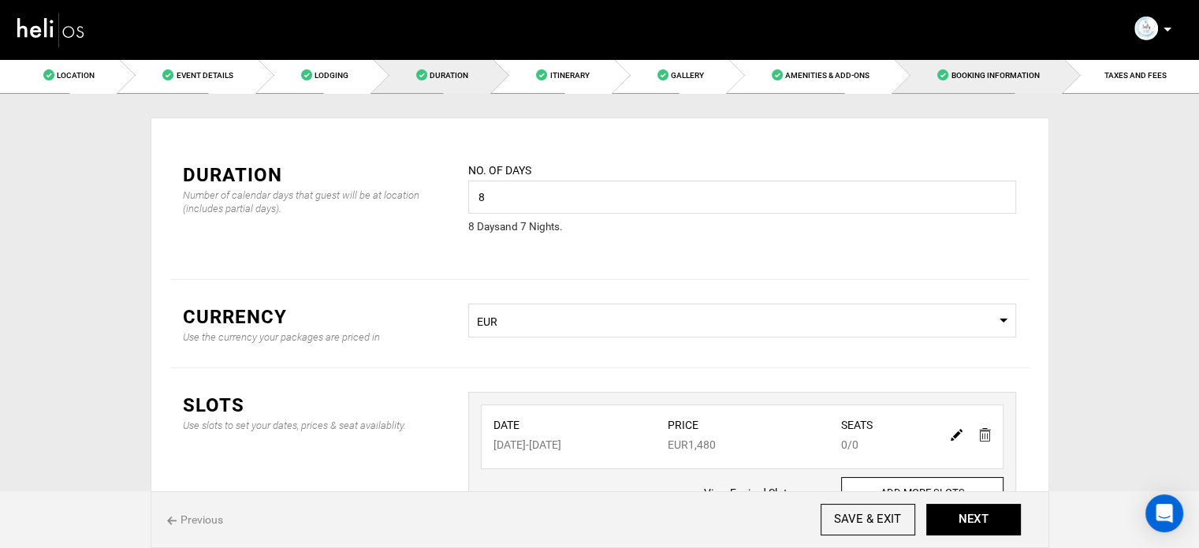
click at [1038, 75] on span "Booking Information" at bounding box center [995, 75] width 88 height 9
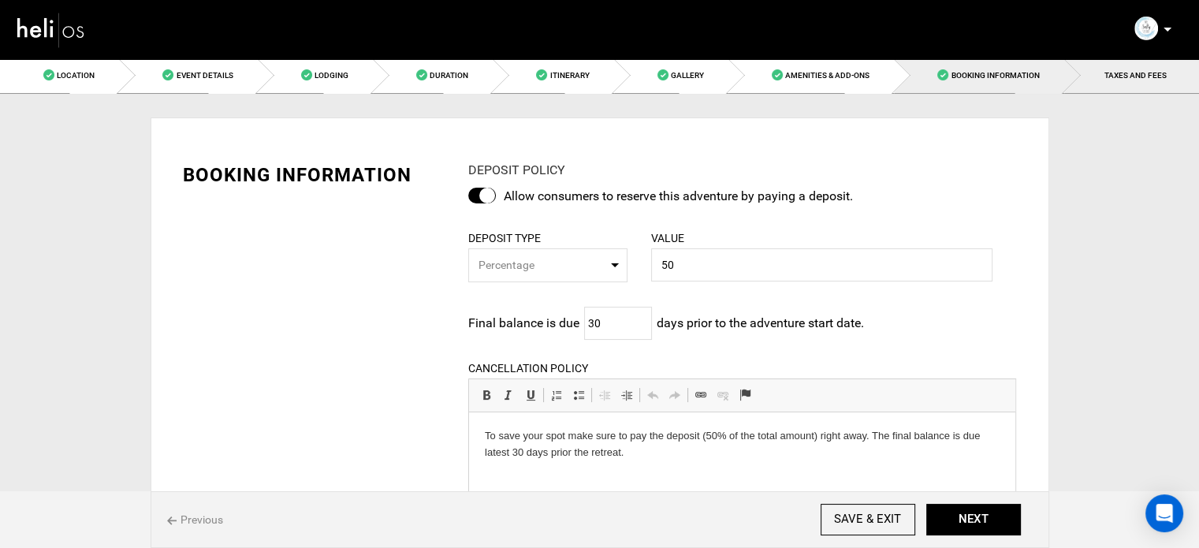
click at [1100, 76] on link "TAXES AND FEES" at bounding box center [1131, 75] width 135 height 35
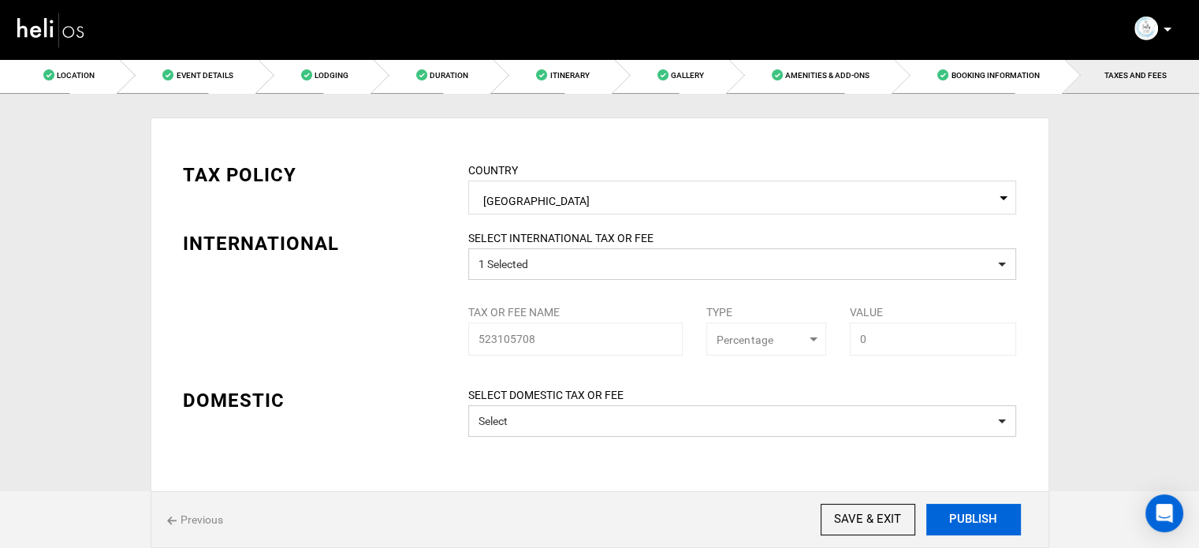
click at [951, 523] on button "PUBLISH" at bounding box center [973, 520] width 95 height 32
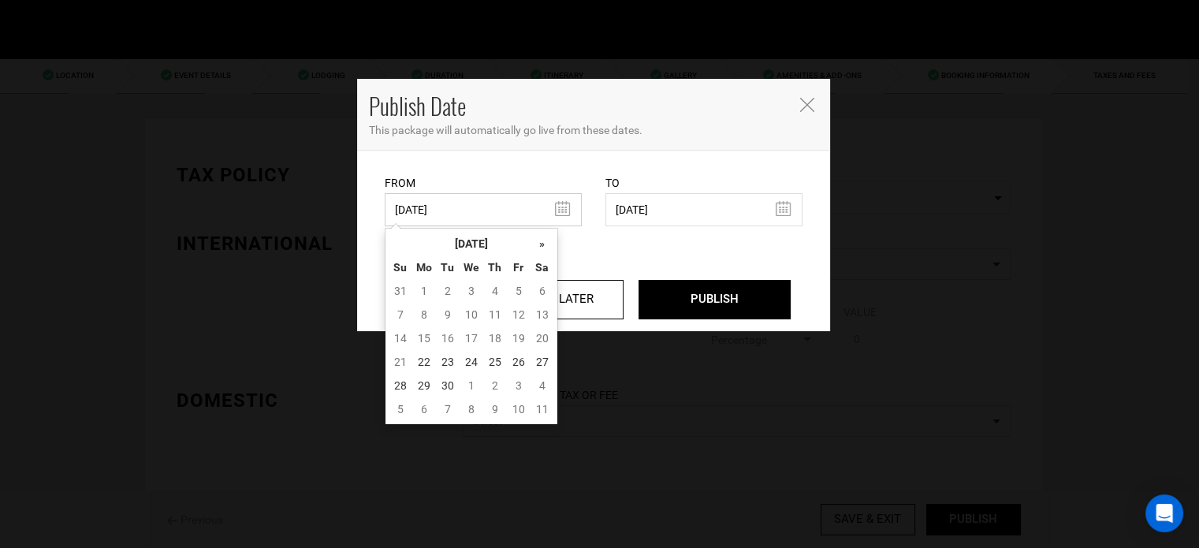
click at [425, 198] on input "09/15/2025" at bounding box center [483, 209] width 197 height 33
click at [422, 365] on td "22" at bounding box center [424, 362] width 24 height 24
type input "[DATE]"
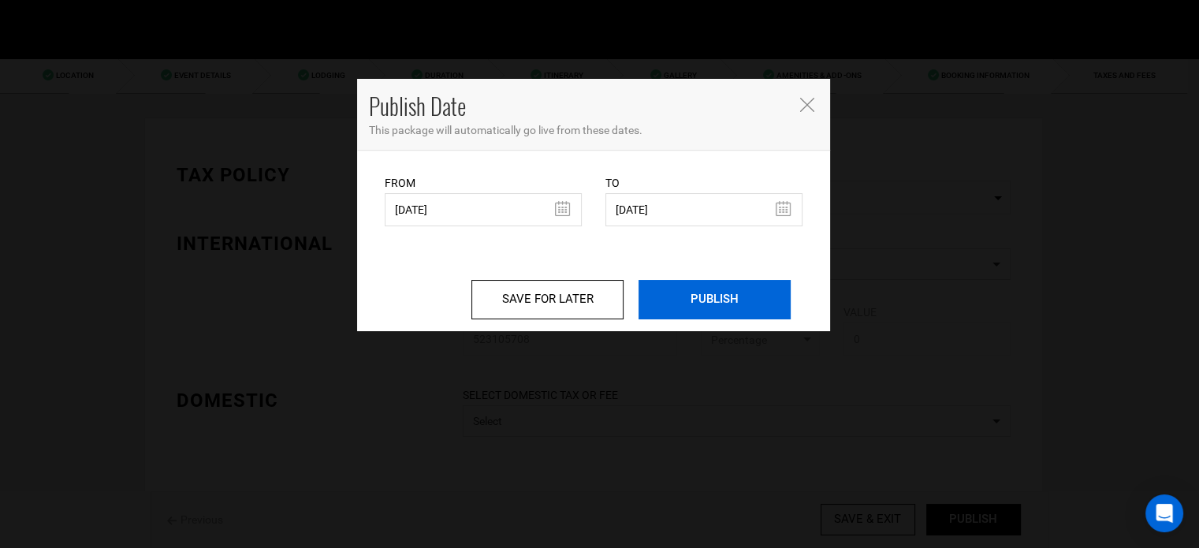
click at [683, 302] on input "PUBLISH" at bounding box center [714, 299] width 152 height 39
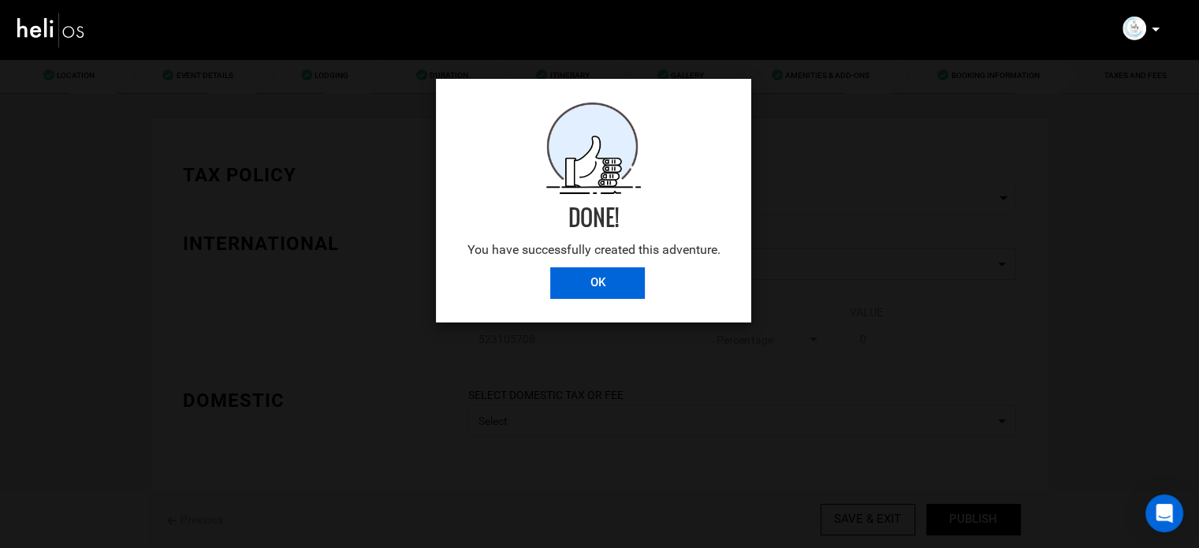
click at [602, 280] on input "OK" at bounding box center [597, 283] width 95 height 32
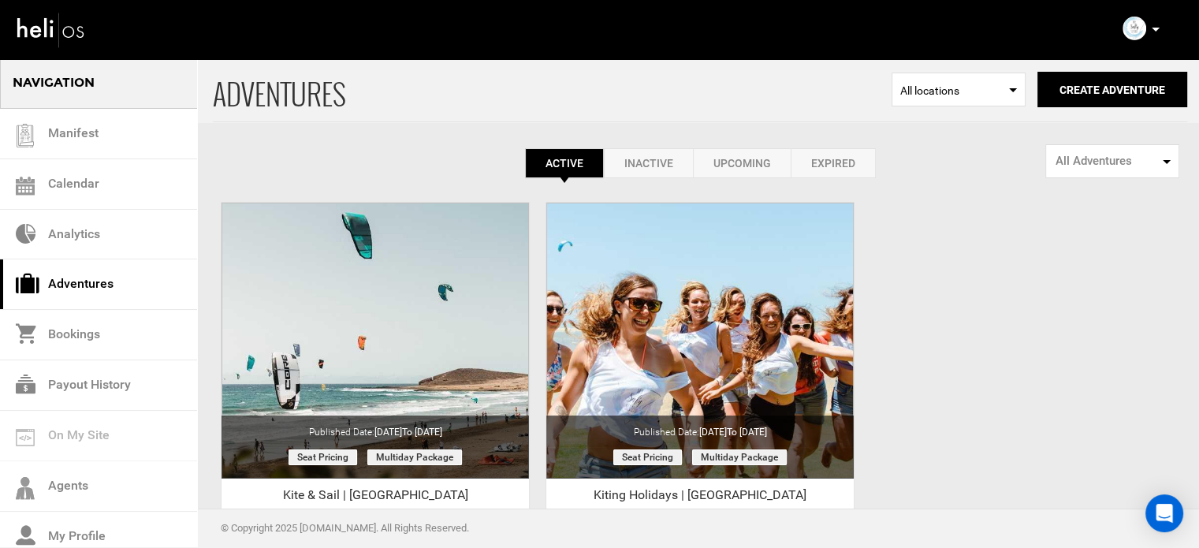
click at [824, 162] on link "Expired" at bounding box center [833, 163] width 85 height 30
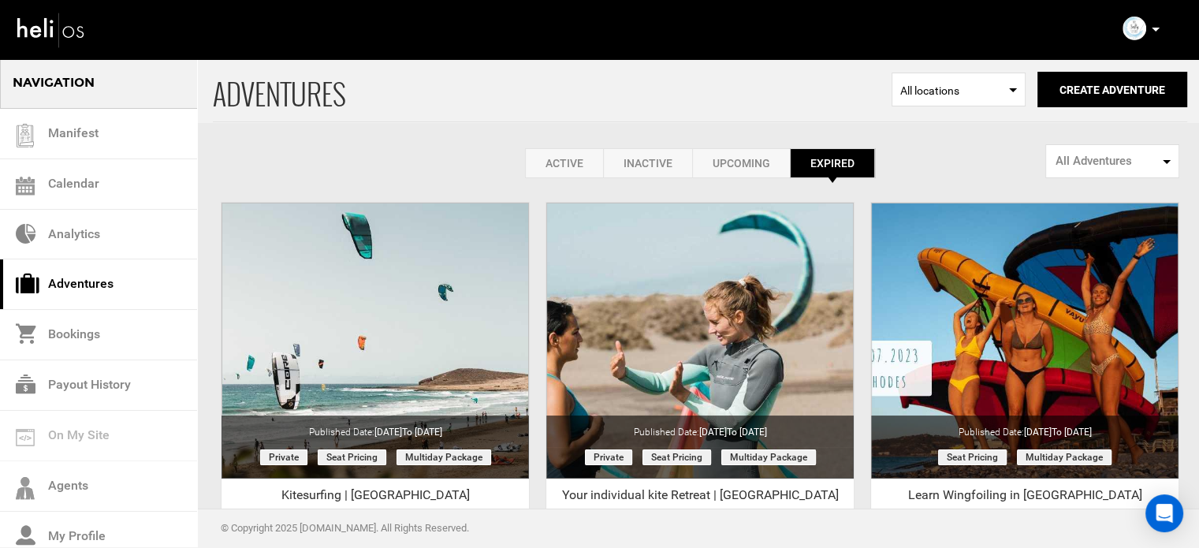
click at [583, 162] on link "Active" at bounding box center [564, 163] width 78 height 30
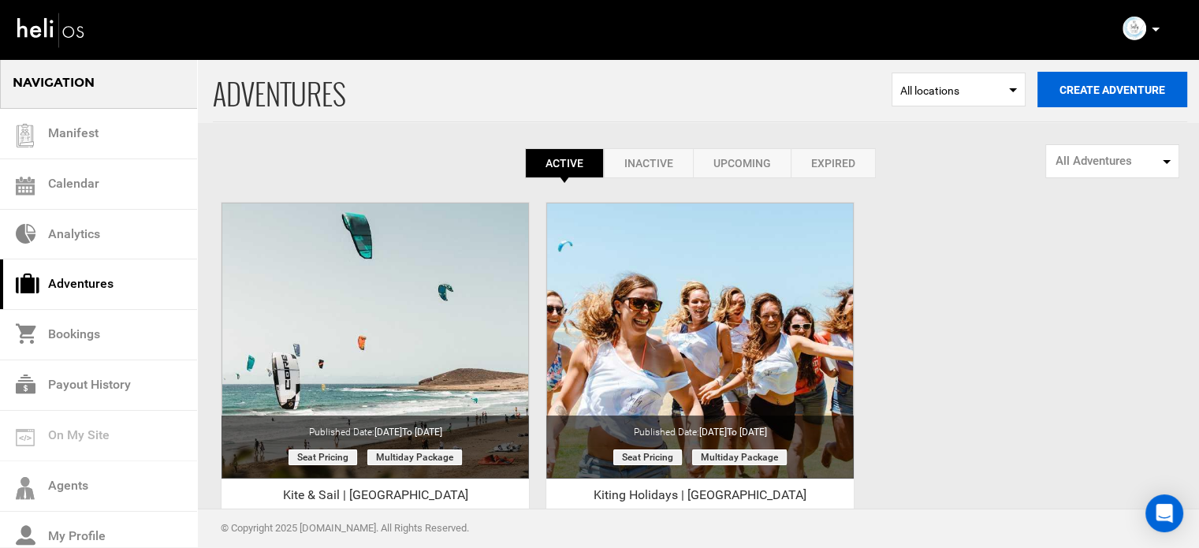
click at [1100, 91] on button "Create Adventure" at bounding box center [1112, 89] width 150 height 35
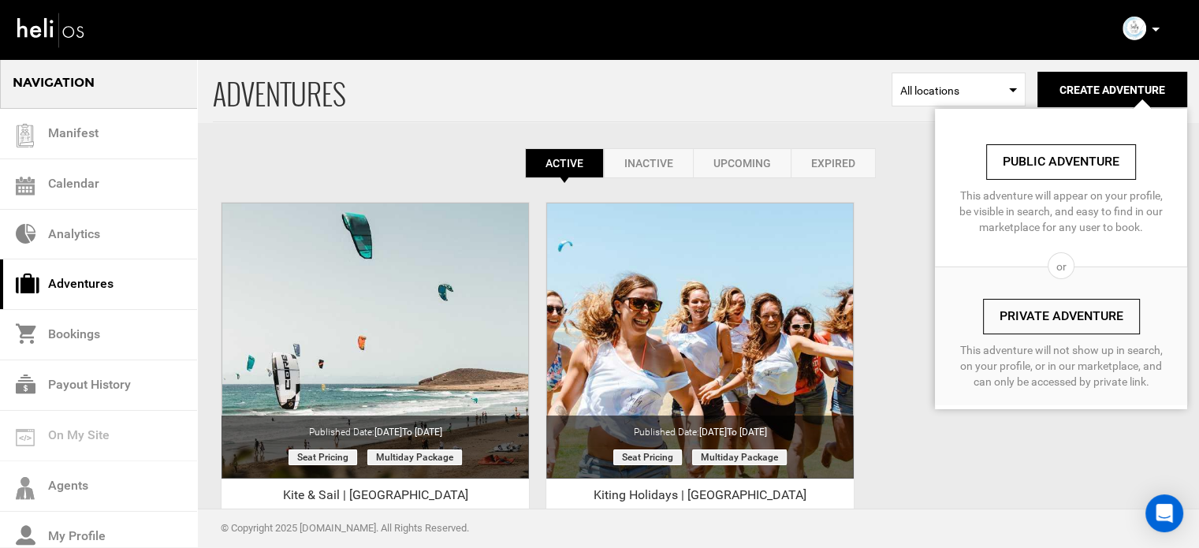
click at [1033, 307] on link "Private Adventure" at bounding box center [1061, 316] width 157 height 35
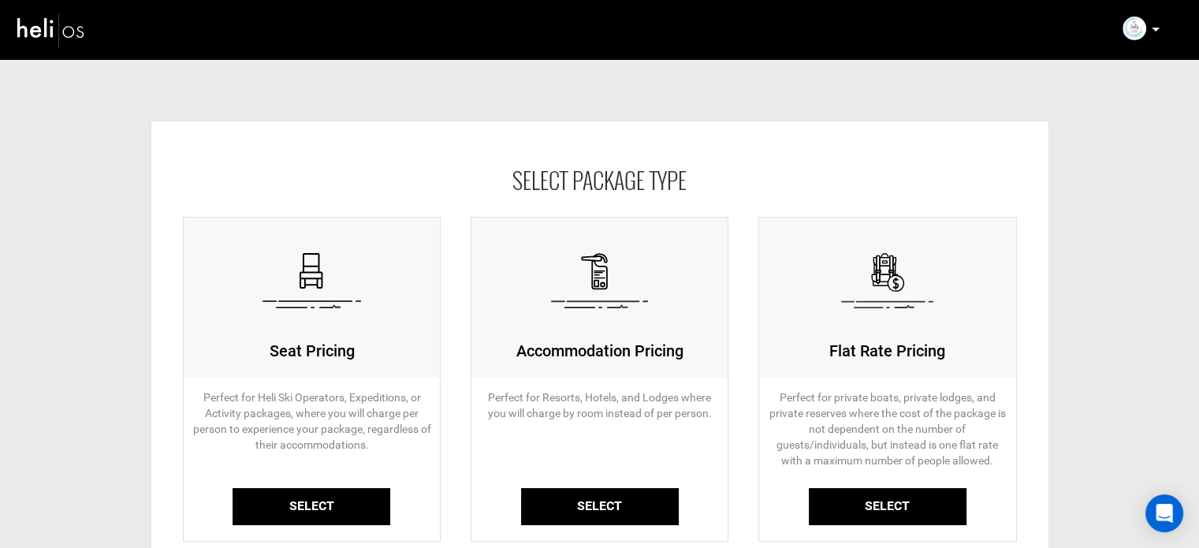
click at [311, 490] on link "Select" at bounding box center [312, 506] width 158 height 37
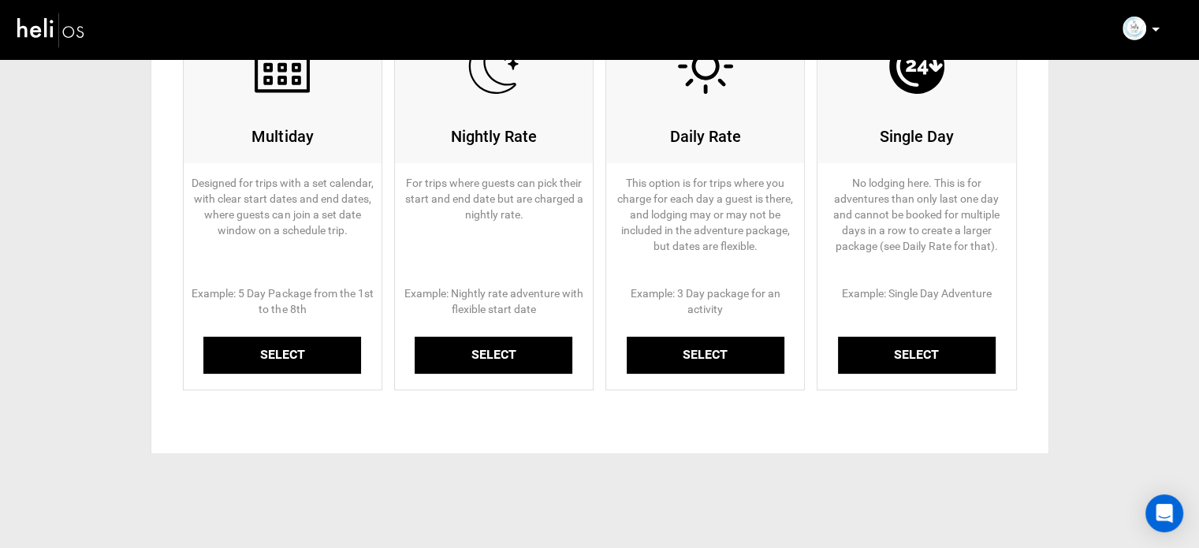
scroll to position [216, 0]
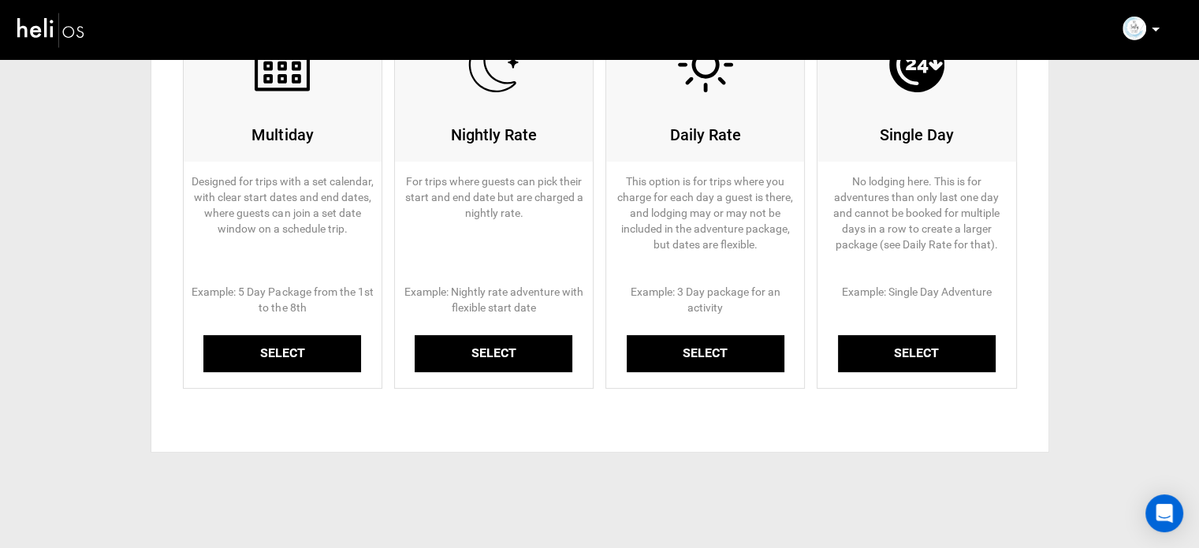
click at [261, 342] on link "Select" at bounding box center [282, 353] width 158 height 37
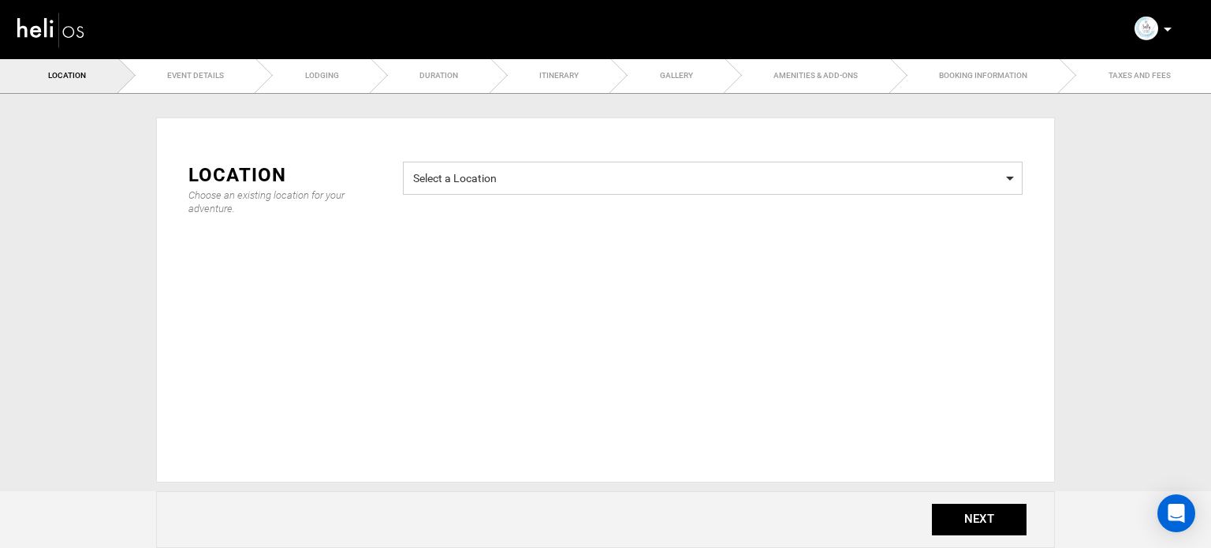
click at [469, 174] on span "Select a Location" at bounding box center [712, 176] width 599 height 20
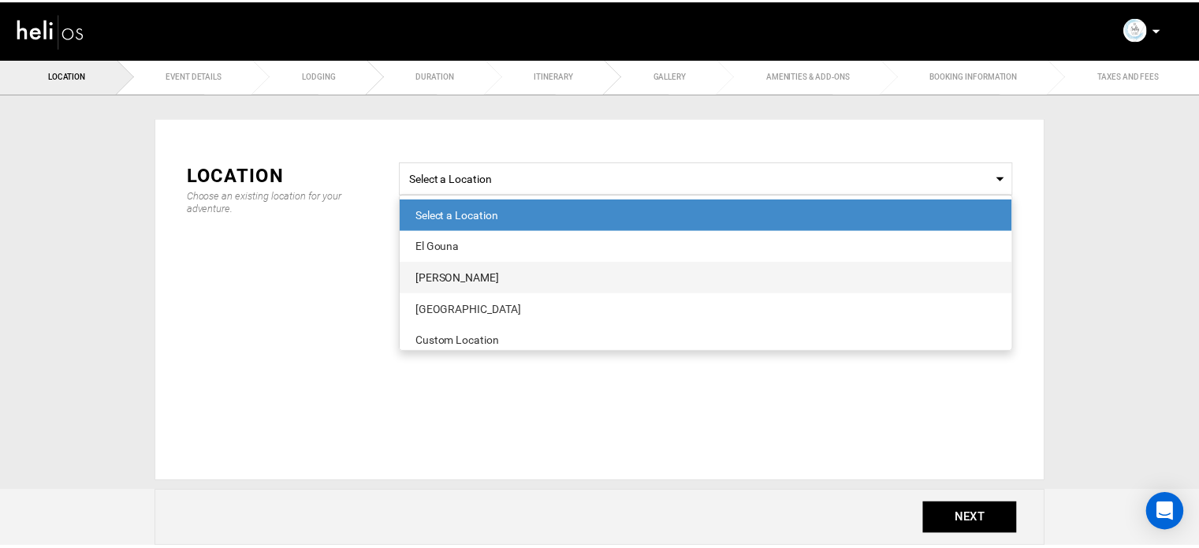
scroll to position [9, 0]
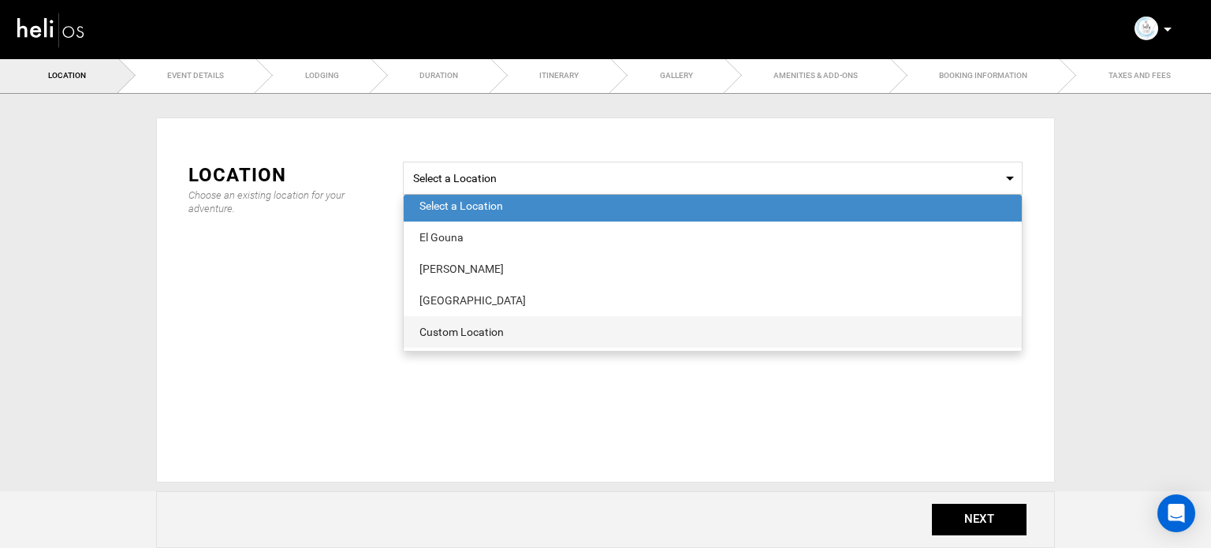
click at [460, 328] on div "Custom Location" at bounding box center [712, 332] width 586 height 16
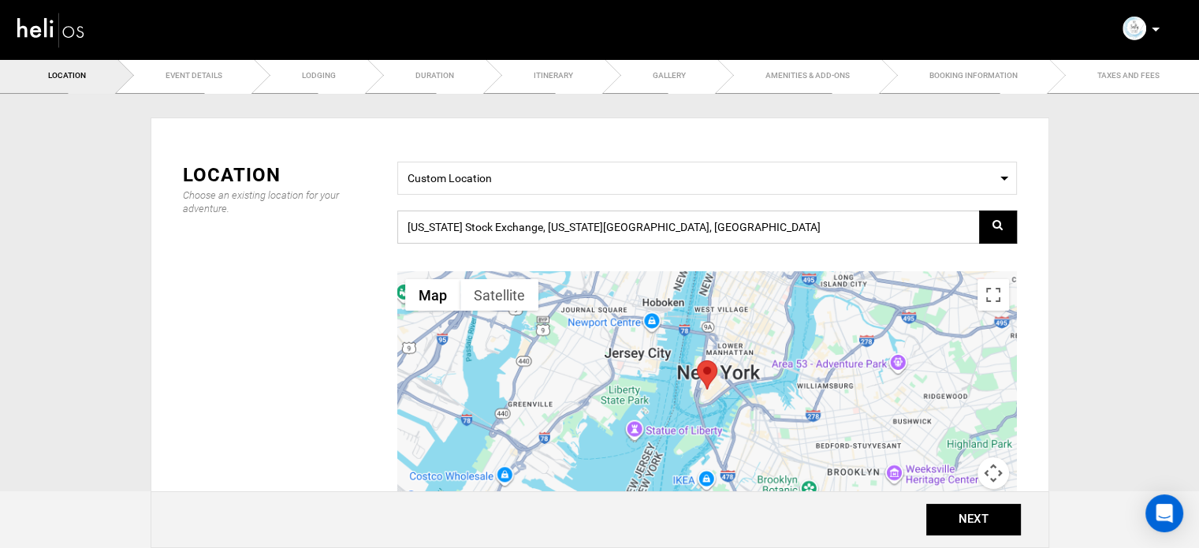
click at [489, 225] on input "New York Stock Exchange, New York, NY 10005, USA" at bounding box center [707, 226] width 620 height 33
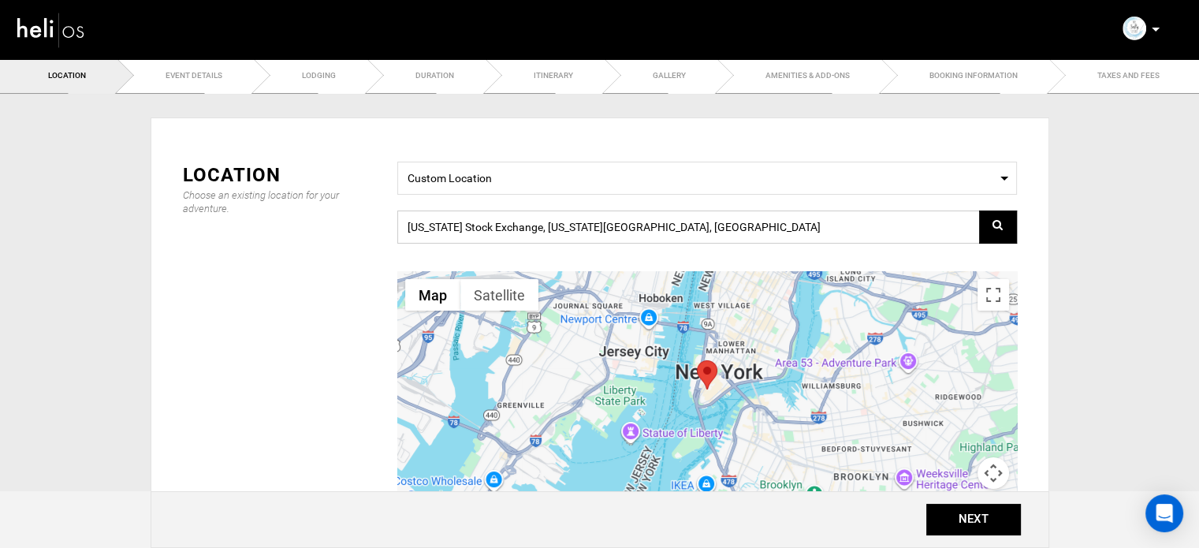
click at [489, 225] on input "New York Stock Exchange, New York, NY 10005, USA" at bounding box center [707, 226] width 620 height 33
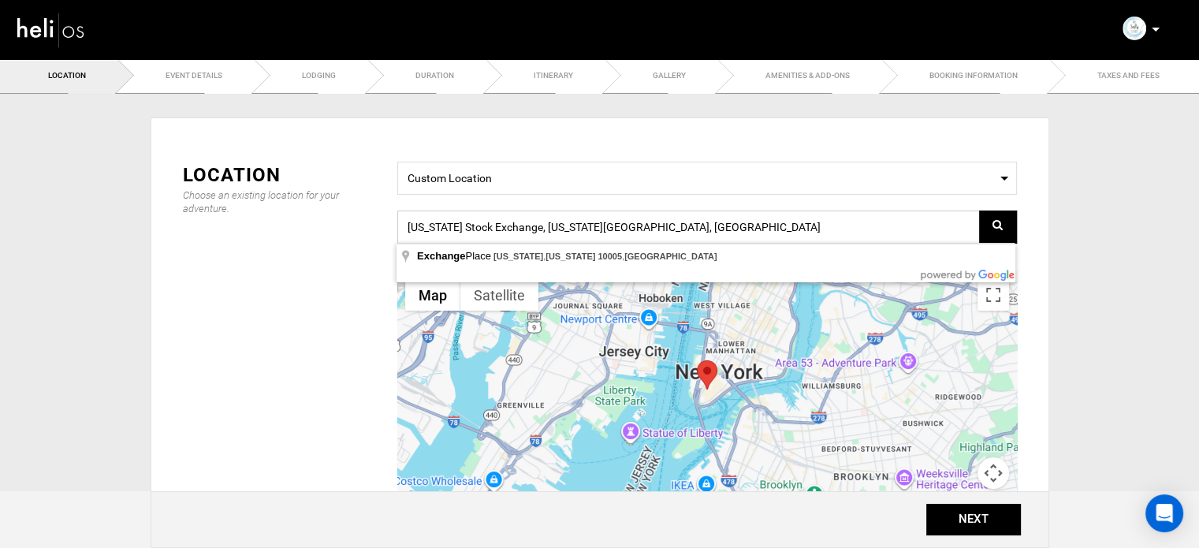
click at [489, 225] on input "New York Stock Exchange, New York, NY 10005, USA" at bounding box center [707, 226] width 620 height 33
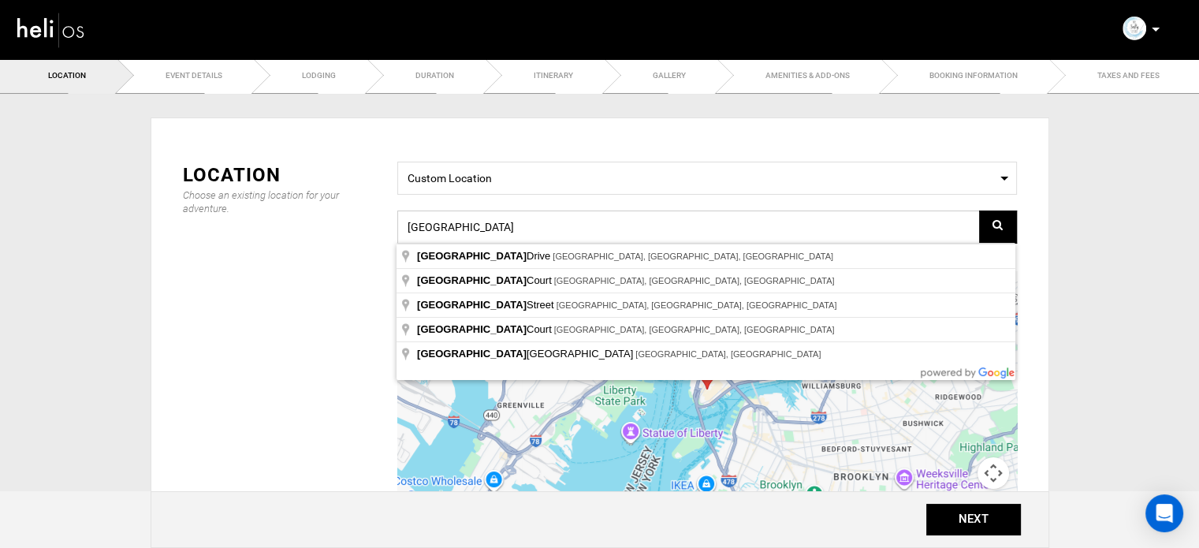
type input "kenya"
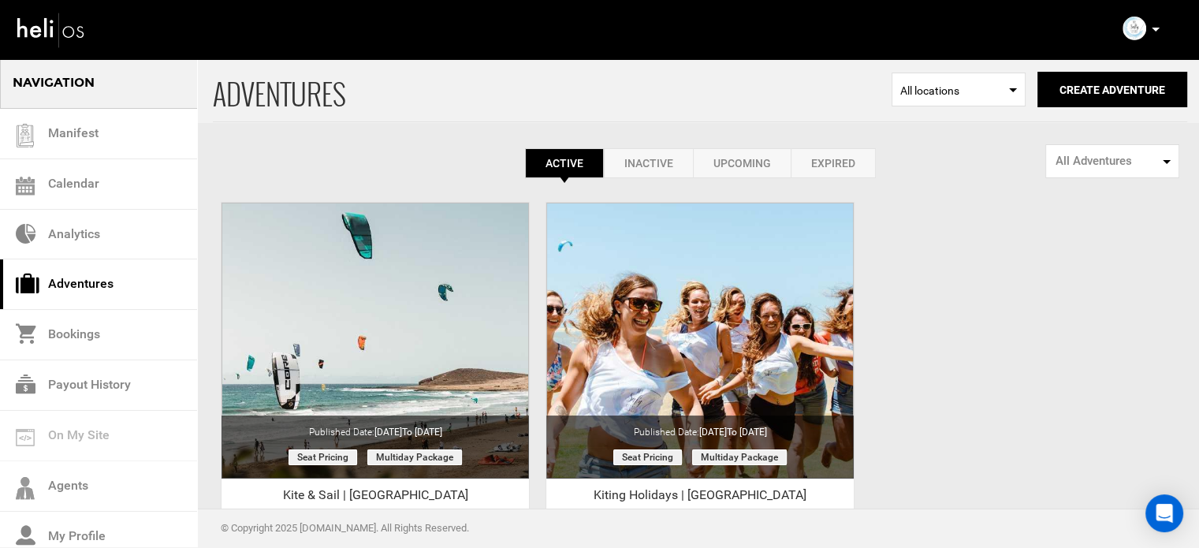
click at [1148, 24] on div "Account Settings Change Password Logout" at bounding box center [1143, 28] width 57 height 31
click at [1156, 30] on icon at bounding box center [1156, 30] width 8 height 4
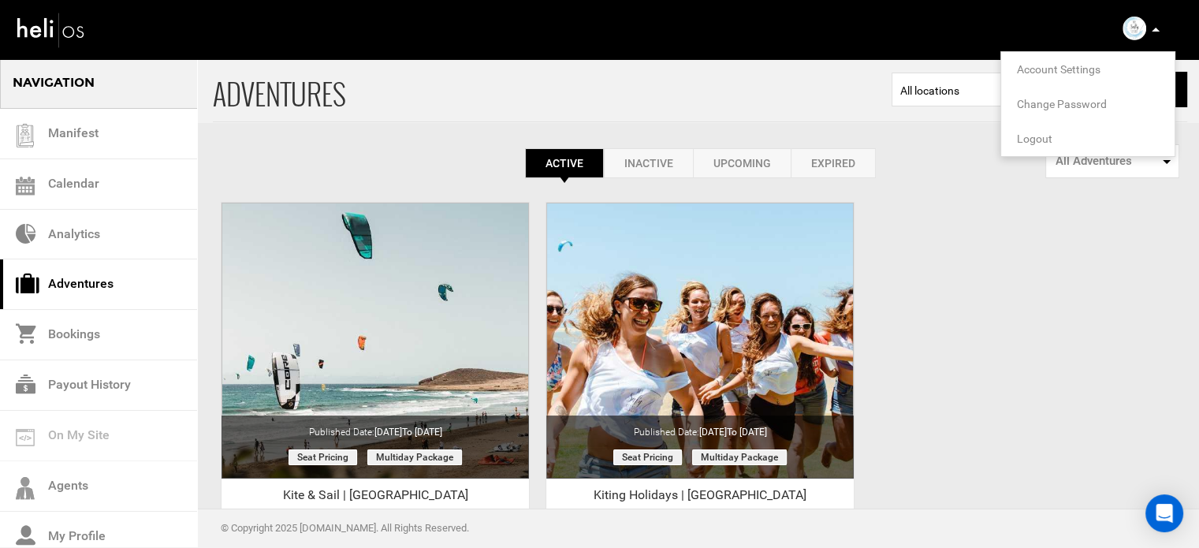
click at [1036, 135] on span "Logout" at bounding box center [1034, 138] width 35 height 13
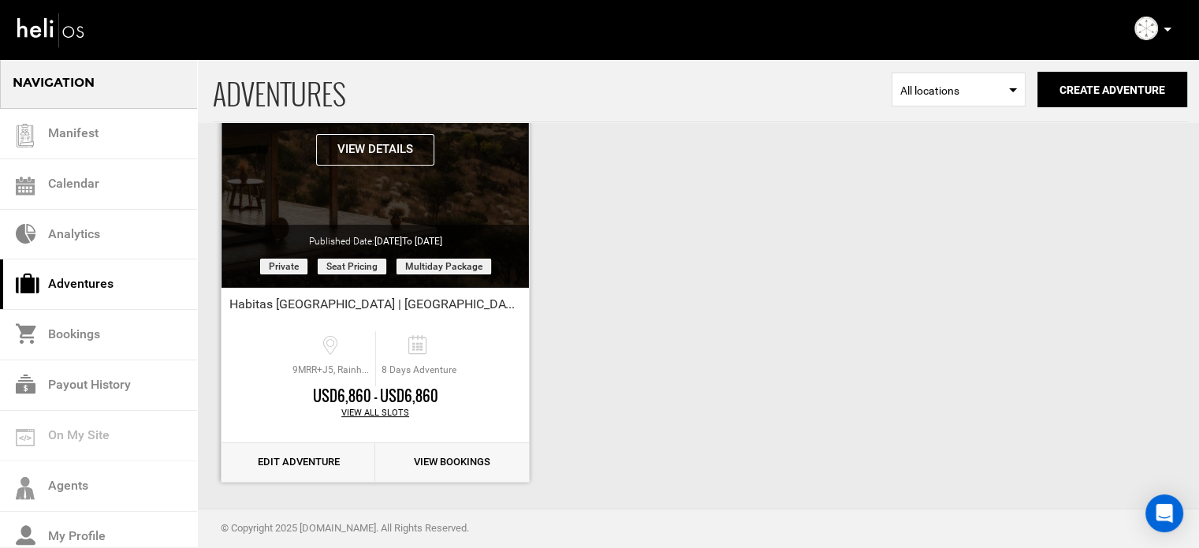
scroll to position [192, 0]
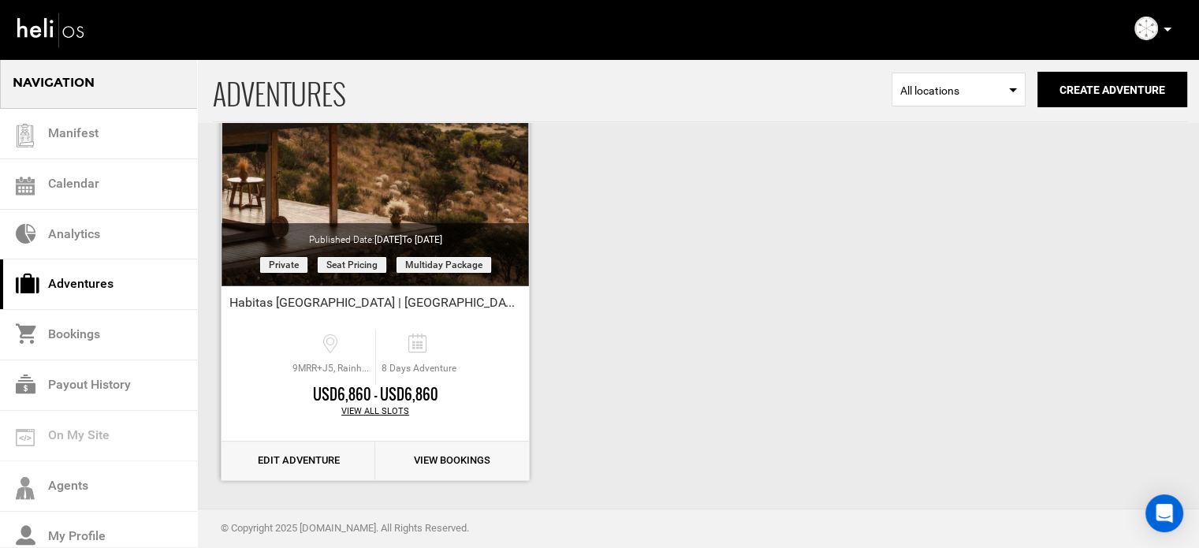
click at [312, 466] on link "Edit Adventure" at bounding box center [298, 460] width 154 height 39
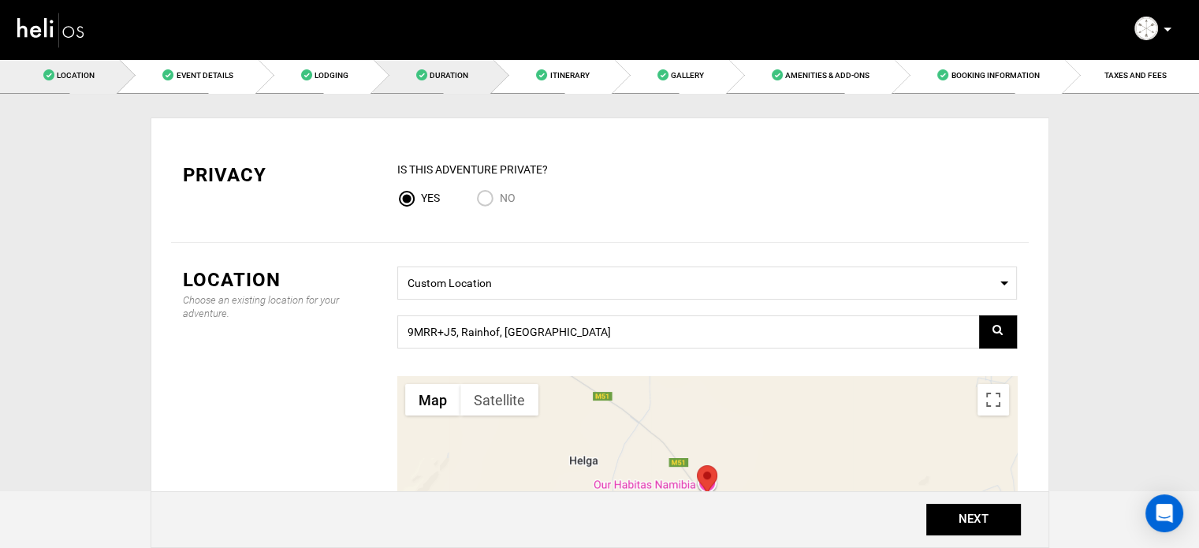
click at [415, 83] on link "Duration" at bounding box center [433, 75] width 120 height 35
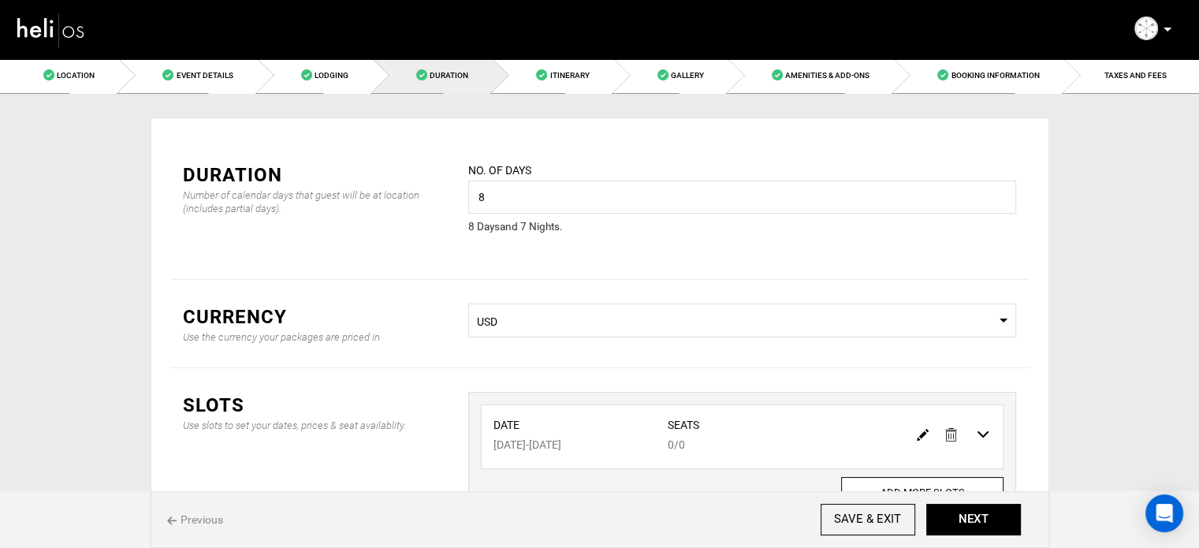
scroll to position [131, 0]
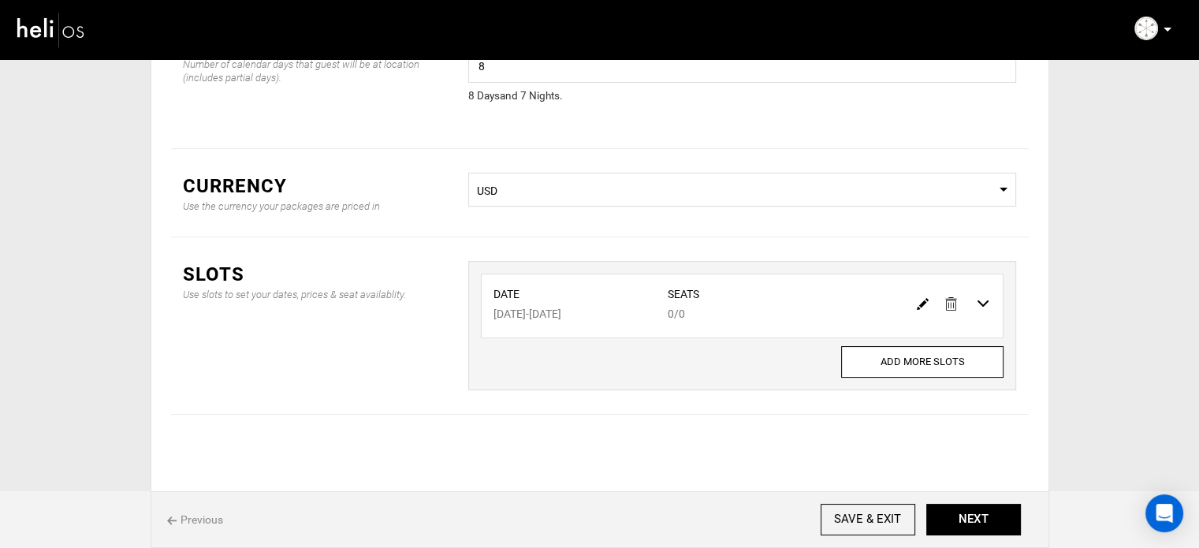
click at [920, 299] on img at bounding box center [923, 304] width 12 height 12
type input "[DATE]"
type input "0"
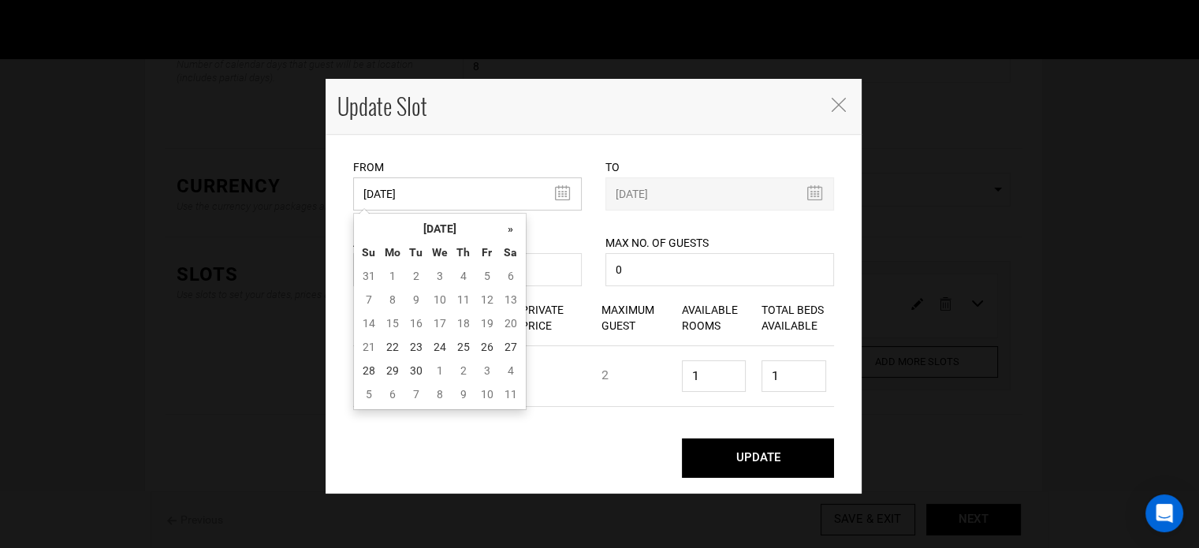
click at [481, 198] on input "[DATE]" at bounding box center [467, 193] width 229 height 33
click at [454, 220] on th "[DATE]" at bounding box center [440, 229] width 118 height 24
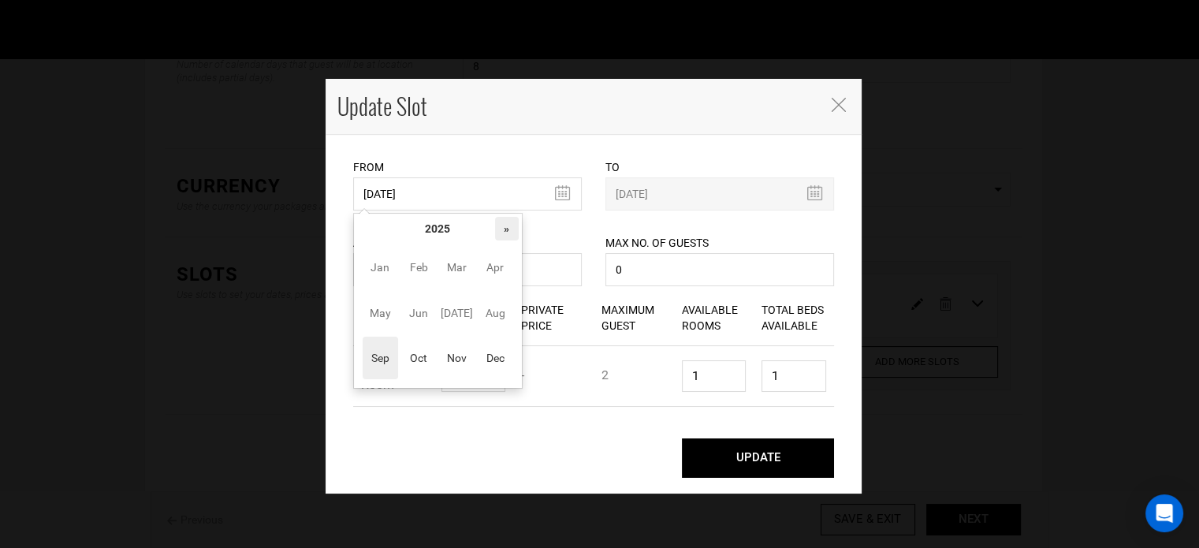
click at [508, 227] on th "»" at bounding box center [507, 229] width 24 height 24
click at [445, 362] on span "Nov" at bounding box center [456, 358] width 35 height 43
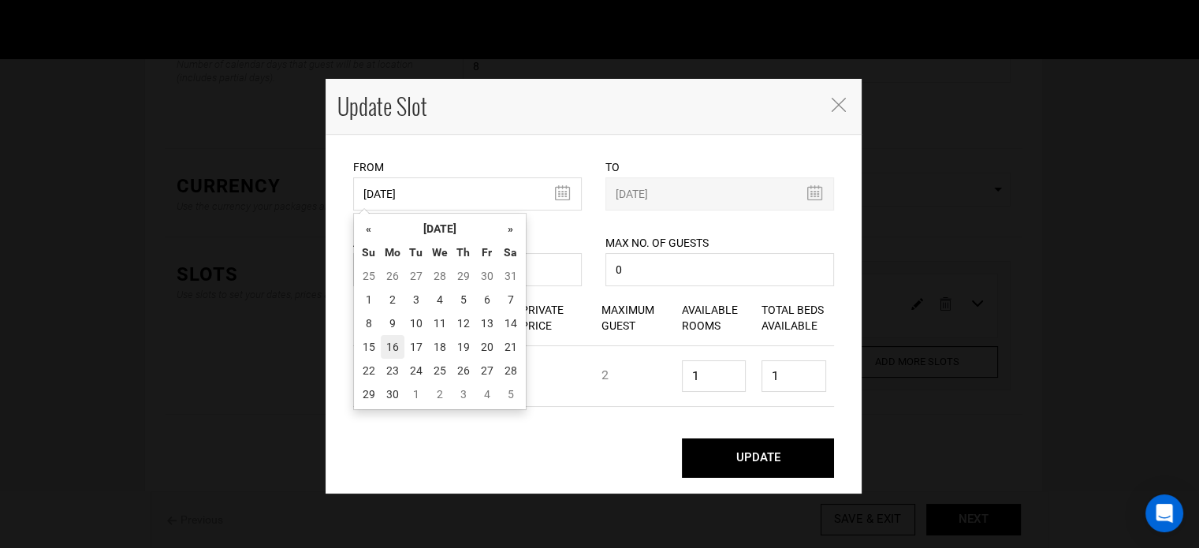
click at [389, 357] on td "16" at bounding box center [393, 347] width 24 height 24
type input "11/16/2026"
type input "11/23/2026"
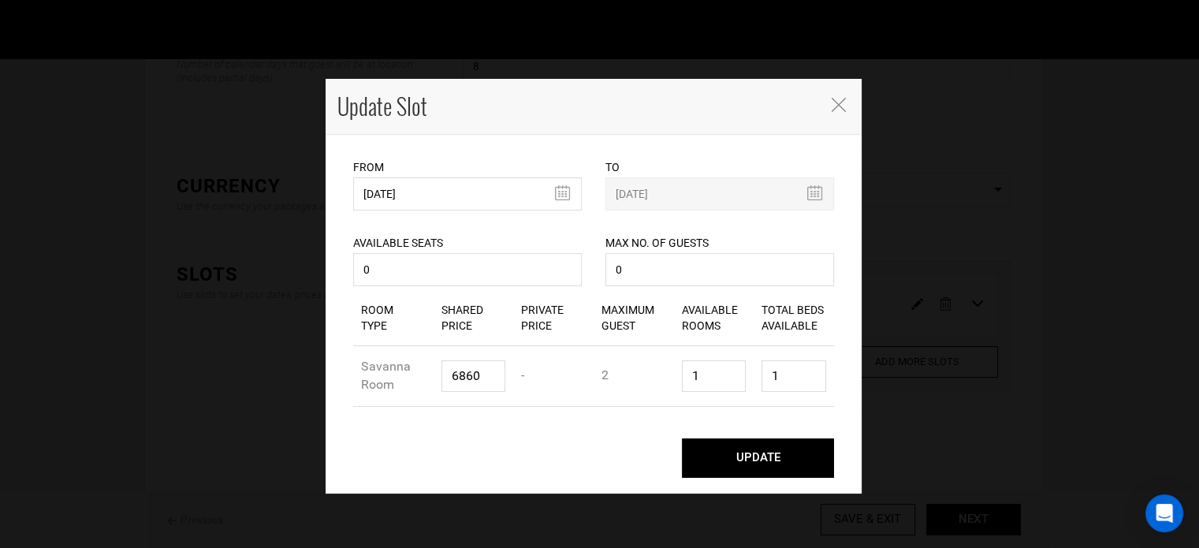
click at [762, 441] on button "UPDATE" at bounding box center [758, 457] width 152 height 39
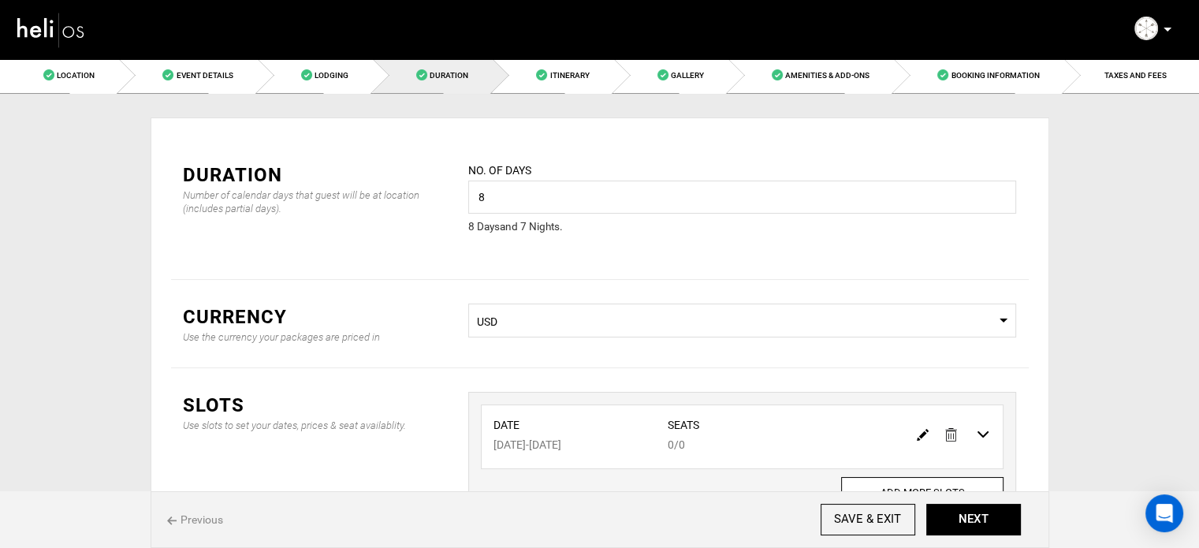
scroll to position [0, 0]
click at [940, 62] on link "Booking Information" at bounding box center [978, 75] width 169 height 35
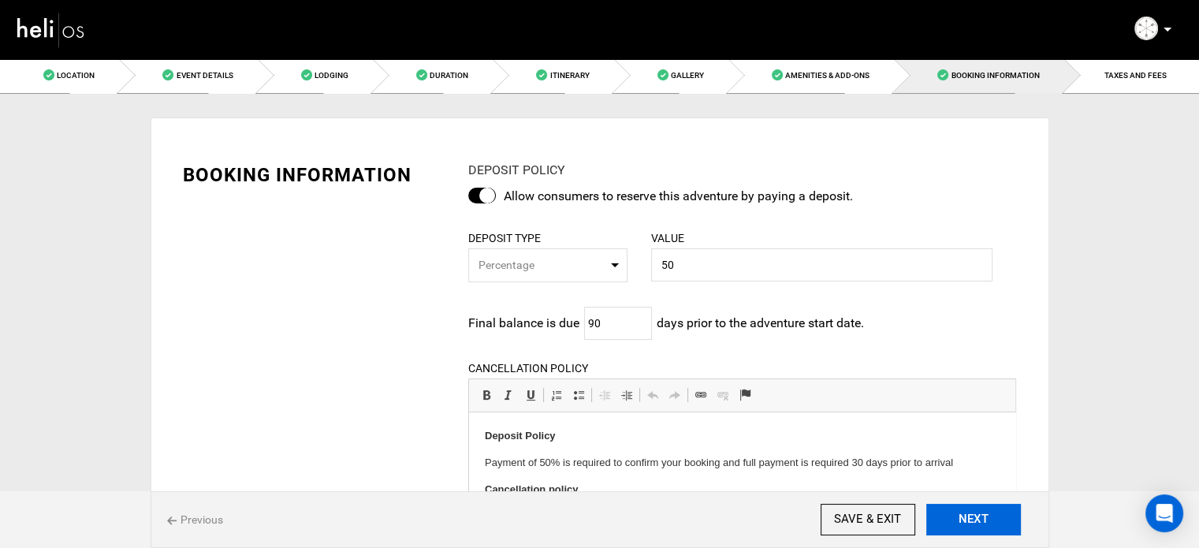
click at [981, 510] on button "NEXT" at bounding box center [973, 520] width 95 height 32
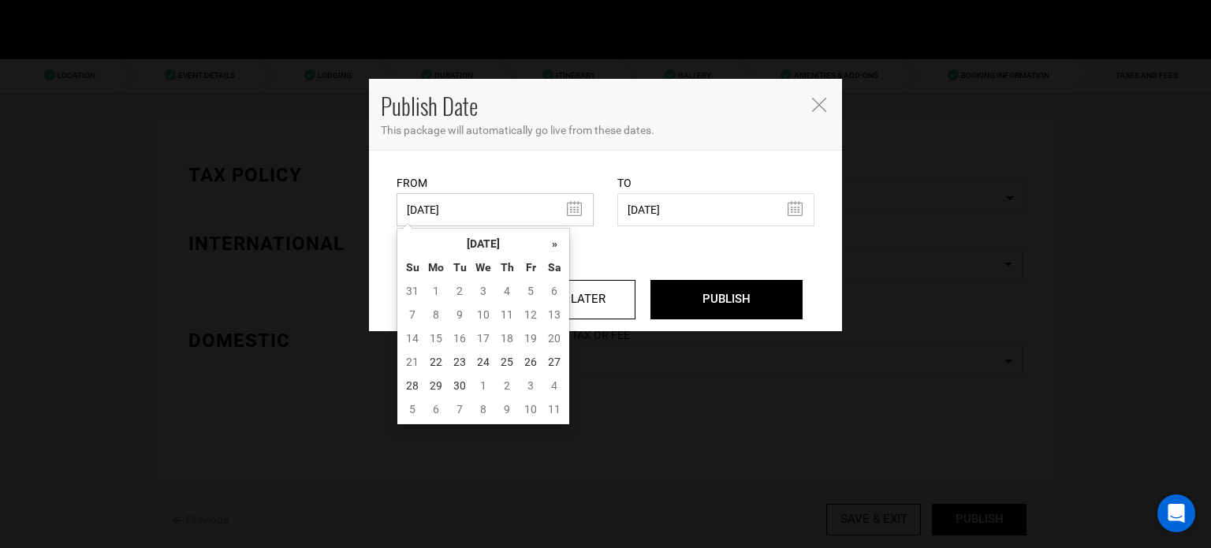
click at [560, 208] on input "01/09/2025" at bounding box center [494, 209] width 197 height 33
click at [435, 361] on td "22" at bounding box center [436, 362] width 24 height 24
type input "09/22/2025"
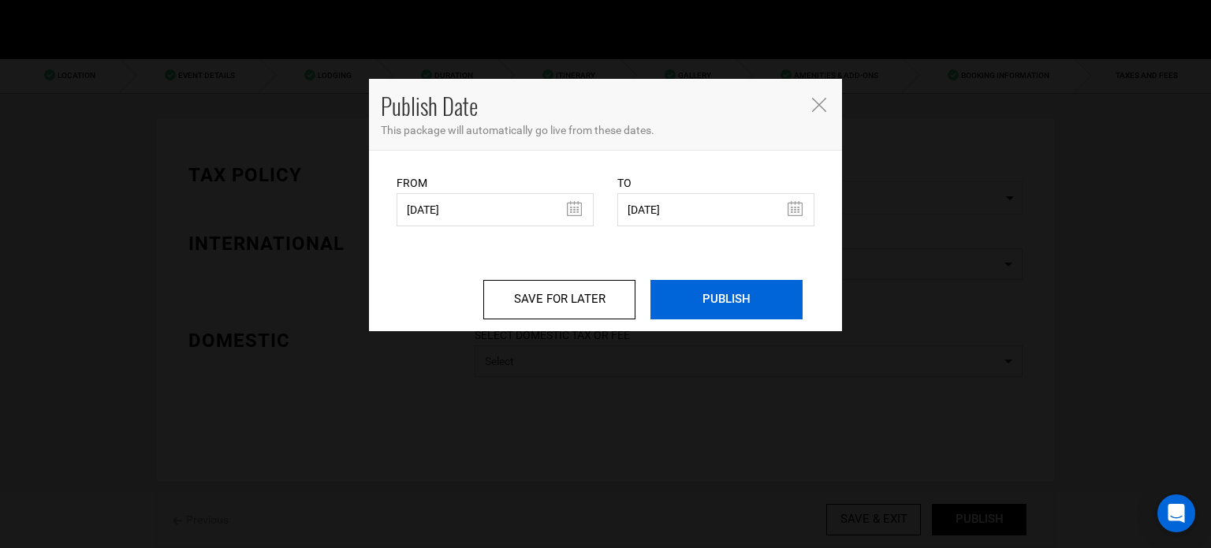
click at [709, 289] on input "PUBLISH" at bounding box center [726, 299] width 152 height 39
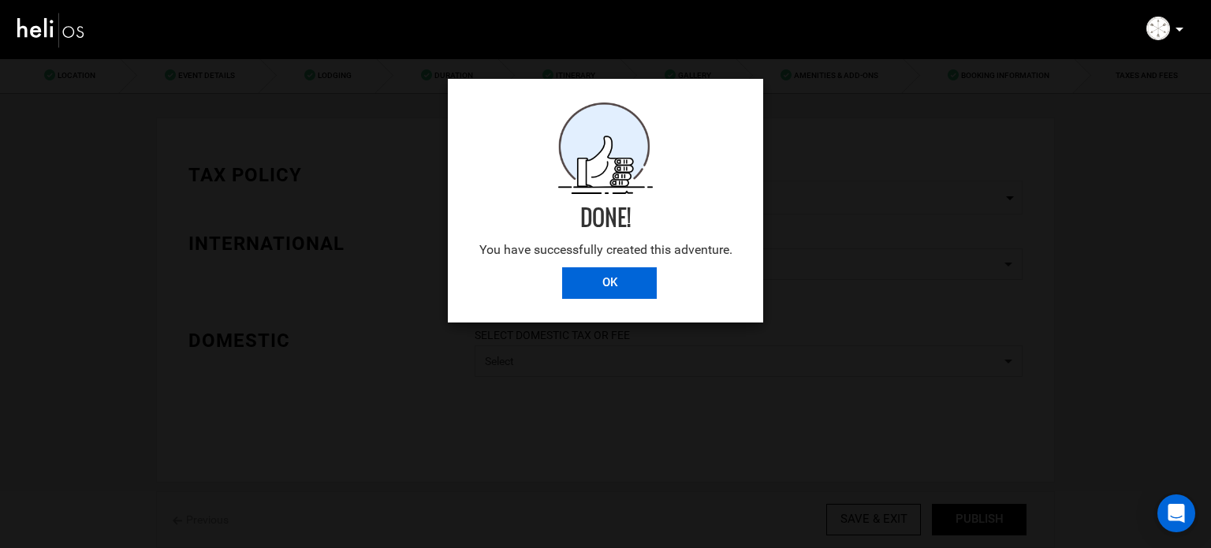
click at [622, 281] on input "OK" at bounding box center [609, 283] width 95 height 32
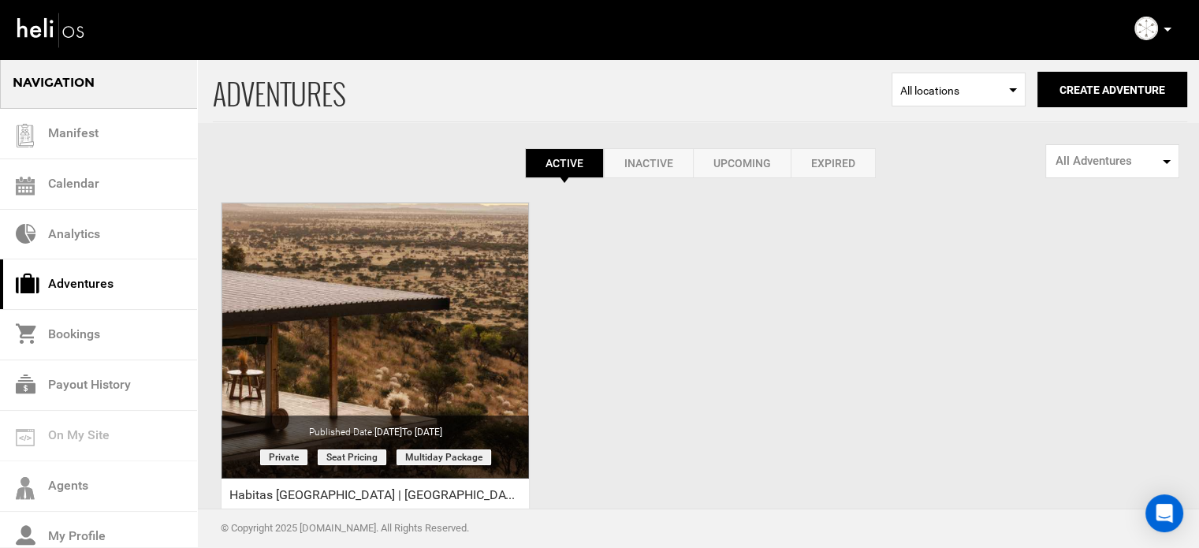
click at [1170, 28] on icon at bounding box center [1167, 30] width 8 height 4
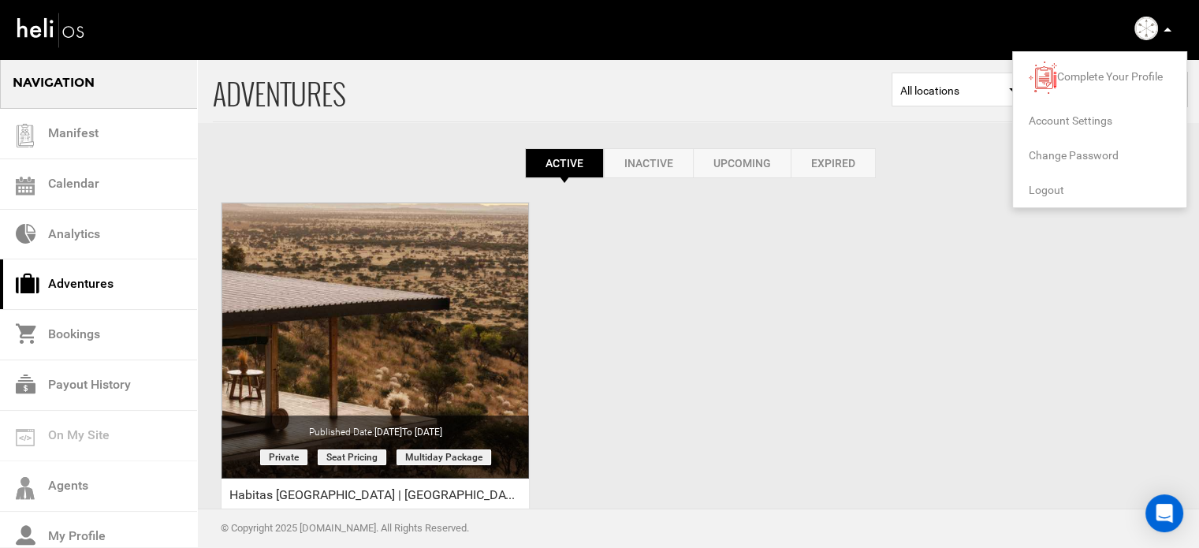
click at [1059, 196] on li "Logout" at bounding box center [1099, 190] width 173 height 35
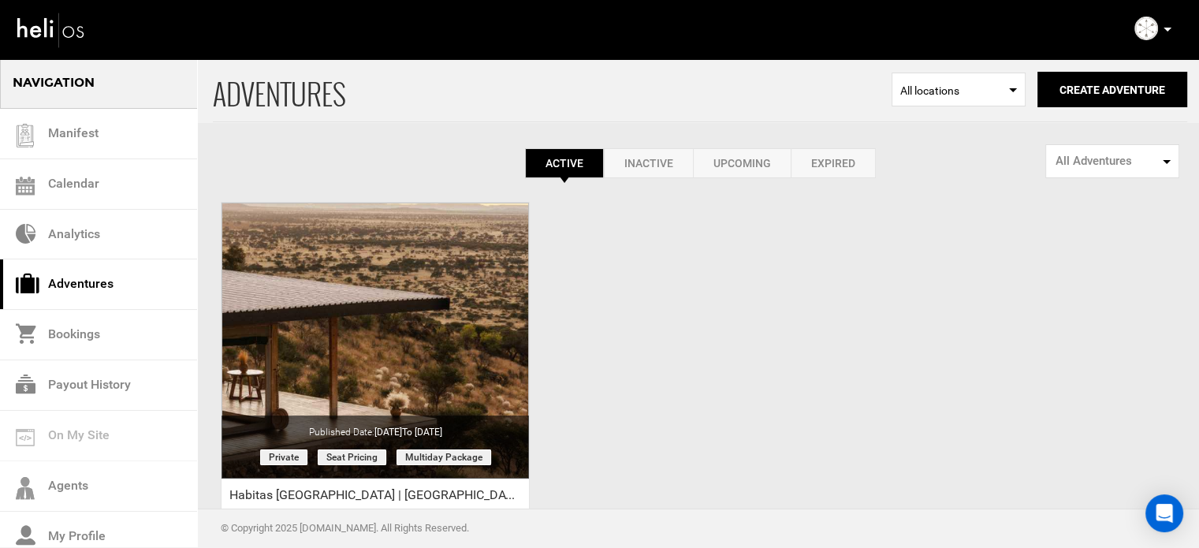
click at [1059, 196] on div "ADVENTURES Select Location All locations Create Adventure Public Adventure This…" at bounding box center [599, 373] width 1199 height 631
click at [1165, 28] on icon at bounding box center [1167, 30] width 8 height 4
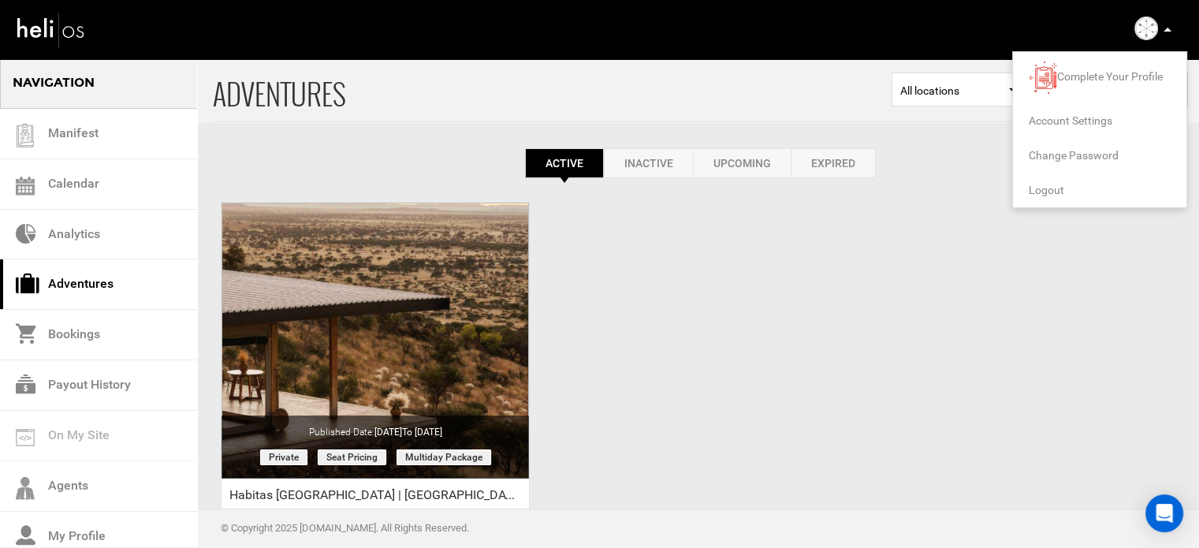
click at [1038, 188] on span "Logout" at bounding box center [1046, 190] width 35 height 13
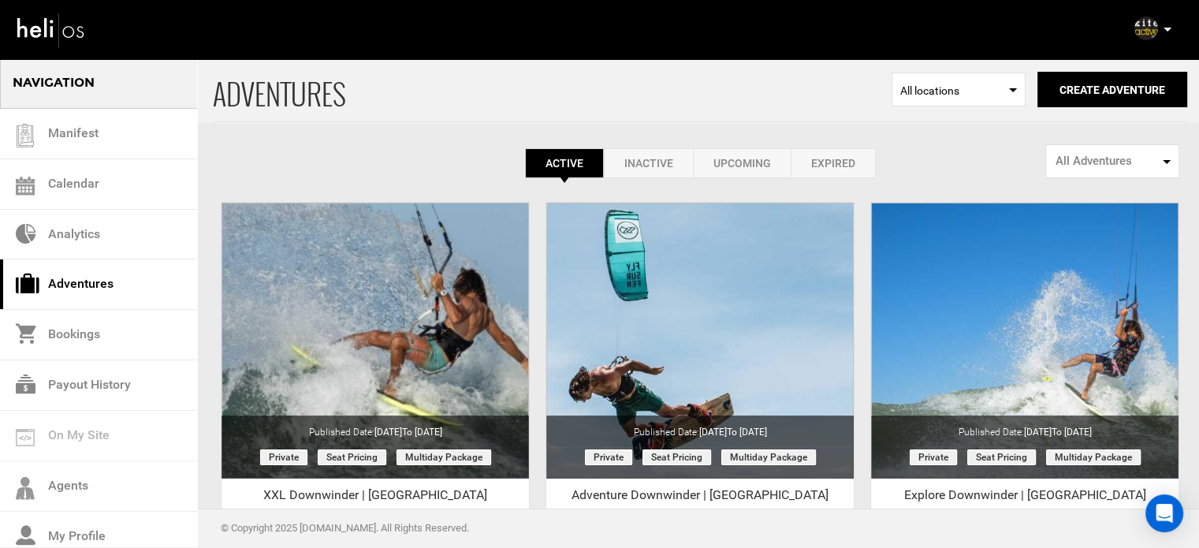
click at [806, 166] on link "Expired" at bounding box center [833, 163] width 85 height 30
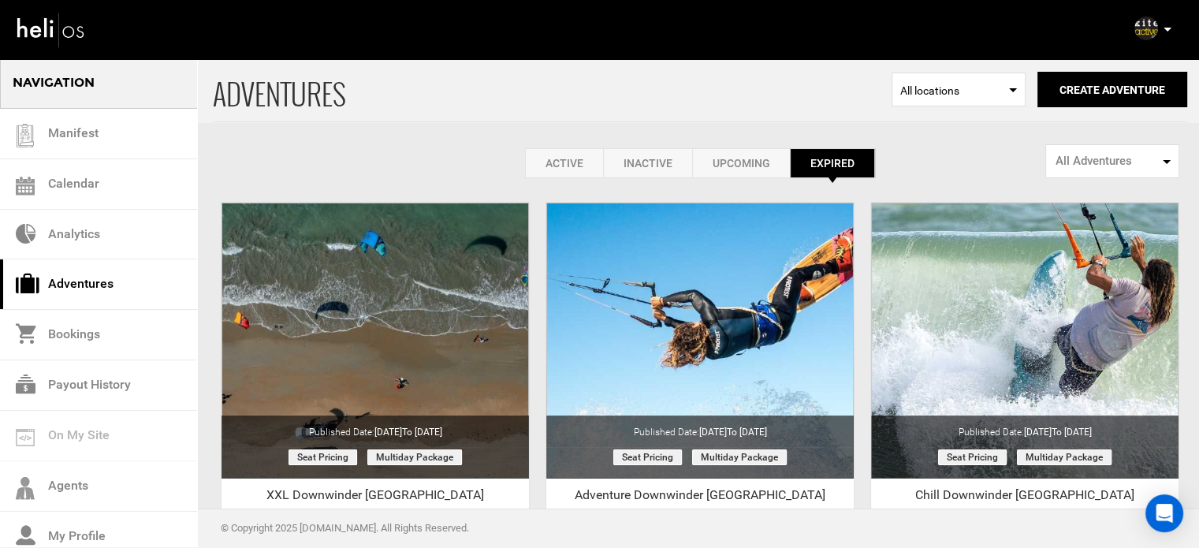
click at [555, 161] on link "Active" at bounding box center [564, 163] width 78 height 30
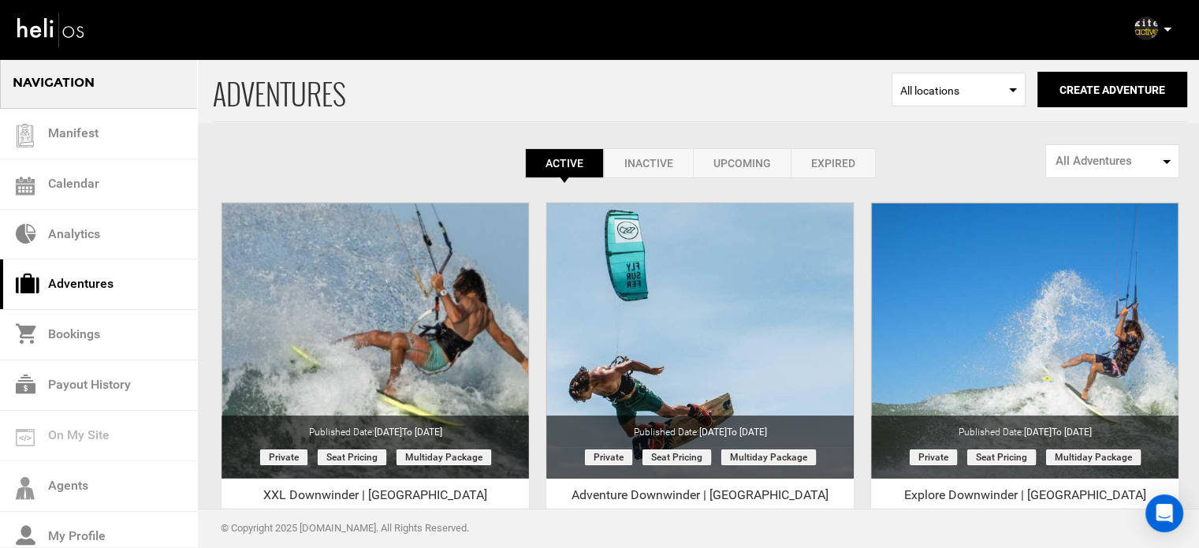
click at [1163, 29] on p at bounding box center [1166, 29] width 9 height 18
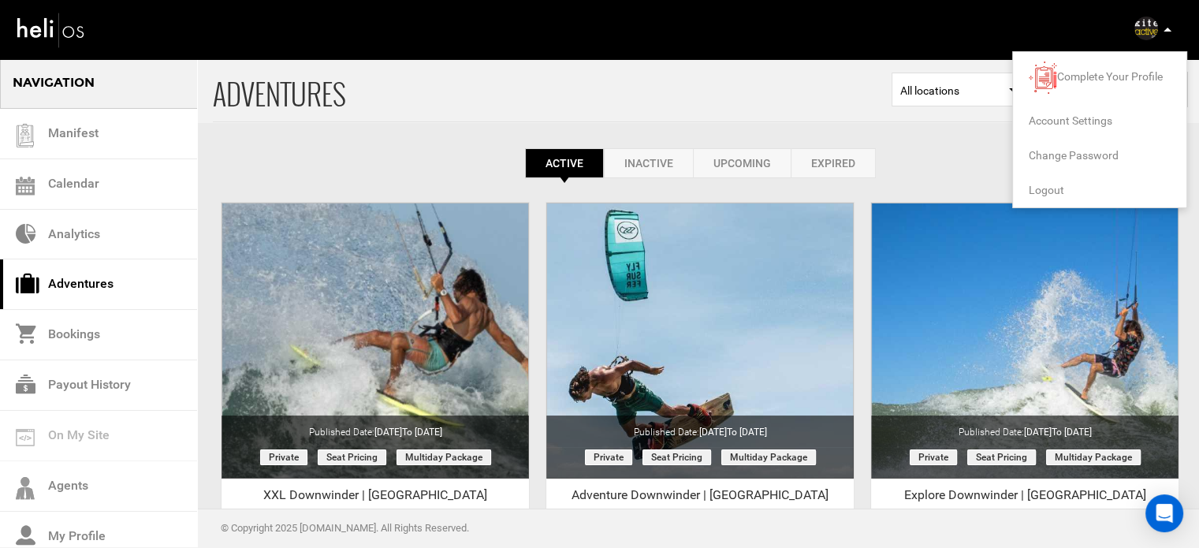
click at [1044, 190] on span "Logout" at bounding box center [1046, 190] width 35 height 13
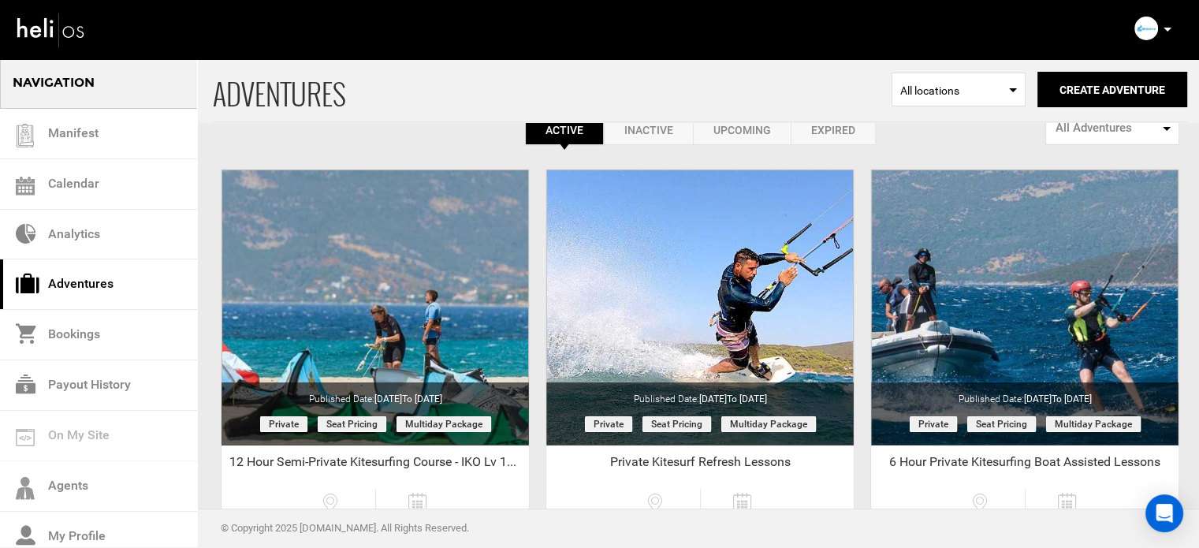
scroll to position [32, 0]
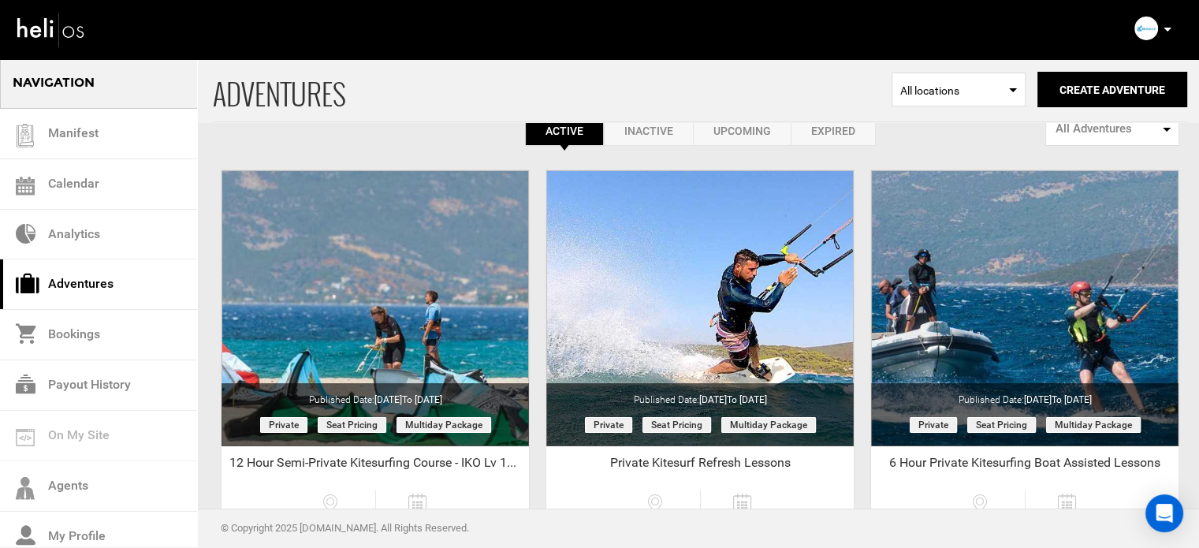
click at [1170, 26] on p at bounding box center [1166, 29] width 9 height 18
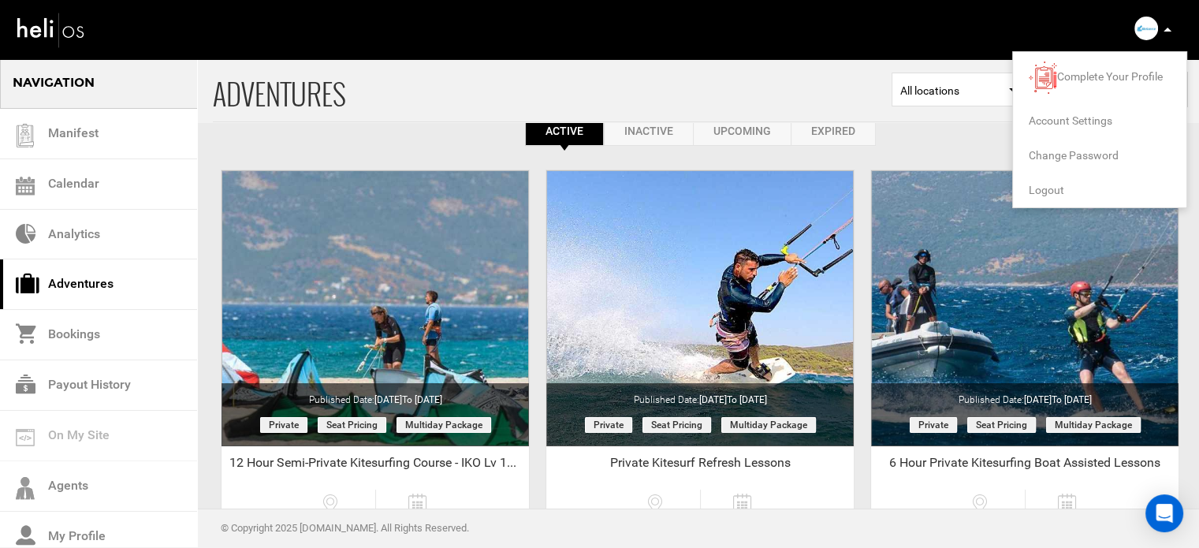
click at [1042, 185] on span "Logout" at bounding box center [1046, 190] width 35 height 13
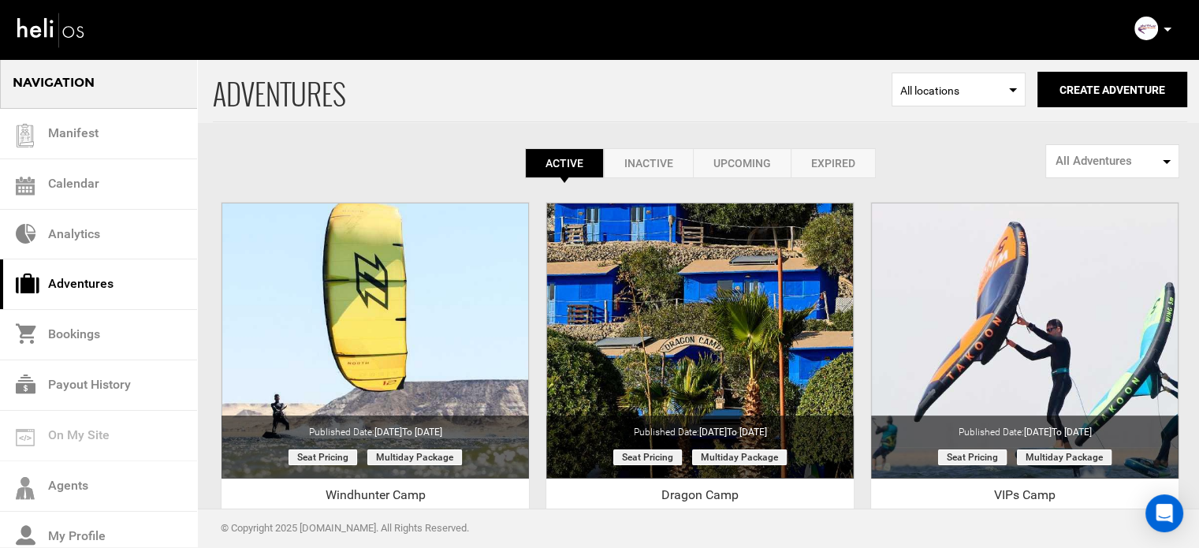
click at [1163, 25] on p at bounding box center [1166, 29] width 9 height 18
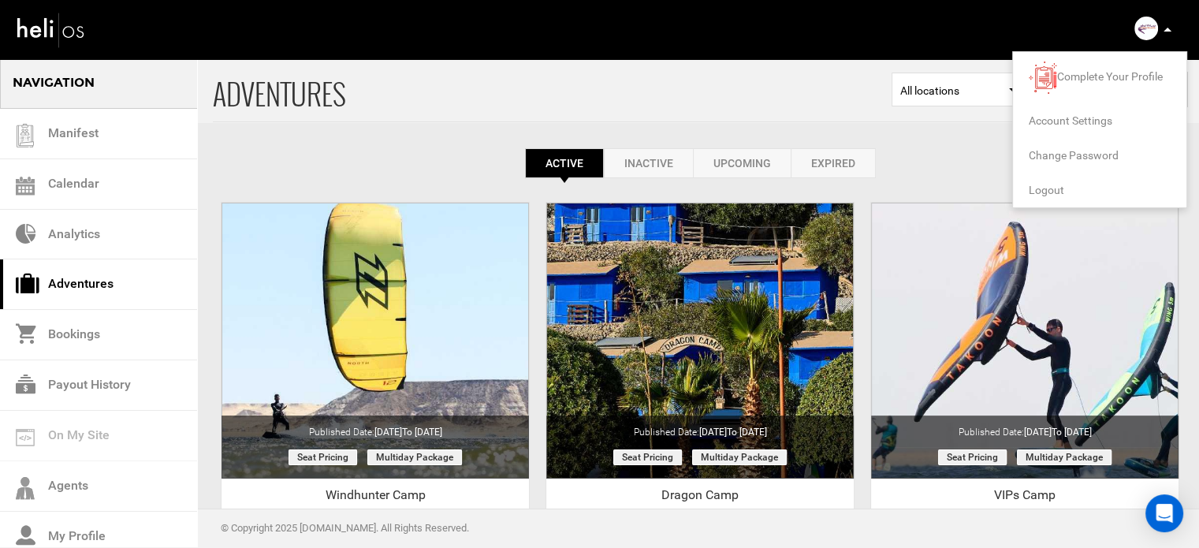
click at [1044, 186] on span "Logout" at bounding box center [1046, 190] width 35 height 13
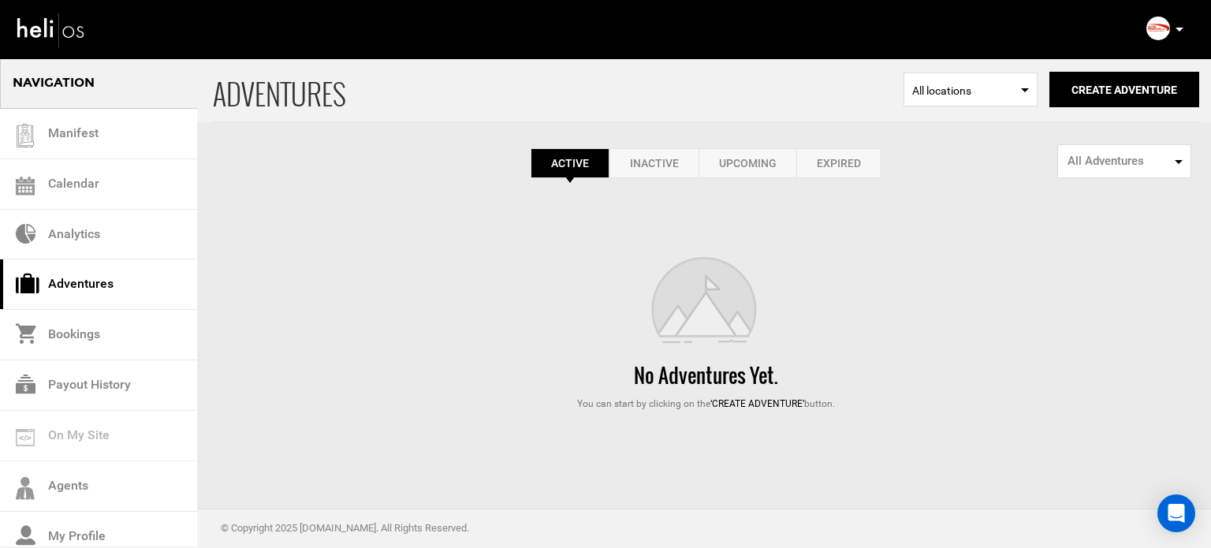
click at [845, 151] on link "Expired" at bounding box center [838, 163] width 85 height 30
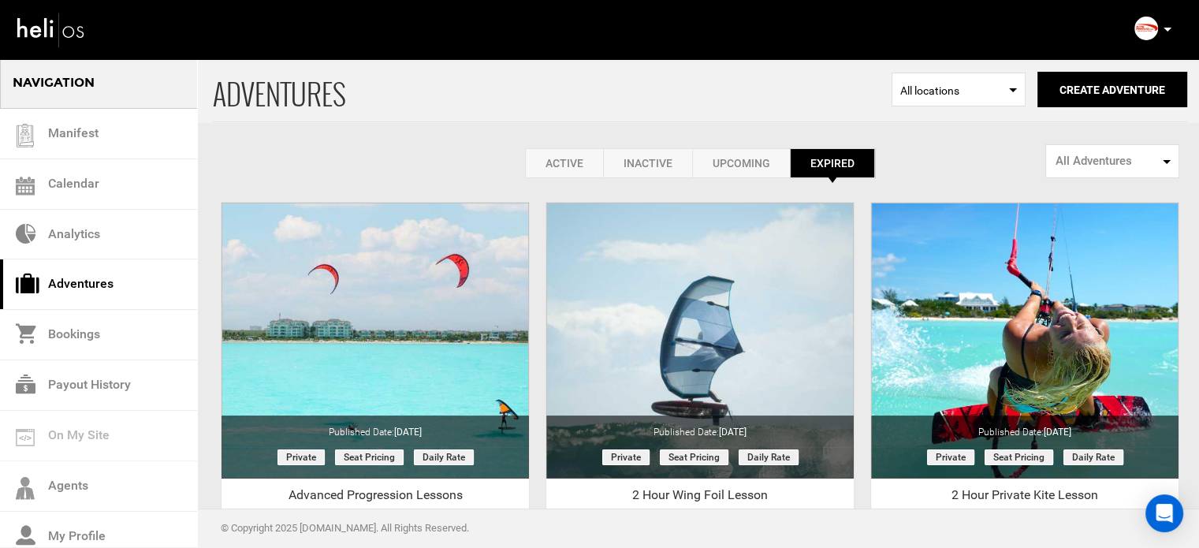
click at [1170, 31] on icon at bounding box center [1167, 30] width 8 height 4
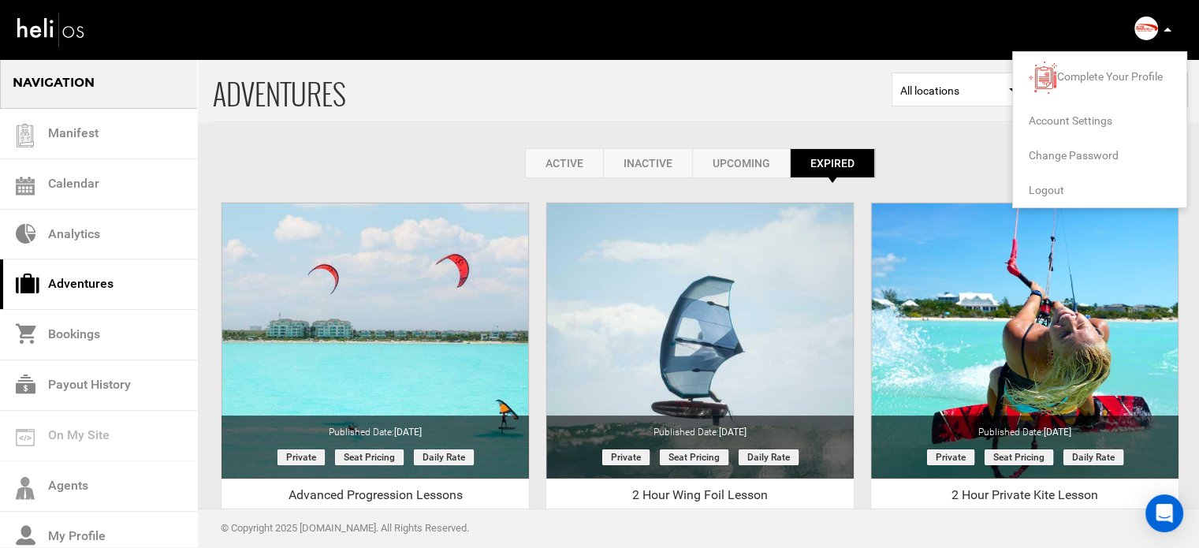
click at [1046, 184] on span "Logout" at bounding box center [1046, 190] width 35 height 13
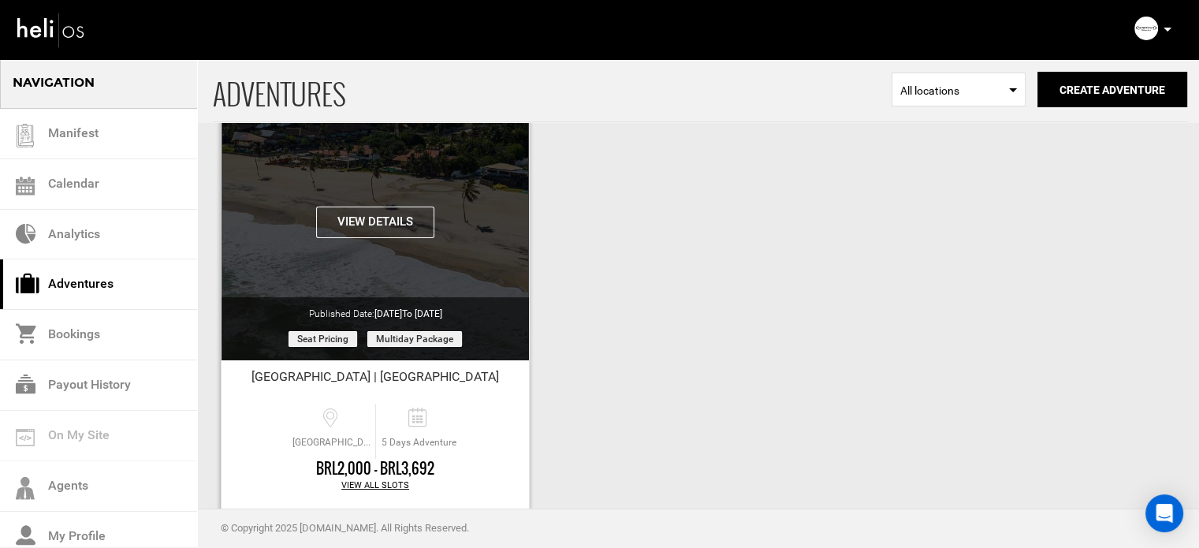
scroll to position [195, 0]
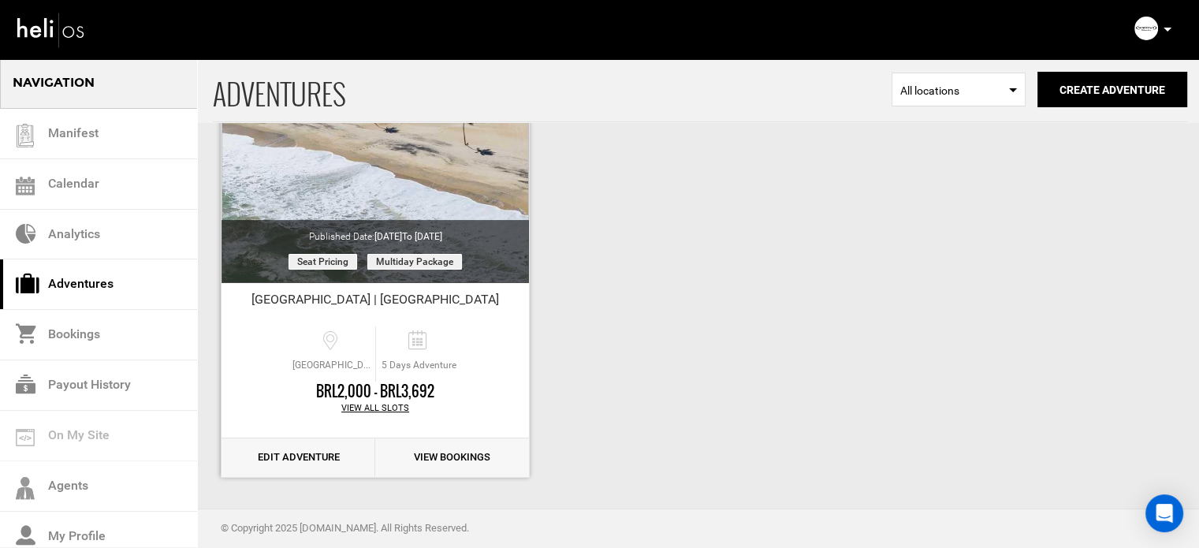
click at [325, 444] on link "Edit Adventure" at bounding box center [298, 457] width 154 height 39
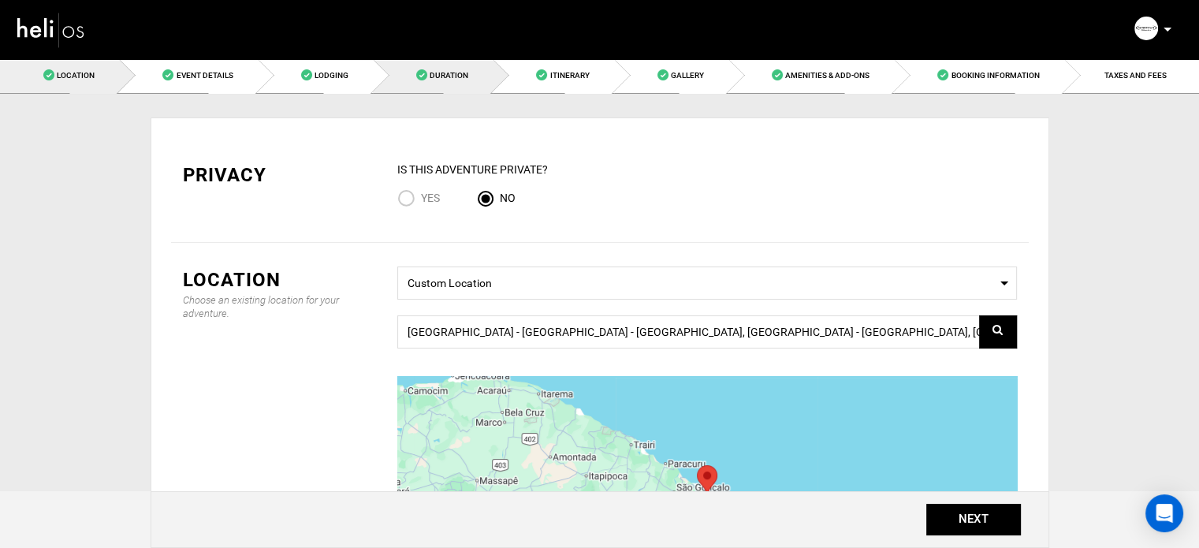
click at [463, 84] on link "Duration" at bounding box center [433, 75] width 120 height 35
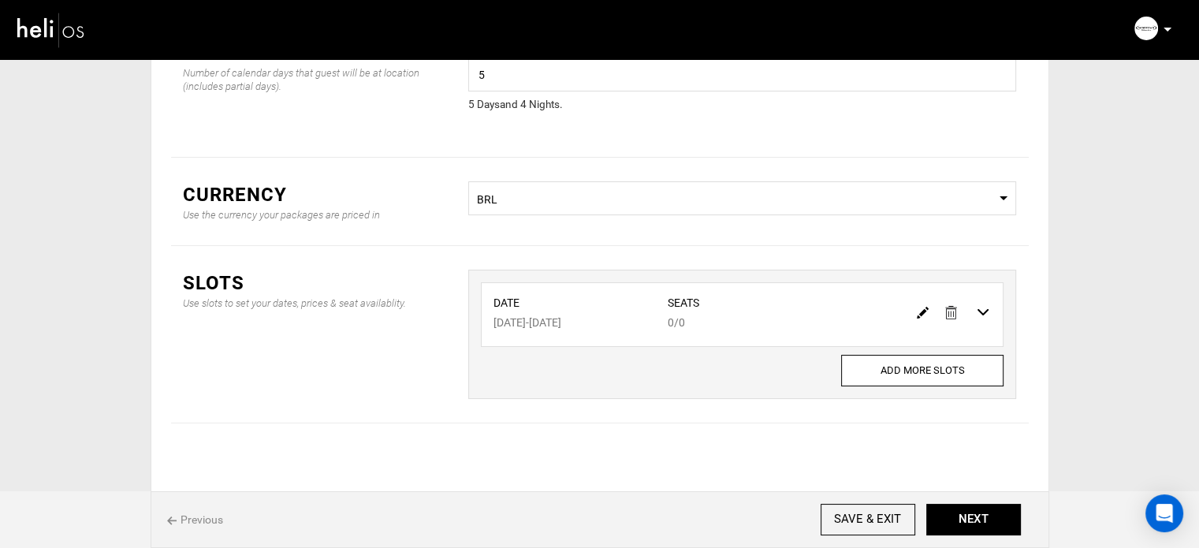
click at [917, 314] on img at bounding box center [923, 313] width 12 height 12
type input "[DATE]"
type input "0"
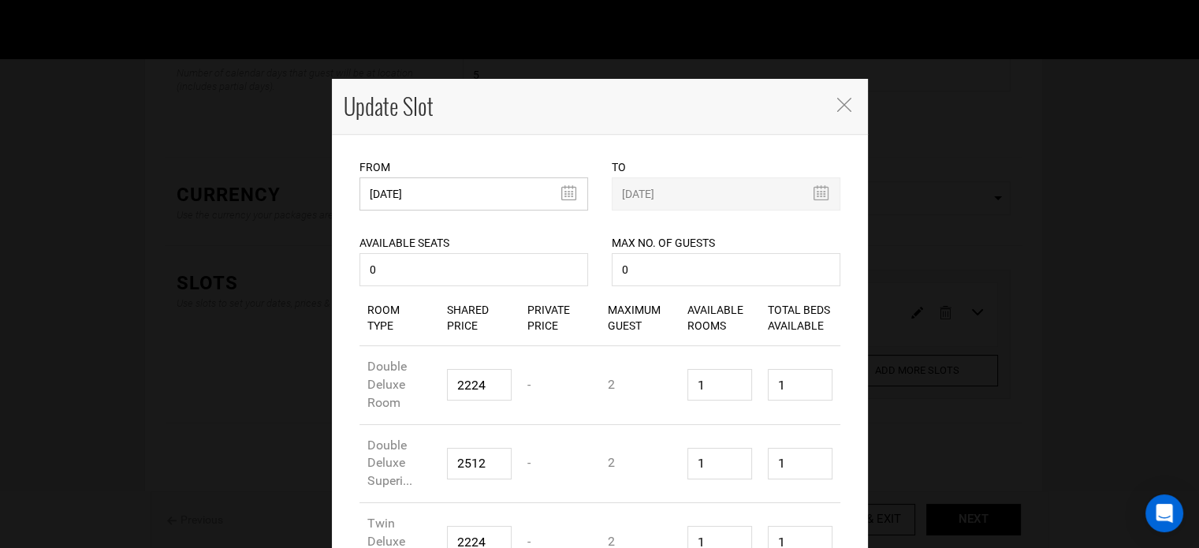
click at [378, 194] on input "[DATE]" at bounding box center [473, 193] width 229 height 33
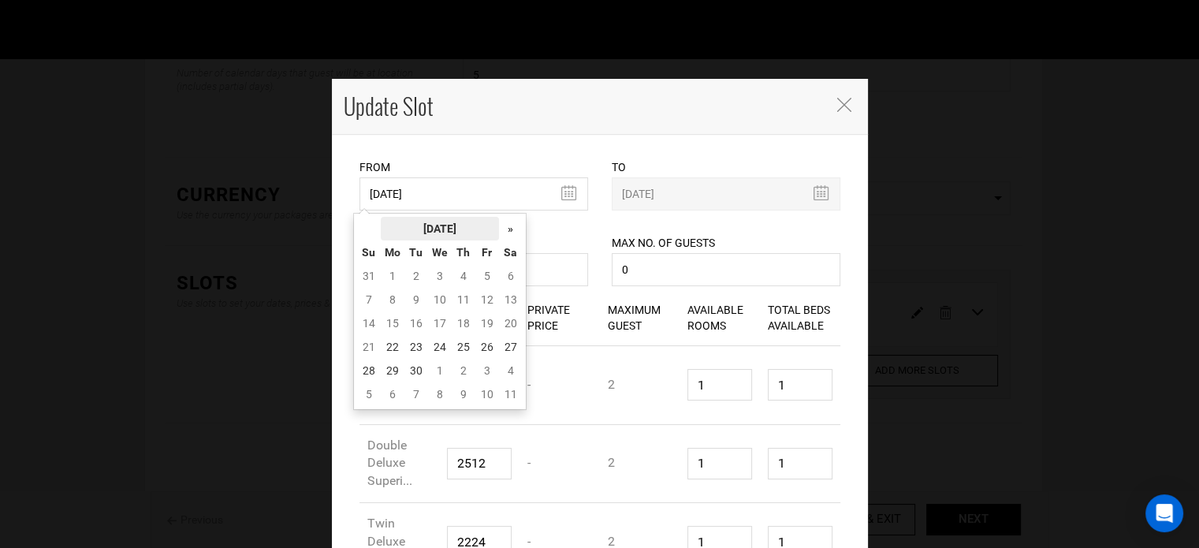
click at [404, 220] on th "[DATE]" at bounding box center [440, 229] width 118 height 24
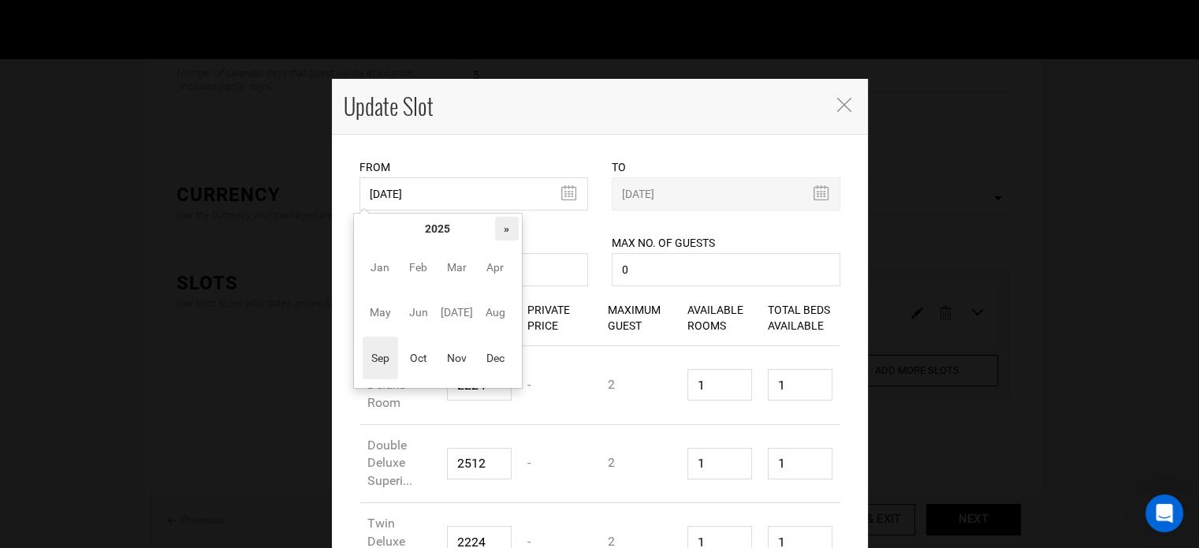
click at [498, 226] on th "»" at bounding box center [507, 229] width 24 height 24
click at [422, 362] on span "Oct" at bounding box center [417, 358] width 35 height 43
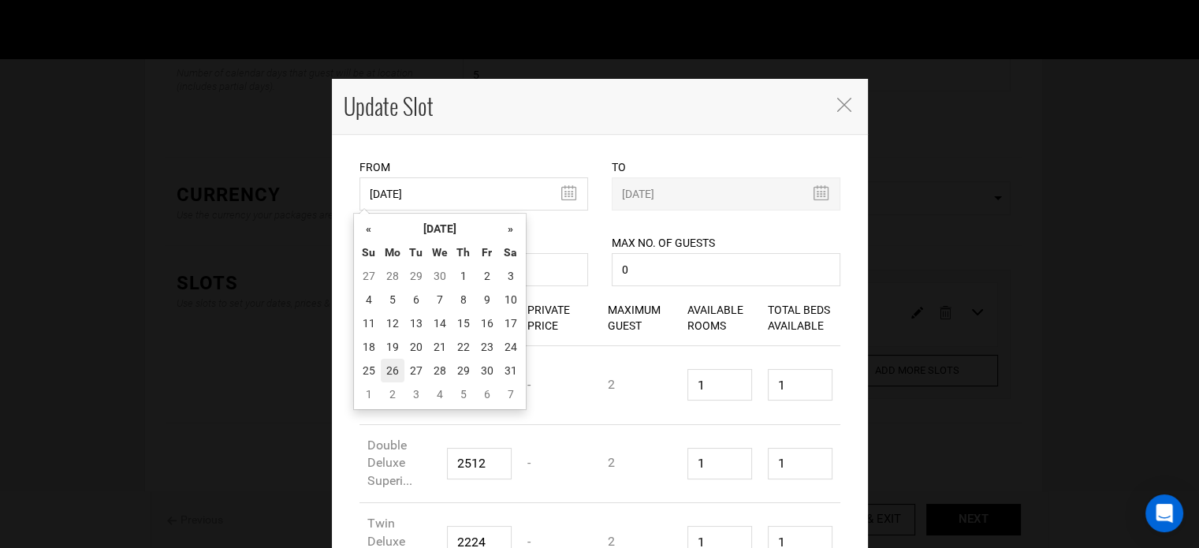
click at [399, 369] on td "26" at bounding box center [393, 371] width 24 height 24
type input "[DATE]"
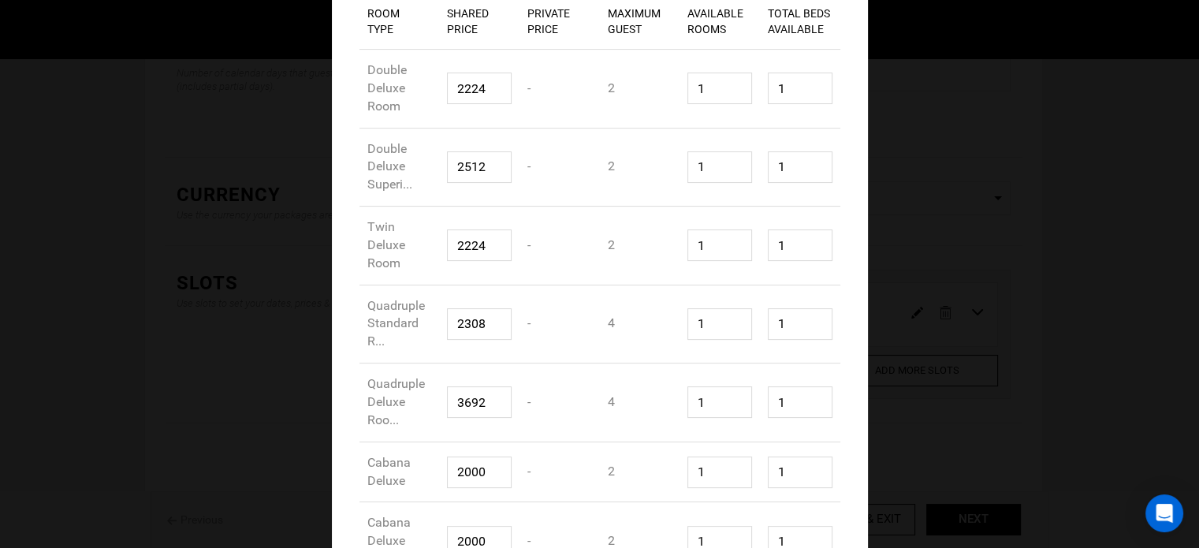
scroll to position [415, 0]
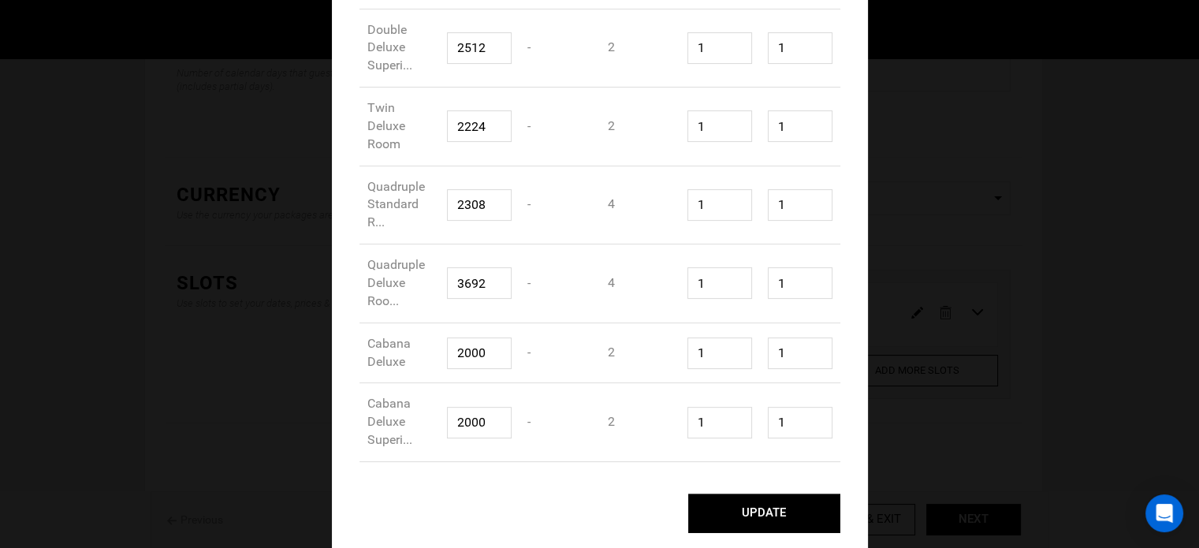
click at [740, 497] on button "UPDATE" at bounding box center [764, 512] width 152 height 39
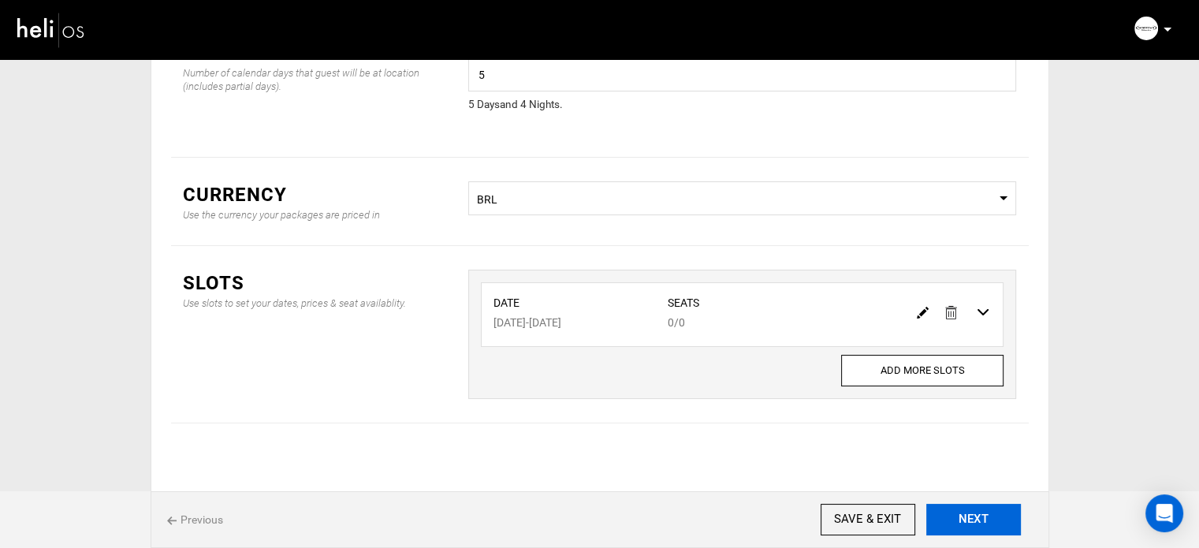
click at [961, 516] on button "NEXT" at bounding box center [973, 520] width 95 height 32
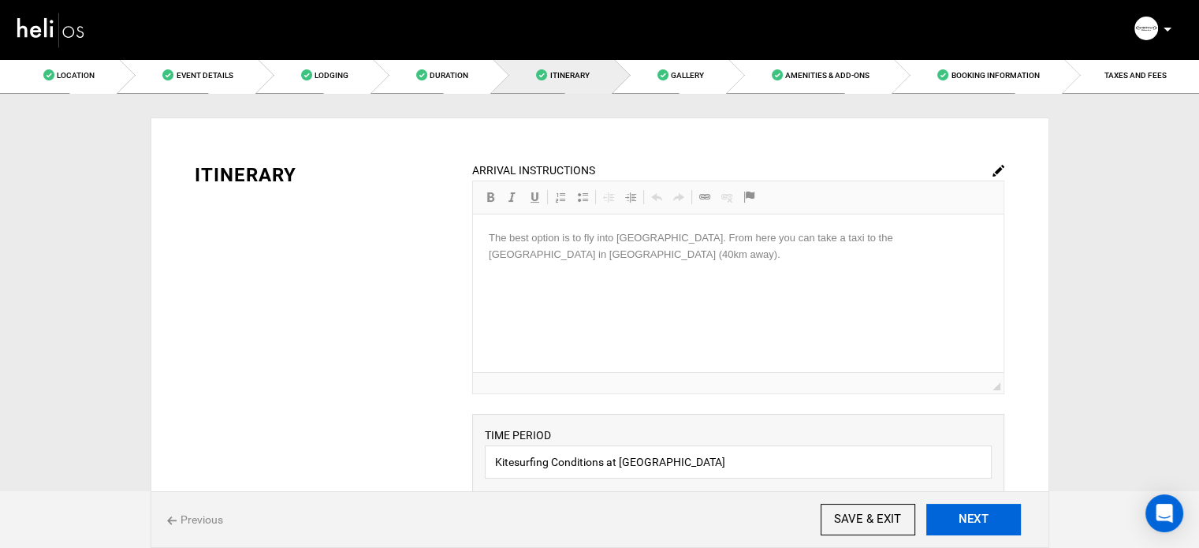
click at [961, 516] on button "NEXT" at bounding box center [973, 520] width 95 height 32
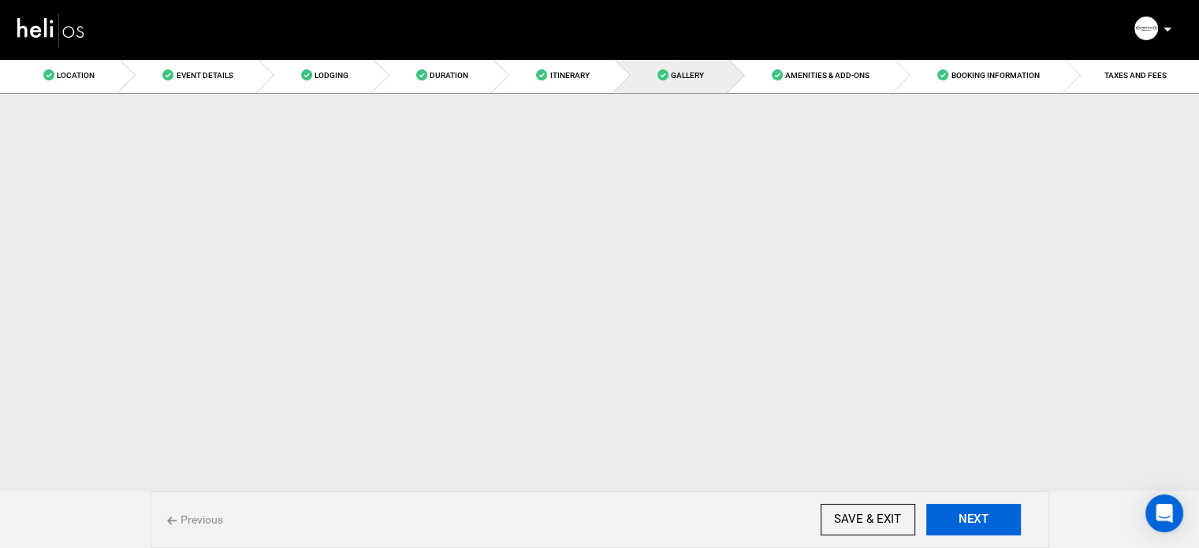
click at [961, 516] on button "NEXT" at bounding box center [973, 520] width 95 height 32
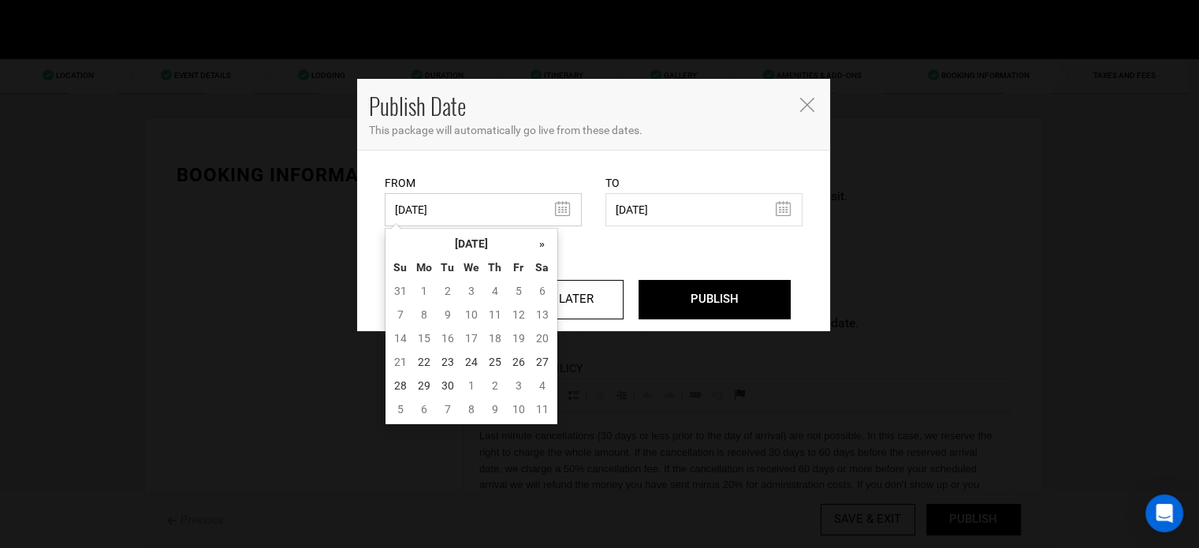
click at [520, 224] on input "[DATE]" at bounding box center [483, 209] width 197 height 33
click at [424, 355] on td "22" at bounding box center [424, 362] width 24 height 24
type input "[DATE]"
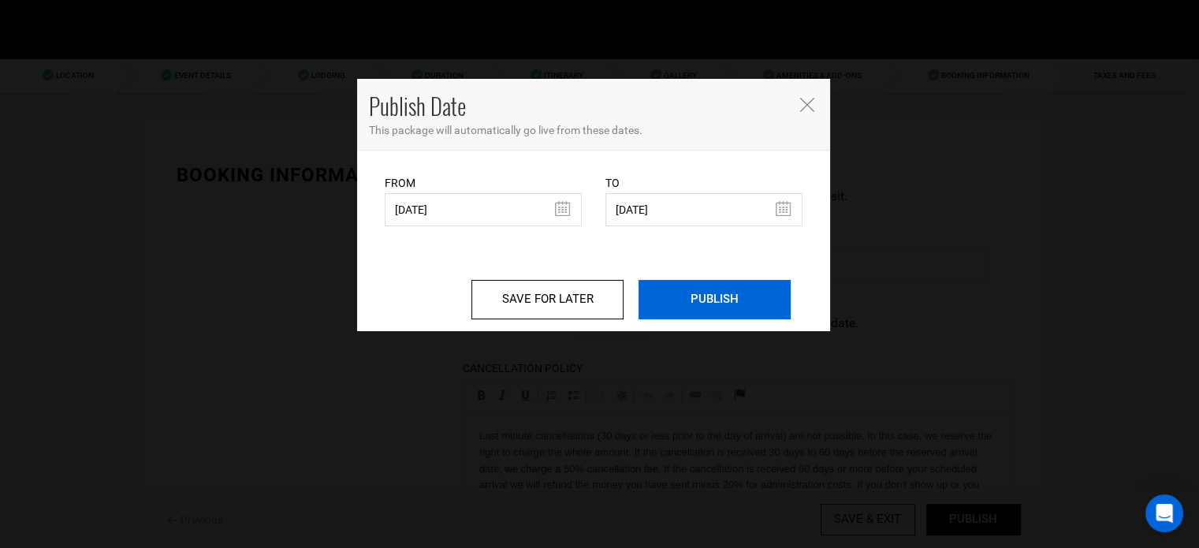
click at [680, 288] on input "PUBLISH" at bounding box center [714, 299] width 152 height 39
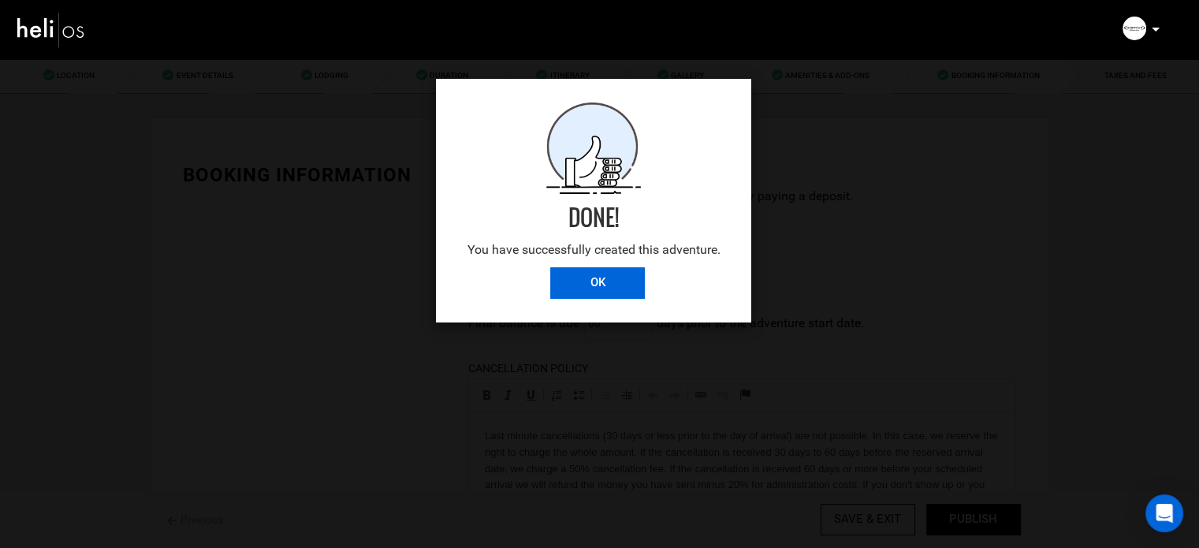
click at [582, 280] on input "OK" at bounding box center [597, 283] width 95 height 32
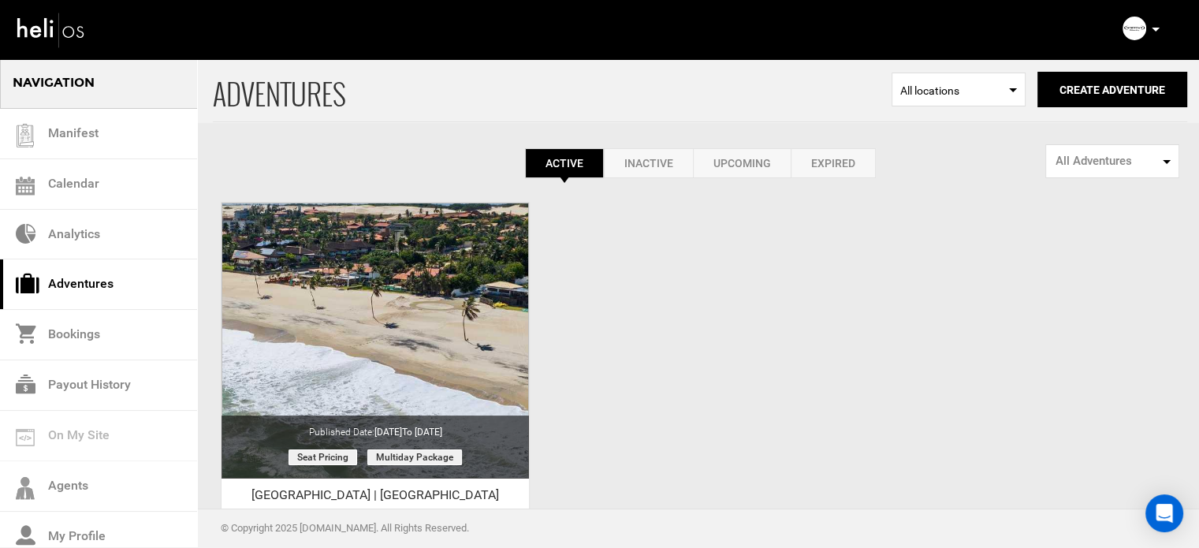
click at [1152, 28] on icon at bounding box center [1156, 30] width 8 height 4
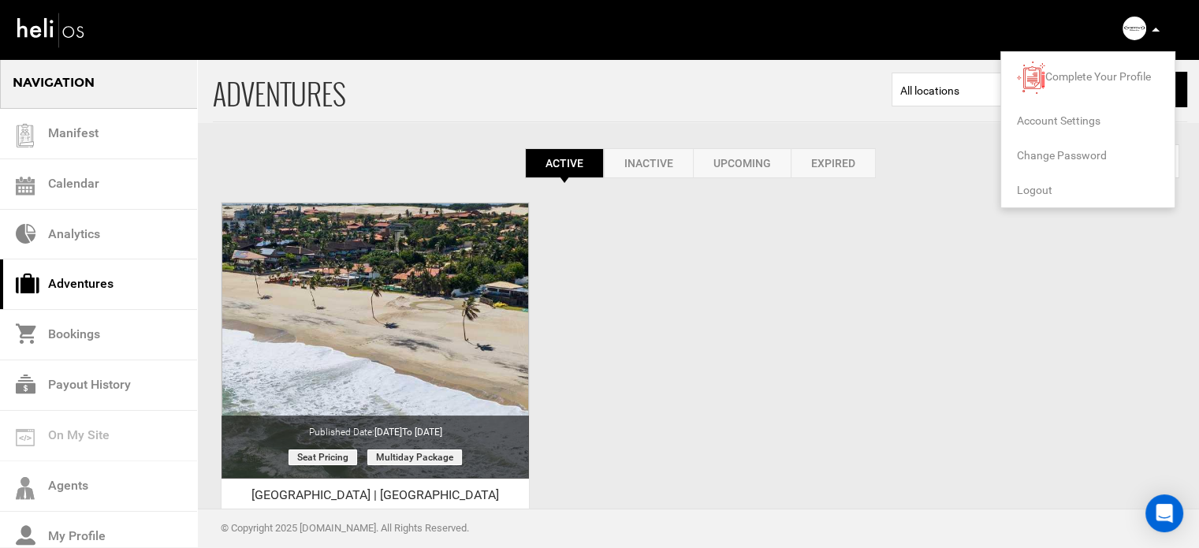
click at [1037, 184] on span "Logout" at bounding box center [1034, 190] width 35 height 13
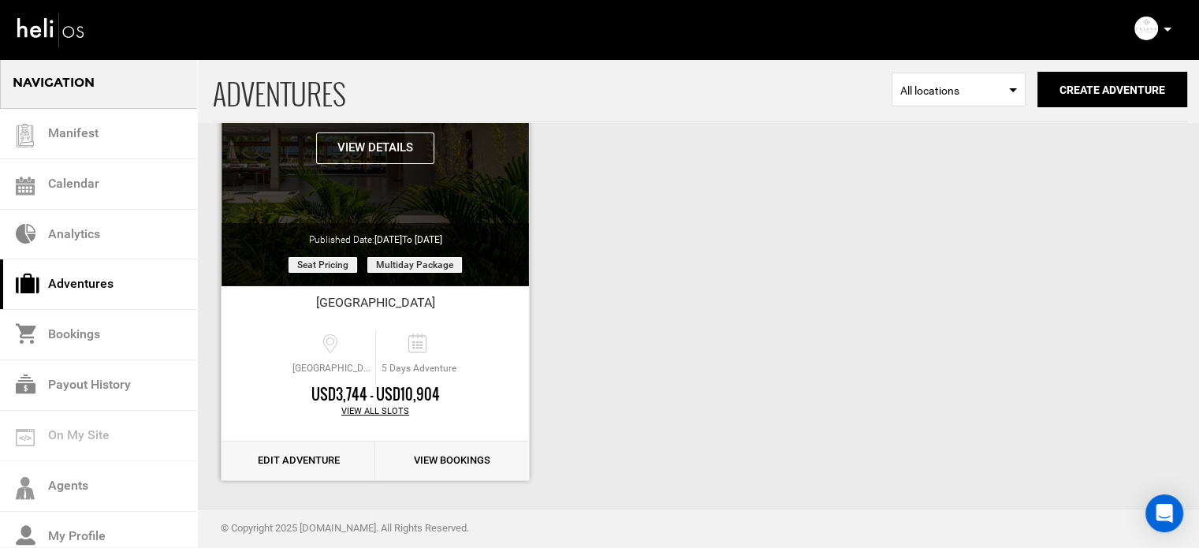
scroll to position [195, 0]
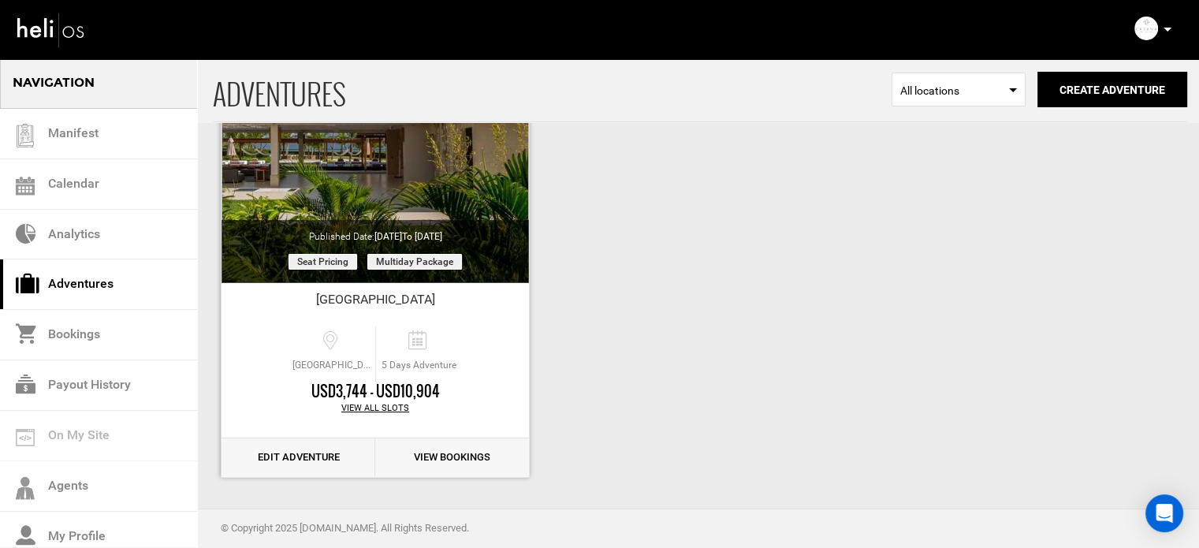
click at [288, 456] on link "Edit Adventure" at bounding box center [298, 457] width 154 height 39
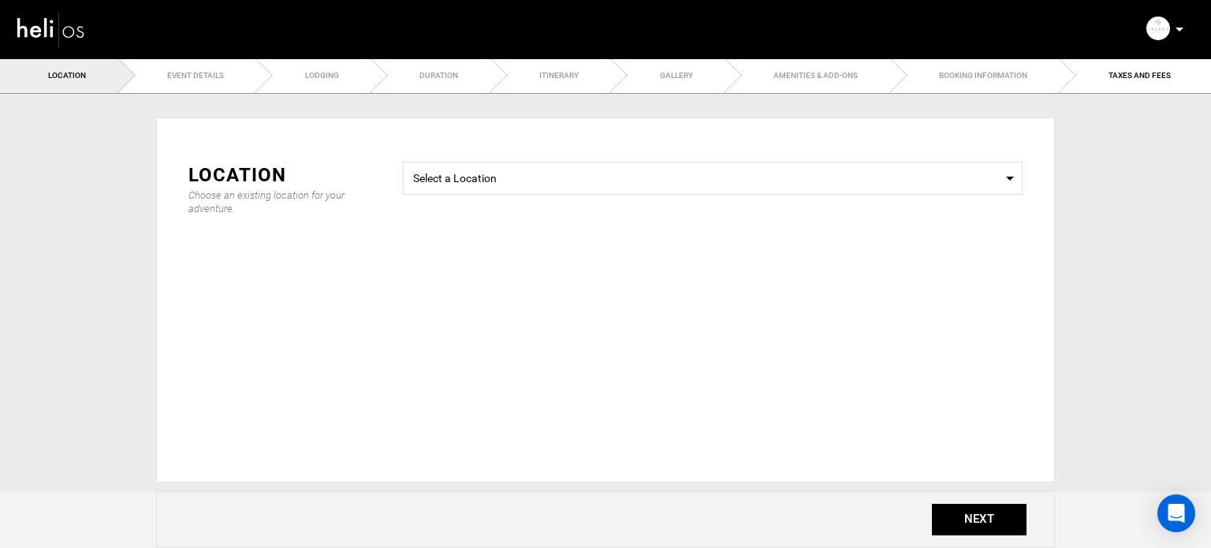
type input "5"
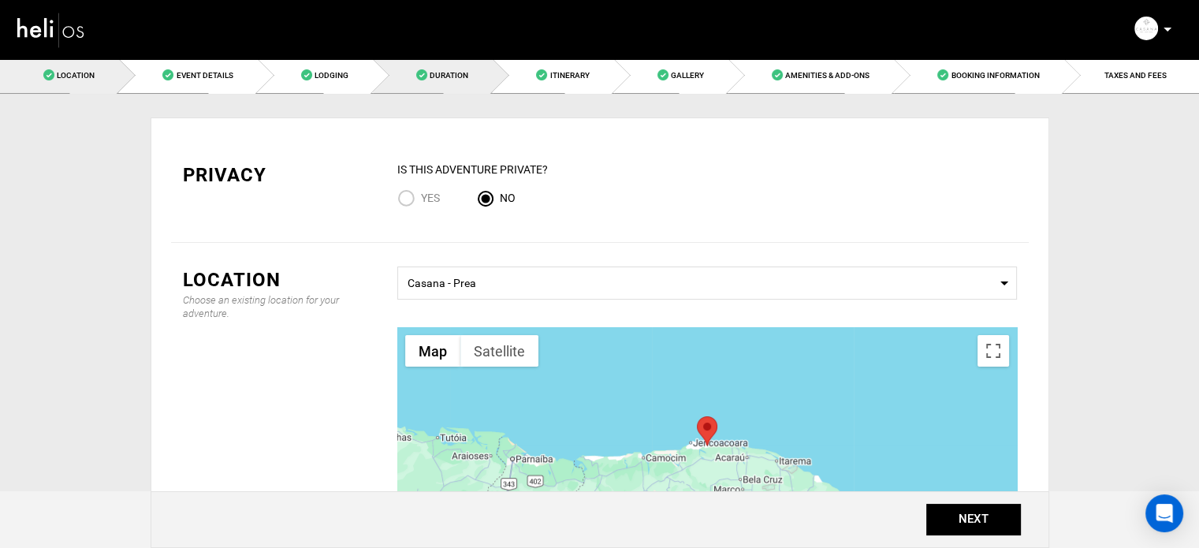
click at [419, 83] on link "Duration" at bounding box center [433, 75] width 120 height 35
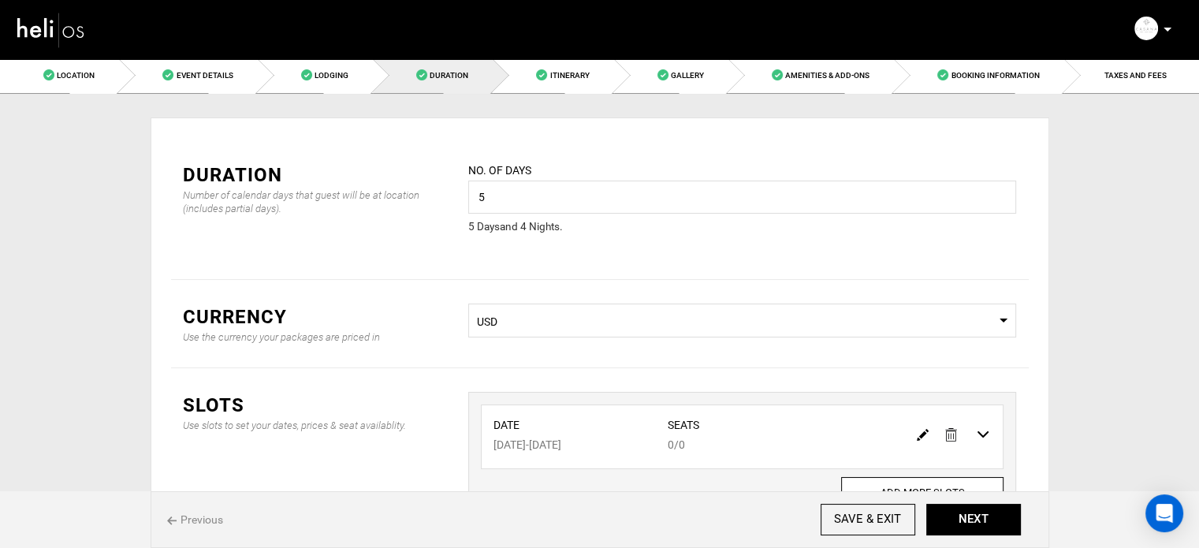
click at [918, 425] on link at bounding box center [923, 433] width 12 height 23
type input "[DATE]"
type input "0"
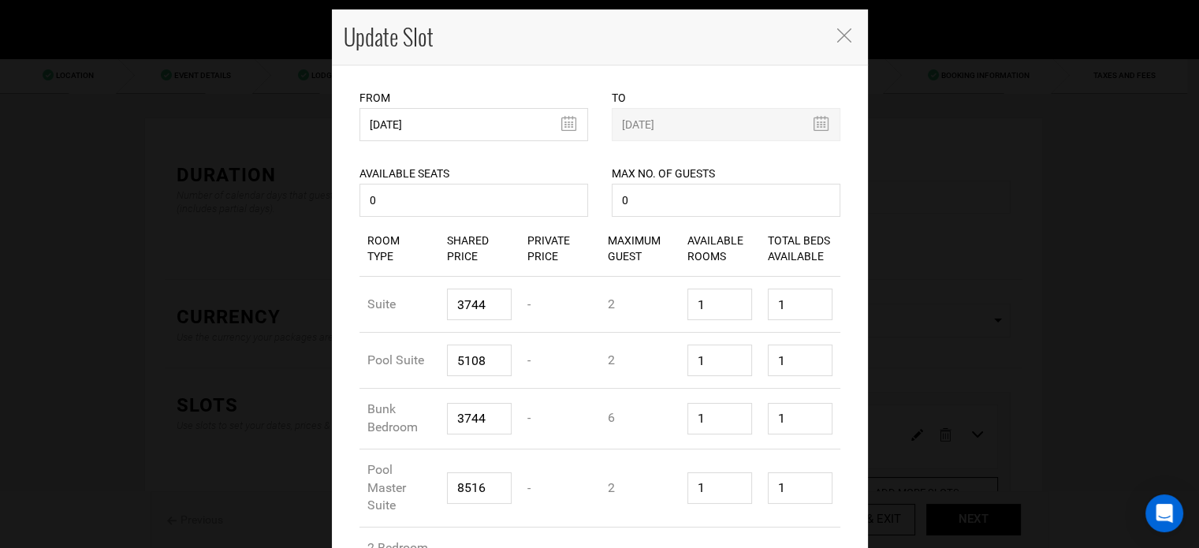
scroll to position [69, 0]
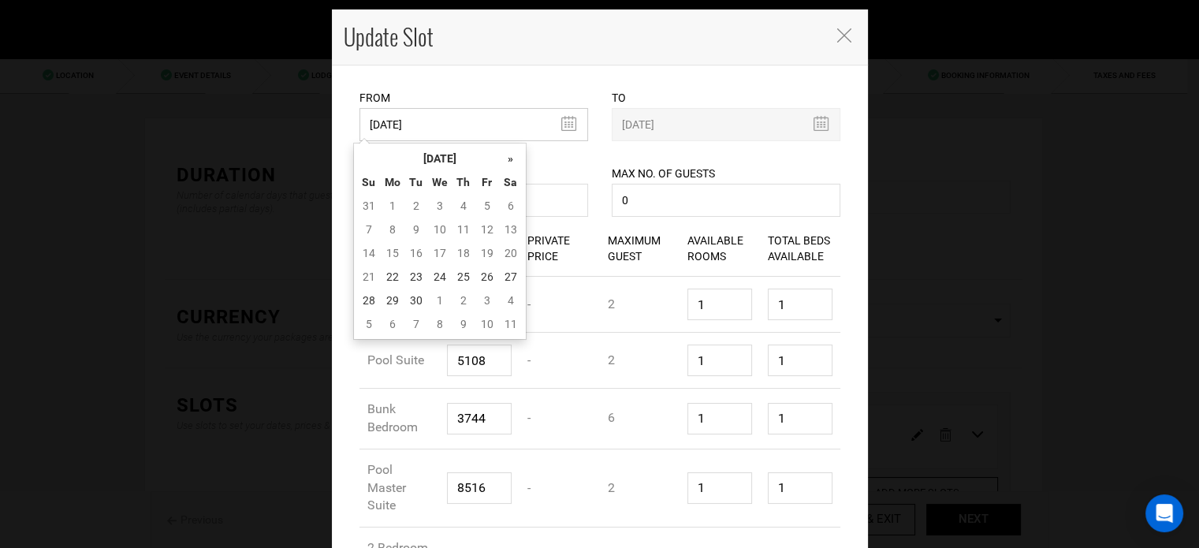
click at [554, 125] on input "[DATE]" at bounding box center [473, 124] width 229 height 33
click at [464, 163] on th "[DATE]" at bounding box center [440, 159] width 118 height 24
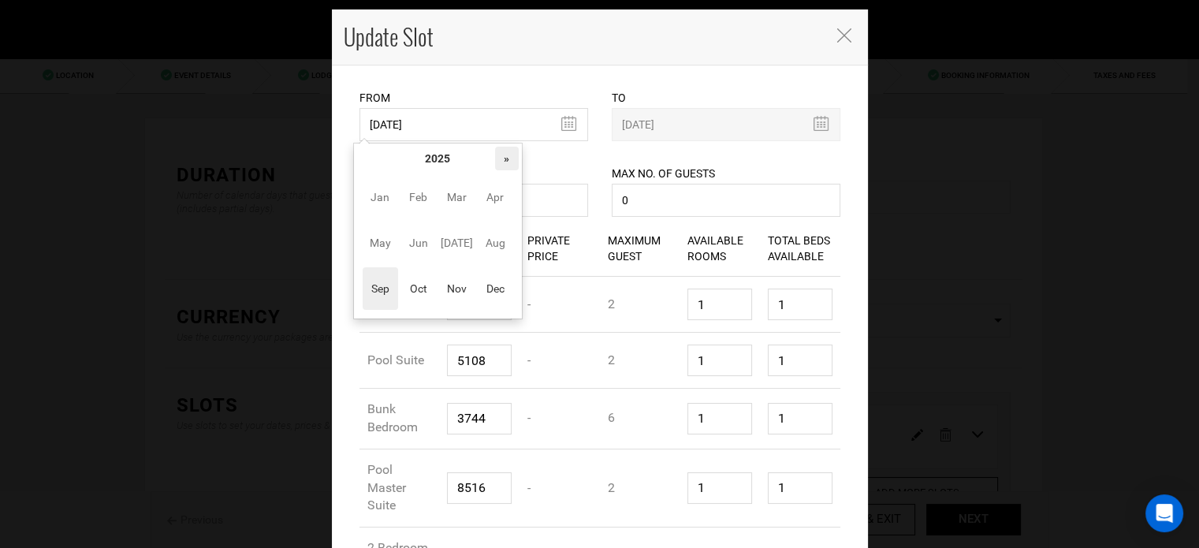
click at [504, 159] on th "»" at bounding box center [507, 159] width 24 height 24
click at [414, 281] on span "Oct" at bounding box center [417, 288] width 35 height 43
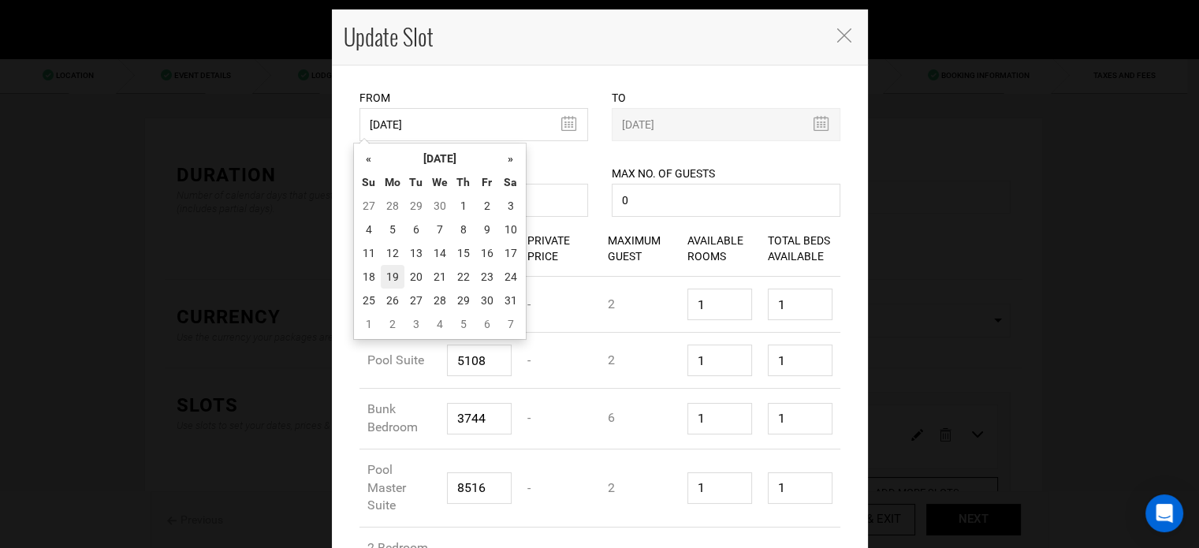
click at [393, 288] on td "19" at bounding box center [393, 277] width 24 height 24
type input "[DATE]"
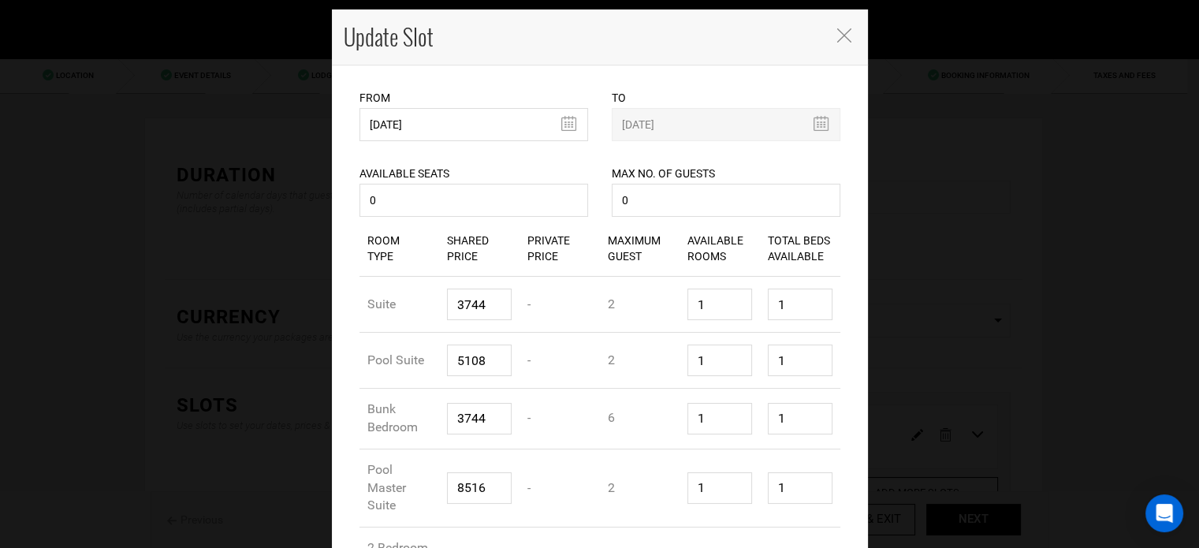
scroll to position [274, 0]
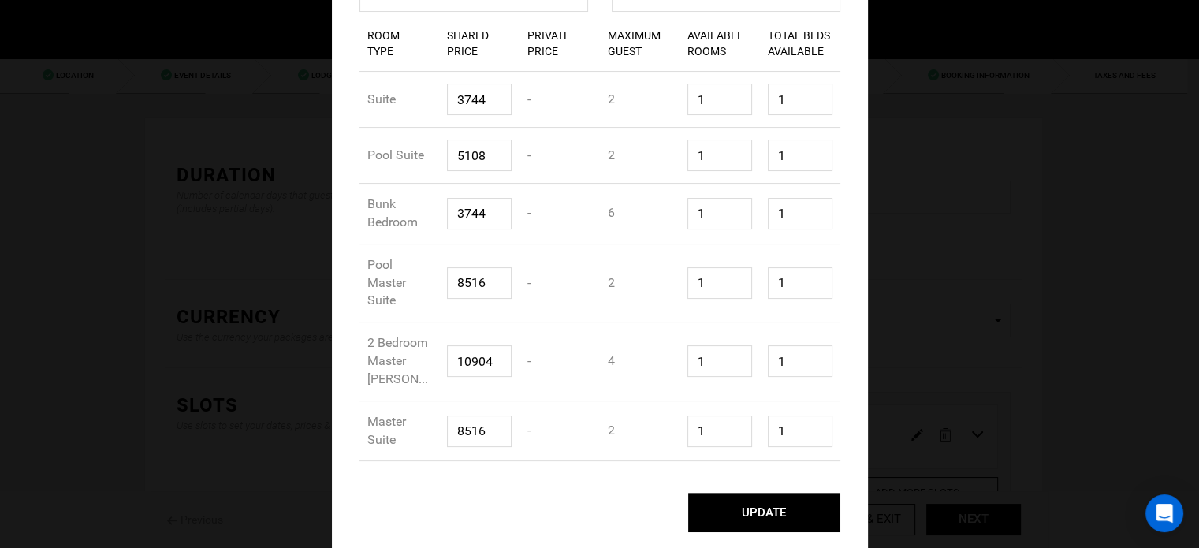
click at [759, 497] on button "UPDATE" at bounding box center [764, 512] width 152 height 39
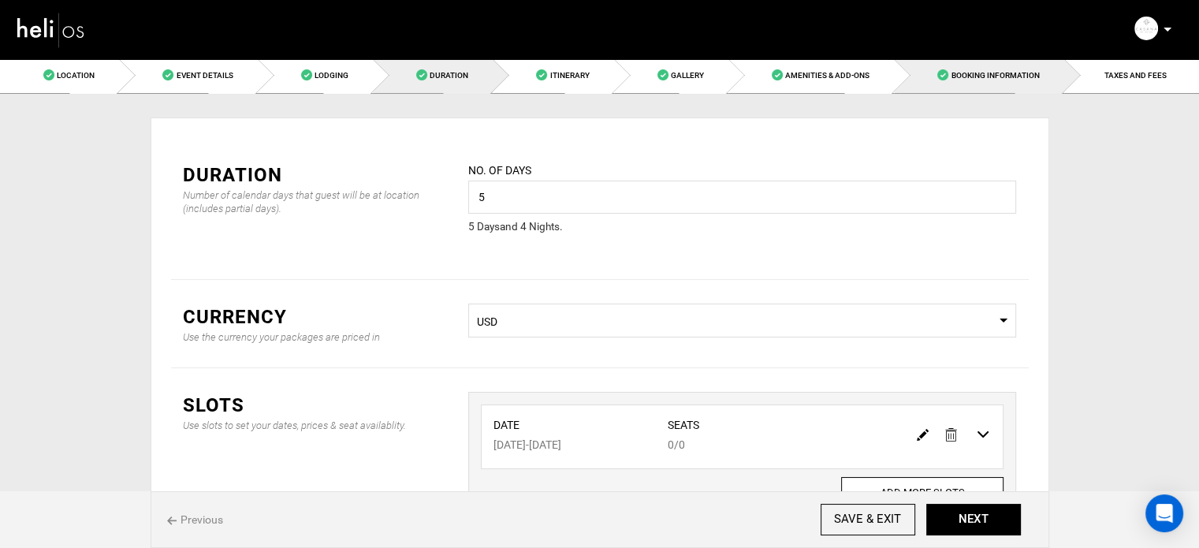
click at [1050, 80] on link "Booking Information" at bounding box center [978, 75] width 169 height 35
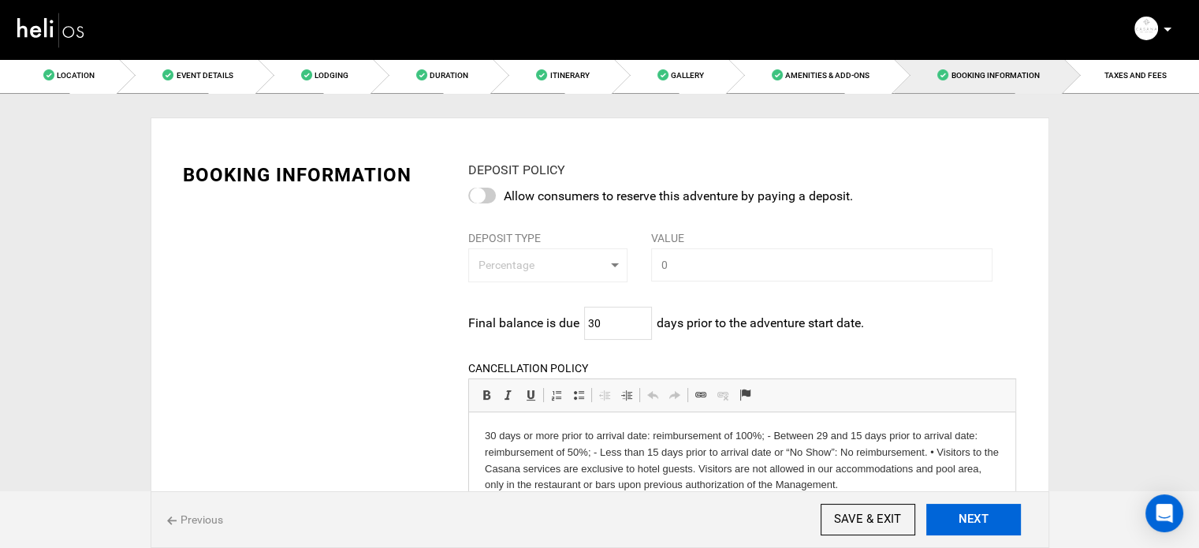
click at [958, 516] on button "NEXT" at bounding box center [973, 520] width 95 height 32
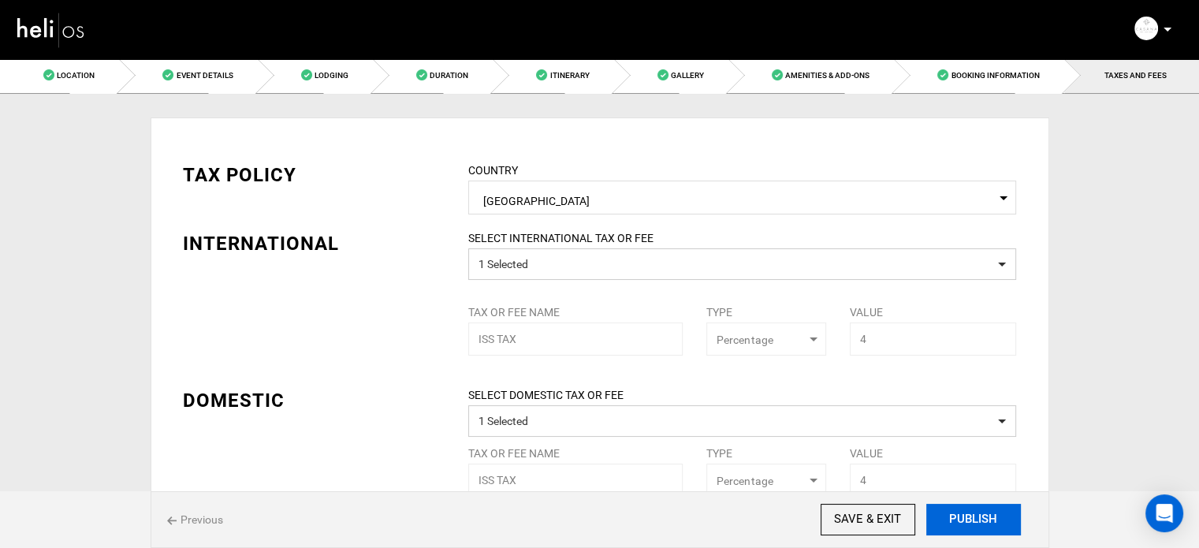
click at [958, 516] on button "PUBLISH" at bounding box center [973, 520] width 95 height 32
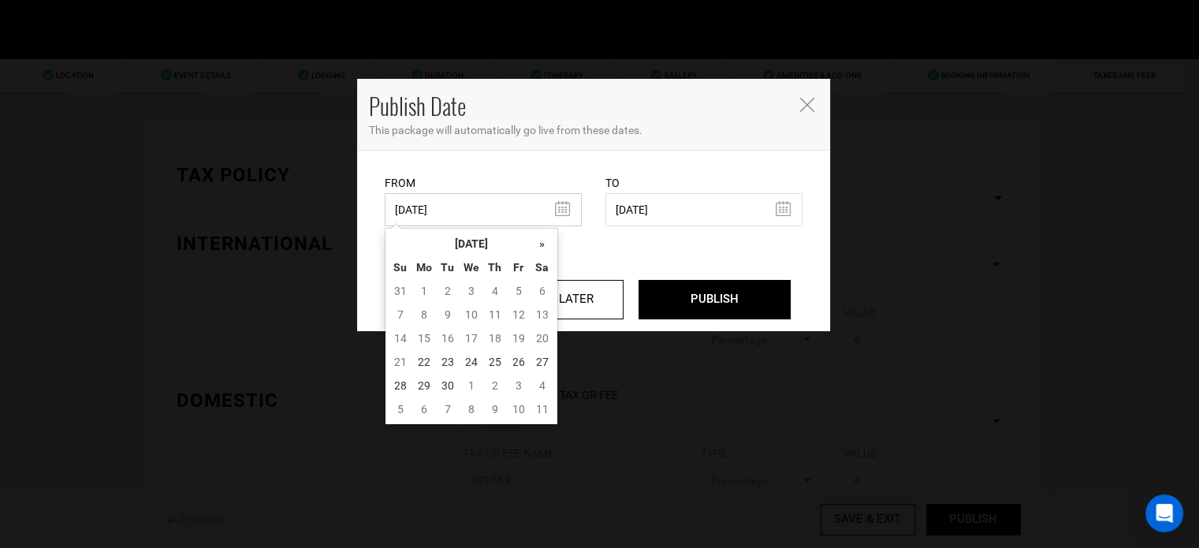
click at [540, 226] on input "[DATE]" at bounding box center [483, 209] width 197 height 33
click at [417, 361] on td "22" at bounding box center [424, 362] width 24 height 24
type input "[DATE]"
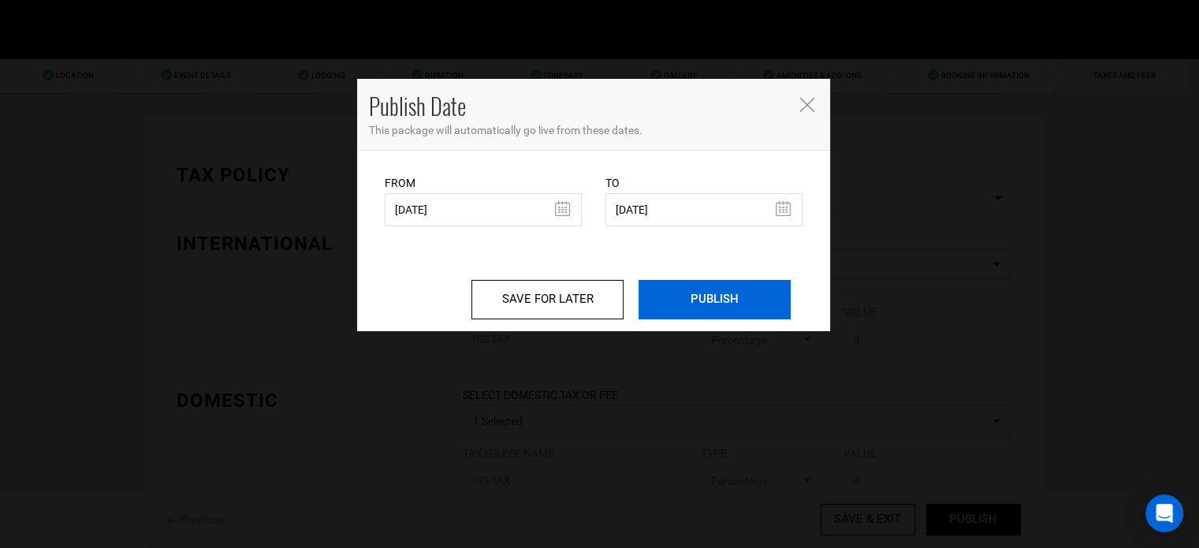
click at [710, 289] on input "PUBLISH" at bounding box center [714, 299] width 152 height 39
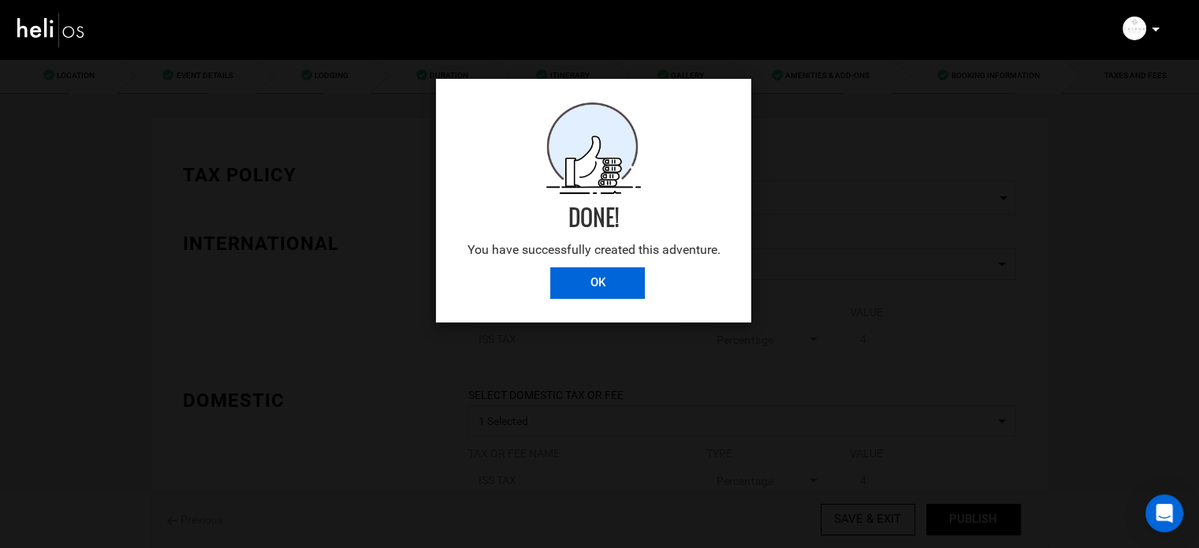
click at [591, 274] on input "OK" at bounding box center [597, 283] width 95 height 32
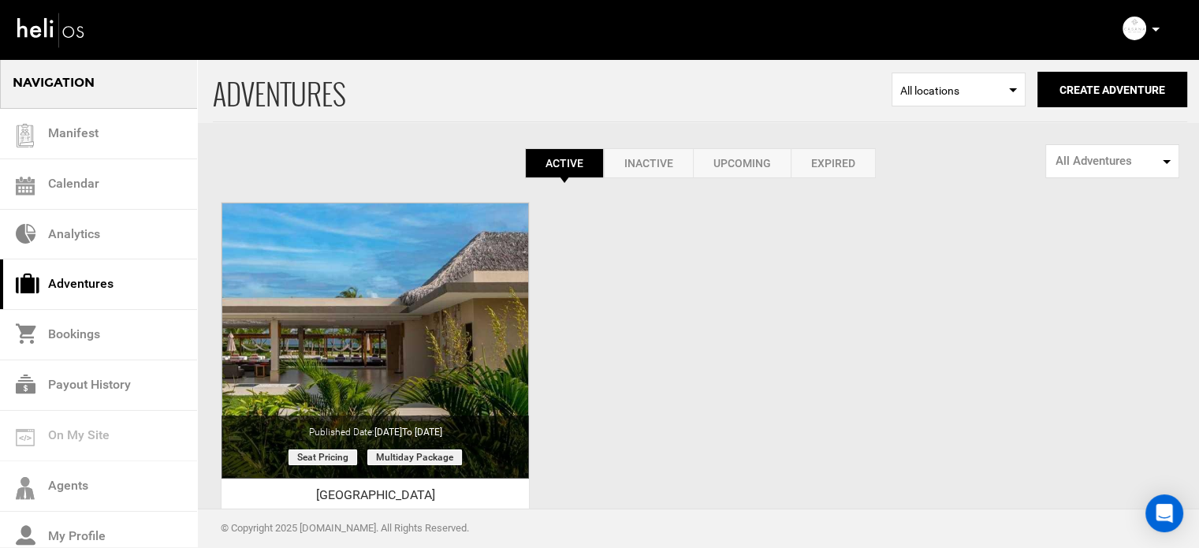
click at [1152, 32] on p at bounding box center [1154, 29] width 9 height 18
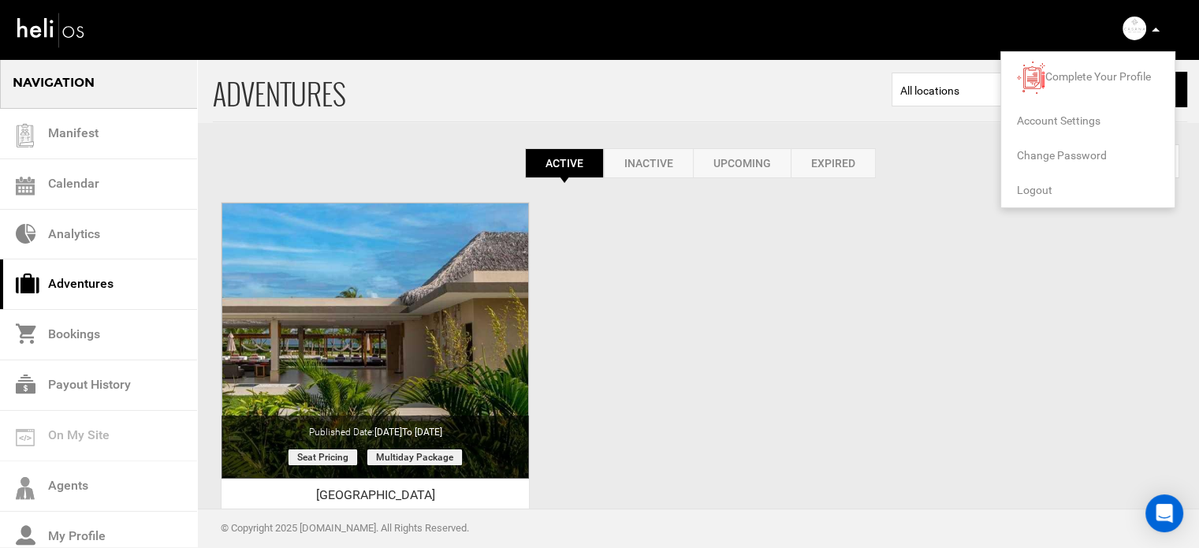
click at [1022, 185] on span "Logout" at bounding box center [1034, 190] width 35 height 13
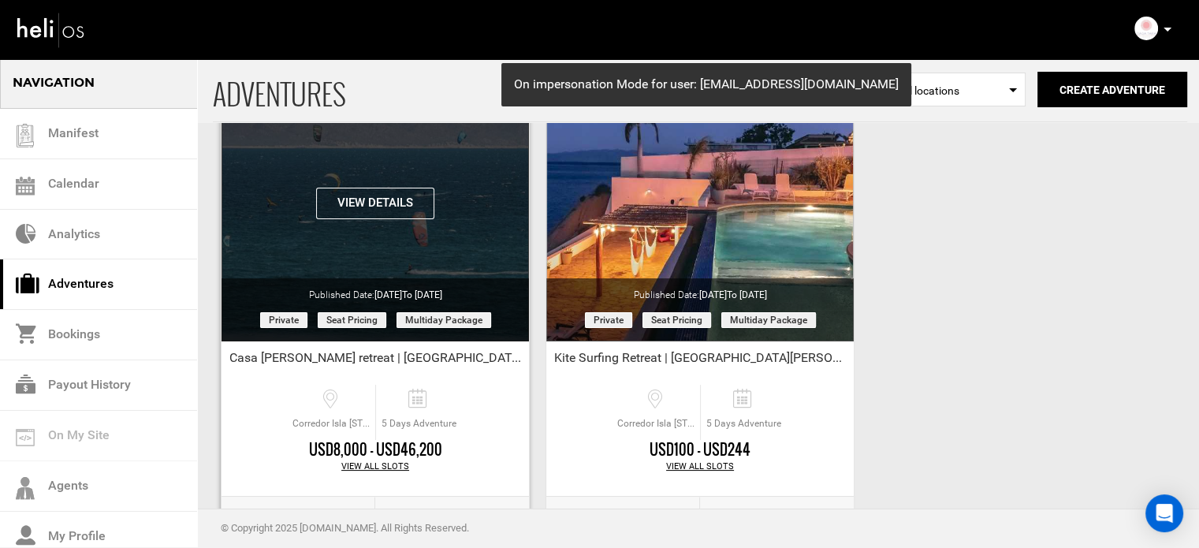
scroll to position [195, 0]
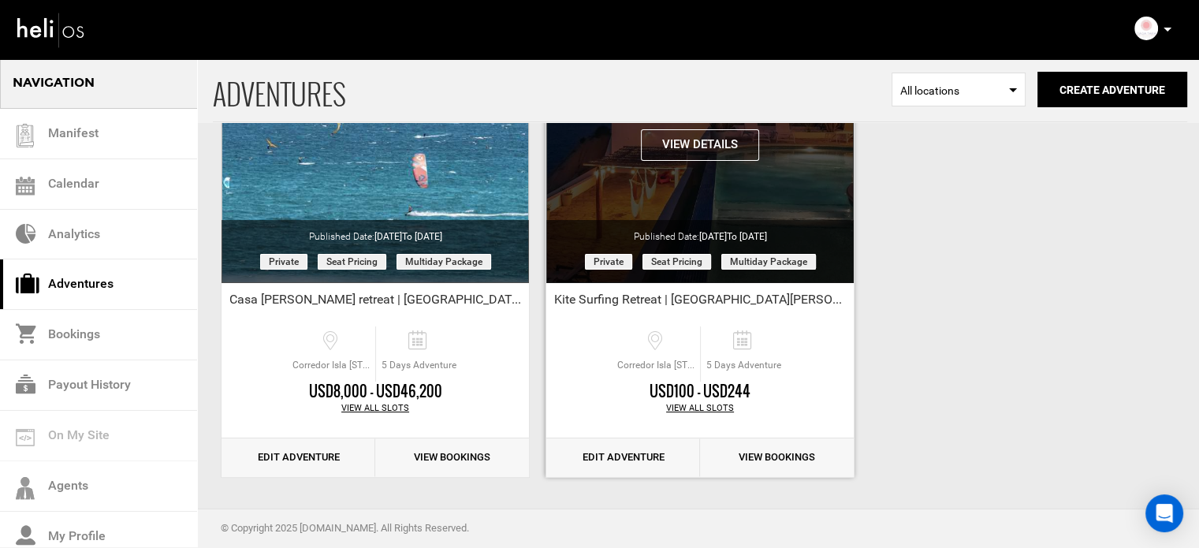
click at [701, 151] on button "View Details" at bounding box center [700, 145] width 118 height 32
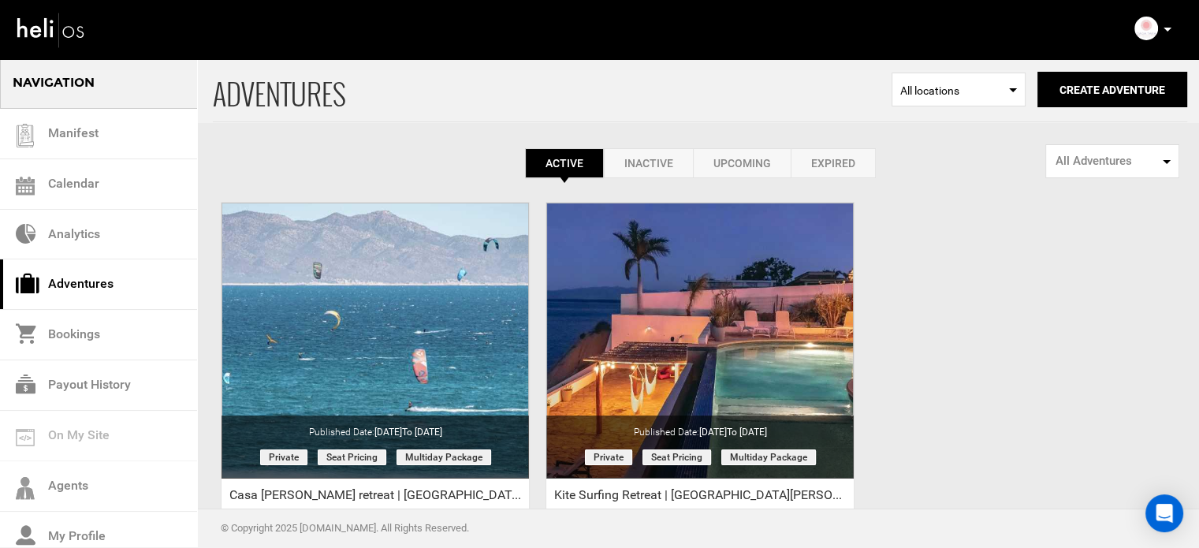
click at [852, 155] on link "Expired" at bounding box center [833, 163] width 85 height 30
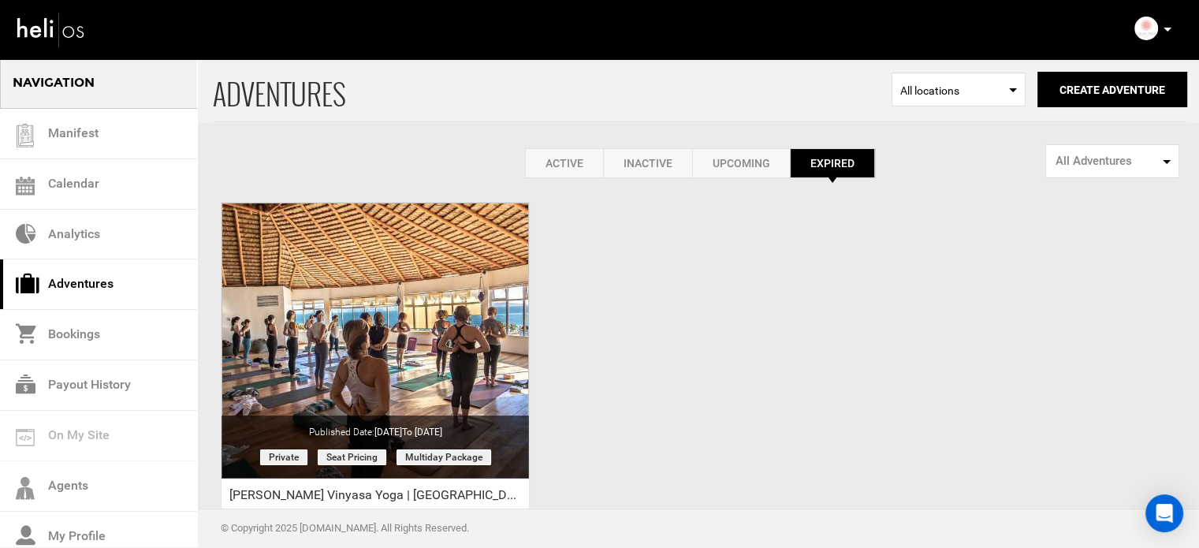
click at [575, 163] on link "Active" at bounding box center [564, 163] width 78 height 30
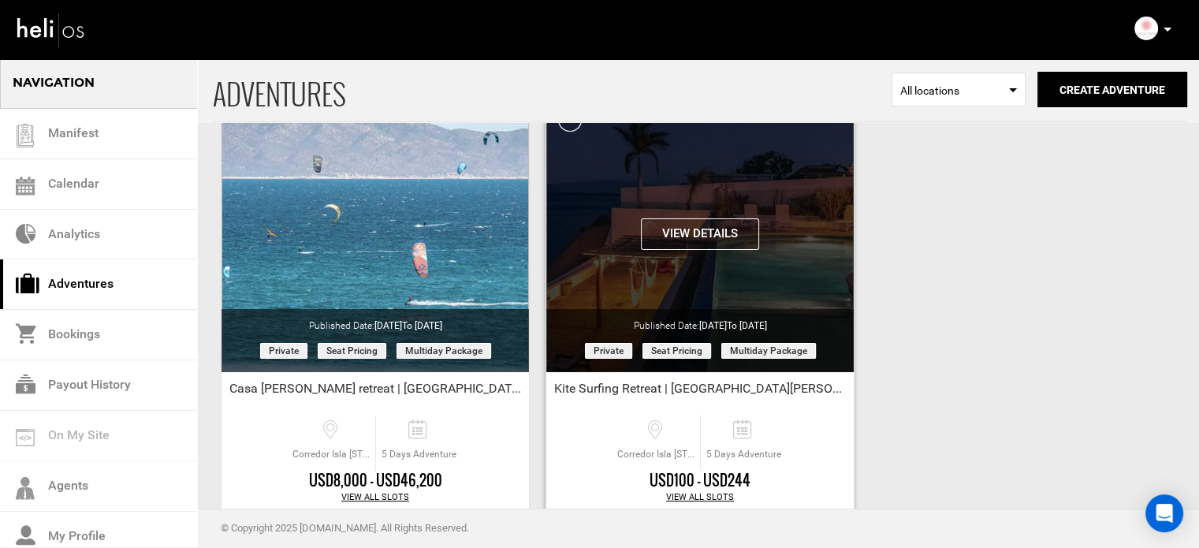
scroll to position [195, 0]
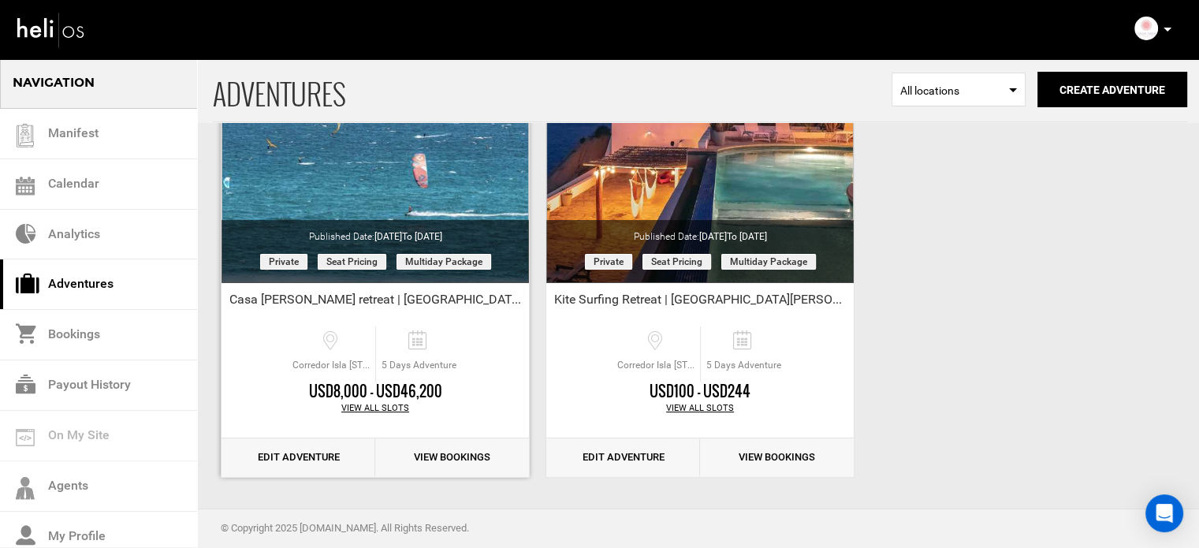
click at [312, 452] on link "Edit Adventure" at bounding box center [298, 457] width 154 height 39
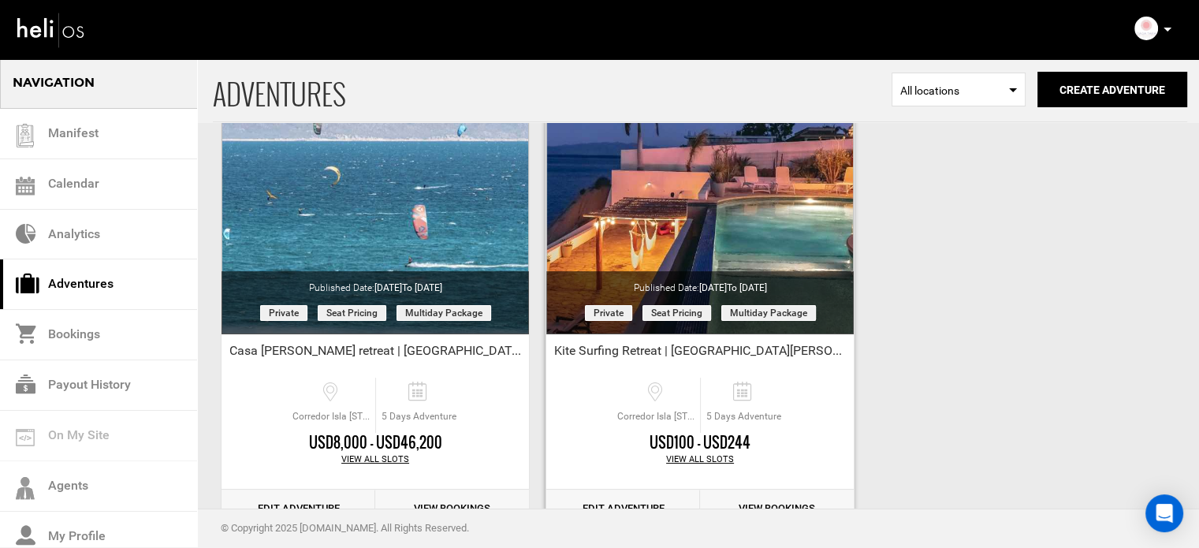
scroll to position [195, 0]
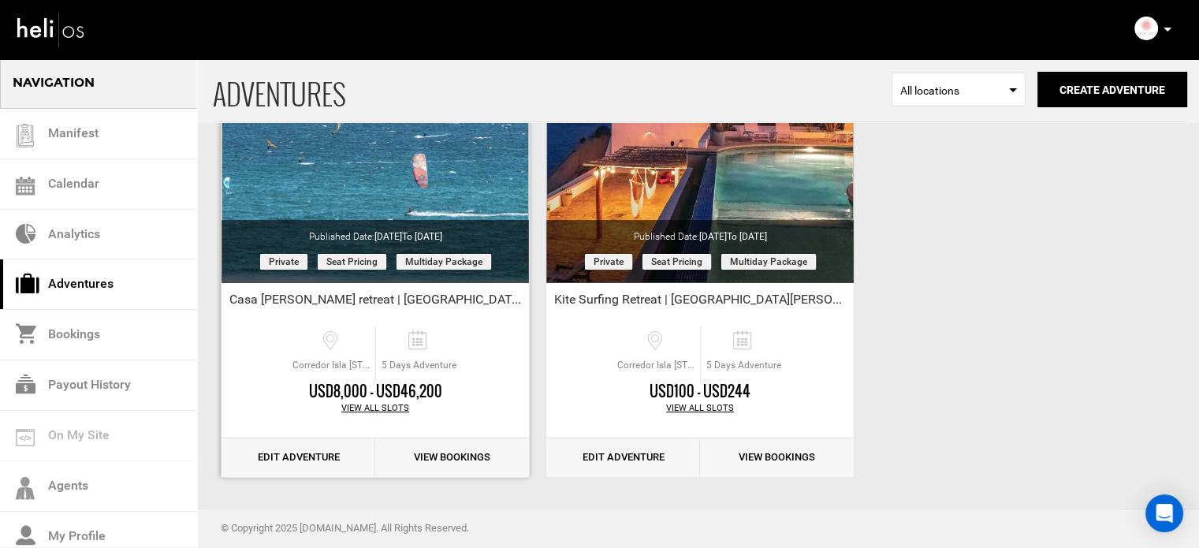
click at [318, 463] on link "Edit Adventure" at bounding box center [298, 457] width 154 height 39
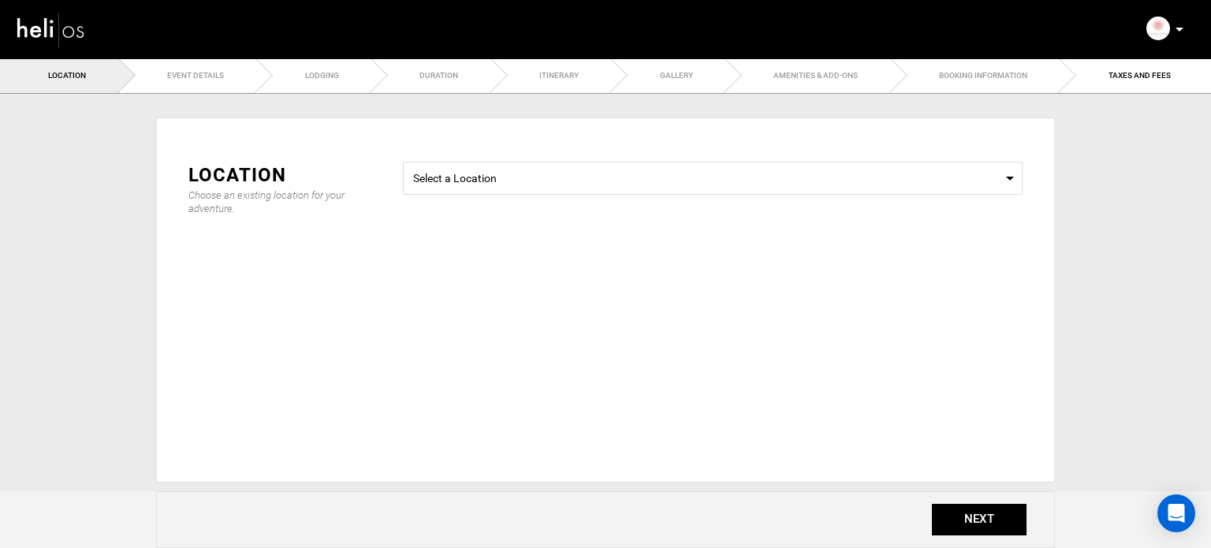
type input "5"
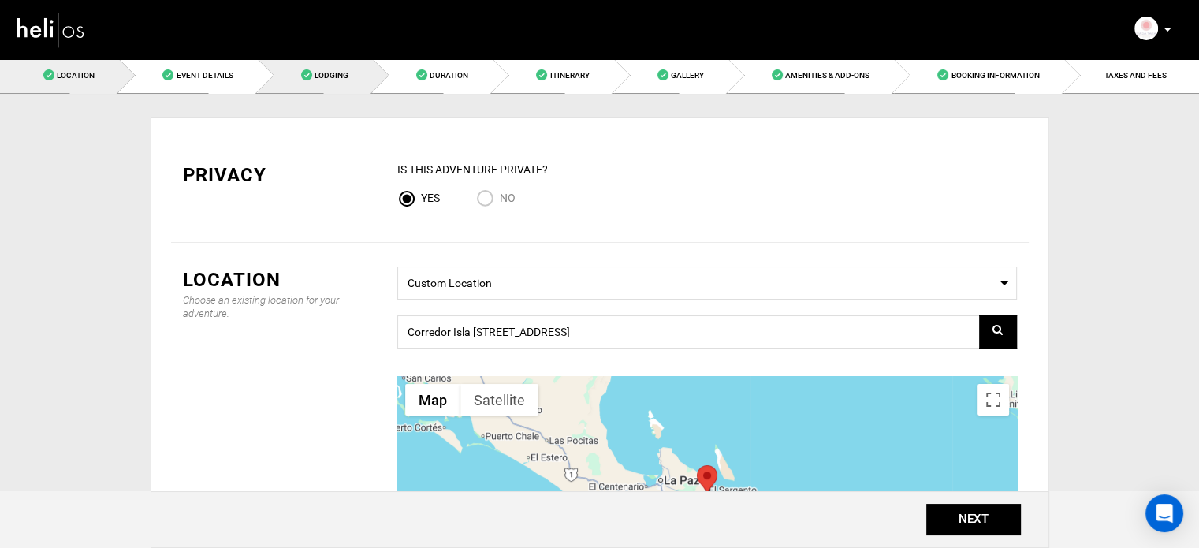
click at [356, 72] on link "Lodging" at bounding box center [315, 75] width 115 height 35
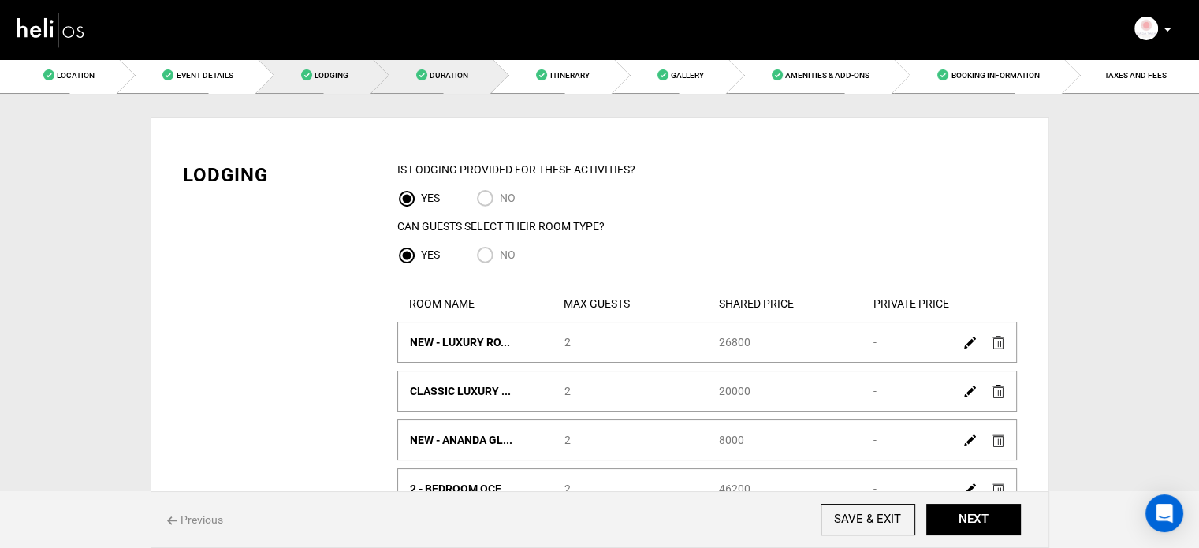
click at [461, 72] on span "Duration" at bounding box center [449, 75] width 39 height 9
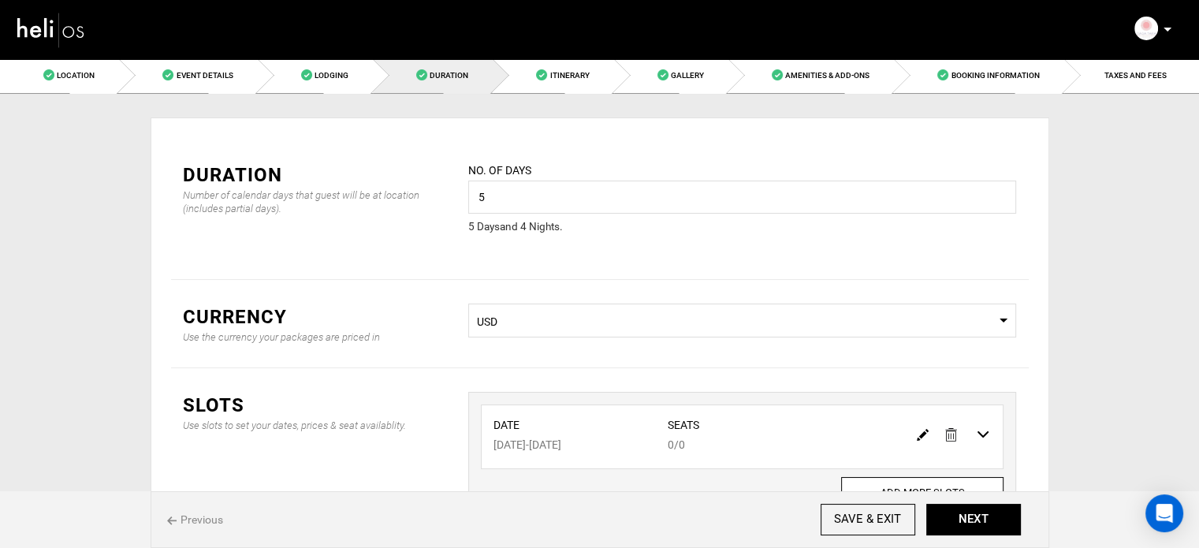
click at [919, 437] on img at bounding box center [923, 435] width 12 height 12
type input "[DATE]"
type input "0"
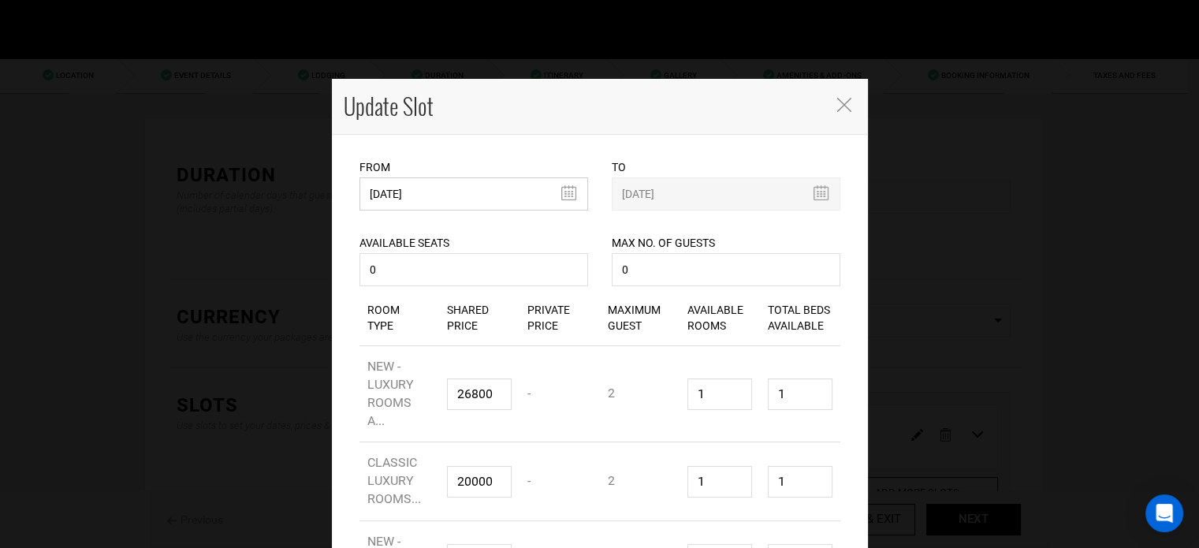
click at [411, 191] on input "[DATE]" at bounding box center [473, 193] width 229 height 33
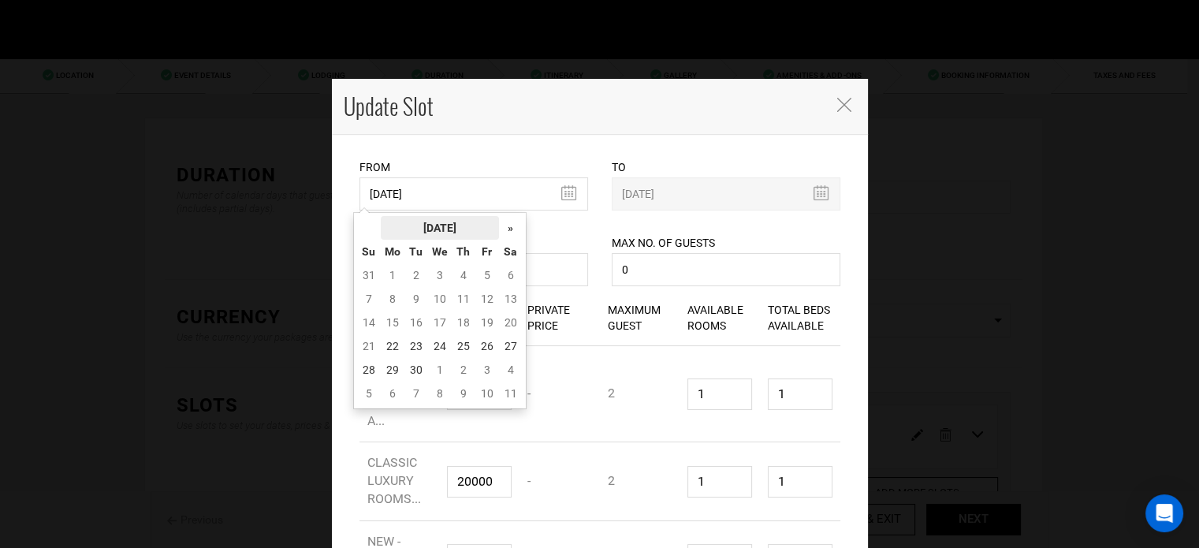
click at [473, 221] on th "[DATE]" at bounding box center [440, 228] width 118 height 24
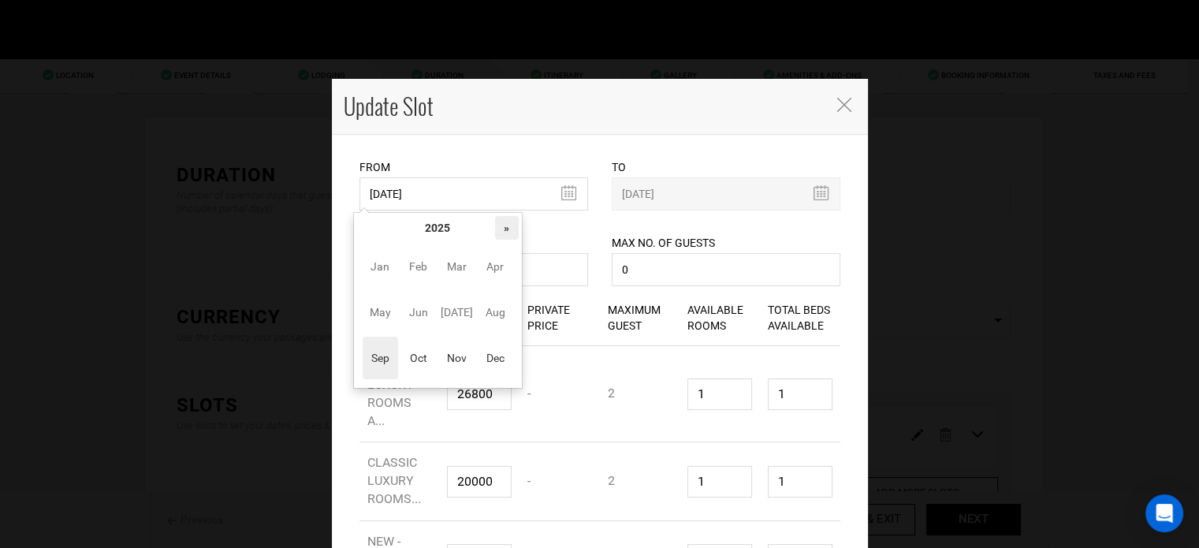
click at [498, 229] on th "»" at bounding box center [507, 228] width 24 height 24
click at [421, 340] on span "Oct" at bounding box center [417, 358] width 35 height 43
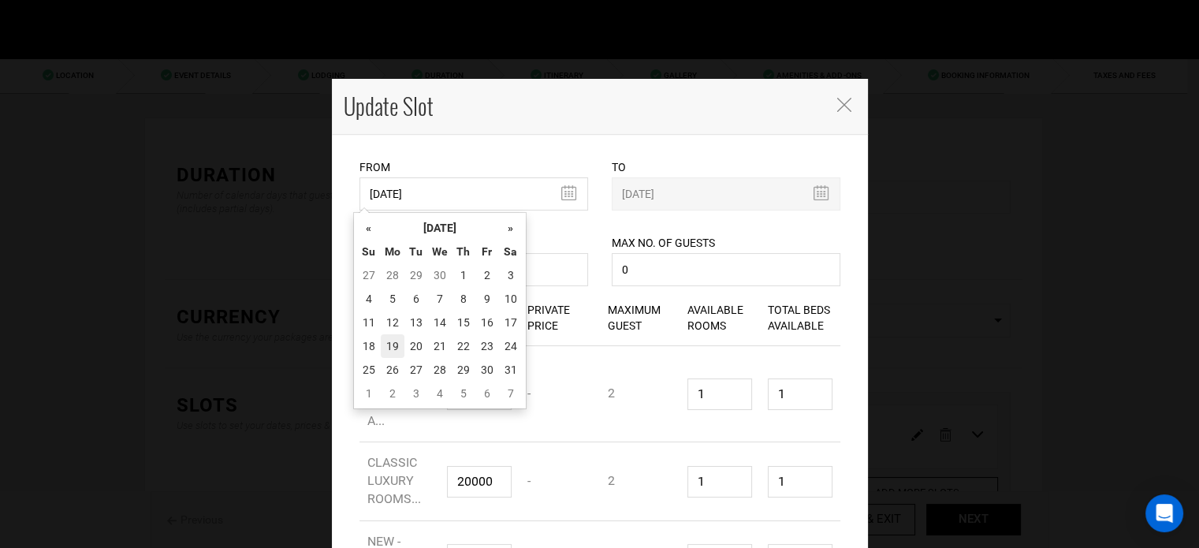
click at [394, 339] on td "19" at bounding box center [393, 346] width 24 height 24
type input "[DATE]"
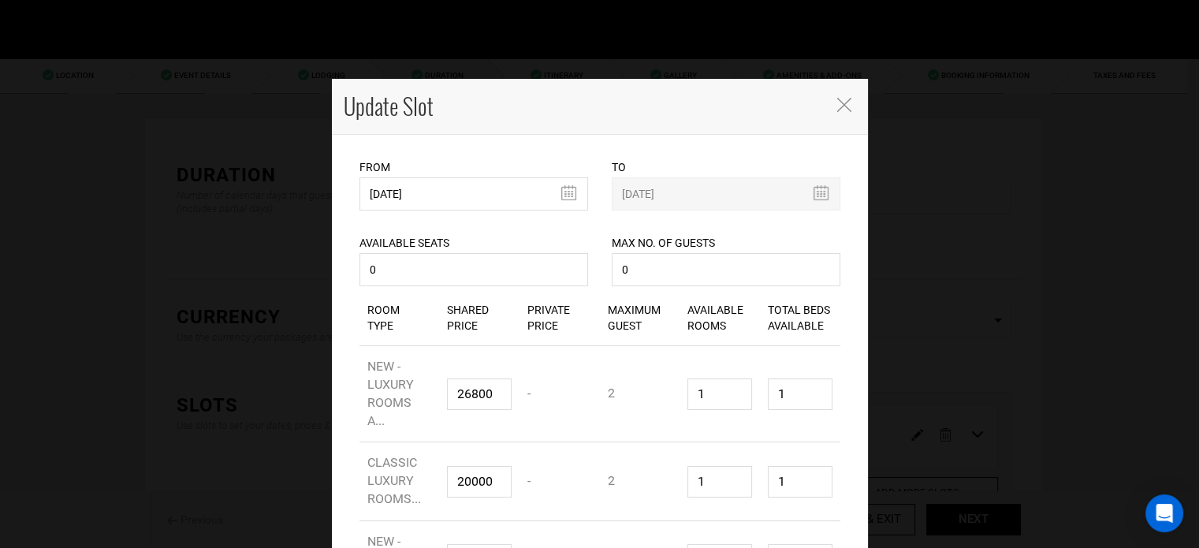
scroll to position [234, 0]
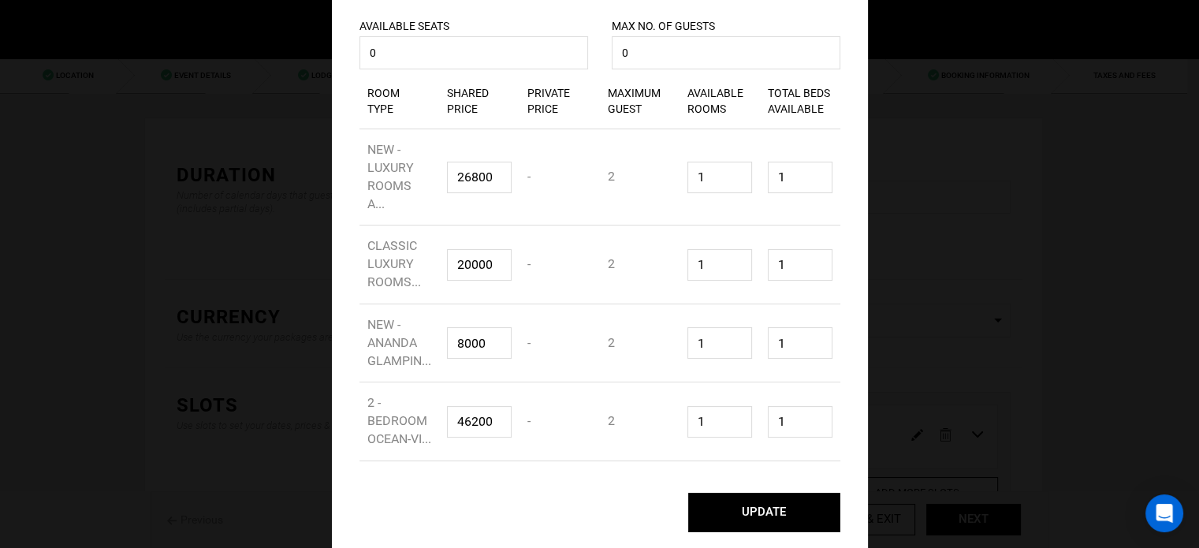
click at [754, 513] on button "UPDATE" at bounding box center [764, 512] width 152 height 39
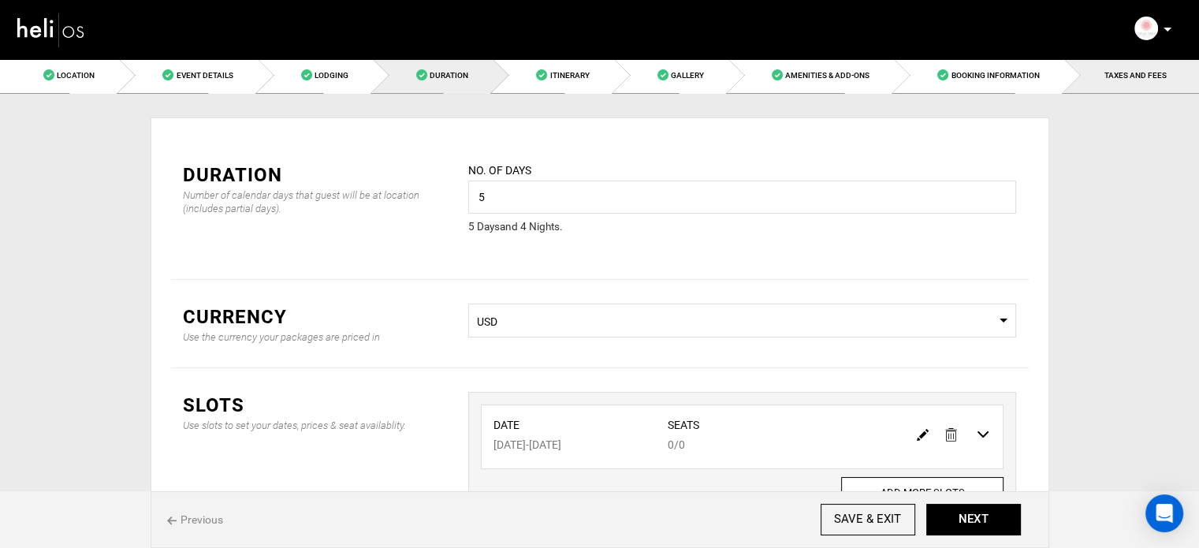
click at [1138, 61] on link "TAXES AND FEES" at bounding box center [1131, 75] width 135 height 35
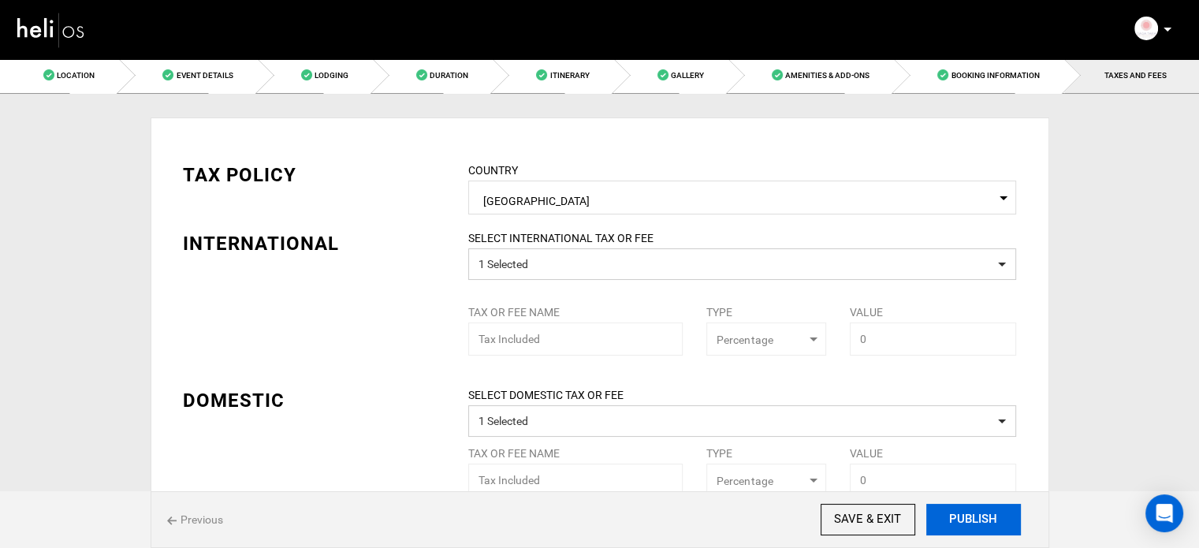
click at [958, 519] on button "PUBLISH" at bounding box center [973, 520] width 95 height 32
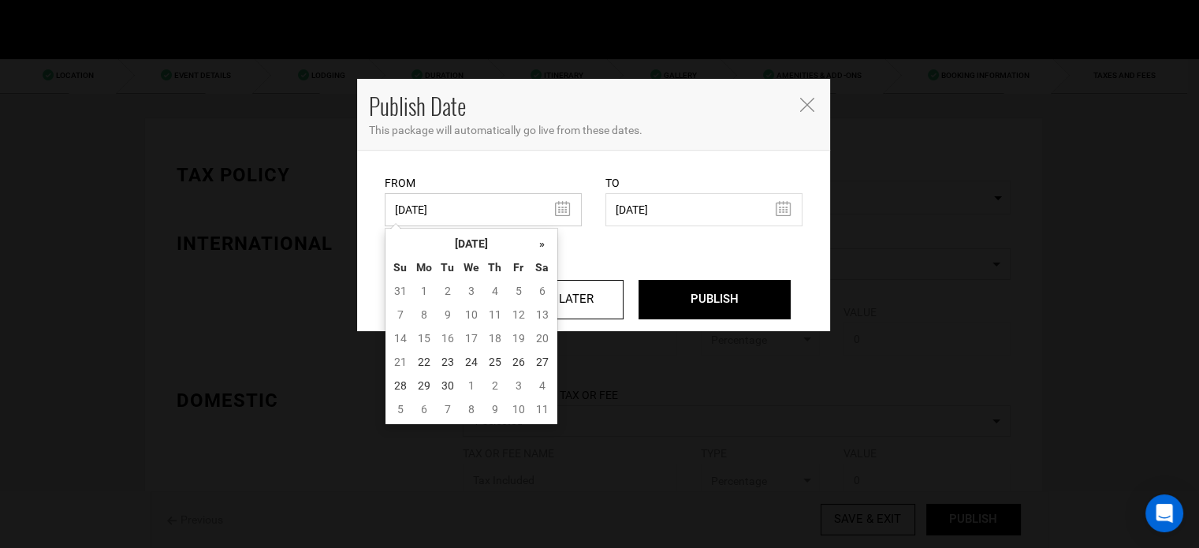
click at [506, 211] on input "[DATE]" at bounding box center [483, 209] width 197 height 33
click at [419, 356] on td "22" at bounding box center [424, 362] width 24 height 24
type input "[DATE]"
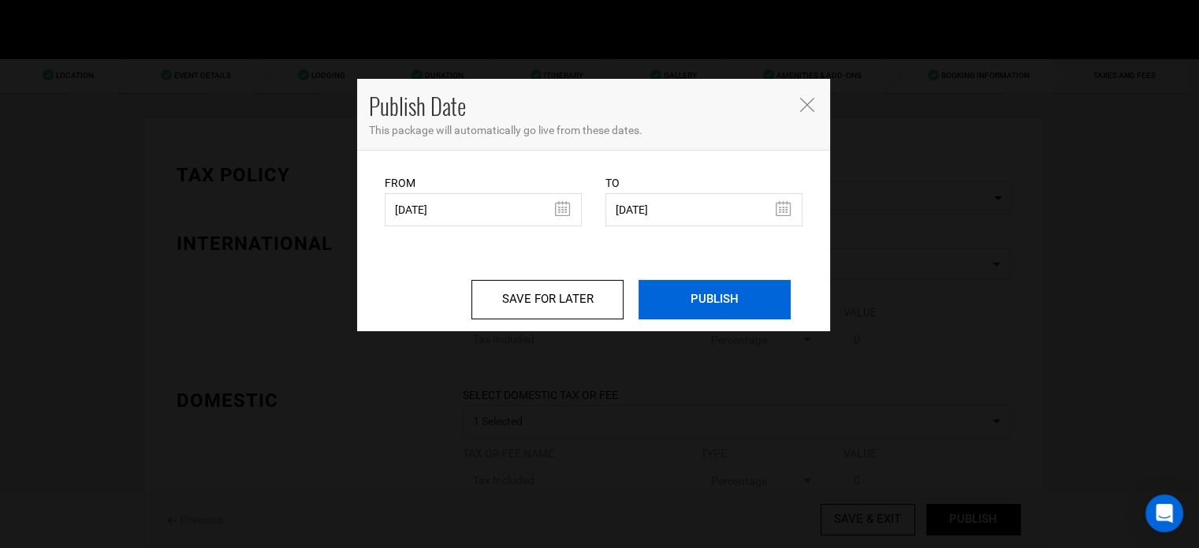
click at [687, 289] on input "PUBLISH" at bounding box center [714, 299] width 152 height 39
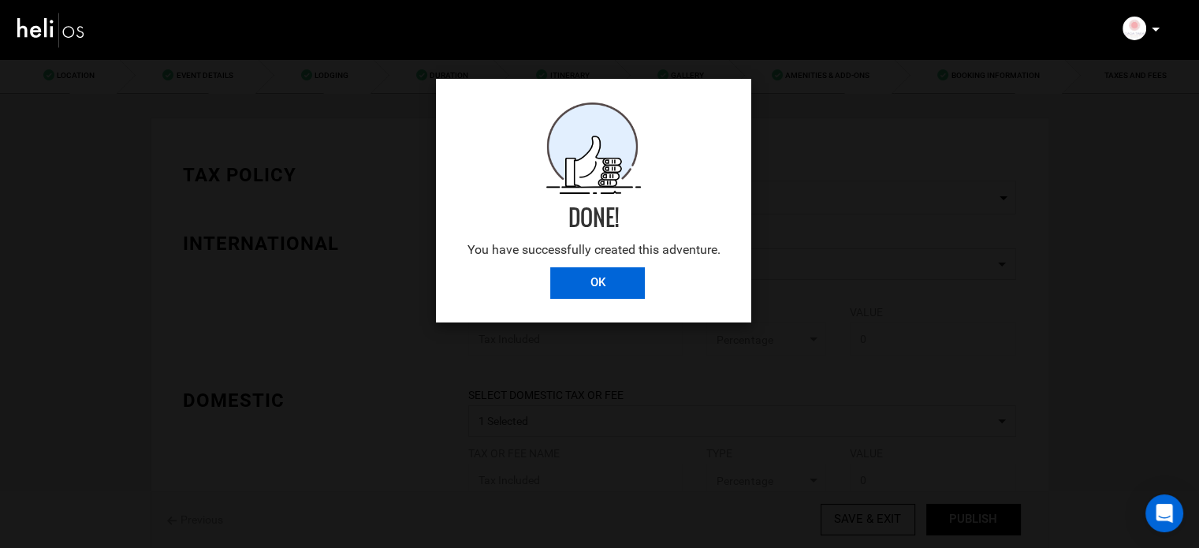
click at [575, 279] on input "OK" at bounding box center [597, 283] width 95 height 32
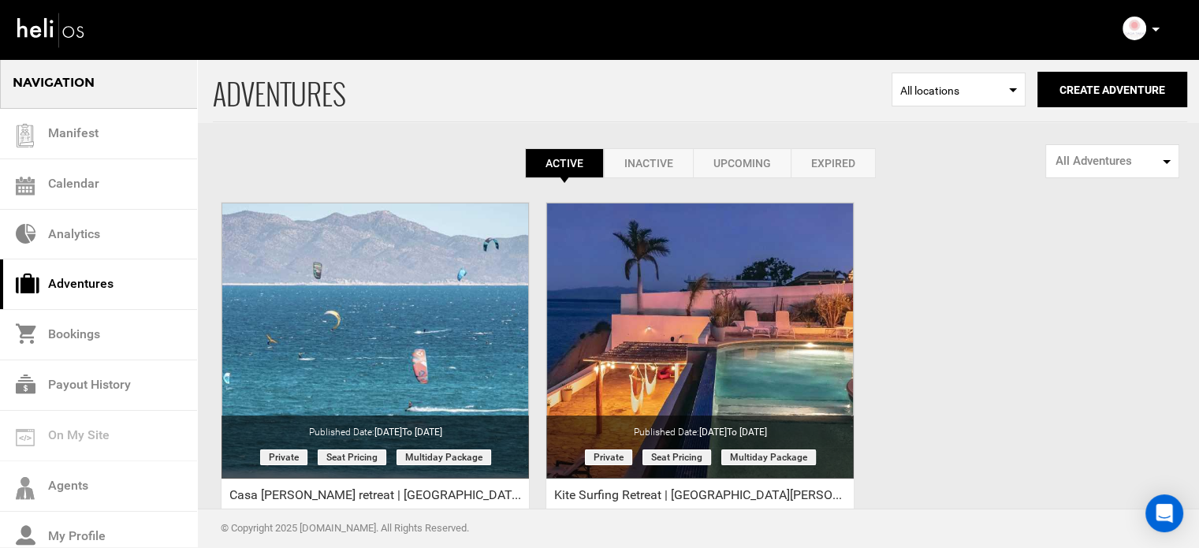
click at [1154, 32] on p at bounding box center [1154, 29] width 9 height 18
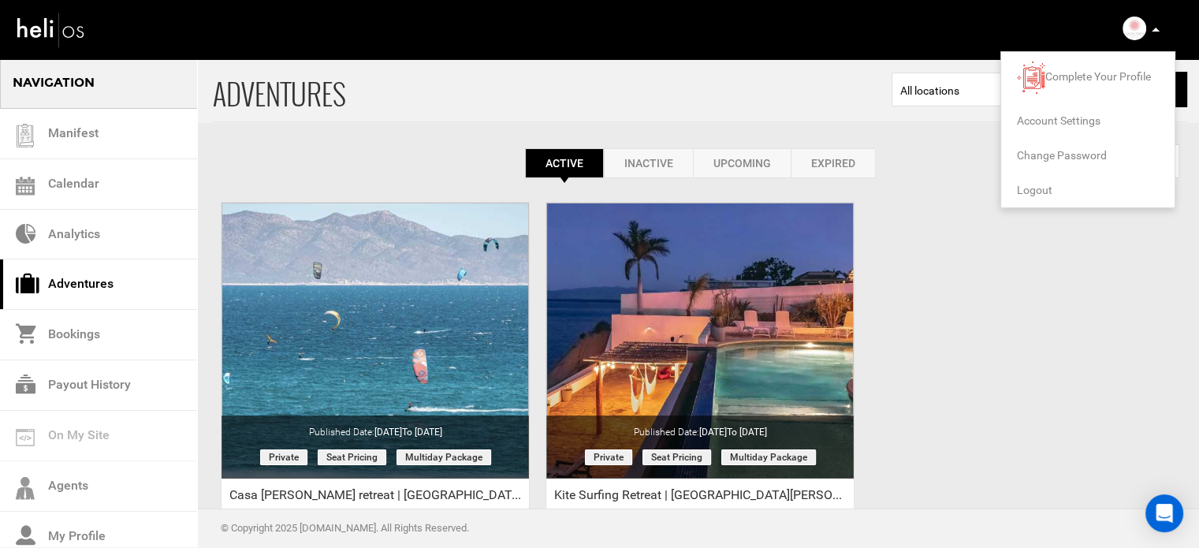
click at [1040, 180] on li "Logout" at bounding box center [1087, 190] width 173 height 35
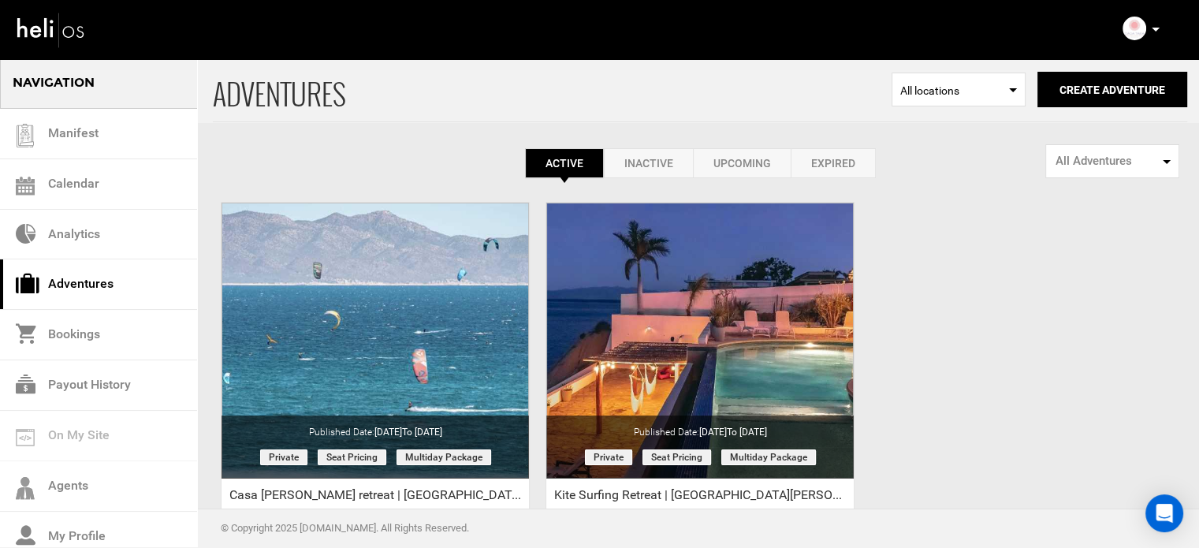
click at [1157, 31] on icon at bounding box center [1156, 30] width 8 height 4
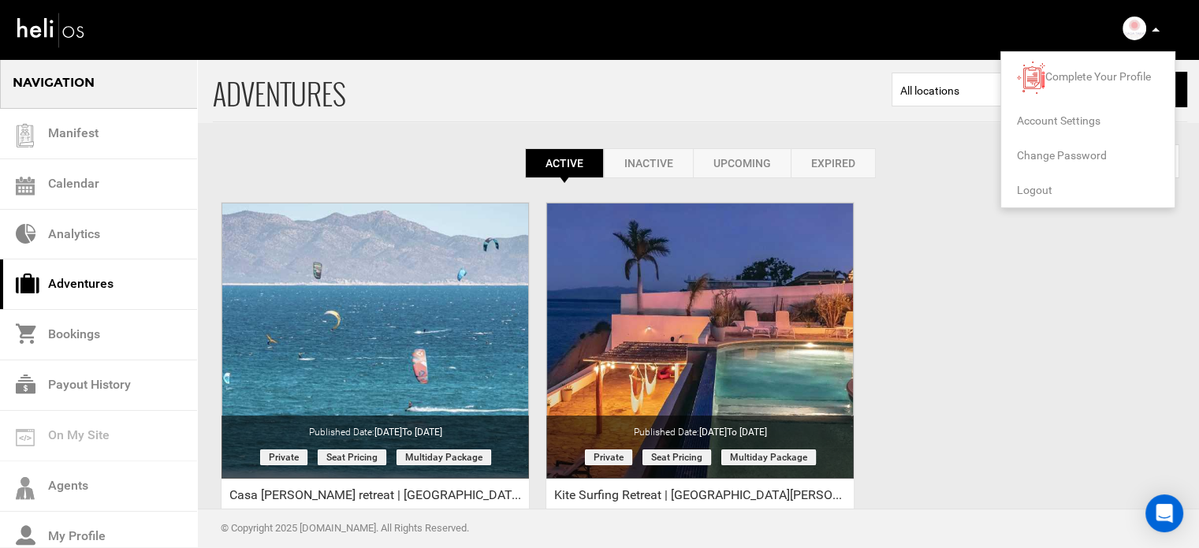
click at [1033, 196] on li "Logout" at bounding box center [1087, 190] width 173 height 35
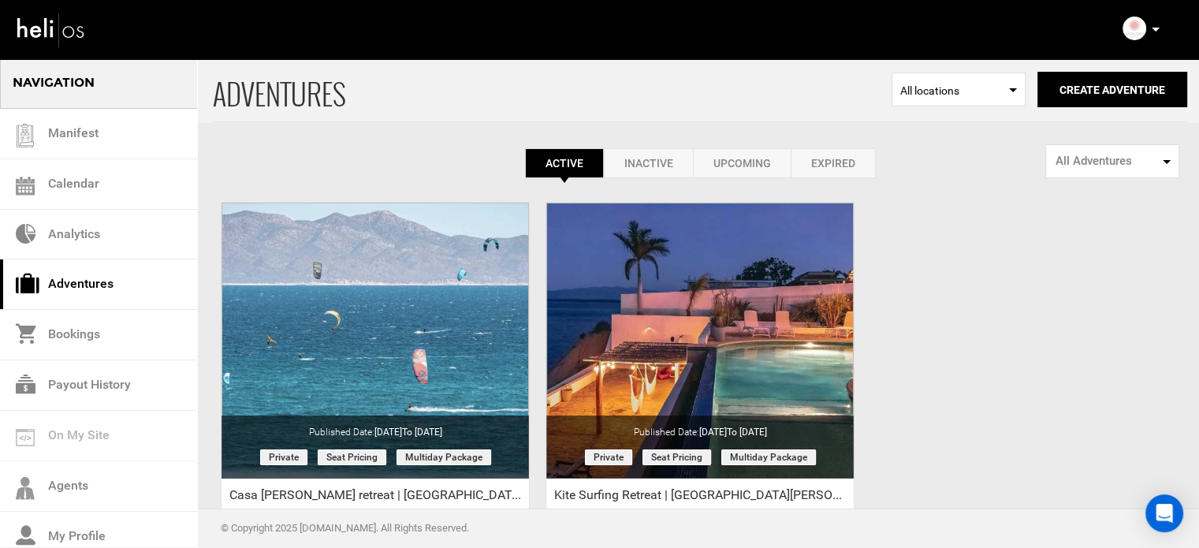
click at [1155, 26] on p at bounding box center [1154, 29] width 9 height 18
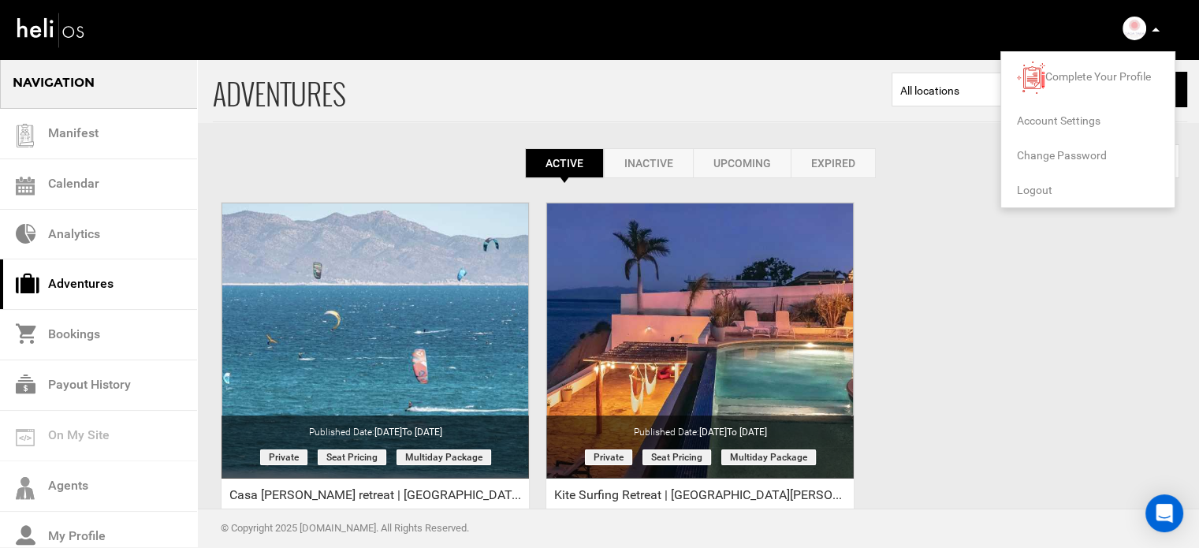
click at [1040, 188] on span "Logout" at bounding box center [1034, 190] width 35 height 13
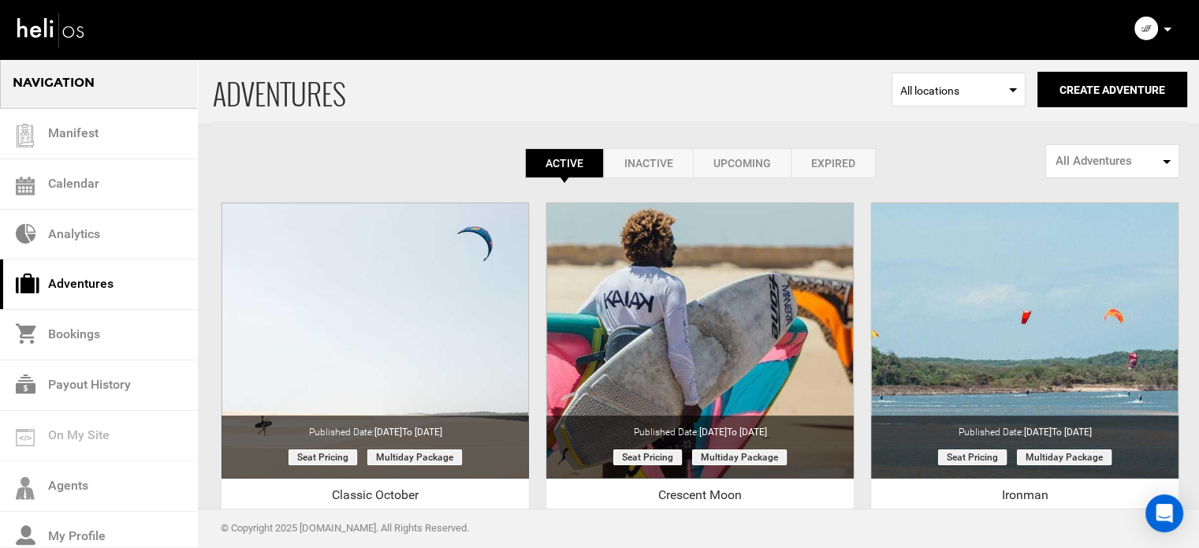
click at [1162, 29] on p at bounding box center [1166, 29] width 9 height 18
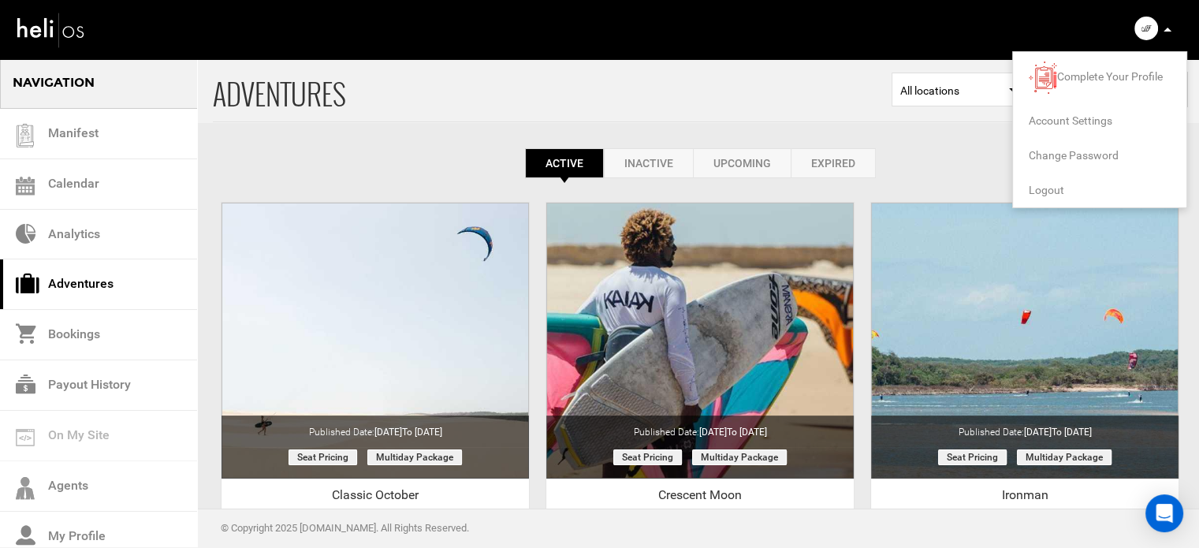
click at [1034, 186] on span "Logout" at bounding box center [1046, 190] width 35 height 13
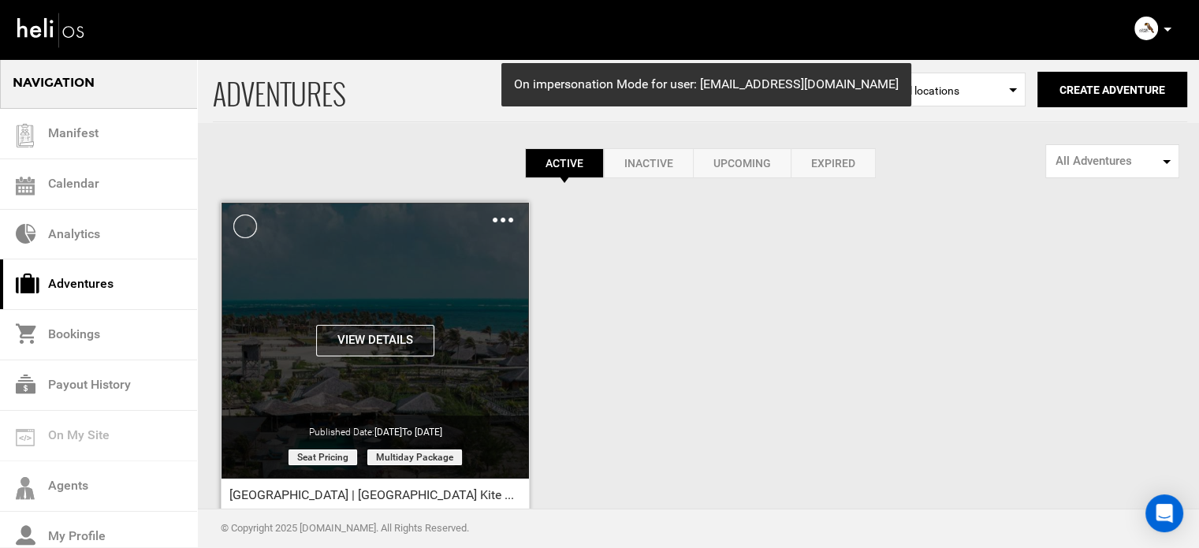
scroll to position [195, 0]
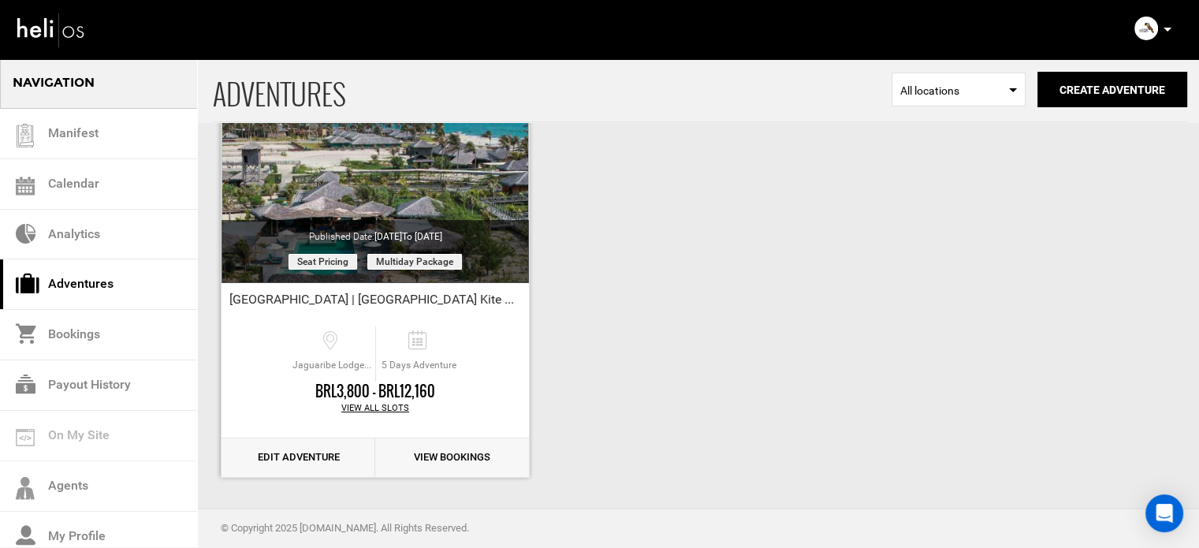
click at [281, 465] on link "Edit Adventure" at bounding box center [298, 457] width 154 height 39
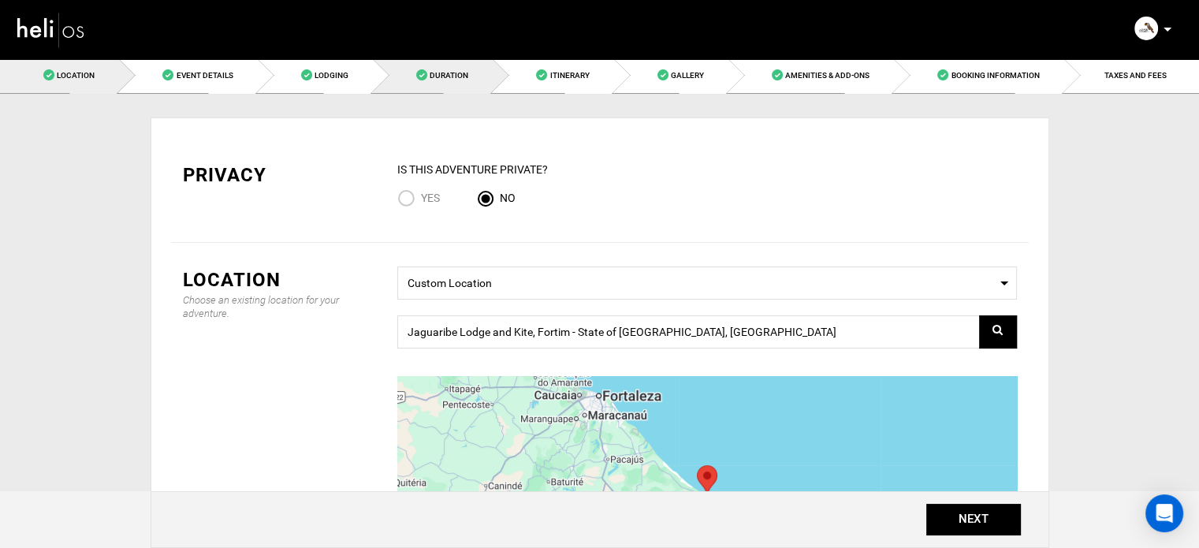
click at [422, 80] on link "Duration" at bounding box center [433, 75] width 120 height 35
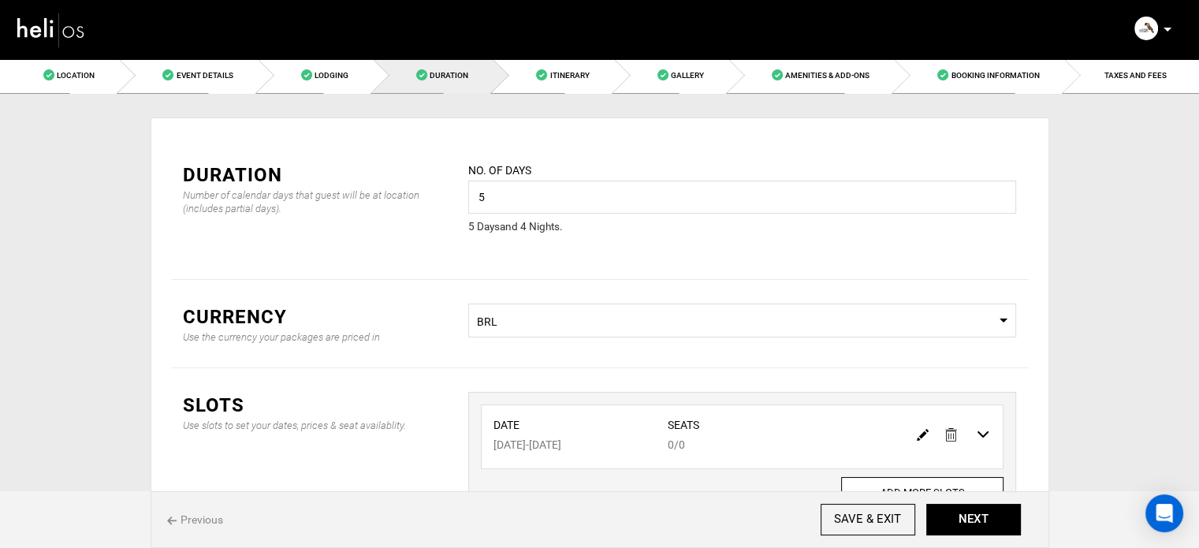
scroll to position [131, 0]
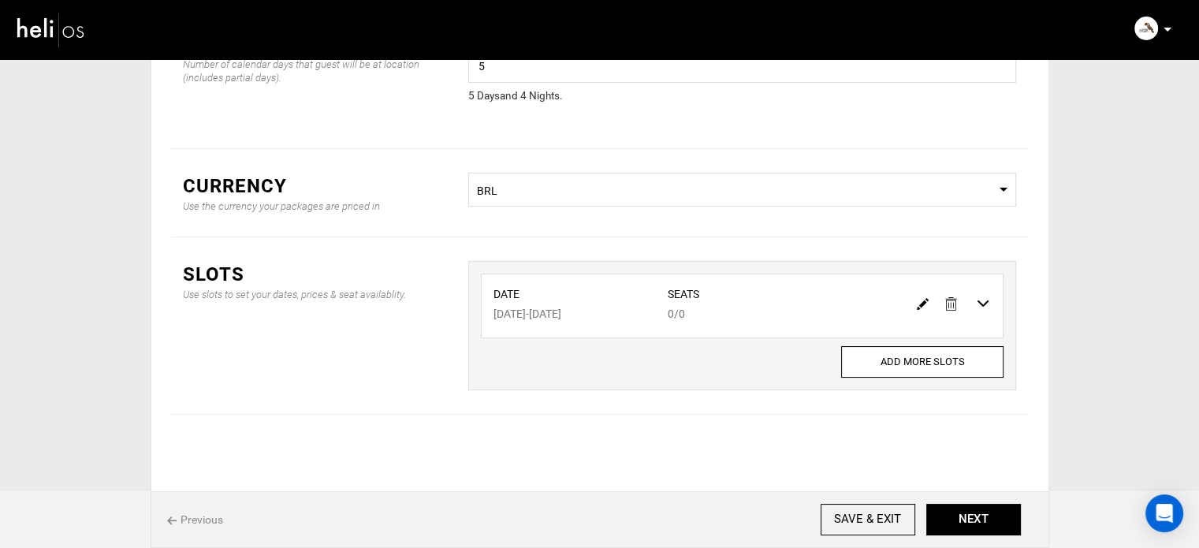
click at [917, 307] on img at bounding box center [923, 304] width 12 height 12
type input "[DATE]"
type input "0"
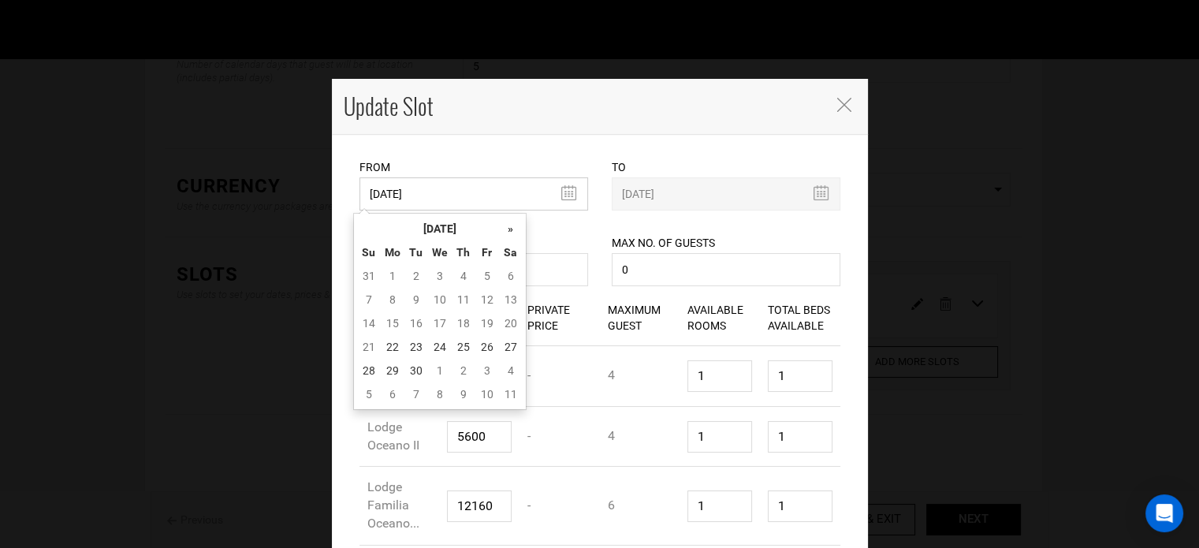
click at [428, 207] on input "[DATE]" at bounding box center [473, 193] width 229 height 33
click at [432, 219] on th "[DATE]" at bounding box center [440, 229] width 118 height 24
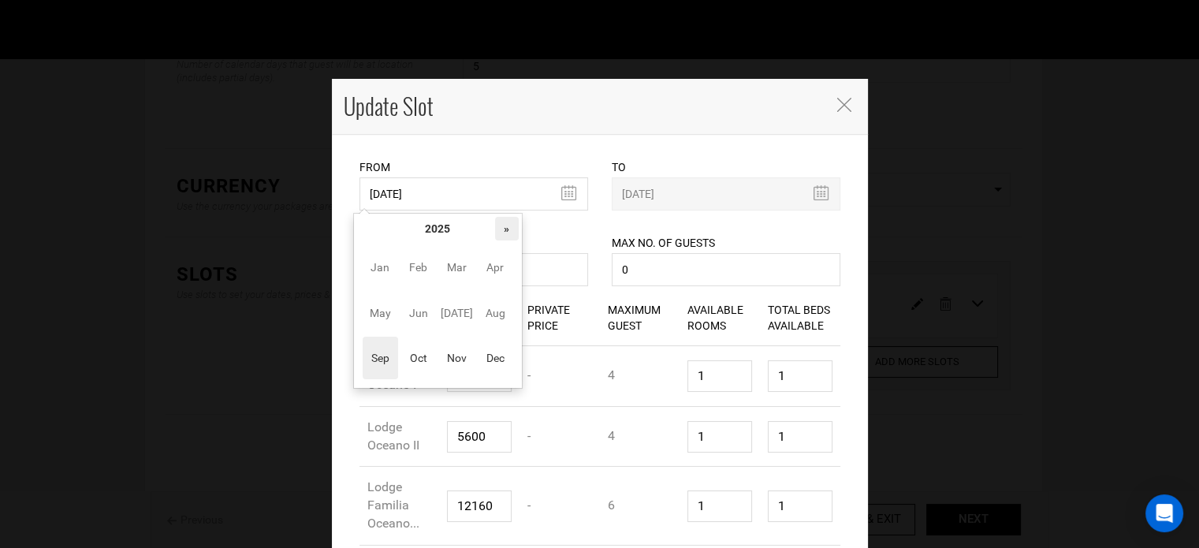
click at [508, 225] on th "»" at bounding box center [507, 229] width 24 height 24
click at [429, 352] on span "Oct" at bounding box center [417, 358] width 35 height 43
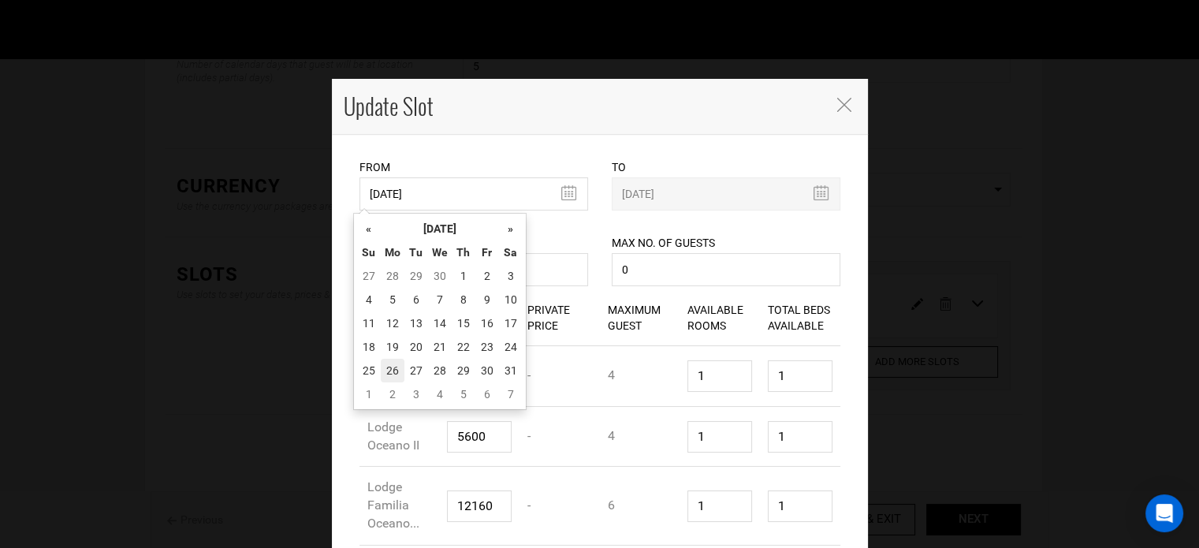
click at [389, 359] on td "26" at bounding box center [393, 371] width 24 height 24
type input "[DATE]"
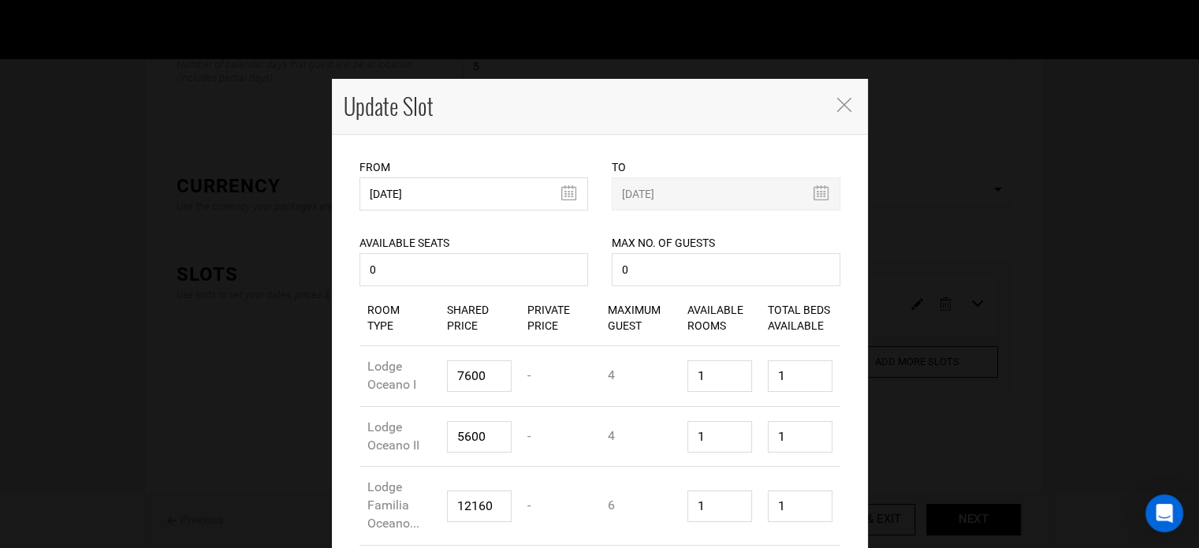
scroll to position [339, 0]
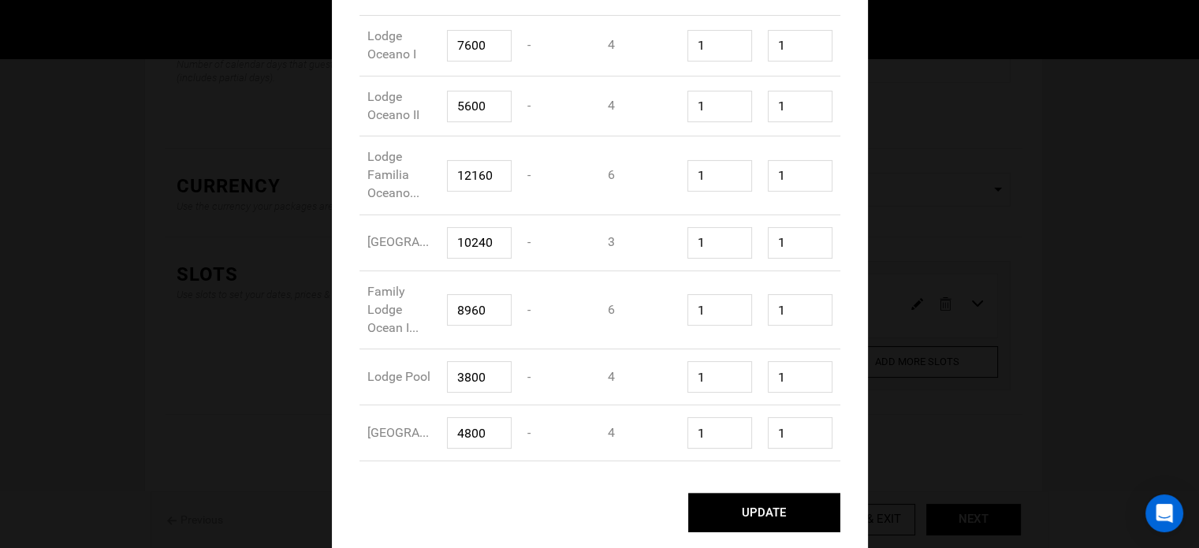
click at [741, 510] on button "UPDATE" at bounding box center [764, 512] width 152 height 39
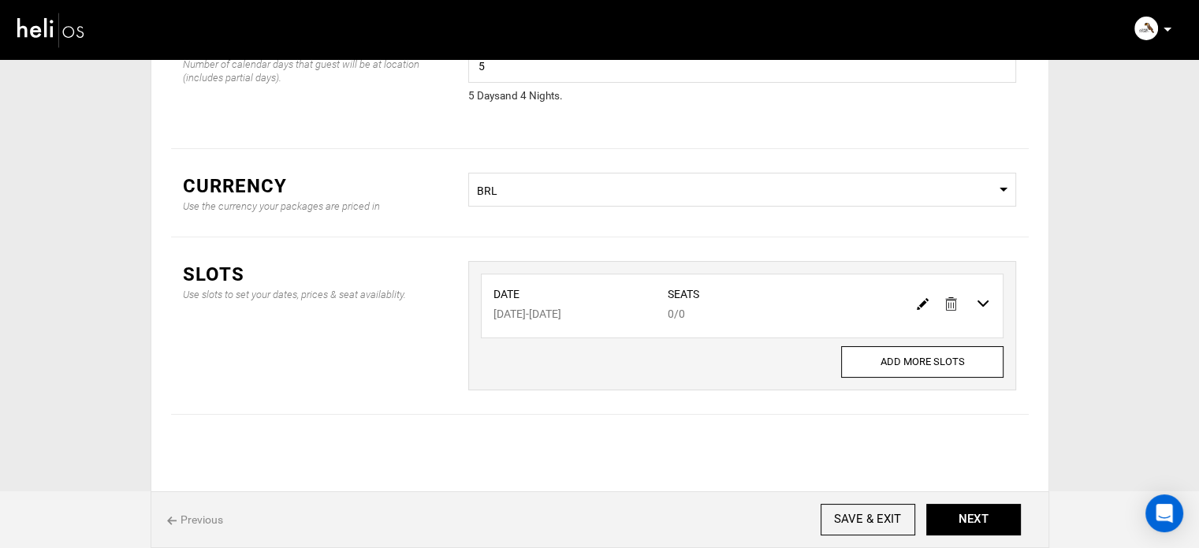
scroll to position [0, 0]
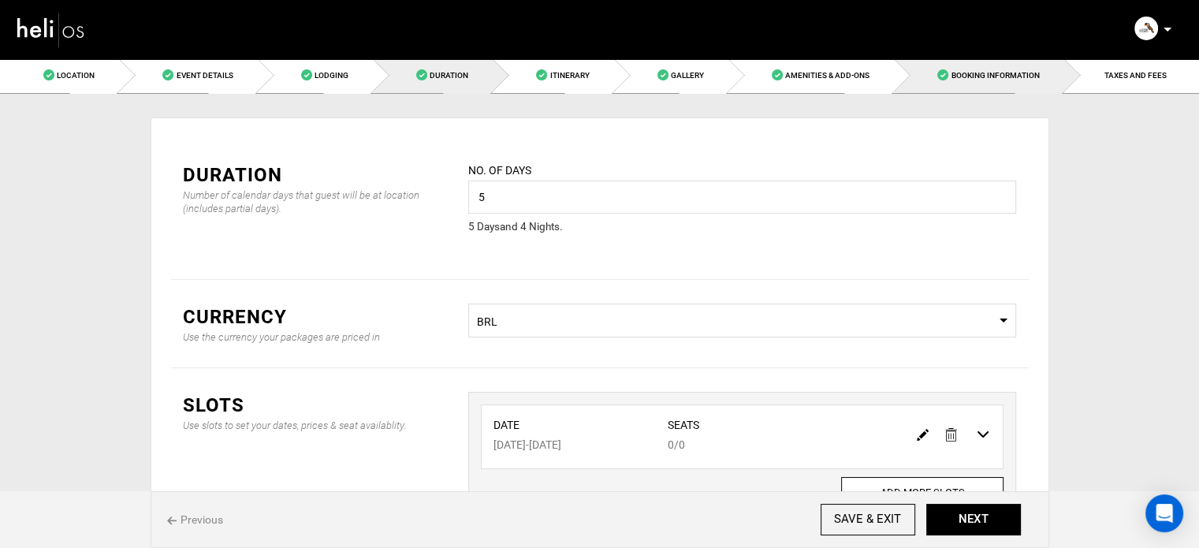
click at [1022, 78] on span "Booking Information" at bounding box center [995, 75] width 88 height 9
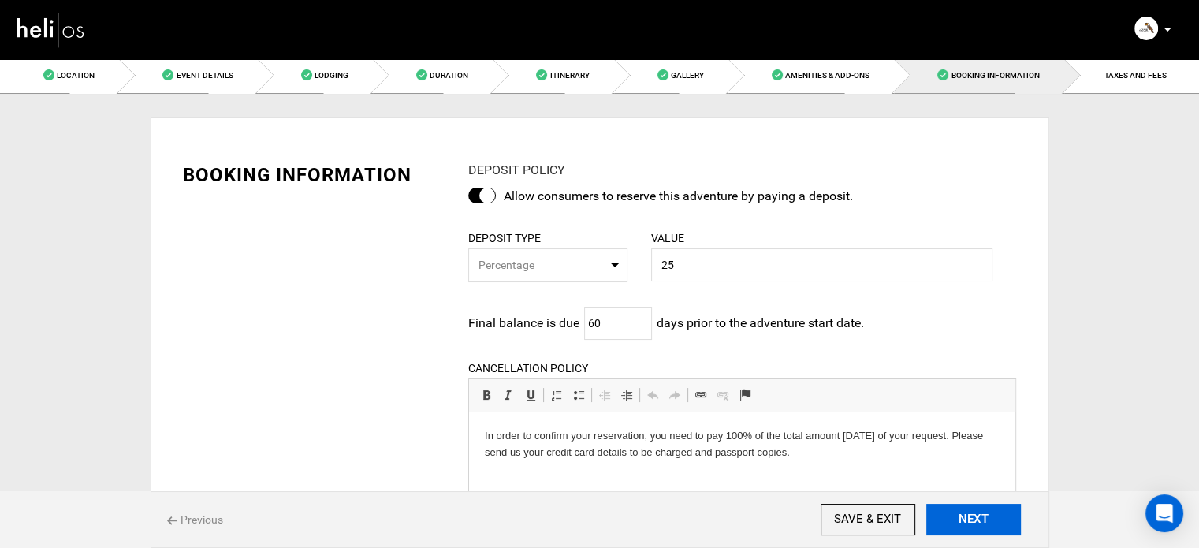
click at [977, 525] on button "NEXT" at bounding box center [973, 520] width 95 height 32
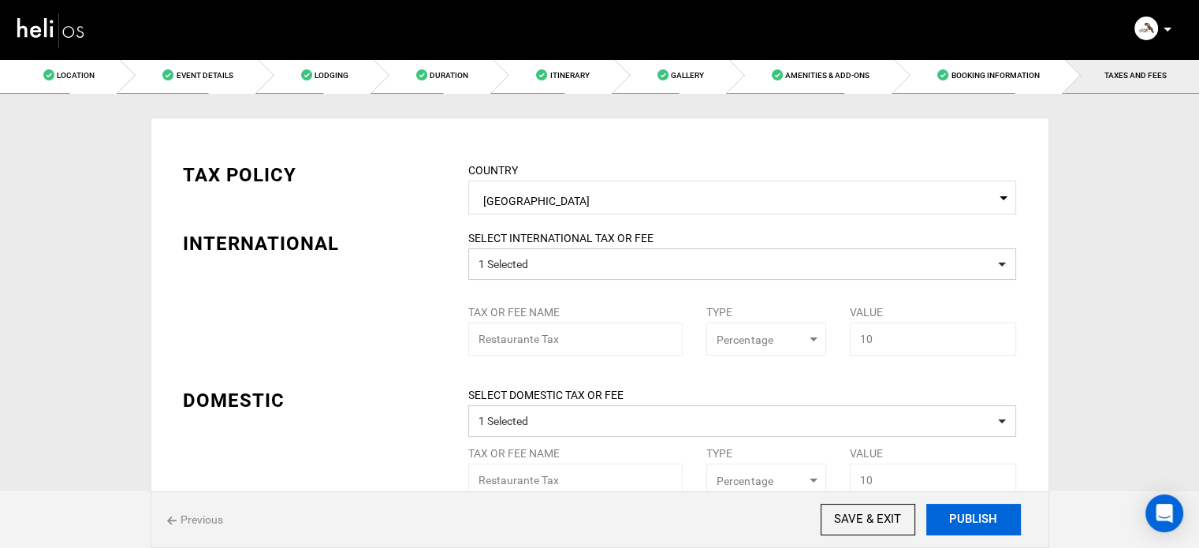
click at [977, 525] on button "PUBLISH" at bounding box center [973, 520] width 95 height 32
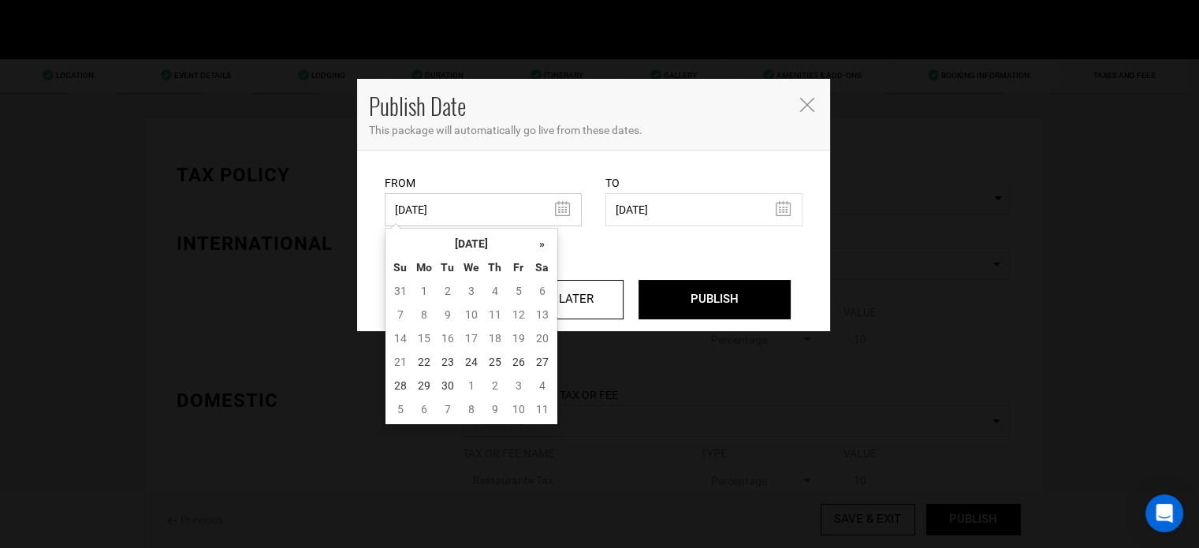
click at [504, 214] on input "[DATE]" at bounding box center [483, 209] width 197 height 33
click at [423, 362] on td "22" at bounding box center [424, 362] width 24 height 24
type input "[DATE]"
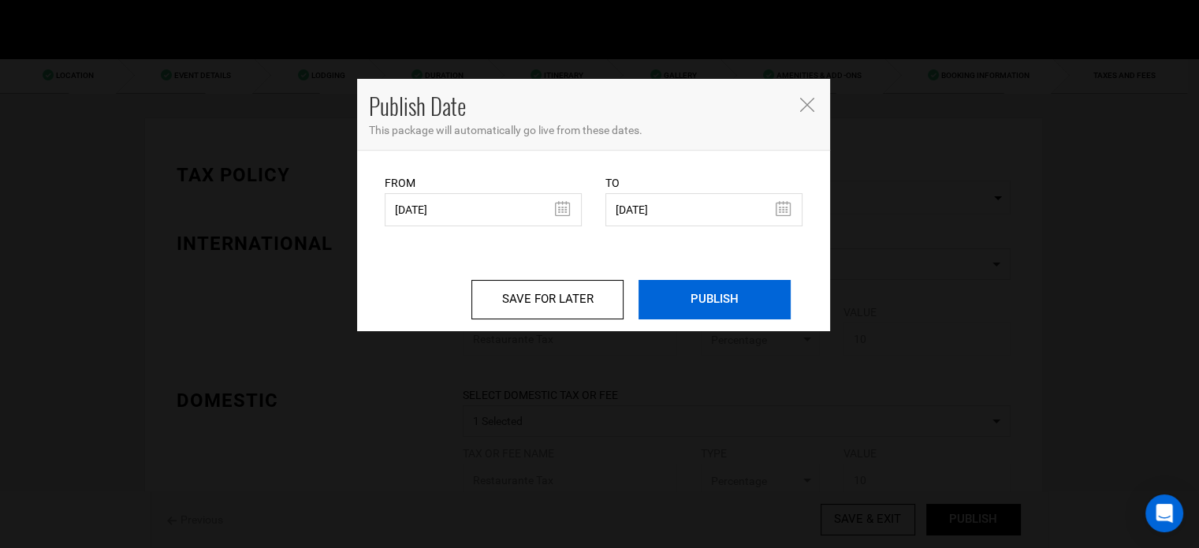
click at [736, 302] on input "PUBLISH" at bounding box center [714, 299] width 152 height 39
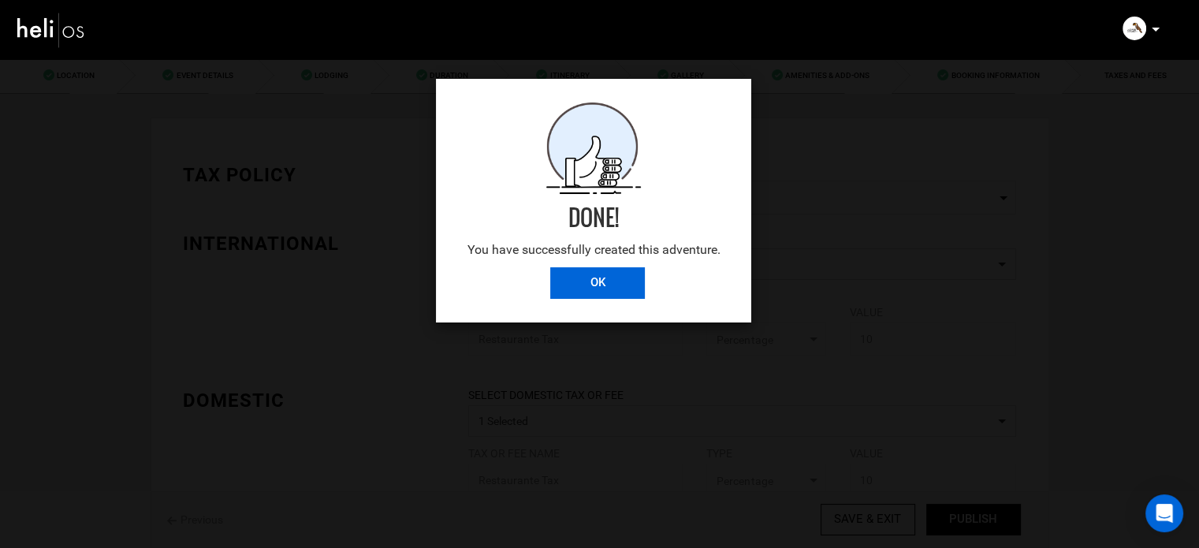
click at [581, 273] on input "OK" at bounding box center [597, 283] width 95 height 32
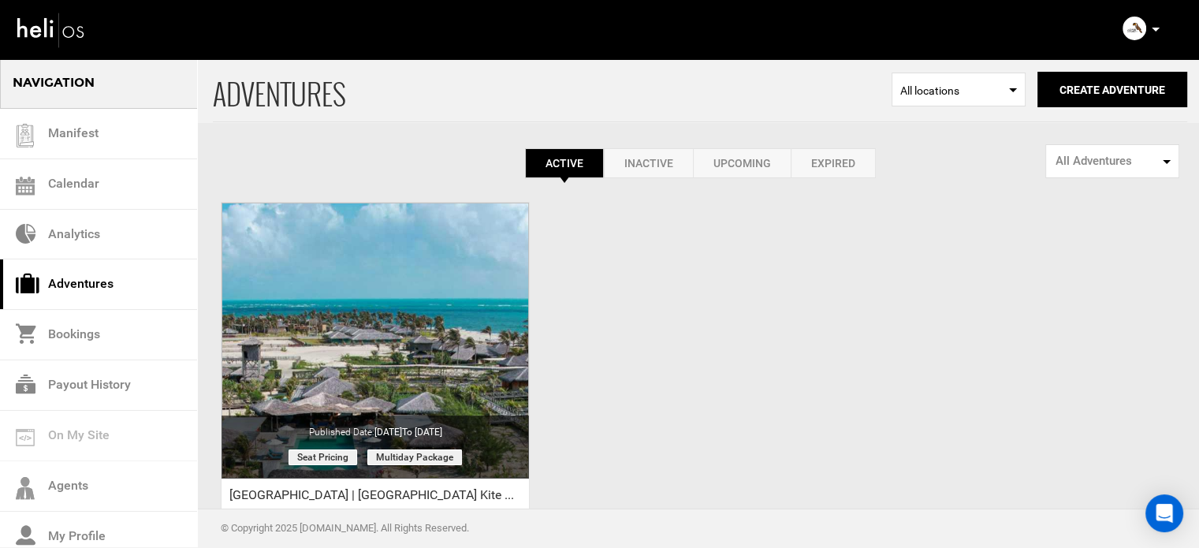
click at [1159, 31] on icon at bounding box center [1156, 30] width 8 height 4
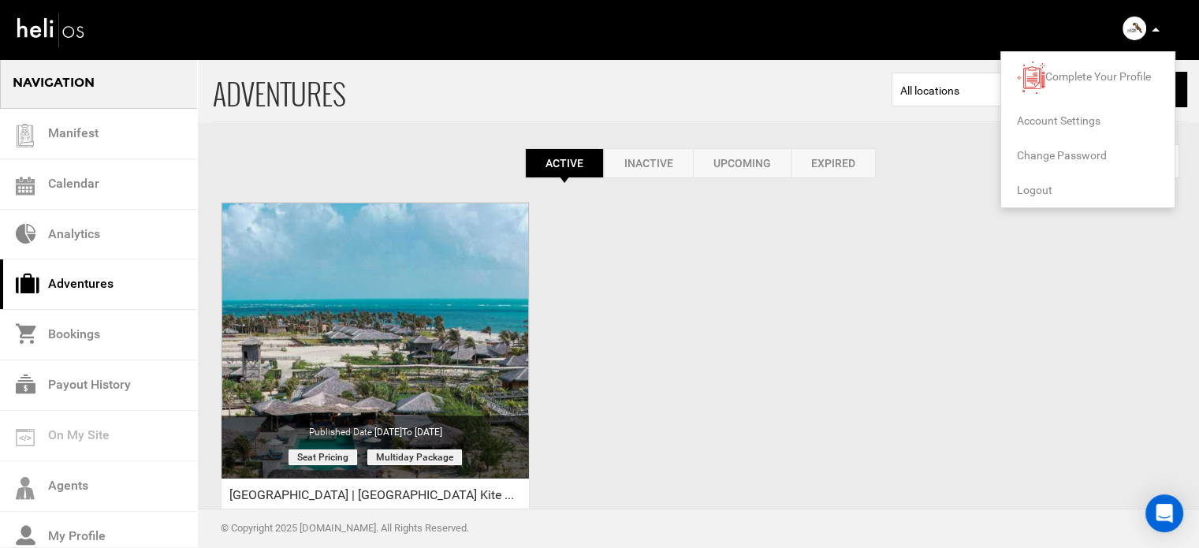
click at [1028, 190] on span "Logout" at bounding box center [1034, 190] width 35 height 13
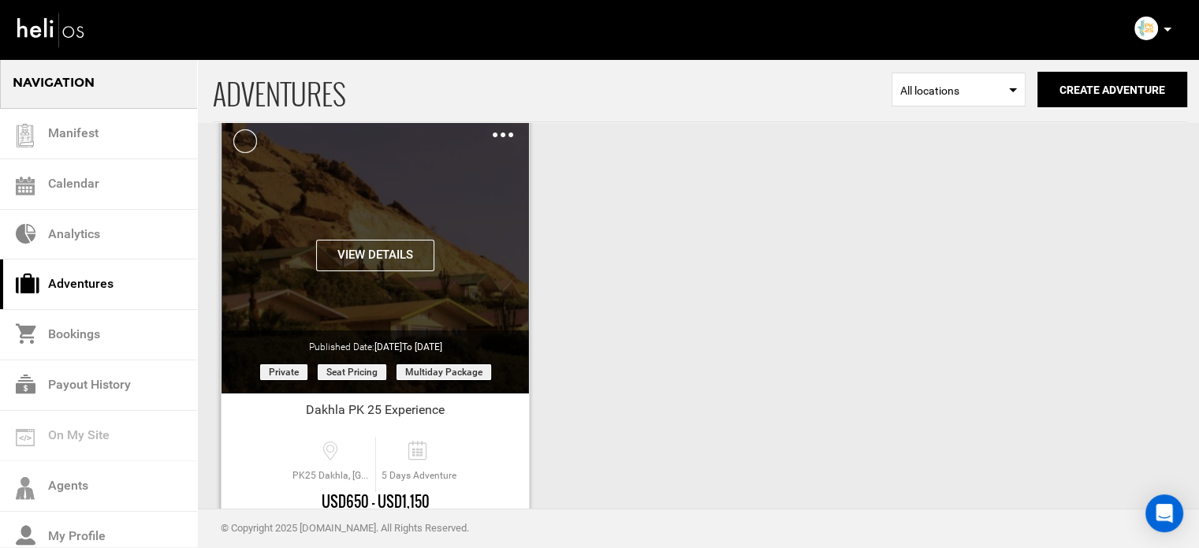
scroll to position [195, 0]
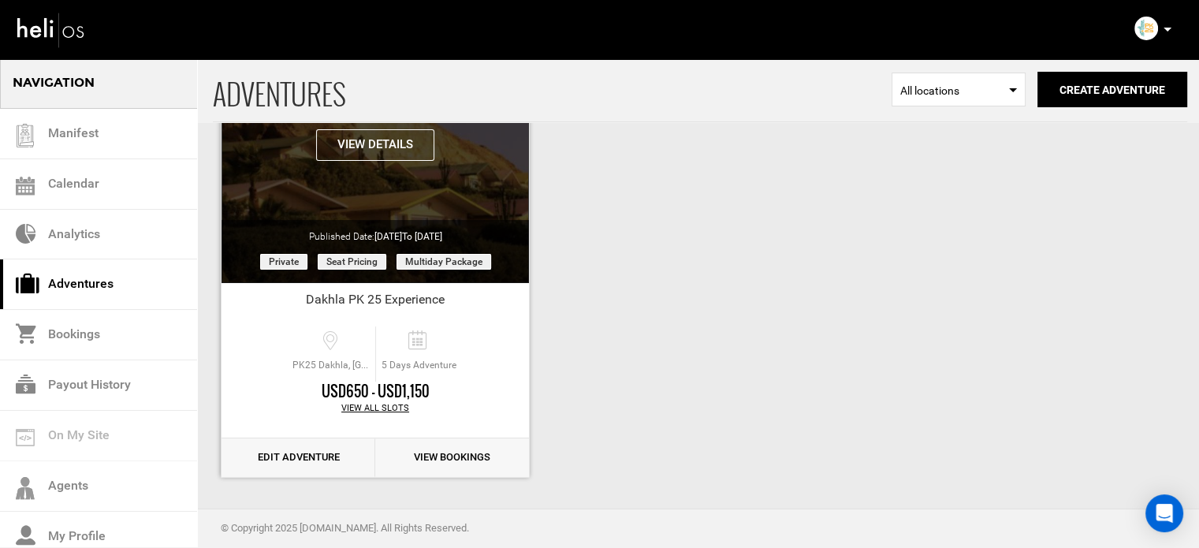
drag, startPoint x: 404, startPoint y: 127, endPoint x: 400, endPoint y: 136, distance: 9.2
click at [400, 136] on div "View Details Clone De-Activate Share Delete" at bounding box center [374, 145] width 307 height 276
click at [400, 136] on button "View Details" at bounding box center [375, 145] width 118 height 32
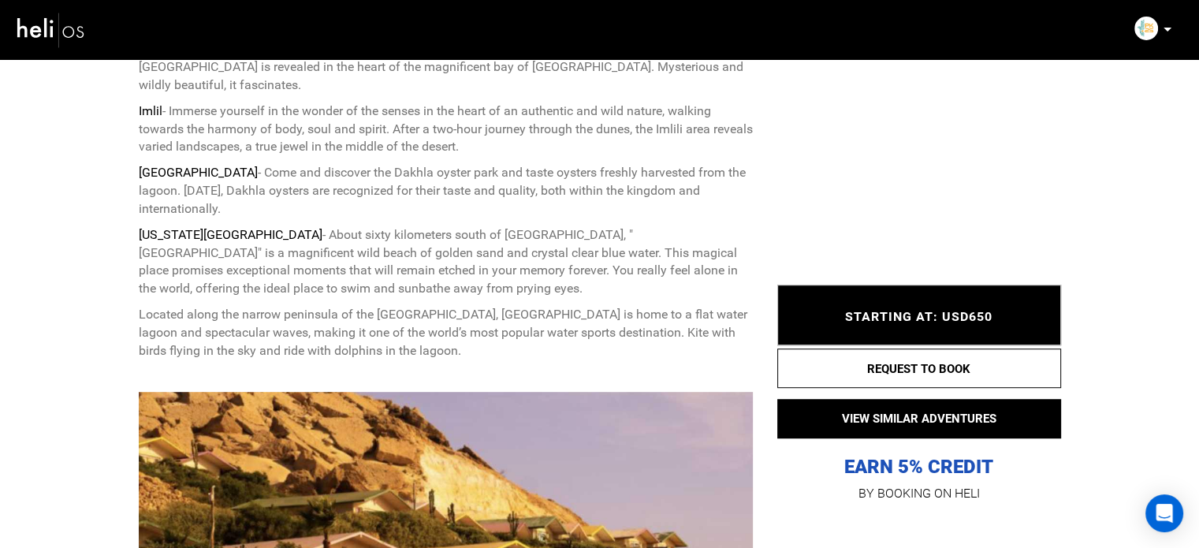
scroll to position [920, 0]
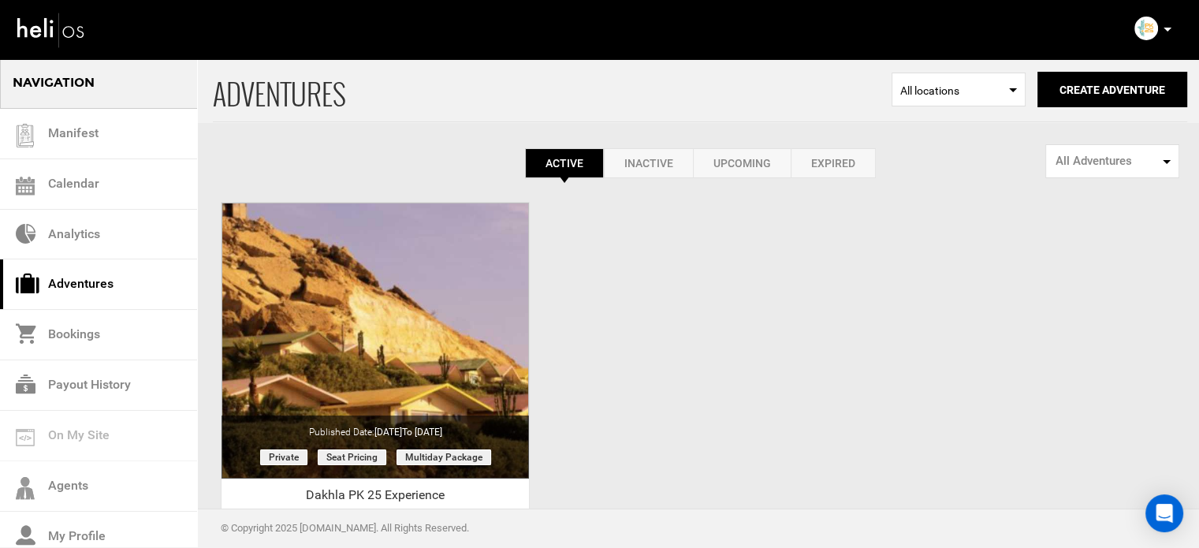
click at [1167, 29] on icon at bounding box center [1167, 30] width 8 height 4
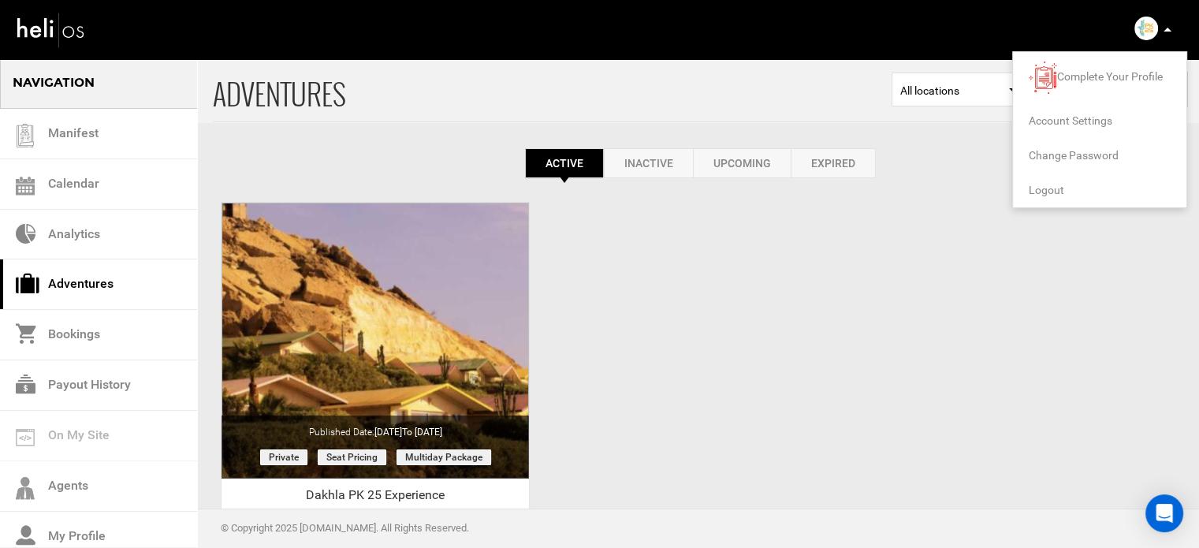
click at [1051, 180] on li "Logout" at bounding box center [1099, 190] width 173 height 35
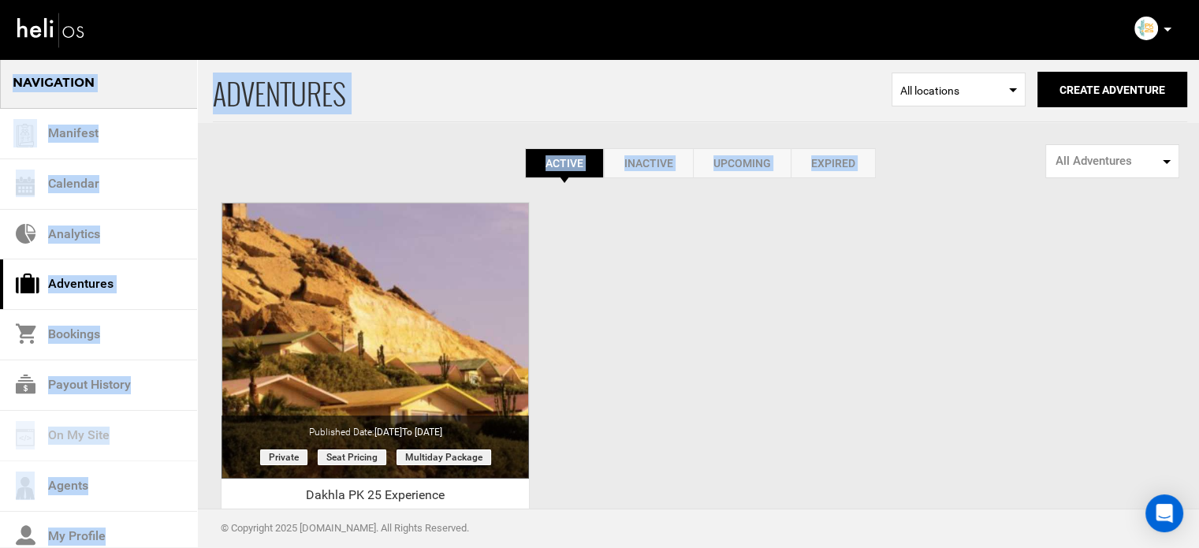
drag, startPoint x: 1051, startPoint y: 180, endPoint x: 1167, endPoint y: 37, distance: 183.8
click at [1167, 37] on div "Manifest Calendar Analytics Adventures Bookings Payout History Agents My Profil…" at bounding box center [599, 372] width 1199 height 744
click at [1167, 32] on p at bounding box center [1166, 29] width 9 height 18
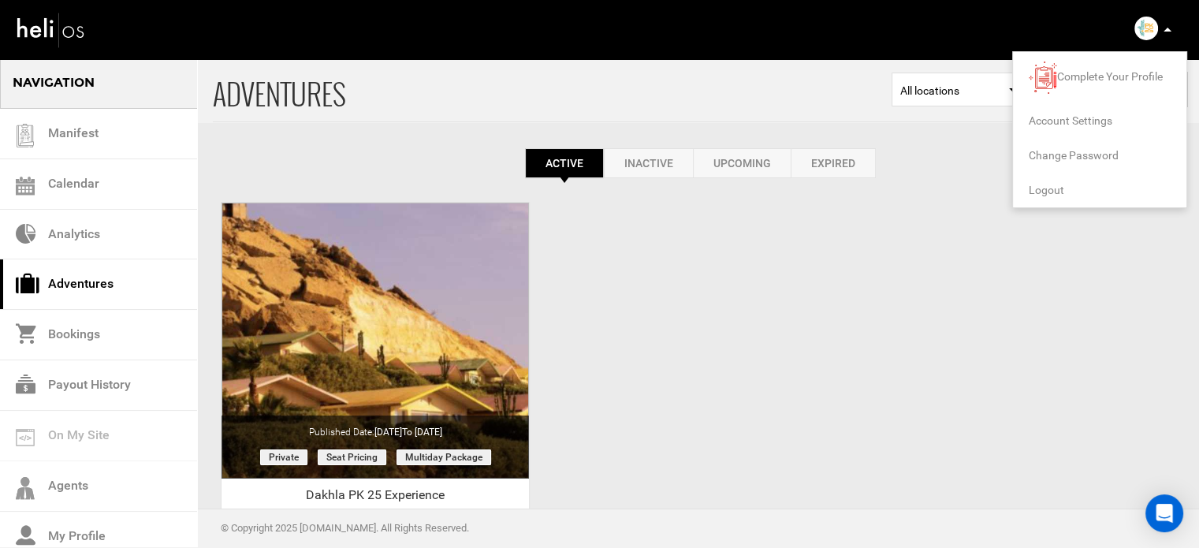
click at [1027, 192] on li "Logout" at bounding box center [1099, 190] width 173 height 35
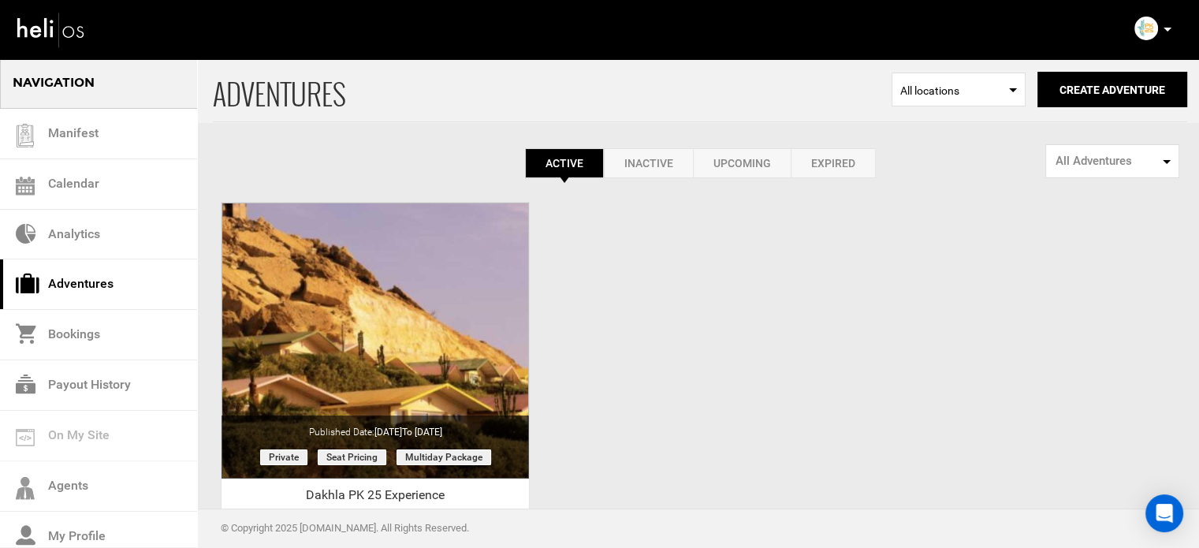
click at [1167, 32] on p at bounding box center [1166, 29] width 9 height 18
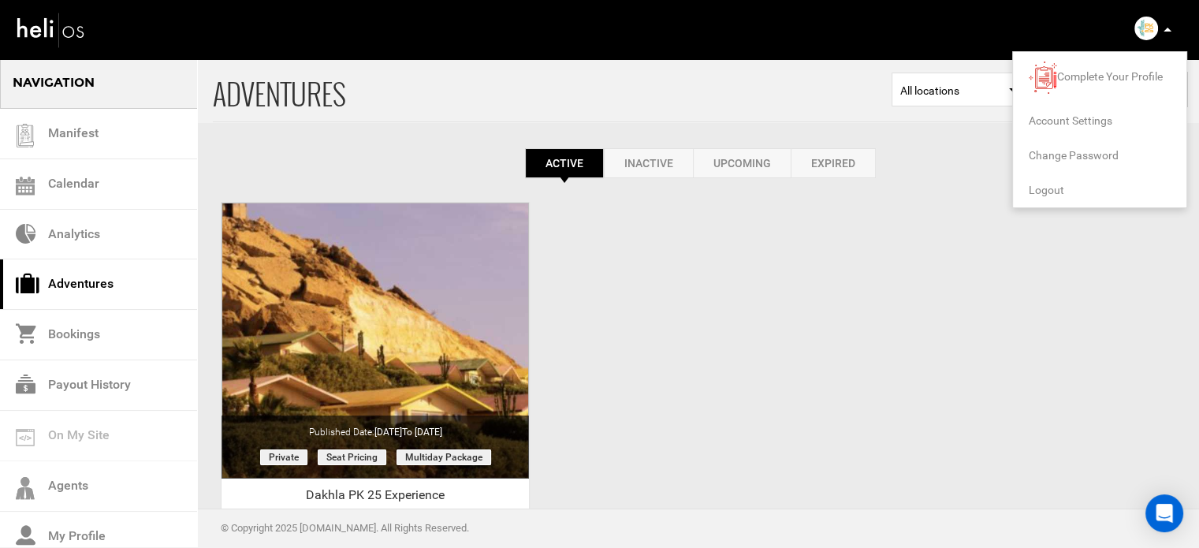
click at [1047, 185] on span "Logout" at bounding box center [1046, 190] width 35 height 13
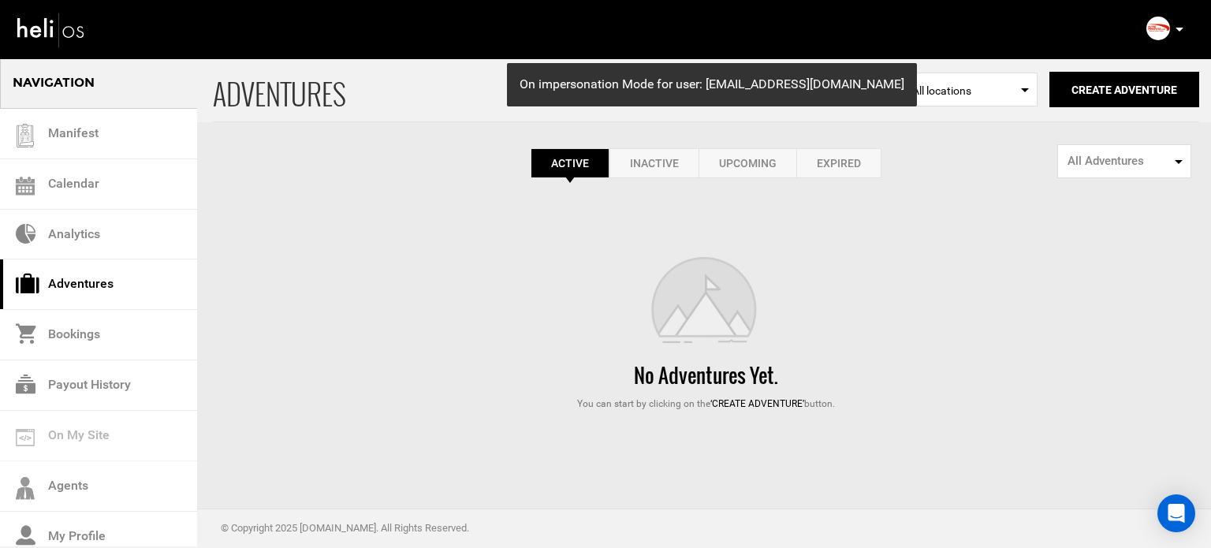
click at [847, 163] on link "Expired" at bounding box center [838, 163] width 85 height 30
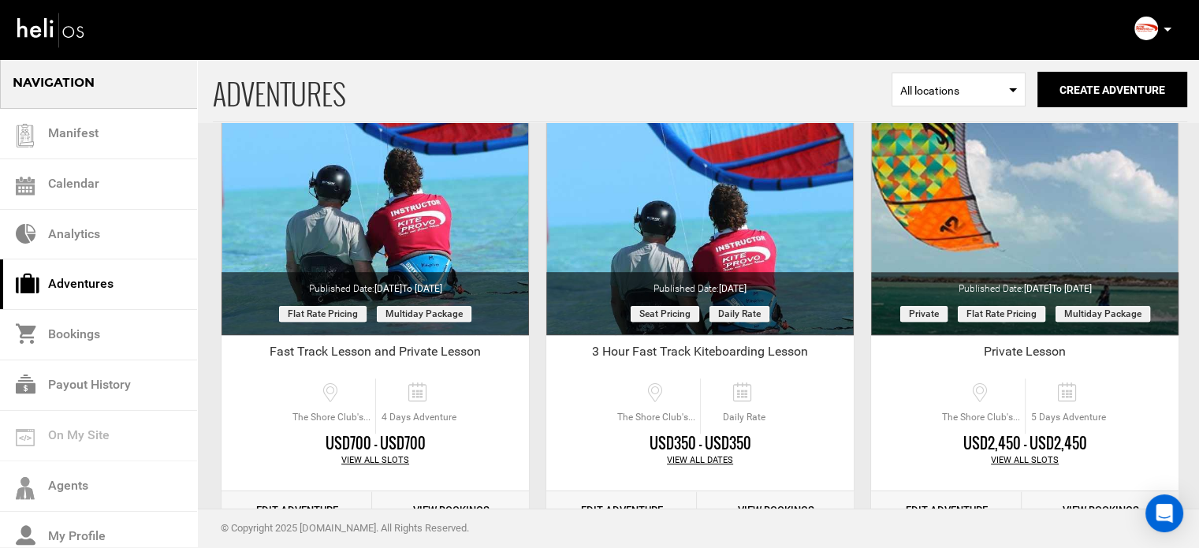
scroll to position [778, 0]
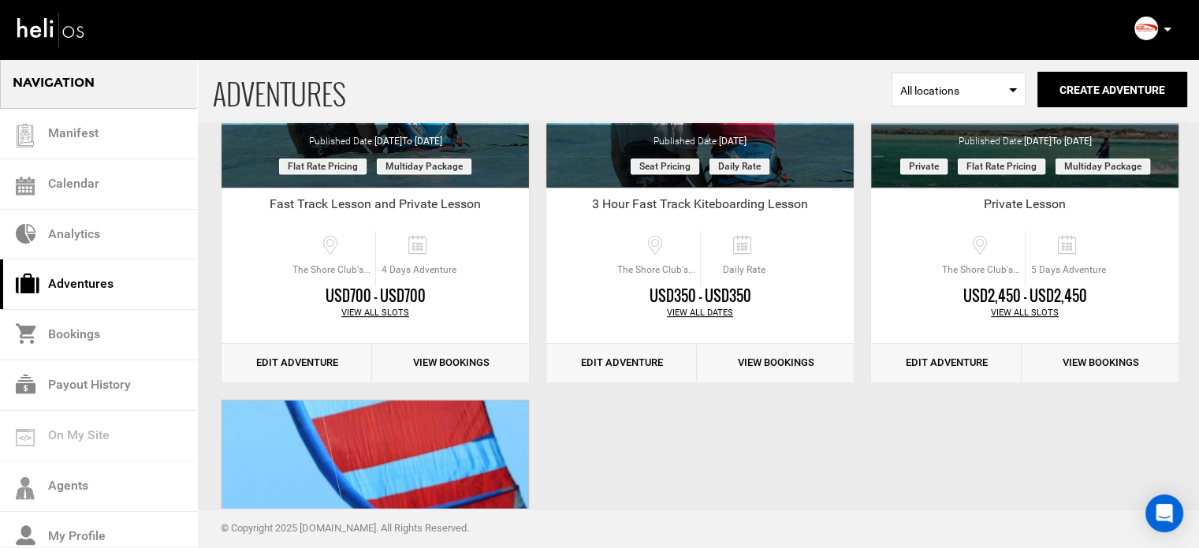
click at [1166, 30] on icon at bounding box center [1167, 30] width 8 height 4
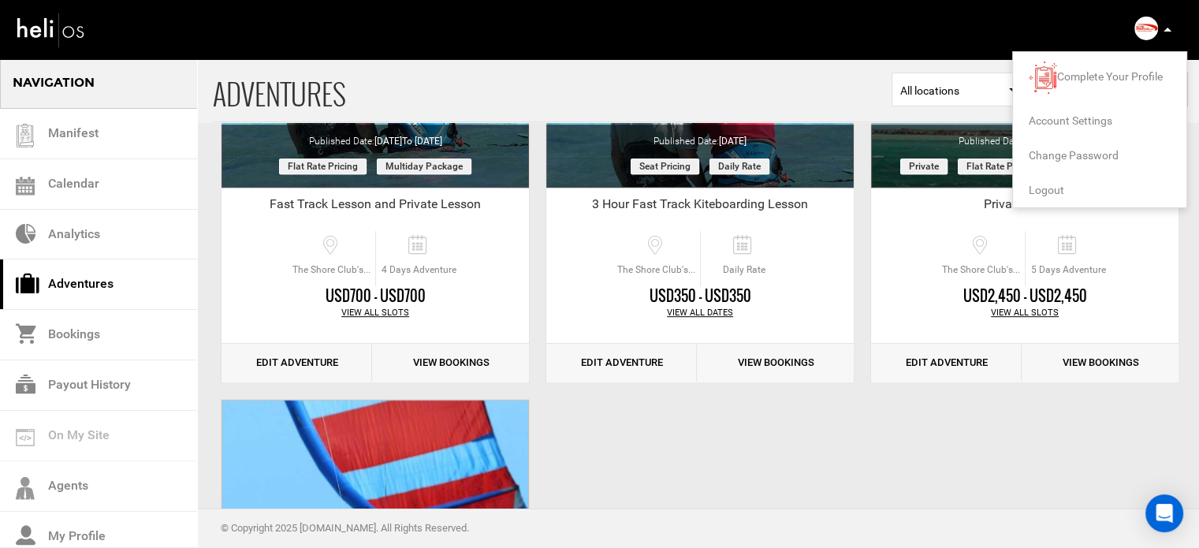
click at [1044, 188] on span "Logout" at bounding box center [1046, 190] width 35 height 13
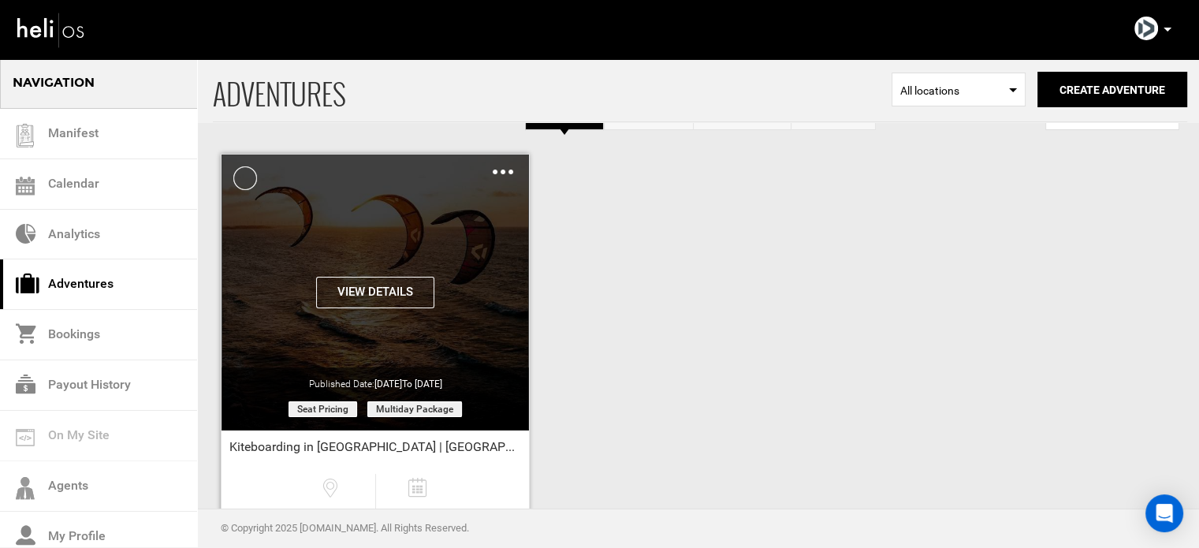
scroll to position [47, 0]
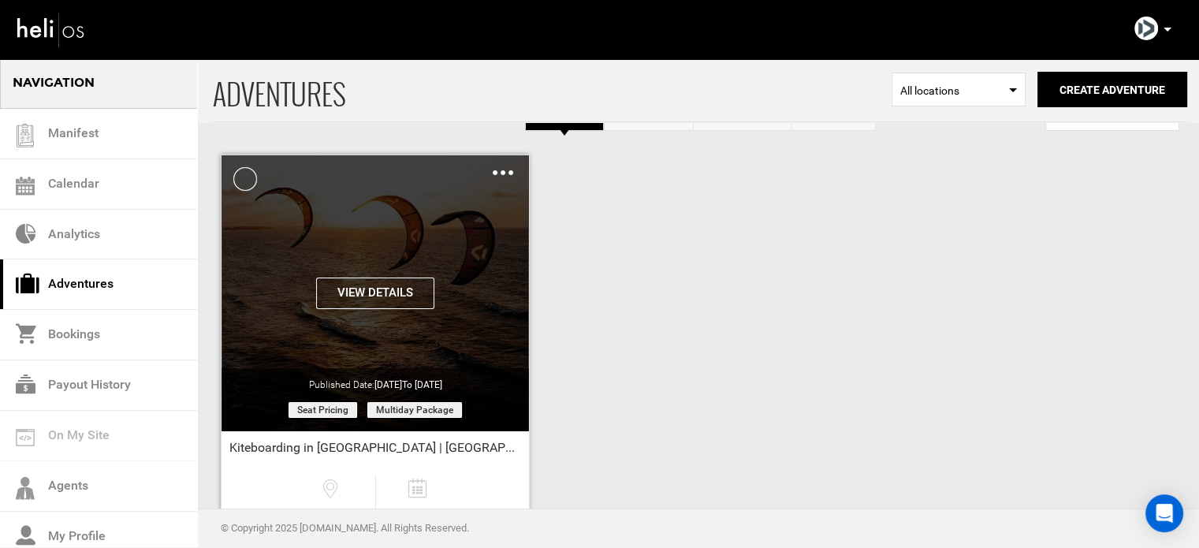
click at [395, 281] on button "View Details" at bounding box center [375, 293] width 118 height 32
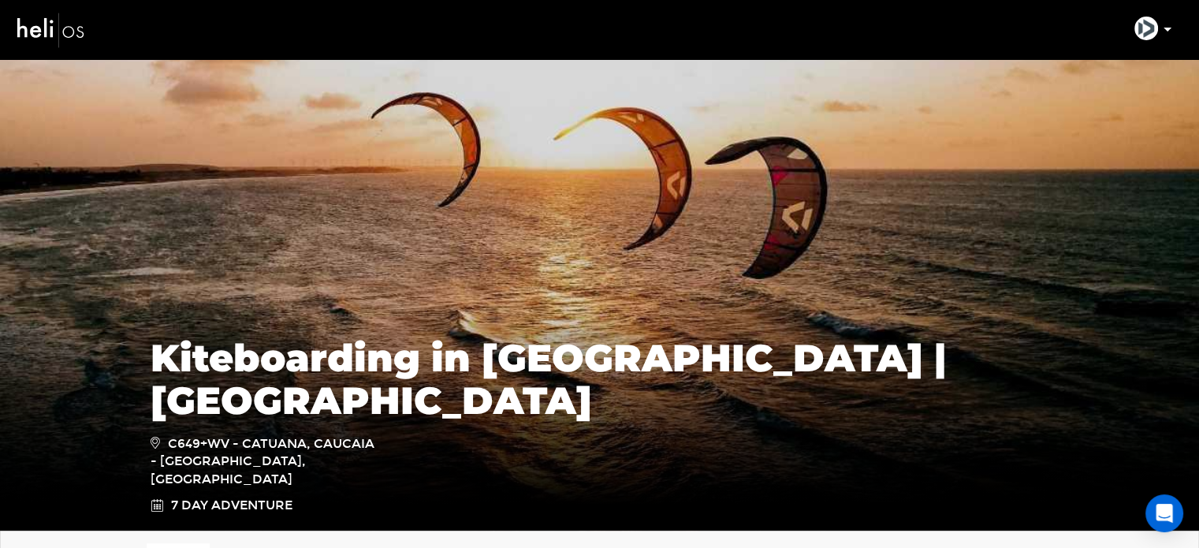
click at [1166, 26] on p at bounding box center [1166, 29] width 9 height 18
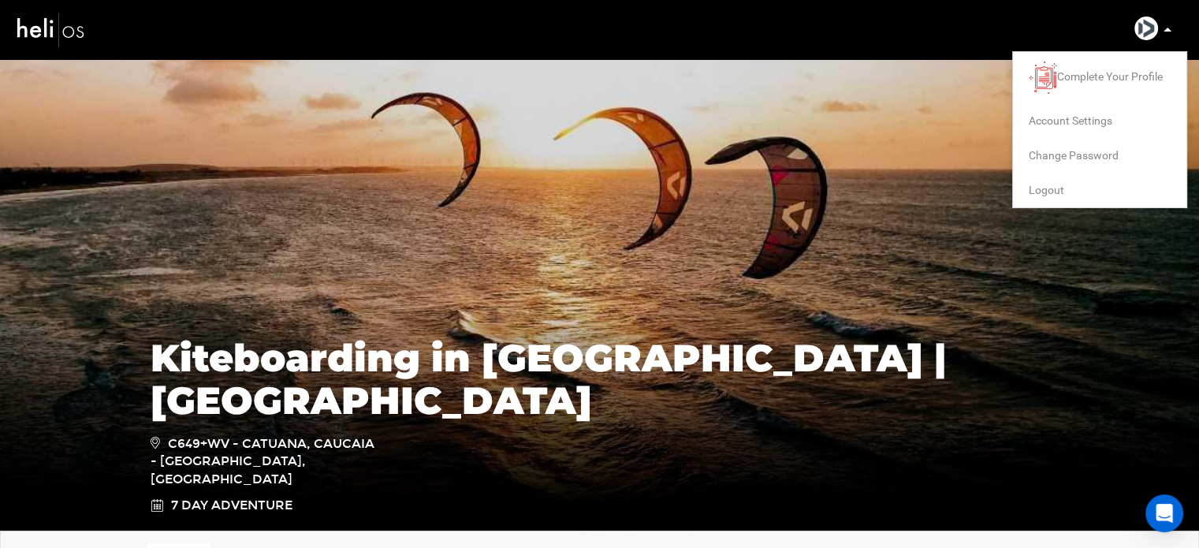
click at [1049, 188] on span "Logout" at bounding box center [1046, 190] width 35 height 13
